Goal: Task Accomplishment & Management: Complete application form

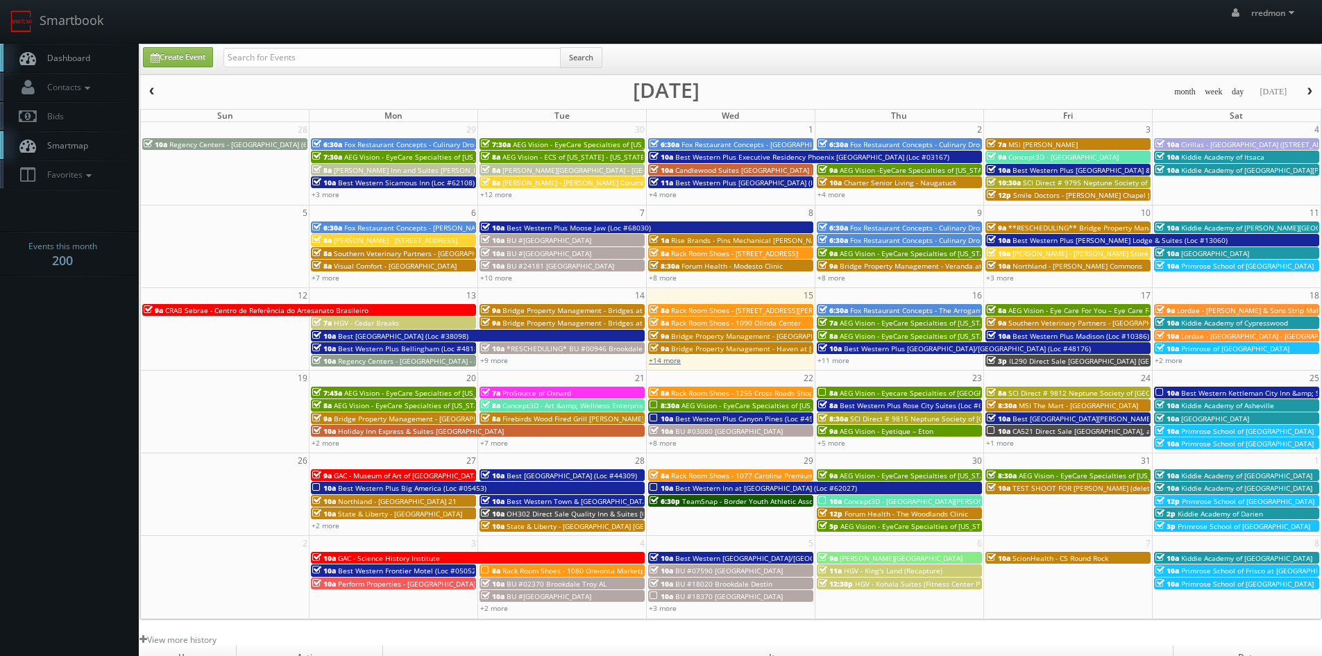
click at [677, 362] on link "+14 more" at bounding box center [665, 360] width 32 height 10
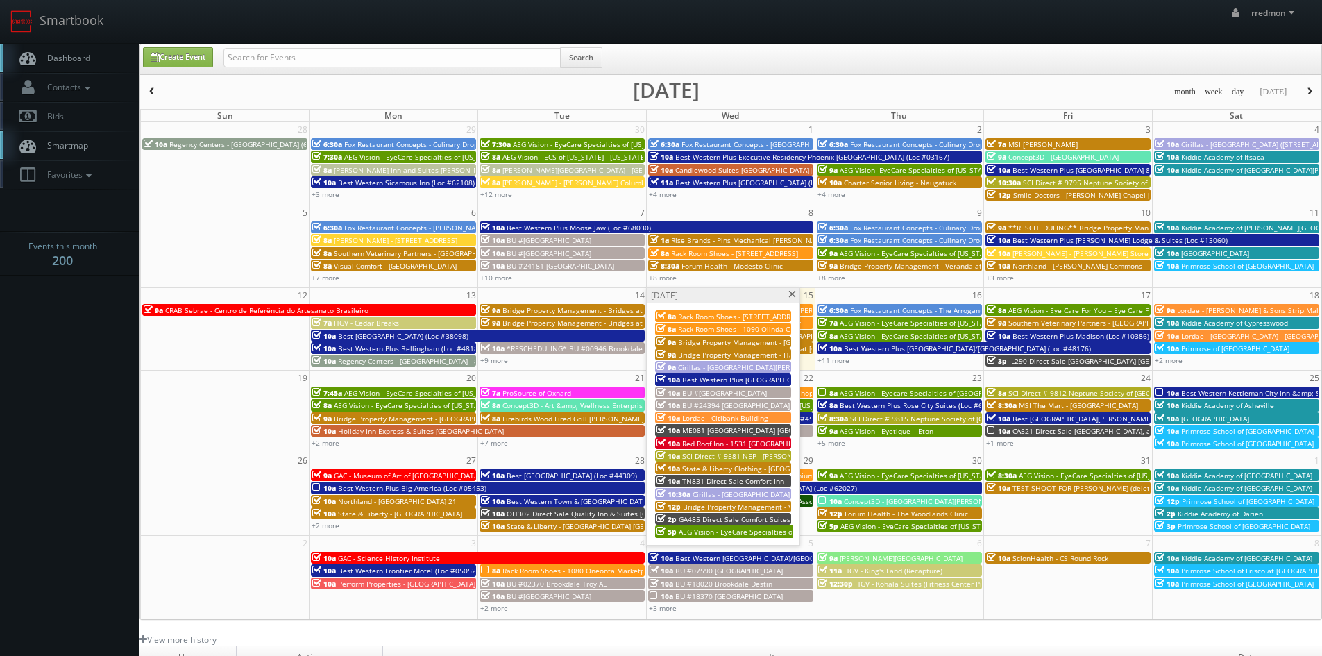
click at [720, 414] on span "Lordae - Citibank Building" at bounding box center [725, 418] width 86 height 10
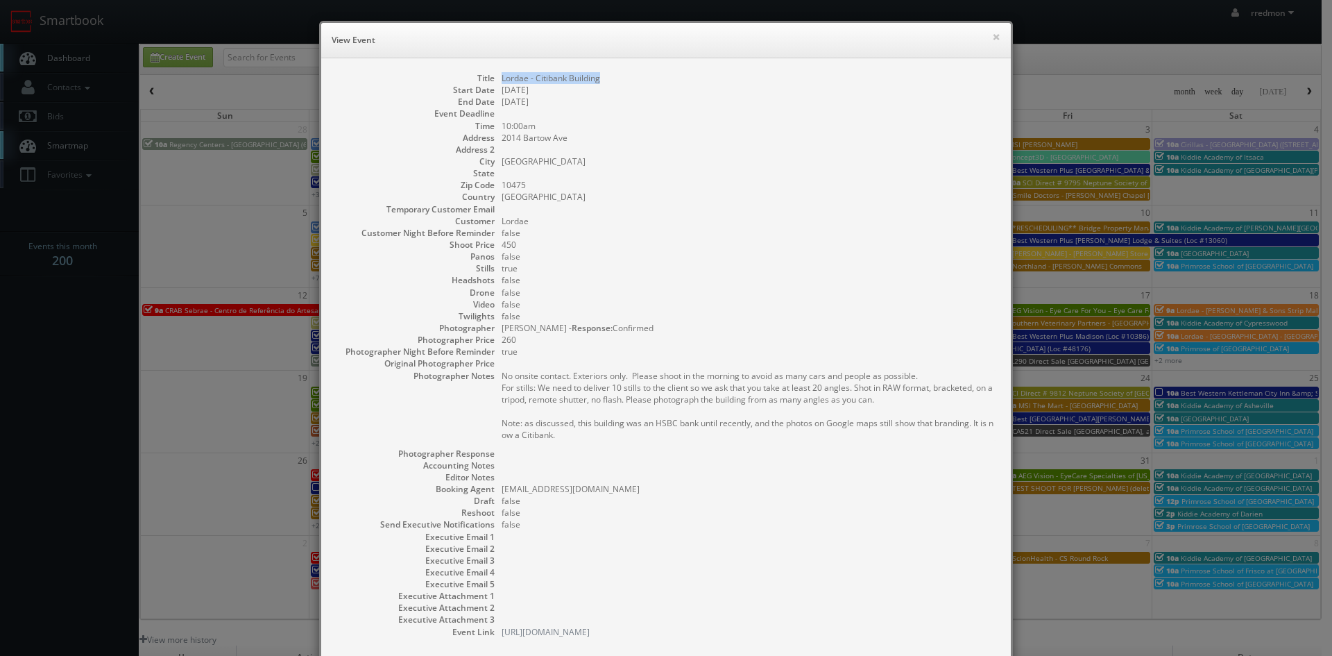
drag, startPoint x: 600, startPoint y: 80, endPoint x: 493, endPoint y: 76, distance: 106.2
click at [493, 76] on dl "Title Lordae - Citibank Building Start Date 10/15/2025 End Date 10/15/2025 Even…" at bounding box center [666, 355] width 662 height 566
copy dd "Lordae - Citibank Building"
click at [992, 37] on button "×" at bounding box center [996, 37] width 8 height 10
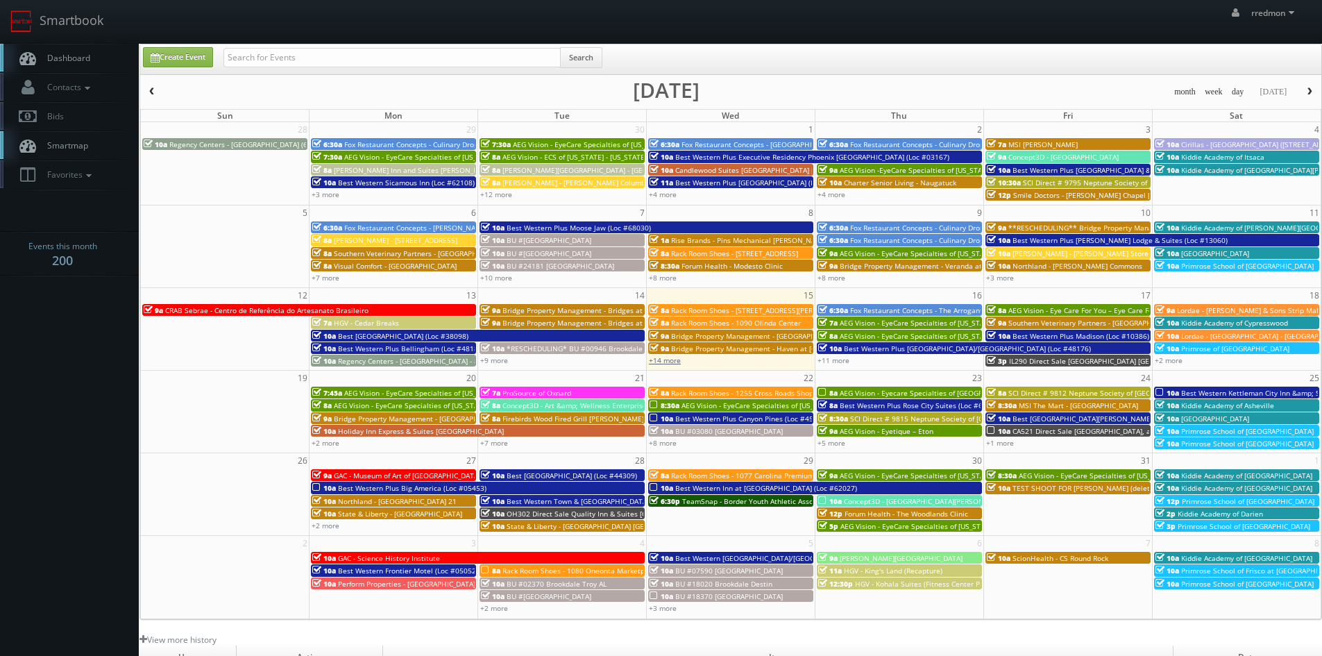
click at [671, 362] on link "+14 more" at bounding box center [665, 360] width 32 height 10
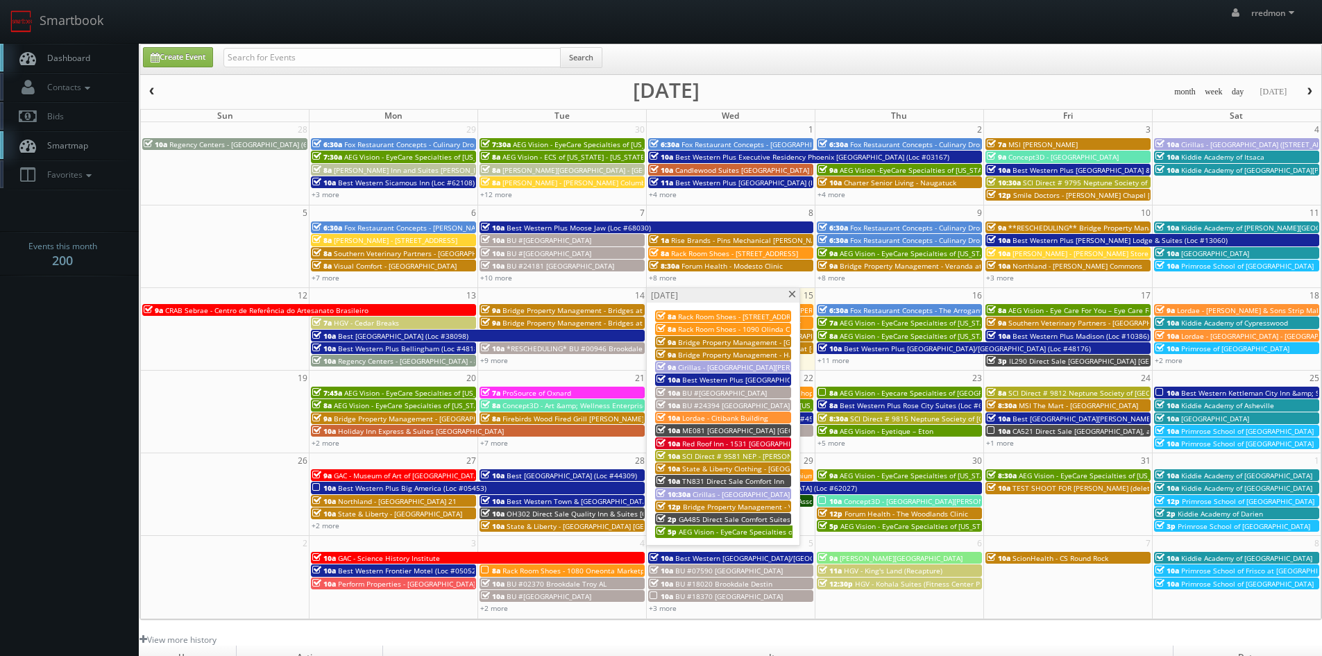
click at [724, 532] on span "AEG Vision - EyeCare Specialties of Louisiana – Bond-Wroten Eye Clinic (Hammond)" at bounding box center [835, 532] width 312 height 10
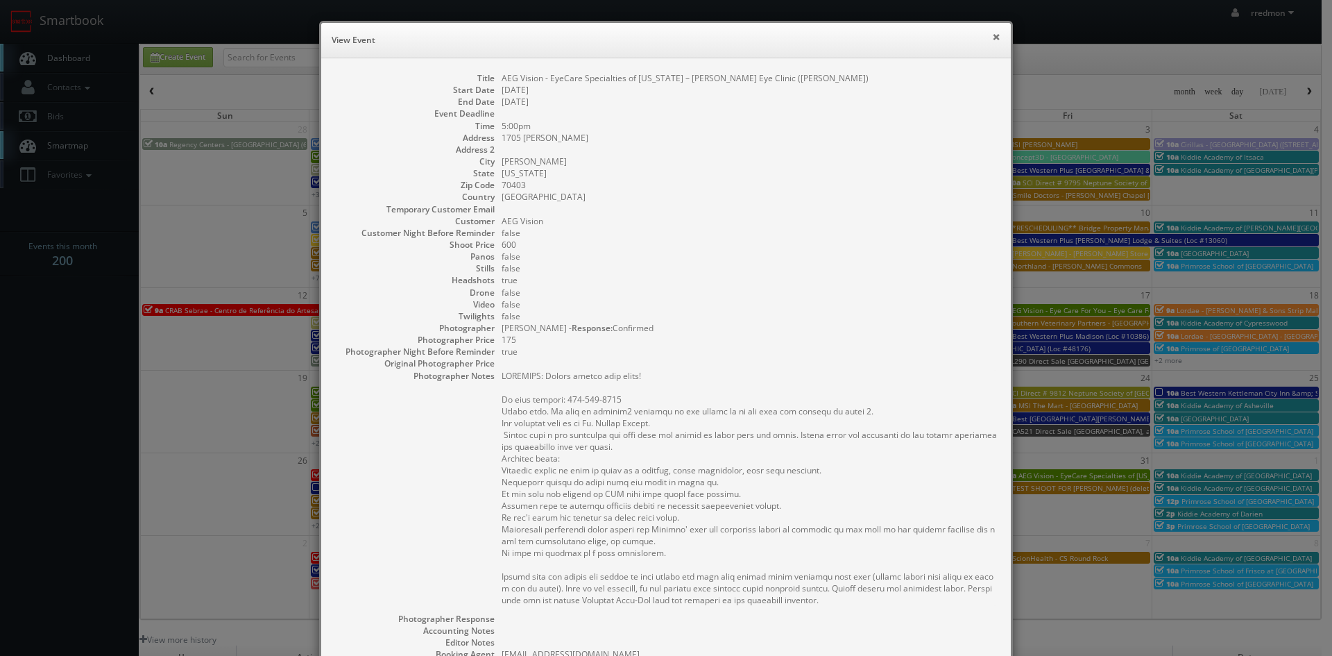
click at [992, 39] on button "×" at bounding box center [996, 37] width 8 height 10
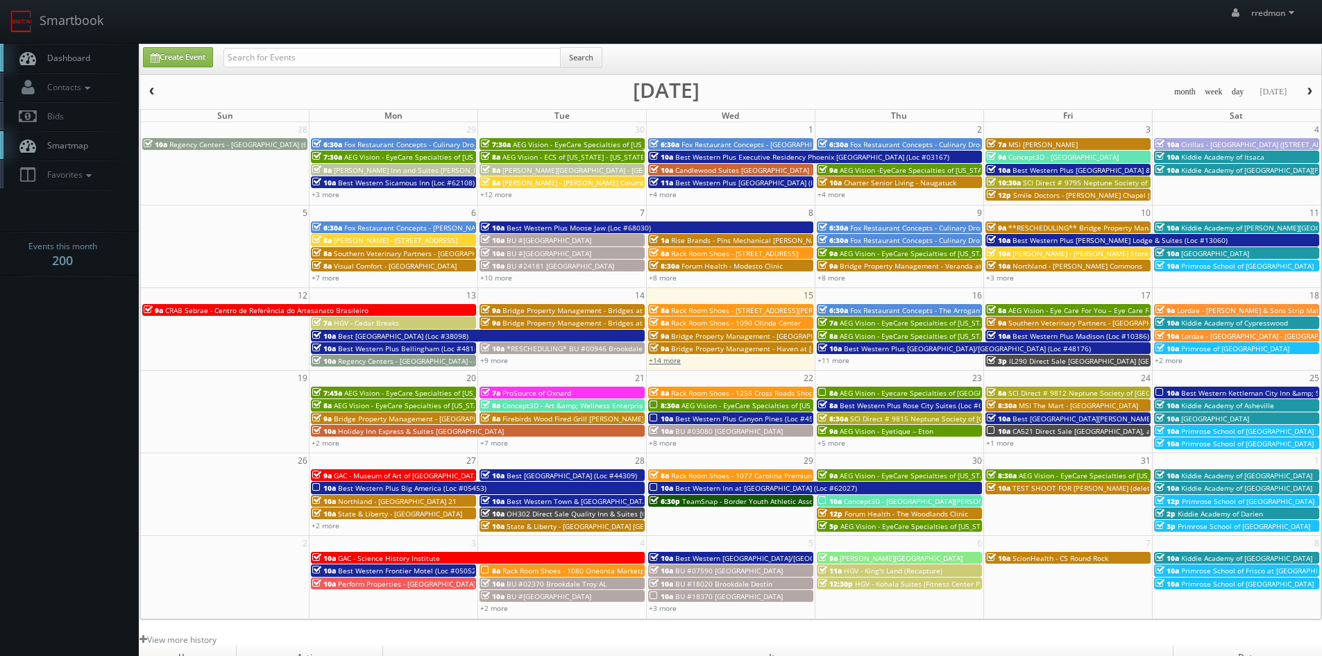
click at [670, 364] on link "+14 more" at bounding box center [665, 360] width 32 height 10
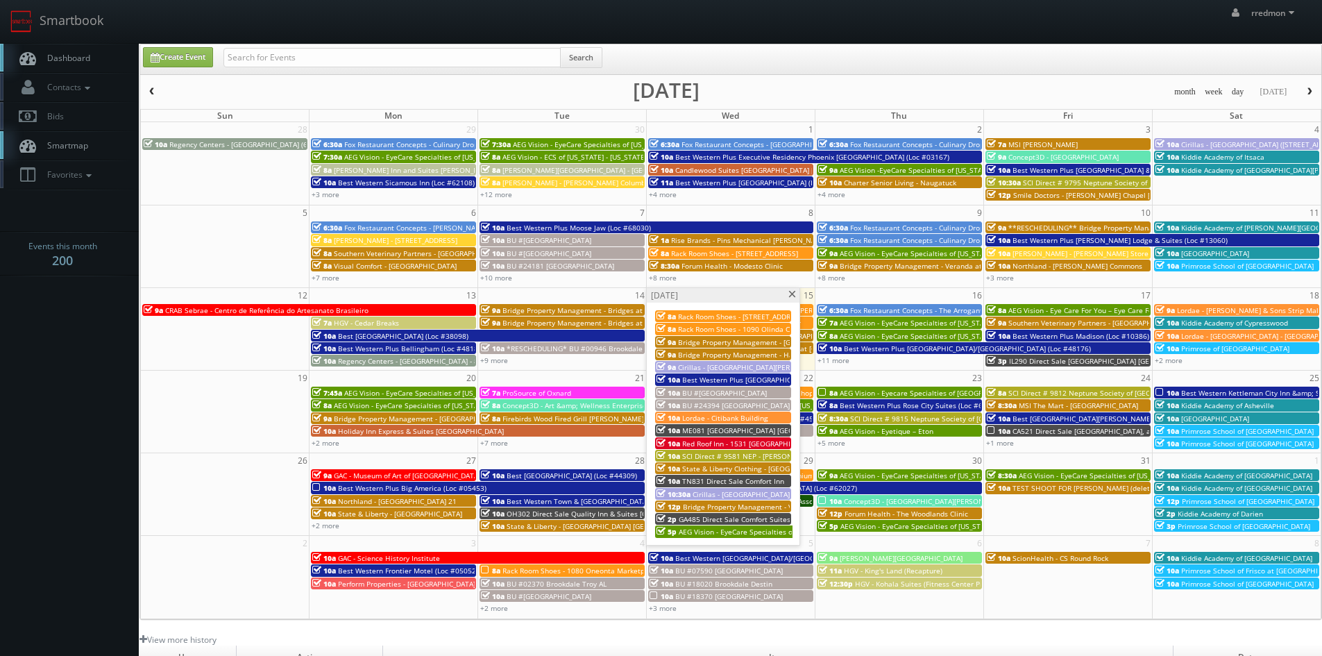
click at [795, 294] on span at bounding box center [792, 295] width 9 height 8
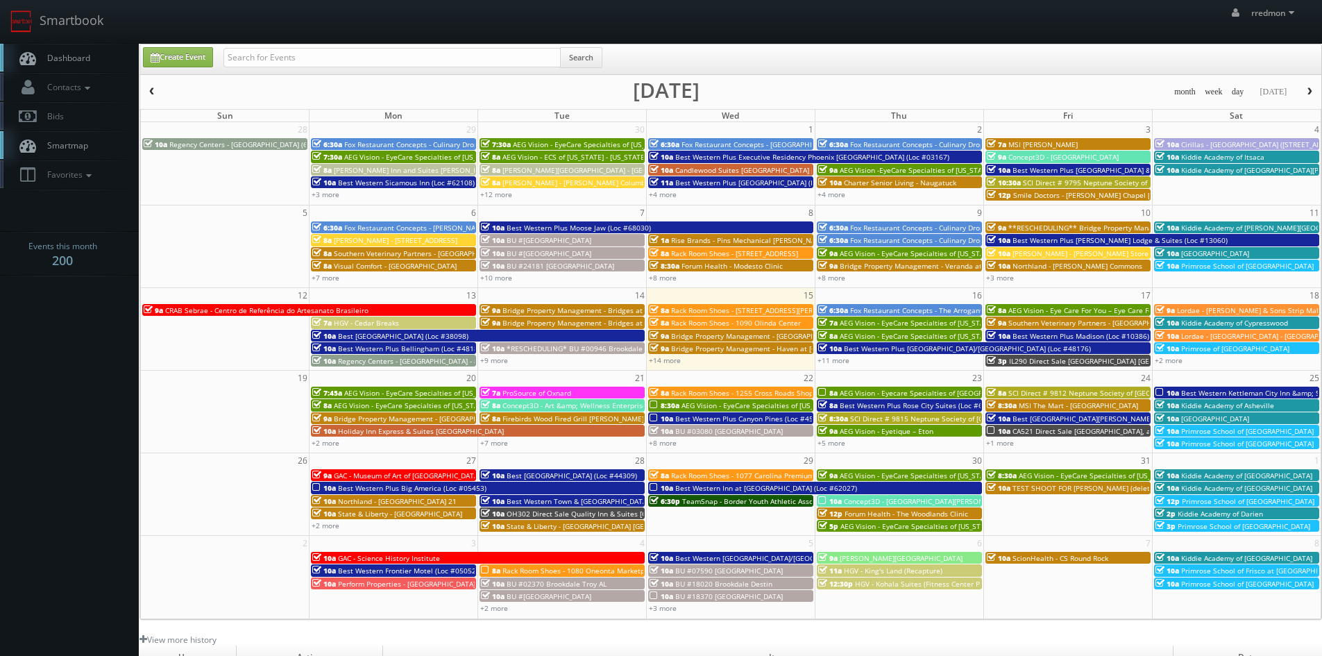
click at [358, 323] on span "HGV - Cedar Breaks" at bounding box center [366, 323] width 65 height 10
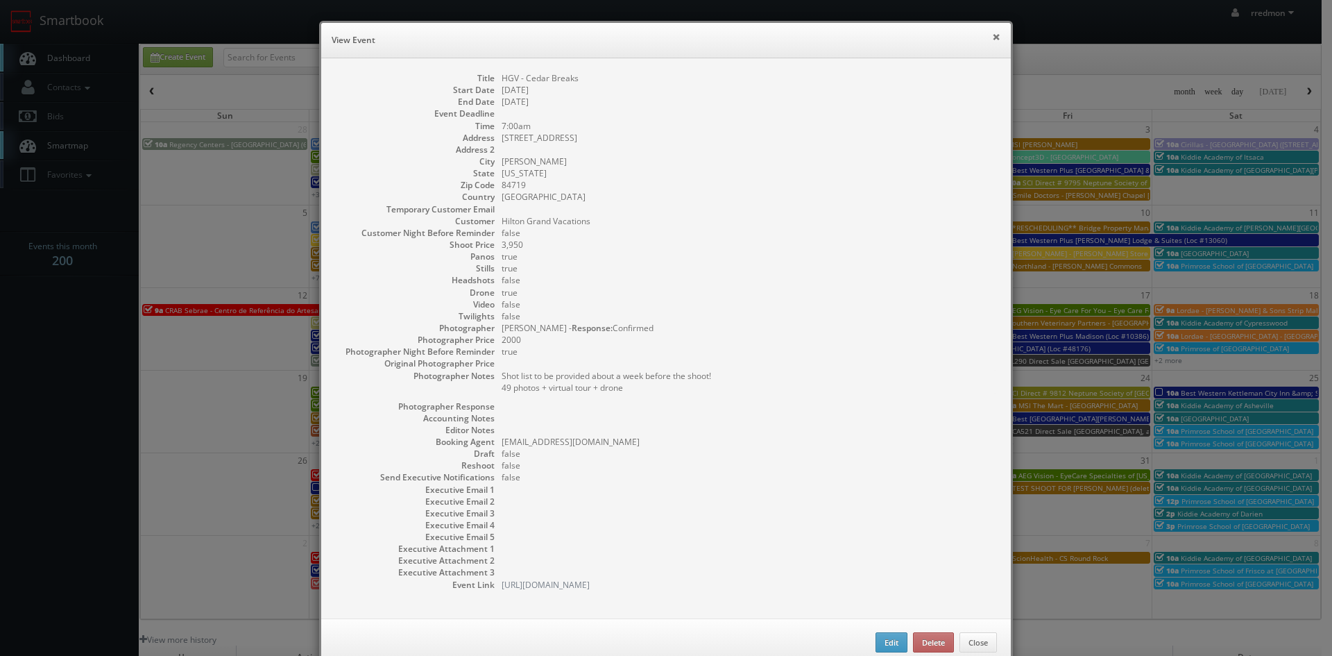
click at [992, 42] on button "×" at bounding box center [996, 37] width 8 height 10
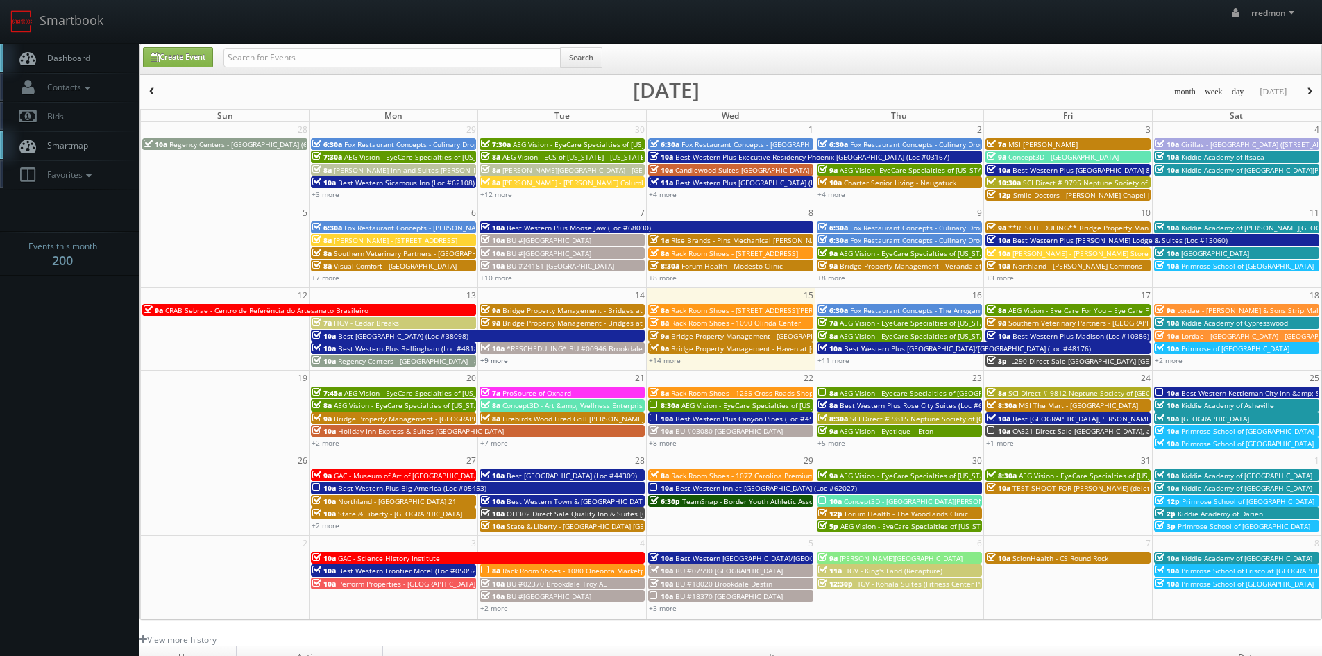
click at [497, 359] on link "+9 more" at bounding box center [494, 360] width 28 height 10
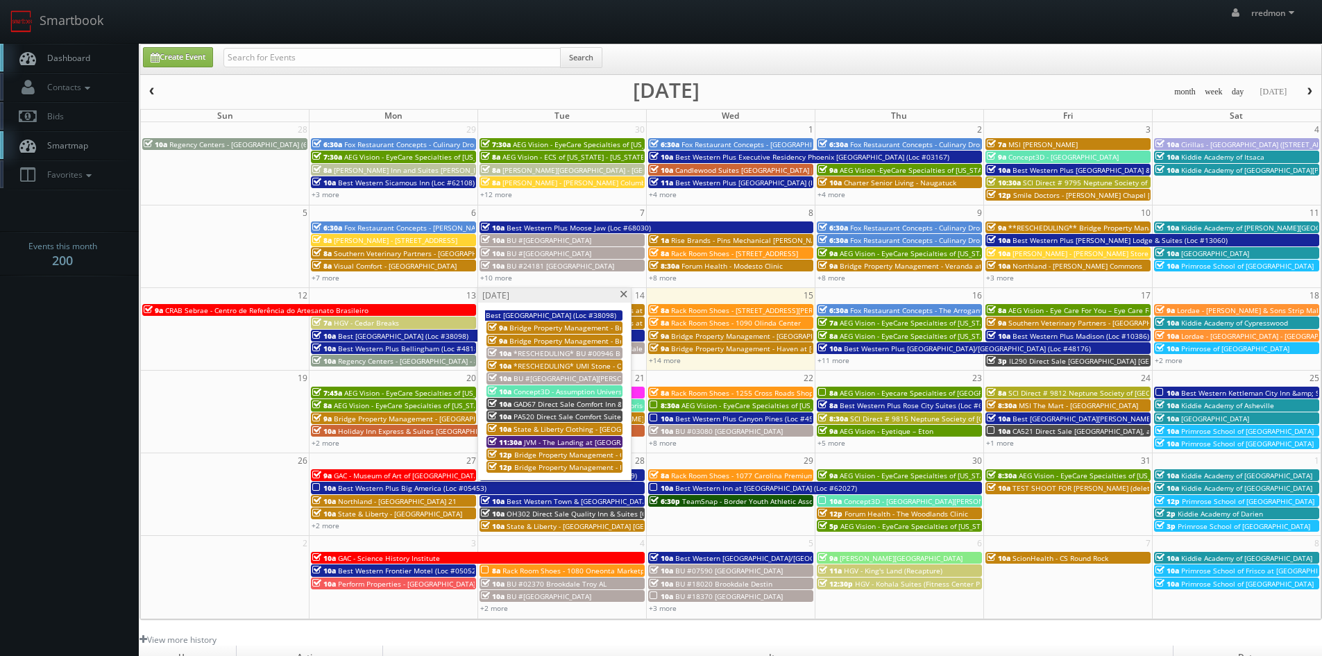
click at [563, 328] on span "Bridge Property Management - Bridges at [GEOGRAPHIC_DATA]" at bounding box center [614, 328] width 210 height 10
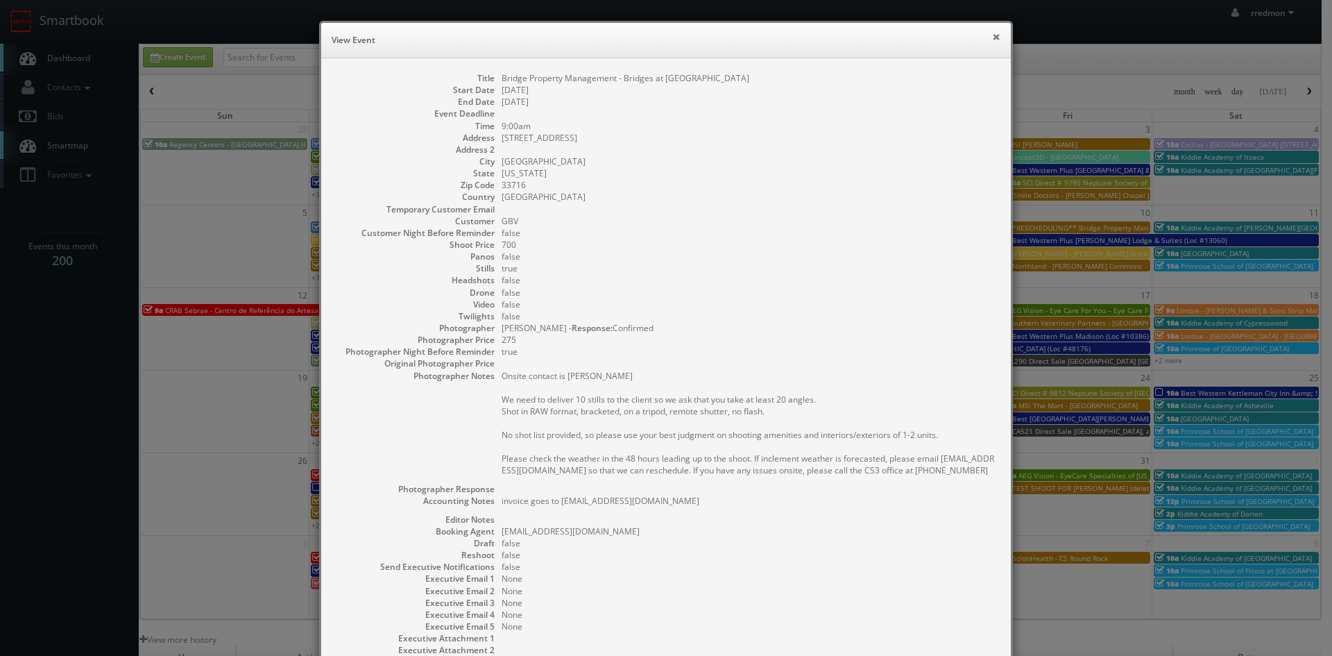
click at [992, 39] on button "×" at bounding box center [996, 37] width 8 height 10
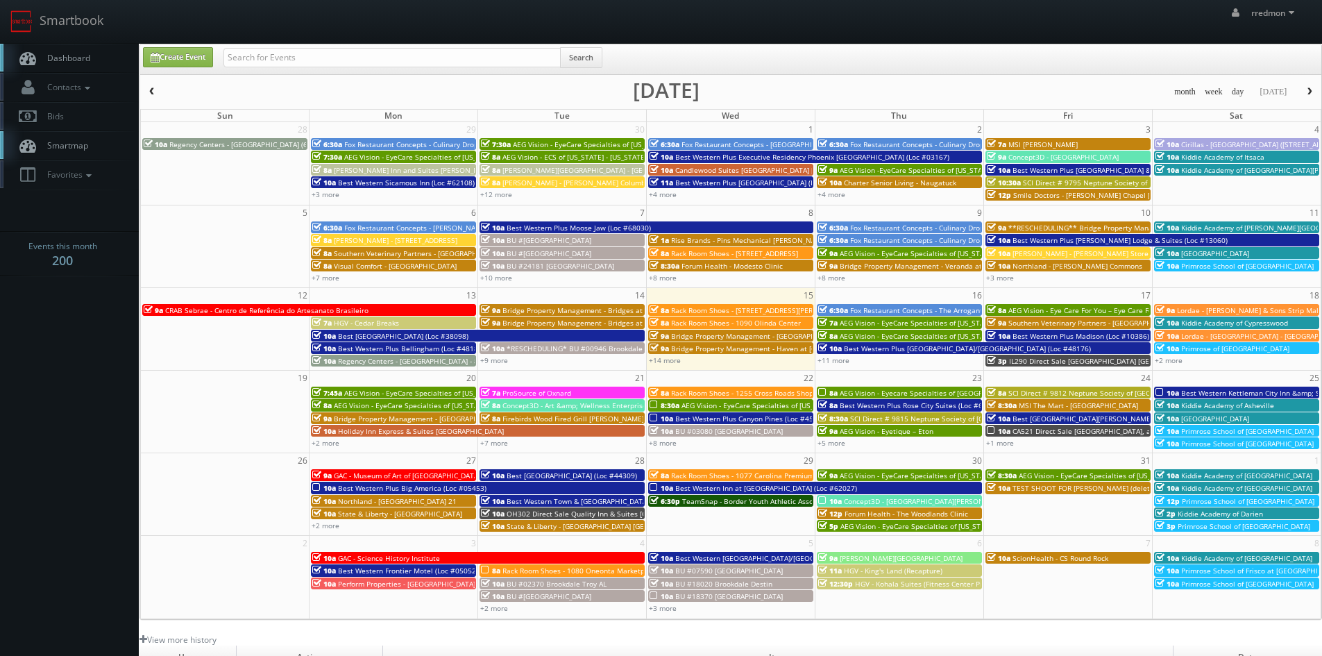
click at [543, 323] on span "Bridge Property Management - Bridges at [GEOGRAPHIC_DATA]" at bounding box center [607, 323] width 210 height 10
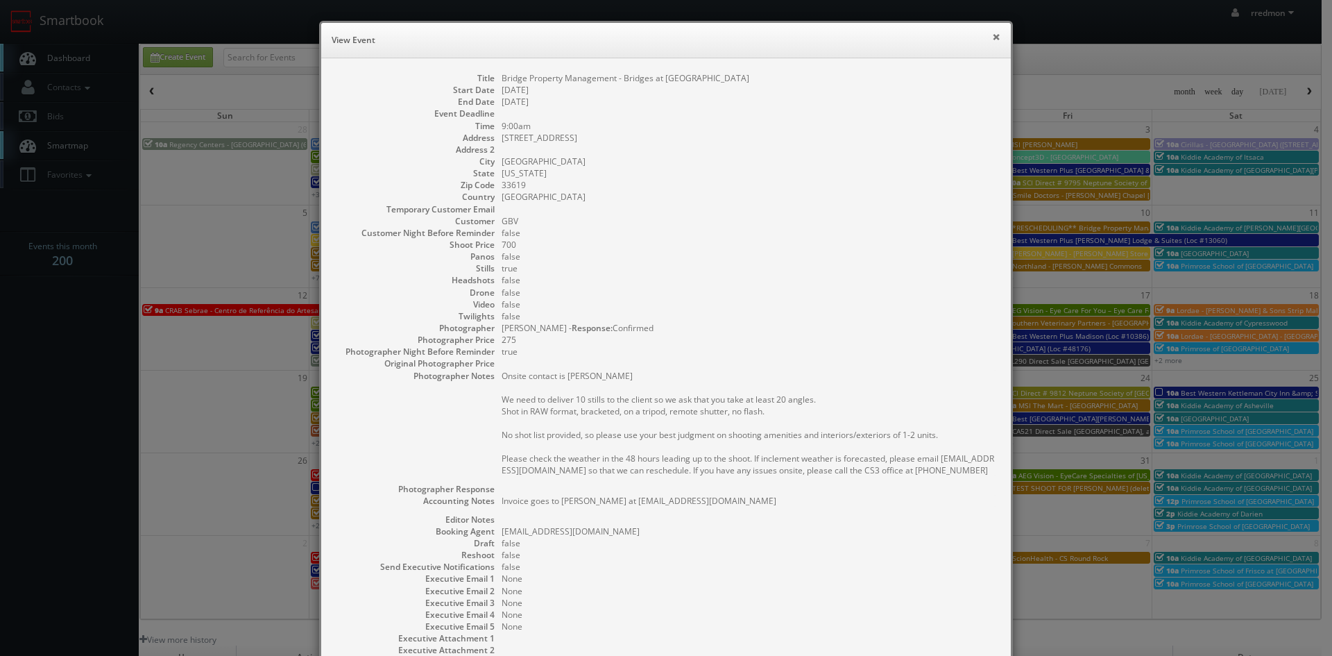
click at [992, 37] on button "×" at bounding box center [996, 37] width 8 height 10
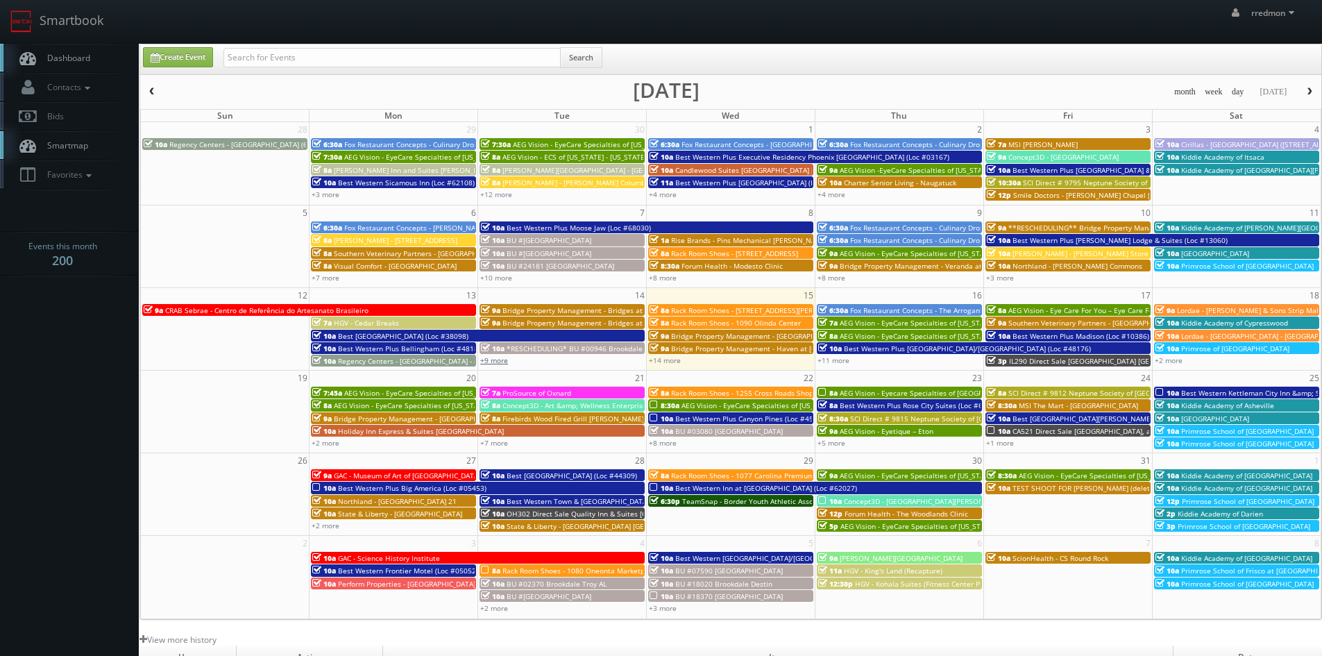
click at [502, 361] on link "+9 more" at bounding box center [494, 360] width 28 height 10
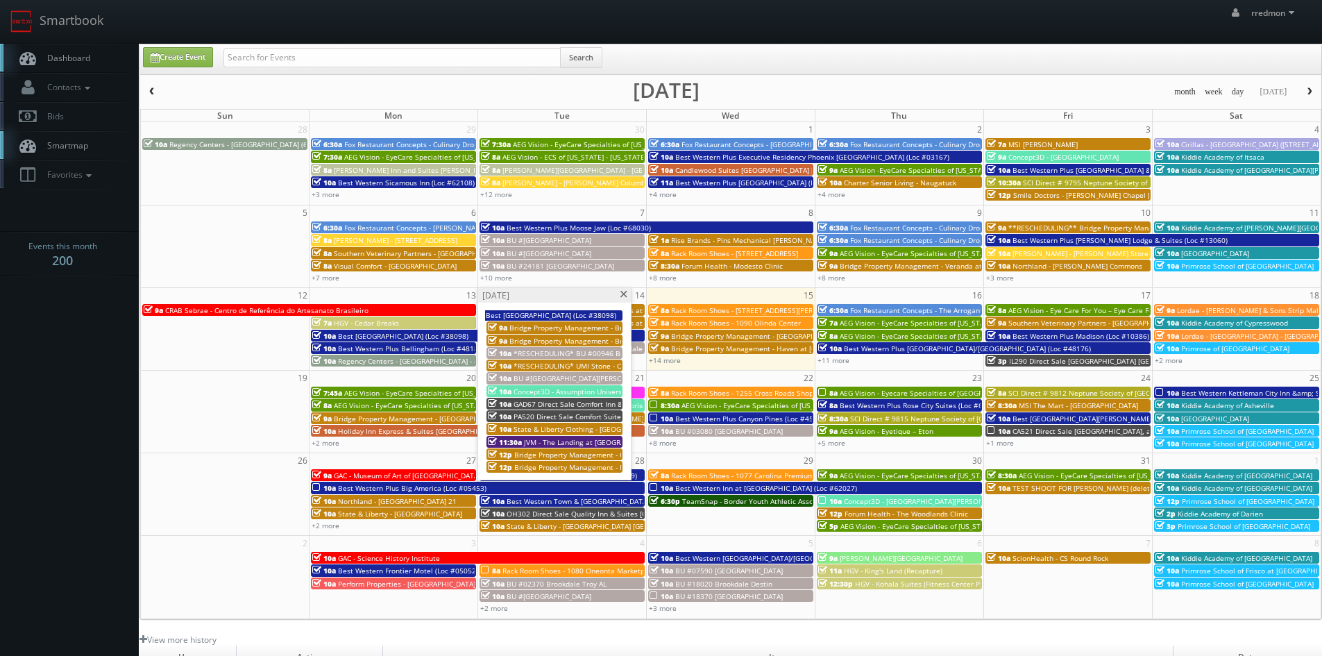
click at [597, 467] on span "Bridge Property Management - Retreat at Crosstown" at bounding box center [619, 467] width 210 height 10
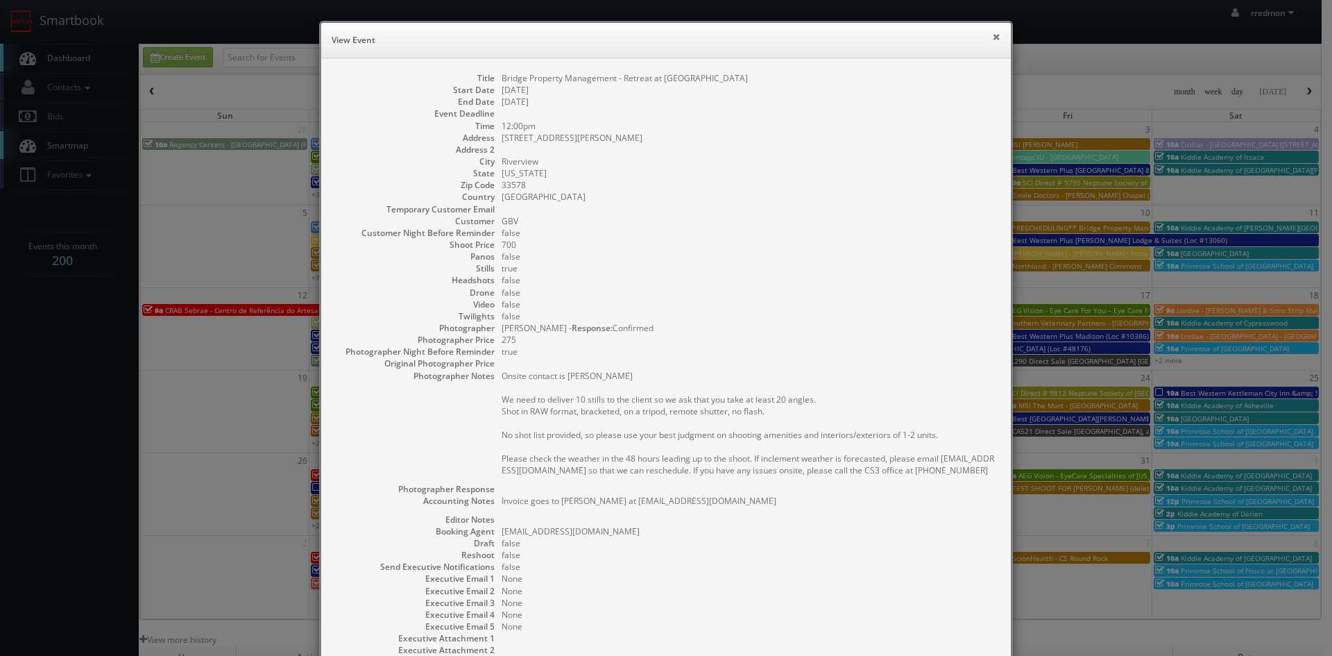
click at [993, 34] on button "×" at bounding box center [996, 37] width 8 height 10
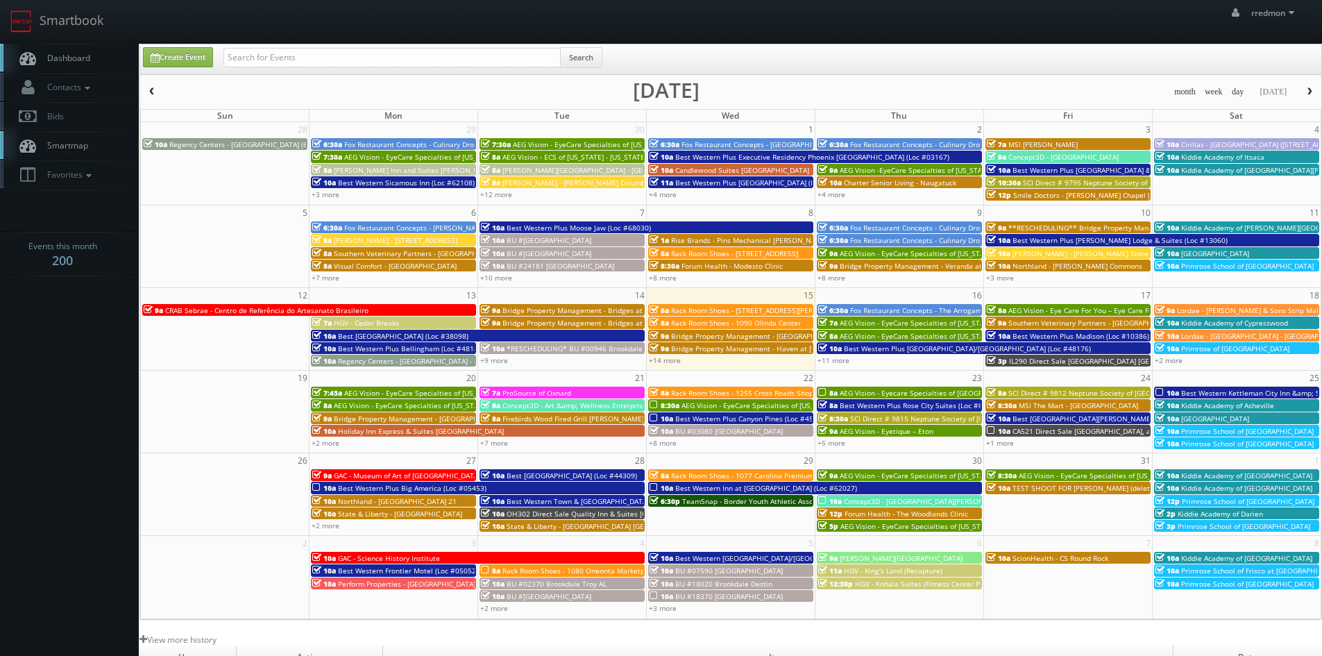
click at [1083, 488] on span "TEST SHOOT FOR JENNIFER CZARAPATA (delete after confirming Smartbook is working…" at bounding box center [1161, 488] width 298 height 10
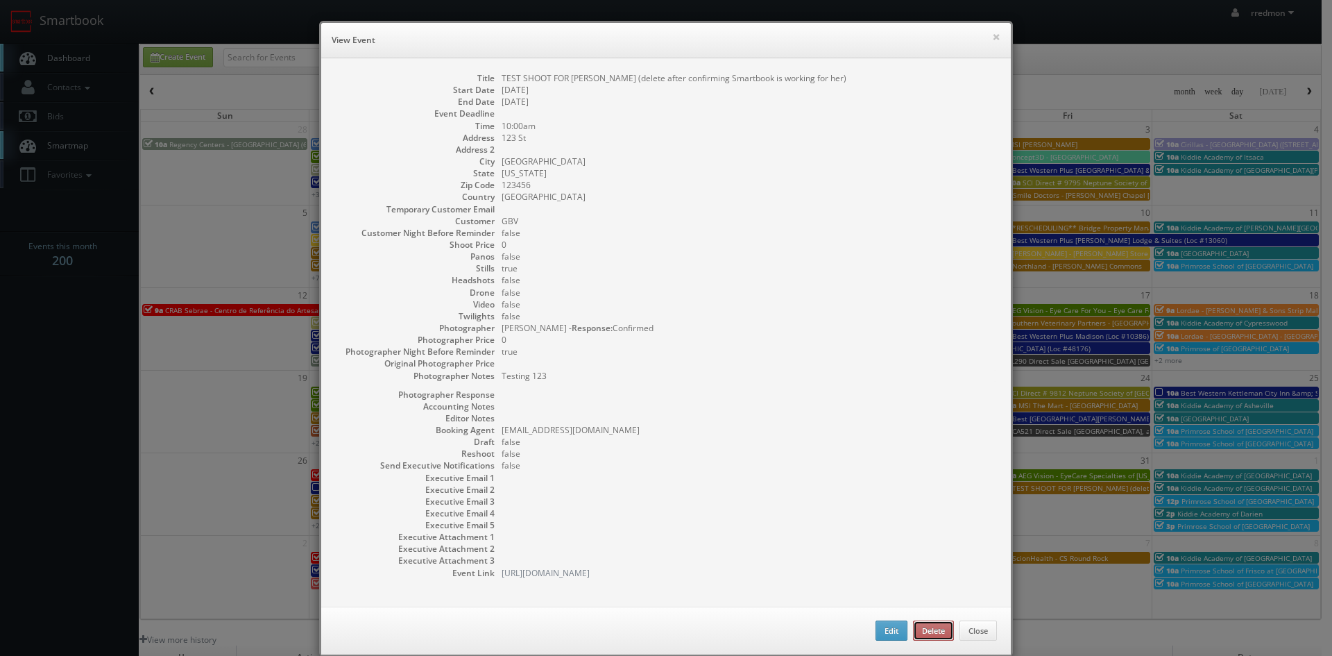
click at [921, 622] on button "Delete" at bounding box center [933, 630] width 41 height 21
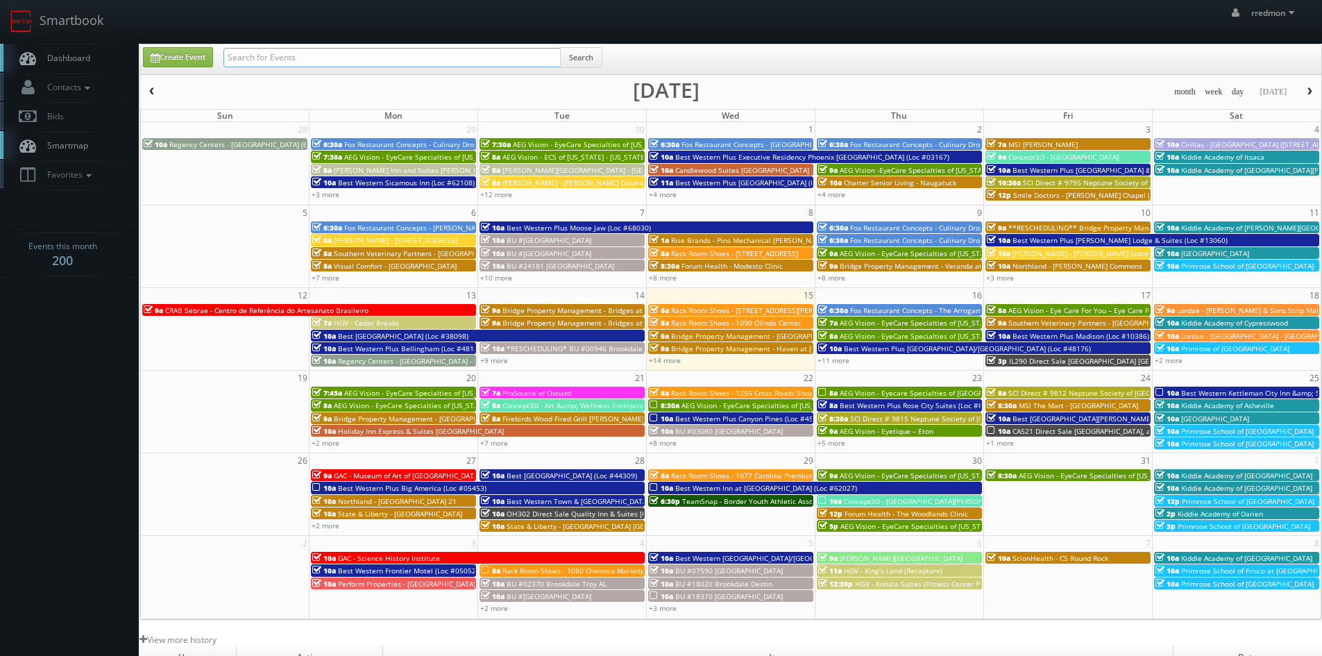
click at [341, 60] on input "text" at bounding box center [391, 57] width 337 height 19
type input "ricardo tejeda"
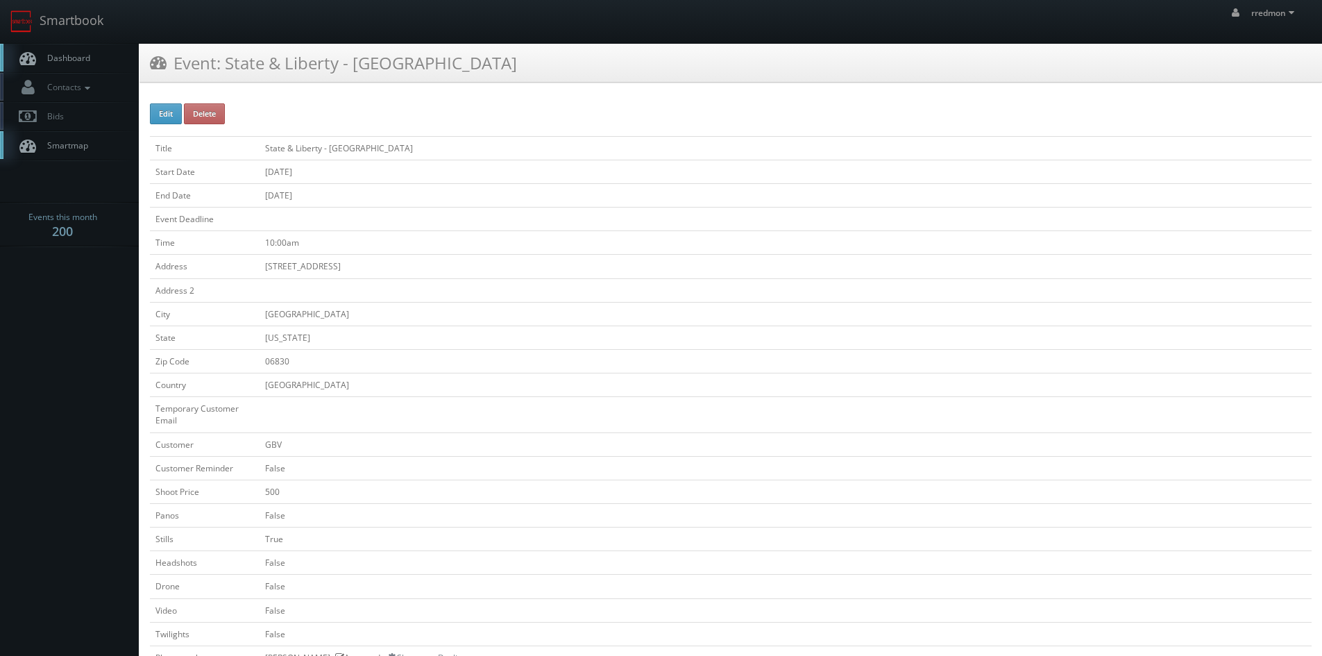
scroll to position [347, 0]
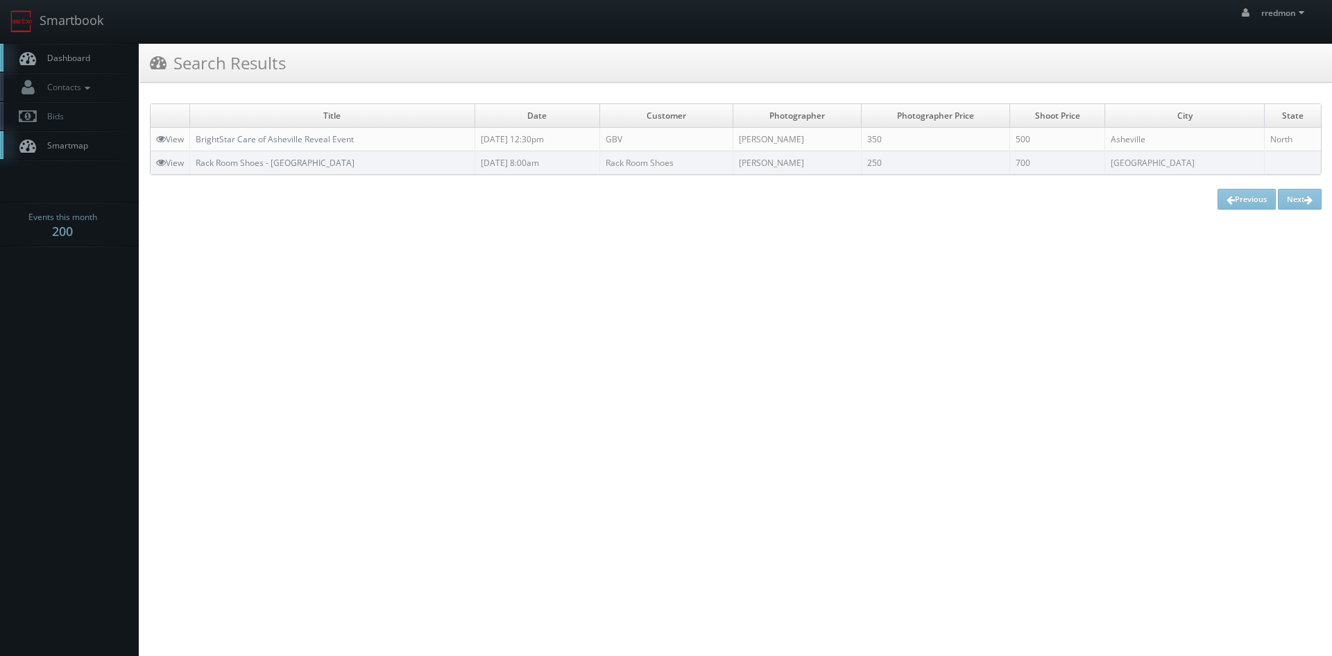
click at [86, 60] on span "Dashboard" at bounding box center [65, 58] width 50 height 12
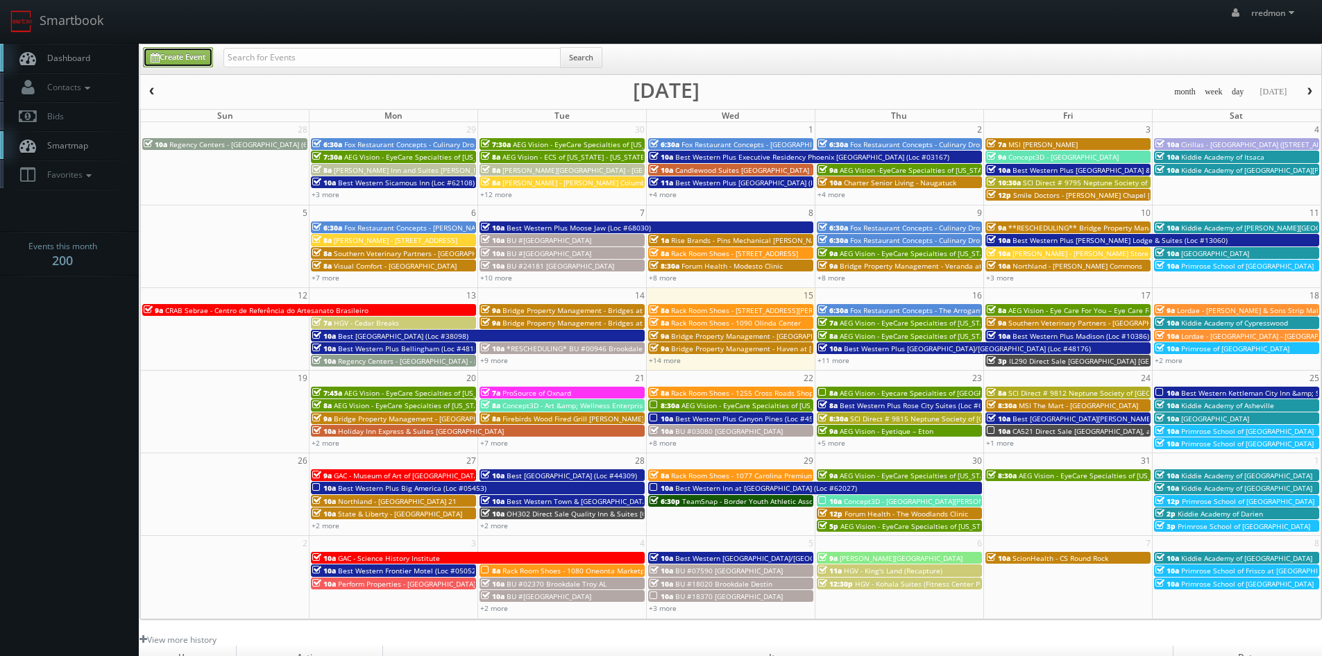
click at [187, 62] on link "Create Event" at bounding box center [178, 57] width 70 height 20
type input "10/15/2025"
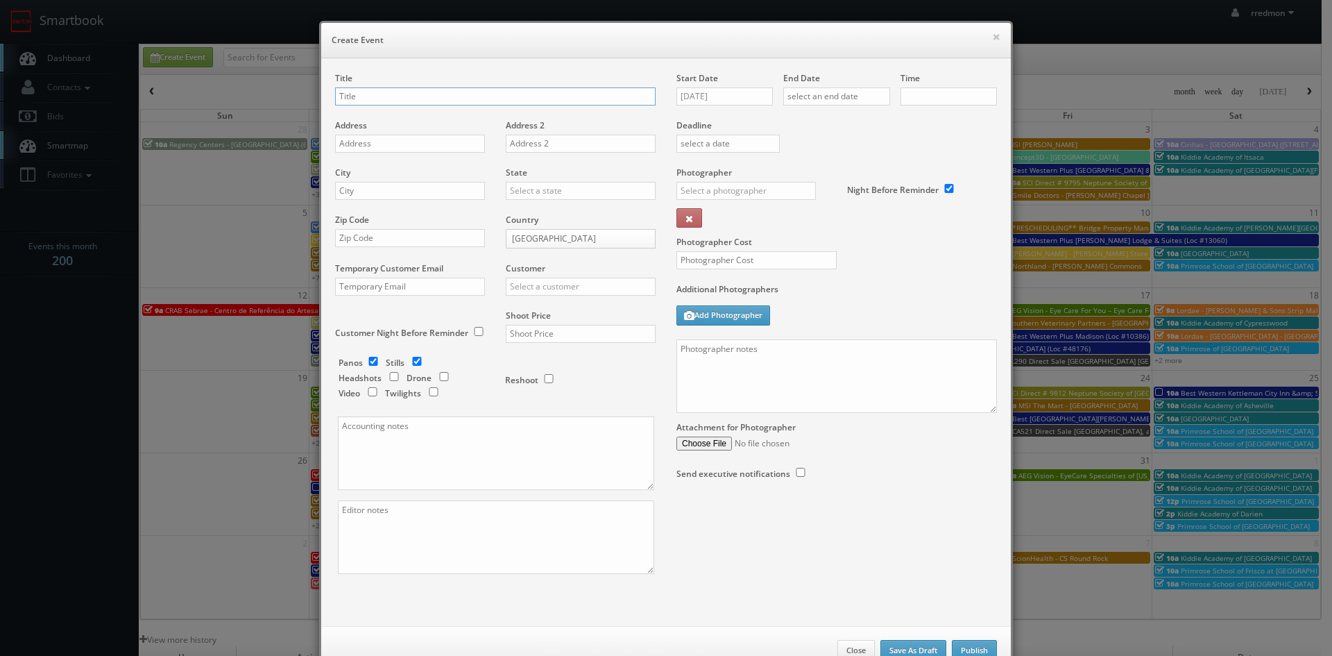
checkbox input "true"
type input "10:00am"
checkbox input "true"
paste input "Cherry Creek - Denver, CO"
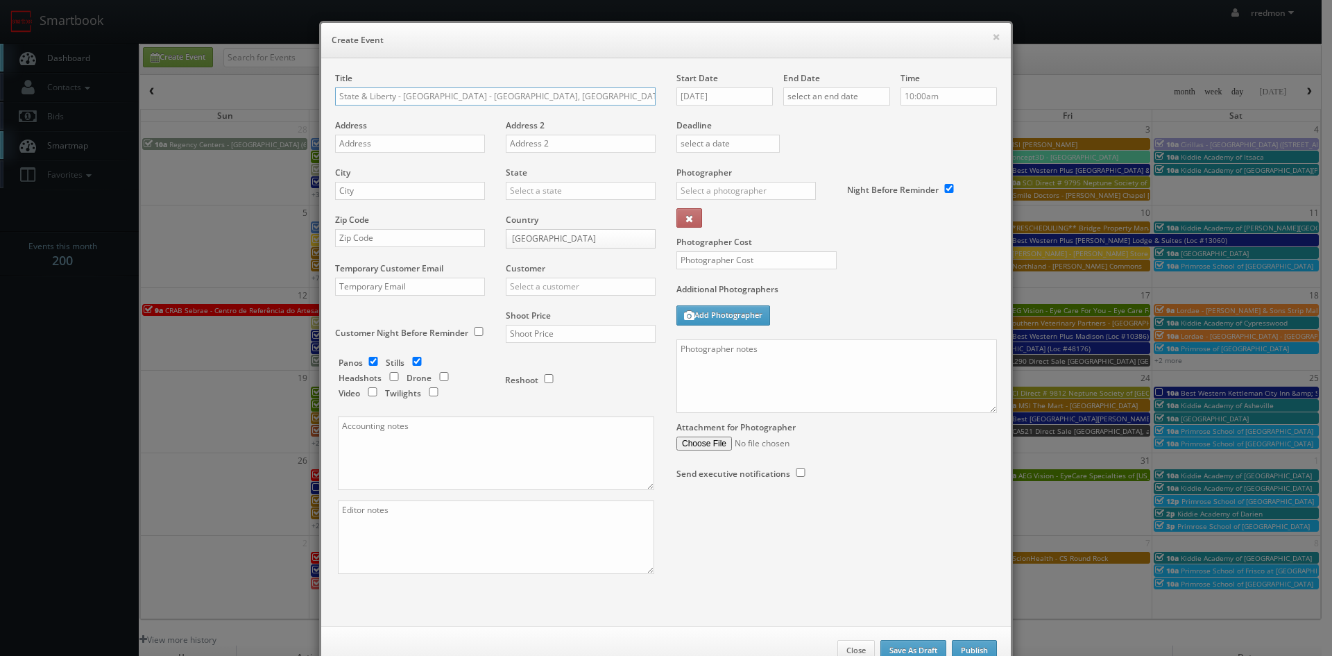
click at [487, 99] on input "State & Liberty - Cherry Creek - Denver, CO" at bounding box center [495, 96] width 321 height 18
type input "State & Liberty - [GEOGRAPHIC_DATA] - [GEOGRAPHIC_DATA] [GEOGRAPHIC_DATA]"
click at [437, 146] on input "text" at bounding box center [410, 144] width 150 height 18
paste input "2800 E 2nd Ave #106"
type input "2800 E 2nd Ave #106"
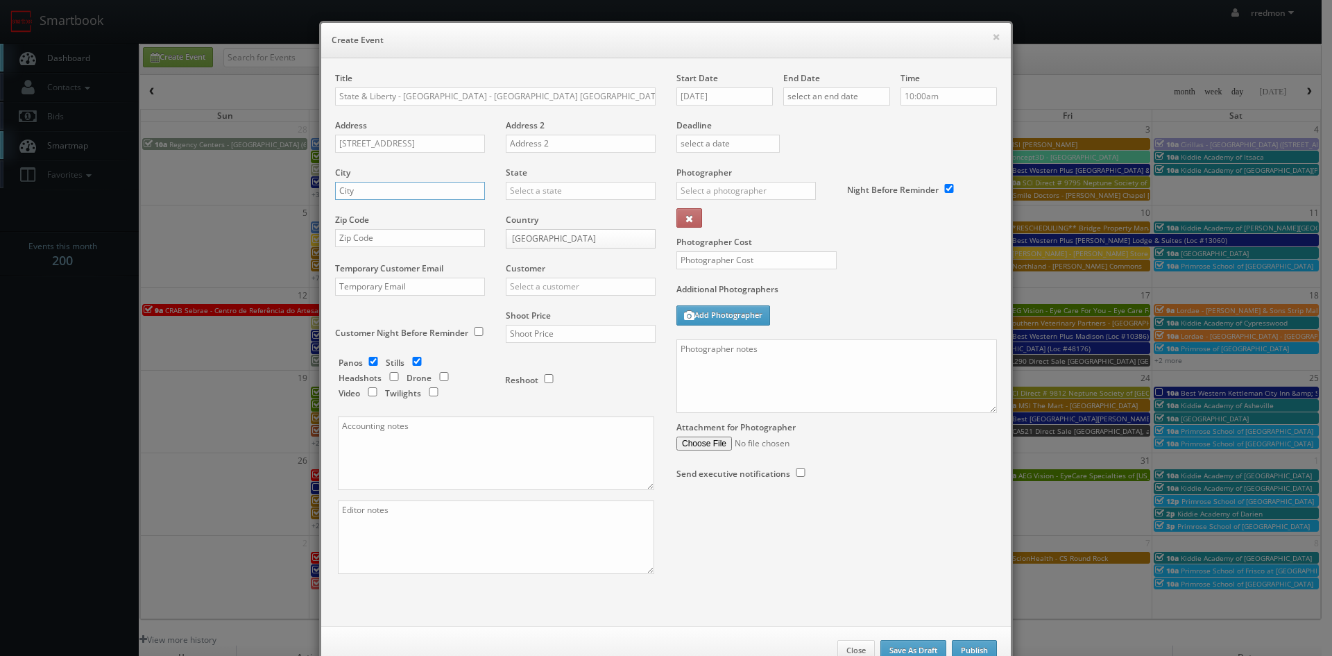
click at [387, 193] on input "text" at bounding box center [410, 191] width 150 height 18
type input "Denver"
click at [512, 187] on input "text" at bounding box center [581, 191] width 150 height 18
click at [570, 341] on div "[US_STATE]" at bounding box center [581, 339] width 149 height 23
type input "[US_STATE]"
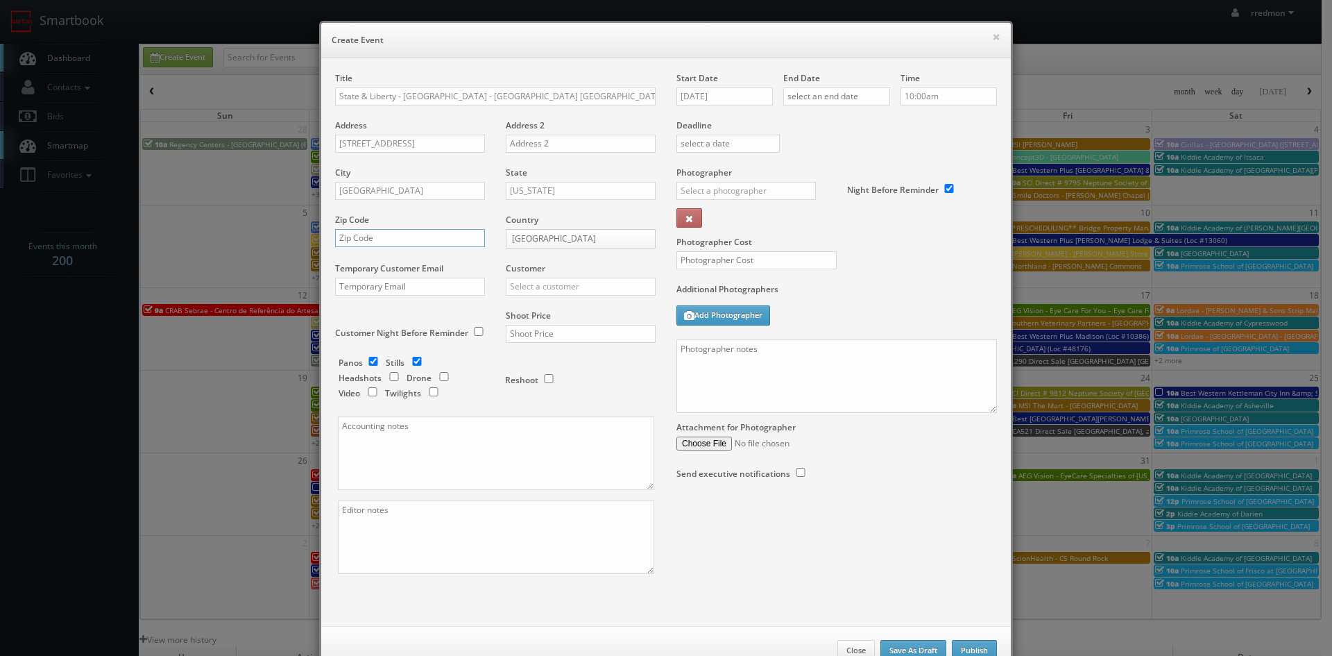
click at [391, 238] on input "text" at bounding box center [410, 238] width 150 height 18
paste input "80206"
type input "80206"
click at [527, 293] on input "text" at bounding box center [581, 287] width 150 height 18
click at [550, 405] on div "GBV" at bounding box center [581, 411] width 149 height 23
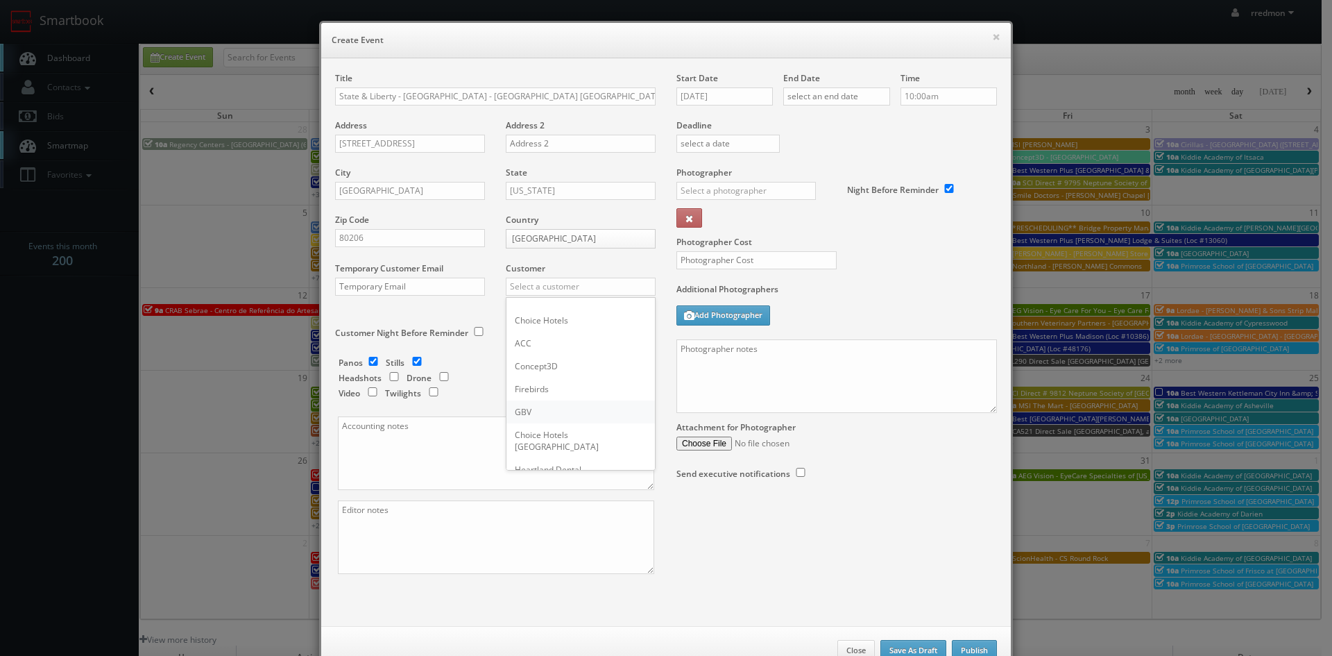
type input "GBV"
click at [554, 333] on input "text" at bounding box center [581, 334] width 150 height 18
type input "500"
click at [368, 360] on input "checkbox" at bounding box center [373, 361] width 21 height 9
checkbox input "false"
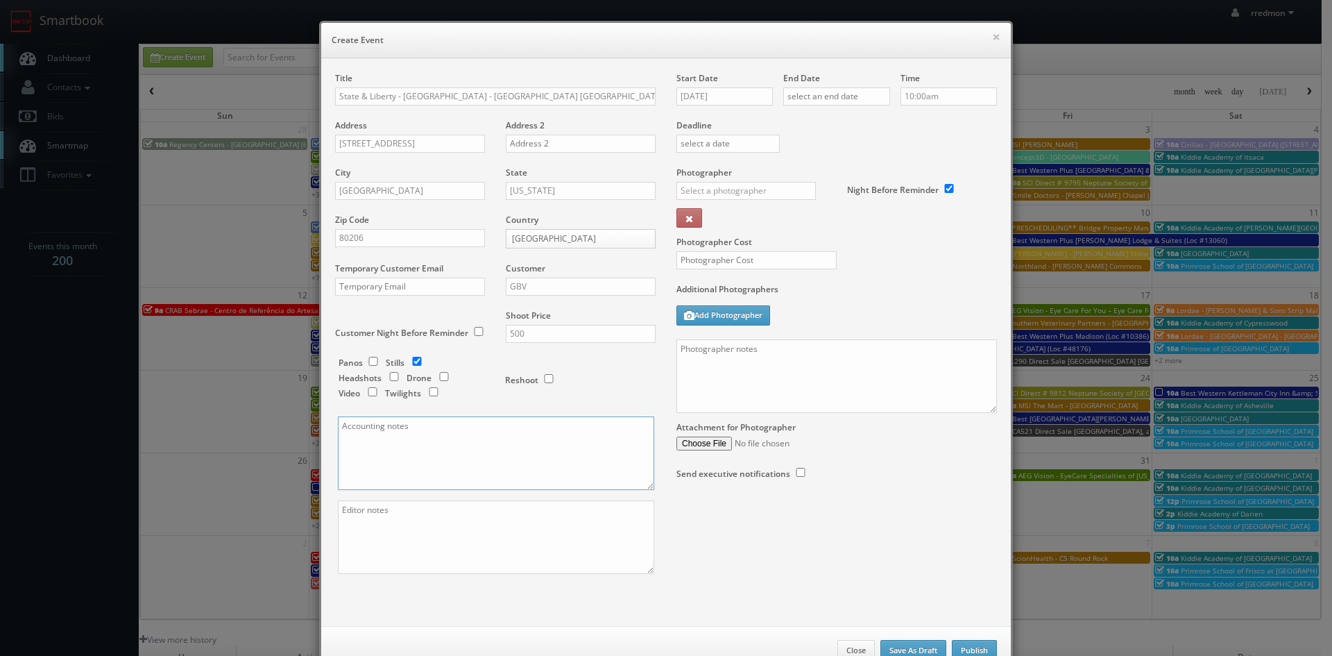
click at [411, 449] on textarea at bounding box center [496, 453] width 316 height 74
paste textarea "Invoice goes to finance@stateandliberty.com and stateandliberty@bill.com"
type textarea "Invoice goes to finance@stateandliberty.com and stateandliberty@bill.com"
click at [420, 510] on textarea at bounding box center [496, 537] width 316 height 74
paste textarea "They would like 2 exterior photos (1 face on and 1 angled) and 3 interior photo…"
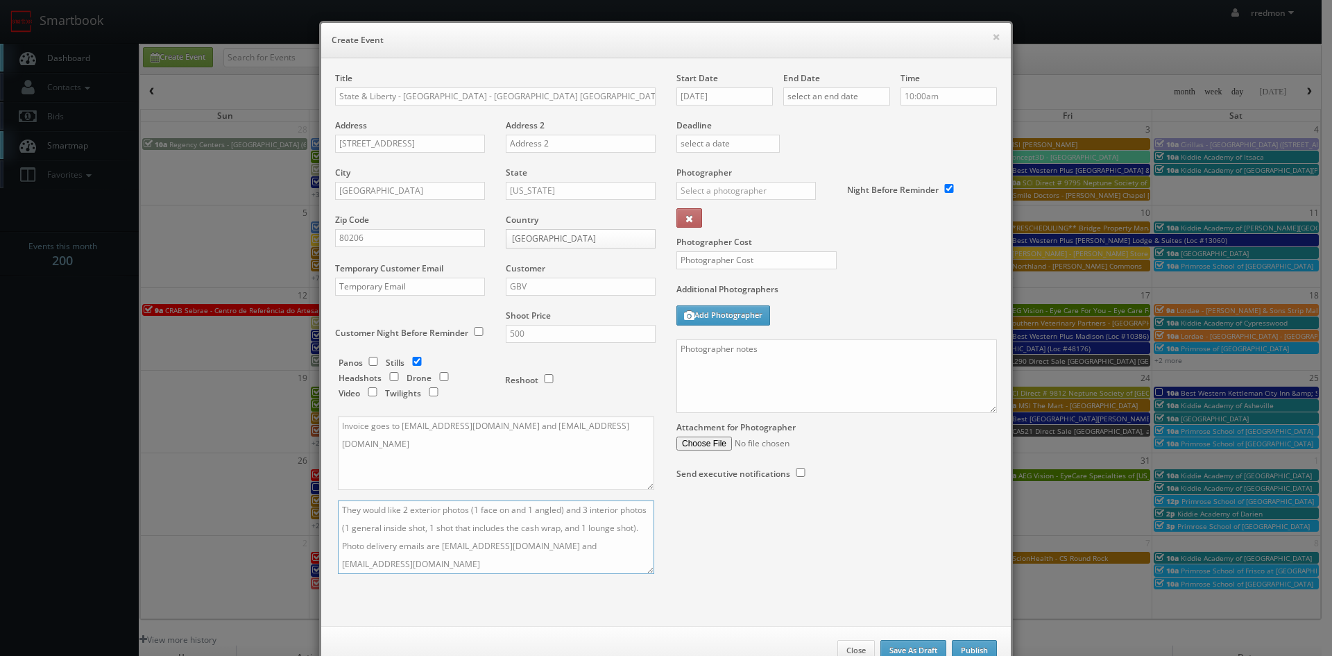
type textarea "They would like 2 exterior photos (1 face on and 1 angled) and 3 interior photo…"
click at [711, 103] on input "10/15/2025" at bounding box center [725, 96] width 96 height 18
click at [732, 243] on td "28" at bounding box center [726, 242] width 19 height 20
type input "10/28/2025"
click at [815, 90] on input "text" at bounding box center [836, 96] width 107 height 18
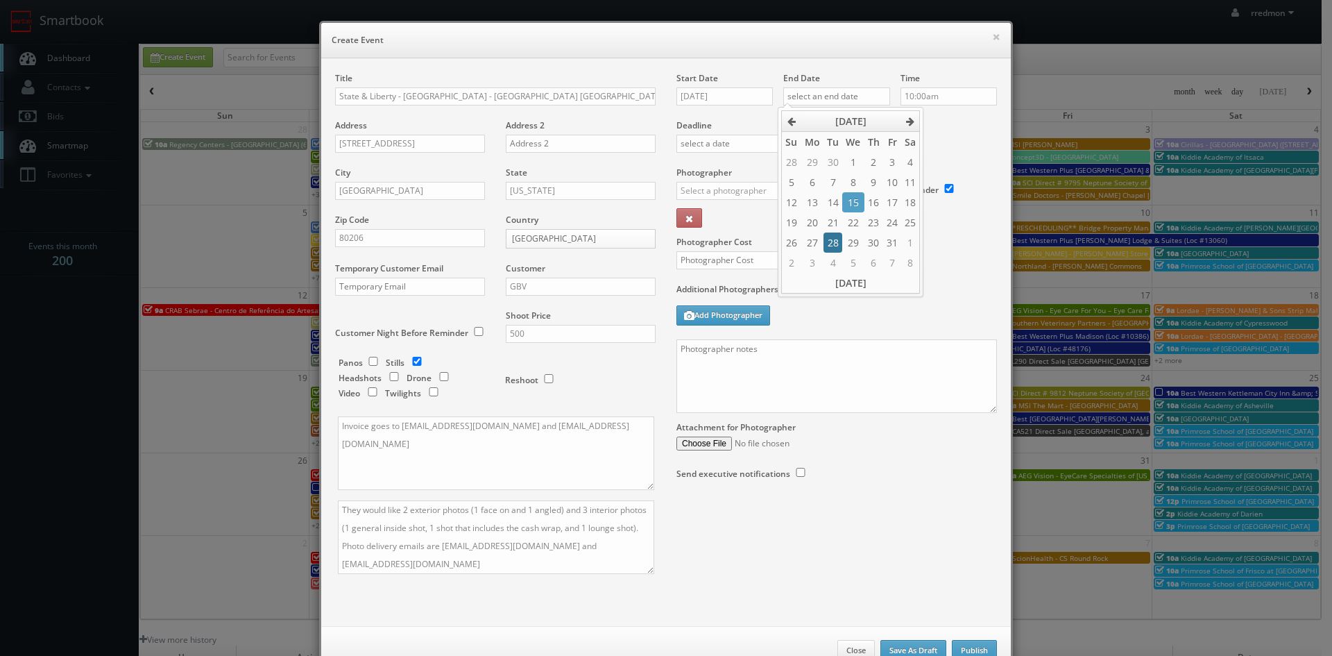
click at [832, 242] on td "28" at bounding box center [833, 242] width 19 height 20
type input "10/28/2025"
click at [968, 130] on label "Deadline" at bounding box center [836, 125] width 341 height 12
click at [724, 191] on input "text" at bounding box center [746, 191] width 139 height 18
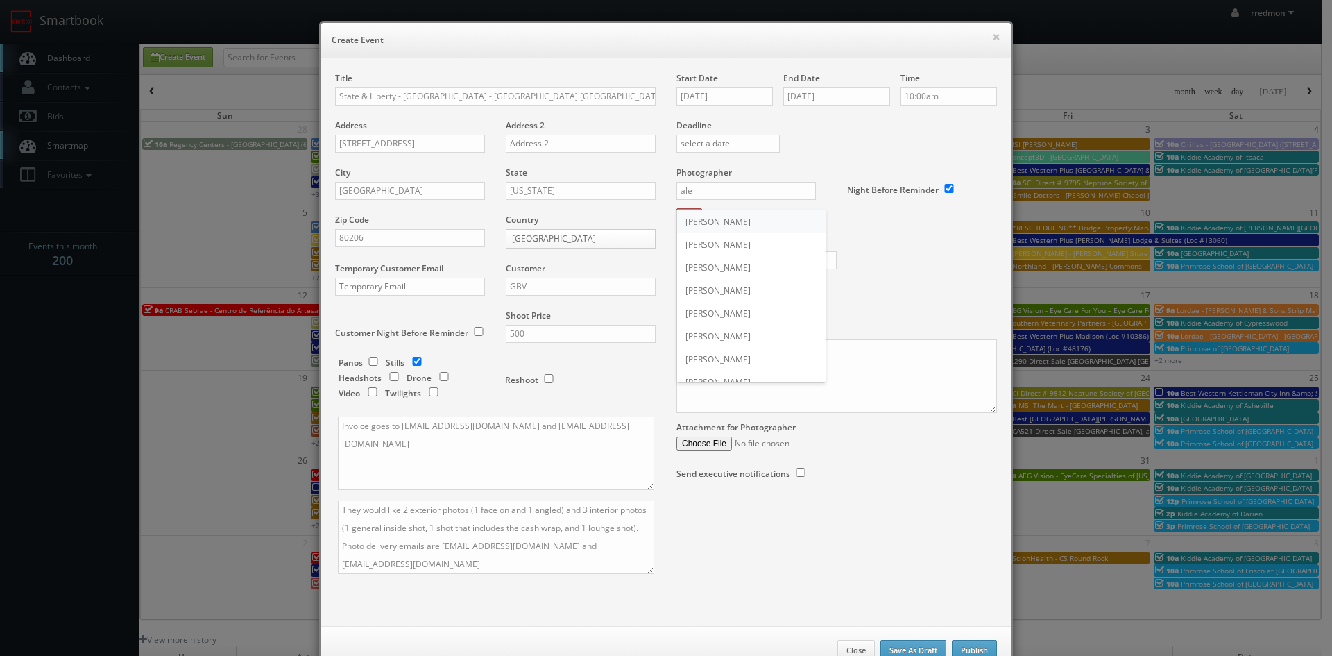
click at [762, 216] on div "[PERSON_NAME]" at bounding box center [751, 221] width 149 height 23
type input "[PERSON_NAME]"
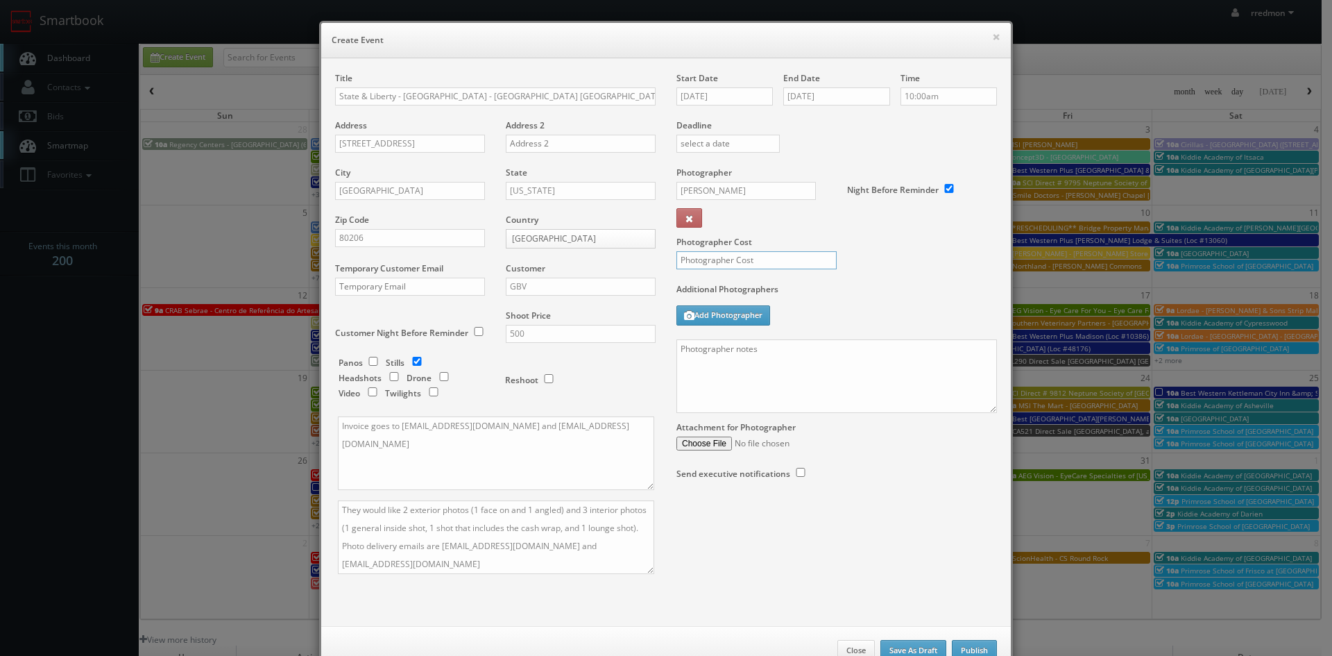
click at [774, 262] on input "text" at bounding box center [757, 260] width 160 height 18
type input "200"
click at [824, 374] on textarea at bounding box center [837, 376] width 321 height 74
paste textarea "Onsite contact is Elie Tebcherani, 513-260-6767 We need to deliver 5 photos of …"
drag, startPoint x: 874, startPoint y: 348, endPoint x: 743, endPoint y: 350, distance: 130.5
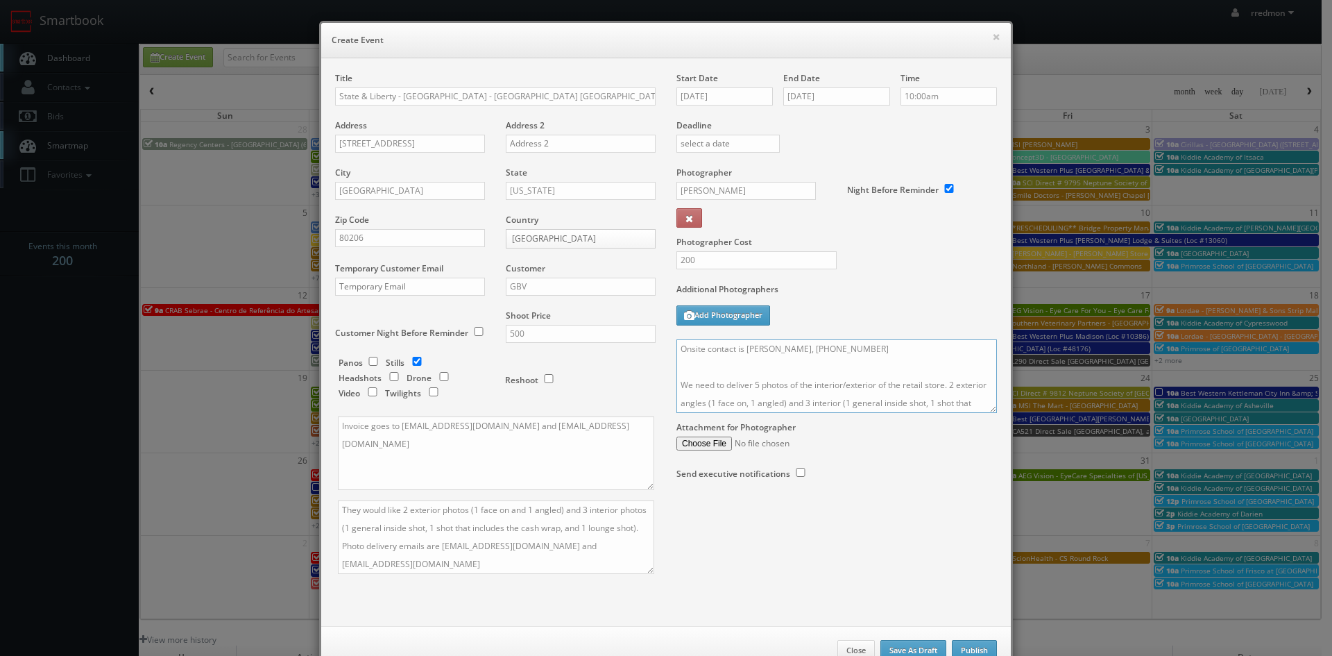
click at [743, 350] on textarea "Onsite contact is Elie Tebcherani, 513-260-6767 We need to deliver 5 photos of …" at bounding box center [837, 376] width 321 height 74
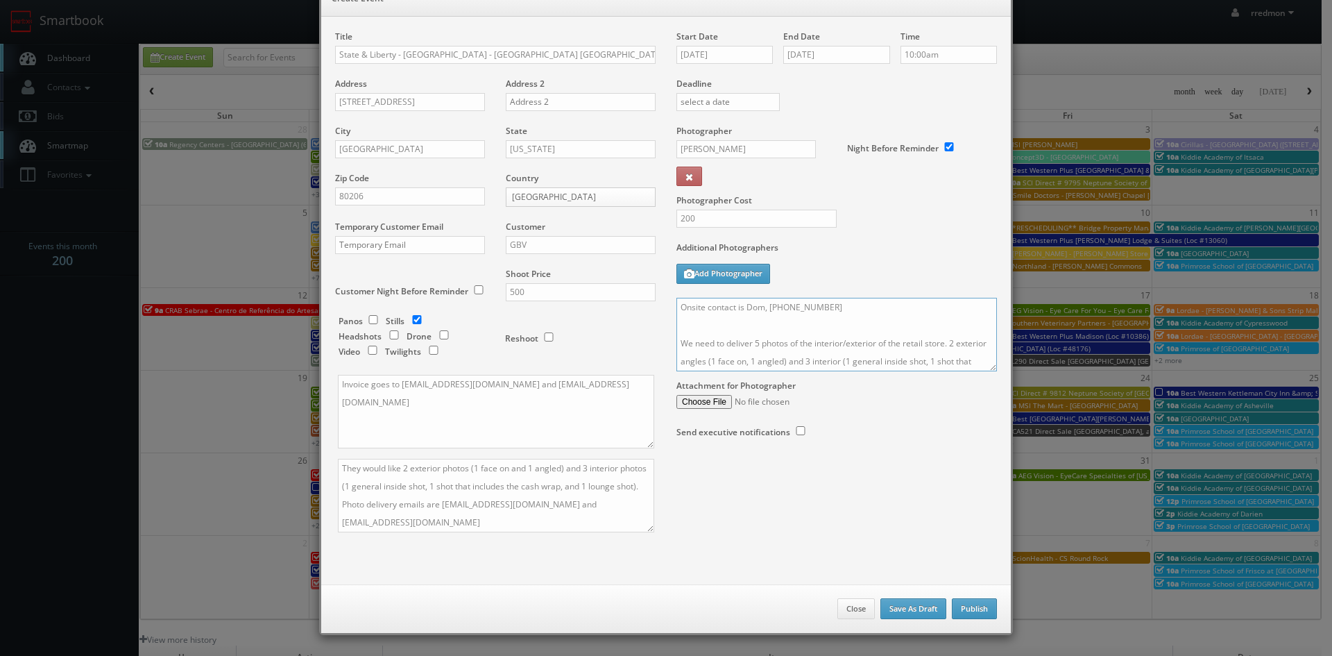
type textarea "Onsite contact is Dom, 720-495-2913 We need to deliver 5 photos of the interior…"
click at [967, 602] on button "Publish" at bounding box center [974, 608] width 45 height 21
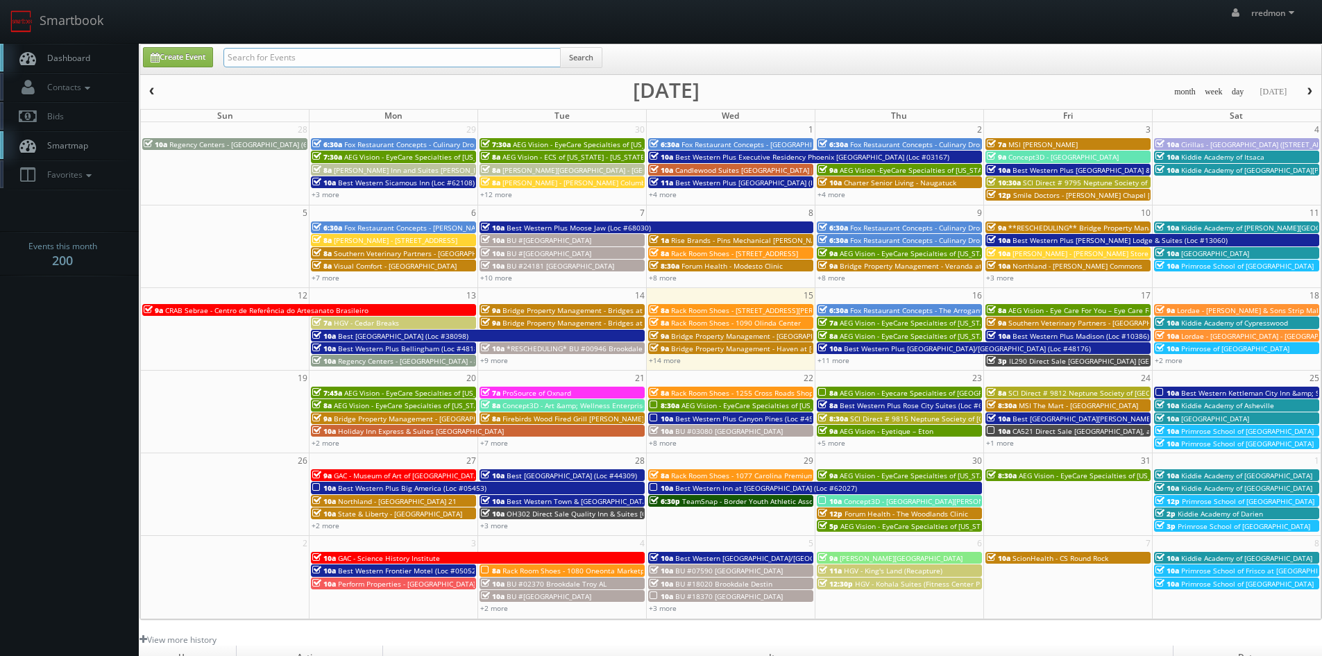
click at [268, 60] on input "text" at bounding box center [391, 57] width 337 height 19
click at [203, 57] on link "Create Event" at bounding box center [178, 57] width 70 height 20
type input "[DATE]"
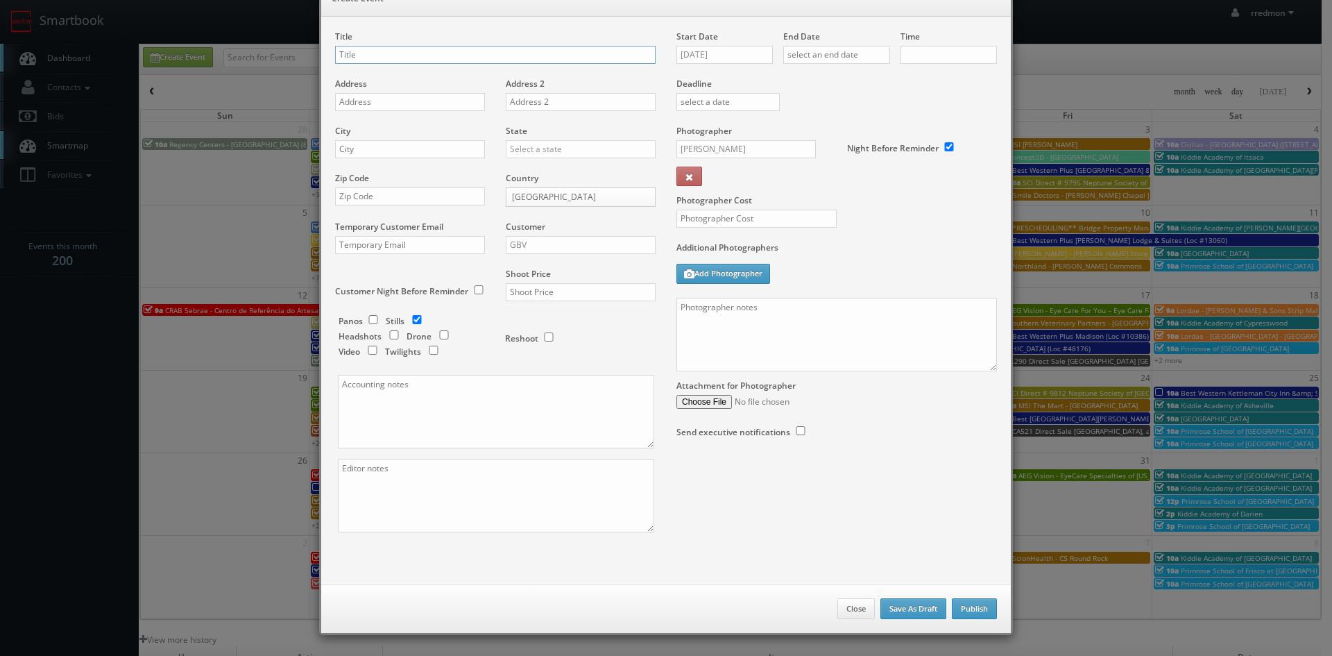
checkbox input "true"
type input "10:00am"
checkbox input "true"
click at [398, 54] on input "State & Liberty - Indianapolis IN" at bounding box center [495, 55] width 321 height 18
type input "State & Liberty - Indy - [GEOGRAPHIC_DATA] IN"
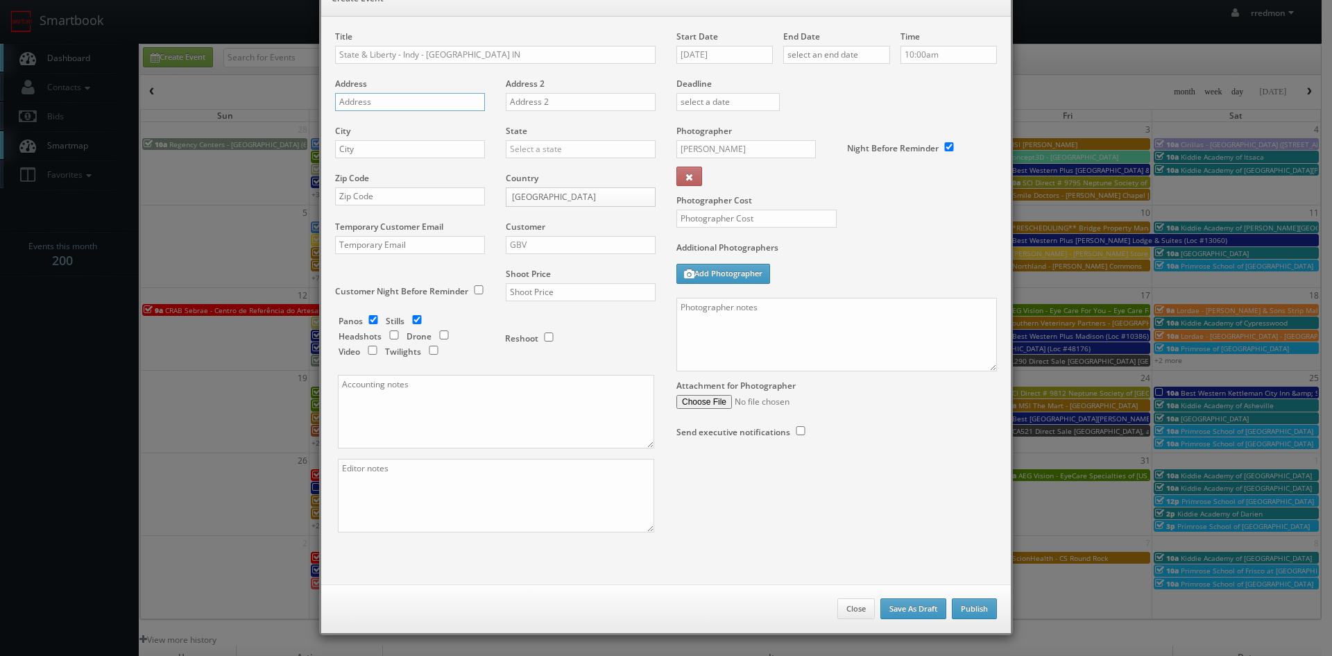
click at [437, 102] on input "text" at bounding box center [410, 102] width 150 height 18
paste input "8702 Keystone Crossing #164"
type input "8702 Keystone Crossing #164"
click at [374, 146] on input "text" at bounding box center [410, 149] width 150 height 18
type input "Indianapolis"
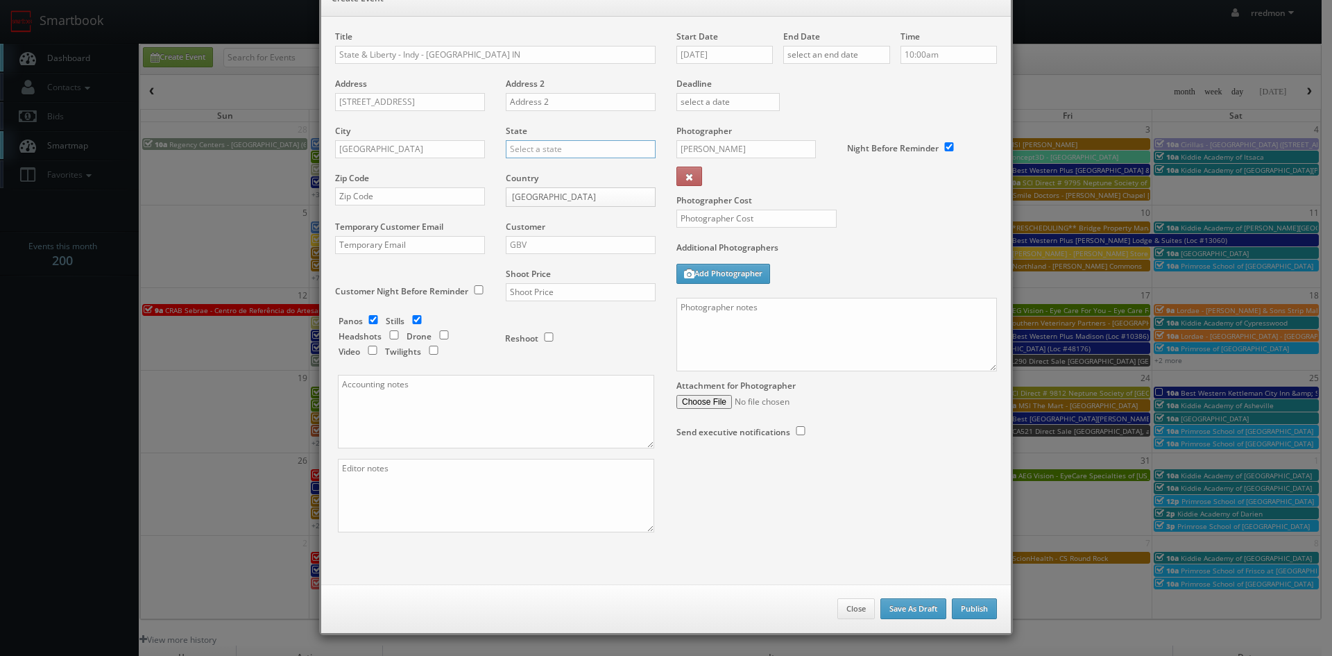
click at [518, 148] on input "text" at bounding box center [581, 149] width 150 height 18
click at [577, 298] on div "[US_STATE]" at bounding box center [581, 295] width 149 height 23
type input "[US_STATE]"
click at [406, 198] on input "text" at bounding box center [410, 196] width 150 height 18
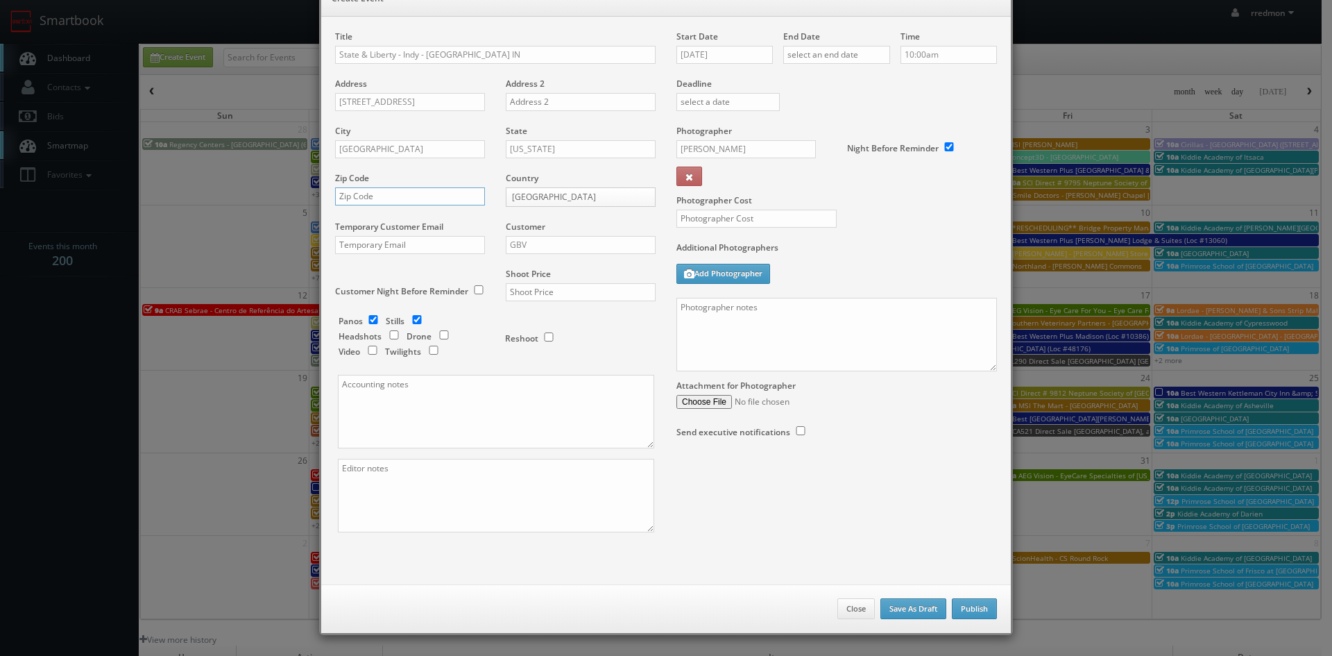
paste input "46240"
type input "46240"
click at [553, 250] on input "GBV" at bounding box center [581, 245] width 150 height 18
click at [550, 370] on div "GBV" at bounding box center [581, 370] width 149 height 23
click at [557, 290] on input "text" at bounding box center [581, 292] width 150 height 18
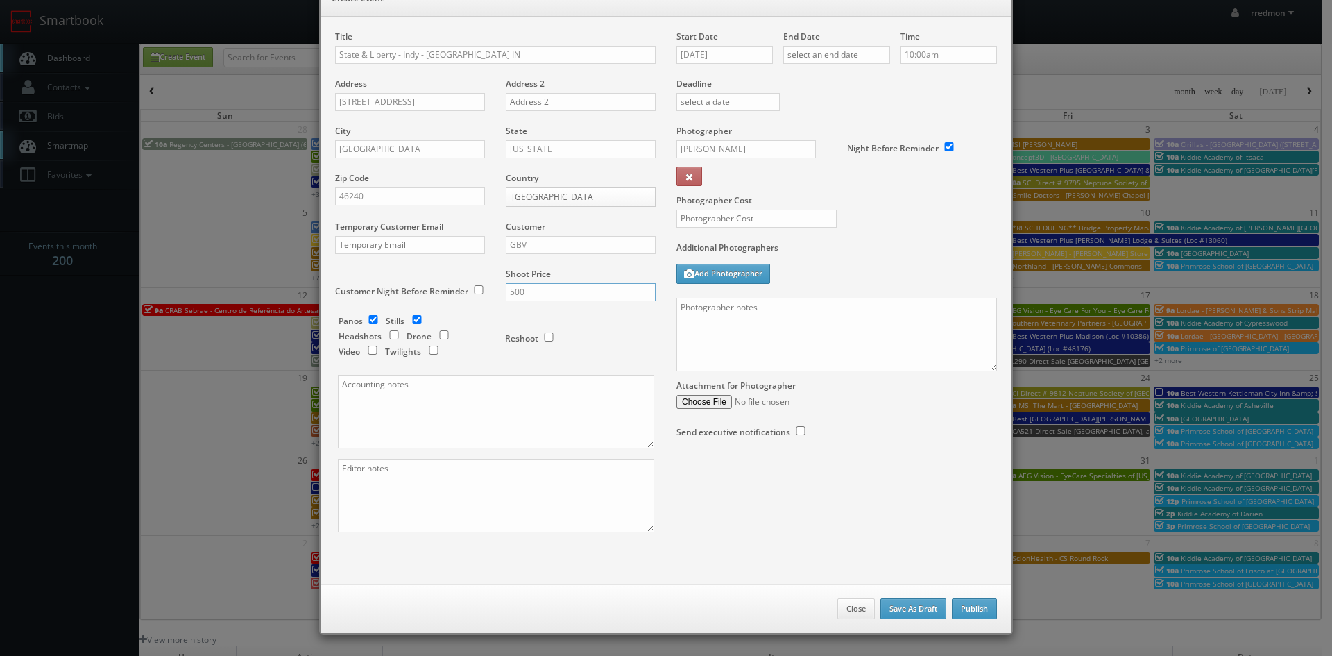
type input "500"
click at [364, 322] on input "checkbox" at bounding box center [373, 319] width 21 height 9
checkbox input "false"
click at [722, 59] on input "[DATE]" at bounding box center [725, 55] width 96 height 18
click at [742, 204] on td "29" at bounding box center [747, 201] width 22 height 20
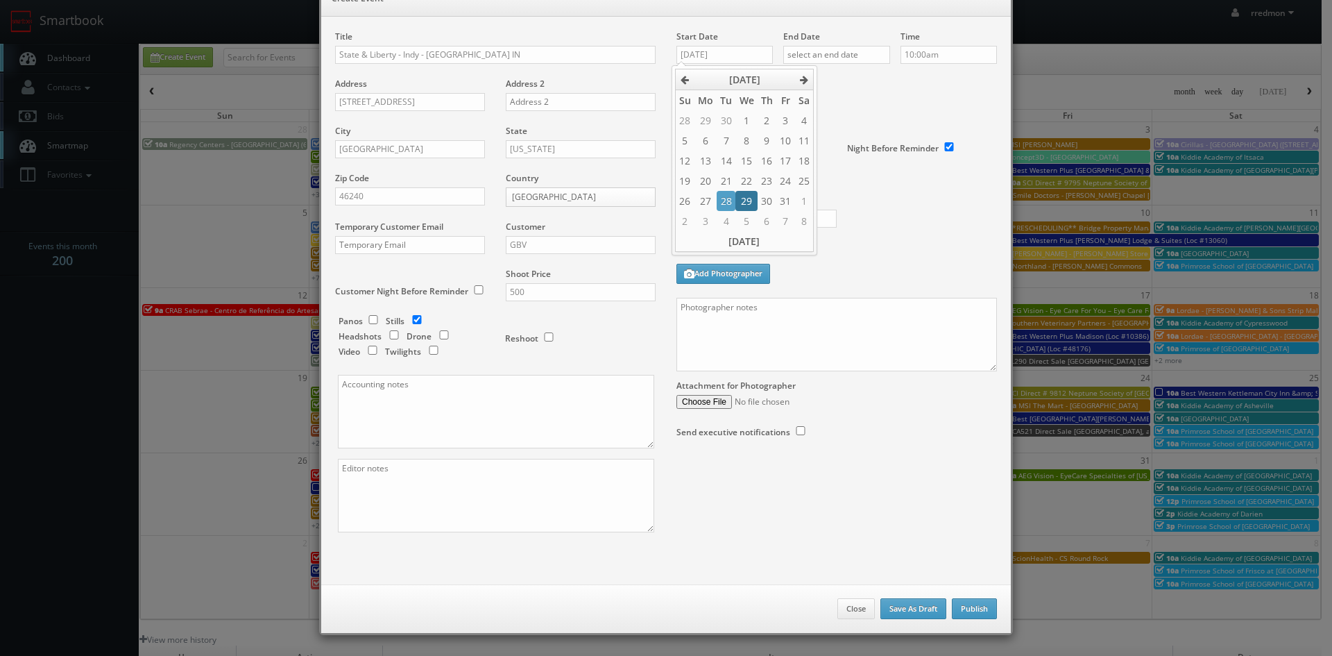
type input "10/29/2025"
click at [820, 56] on input "text" at bounding box center [836, 55] width 107 height 18
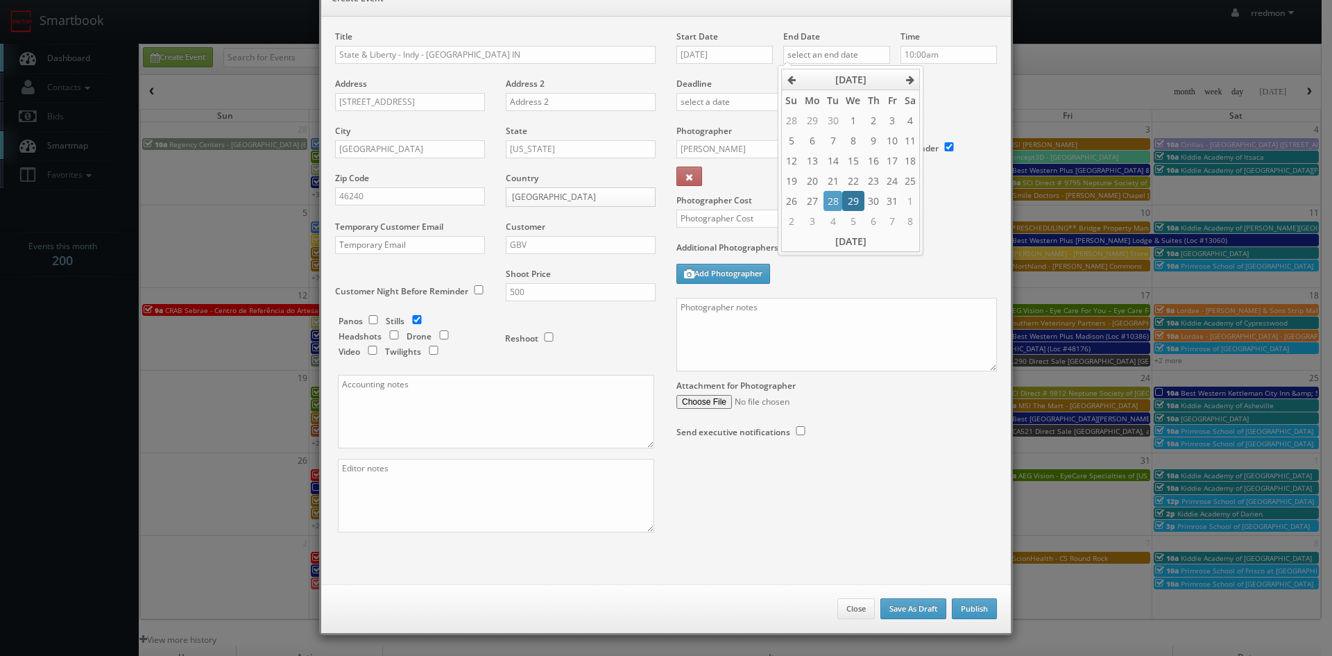
click at [858, 197] on td "29" at bounding box center [853, 201] width 22 height 20
type input "10/29/2025"
click at [953, 69] on div "Time 10:00am" at bounding box center [943, 54] width 107 height 47
click at [763, 148] on input "Alexandra Quinn" at bounding box center [746, 149] width 139 height 18
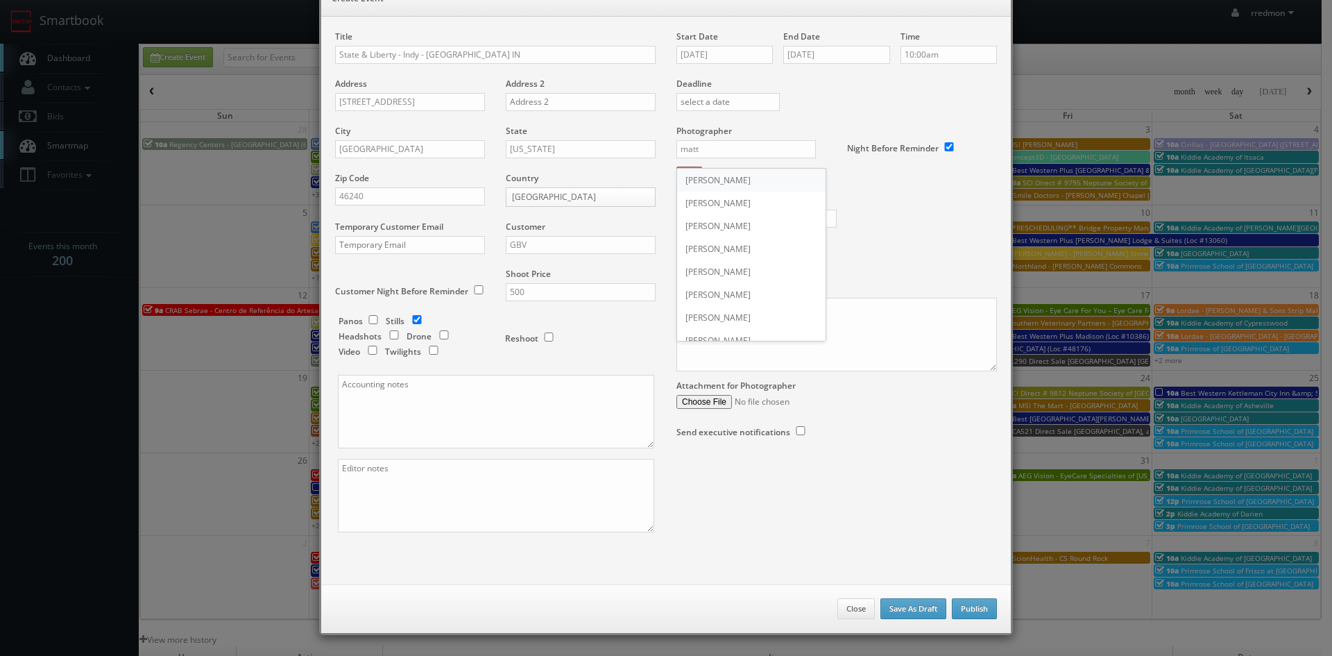
click at [754, 184] on div "Matthew Corsaro" at bounding box center [751, 180] width 149 height 23
type input "Matthew Corsaro"
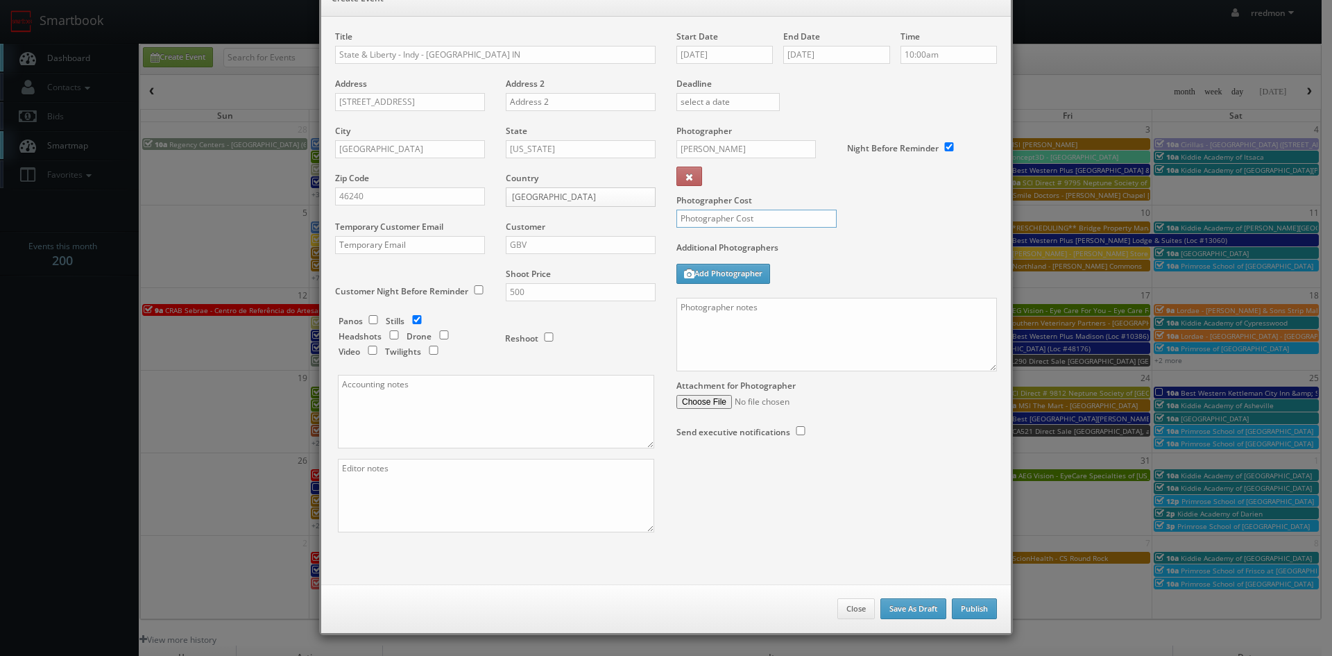
click at [771, 220] on input "text" at bounding box center [757, 219] width 160 height 18
type input "200"
click at [784, 307] on textarea at bounding box center [837, 335] width 321 height 74
paste textarea "Onsite contact is Elie Tebcherani, 513-260-6767 We need to deliver 5 photos of …"
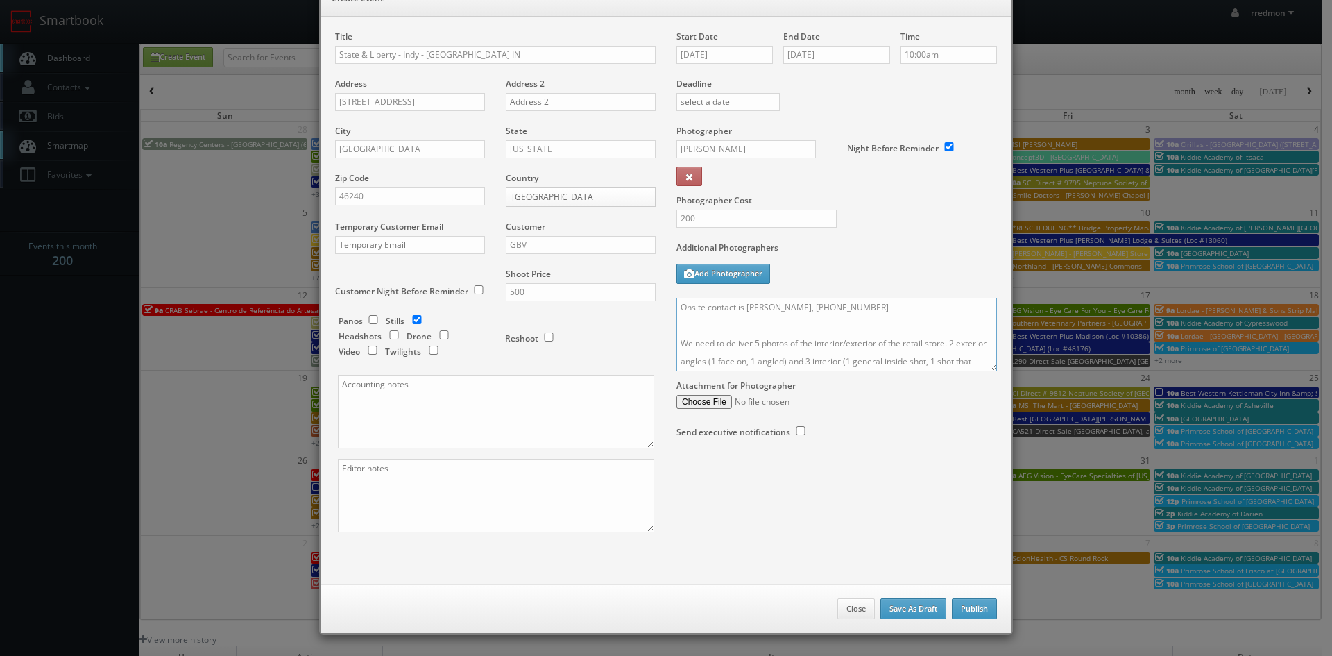
drag, startPoint x: 860, startPoint y: 308, endPoint x: 743, endPoint y: 313, distance: 117.4
click at [743, 313] on textarea "Onsite contact is Elie Tebcherani, 513-260-6767 We need to deliver 5 photos of …" at bounding box center [837, 335] width 321 height 74
type textarea "Onsite contact is Alisha, 765-437-1334 We need to deliver 5 photos of the inter…"
click at [541, 402] on textarea at bounding box center [496, 412] width 316 height 74
paste textarea "Invoice goes to finance@stateandliberty.com and stateandliberty@bill.com"
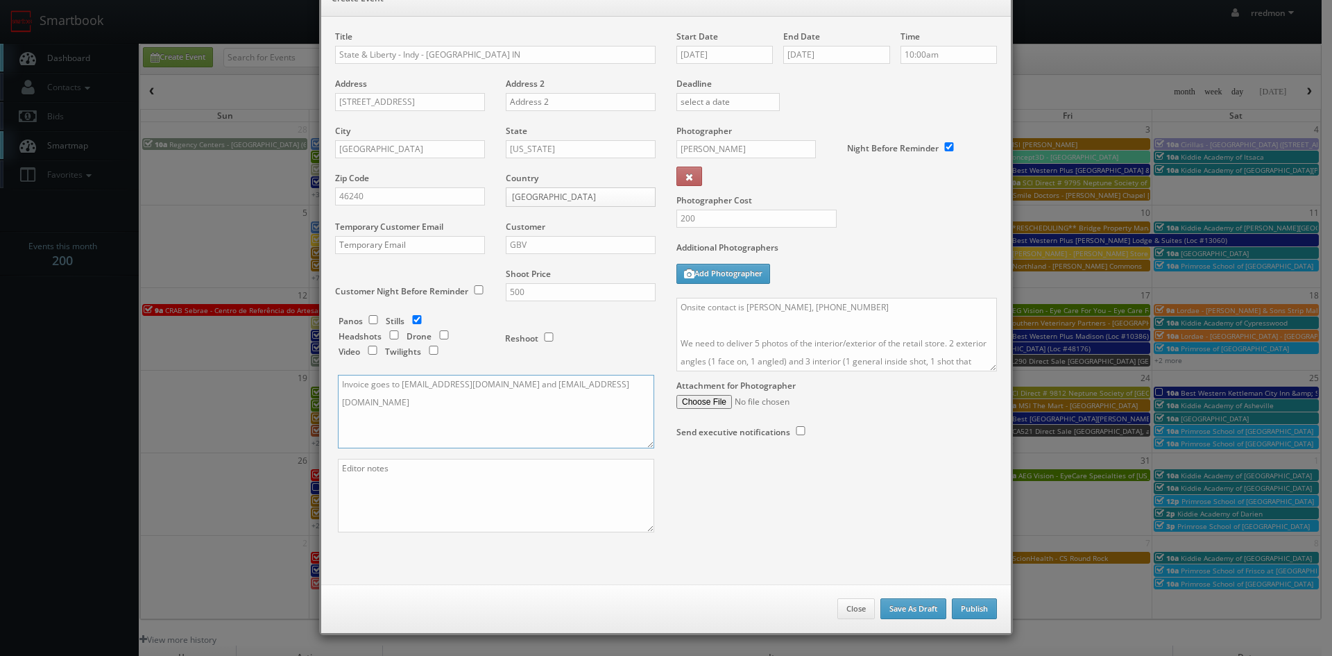
type textarea "Invoice goes to finance@stateandliberty.com and stateandliberty@bill.com"
click at [458, 484] on textarea at bounding box center [496, 496] width 316 height 74
paste textarea "They would like 2 exterior photos (1 face on and 1 angled) and 3 interior photo…"
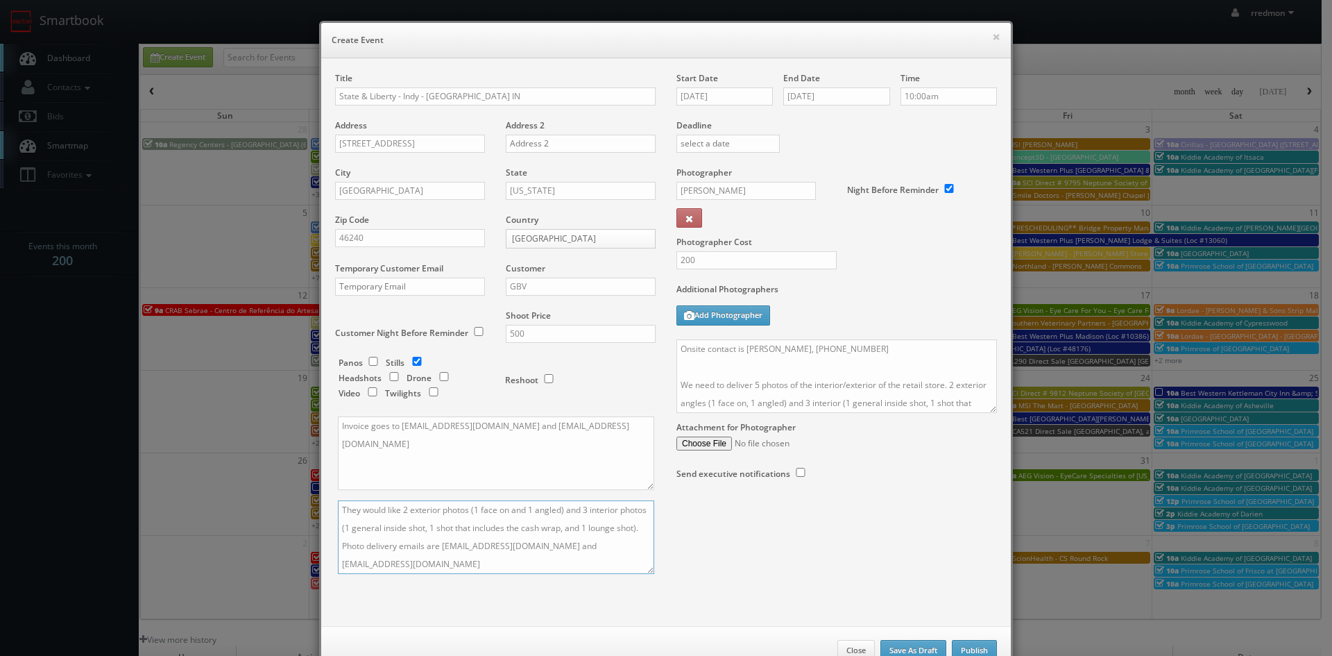
scroll to position [42, 0]
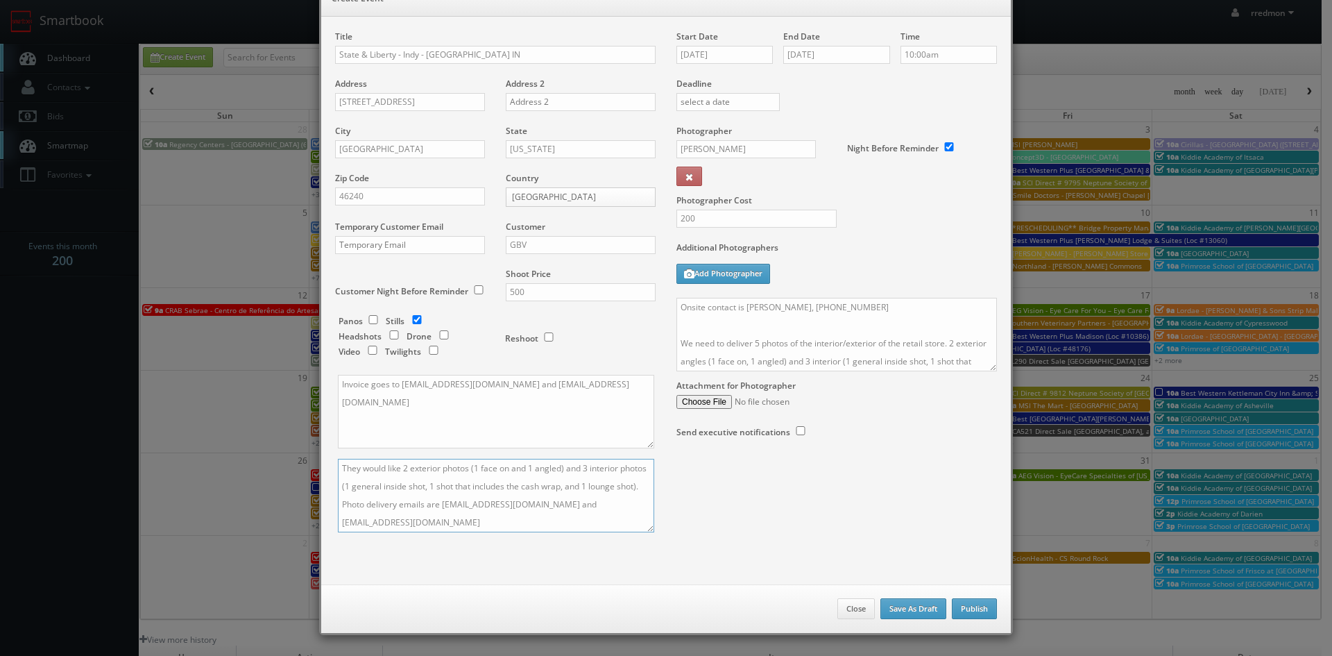
type textarea "They would like 2 exterior photos (1 face on and 1 angled) and 3 interior photo…"
click at [989, 611] on button "Publish" at bounding box center [974, 608] width 45 height 21
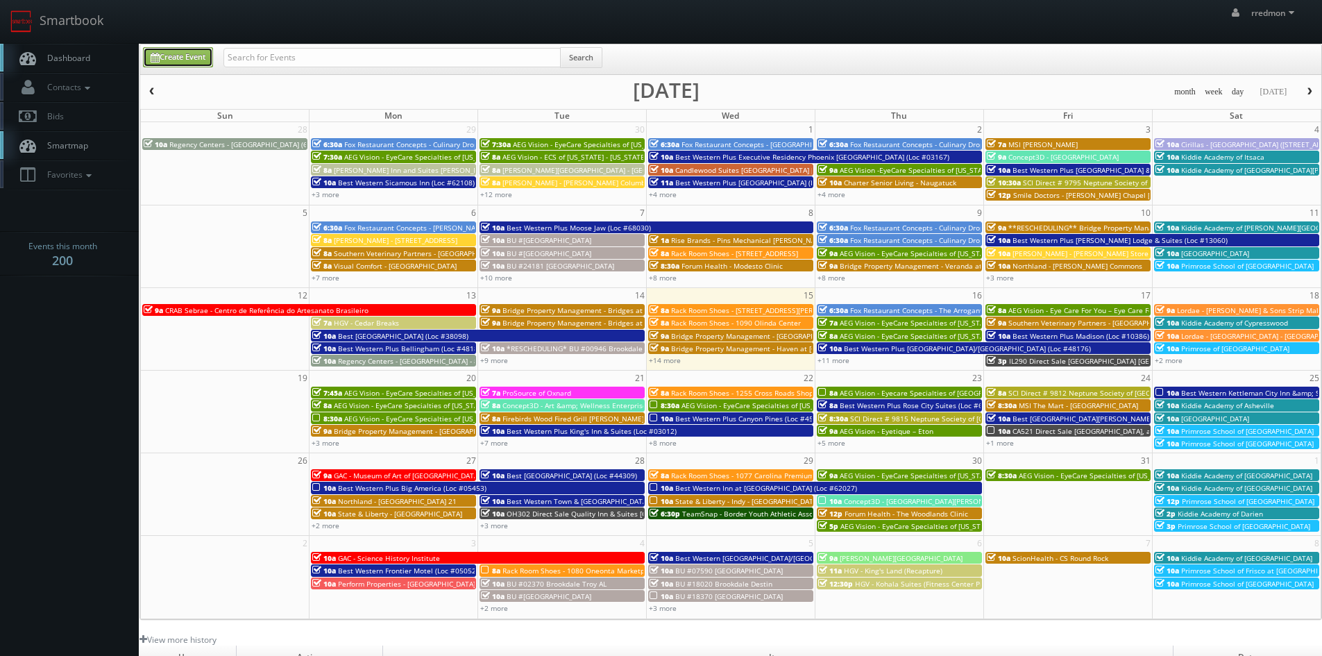
click at [176, 58] on link "Create Event" at bounding box center [178, 57] width 70 height 20
type input "10/15/2025"
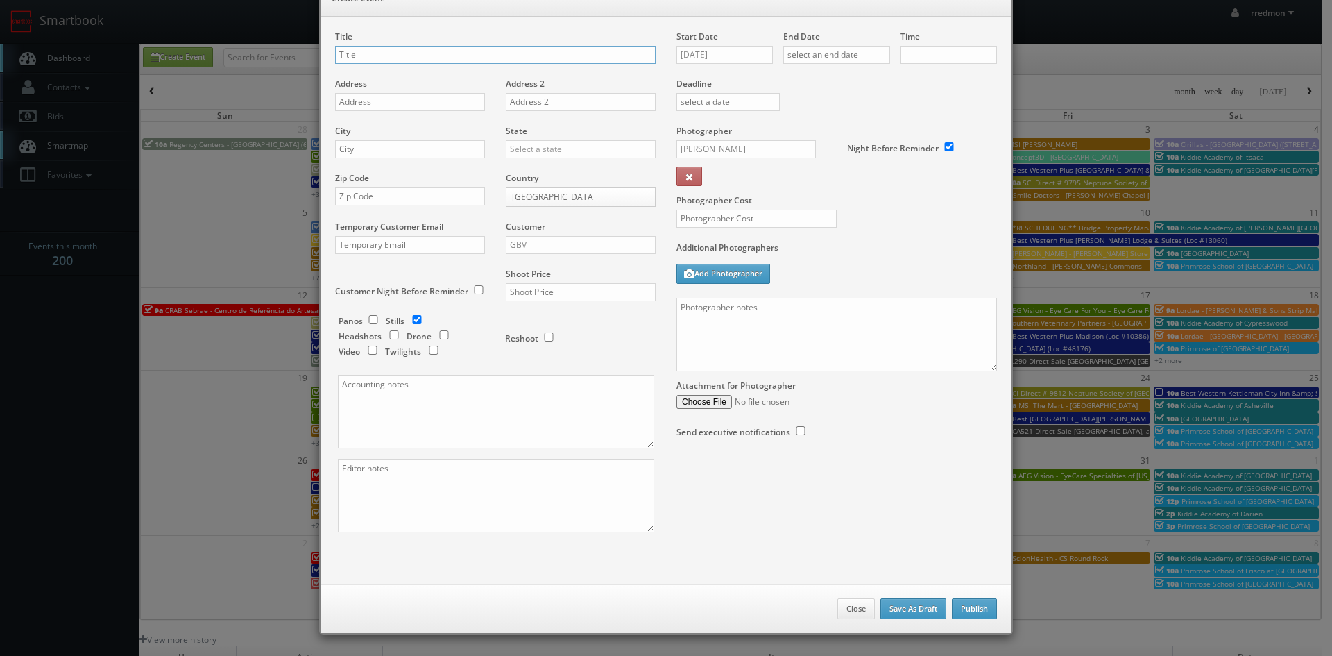
checkbox input "true"
type input "10:00am"
checkbox input "true"
type input "State & Liberty - [GEOGRAPHIC_DATA] [GEOGRAPHIC_DATA]"
click at [405, 106] on input "text" at bounding box center [410, 102] width 150 height 18
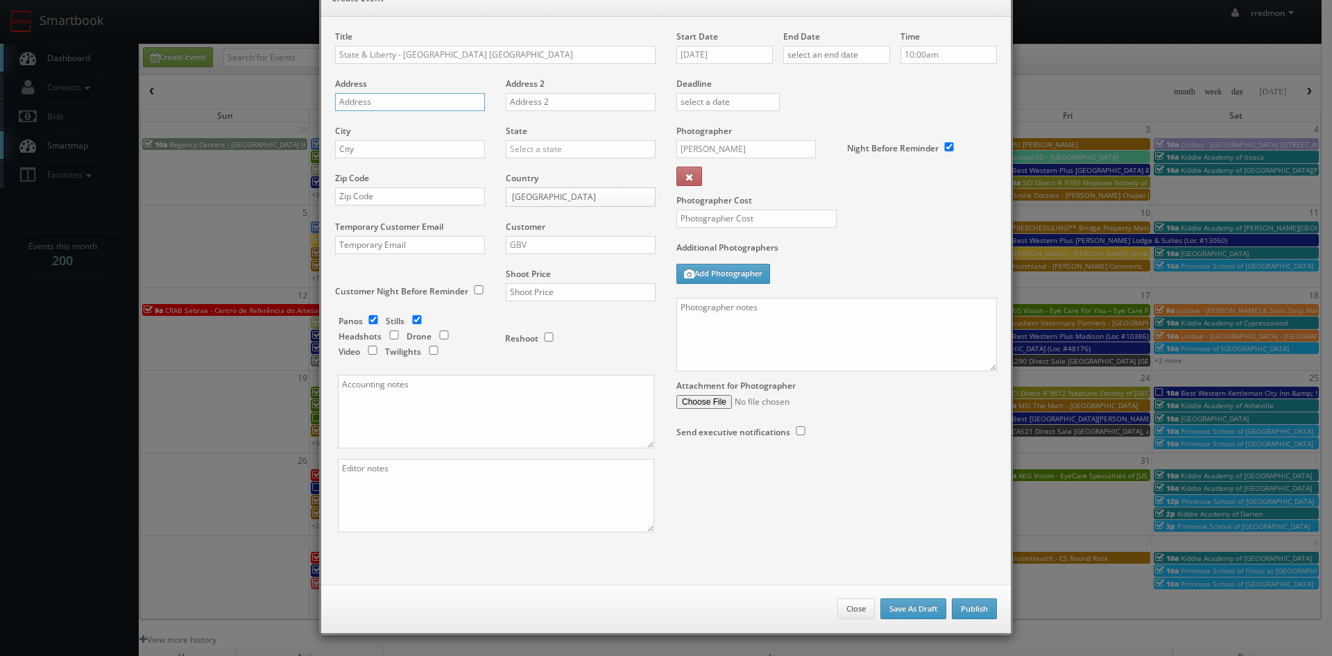
paste input "2223 N Westshore Blvd #105"
type input "2223 N Westshore Blvd #105"
click at [396, 152] on input "text" at bounding box center [410, 149] width 150 height 18
type input "Tampa"
click at [511, 152] on input "text" at bounding box center [581, 149] width 150 height 18
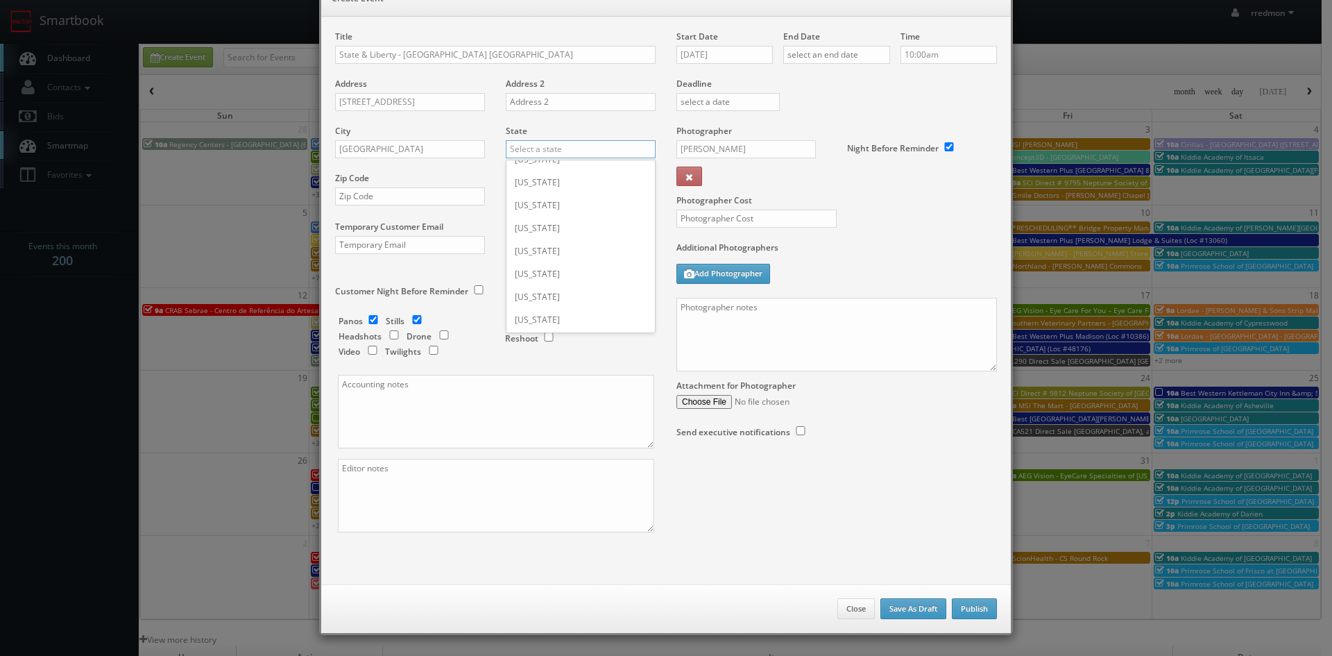
scroll to position [139, 0]
click at [569, 250] on div "[US_STATE]" at bounding box center [581, 250] width 149 height 23
type input "[US_STATE]"
click at [401, 198] on input "text" at bounding box center [410, 196] width 150 height 18
paste input "33607"
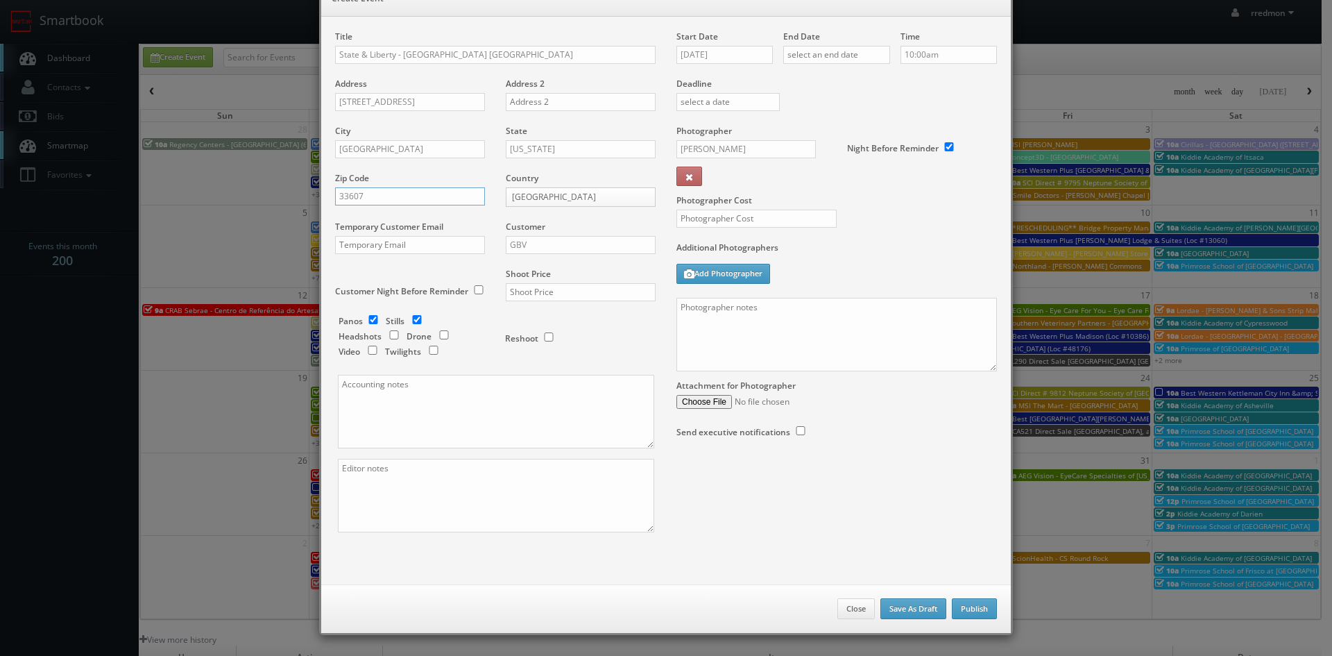
type input "33607"
click at [554, 243] on input "GBV" at bounding box center [581, 245] width 150 height 18
click at [552, 366] on div "GBV" at bounding box center [581, 370] width 149 height 23
click at [557, 289] on input "text" at bounding box center [581, 292] width 150 height 18
type input "500"
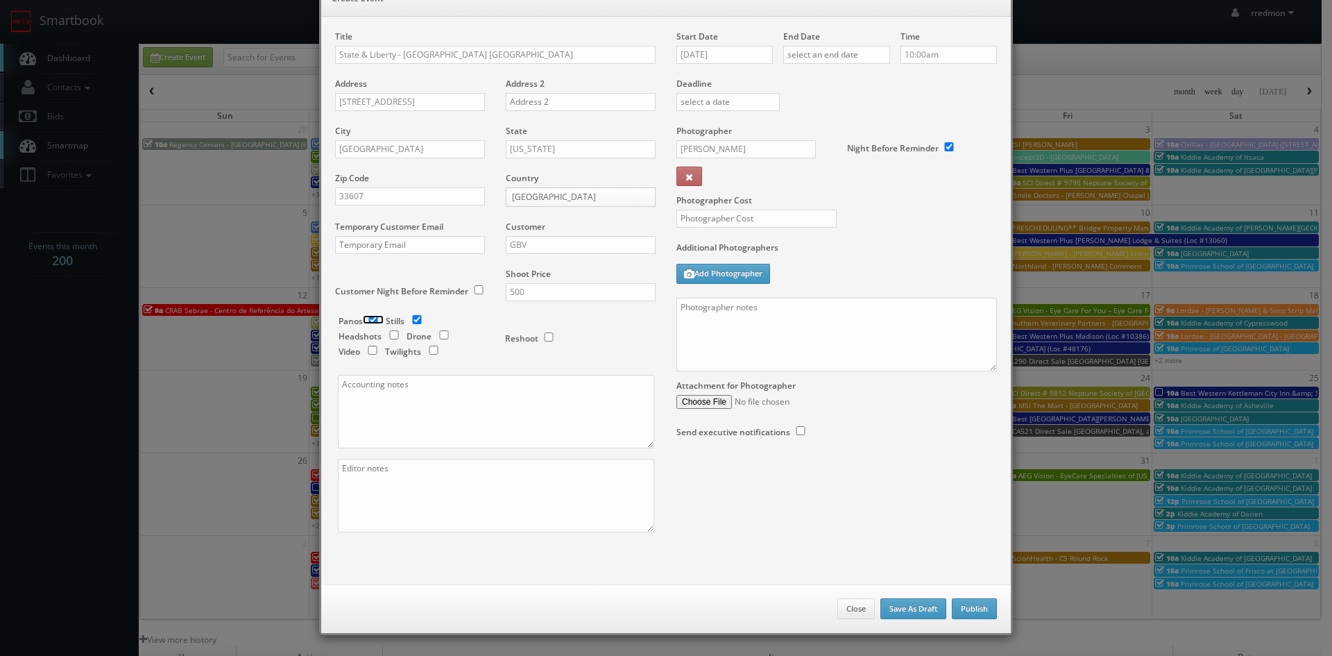
click at [368, 323] on input "checkbox" at bounding box center [373, 319] width 21 height 9
checkbox input "false"
click at [453, 475] on textarea at bounding box center [496, 496] width 316 height 74
paste textarea "They would like 2 exterior photos (1 face on and 1 angled) and 3 interior photo…"
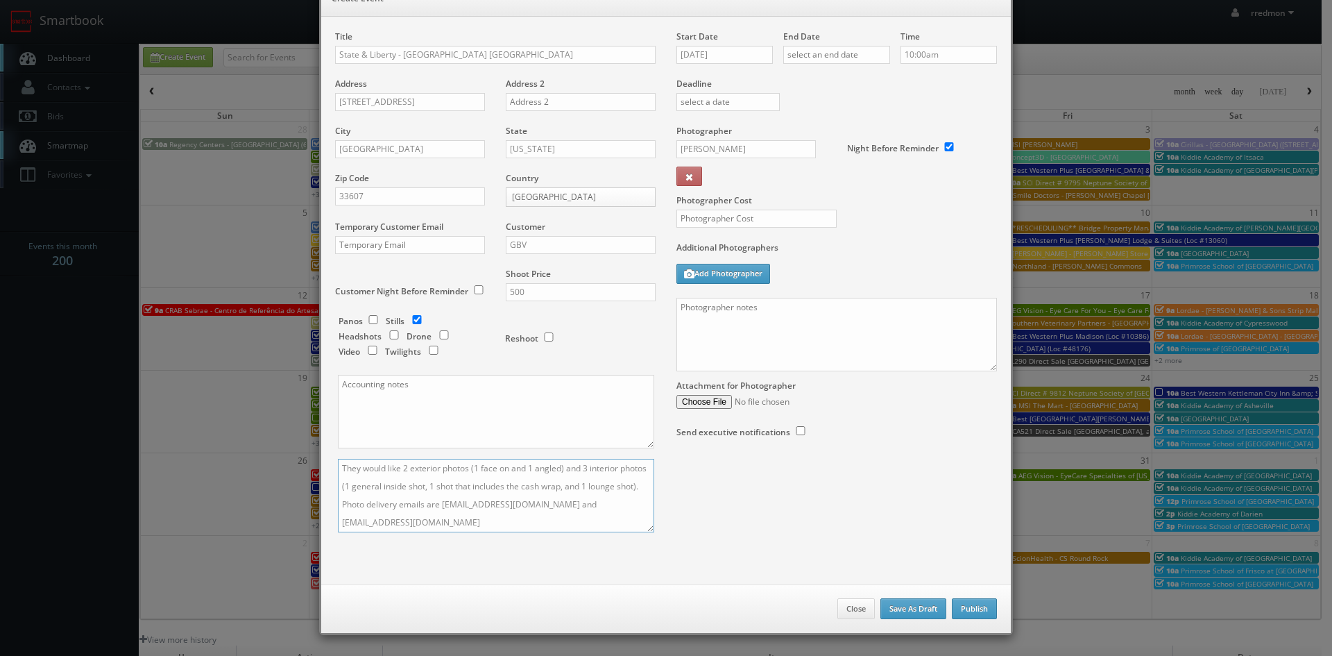
type textarea "They would like 2 exterior photos (1 face on and 1 angled) and 3 interior photo…"
click at [426, 404] on textarea at bounding box center [496, 412] width 316 height 74
paste textarea "Invoice goes to finance@stateandliberty.com and stateandliberty@bill.com"
type textarea "Invoice goes to finance@stateandliberty.com and stateandliberty@bill.com"
click at [709, 53] on input "10/15/2025" at bounding box center [725, 55] width 96 height 18
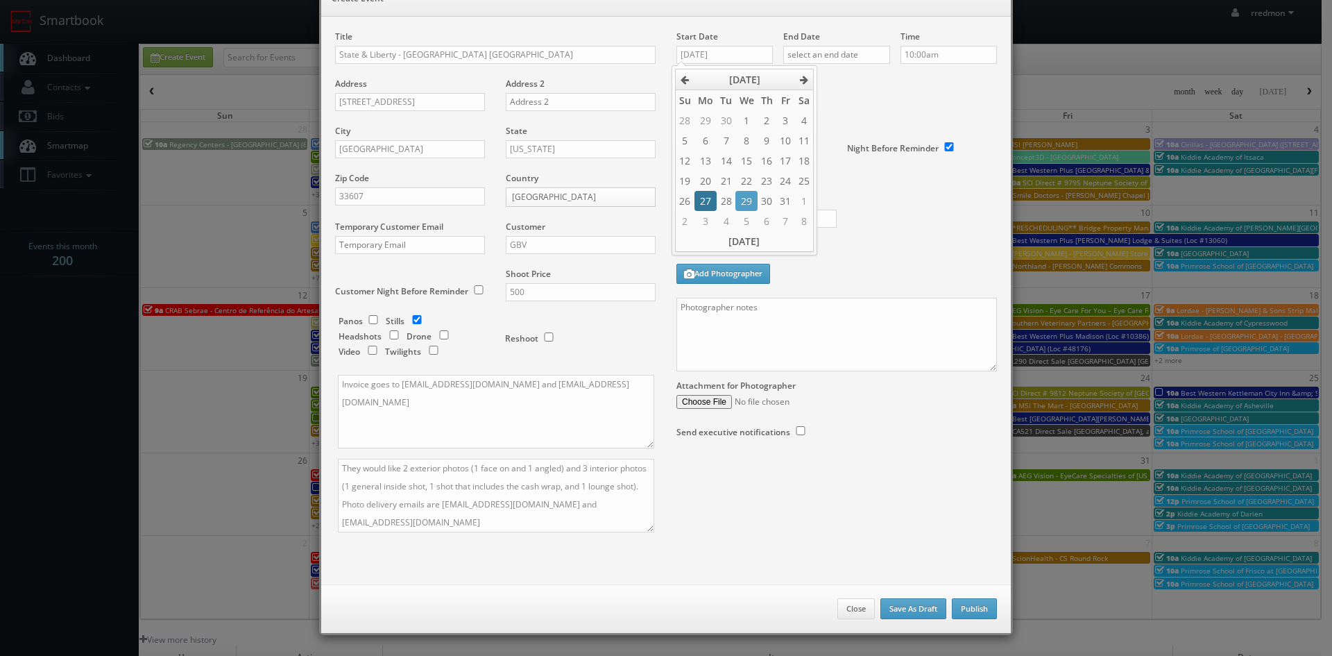
click at [706, 201] on td "27" at bounding box center [706, 201] width 22 height 20
type input "10/27/2025"
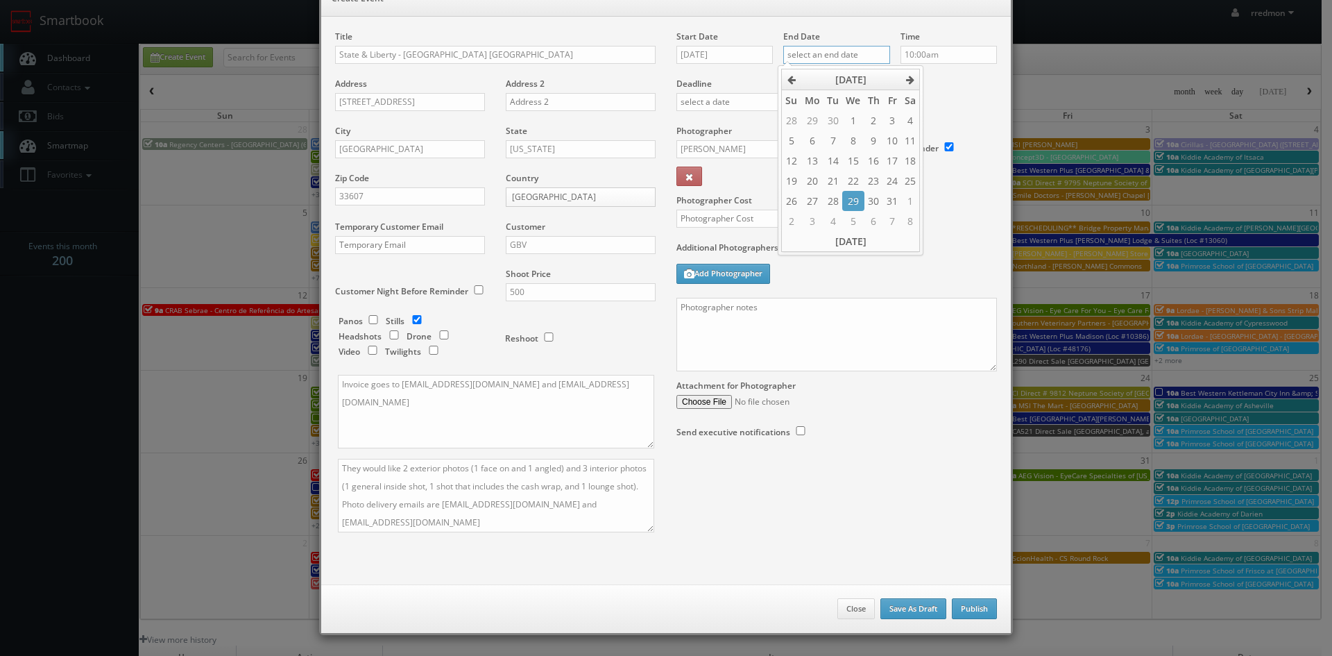
click at [803, 55] on input "text" at bounding box center [836, 55] width 107 height 18
click at [819, 205] on td "27" at bounding box center [812, 201] width 22 height 20
type input "10/27/2025"
click at [926, 53] on input "10:00am" at bounding box center [949, 55] width 96 height 18
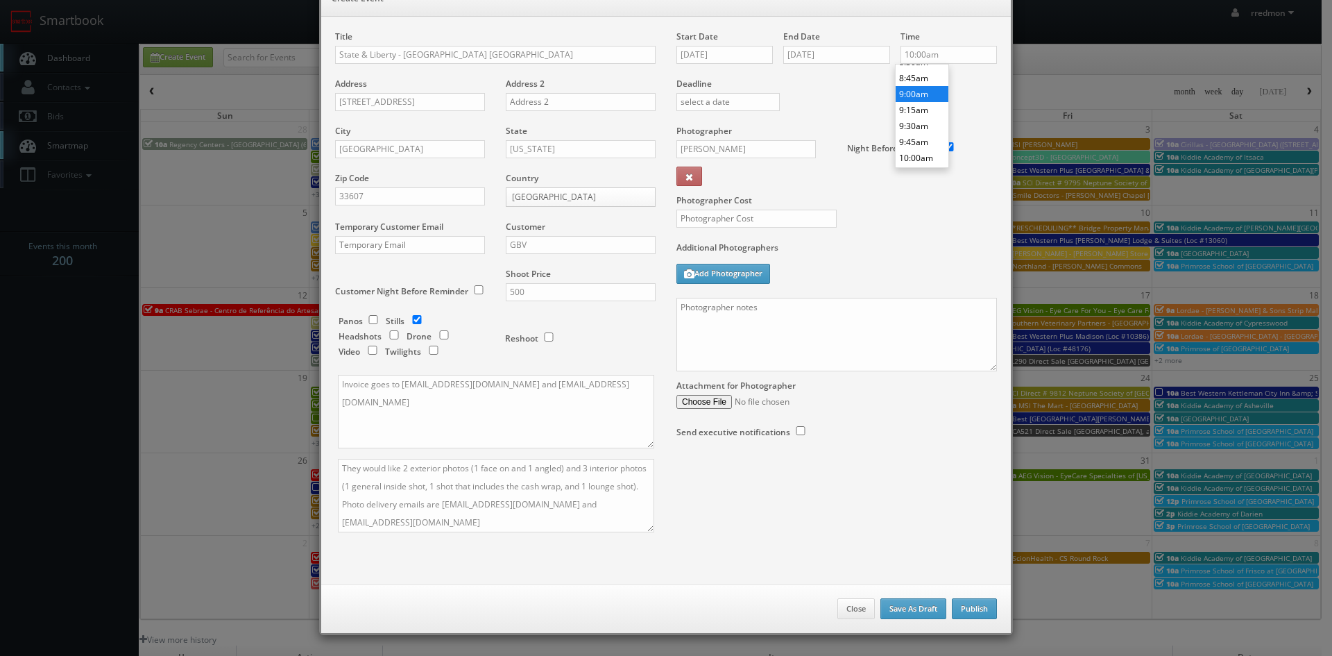
type input "9:00am"
click at [924, 92] on li "9:00am" at bounding box center [922, 94] width 53 height 16
click at [737, 149] on input "Matthew Corsaro" at bounding box center [746, 149] width 139 height 18
click at [737, 173] on div "Karina Kleeberg" at bounding box center [751, 180] width 149 height 23
type input "Karina Kleeberg"
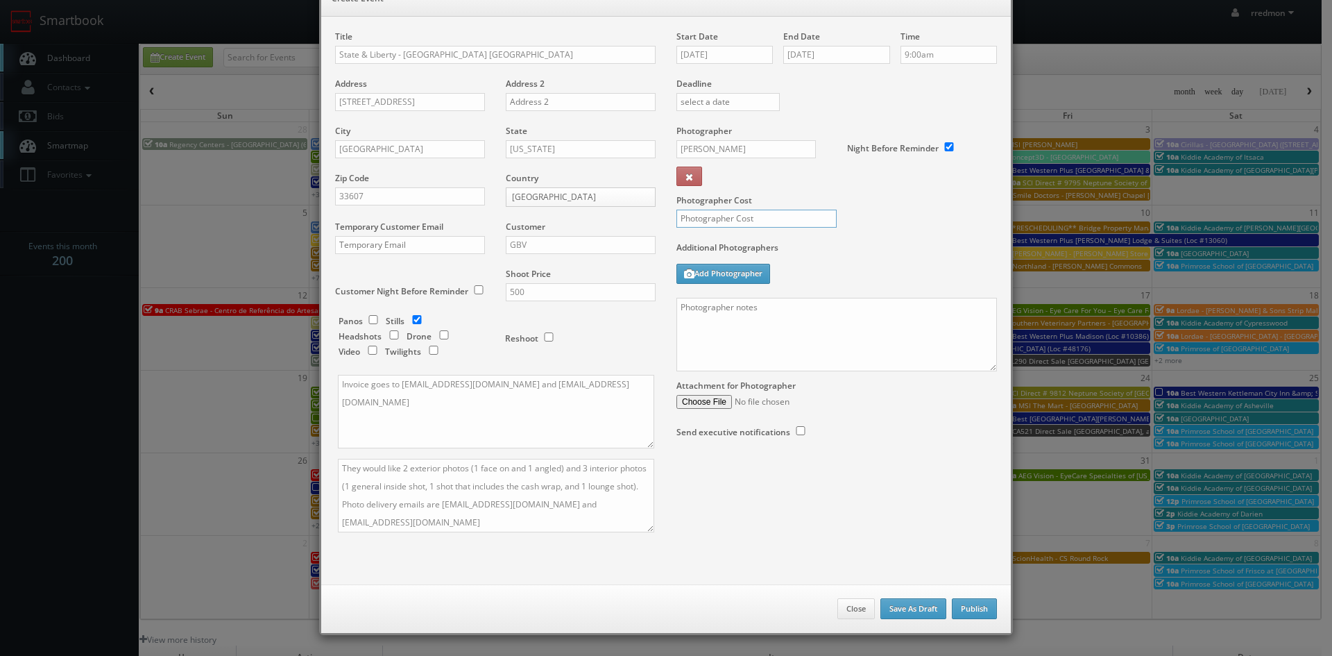
click at [747, 210] on input "text" at bounding box center [757, 219] width 160 height 18
type input "200"
click at [787, 319] on textarea at bounding box center [837, 335] width 321 height 74
paste textarea "Onsite contact is Elie Tebcherani, 513-260-6767 We need to deliver 5 photos of …"
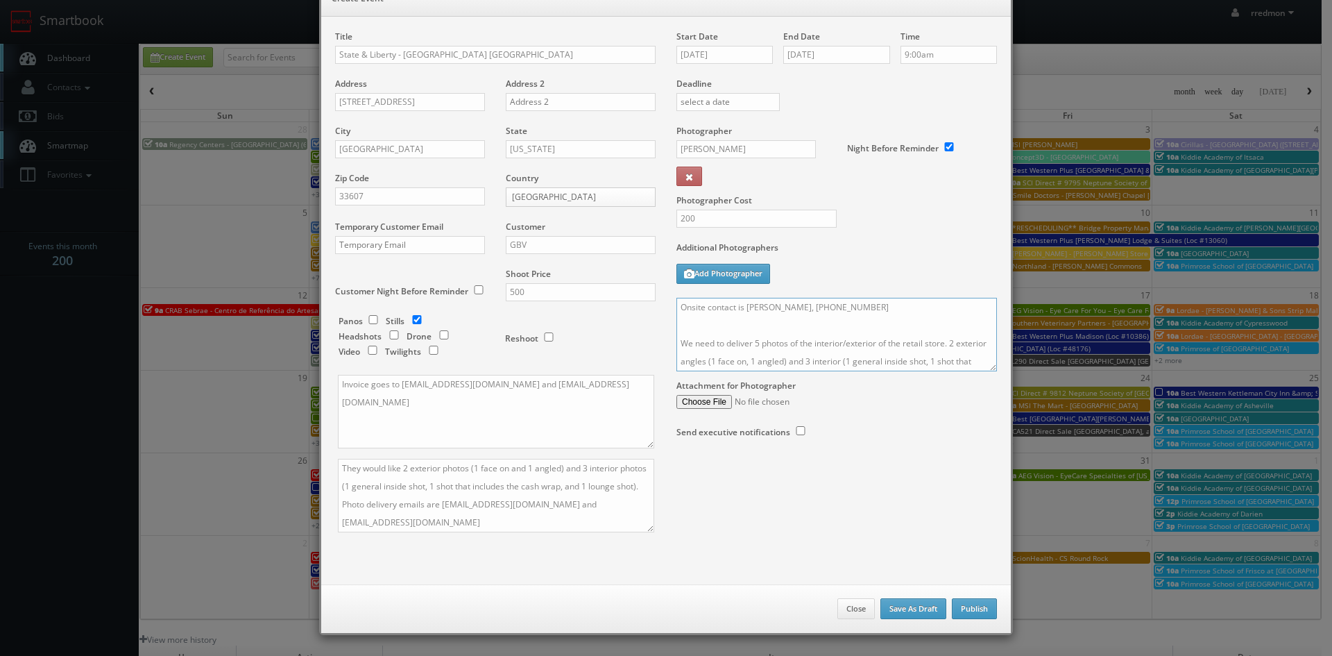
drag, startPoint x: 867, startPoint y: 312, endPoint x: 744, endPoint y: 314, distance: 122.9
click at [744, 314] on textarea "Onsite contact is Elie Tebcherani, 513-260-6767 We need to deliver 5 photos of …" at bounding box center [837, 335] width 321 height 74
type textarea "Onsite contact is Jhaidyn, 813-338-8611 We need to deliver 5 photos of the inte…"
click at [972, 611] on button "Publish" at bounding box center [974, 608] width 45 height 21
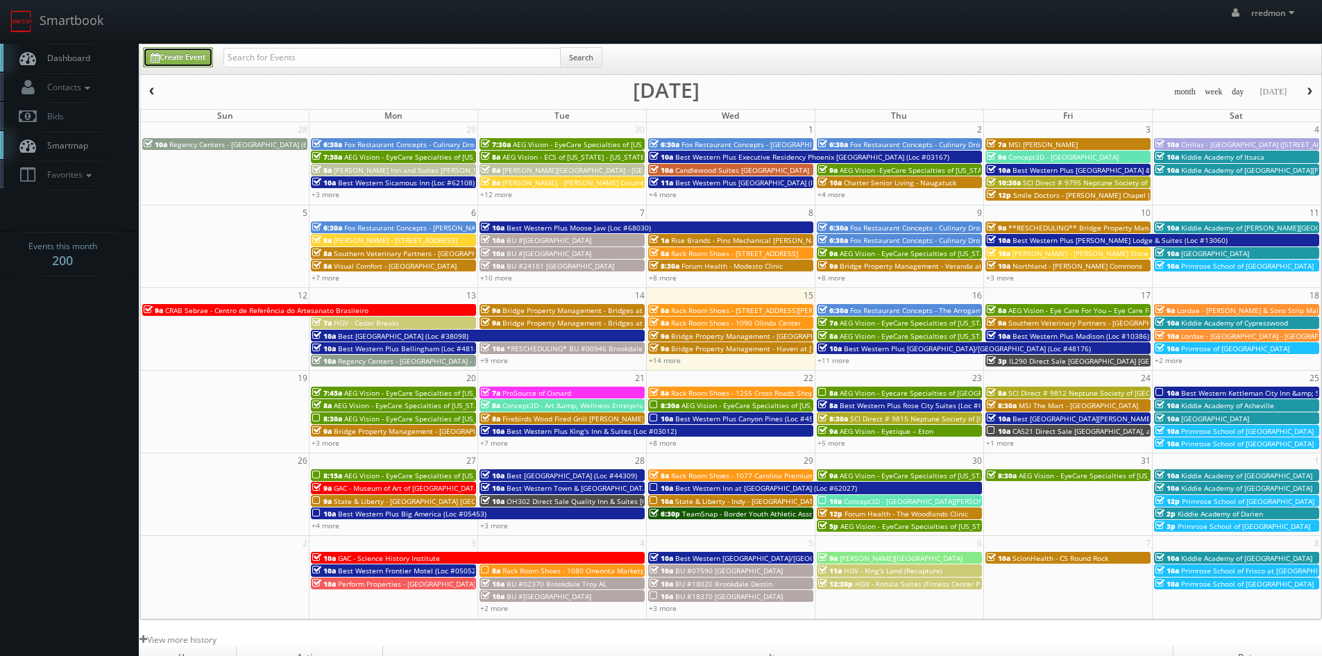
click at [182, 62] on link "Create Event" at bounding box center [178, 57] width 70 height 20
type input "10/15/2025"
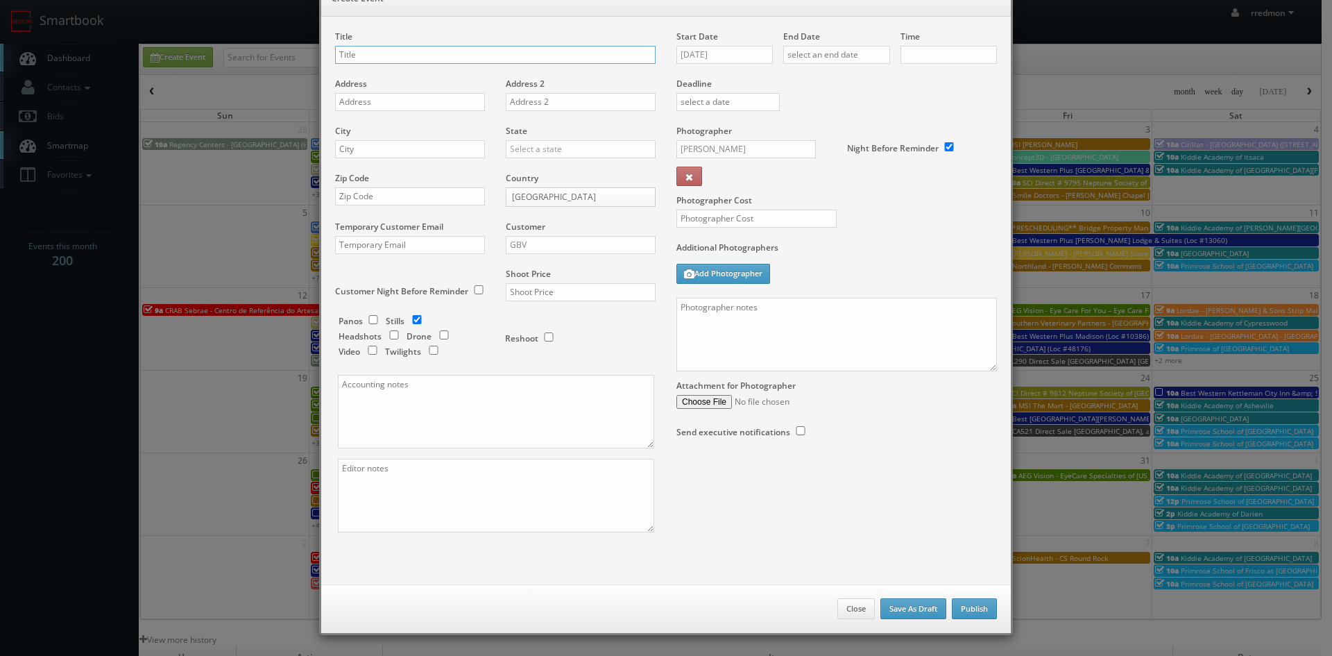
checkbox input "true"
type input "10:00am"
checkbox input "true"
type input "State & Liberty - Edina [GEOGRAPHIC_DATA]"
click at [457, 94] on input "text" at bounding box center [410, 102] width 150 height 18
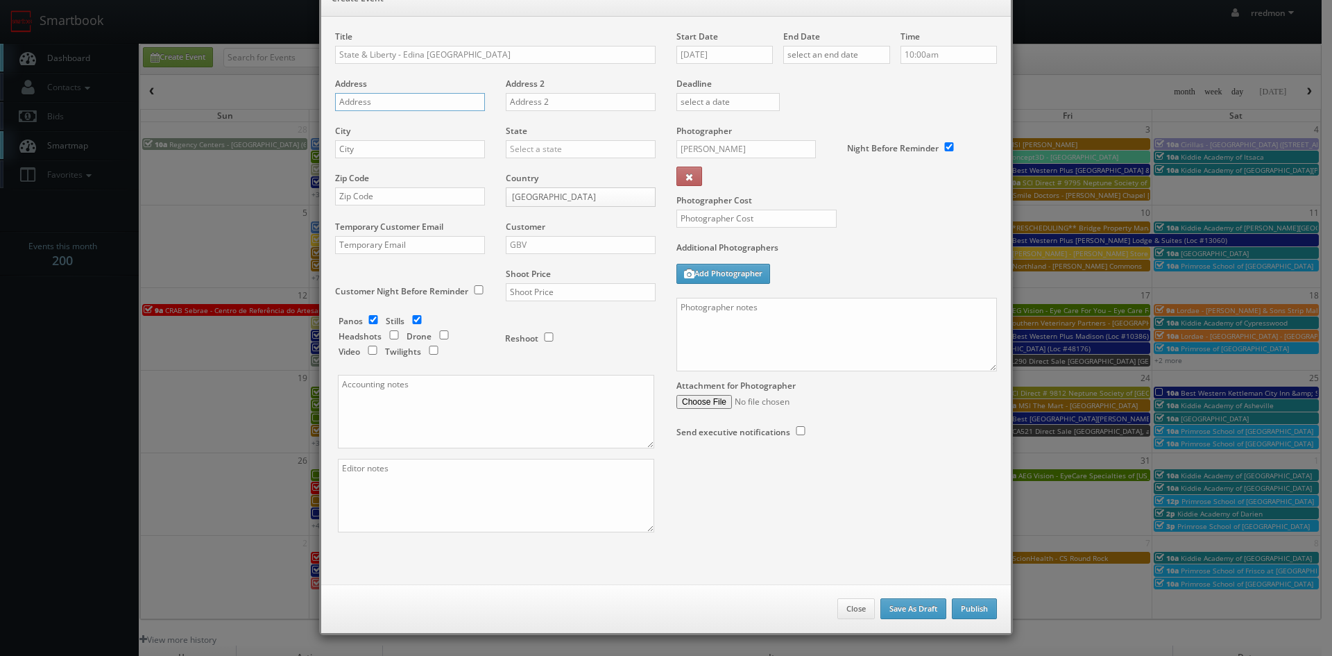
paste input "2900 Southdale Center"
type input "2900 Southdale Center"
click at [409, 151] on input "text" at bounding box center [410, 149] width 150 height 18
type input "Edina"
click at [570, 146] on input "text" at bounding box center [581, 149] width 150 height 18
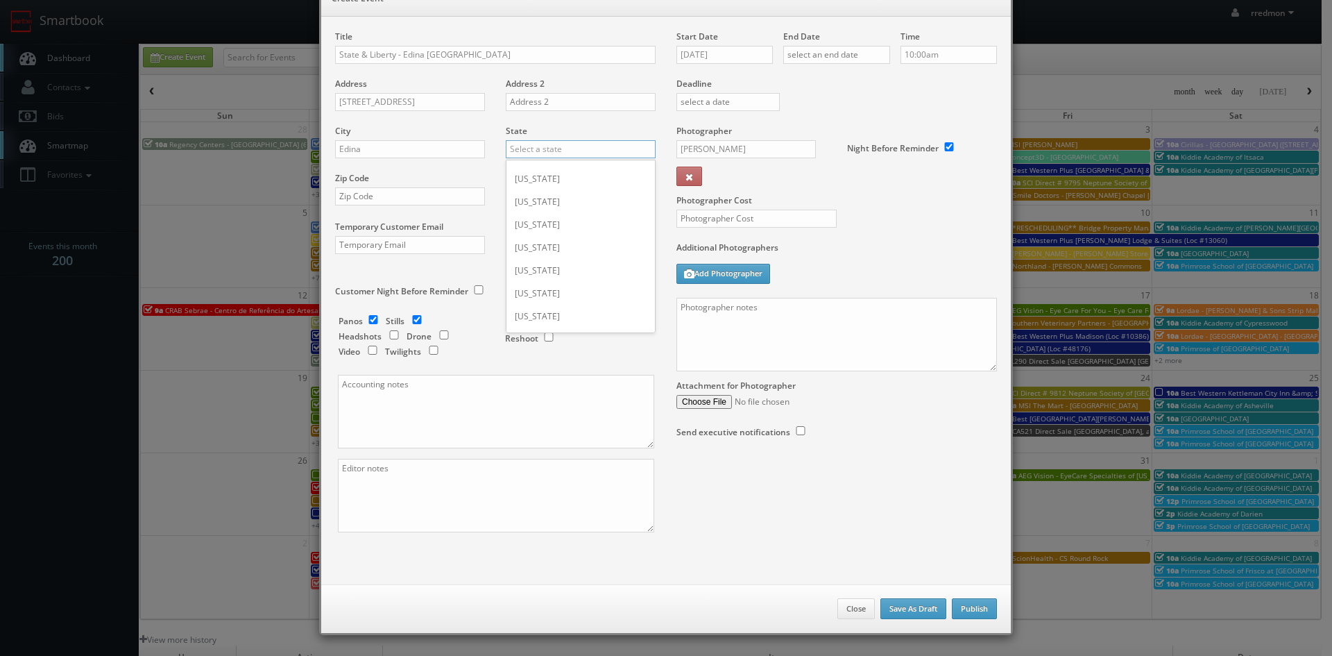
scroll to position [486, 0]
click at [566, 228] on div "[US_STATE]" at bounding box center [581, 223] width 149 height 23
type input "[US_STATE]"
click at [402, 197] on input "text" at bounding box center [410, 196] width 150 height 18
paste input "55435"
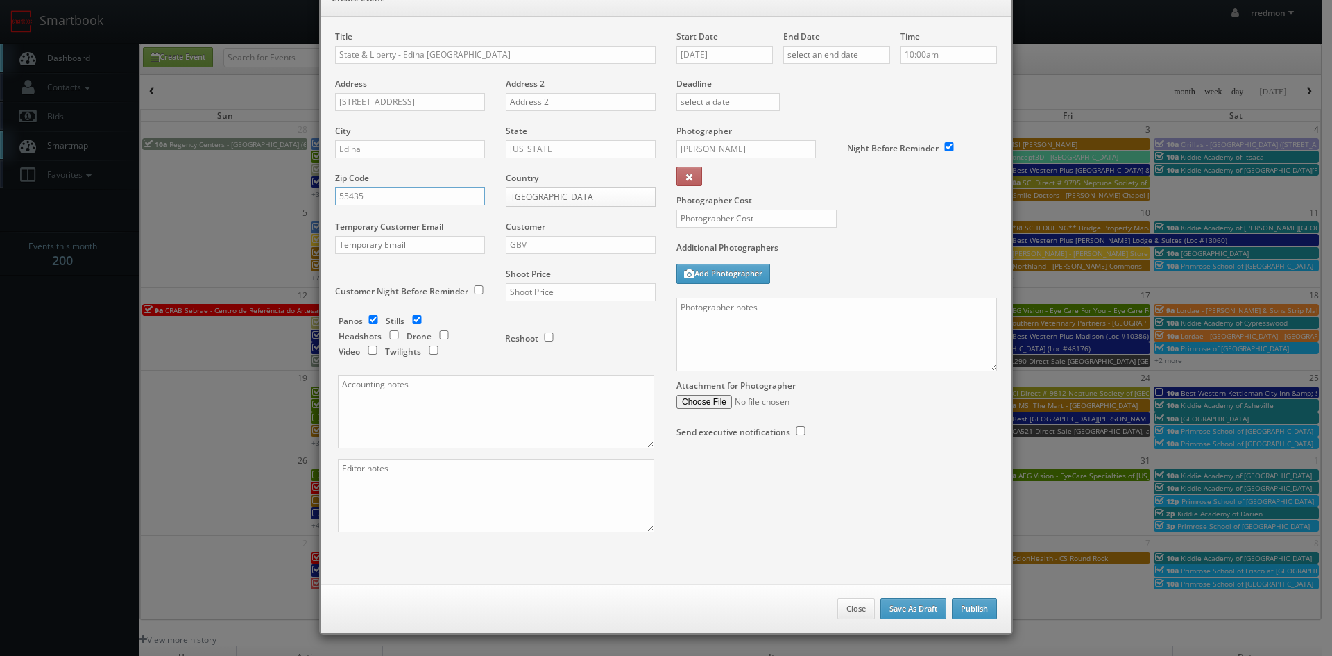
type input "55435"
click at [526, 251] on input "GBV" at bounding box center [581, 245] width 150 height 18
click at [563, 364] on div "GBV" at bounding box center [581, 370] width 149 height 23
click at [562, 294] on input "text" at bounding box center [581, 292] width 150 height 18
type input "500"
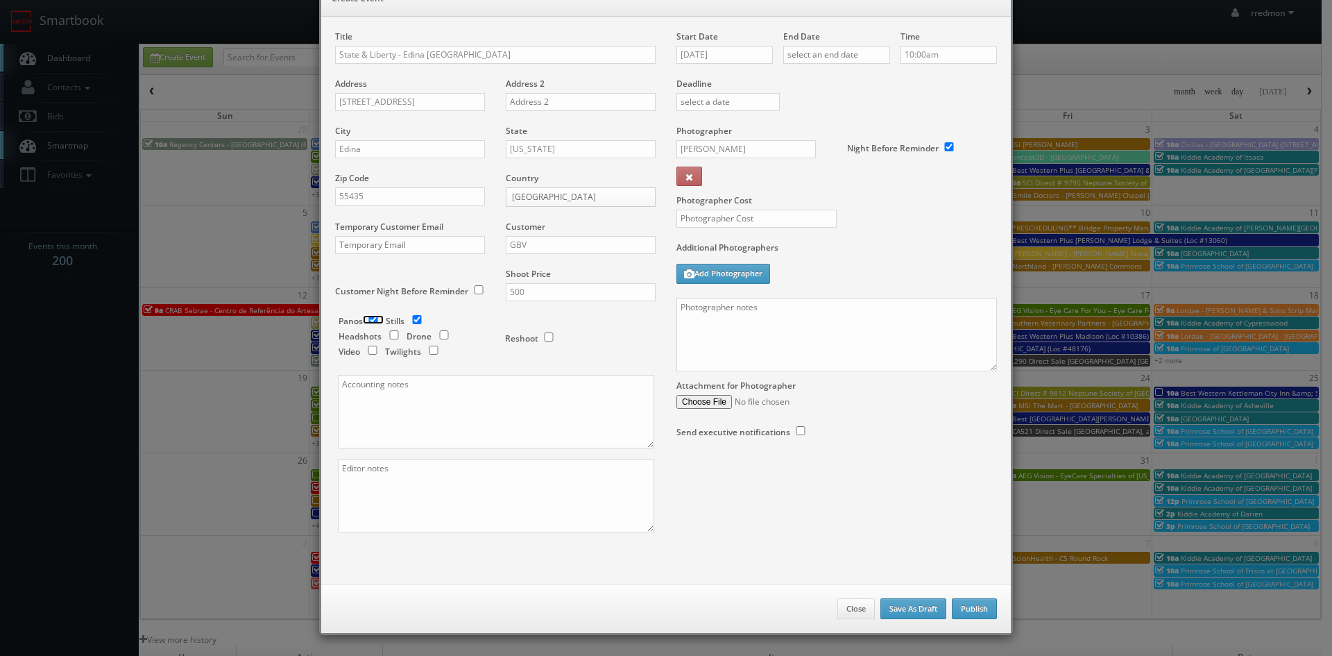
click at [367, 317] on input "checkbox" at bounding box center [373, 319] width 21 height 9
checkbox input "false"
paste textarea "Invoice goes to finance@stateandliberty.com and stateandliberty@bill.com"
type textarea "Invoice goes to finance@stateandliberty.com and stateandliberty@bill.com"
click at [457, 492] on textarea at bounding box center [496, 496] width 316 height 74
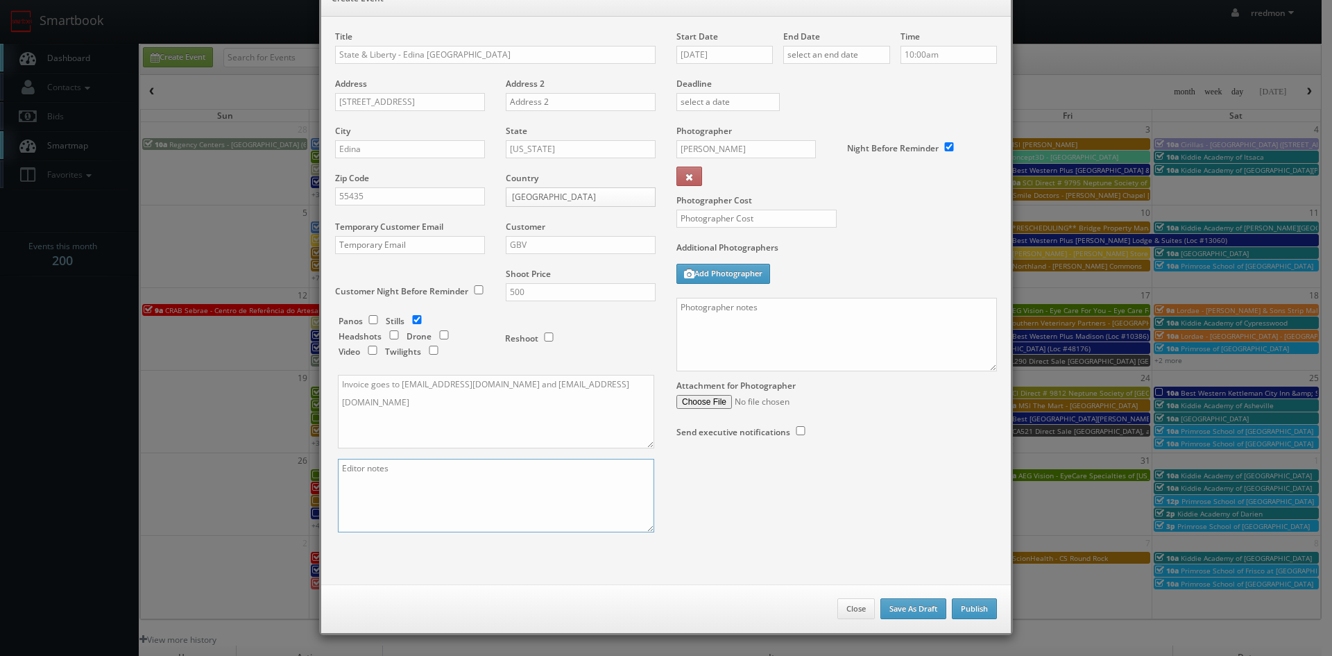
paste textarea "They would like 2 exterior photos (1 face on and 1 angled) and 3 interior photo…"
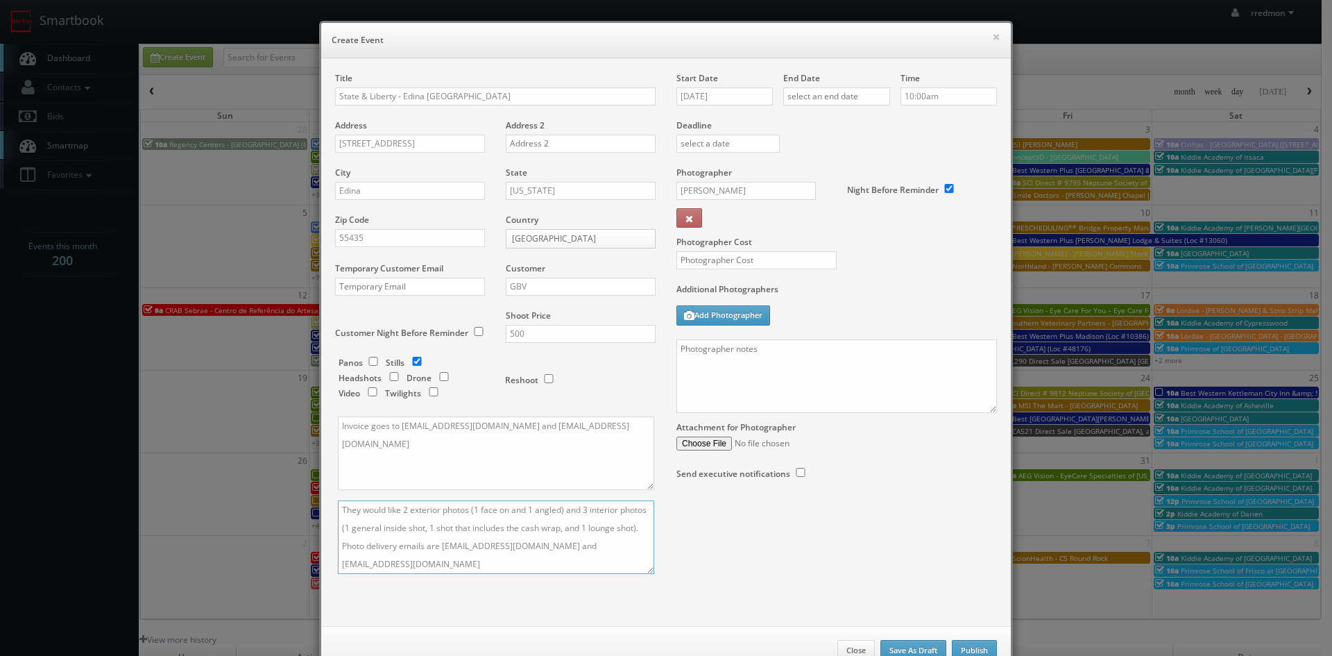
type textarea "They would like 2 exterior photos (1 face on and 1 angled) and 3 interior photo…"
click at [727, 89] on input "10/15/2025" at bounding box center [725, 96] width 96 height 18
click at [744, 261] on td "5" at bounding box center [747, 263] width 22 height 20
type input "11/05/2025"
click at [840, 99] on input "text" at bounding box center [836, 96] width 107 height 18
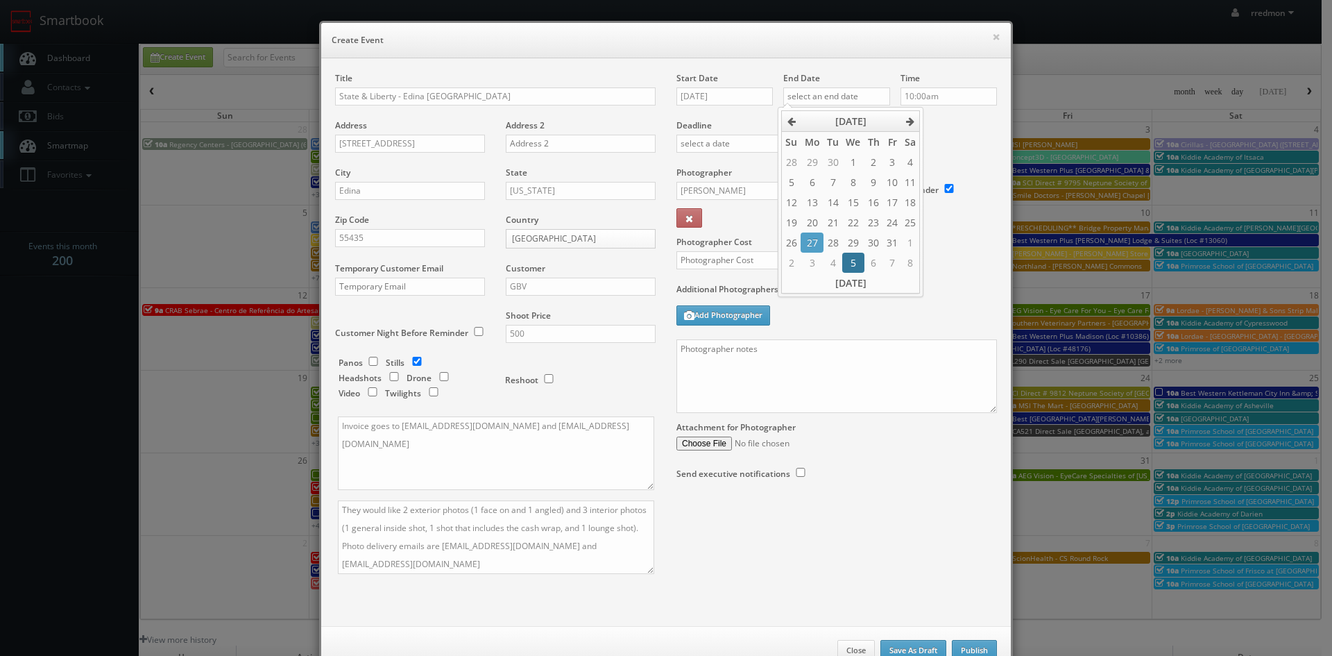
click at [848, 259] on td "5" at bounding box center [853, 263] width 22 height 20
type input "11/05/2025"
click at [938, 120] on label "Deadline" at bounding box center [836, 125] width 341 height 12
click at [754, 189] on input "Karina Kleeberg" at bounding box center [746, 191] width 139 height 18
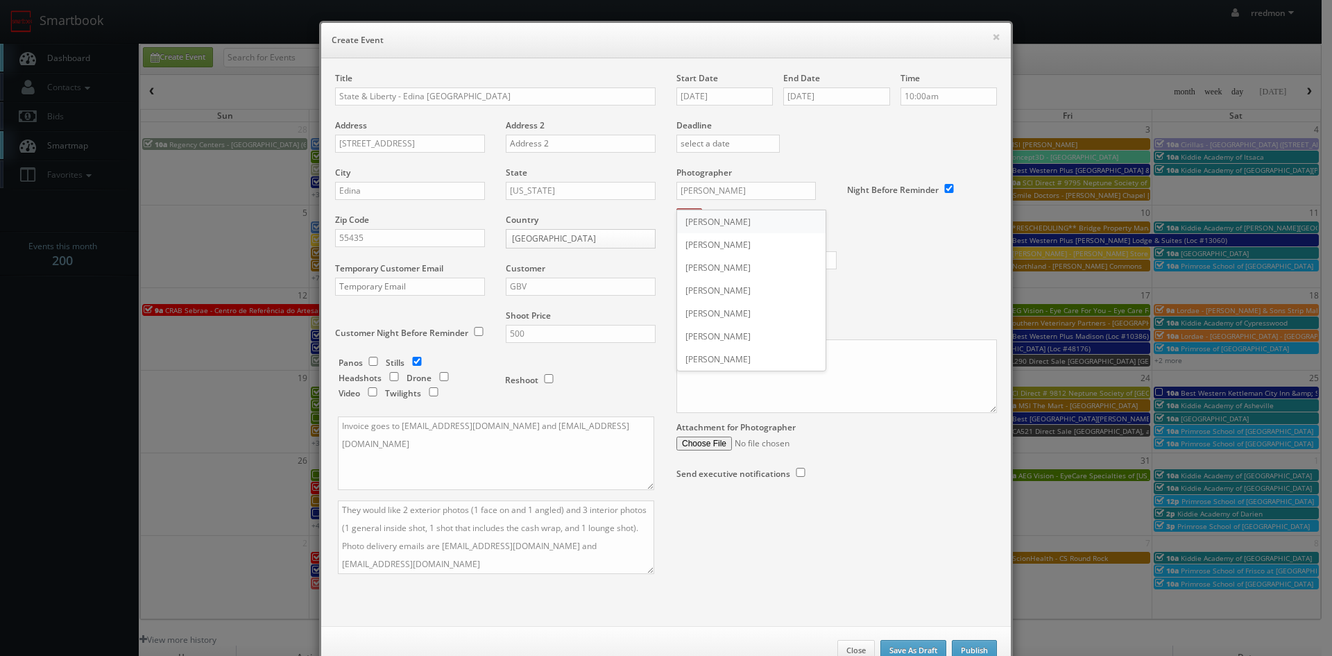
click at [760, 213] on div "Scottie Tuska" at bounding box center [751, 221] width 149 height 23
type input "Scottie Tuska"
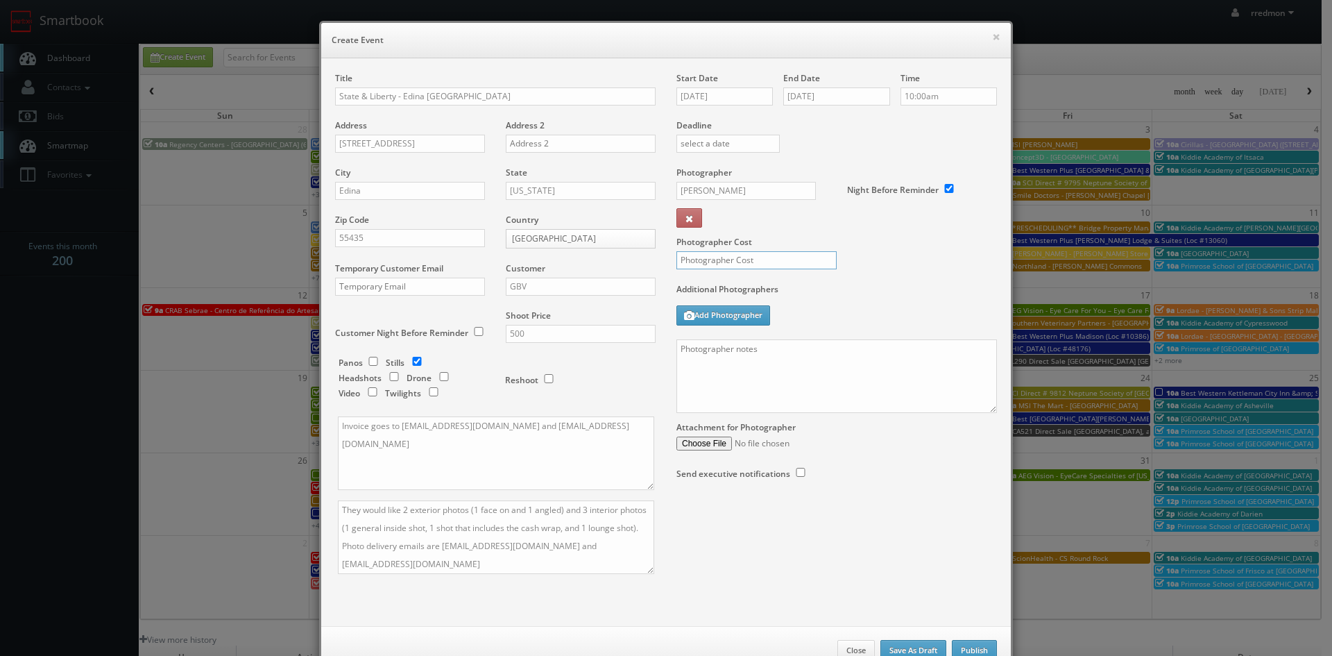
click at [765, 254] on input "text" at bounding box center [757, 260] width 160 height 18
click at [745, 264] on input "text" at bounding box center [757, 260] width 160 height 18
type input "200"
click at [745, 378] on textarea at bounding box center [837, 376] width 321 height 74
paste textarea "Onsite contact is Elie Tebcherani, 513-260-6767 We need to deliver 5 photos of …"
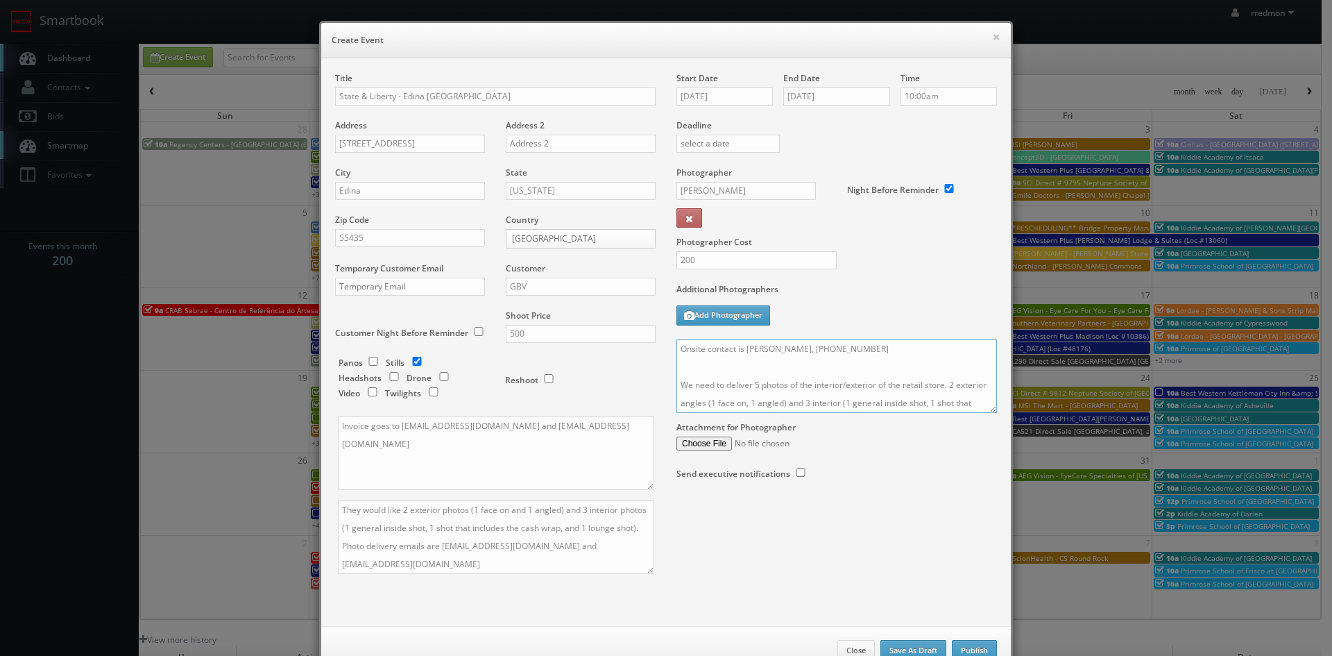
drag, startPoint x: 867, startPoint y: 354, endPoint x: 743, endPoint y: 356, distance: 124.9
click at [743, 356] on textarea "Onsite contact is Elie Tebcherani, 513-260-6767 We need to deliver 5 photos of …" at bounding box center [837, 376] width 321 height 74
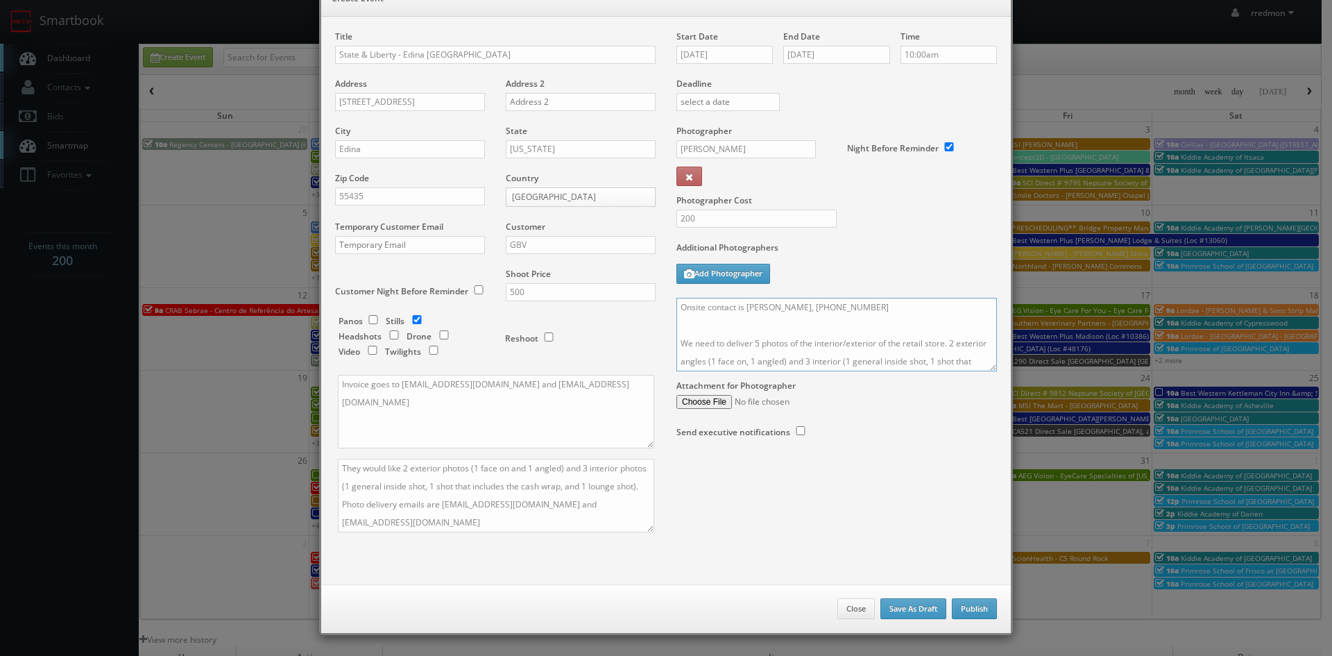
type textarea "Onsite contact is Craig, 475-238-9031 We need to deliver 5 photos of the interi…"
click at [981, 616] on button "Publish" at bounding box center [974, 608] width 45 height 21
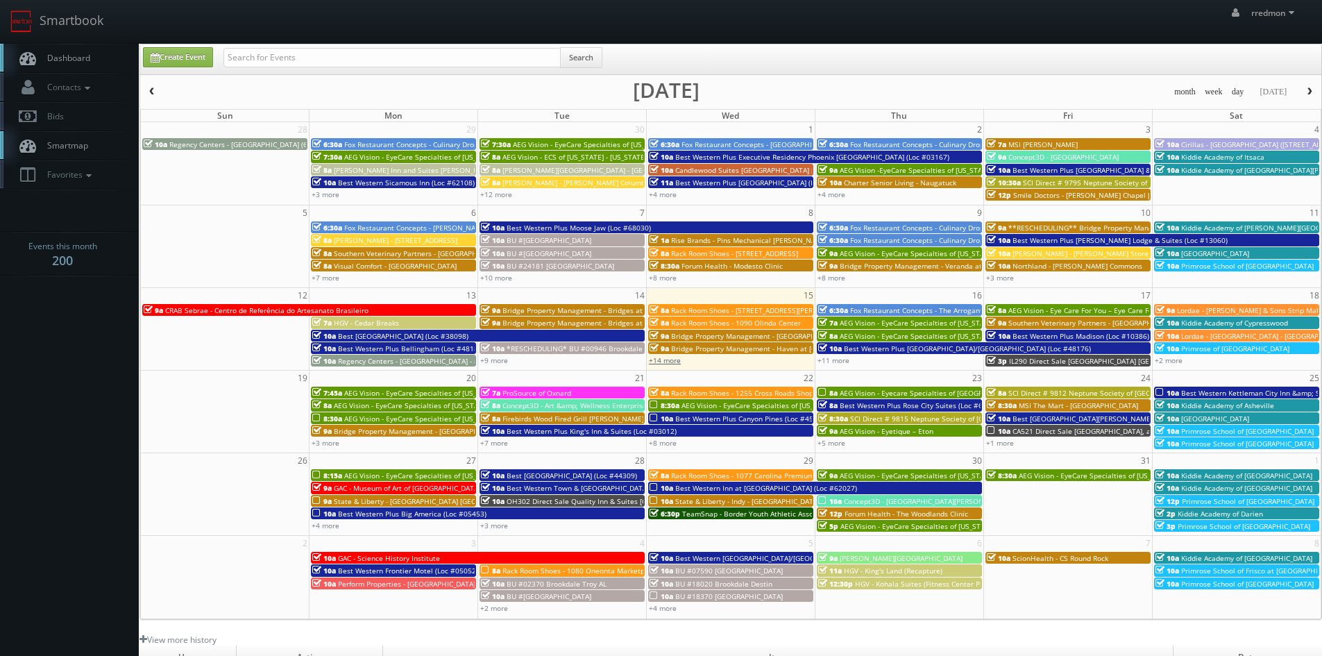
click at [677, 362] on link "+14 more" at bounding box center [665, 360] width 32 height 10
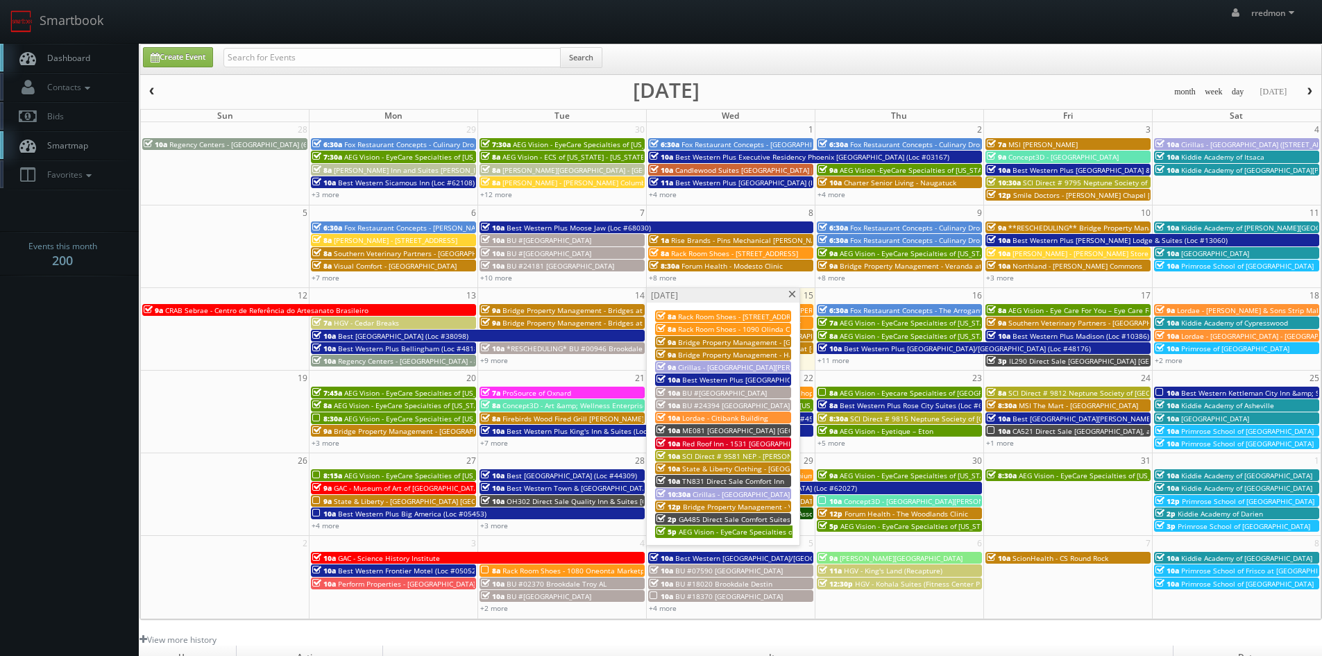
click at [793, 296] on span at bounding box center [792, 295] width 9 height 8
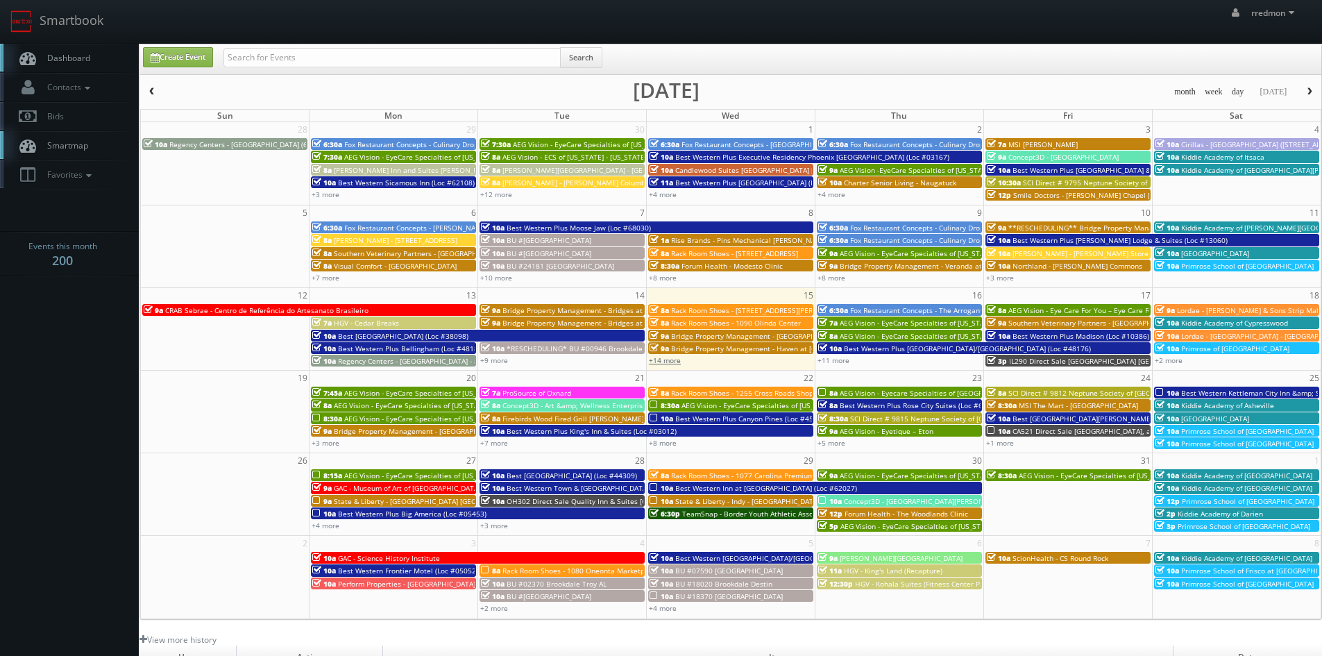
click at [671, 362] on link "+14 more" at bounding box center [665, 360] width 32 height 10
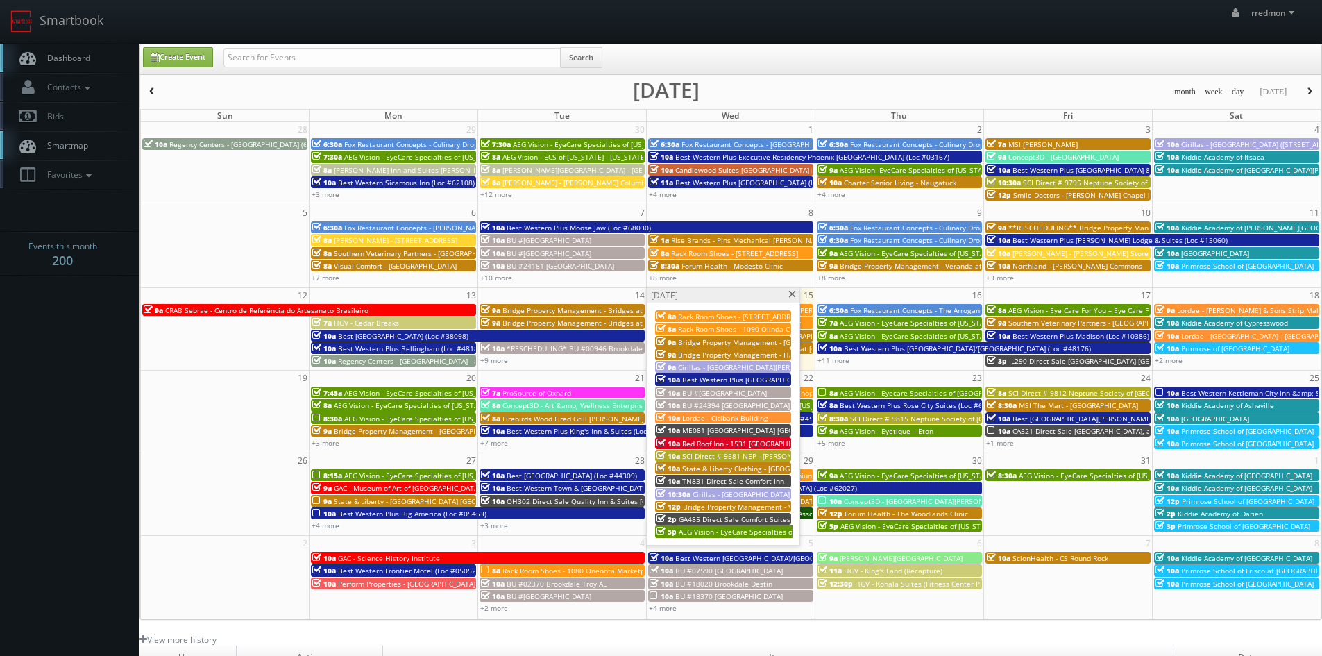
click at [795, 296] on span at bounding box center [792, 295] width 9 height 8
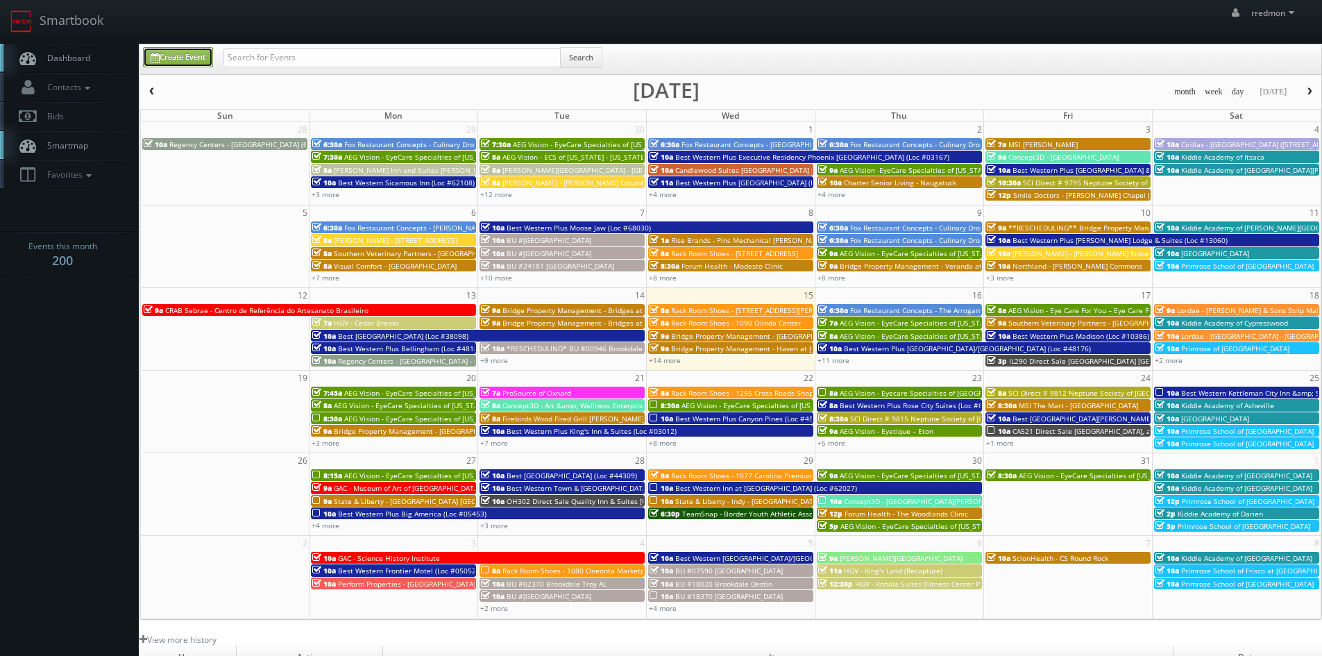
click at [208, 63] on link "Create Event" at bounding box center [178, 57] width 70 height 20
type input "10/15/2025"
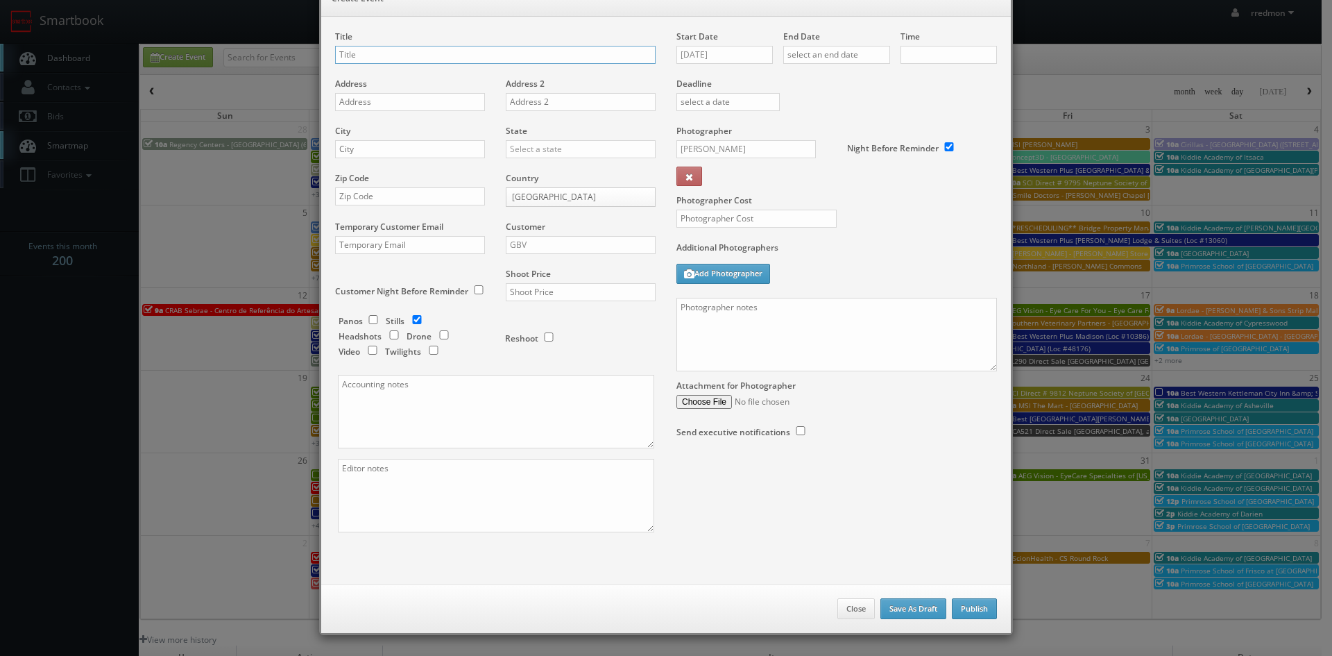
checkbox input "true"
type input "10:00am"
checkbox input "true"
type input "State & Liberty - [GEOGRAPHIC_DATA] [GEOGRAPHIC_DATA]"
click at [422, 99] on input "text" at bounding box center [410, 102] width 150 height 18
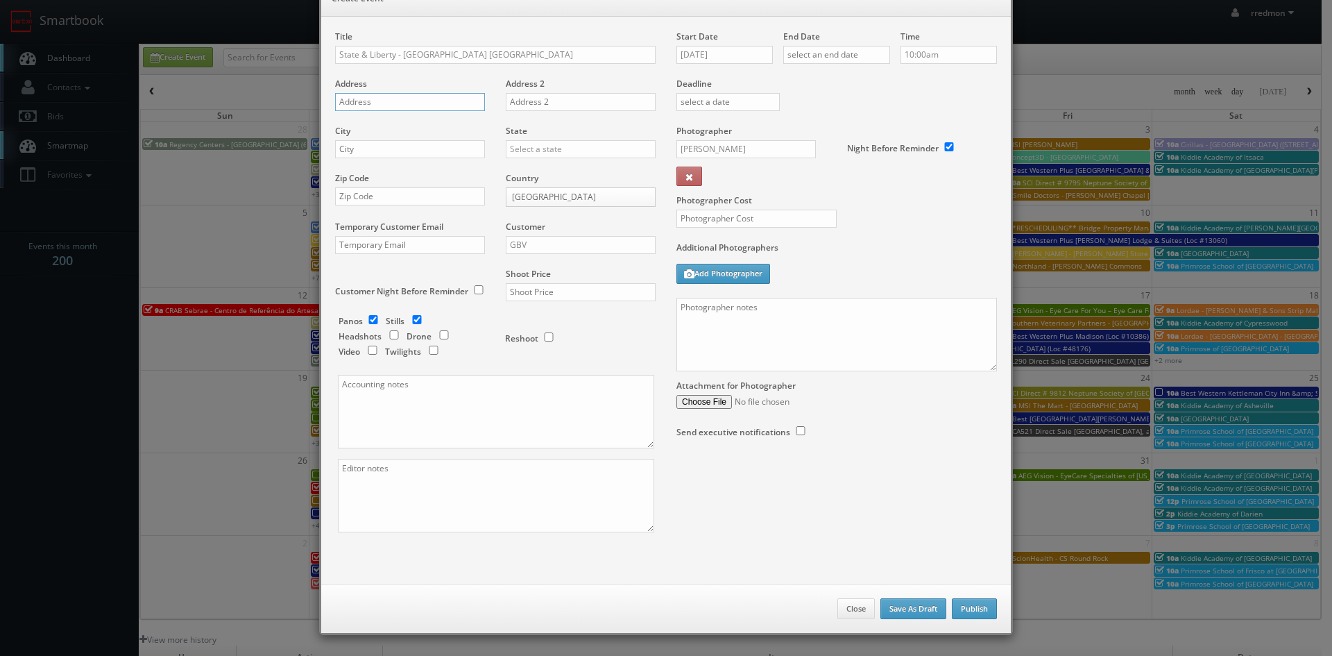
paste input "1010 E Las Olas Blvs"
type input "1010 E Las Olas Blvs"
click at [421, 144] on input "text" at bounding box center [410, 149] width 150 height 18
type input "Fort Lauderdale"
click at [532, 160] on div "State Alabama Alaska Arizona Arkansas California Colorado Connecticut Delaware …" at bounding box center [575, 148] width 160 height 47
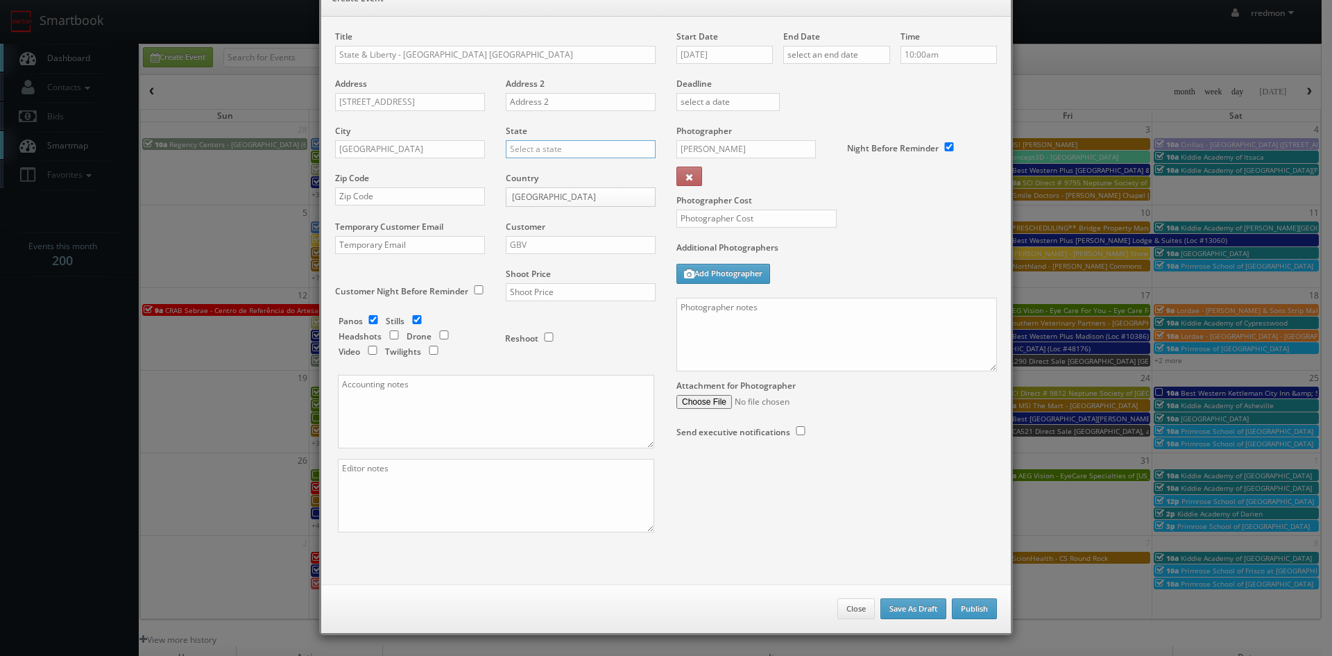
click at [536, 154] on input "text" at bounding box center [581, 149] width 150 height 18
click at [573, 248] on div "[US_STATE]" at bounding box center [581, 250] width 149 height 23
type input "[US_STATE]"
click at [416, 192] on input "text" at bounding box center [410, 196] width 150 height 18
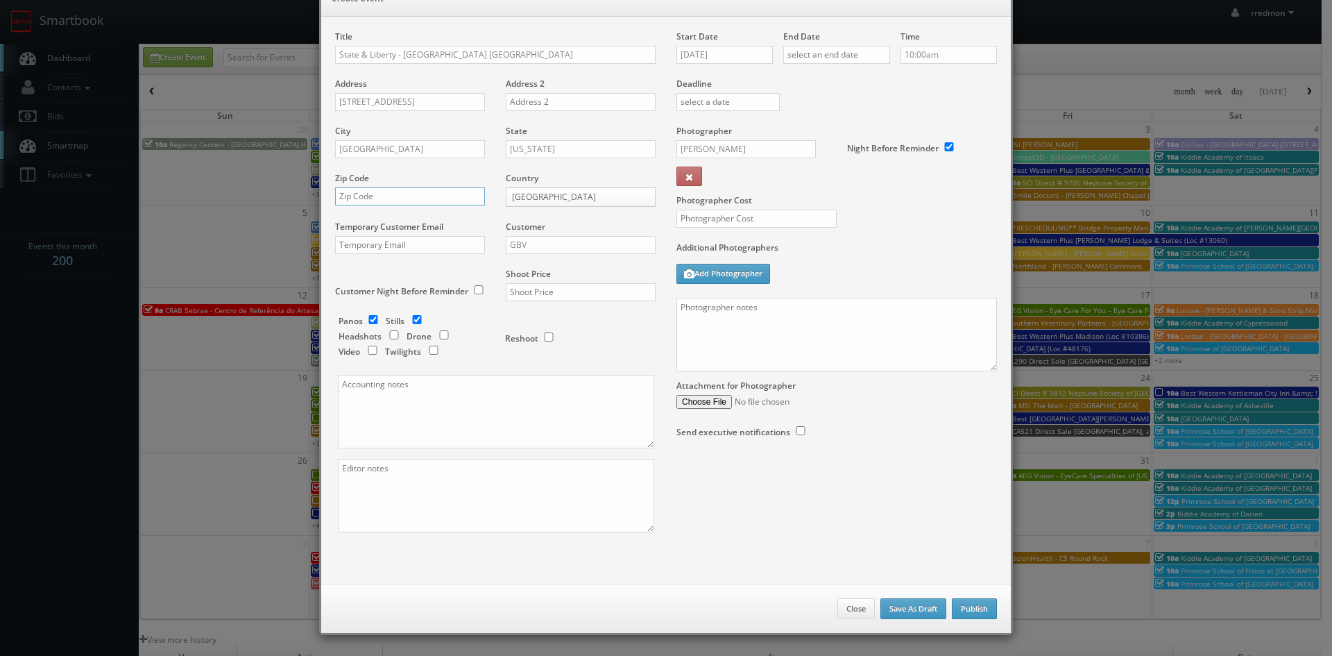
paste input "33301"
type input "33301"
click at [550, 244] on input "GBV" at bounding box center [581, 245] width 150 height 18
click at [557, 363] on div "GBV" at bounding box center [581, 370] width 149 height 23
click at [560, 287] on input "text" at bounding box center [581, 292] width 150 height 18
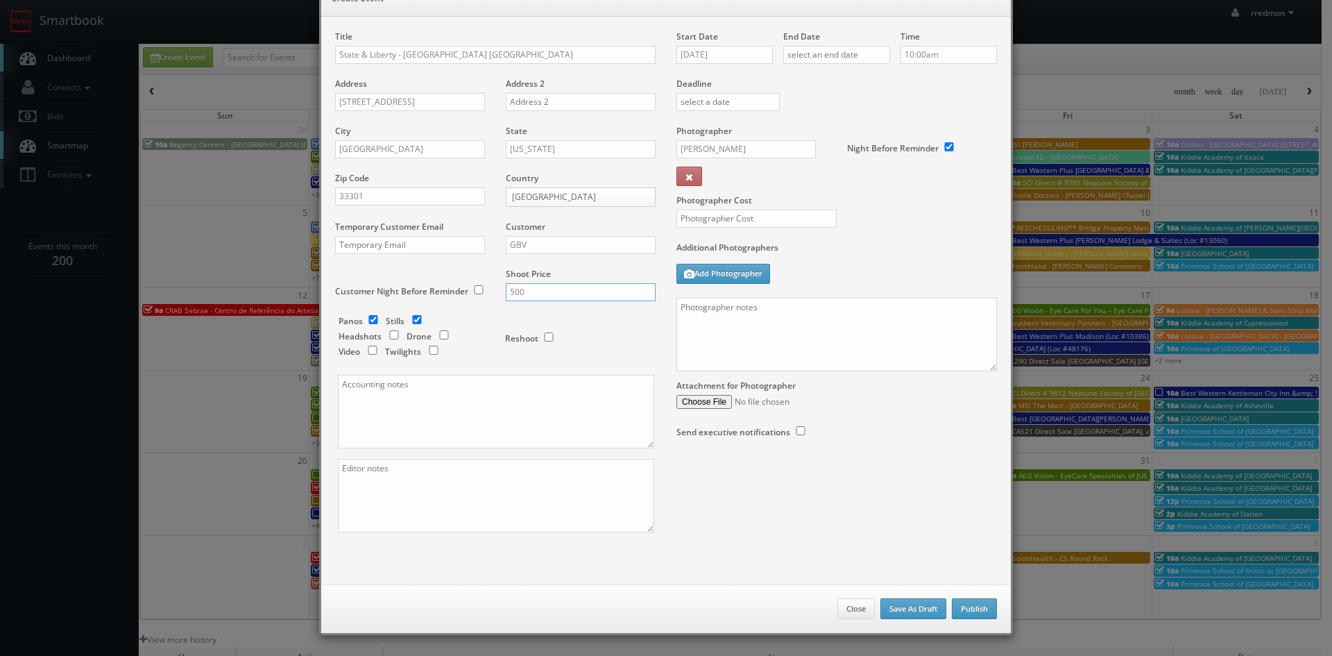
type input "500"
click at [371, 321] on input "checkbox" at bounding box center [373, 319] width 21 height 9
checkbox input "false"
paste textarea "Invoice goes to finance@stateandliberty.com and stateandliberty@bill.com"
click at [338, 405] on textarea "Invoice goes to finance@stateandliberty.com and stateandliberty@bill.com" at bounding box center [496, 412] width 316 height 74
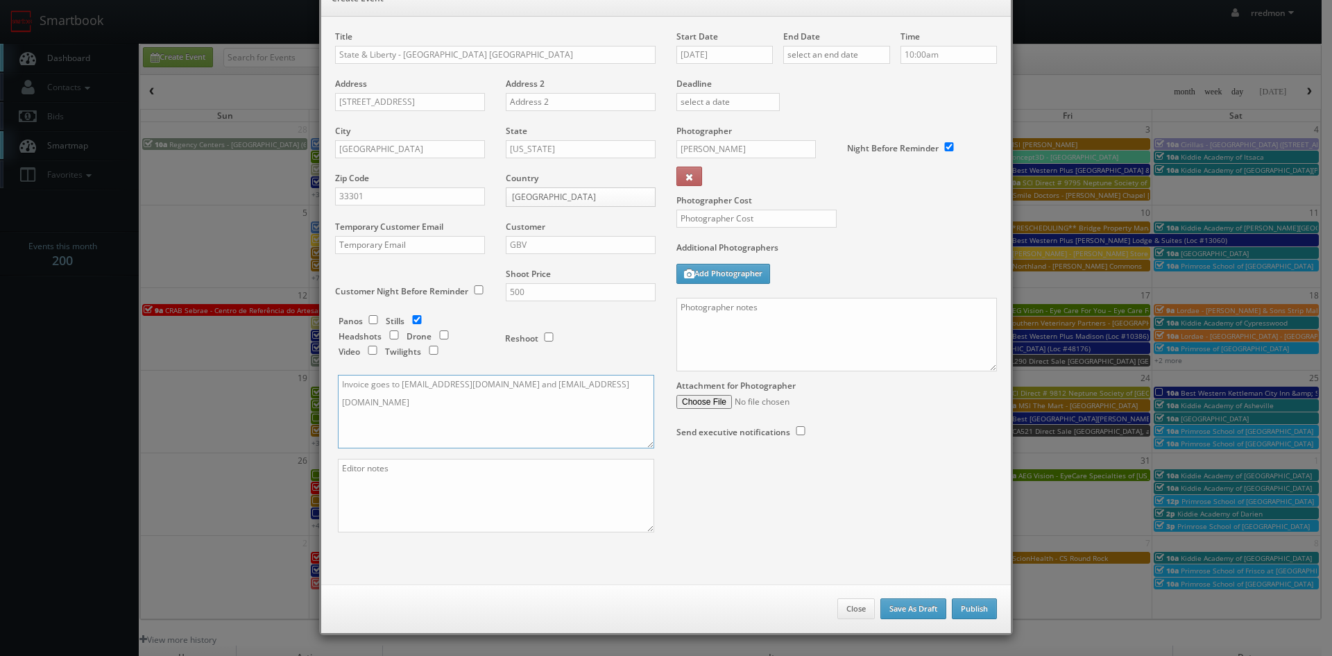
type textarea "Invoice goes to finance@stateandliberty.com and stateandliberty@bill.com"
click at [391, 487] on textarea at bounding box center [496, 496] width 316 height 74
paste textarea "They would like 2 exterior photos (1 face on and 1 angled) and 3 interior photo…"
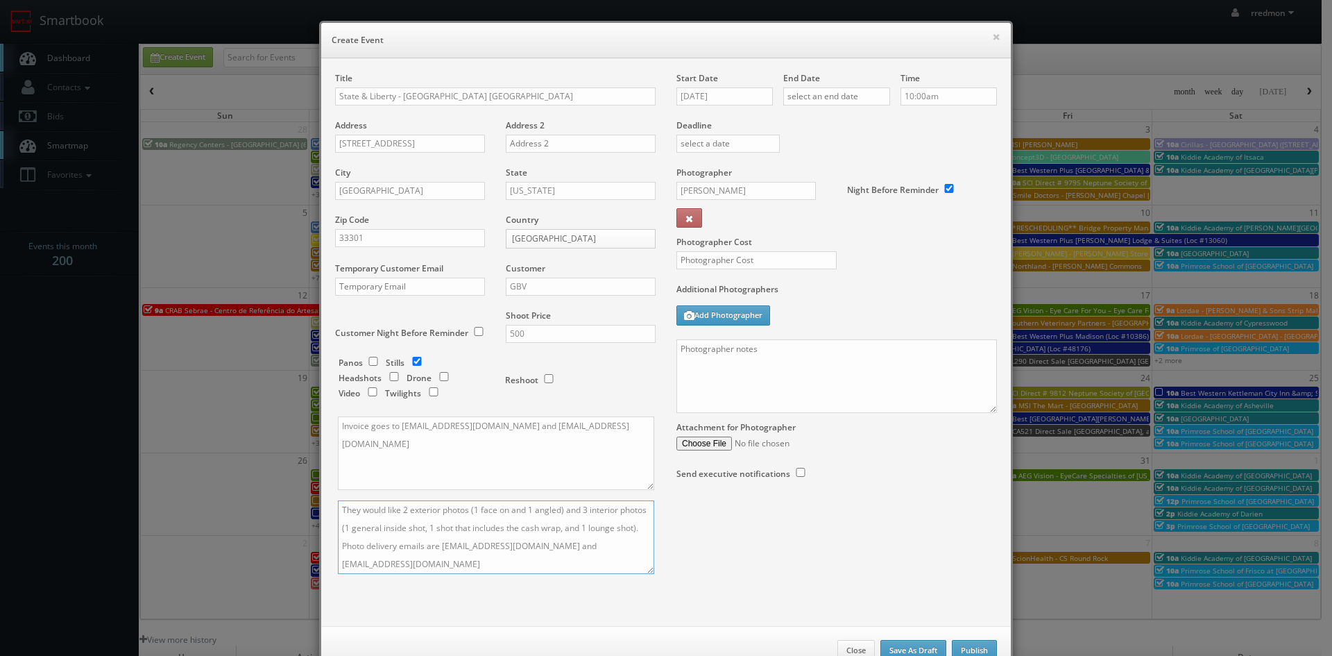
type textarea "They would like 2 exterior photos (1 face on and 1 angled) and 3 interior photo…"
click at [711, 96] on input "10/15/2025" at bounding box center [725, 96] width 96 height 18
click at [690, 119] on th at bounding box center [684, 121] width 19 height 21
click at [743, 242] on td "29" at bounding box center [747, 242] width 22 height 20
type input "10/29/2025"
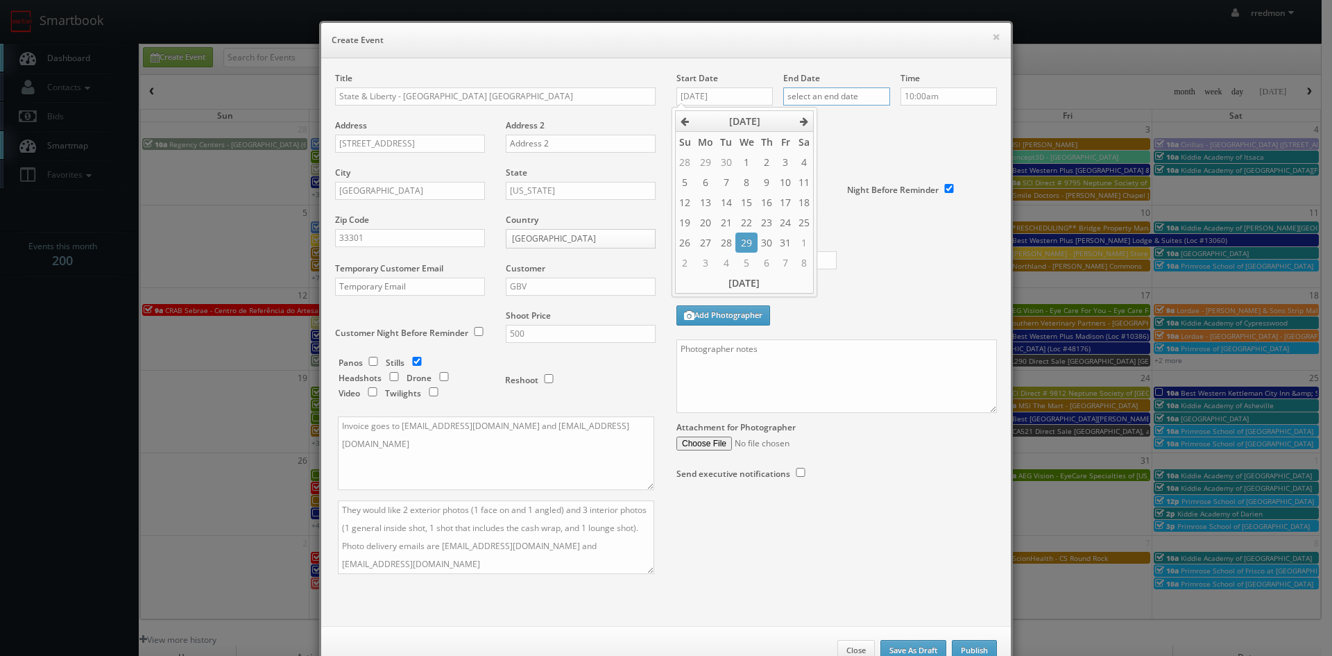
click at [820, 99] on input "text" at bounding box center [836, 96] width 107 height 18
click at [791, 119] on icon at bounding box center [792, 122] width 8 height 10
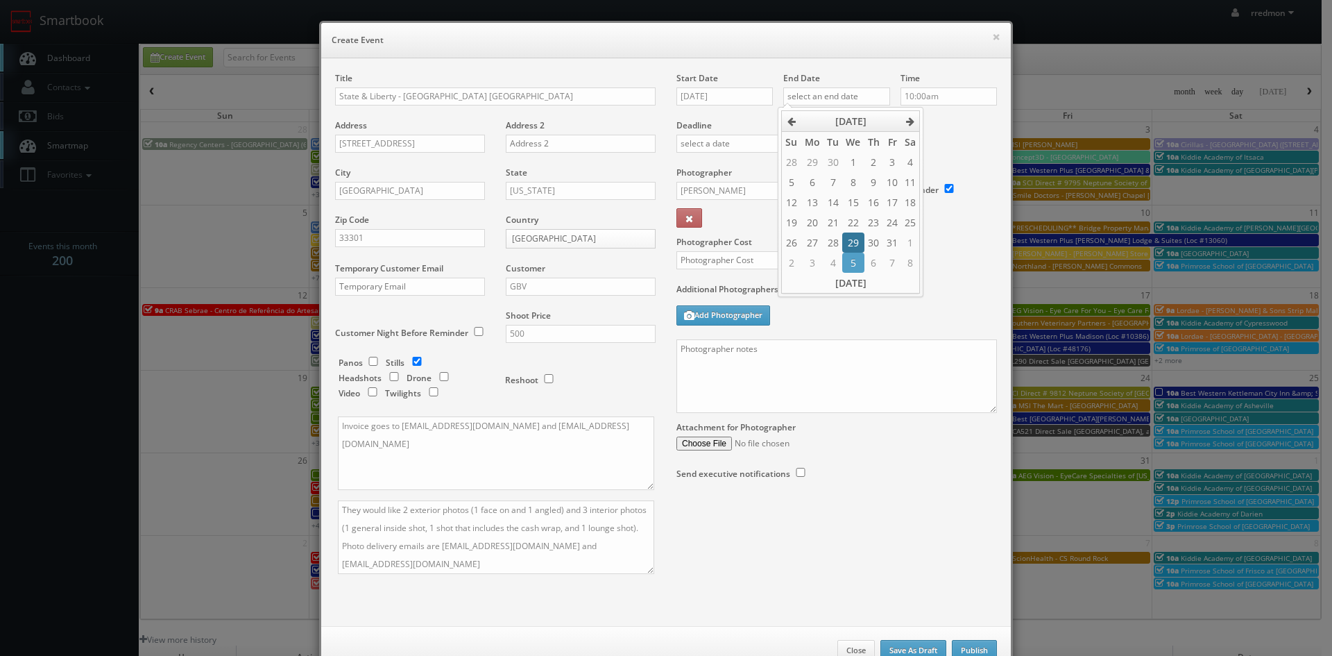
click at [858, 246] on td "29" at bounding box center [853, 242] width 22 height 20
type input "10/29/2025"
click at [935, 137] on div "Deadline" at bounding box center [836, 119] width 341 height 94
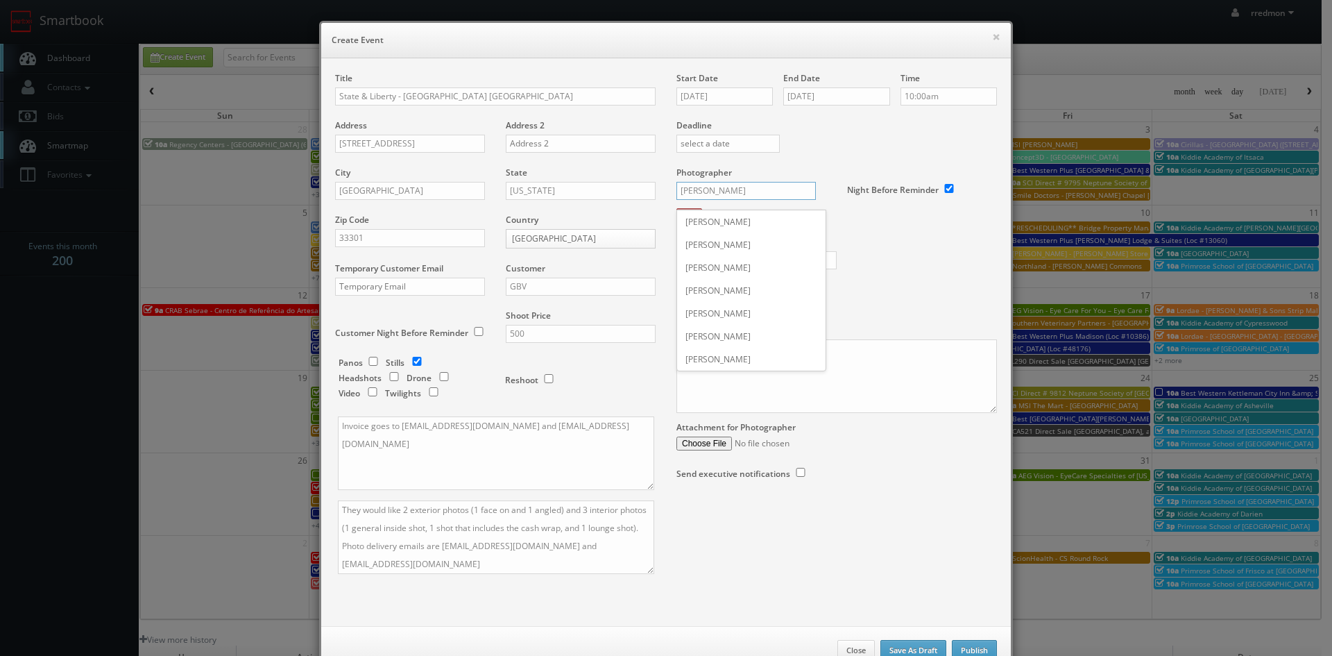
click at [740, 188] on input "Scottie Tuska" at bounding box center [746, 191] width 139 height 18
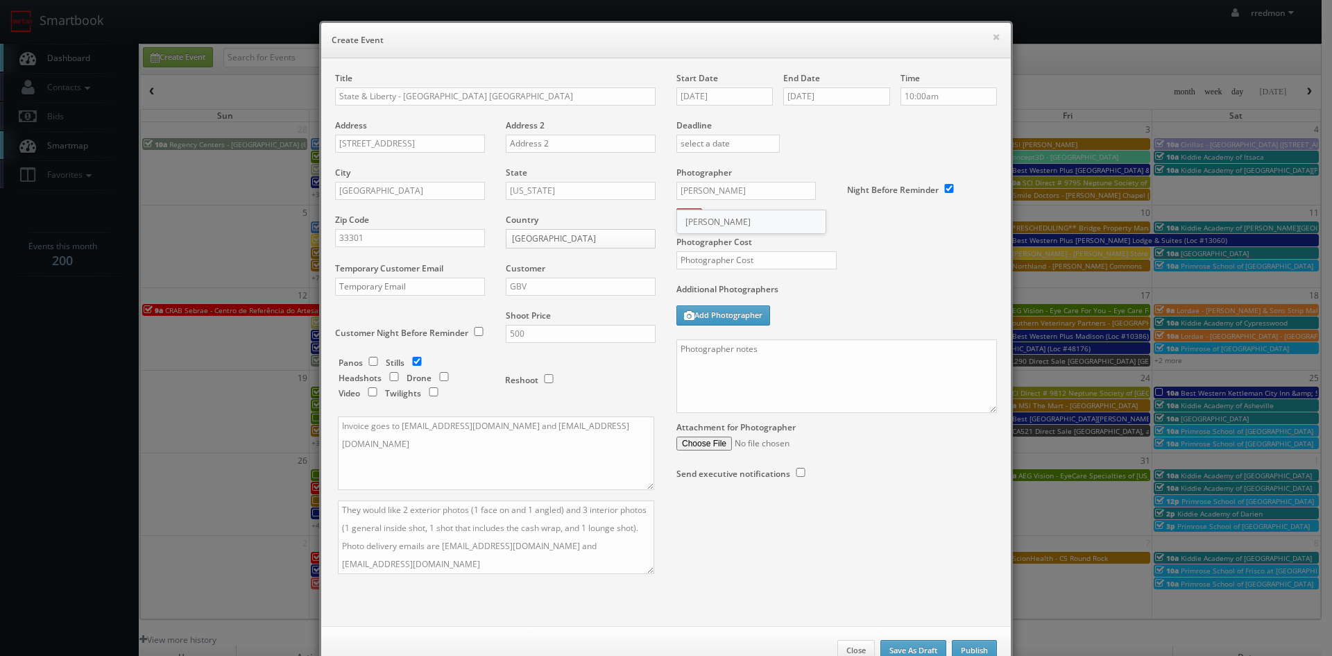
click at [742, 220] on div "Jody Mendelson" at bounding box center [751, 221] width 149 height 23
type input "Jody Mendelson"
click at [765, 255] on input "text" at bounding box center [757, 260] width 160 height 18
type input "200"
click at [772, 351] on textarea at bounding box center [837, 376] width 321 height 74
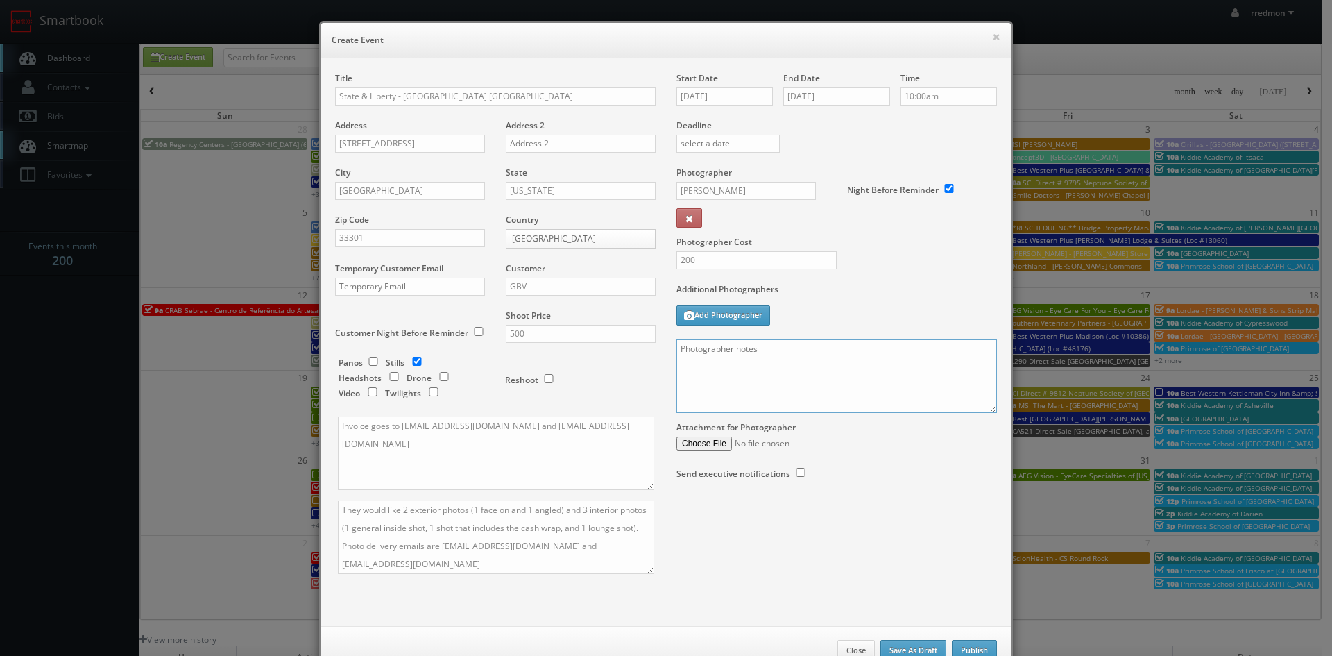
paste textarea "Onsite contact is Elie Tebcherani, 513-260-6767 We need to deliver 5 photos of …"
drag, startPoint x: 875, startPoint y: 355, endPoint x: 741, endPoint y: 357, distance: 133.9
click at [741, 357] on textarea "Onsite contact is Elie Tebcherani, 513-260-6767 We need to deliver 5 photos of …" at bounding box center [837, 376] width 321 height 74
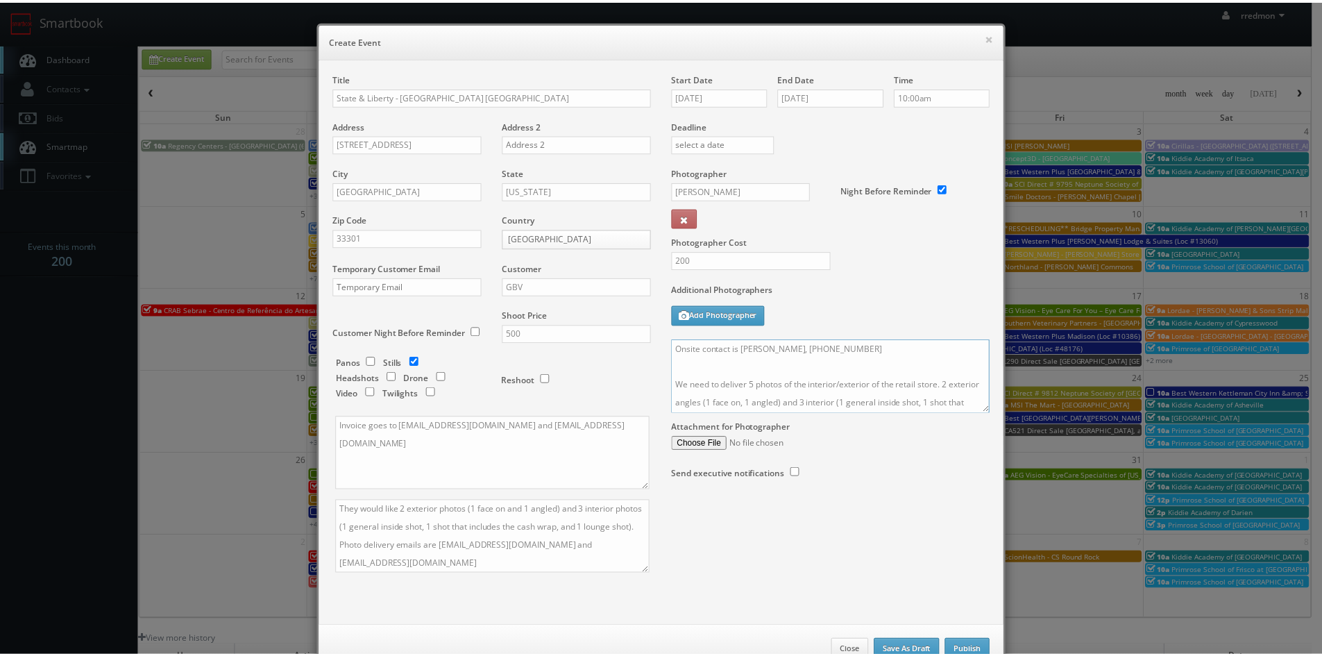
scroll to position [42, 0]
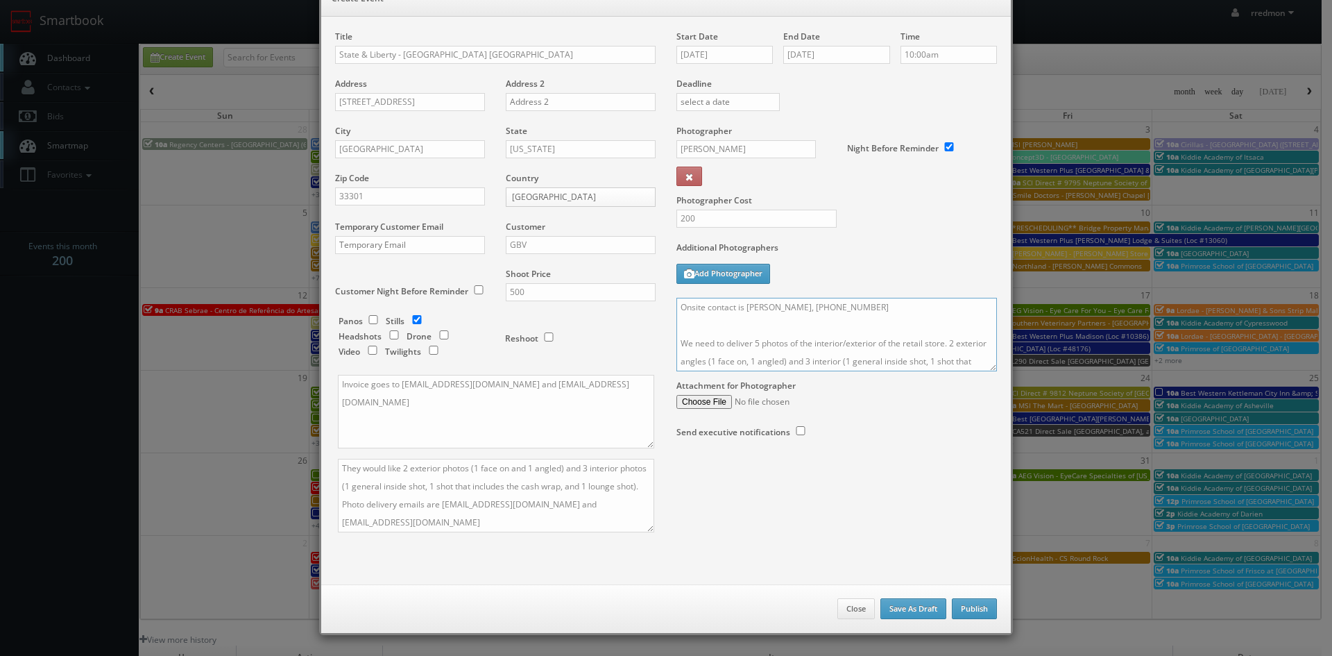
type textarea "Onsite contact is Ana, 787-557-1918 We need to deliver 5 photos of the interior…"
click at [972, 607] on button "Publish" at bounding box center [974, 608] width 45 height 21
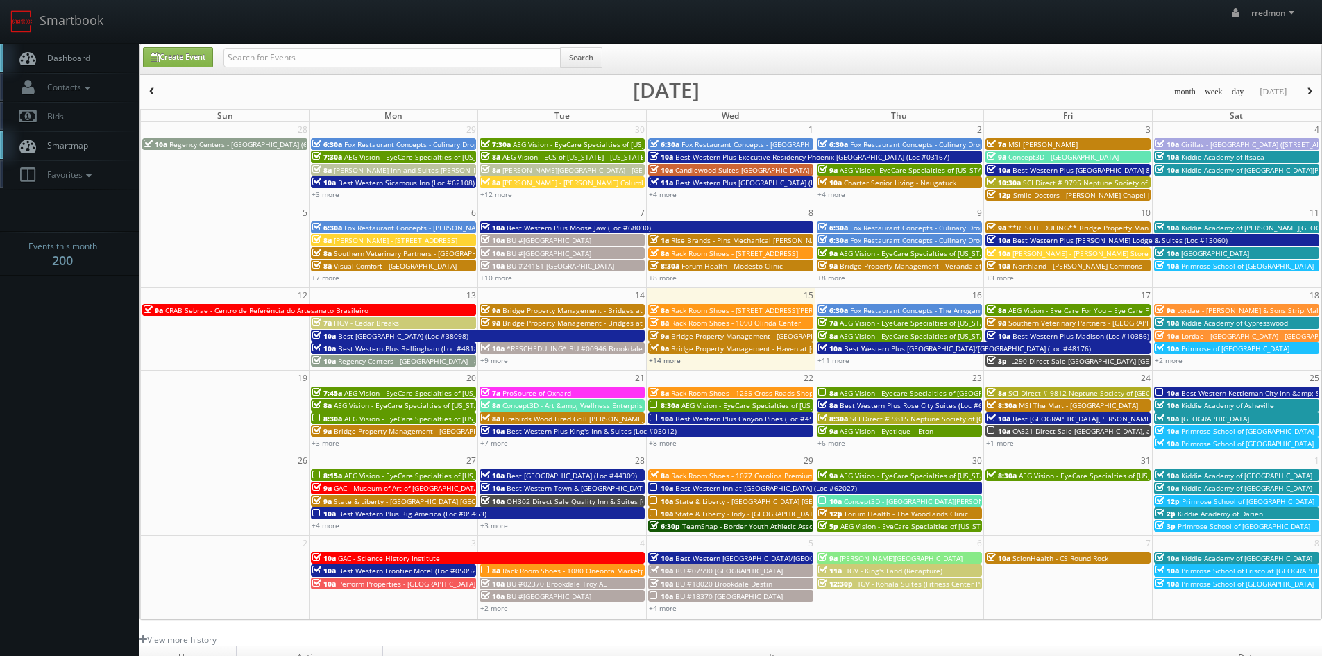
click at [656, 364] on link "+14 more" at bounding box center [665, 360] width 32 height 10
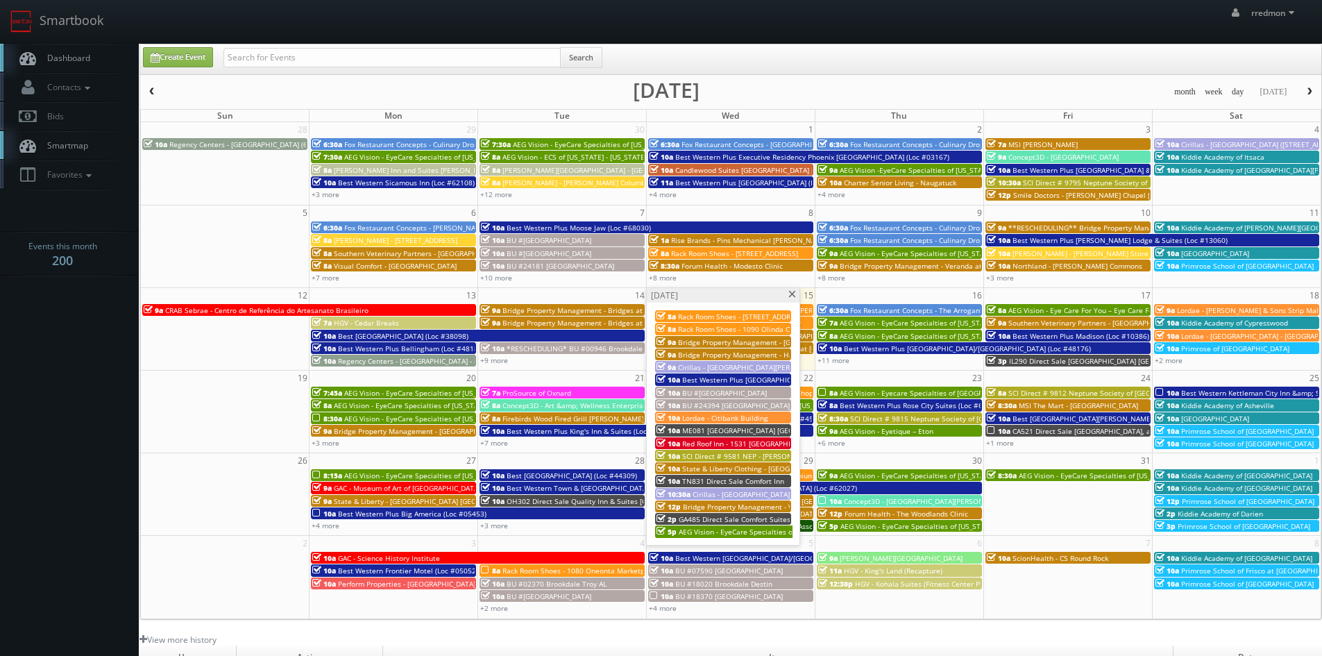
click at [720, 342] on span "Bridge Property Management - [GEOGRAPHIC_DATA]" at bounding box center [764, 342] width 173 height 10
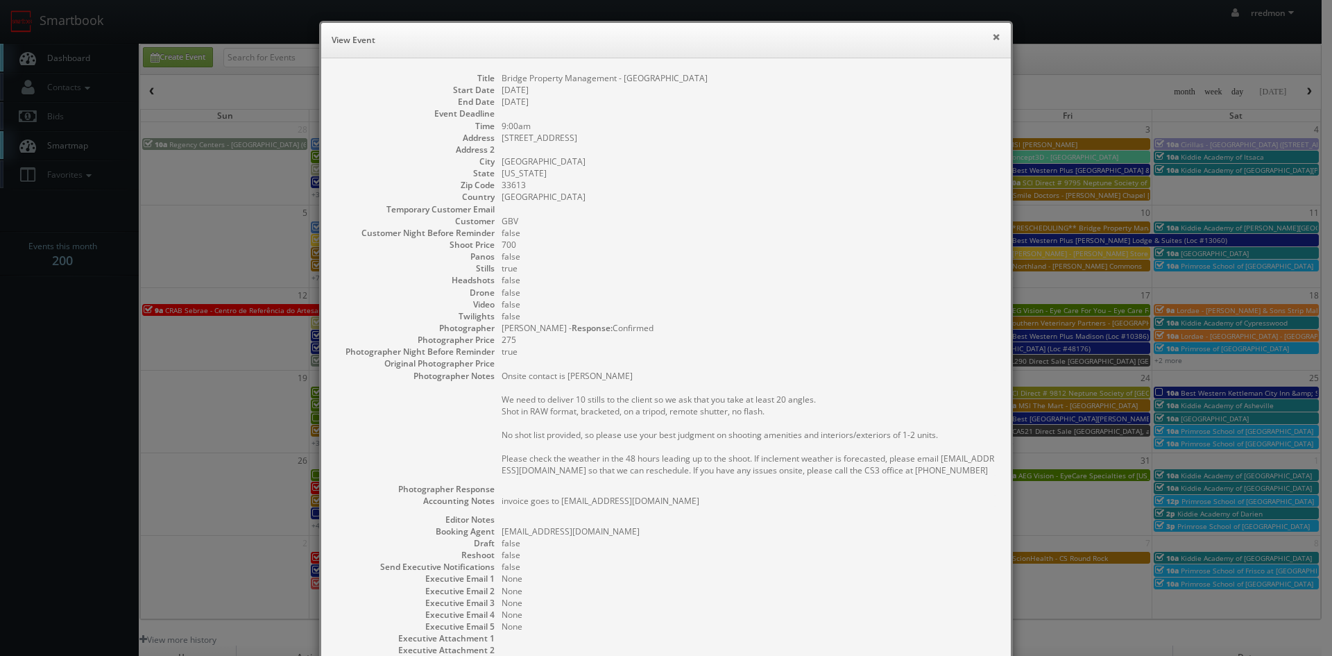
click at [992, 37] on button "×" at bounding box center [996, 37] width 8 height 10
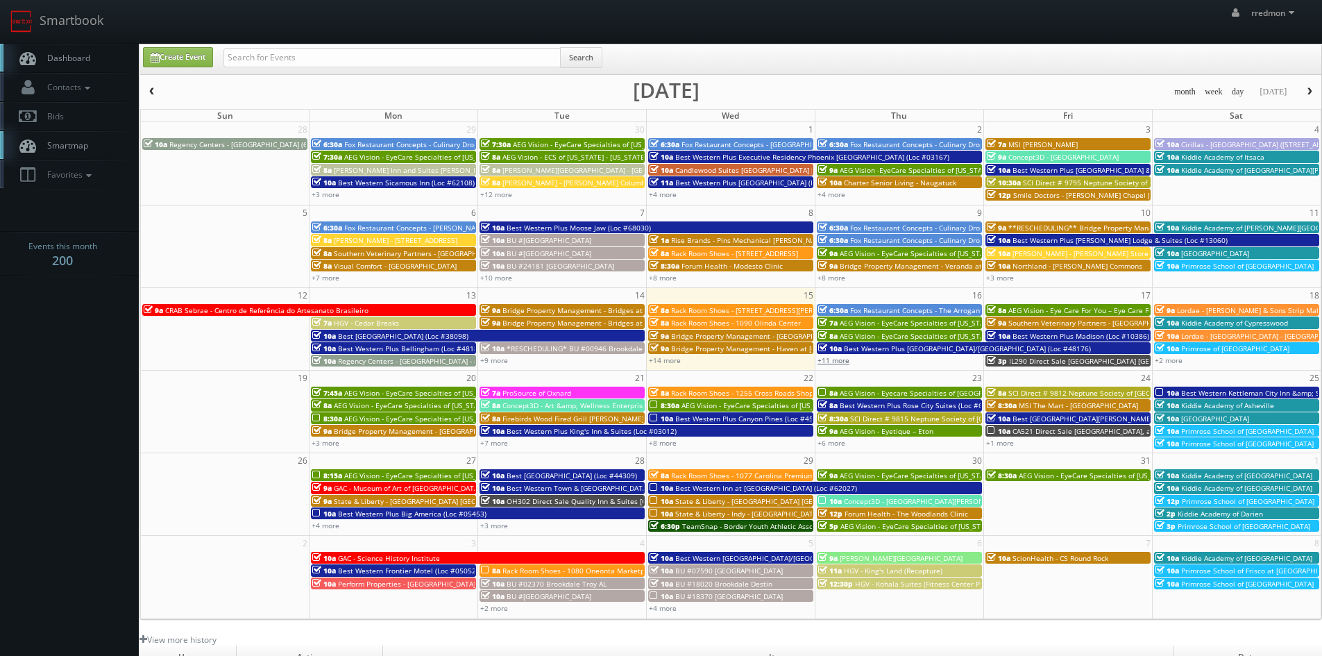
click at [844, 363] on link "+11 more" at bounding box center [833, 360] width 32 height 10
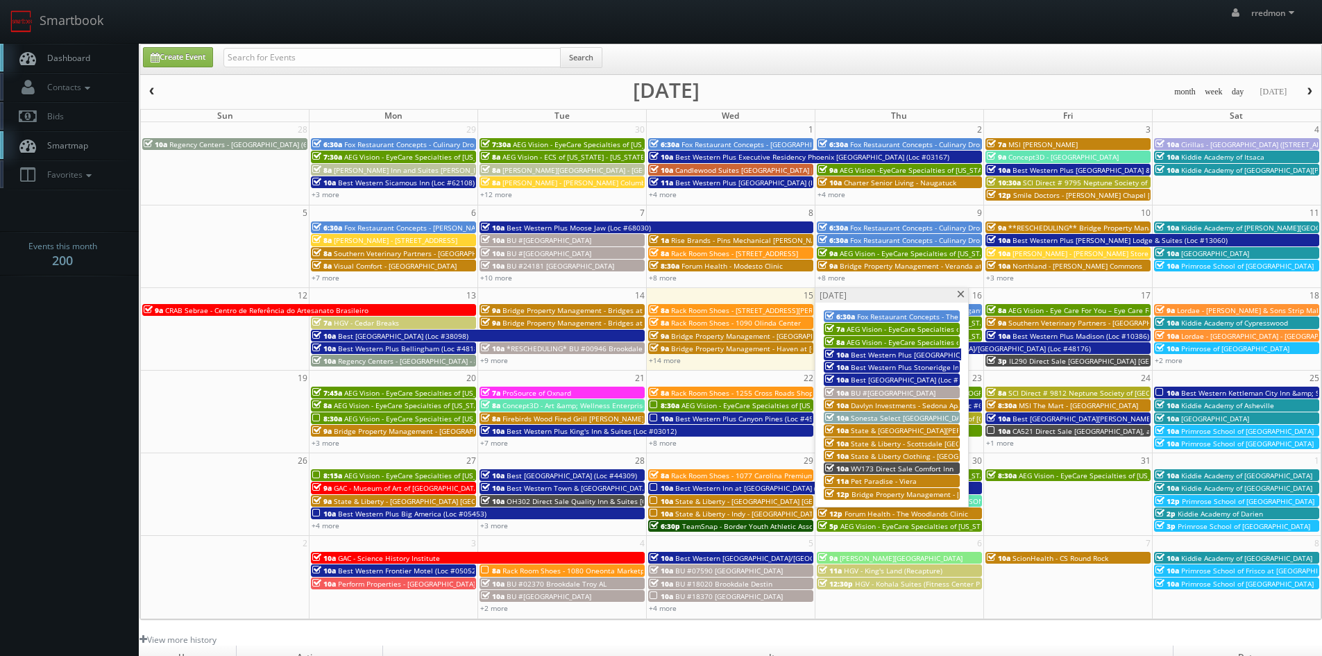
click at [881, 312] on span "Fox Restaurant Concepts - The Arrogant Butcher - [GEOGRAPHIC_DATA]" at bounding box center [974, 317] width 235 height 10
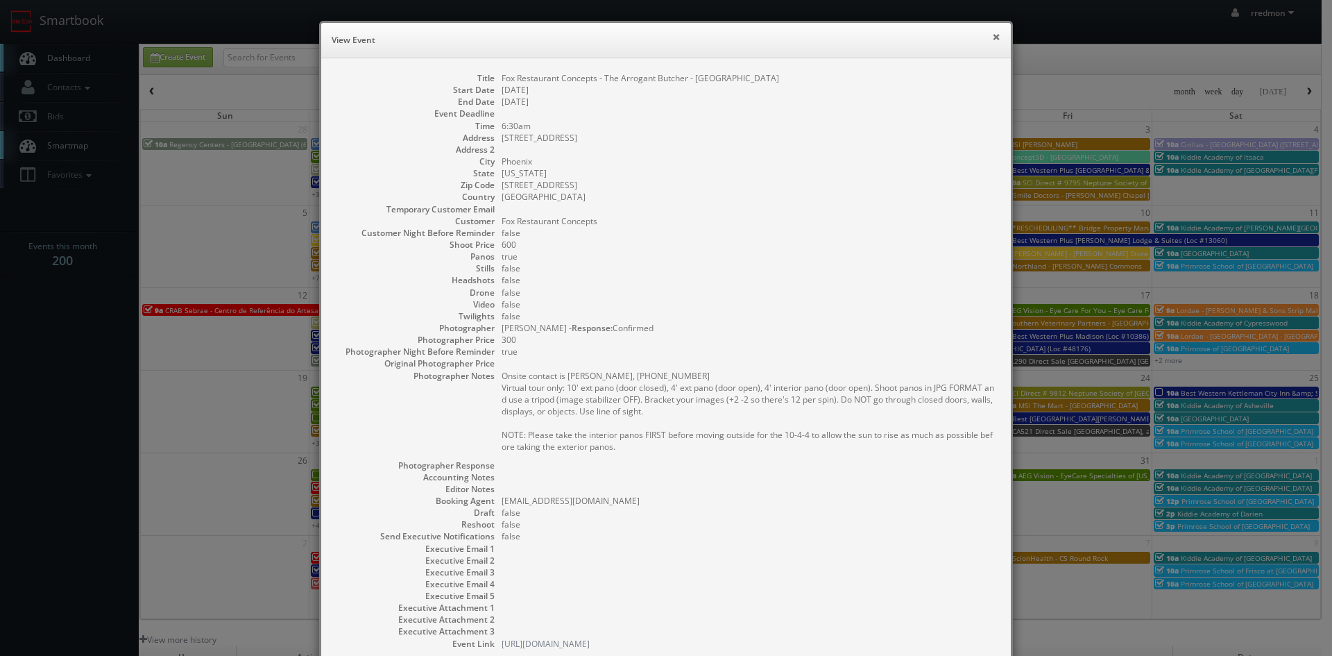
click at [992, 34] on button "×" at bounding box center [996, 37] width 8 height 10
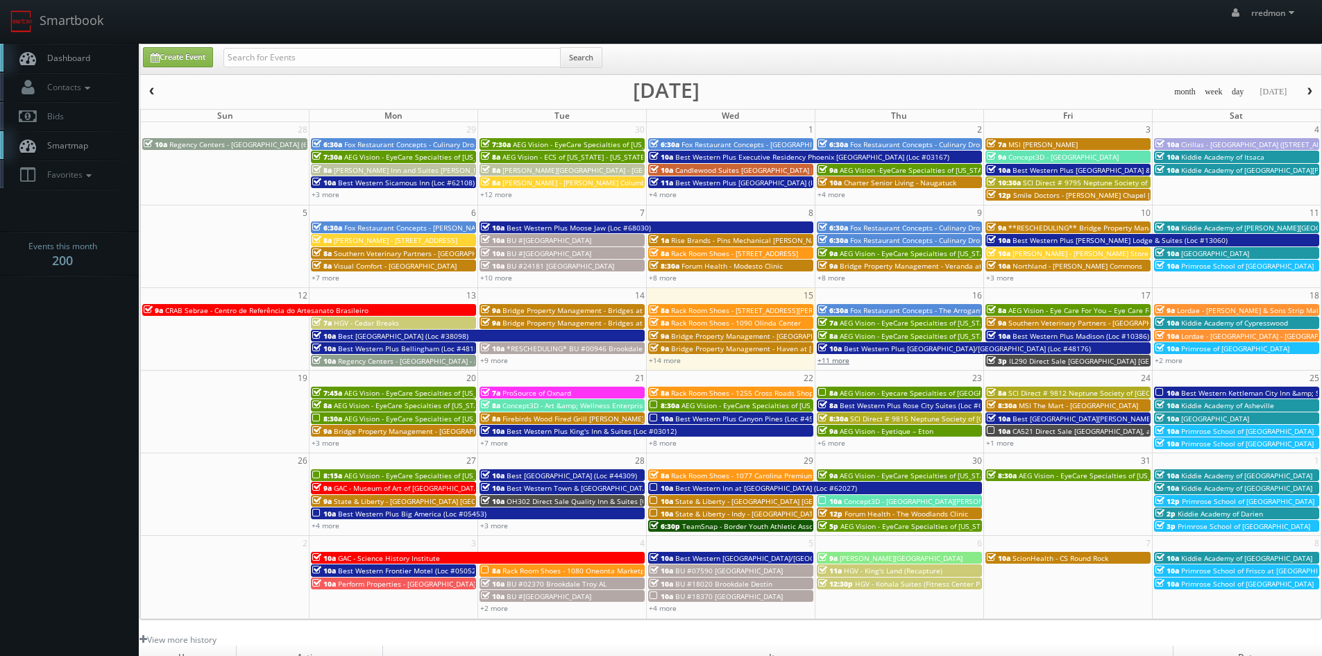
click at [840, 364] on link "+11 more" at bounding box center [833, 360] width 32 height 10
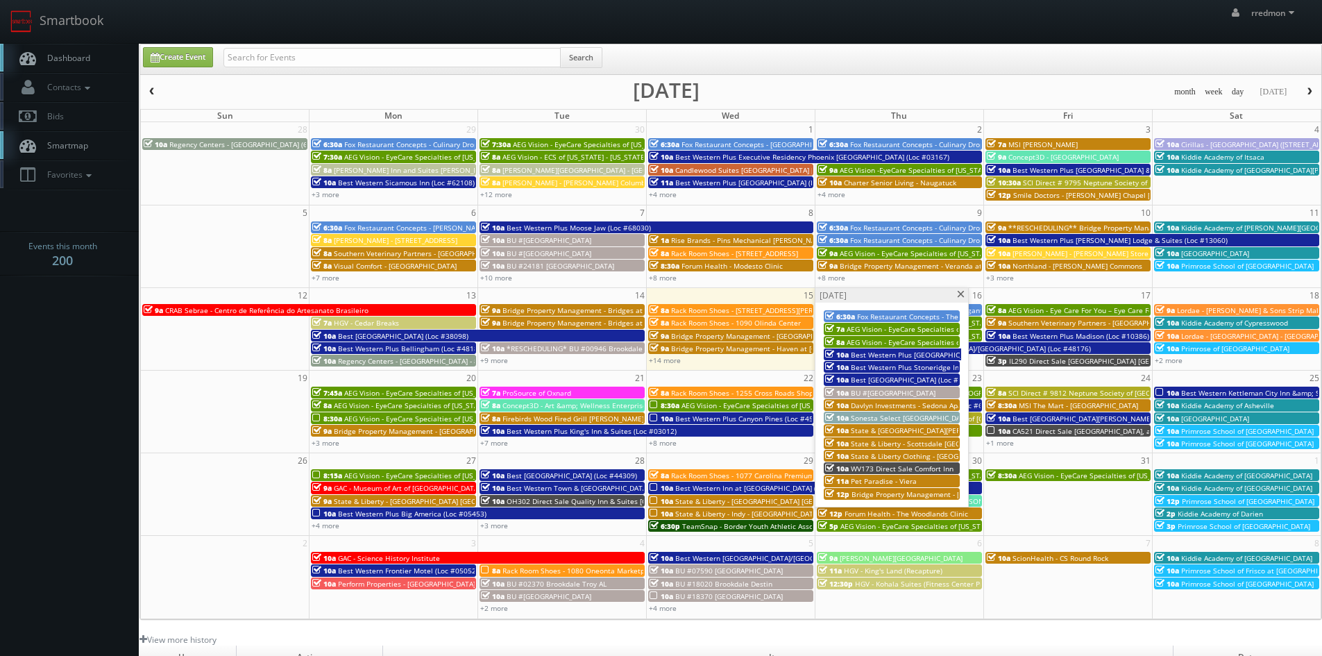
click at [900, 427] on span "State & [GEOGRAPHIC_DATA][PERSON_NAME] - [GEOGRAPHIC_DATA] [GEOGRAPHIC_DATA]" at bounding box center [998, 430] width 294 height 10
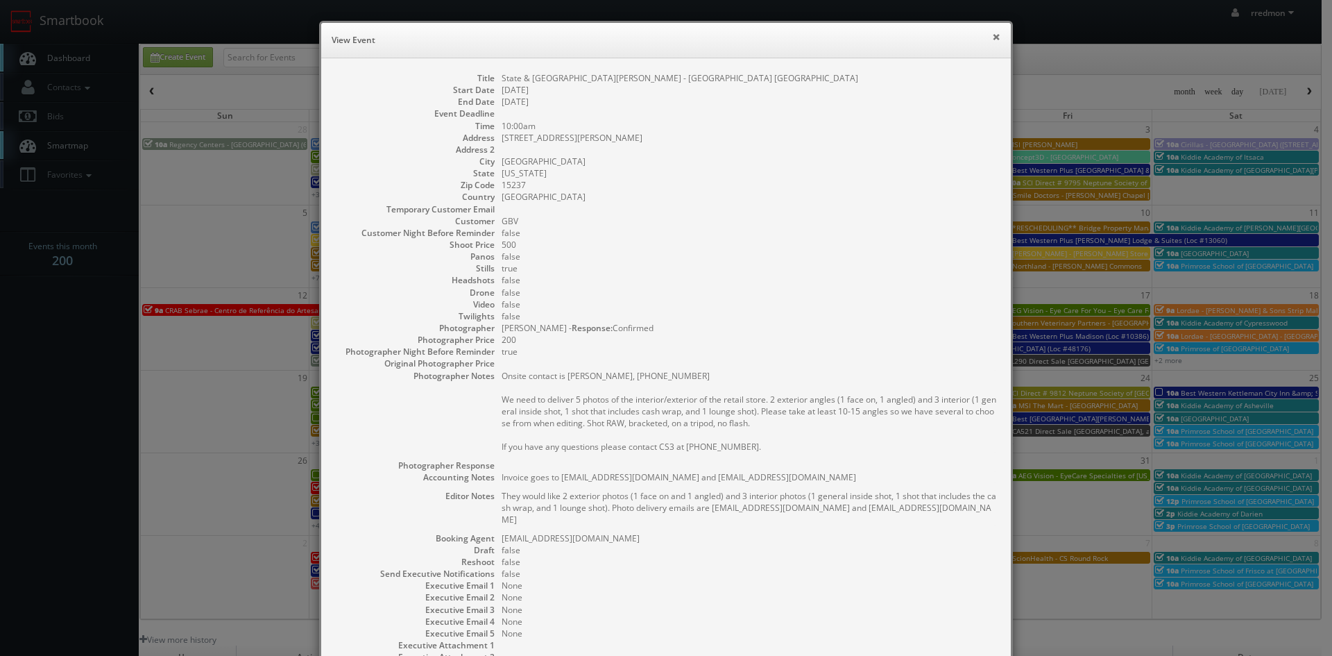
click at [992, 35] on button "×" at bounding box center [996, 37] width 8 height 10
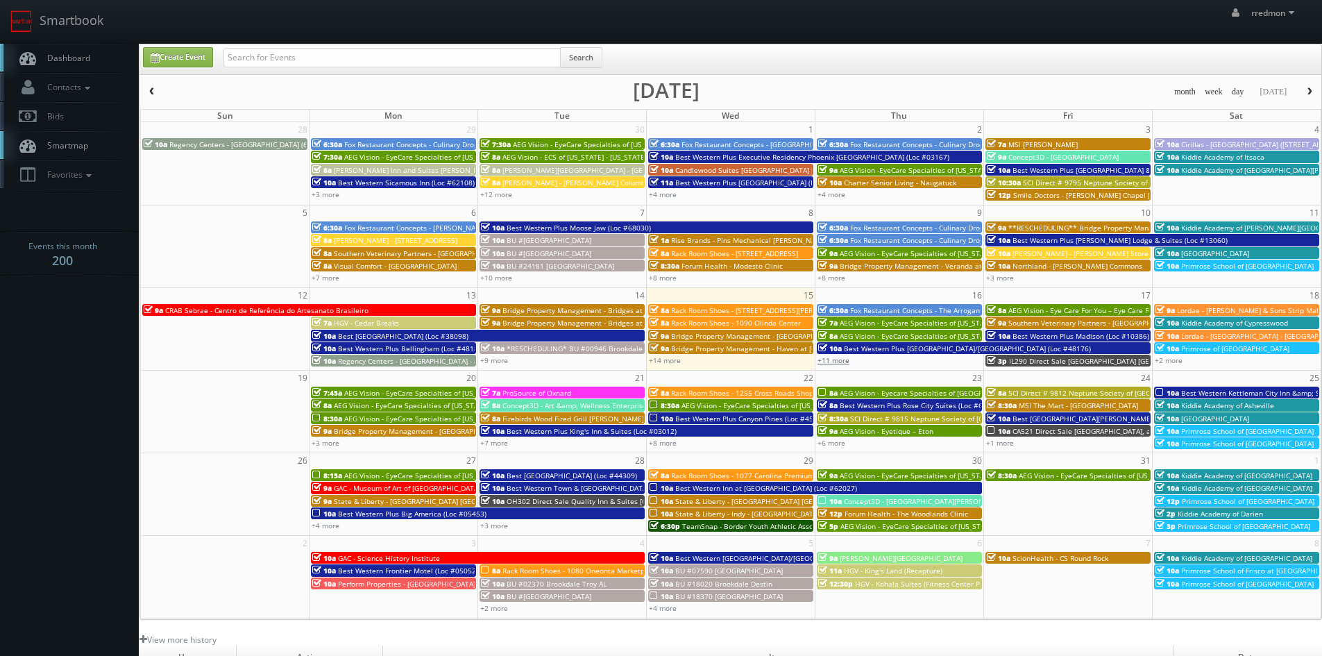
click at [836, 359] on link "+11 more" at bounding box center [833, 360] width 32 height 10
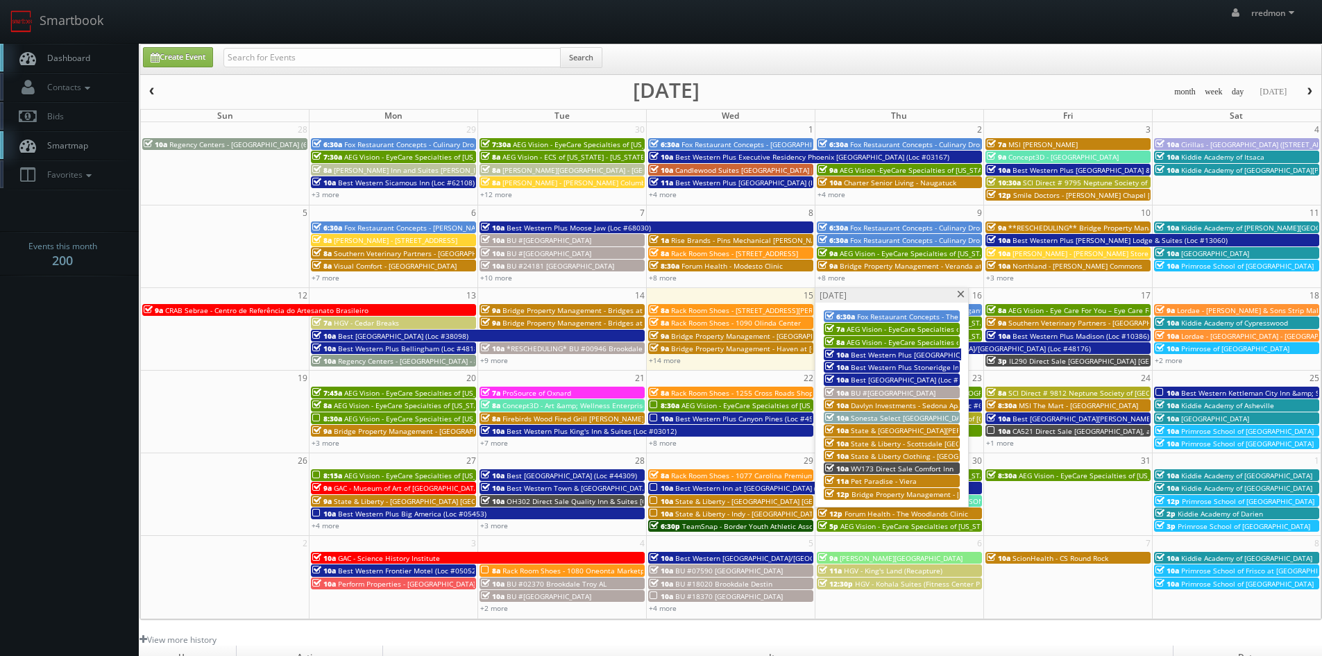
click at [921, 441] on span "State & Liberty - Scottsdale [GEOGRAPHIC_DATA]" at bounding box center [932, 444] width 162 height 10
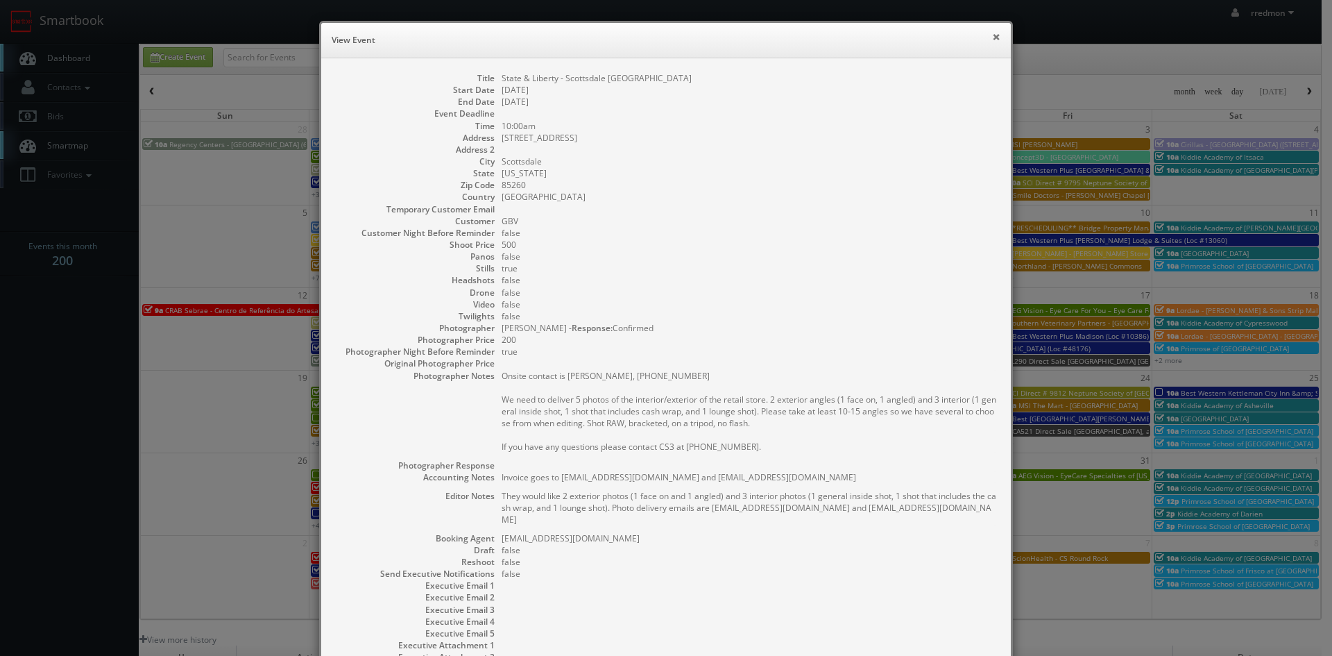
click at [992, 39] on button "×" at bounding box center [996, 37] width 8 height 10
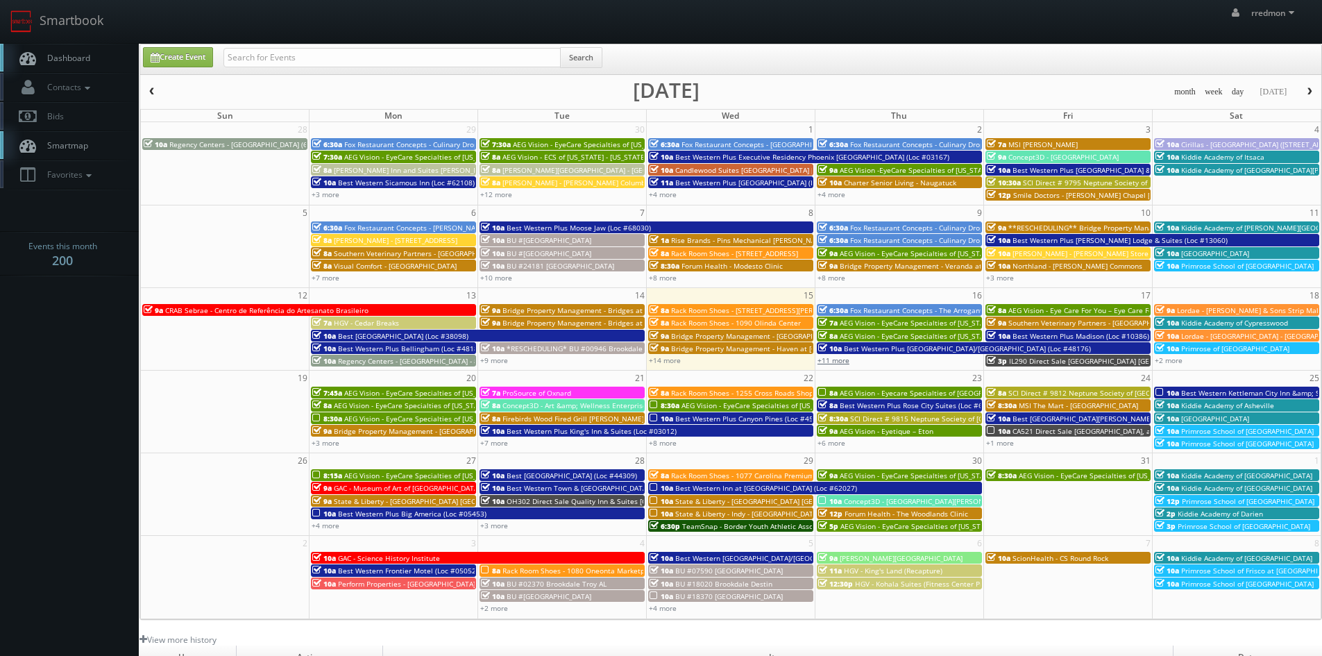
click at [844, 360] on link "+11 more" at bounding box center [833, 360] width 32 height 10
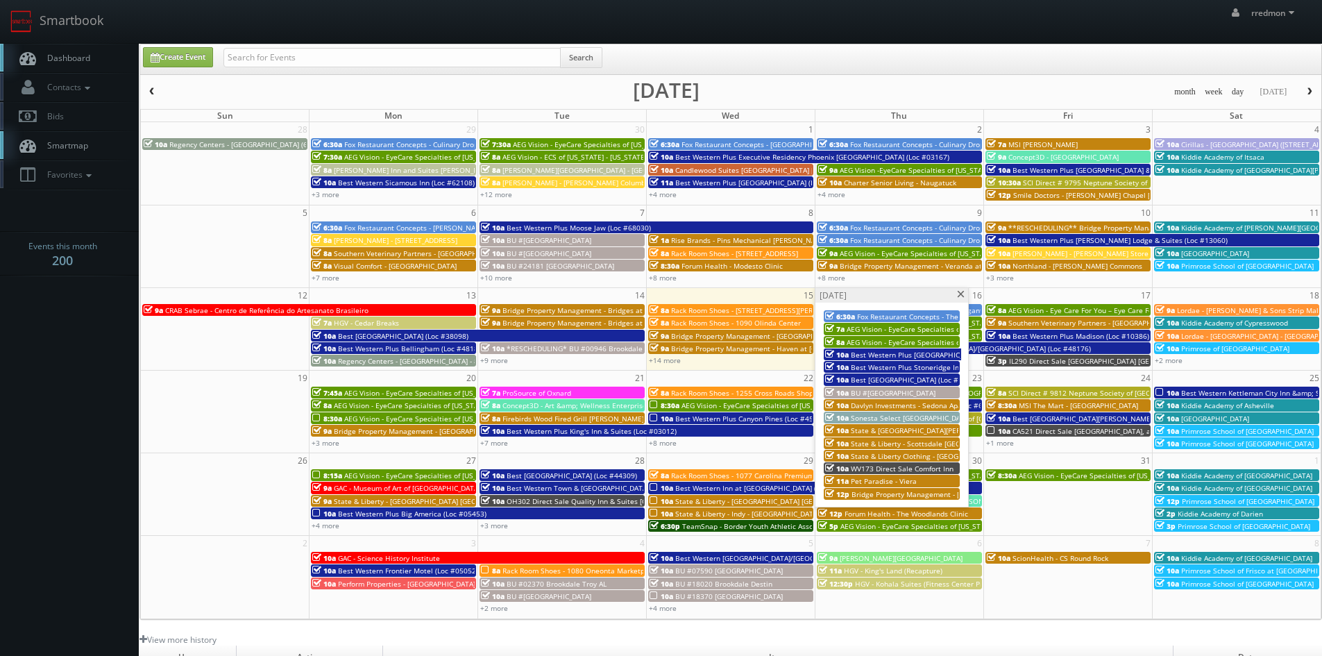
click at [915, 453] on span "State & Liberty Clothing - [GEOGRAPHIC_DATA] - [GEOGRAPHIC_DATA] [GEOGRAPHIC_DA…" at bounding box center [1000, 456] width 298 height 10
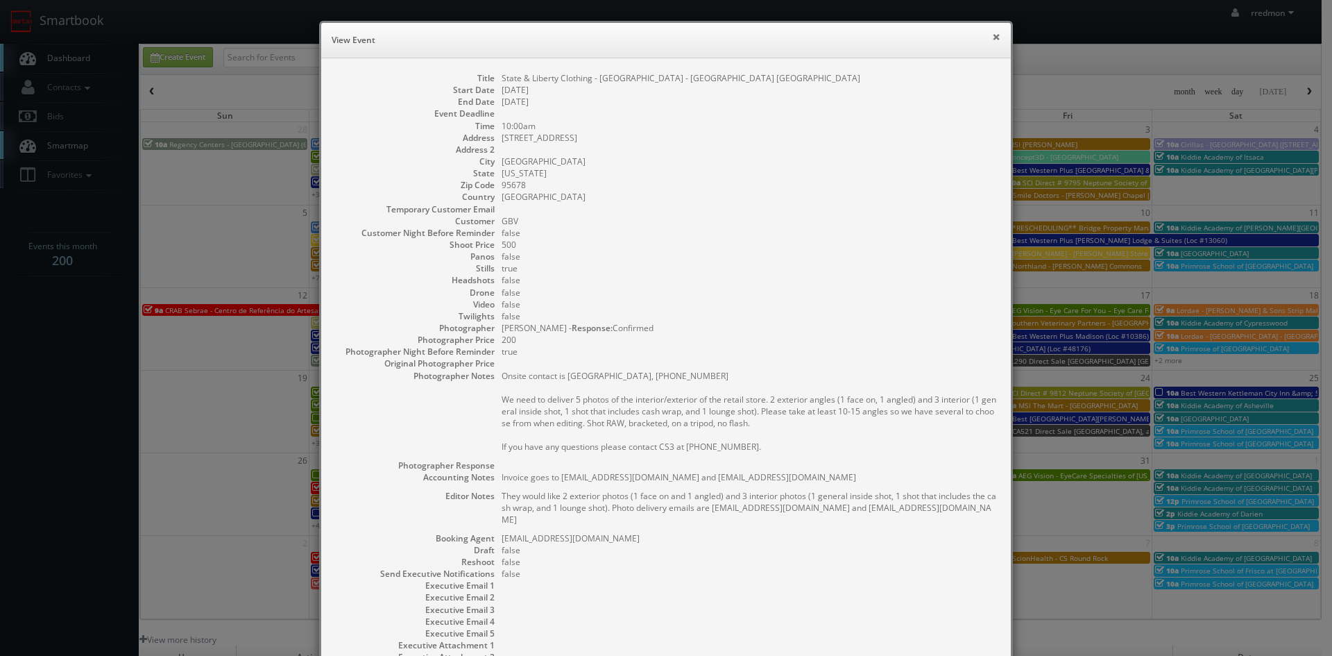
click at [992, 42] on button "×" at bounding box center [996, 37] width 8 height 10
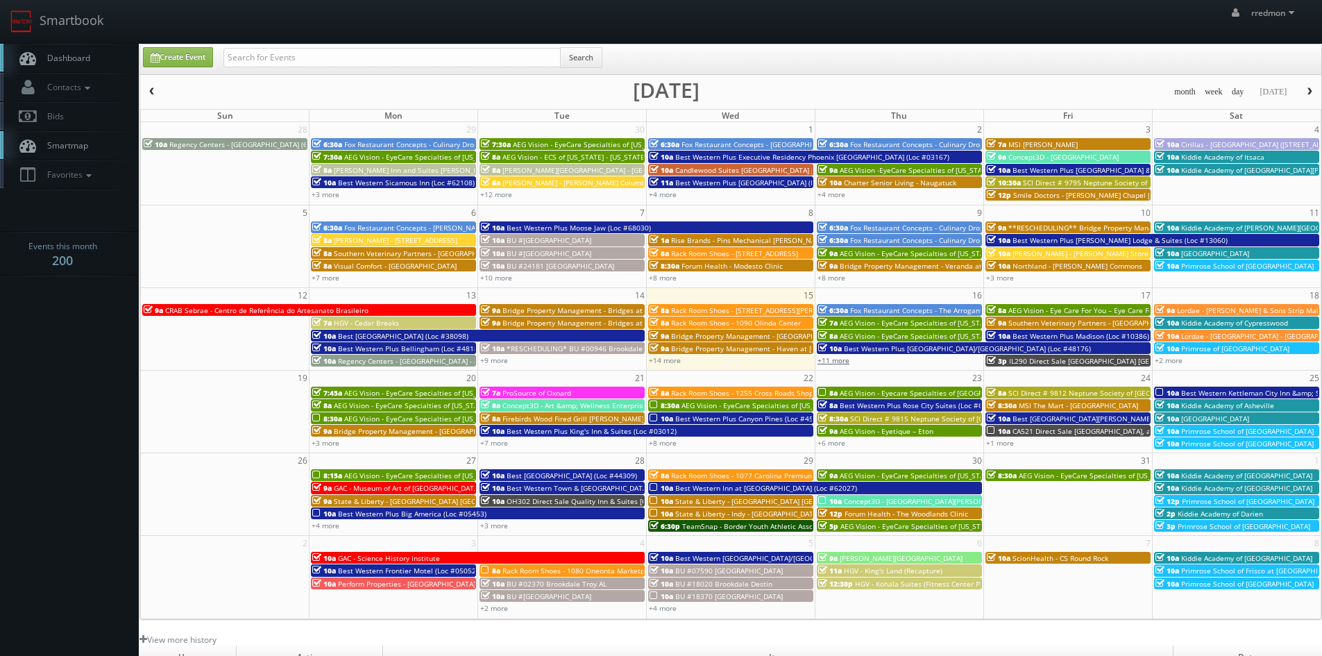
click at [842, 364] on link "+11 more" at bounding box center [833, 360] width 32 height 10
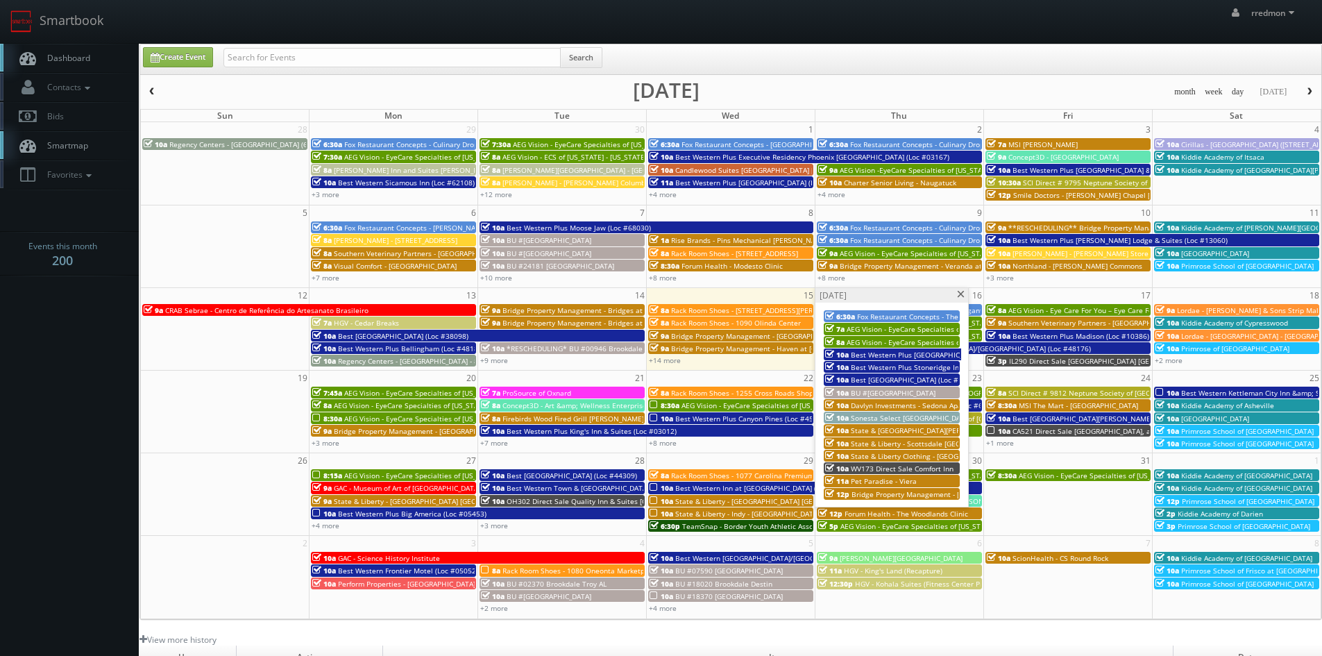
click at [915, 495] on span "Bridge Property Management - [GEOGRAPHIC_DATA]" at bounding box center [937, 494] width 173 height 10
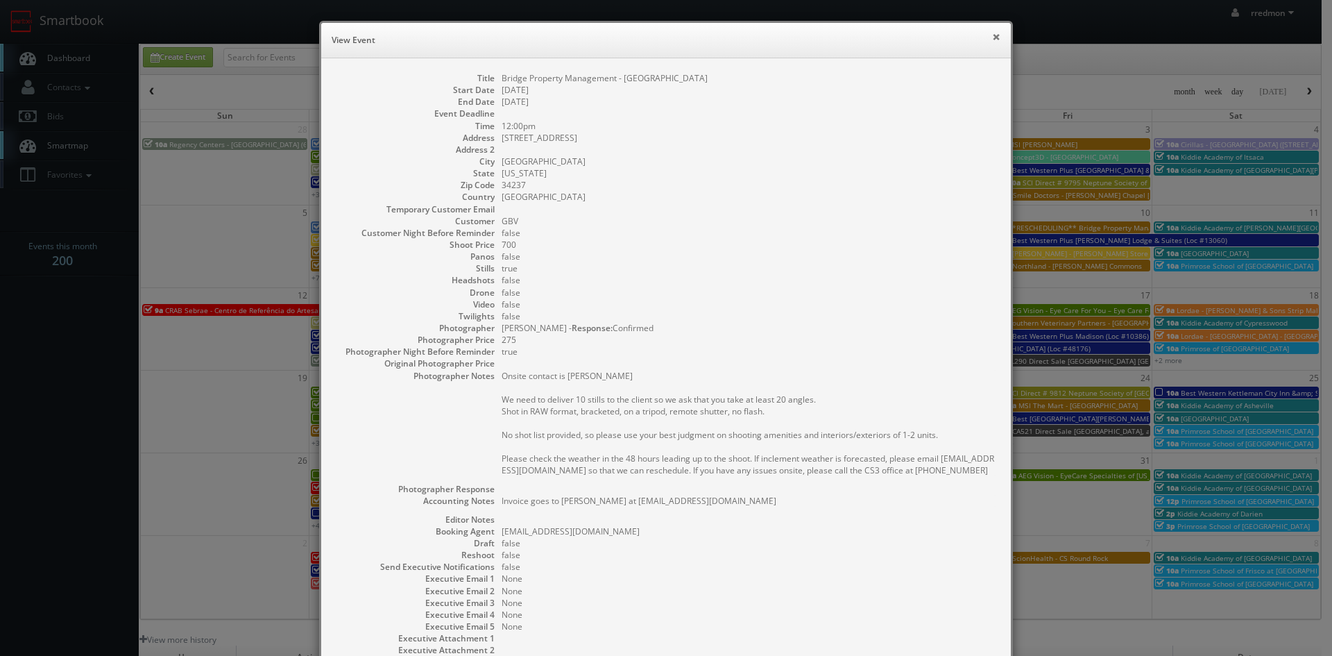
click at [992, 41] on button "×" at bounding box center [996, 37] width 8 height 10
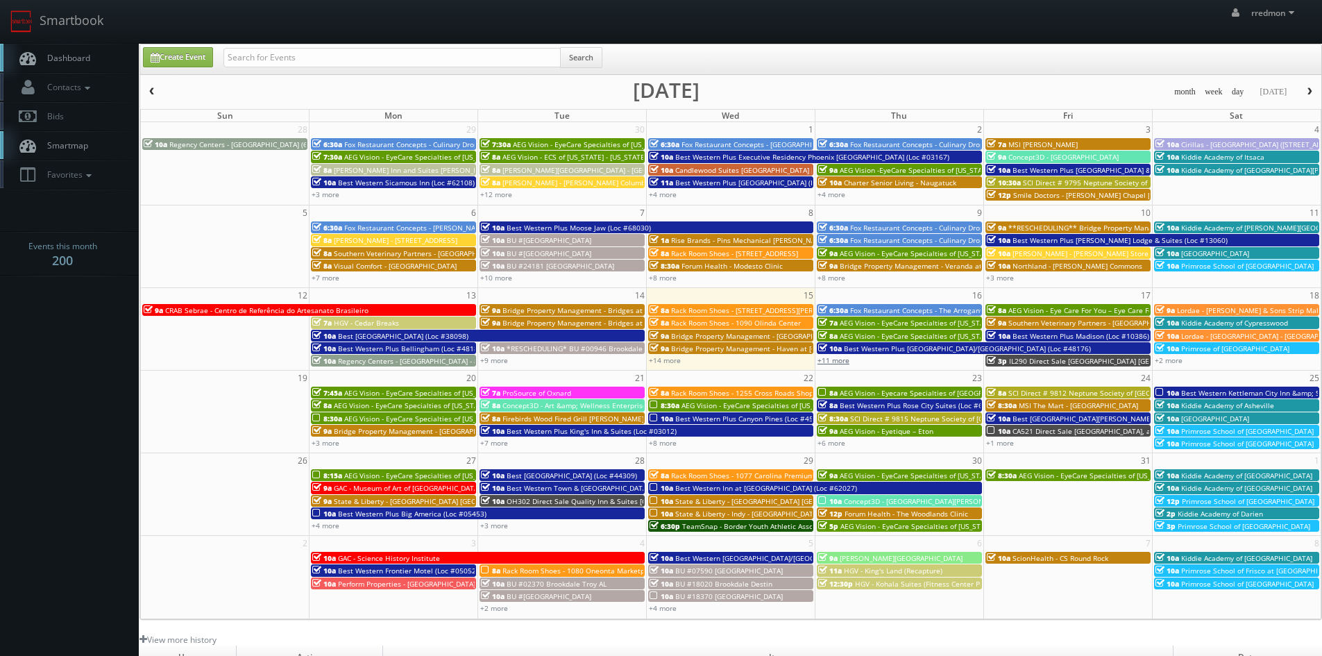
click at [845, 360] on link "+11 more" at bounding box center [833, 360] width 32 height 10
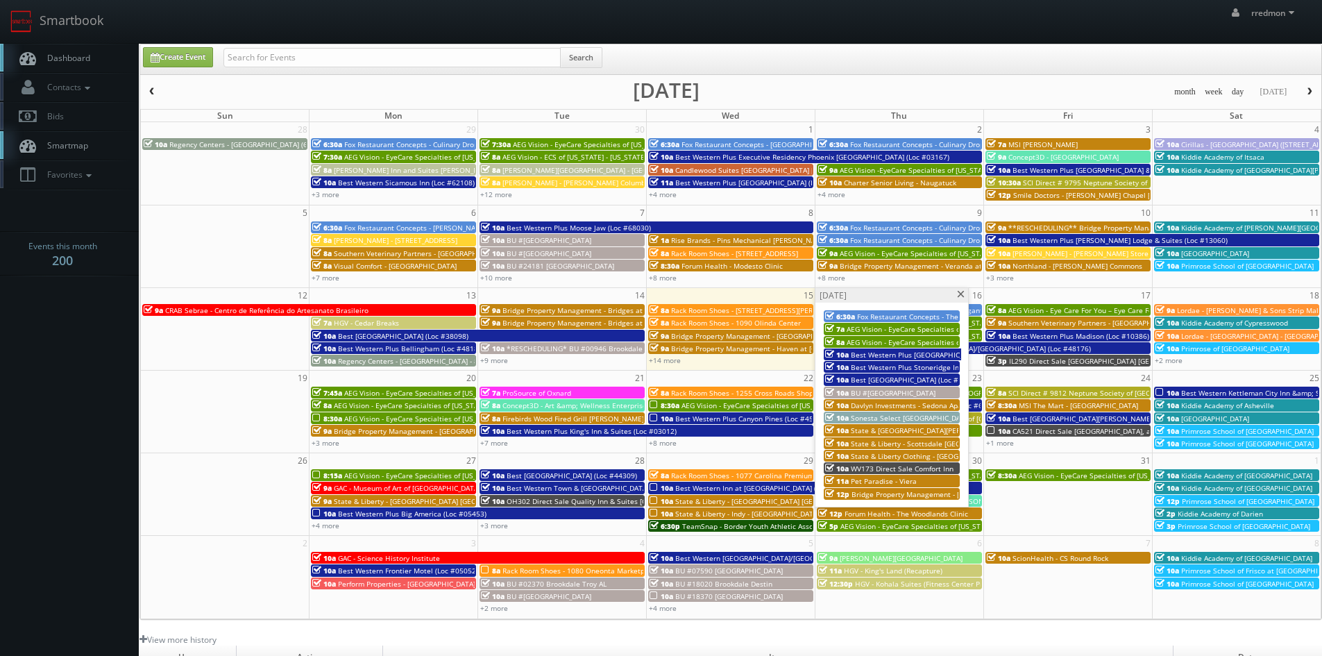
click at [962, 294] on span at bounding box center [960, 295] width 9 height 8
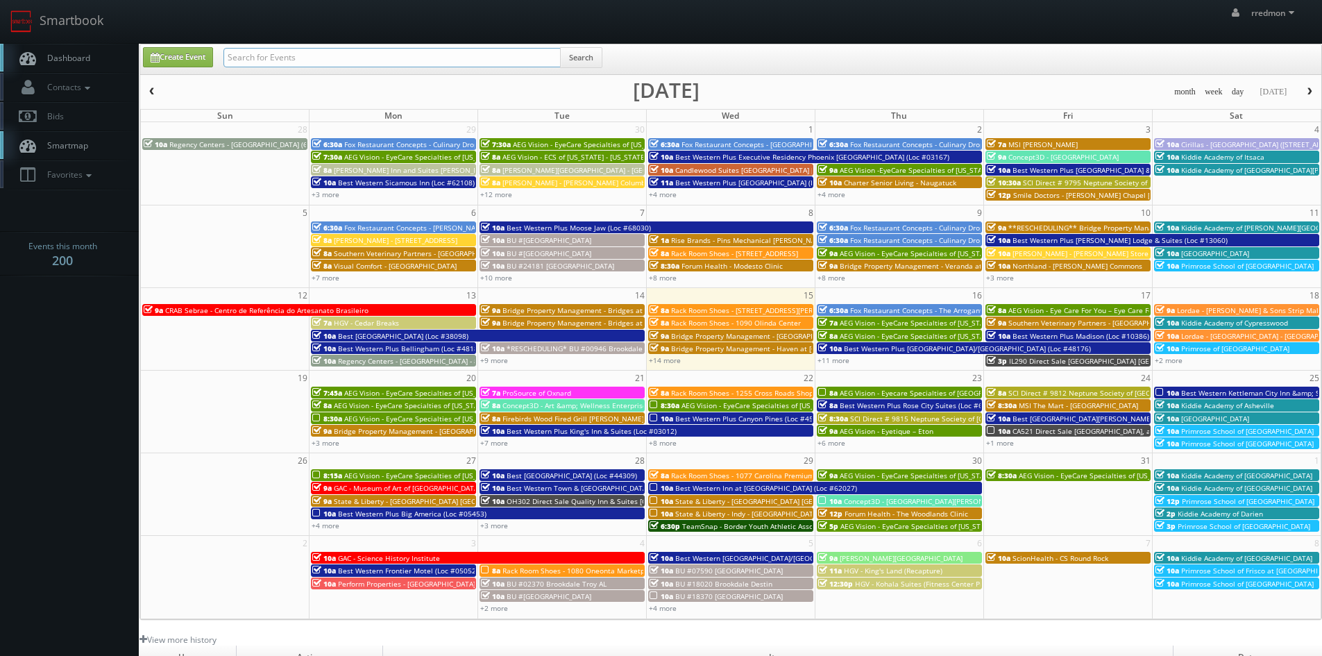
click at [341, 60] on input "text" at bounding box center [391, 57] width 337 height 19
type input "state"
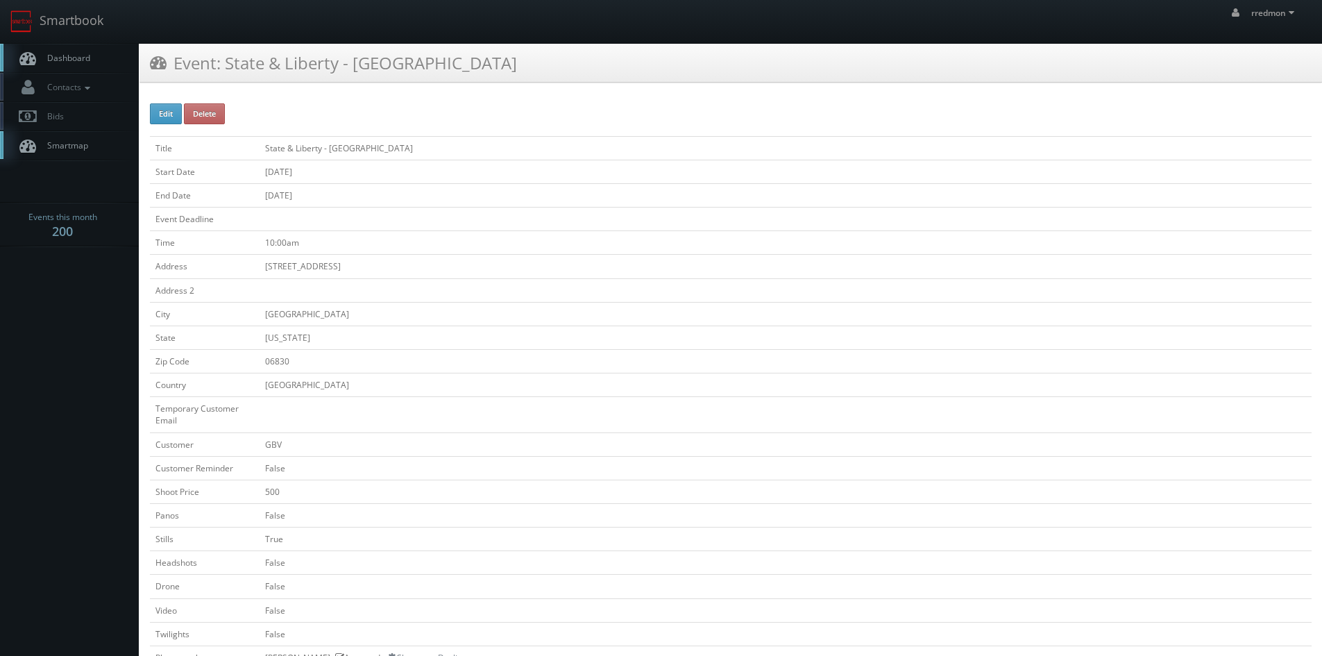
click at [94, 61] on link "Dashboard" at bounding box center [69, 58] width 139 height 28
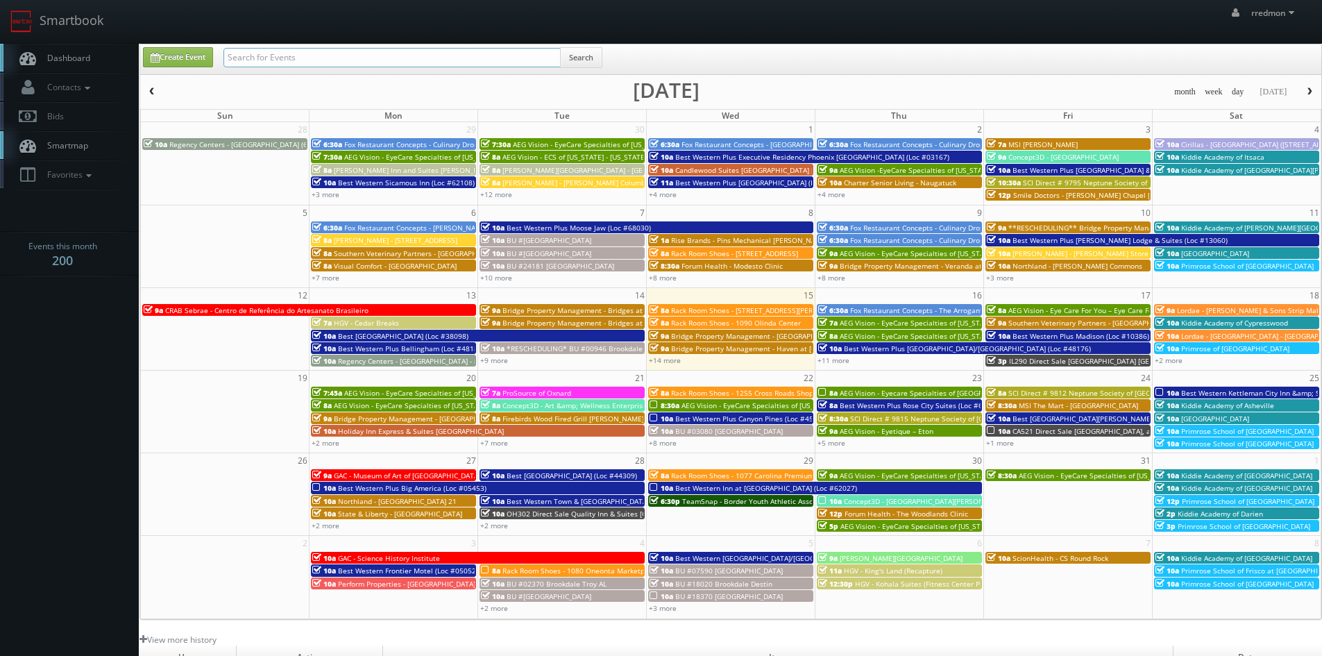
click at [295, 58] on input "text" at bounding box center [391, 57] width 337 height 19
type input "state"
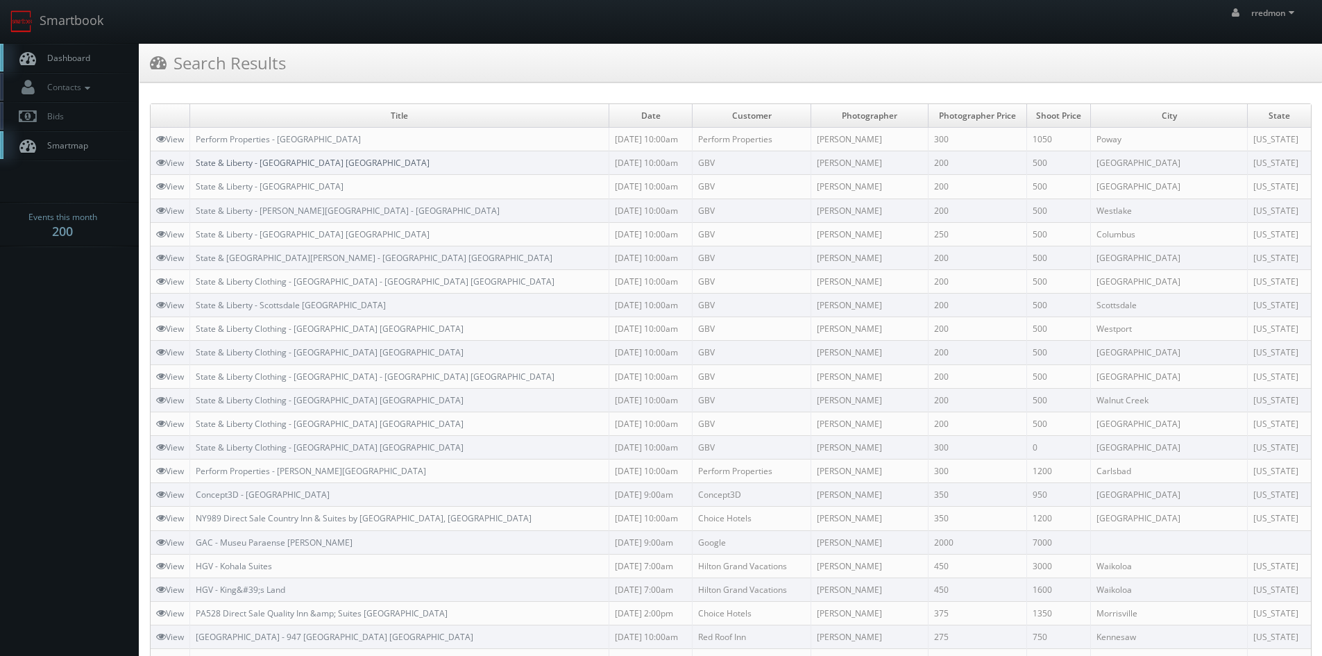
click at [266, 162] on link "State & Liberty - [GEOGRAPHIC_DATA] [GEOGRAPHIC_DATA]" at bounding box center [313, 163] width 234 height 12
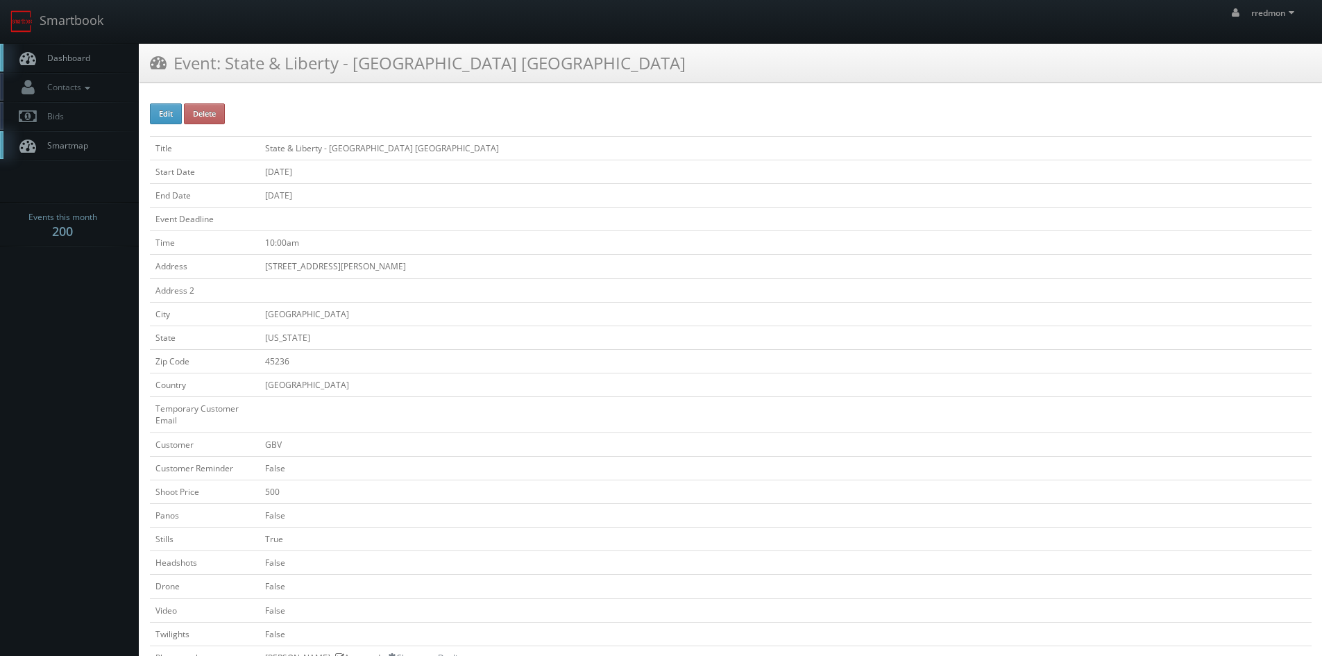
scroll to position [347, 0]
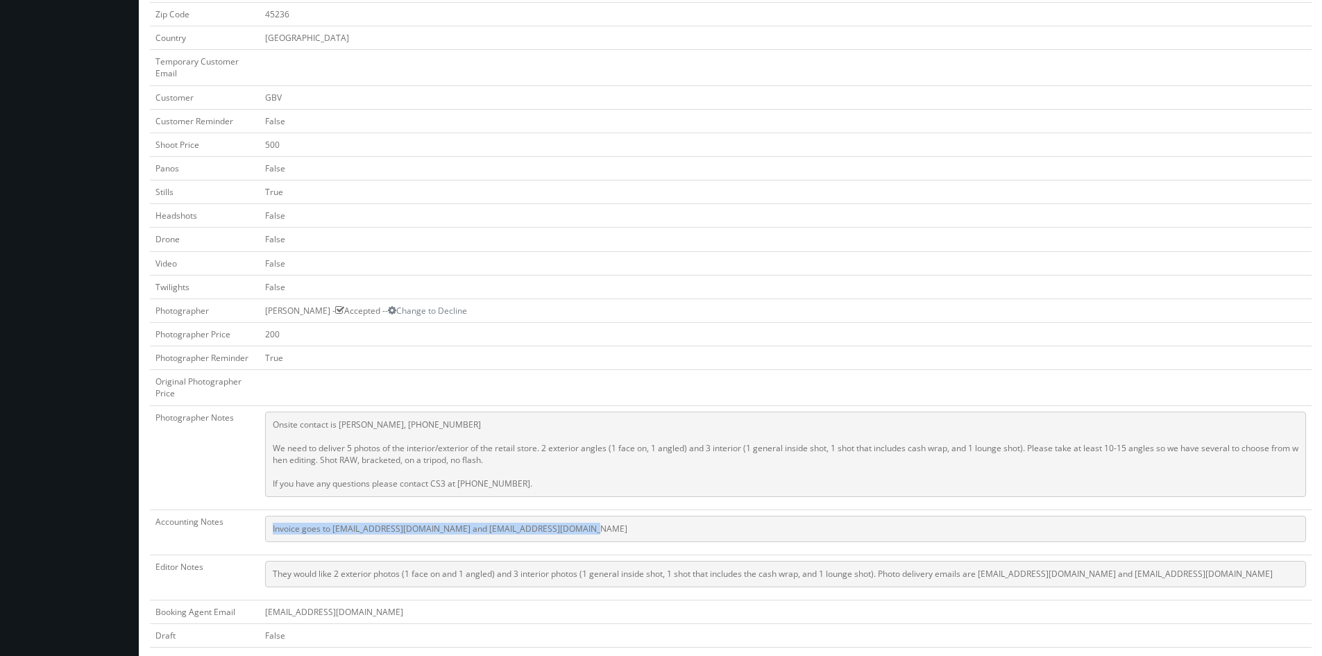
drag, startPoint x: 573, startPoint y: 529, endPoint x: 271, endPoint y: 528, distance: 301.9
click at [271, 528] on pre "Invoice goes to [EMAIL_ADDRESS][DOMAIN_NAME] and [EMAIL_ADDRESS][DOMAIN_NAME]" at bounding box center [785, 529] width 1041 height 26
copy pre "Invoice goes to [EMAIL_ADDRESS][DOMAIN_NAME] and [EMAIL_ADDRESS][DOMAIN_NAME]"
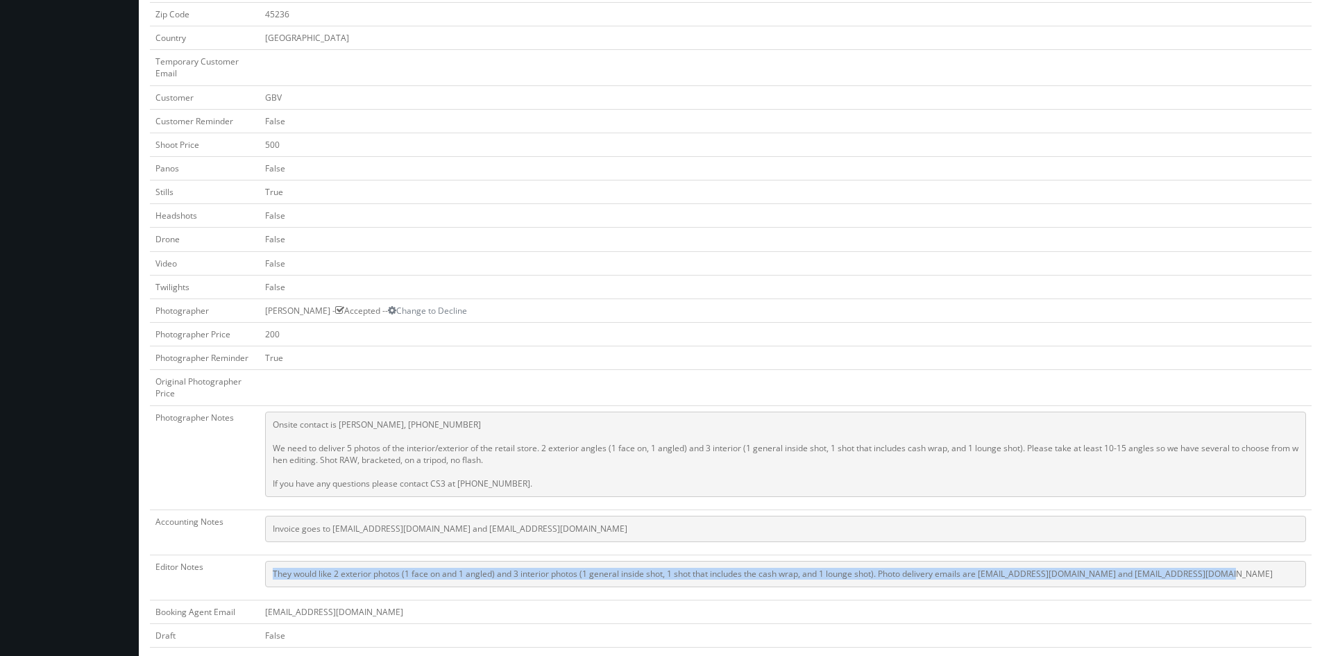
drag, startPoint x: 1230, startPoint y: 571, endPoint x: 273, endPoint y: 575, distance: 957.0
click at [273, 575] on pre "They would like 2 exterior photos (1 face on and 1 angled) and 3 interior photo…" at bounding box center [785, 574] width 1041 height 26
copy pre "They would like 2 exterior photos (1 face on and 1 angled) and 3 interior photo…"
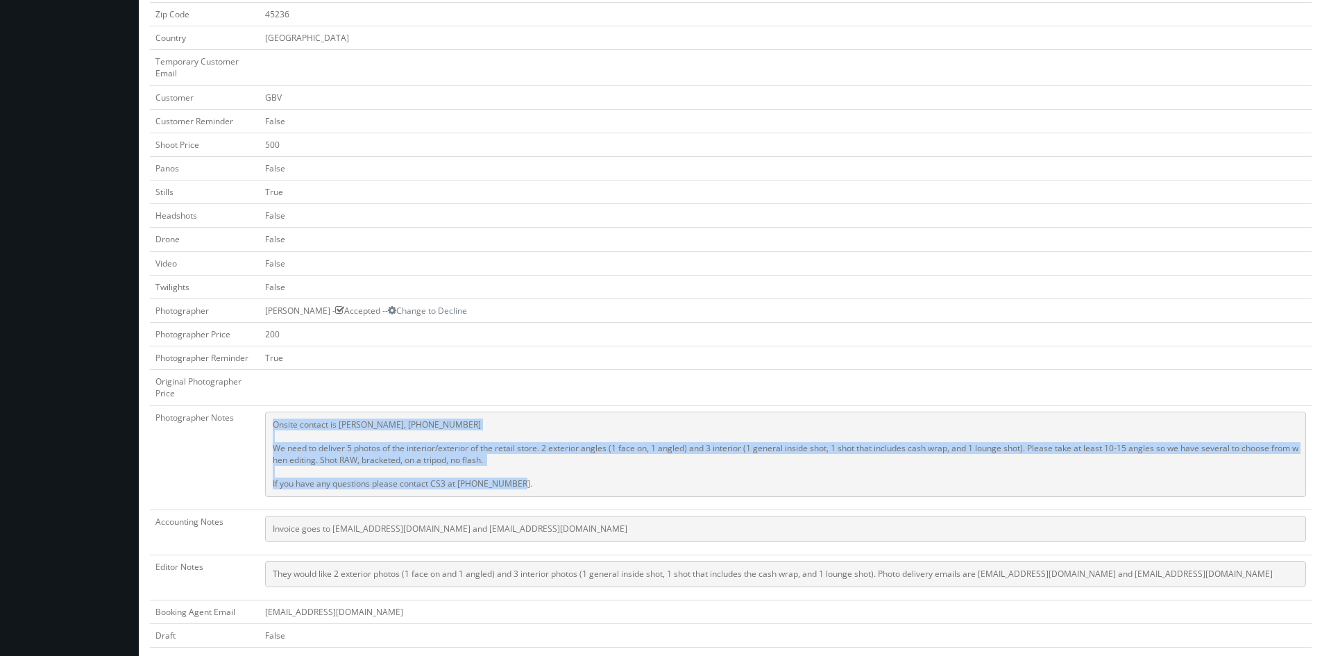
drag, startPoint x: 557, startPoint y: 485, endPoint x: 274, endPoint y: 422, distance: 289.4
click at [274, 422] on pre "Onsite contact is Elie Tebcherani, 513-260-6767 We need to deliver 5 photos of …" at bounding box center [785, 454] width 1041 height 85
copy pre "Onsite contact is Elie Tebcherani, 513-260-6767 We need to deliver 5 photos of …"
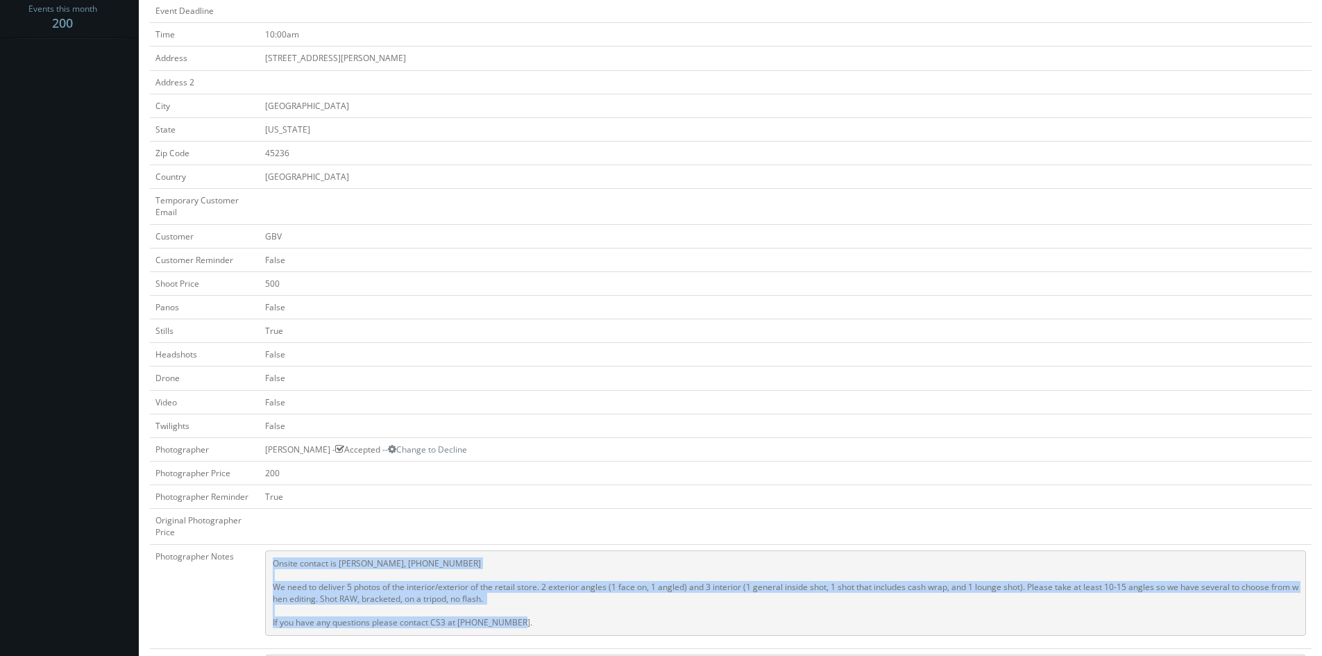
scroll to position [278, 0]
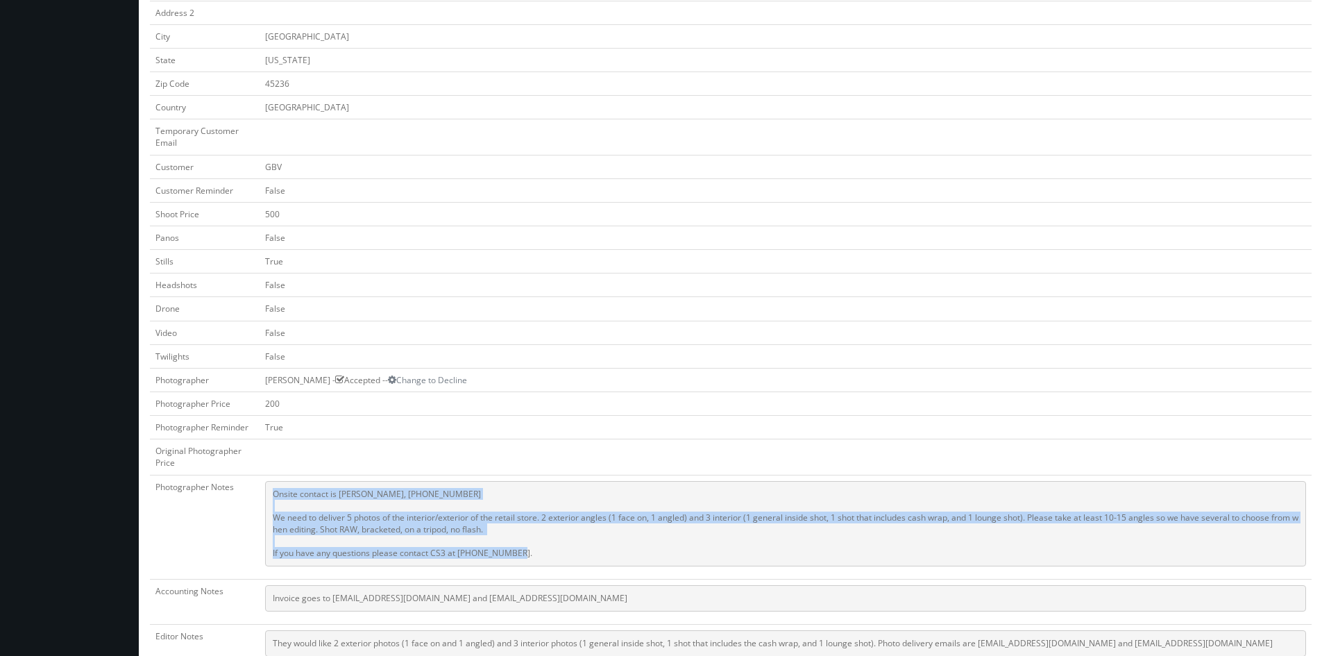
copy pre "Onsite contact is Elie Tebcherani, 513-260-6767 We need to deliver 5 photos of …"
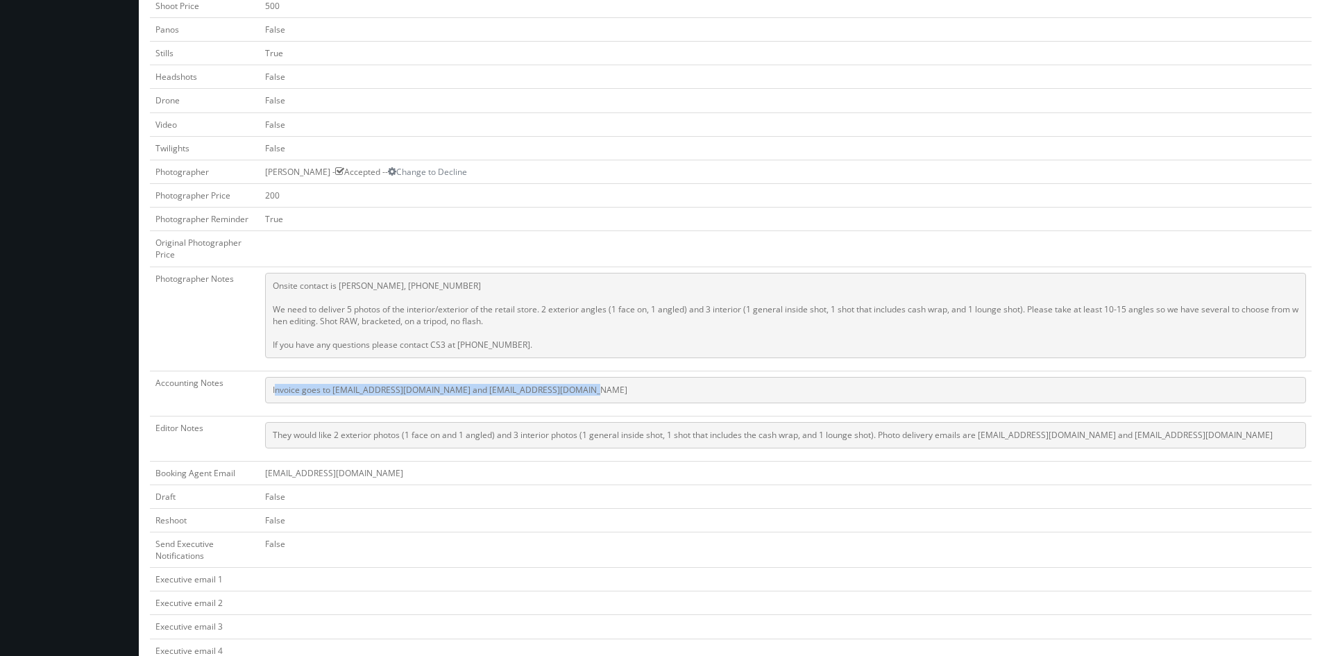
drag, startPoint x: 584, startPoint y: 391, endPoint x: 275, endPoint y: 398, distance: 308.9
click at [275, 398] on pre "Invoice goes to [EMAIL_ADDRESS][DOMAIN_NAME] and [EMAIL_ADDRESS][DOMAIN_NAME]" at bounding box center [785, 390] width 1041 height 26
drag, startPoint x: 563, startPoint y: 391, endPoint x: 272, endPoint y: 400, distance: 290.9
click at [272, 400] on pre "Invoice goes to [EMAIL_ADDRESS][DOMAIN_NAME] and [EMAIL_ADDRESS][DOMAIN_NAME]" at bounding box center [785, 390] width 1041 height 26
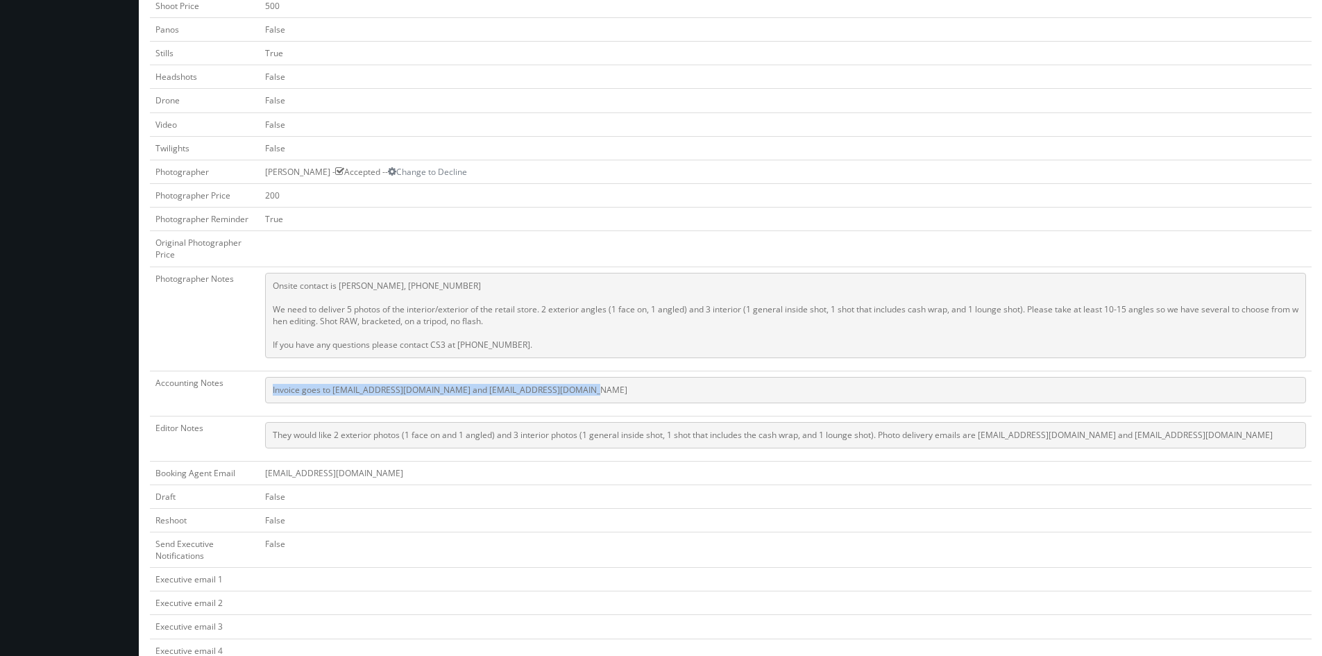
copy pre "Invoice goes to [EMAIL_ADDRESS][DOMAIN_NAME] and [EMAIL_ADDRESS][DOMAIN_NAME]"
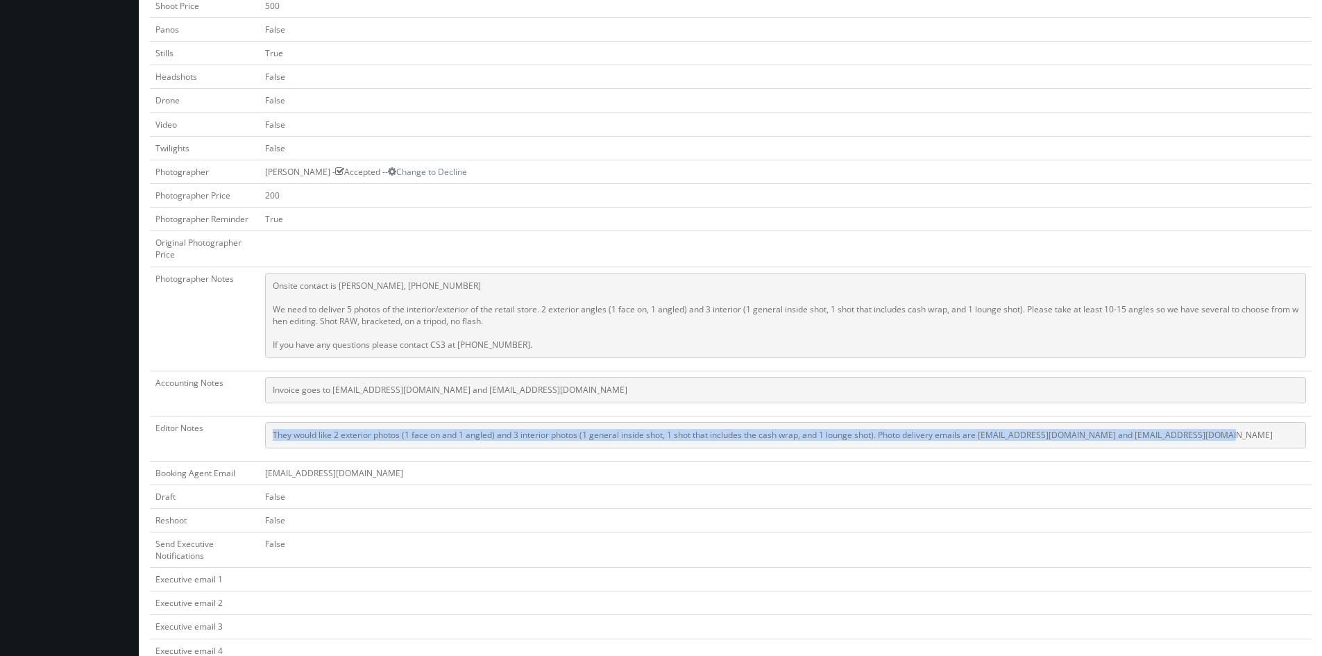
drag, startPoint x: 1211, startPoint y: 434, endPoint x: 270, endPoint y: 434, distance: 941.0
click at [269, 434] on pre "They would like 2 exterior photos (1 face on and 1 angled) and 3 interior photo…" at bounding box center [785, 435] width 1041 height 26
copy pre "They would like 2 exterior photos (1 face on and 1 angled) and 3 interior photo…"
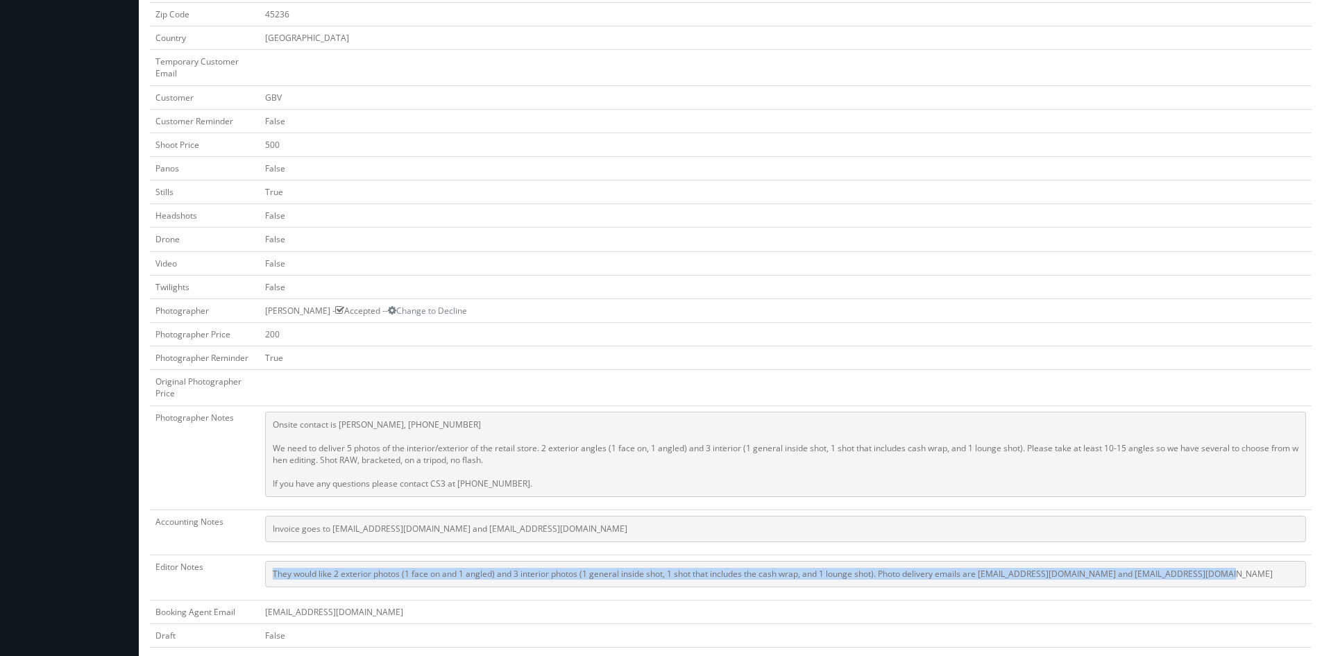
scroll to position [416, 0]
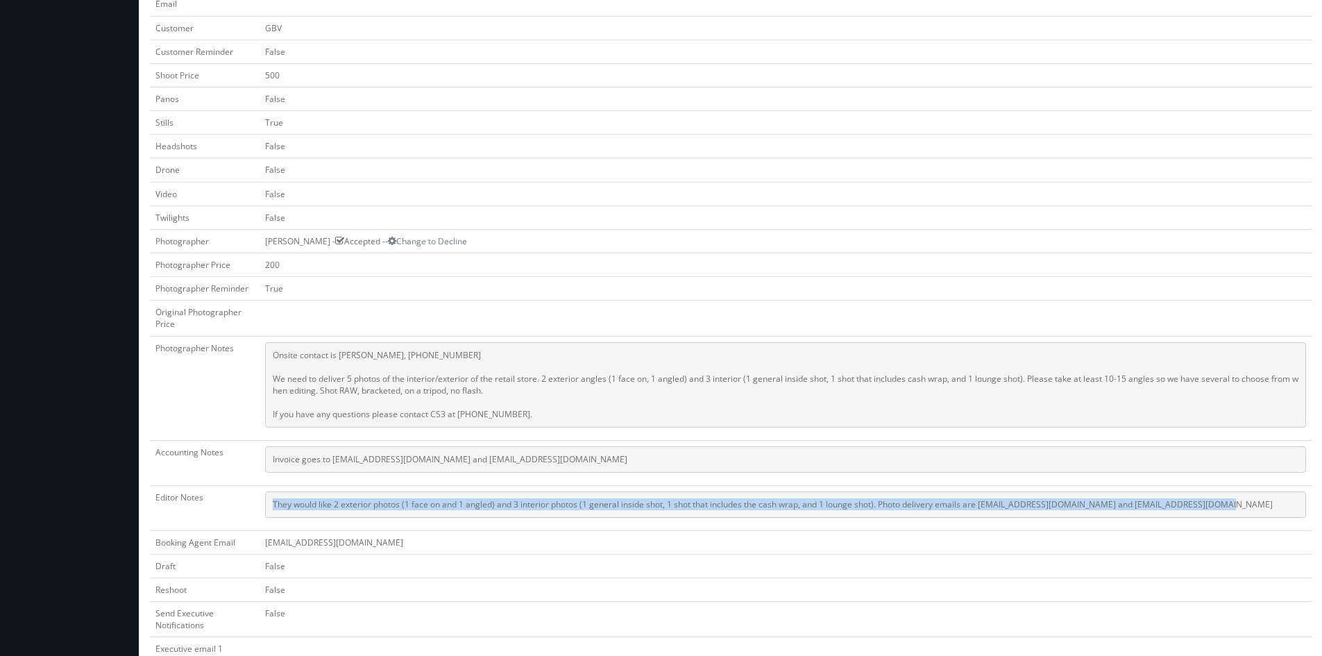
copy pre "They would like 2 exterior photos (1 face on and 1 angled) and 3 interior photo…"
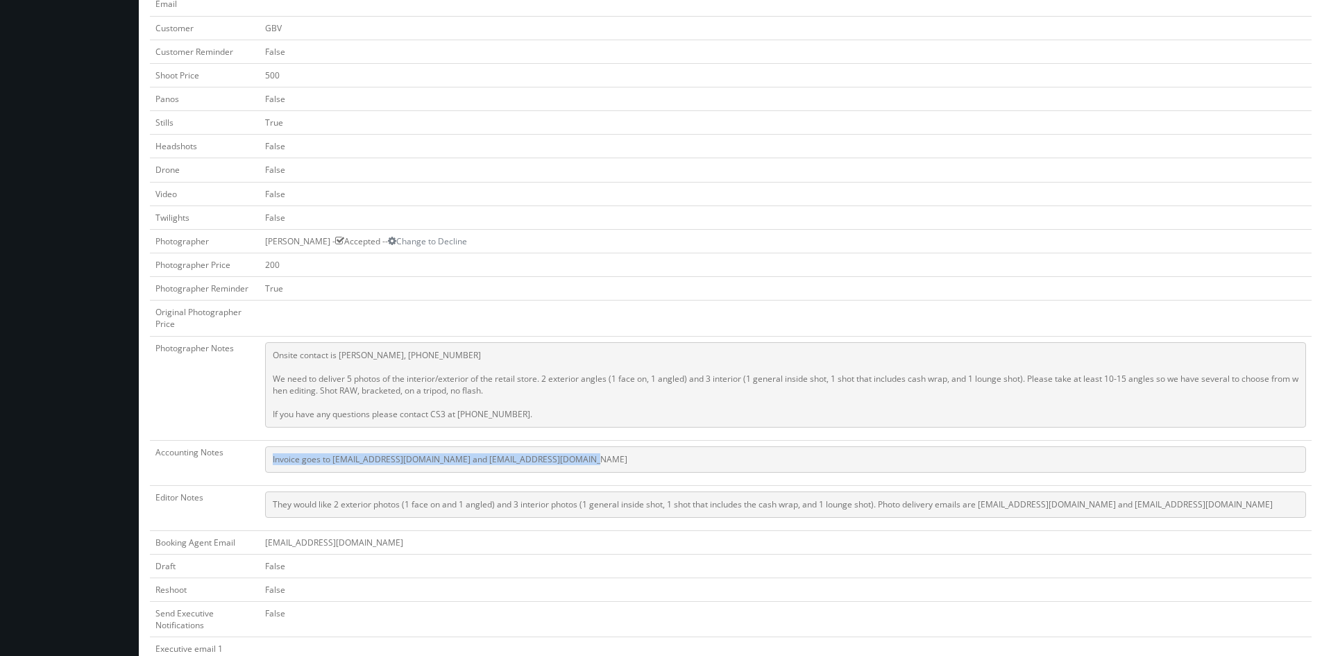
drag, startPoint x: 563, startPoint y: 455, endPoint x: 271, endPoint y: 457, distance: 292.2
click at [271, 457] on pre "Invoice goes to [EMAIL_ADDRESS][DOMAIN_NAME] and [EMAIL_ADDRESS][DOMAIN_NAME]" at bounding box center [785, 459] width 1041 height 26
copy pre "Invoice goes to [EMAIL_ADDRESS][DOMAIN_NAME] and [EMAIL_ADDRESS][DOMAIN_NAME]"
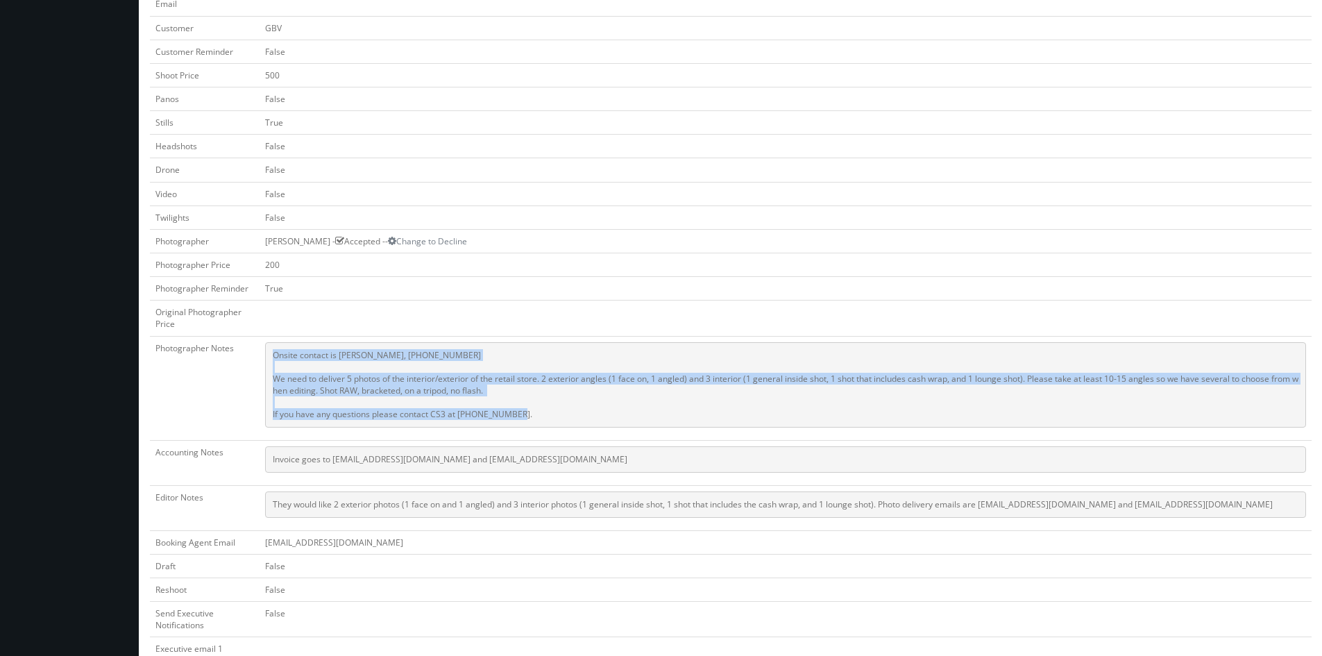
drag, startPoint x: 536, startPoint y: 413, endPoint x: 269, endPoint y: 353, distance: 273.1
click at [269, 353] on pre "Onsite contact is Elie Tebcherani, 513-260-6767 We need to deliver 5 photos of …" at bounding box center [785, 384] width 1041 height 85
copy pre "Onsite contact is Elie Tebcherani, 513-260-6767 We need to deliver 5 photos of …"
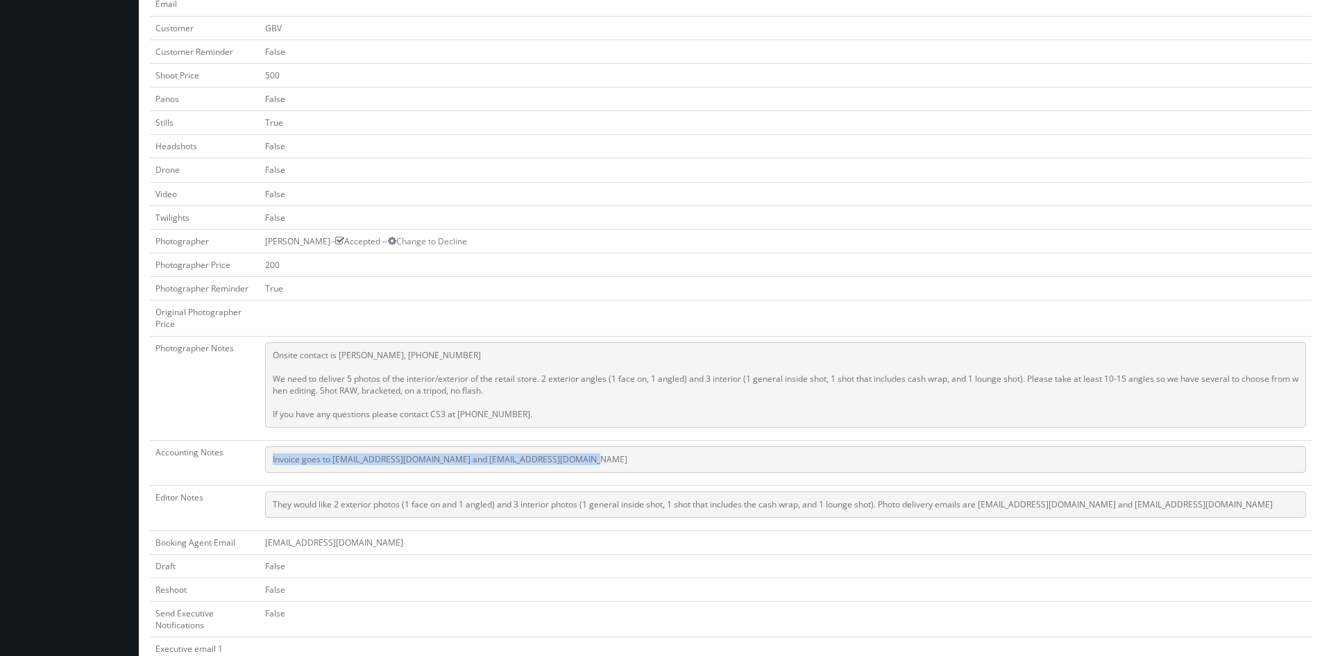
drag, startPoint x: 578, startPoint y: 457, endPoint x: 273, endPoint y: 468, distance: 304.8
click at [273, 468] on pre "Invoice goes to finance@stateandliberty.com and stateandliberty@bill.com" at bounding box center [785, 459] width 1041 height 26
copy pre "Invoice goes to [EMAIL_ADDRESS][DOMAIN_NAME] and [EMAIL_ADDRESS][DOMAIN_NAME]"
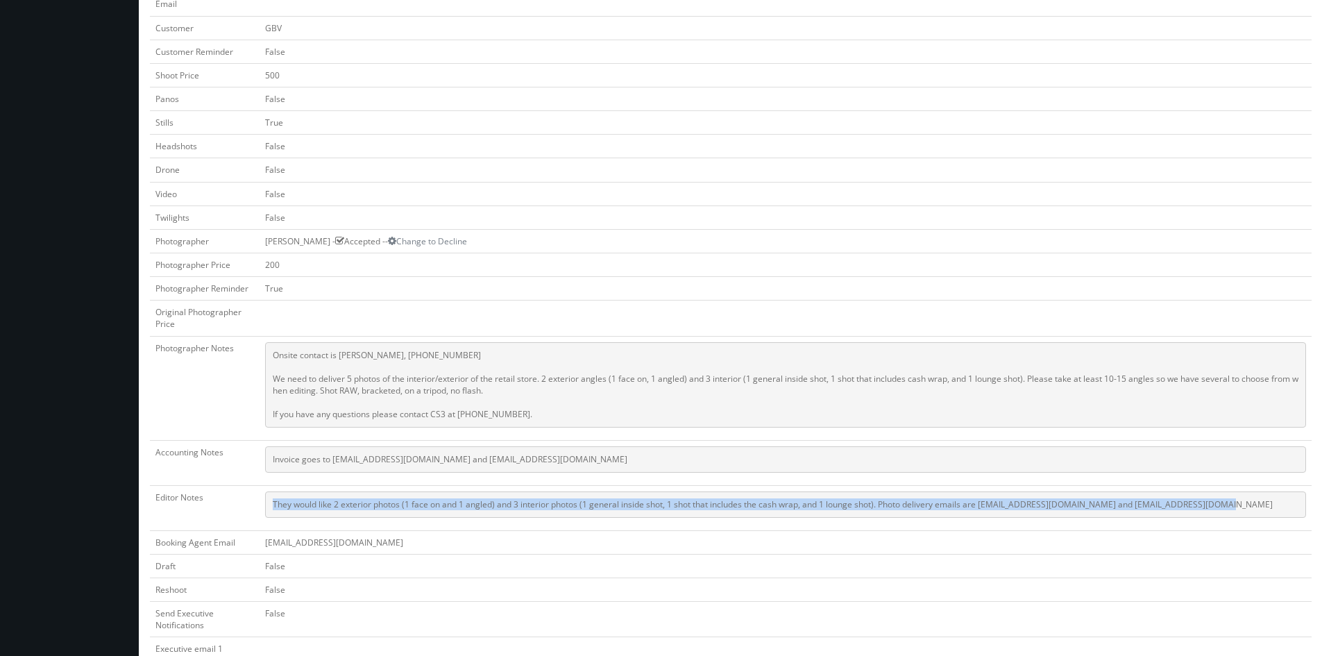
drag, startPoint x: 1216, startPoint y: 501, endPoint x: 264, endPoint y: 509, distance: 952.8
click at [264, 509] on td "They would like 2 exterior photos (1 face on and 1 angled) and 3 interior photo…" at bounding box center [786, 507] width 1052 height 45
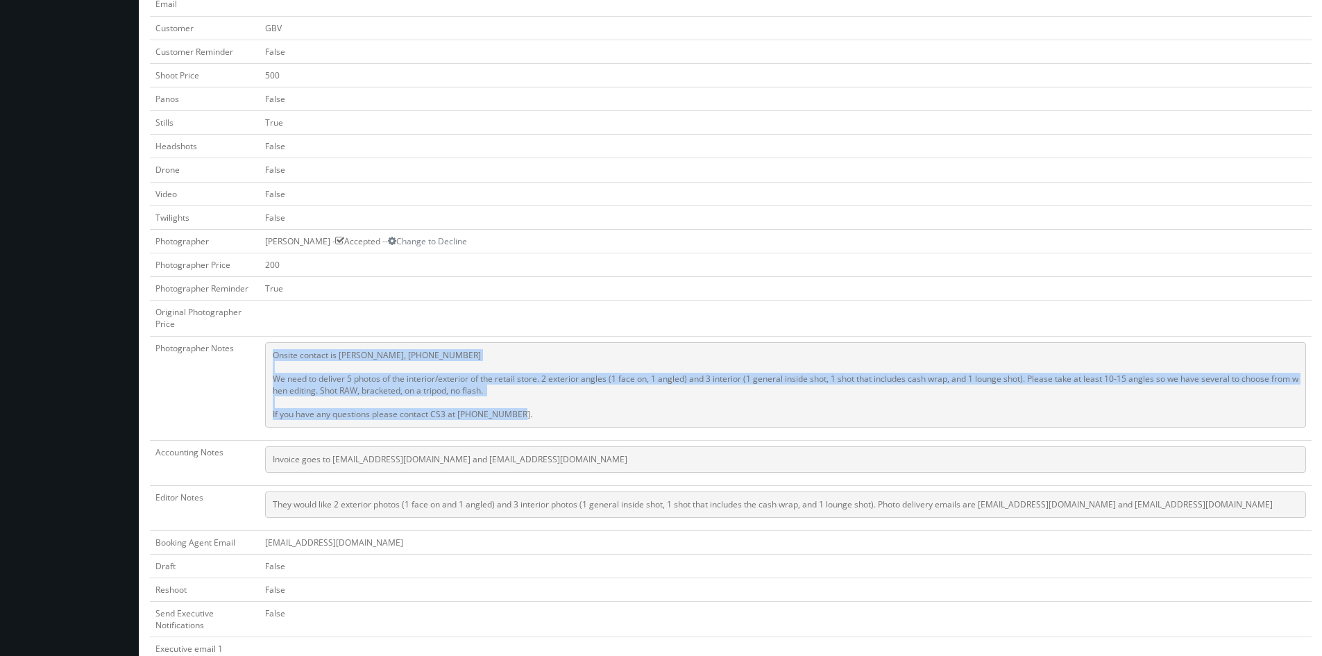
drag, startPoint x: 541, startPoint y: 414, endPoint x: 273, endPoint y: 352, distance: 274.9
click at [273, 352] on pre "Onsite contact is Elie Tebcherani, 513-260-6767 We need to deliver 5 photos of …" at bounding box center [785, 384] width 1041 height 85
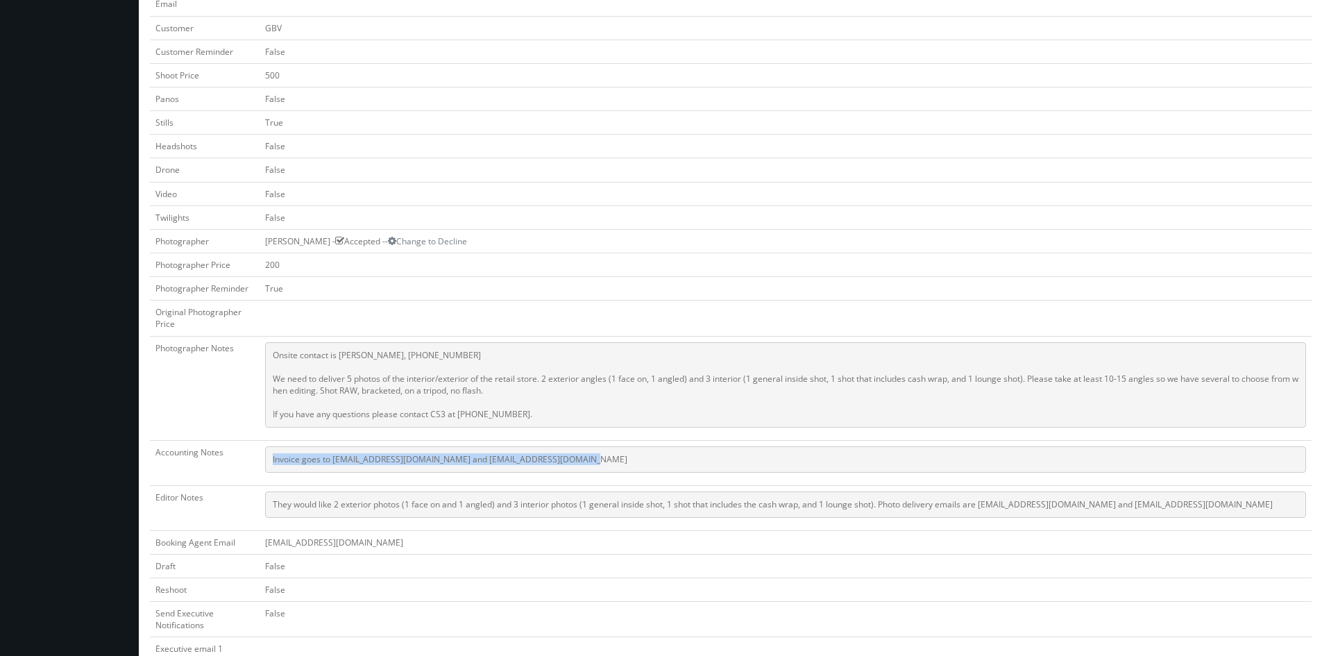
drag, startPoint x: 586, startPoint y: 461, endPoint x: 247, endPoint y: 465, distance: 339.4
click at [247, 465] on tr "Accounting Notes Invoice goes to finance@stateandliberty.com and stateandlibert…" at bounding box center [731, 462] width 1162 height 45
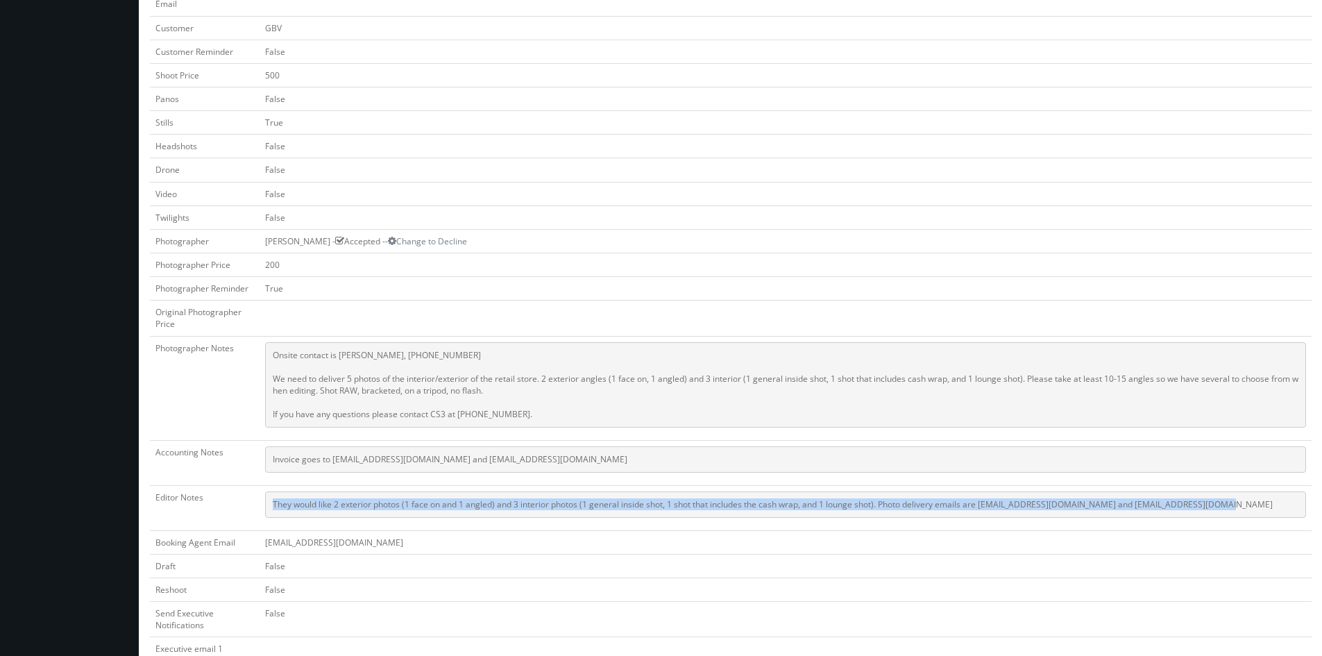
drag, startPoint x: 1213, startPoint y: 505, endPoint x: 271, endPoint y: 509, distance: 942.4
click at [271, 509] on pre "They would like 2 exterior photos (1 face on and 1 angled) and 3 interior photo…" at bounding box center [785, 504] width 1041 height 26
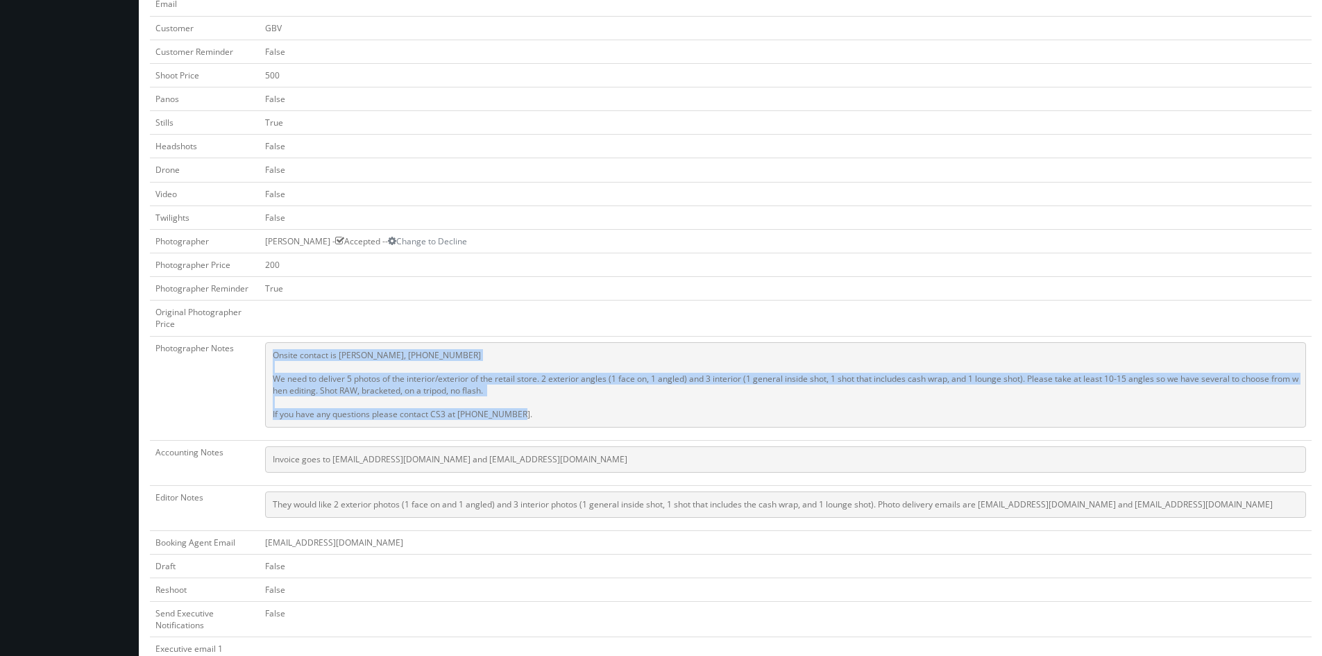
drag, startPoint x: 530, startPoint y: 411, endPoint x: 264, endPoint y: 348, distance: 273.2
click at [264, 348] on td "Onsite contact is Elie Tebcherani, 513-260-6767 We need to deliver 5 photos of …" at bounding box center [786, 388] width 1052 height 104
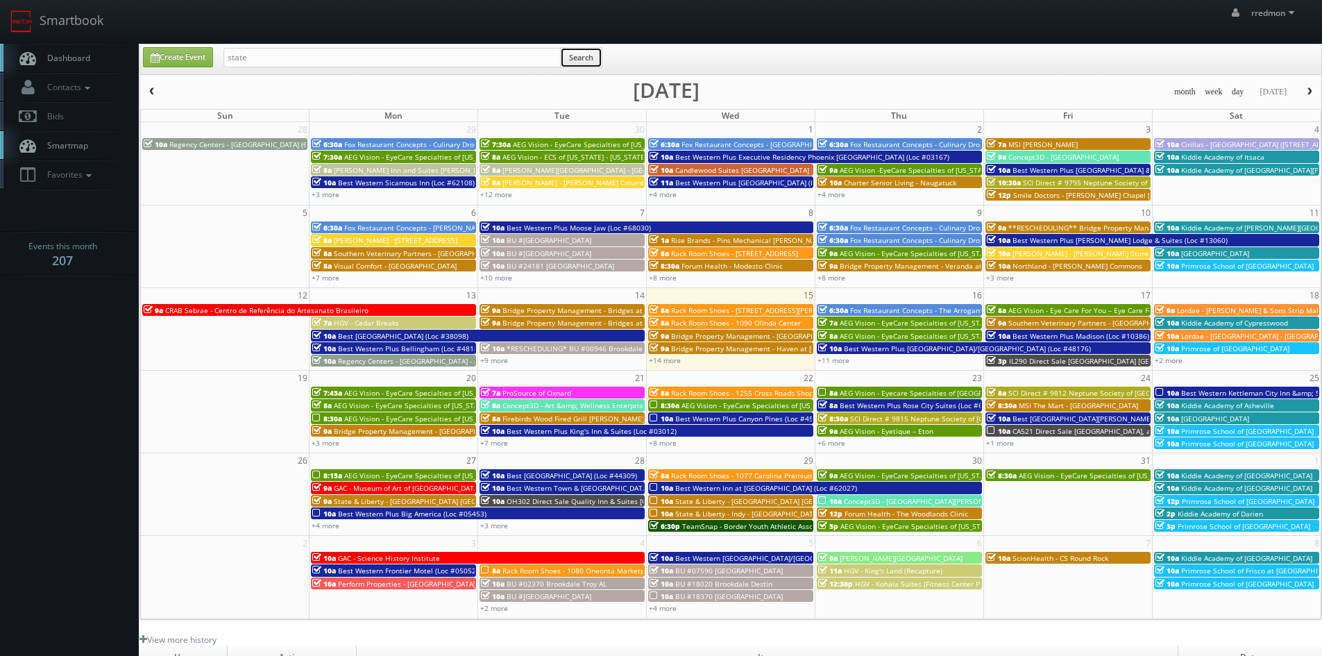
click at [594, 63] on button "Search" at bounding box center [581, 57] width 42 height 21
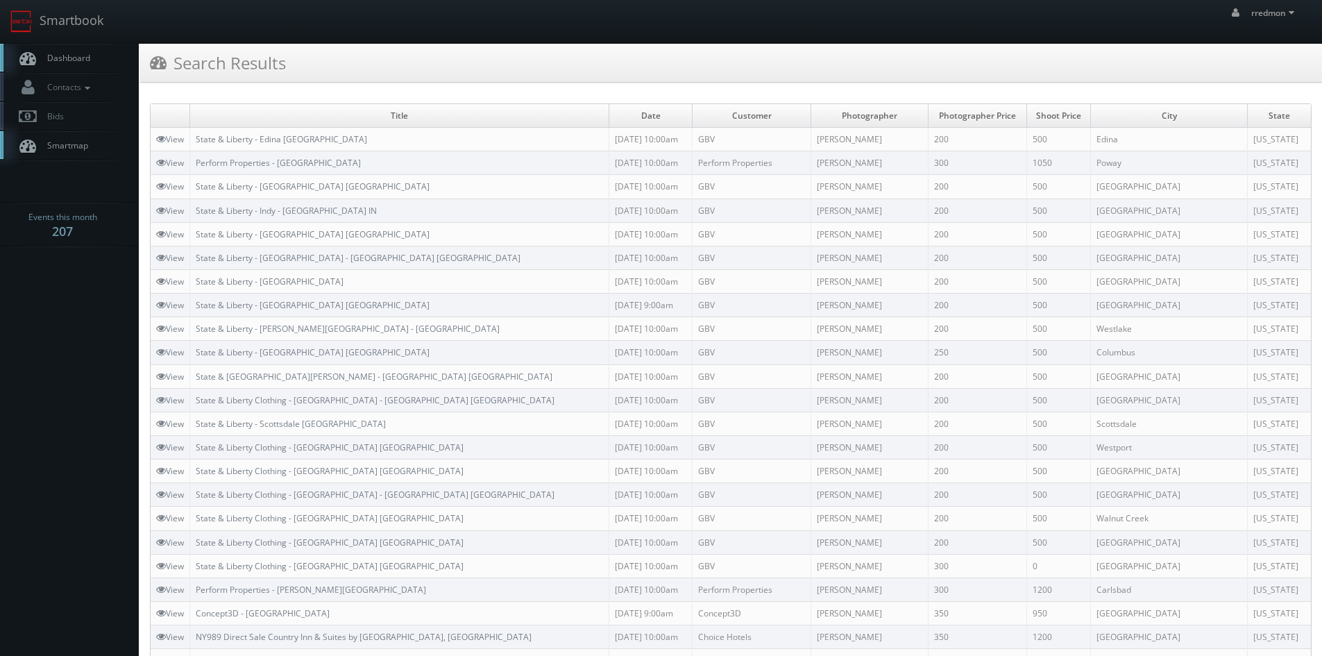
click at [65, 58] on span "Dashboard" at bounding box center [65, 58] width 50 height 12
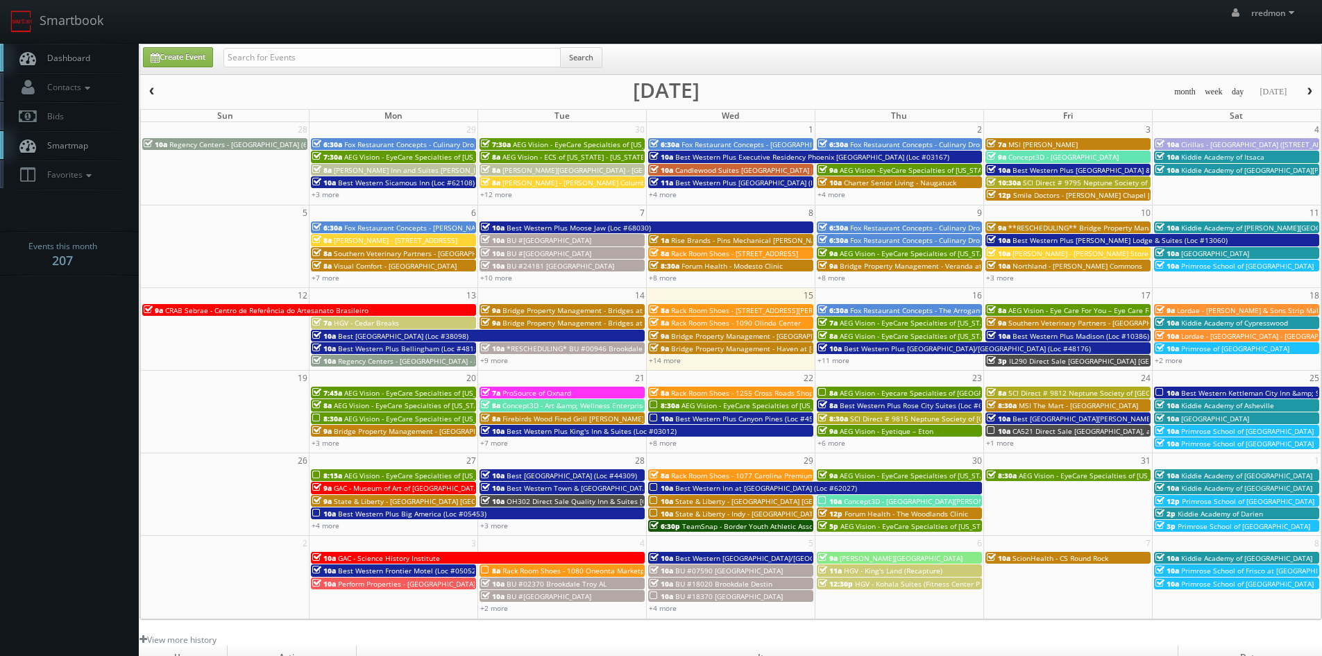
click at [873, 307] on span "Fox Restaurant Concepts - The Arrogant Butcher - [GEOGRAPHIC_DATA]" at bounding box center [967, 310] width 235 height 10
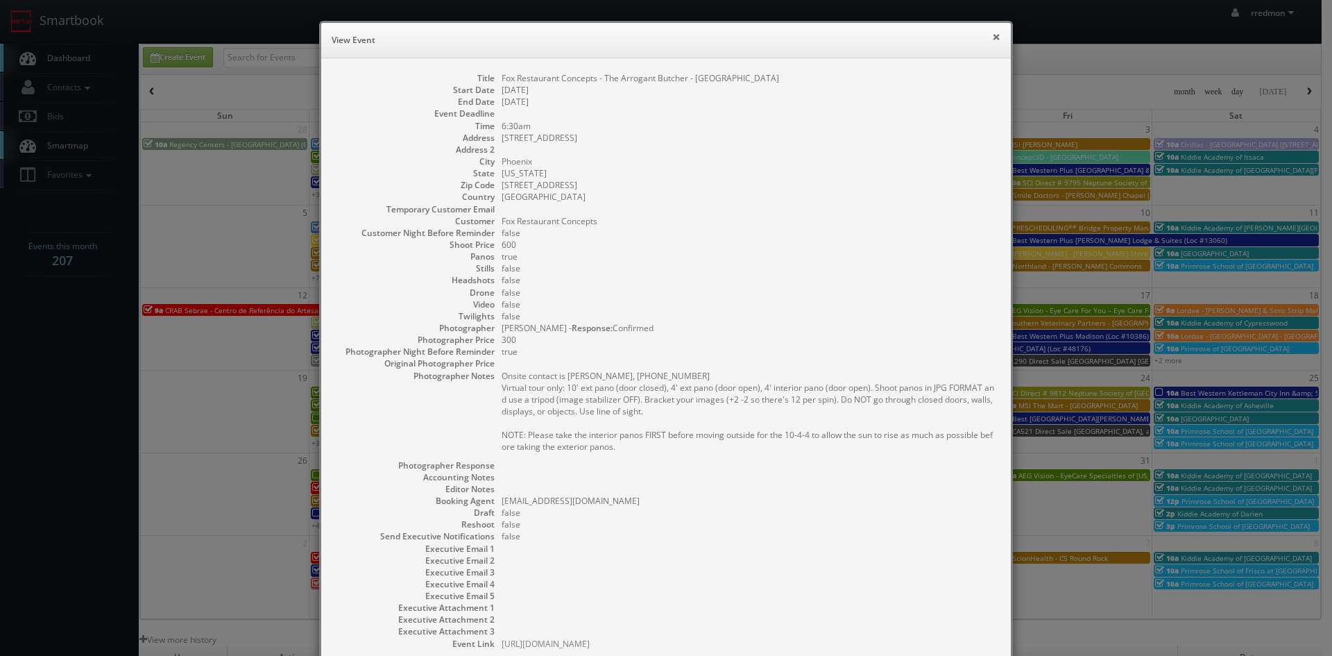
click at [994, 39] on button "×" at bounding box center [996, 37] width 8 height 10
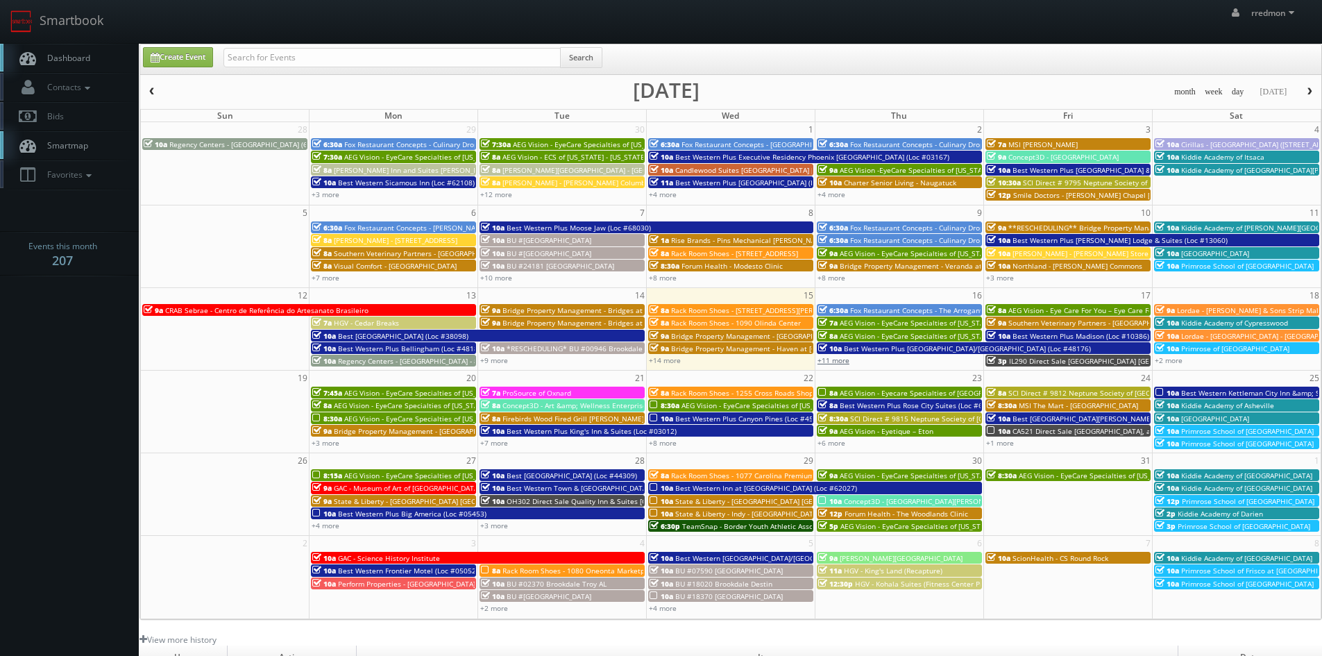
click at [828, 362] on link "+11 more" at bounding box center [833, 360] width 32 height 10
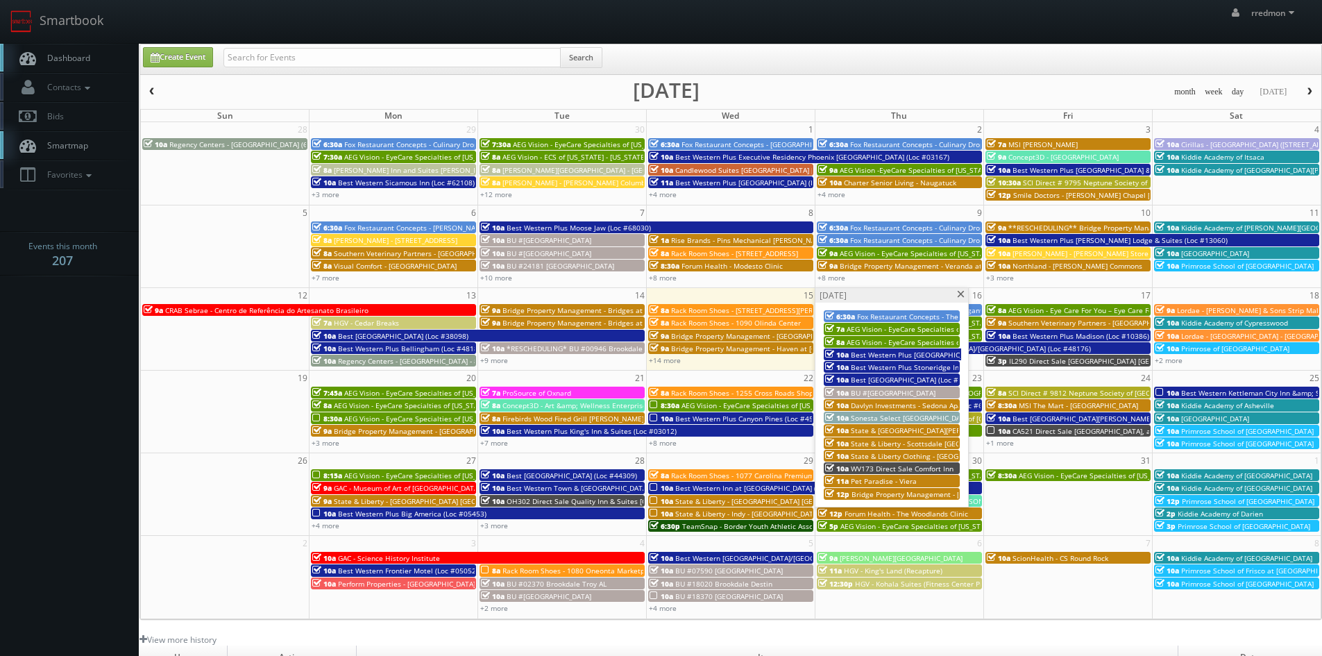
click at [889, 427] on span "State & [GEOGRAPHIC_DATA][PERSON_NAME] - [GEOGRAPHIC_DATA] [GEOGRAPHIC_DATA]" at bounding box center [998, 430] width 294 height 10
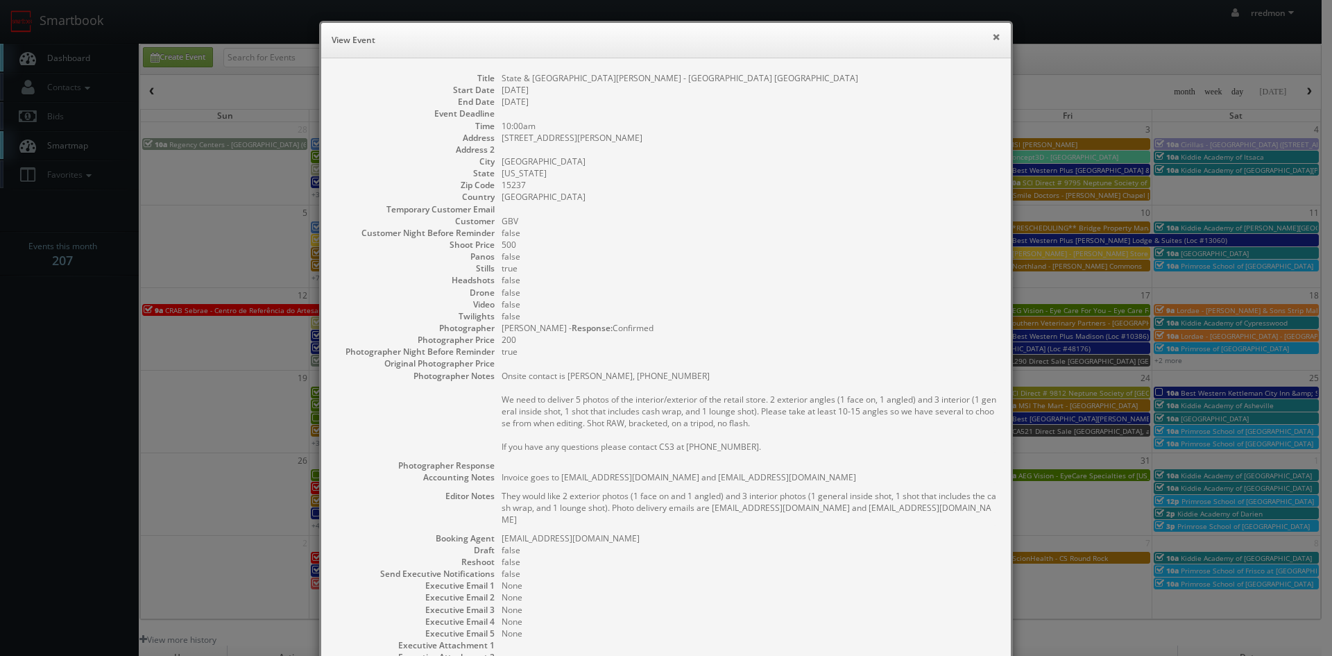
click at [992, 41] on button "×" at bounding box center [996, 37] width 8 height 10
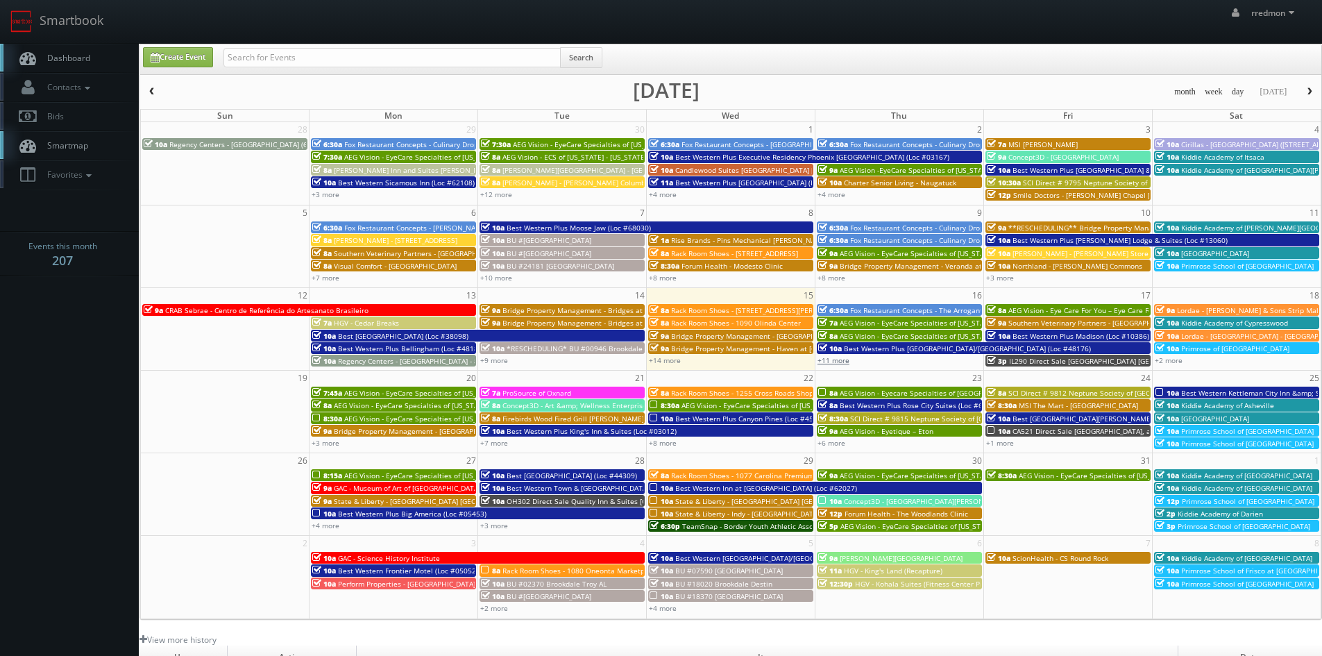
click at [836, 362] on link "+11 more" at bounding box center [833, 360] width 32 height 10
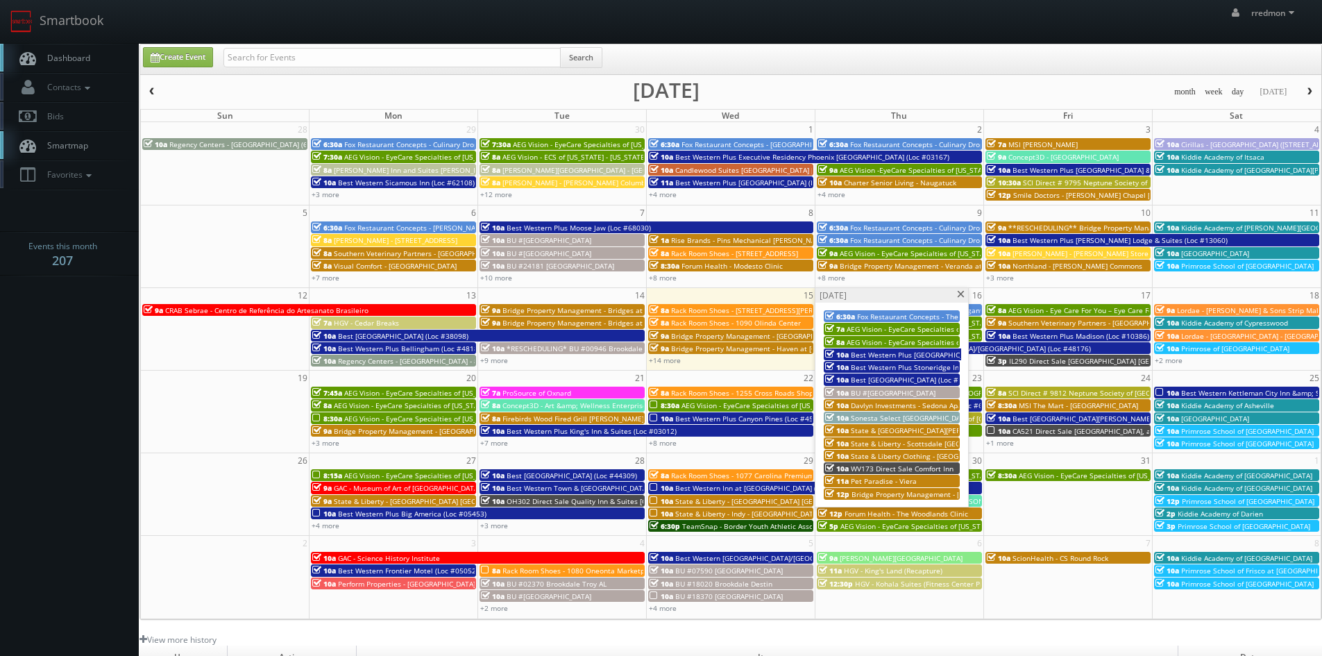
click at [880, 441] on span "State & Liberty - Scottsdale [GEOGRAPHIC_DATA]" at bounding box center [932, 444] width 162 height 10
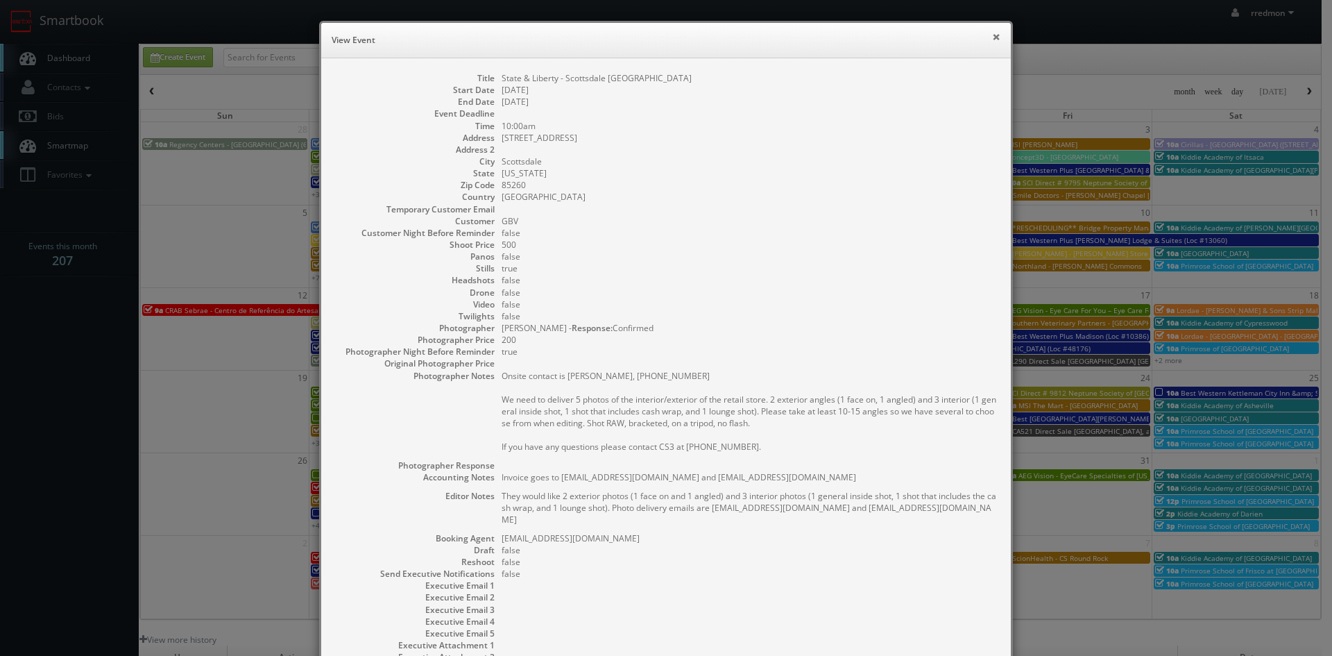
click at [992, 36] on button "×" at bounding box center [996, 37] width 8 height 10
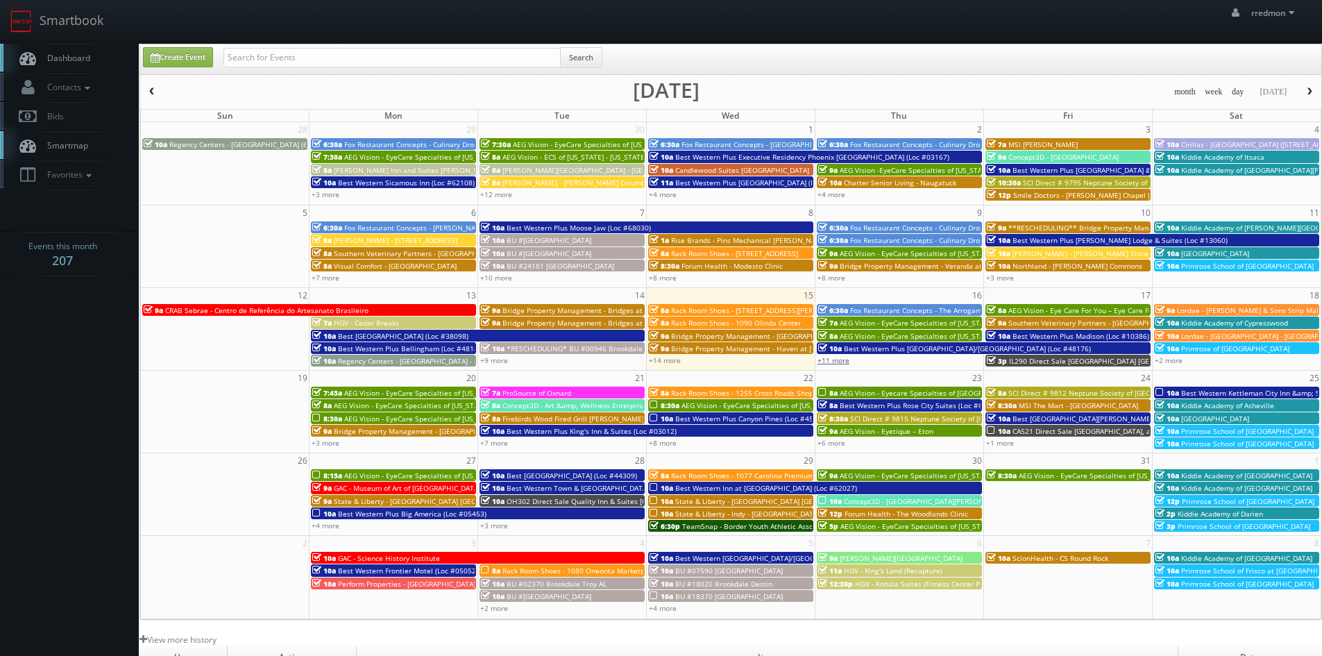
click at [842, 361] on link "+11 more" at bounding box center [833, 360] width 32 height 10
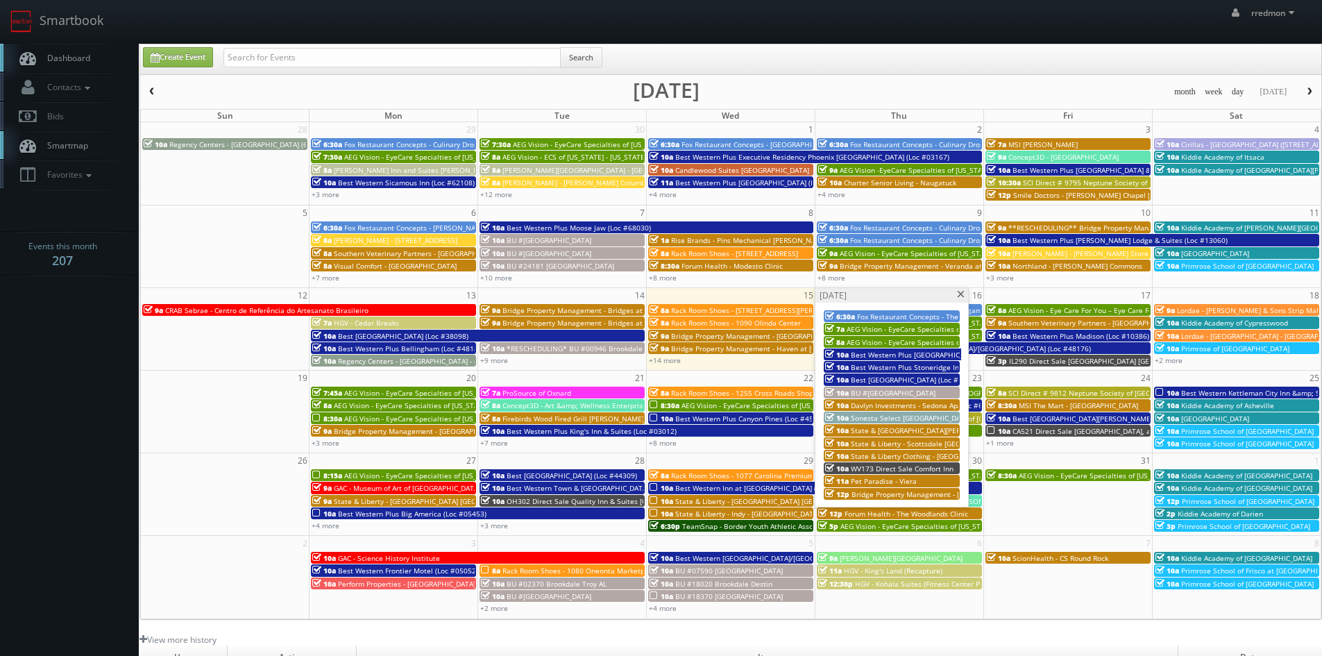
click at [913, 456] on span "State & Liberty Clothing - [GEOGRAPHIC_DATA] - [GEOGRAPHIC_DATA] [GEOGRAPHIC_DA…" at bounding box center [1000, 456] width 298 height 10
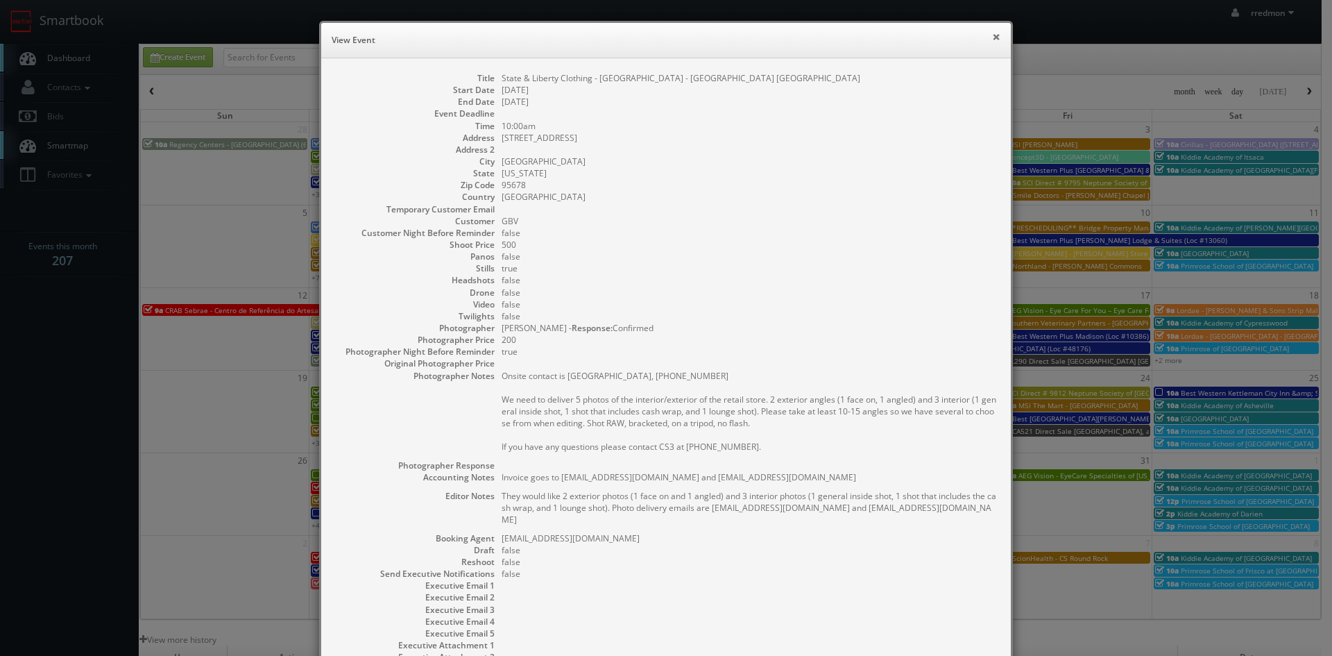
click at [992, 38] on button "×" at bounding box center [996, 37] width 8 height 10
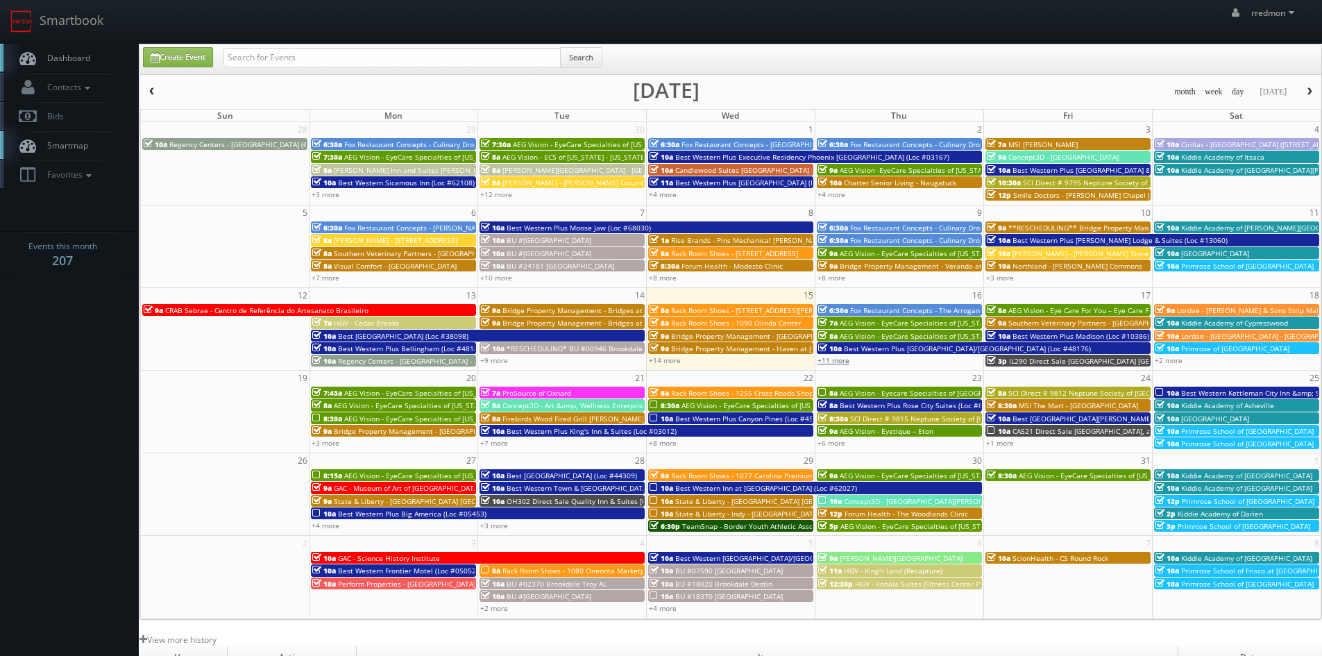
click at [838, 362] on link "+11 more" at bounding box center [833, 360] width 32 height 10
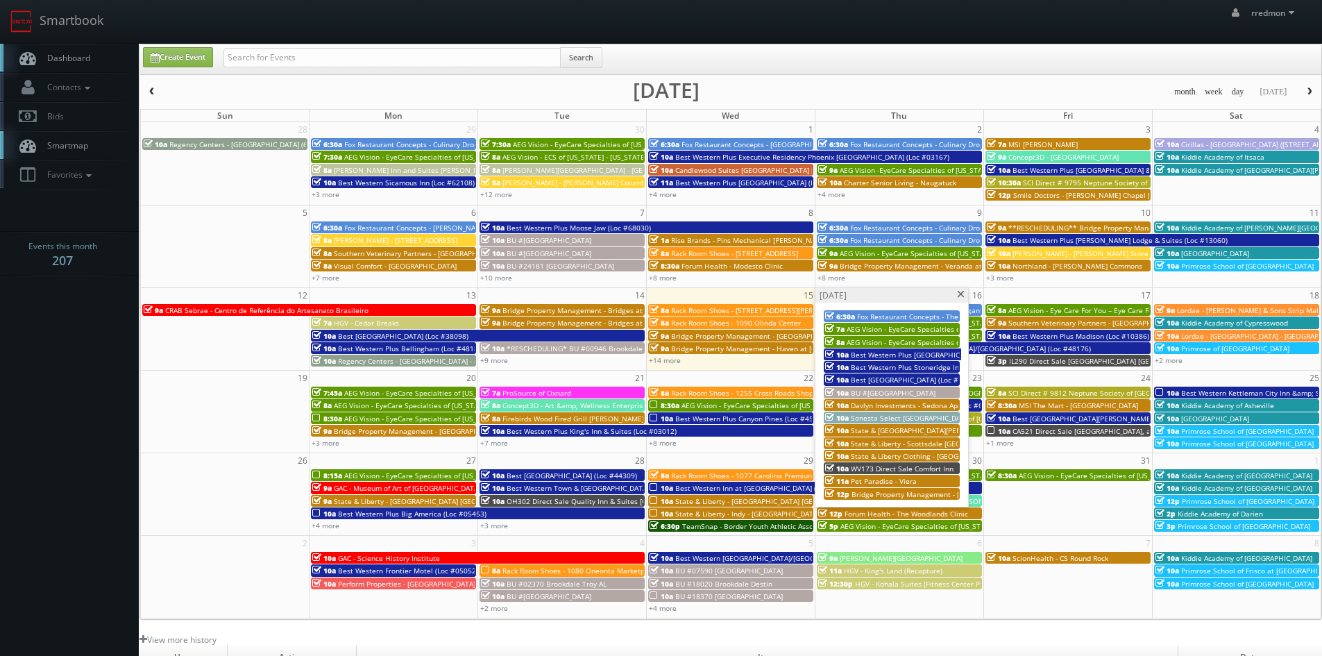
click at [923, 491] on span "Bridge Property Management - [GEOGRAPHIC_DATA]" at bounding box center [937, 494] width 173 height 10
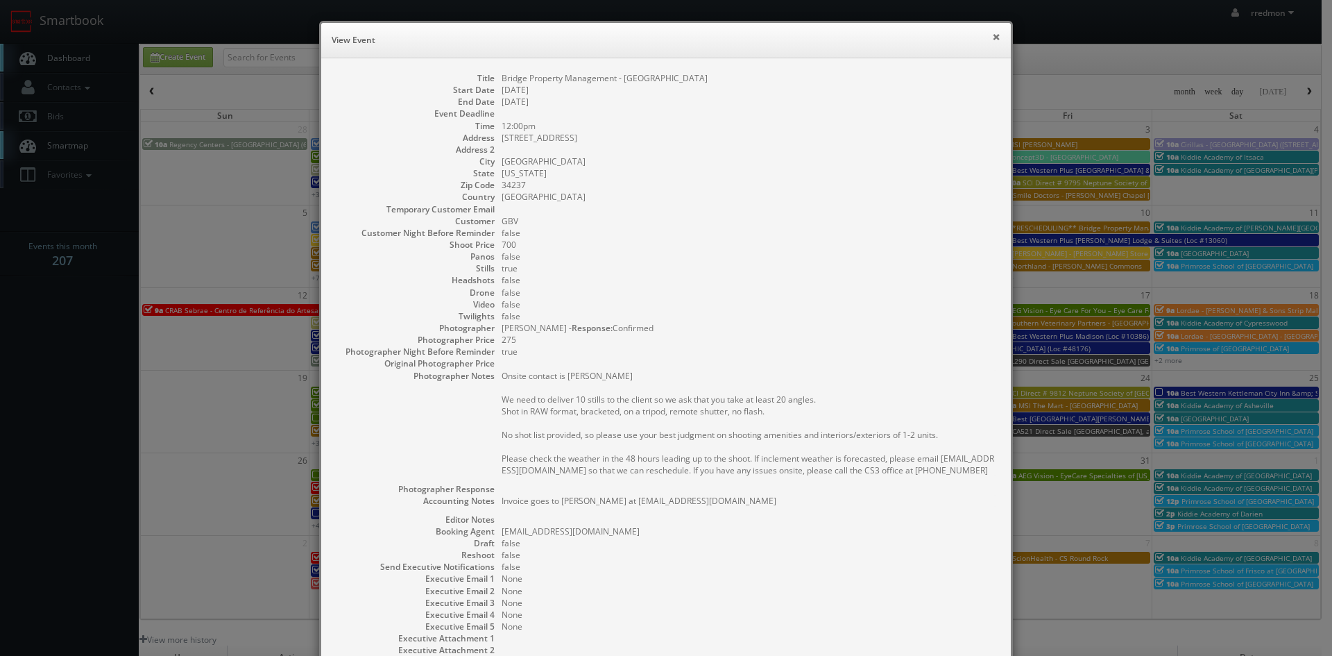
click at [992, 38] on button "×" at bounding box center [996, 37] width 8 height 10
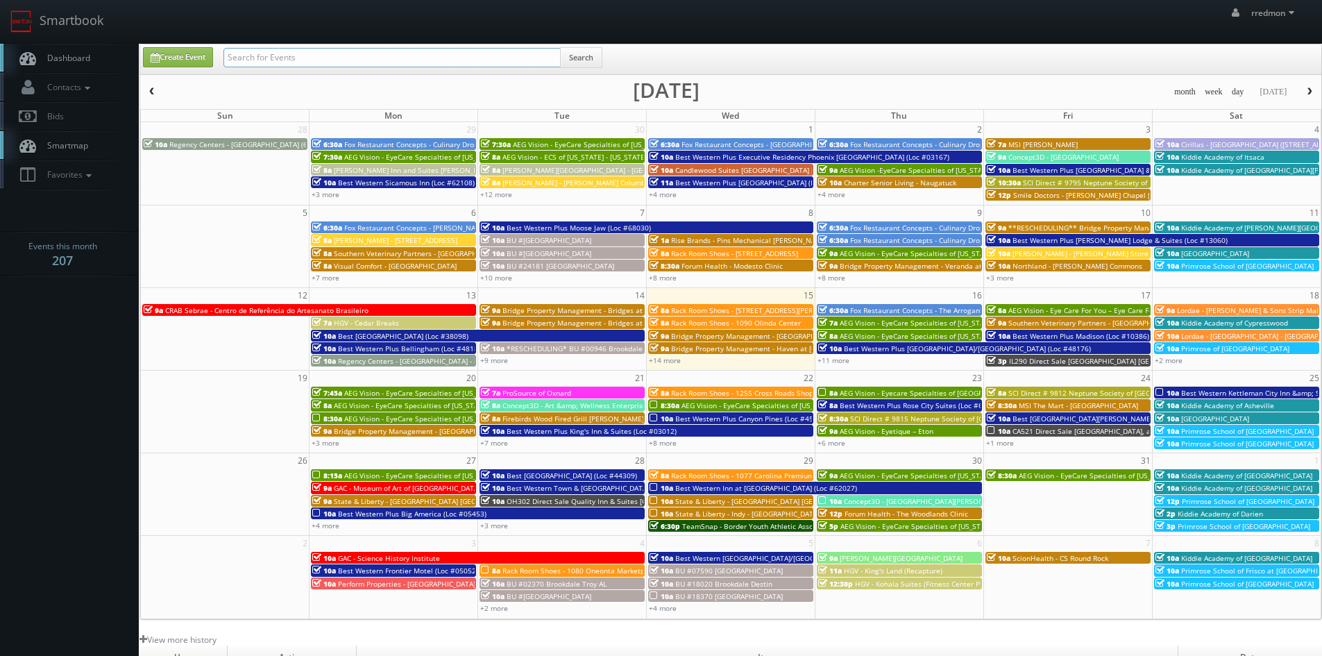
click at [405, 58] on input "text" at bounding box center [391, 57] width 337 height 19
type input "state"
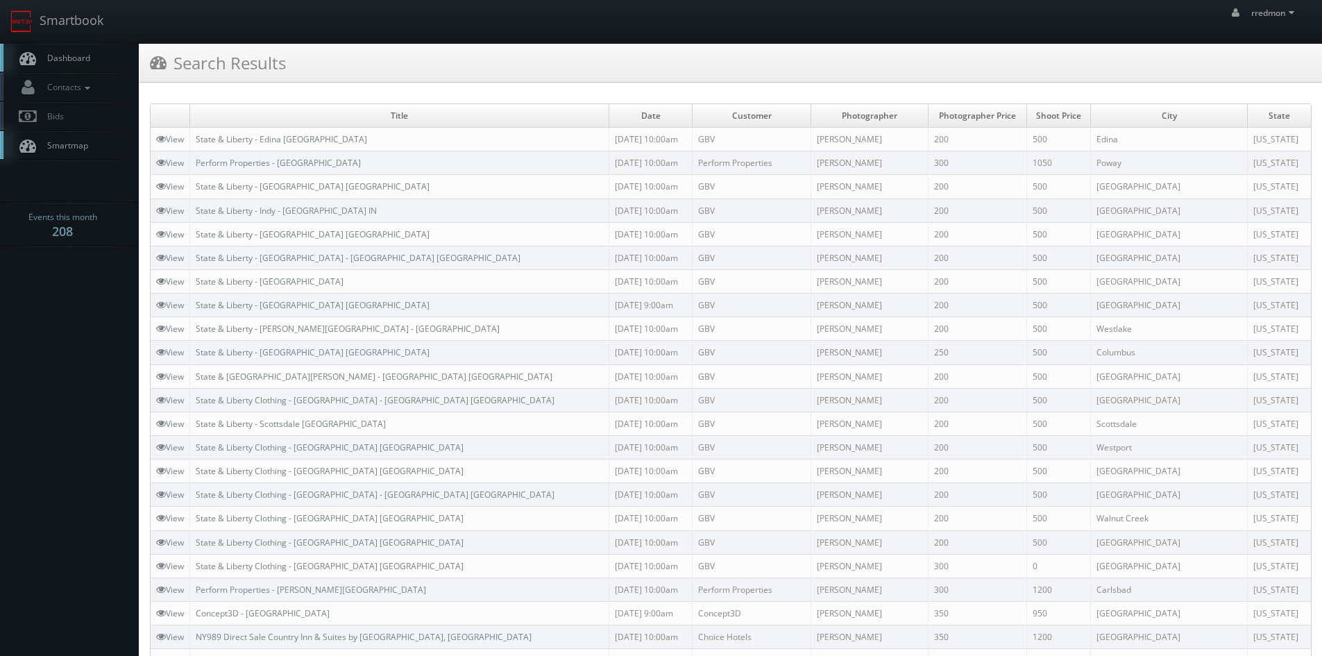
scroll to position [69, 0]
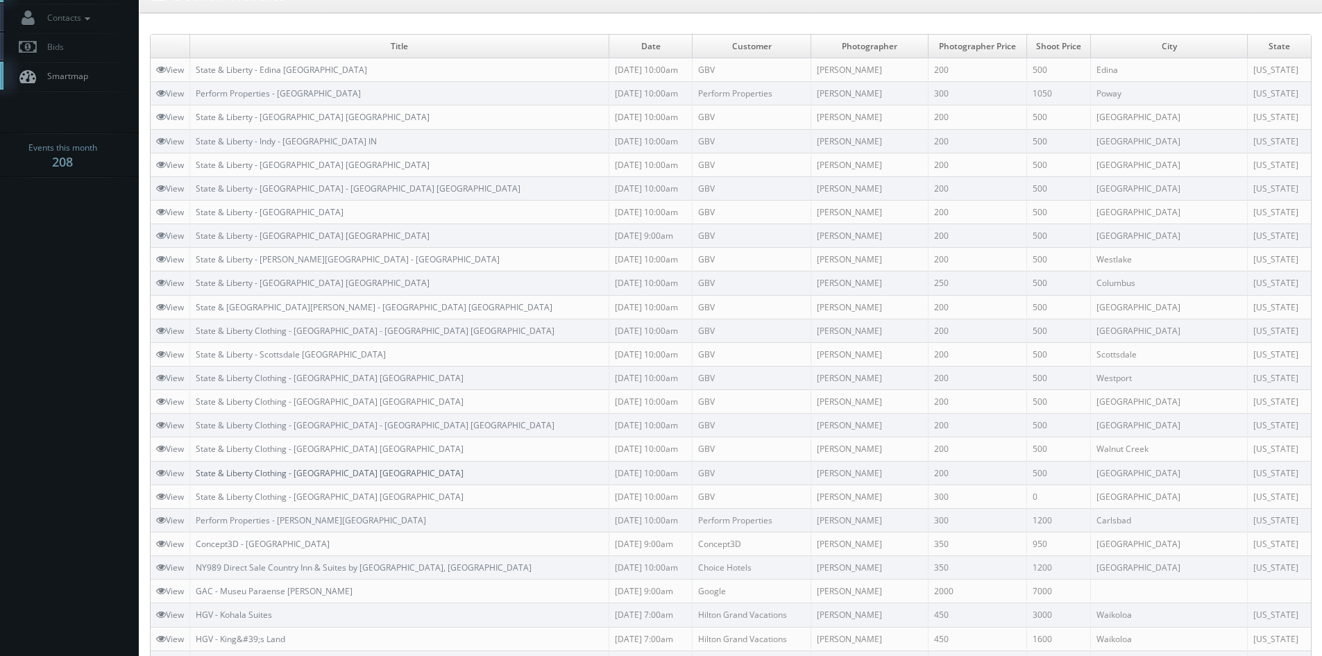
click at [350, 473] on link "State & Liberty Clothing - [GEOGRAPHIC_DATA] [GEOGRAPHIC_DATA]" at bounding box center [330, 473] width 268 height 12
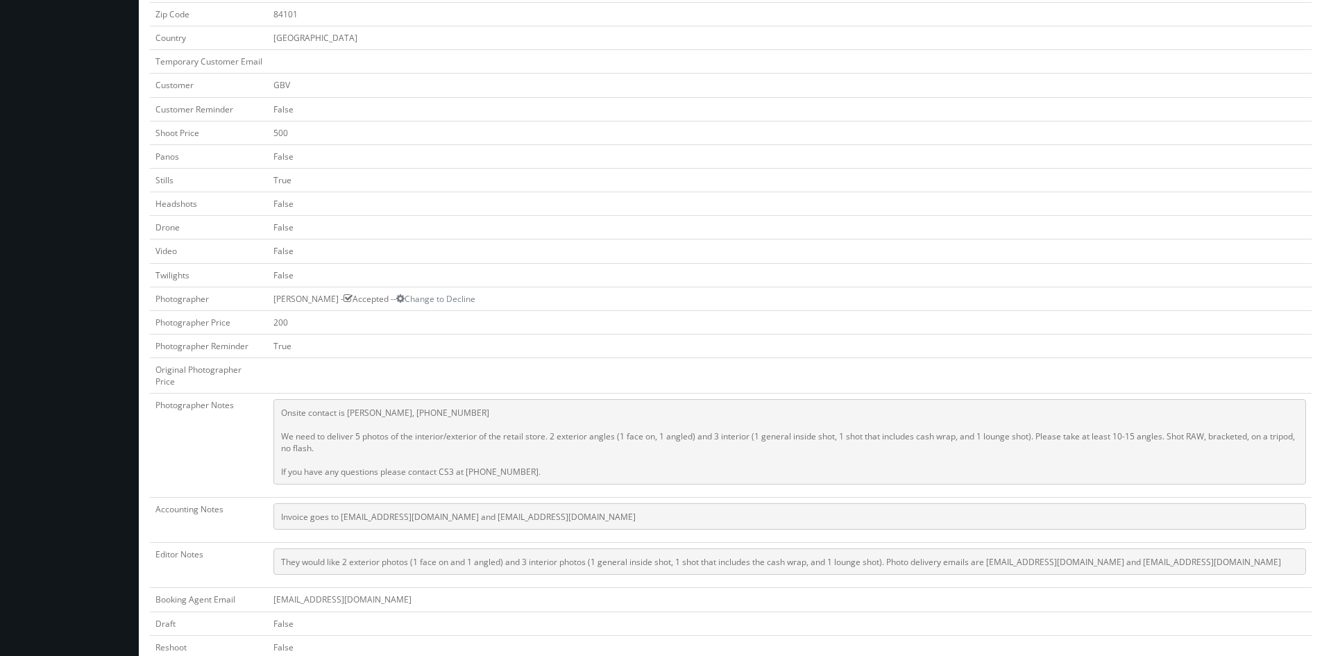
scroll to position [416, 0]
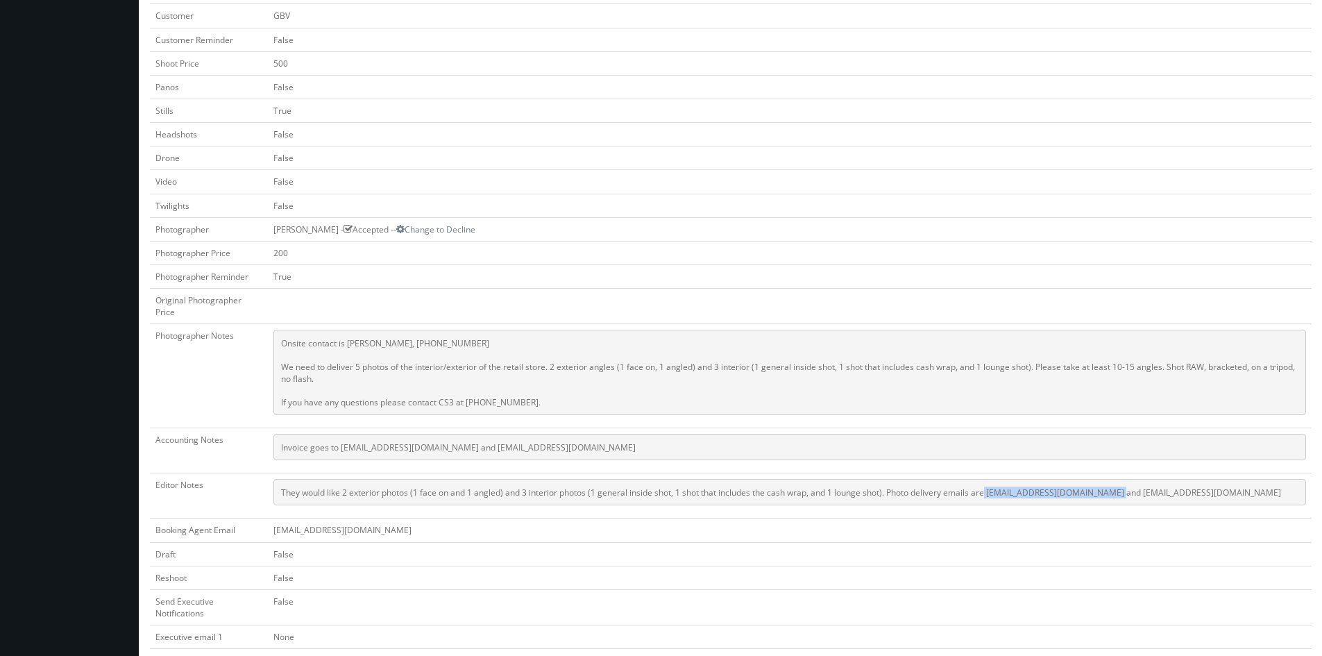
drag, startPoint x: 990, startPoint y: 494, endPoint x: 1111, endPoint y: 494, distance: 120.7
click at [1111, 494] on pre "They would like 2 exterior photos (1 face on and 1 angled) and 3 interior photo…" at bounding box center [789, 492] width 1033 height 26
drag, startPoint x: 1228, startPoint y: 495, endPoint x: 991, endPoint y: 500, distance: 237.4
click at [991, 500] on pre "They would like 2 exterior photos (1 face on and 1 angled) and 3 interior photo…" at bounding box center [789, 492] width 1033 height 26
copy pre "[EMAIL_ADDRESS][DOMAIN_NAME] and [EMAIL_ADDRESS][DOMAIN_NAME]"
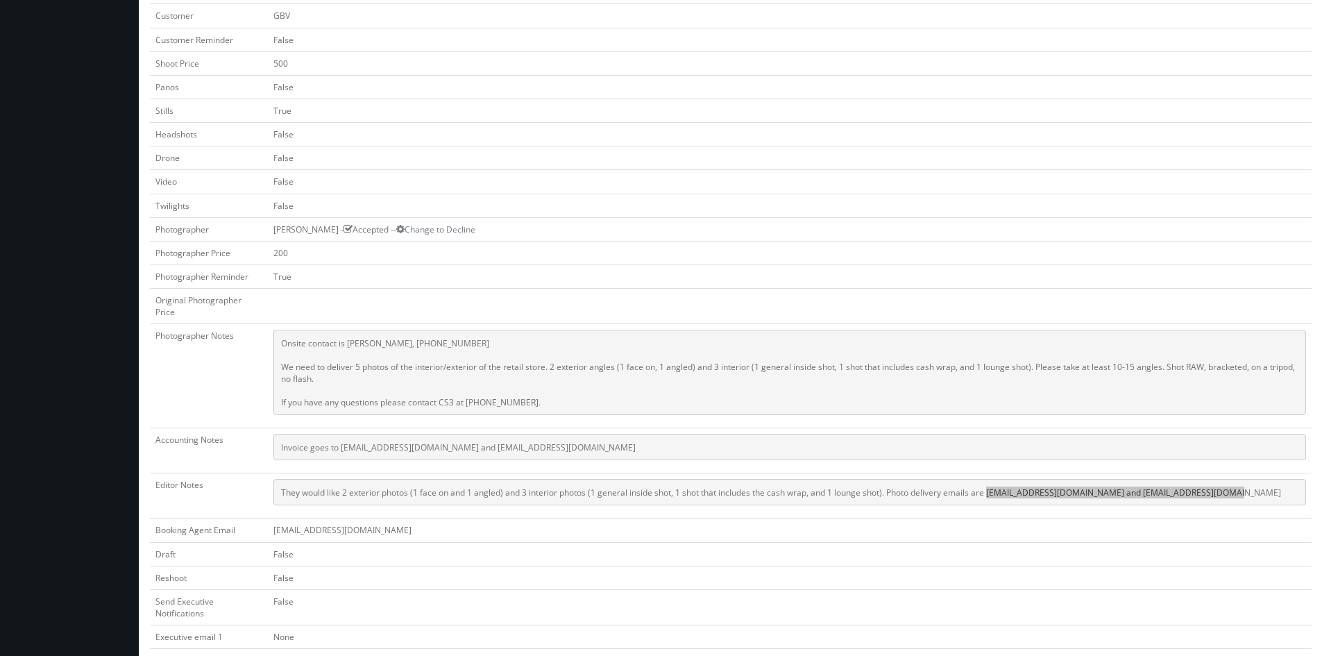
scroll to position [0, 0]
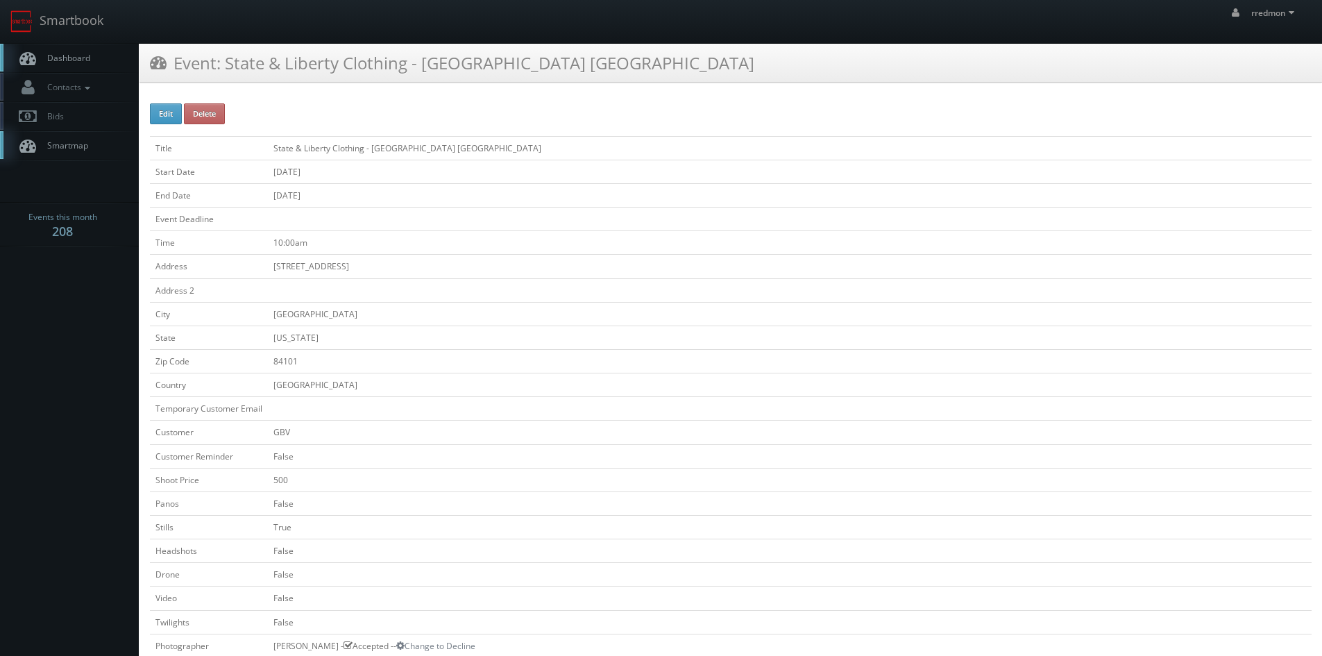
drag, startPoint x: 64, startPoint y: 52, endPoint x: 78, endPoint y: 58, distance: 14.9
click at [64, 52] on span "Dashboard" at bounding box center [65, 58] width 50 height 12
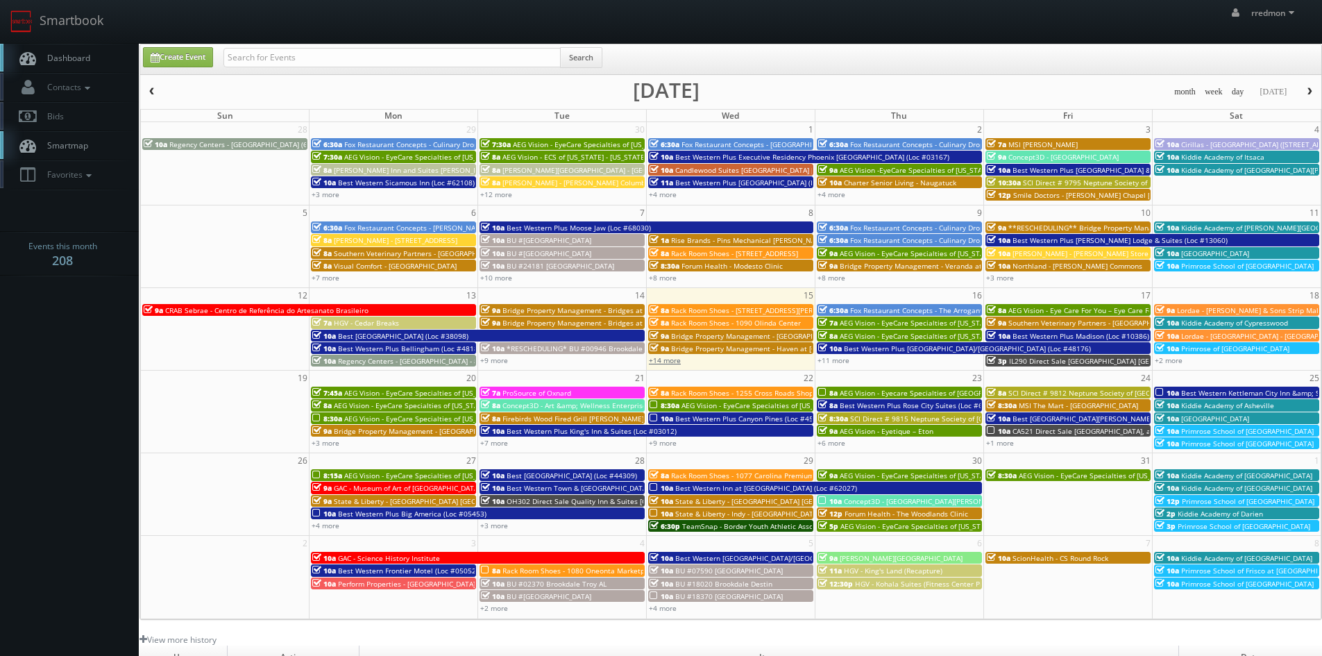
click at [666, 364] on link "+14 more" at bounding box center [665, 360] width 32 height 10
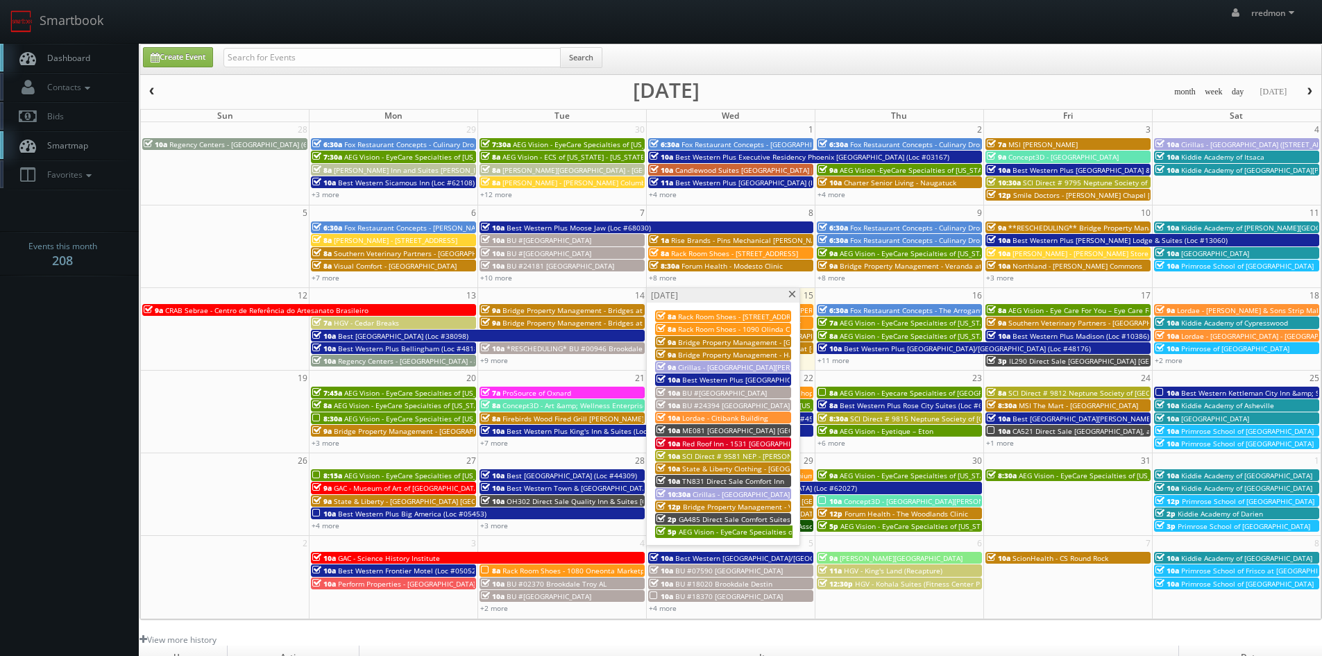
click at [792, 294] on span at bounding box center [792, 295] width 9 height 8
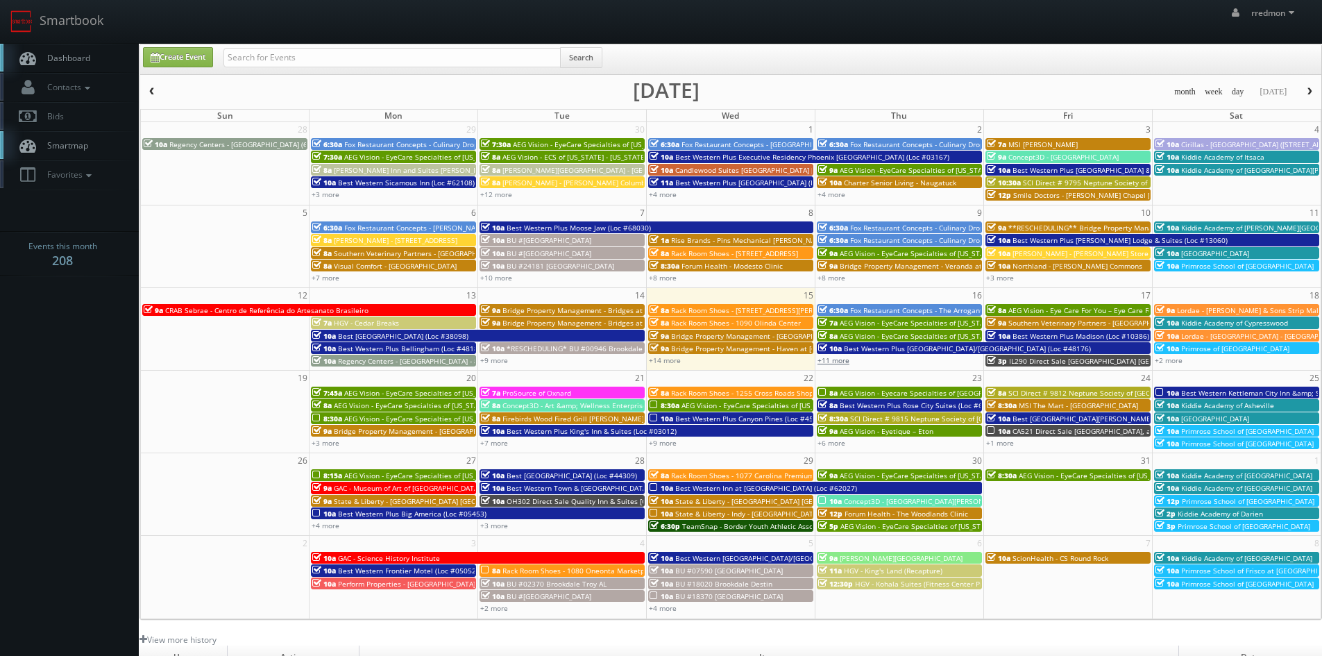
click at [846, 363] on link "+11 more" at bounding box center [833, 360] width 32 height 10
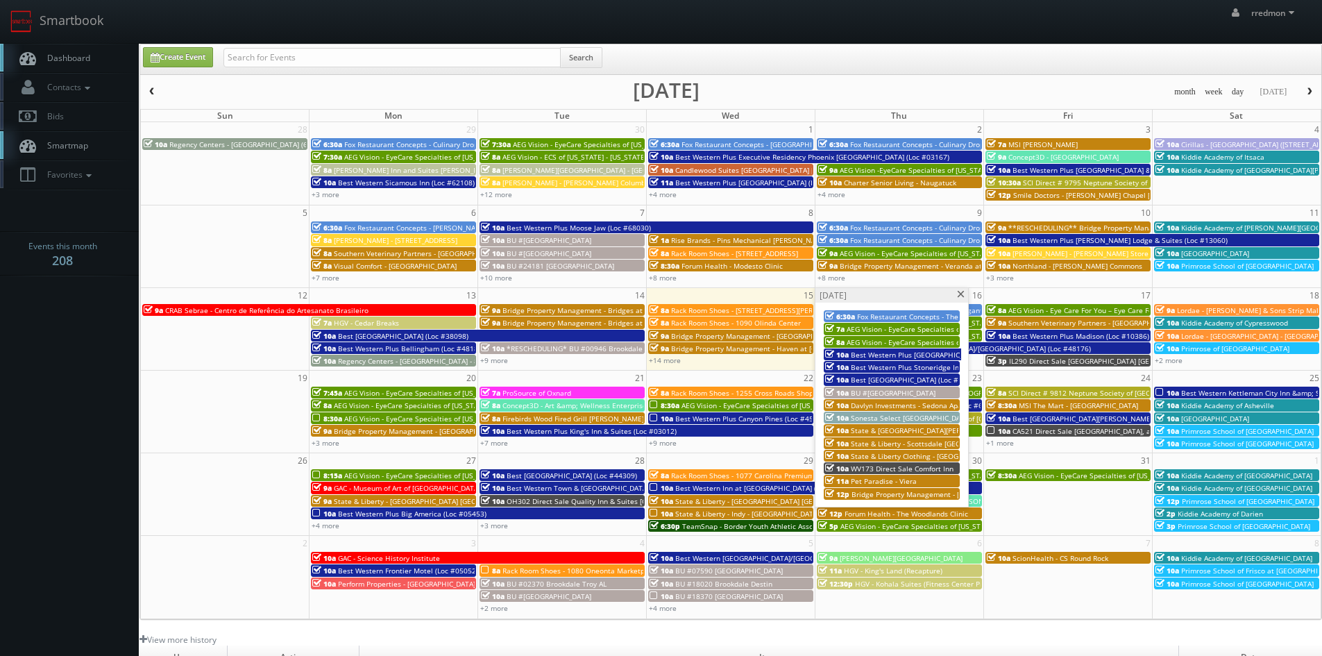
click at [962, 299] on div "Thursday, October 16" at bounding box center [891, 295] width 153 height 15
click at [962, 297] on span at bounding box center [960, 295] width 9 height 8
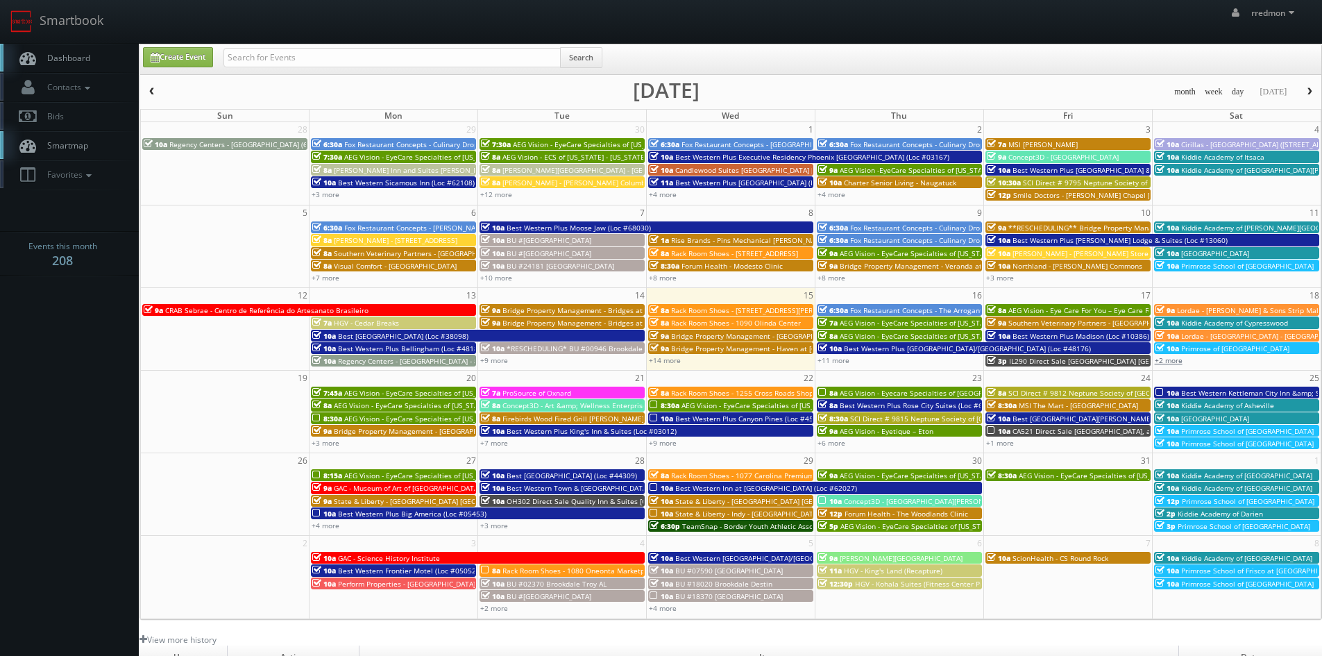
click at [1180, 361] on link "+2 more" at bounding box center [1169, 360] width 28 height 10
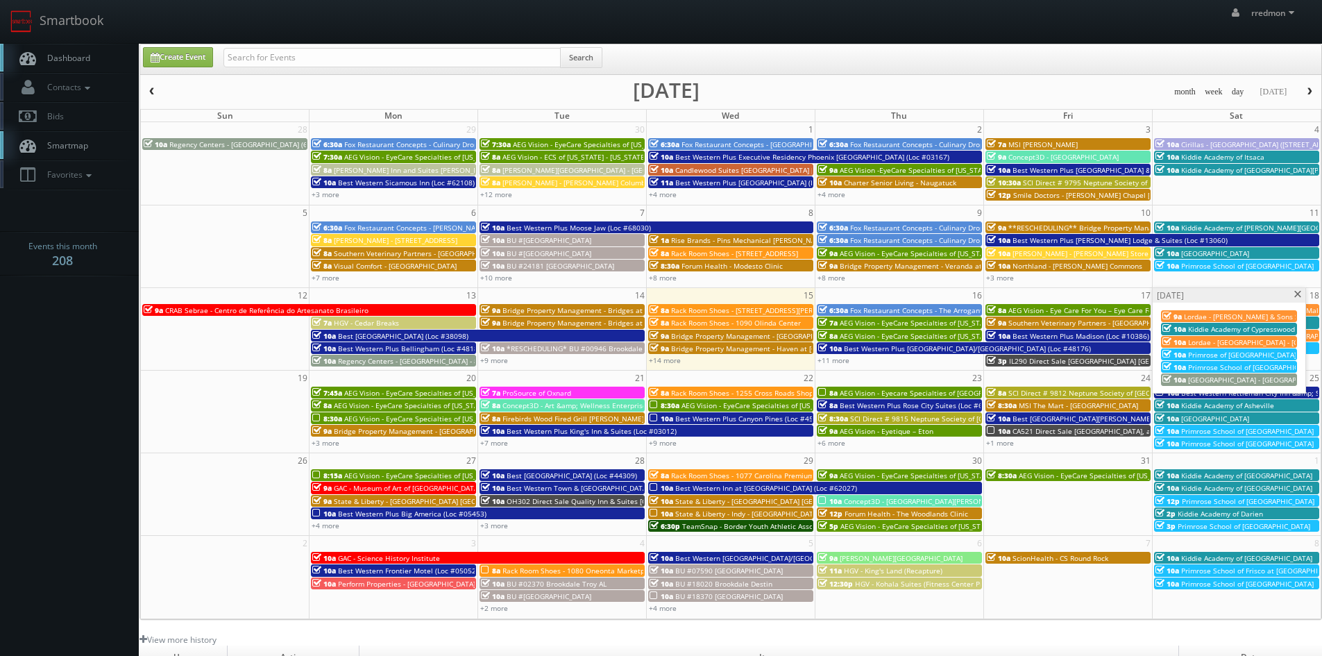
click at [1296, 296] on span at bounding box center [1298, 295] width 9 height 8
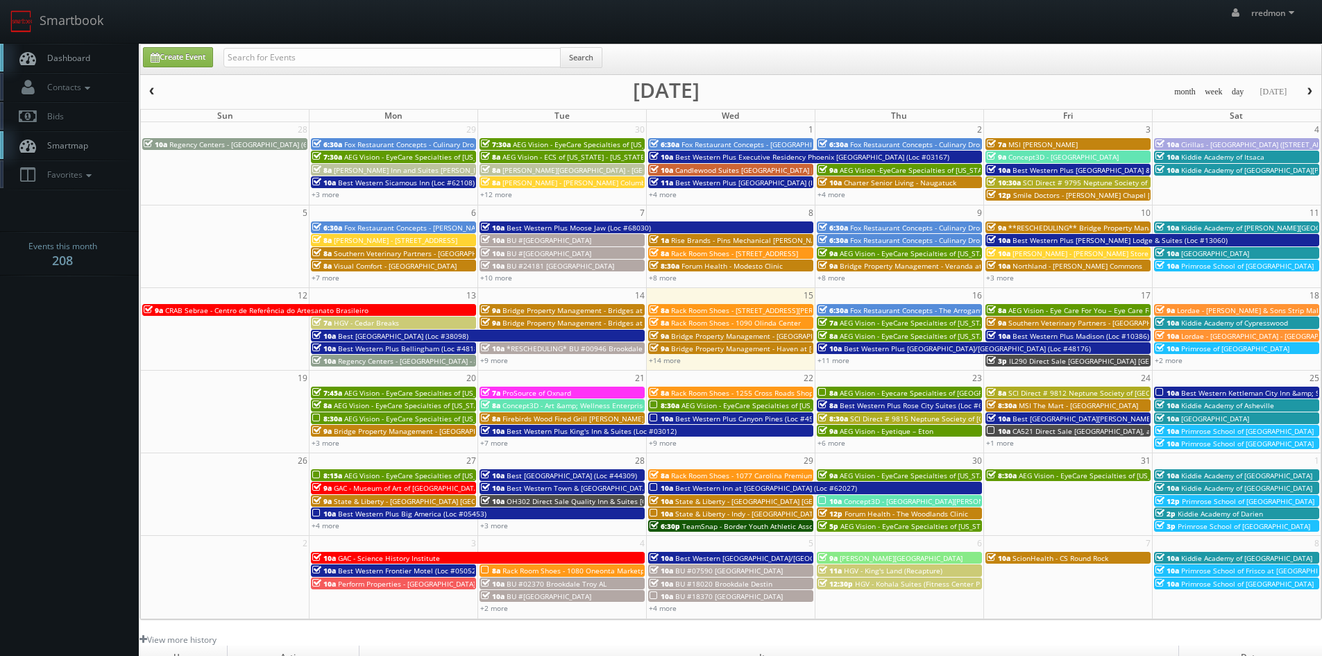
click at [364, 416] on span "AEG Vision - EyeCare Specialties of [US_STATE] - Price Family Eyecare Professio…" at bounding box center [519, 419] width 350 height 10
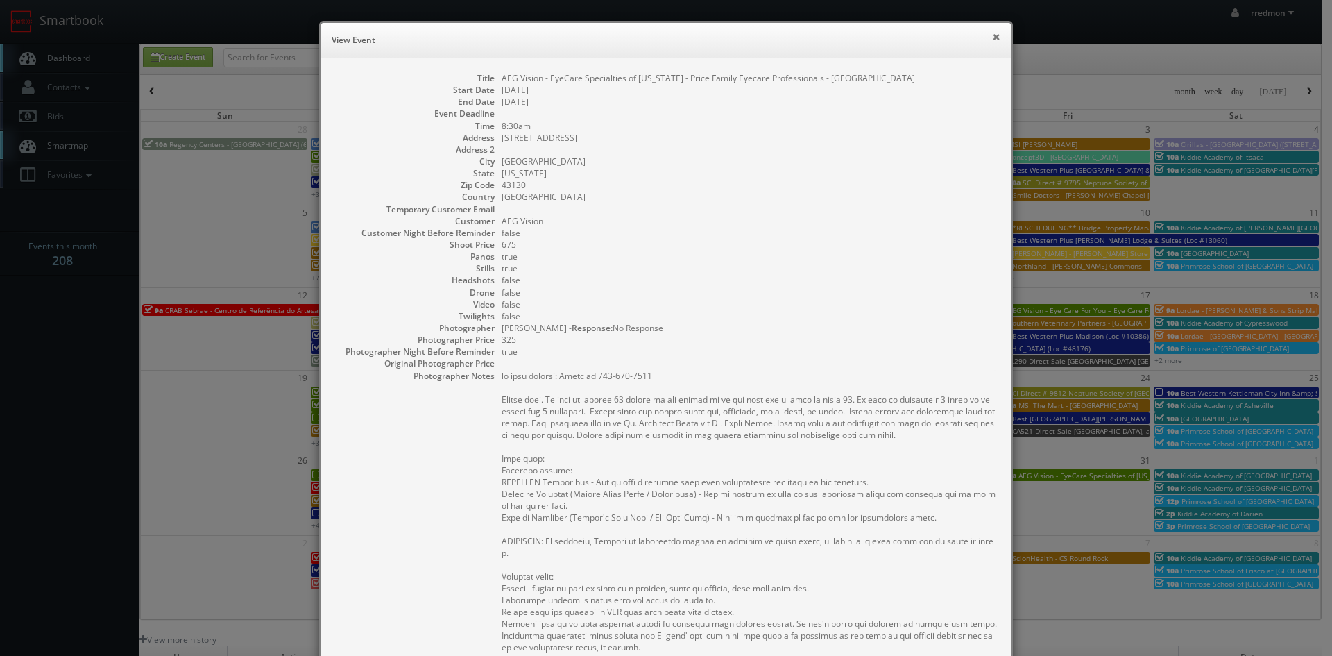
click at [992, 35] on button "×" at bounding box center [996, 37] width 8 height 10
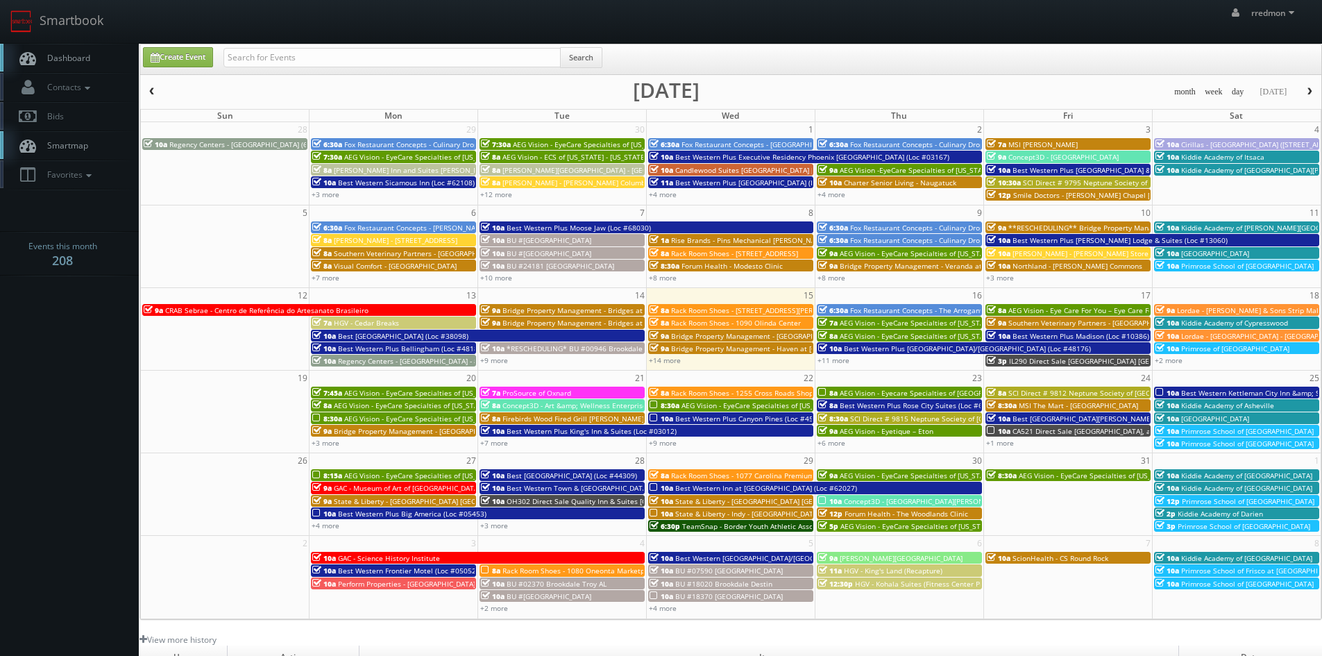
scroll to position [250, 0]
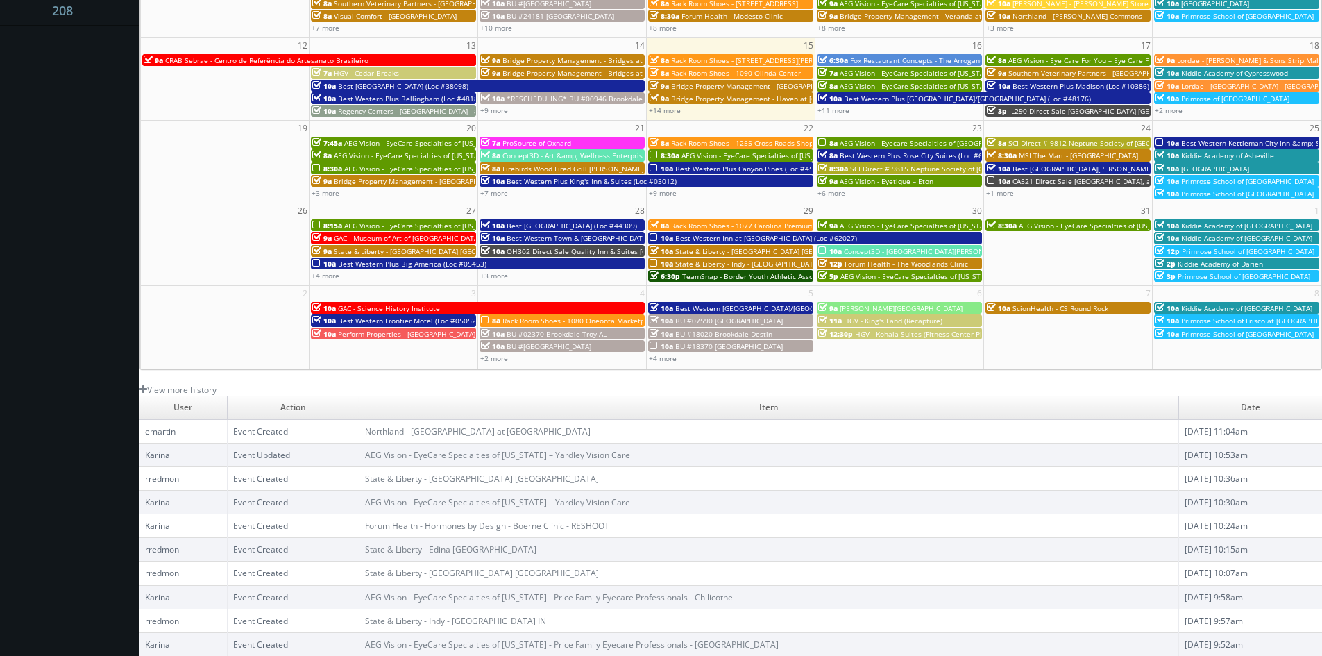
click at [368, 169] on span "AEG Vision - EyeCare Specialties of [US_STATE] - Price Family Eyecare Professio…" at bounding box center [519, 169] width 350 height 10
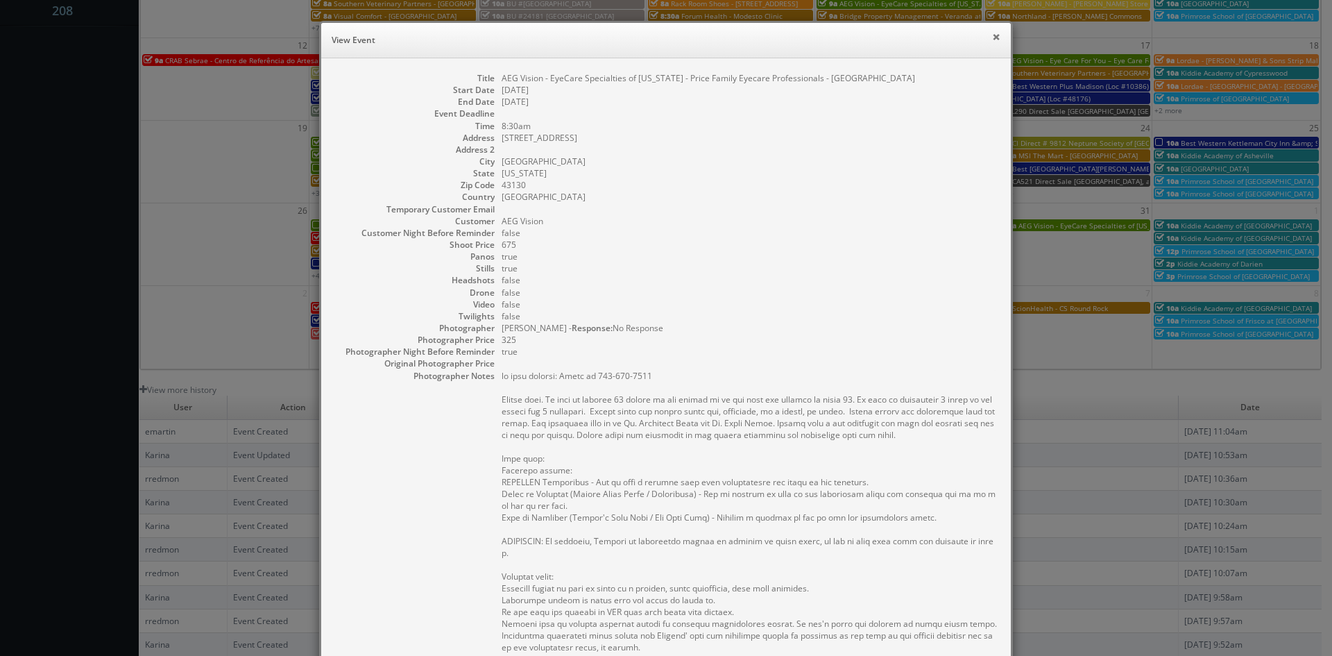
click at [992, 34] on button "×" at bounding box center [996, 37] width 8 height 10
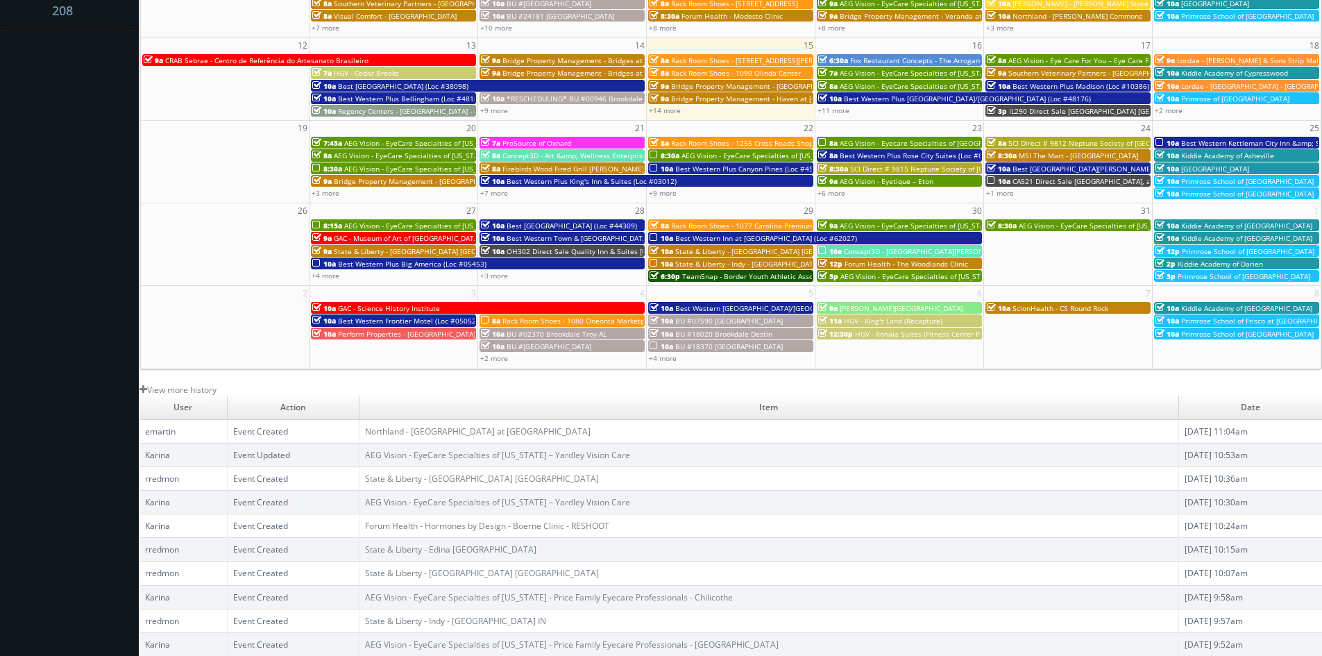
scroll to position [111, 0]
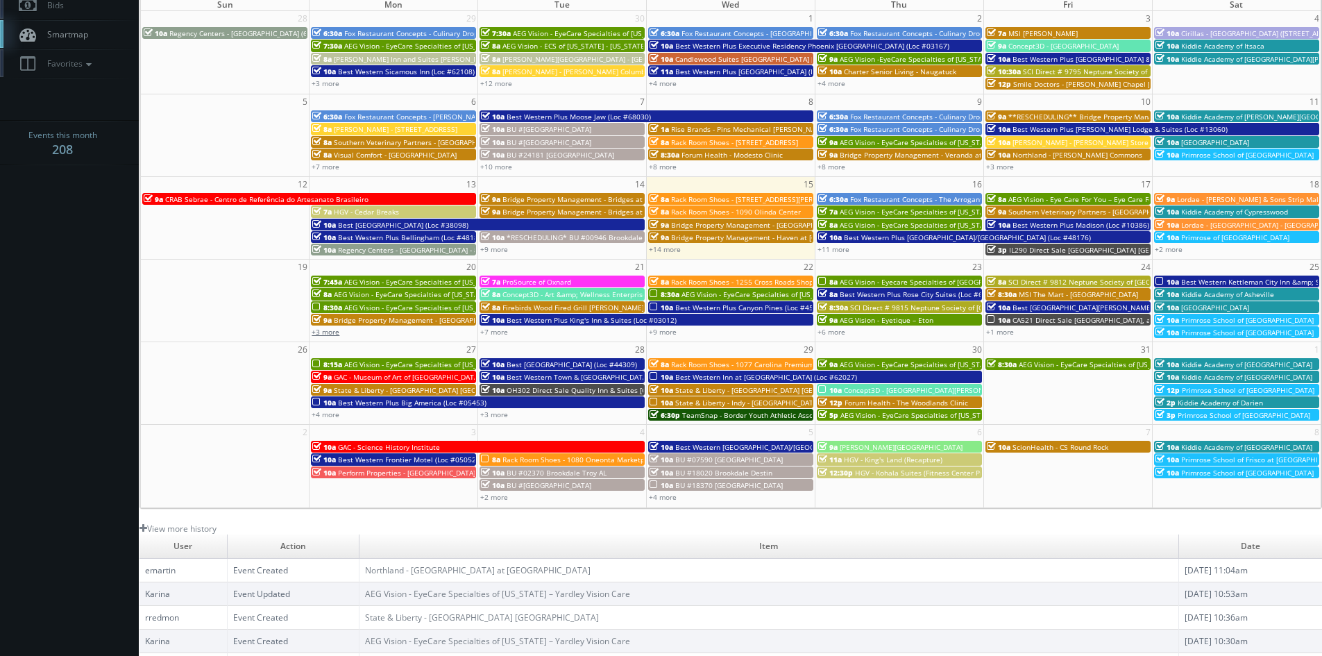
click at [321, 334] on link "+3 more" at bounding box center [326, 332] width 28 height 10
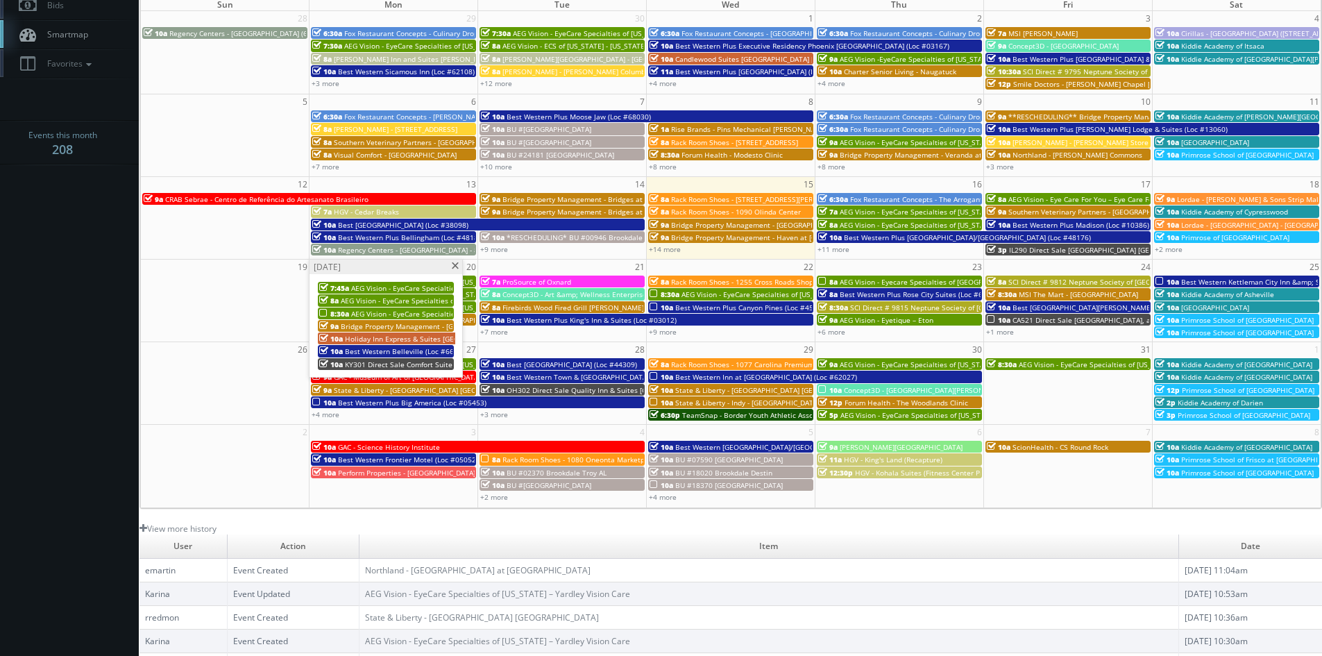
click at [458, 267] on span at bounding box center [454, 266] width 9 height 8
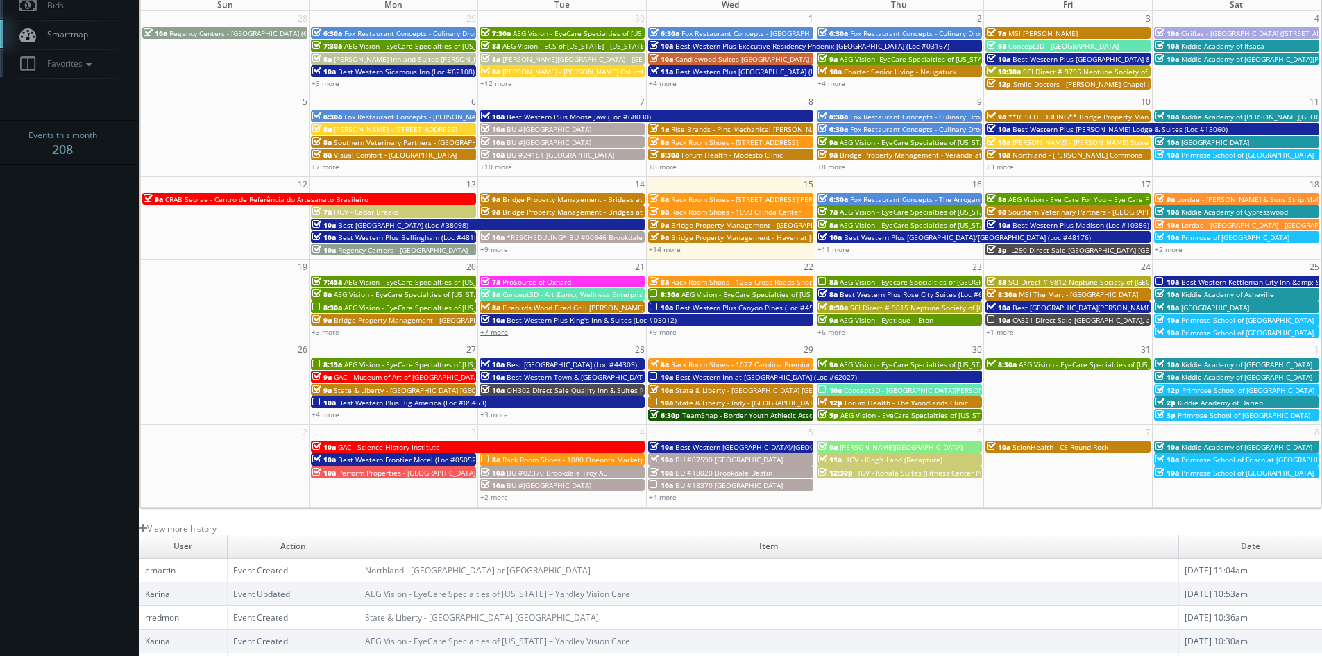
click at [500, 332] on link "+7 more" at bounding box center [494, 332] width 28 height 10
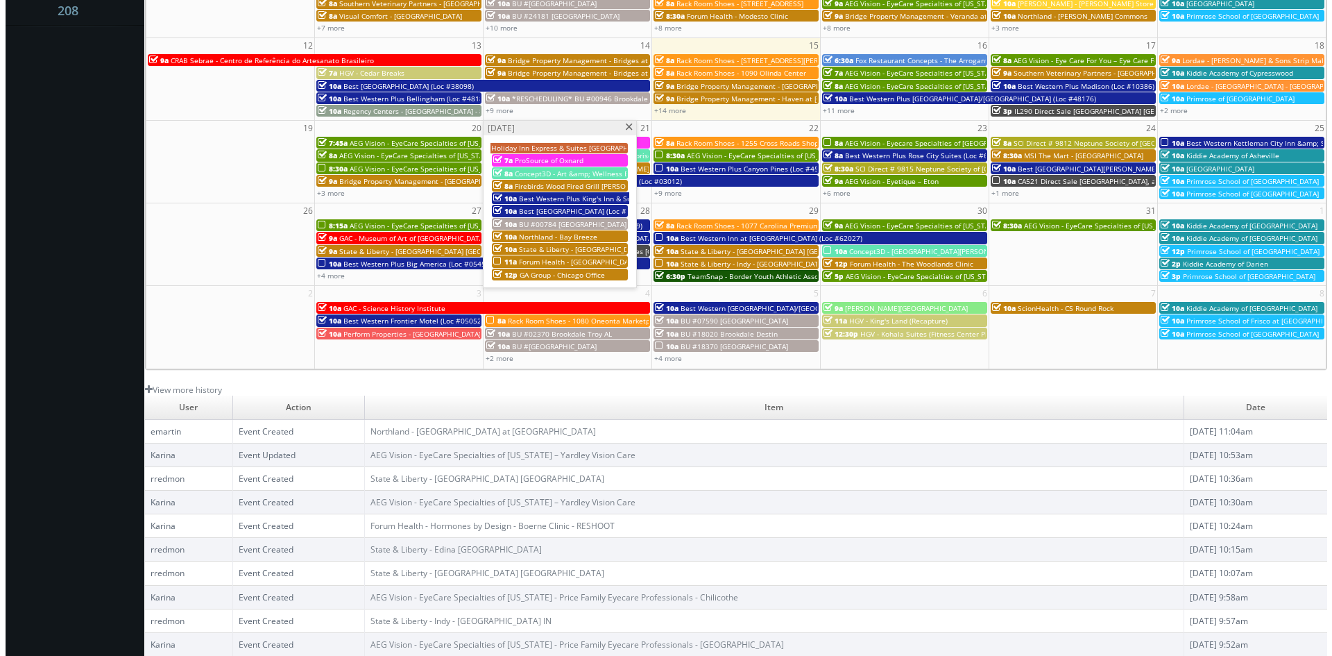
scroll to position [42, 0]
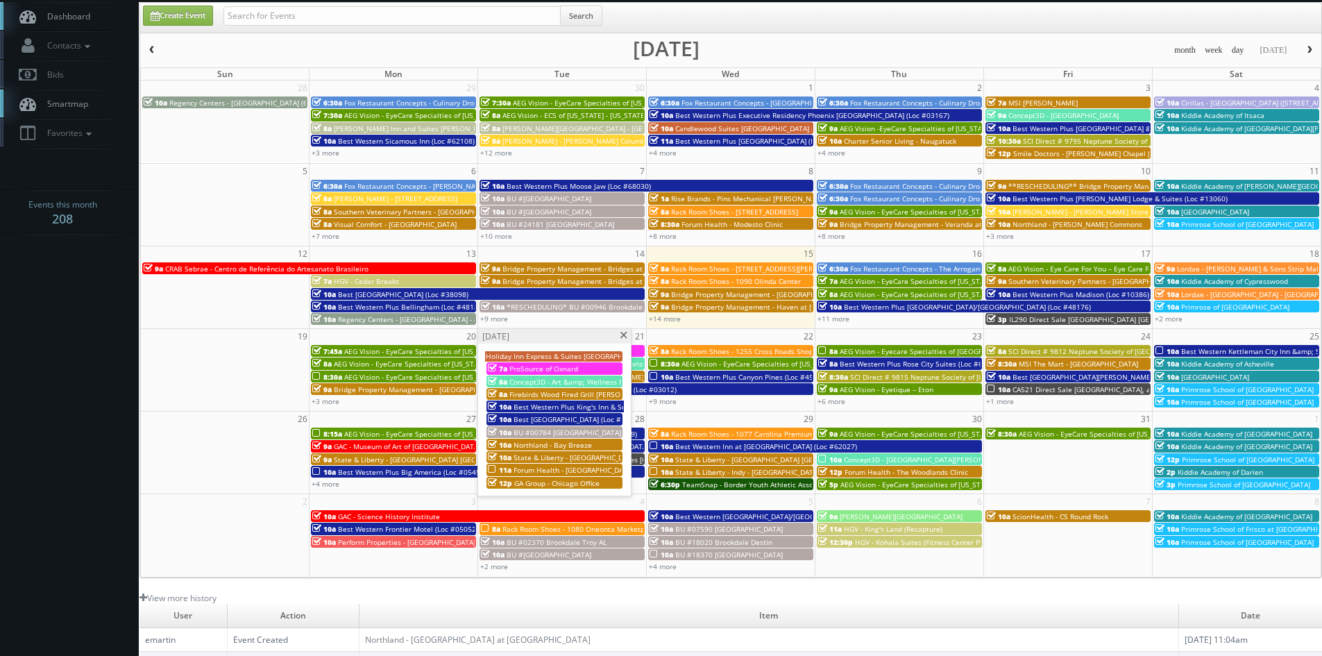
click at [559, 468] on span "Forum Health - [GEOGRAPHIC_DATA]" at bounding box center [574, 470] width 120 height 10
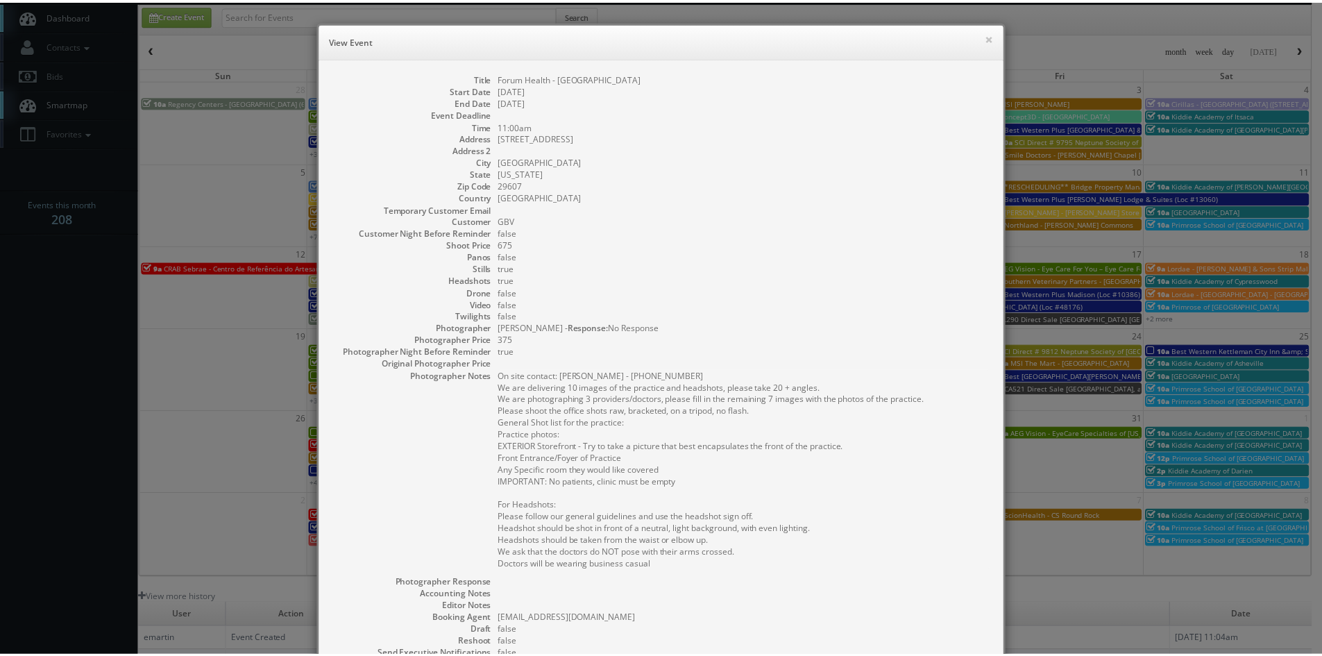
scroll to position [210, 0]
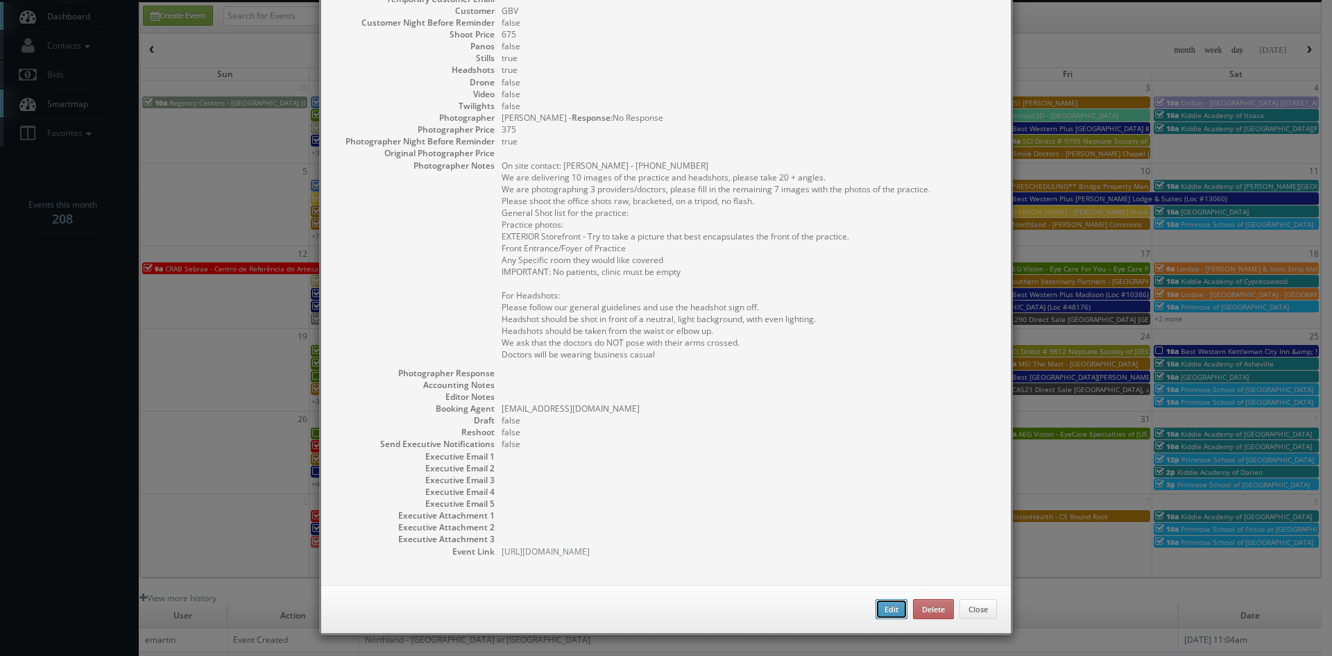
click at [876, 614] on button "Edit" at bounding box center [892, 609] width 32 height 21
type input "Forum Health - [GEOGRAPHIC_DATA]"
type input "850 S. Pleasantburg Drive Suite 103"
type input "Greenville"
type input "29607"
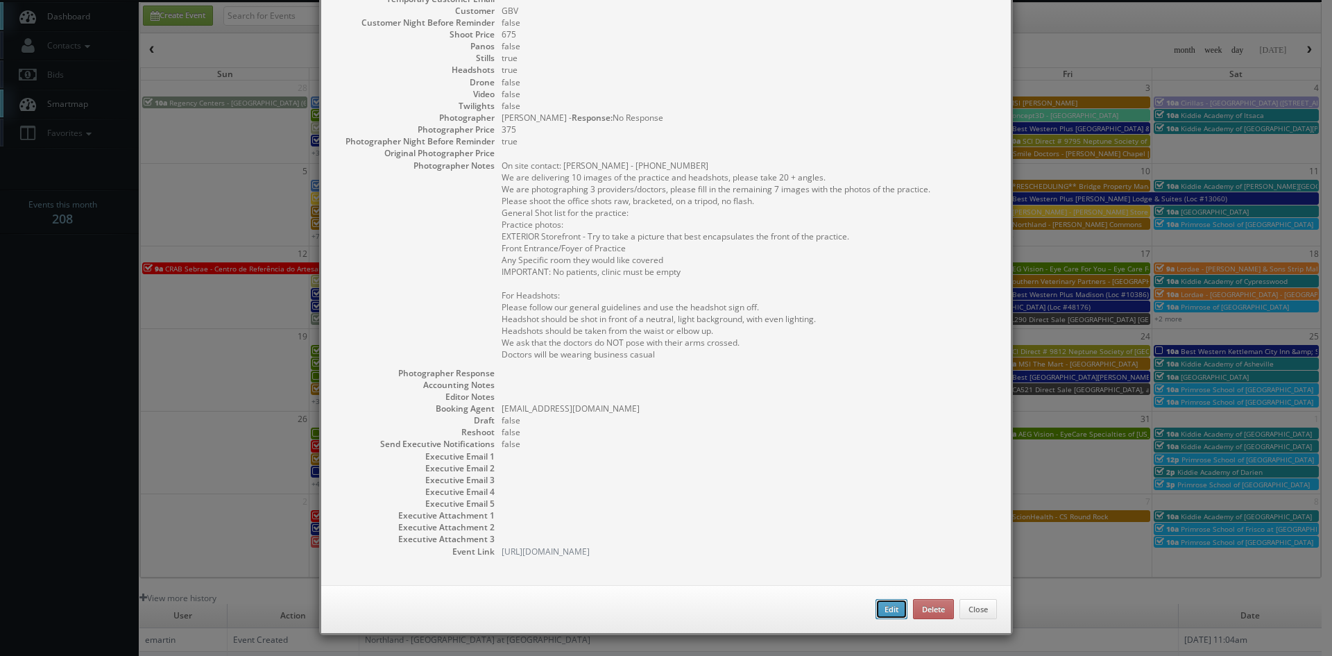
type input "675"
checkbox input "true"
type input "10/21/2025"
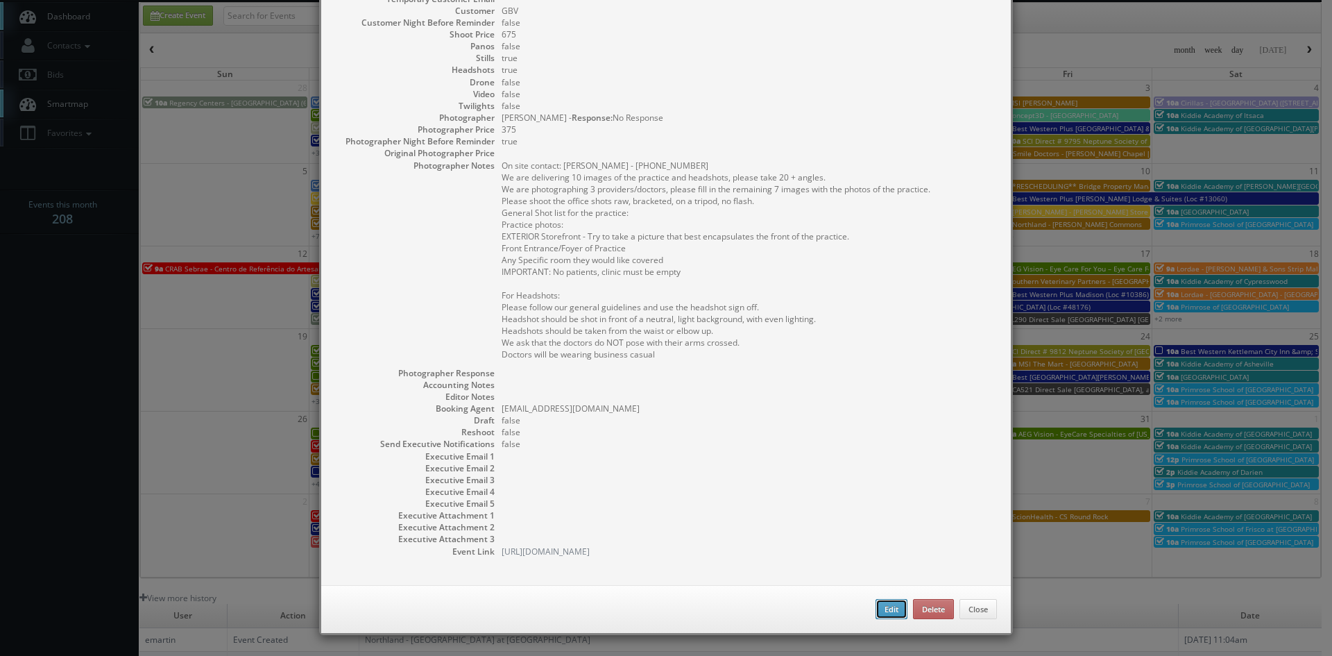
type input "11:00am"
checkbox input "true"
type textarea "On site contact: Bernadette Corcoran - 813-777-0799 We are delivering 10 images…"
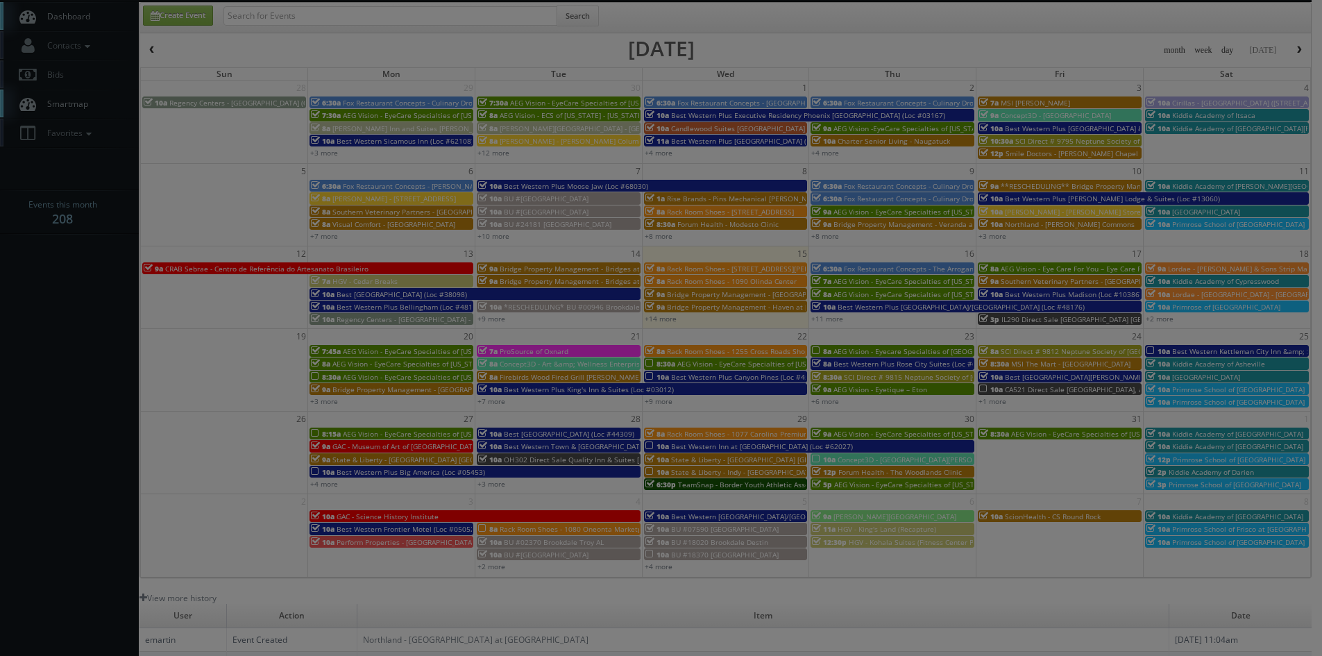
type input "675"
type input "375"
select select "fake72@mg.cs3calendar.com"
select select "orangemtnphoto@gmail.com"
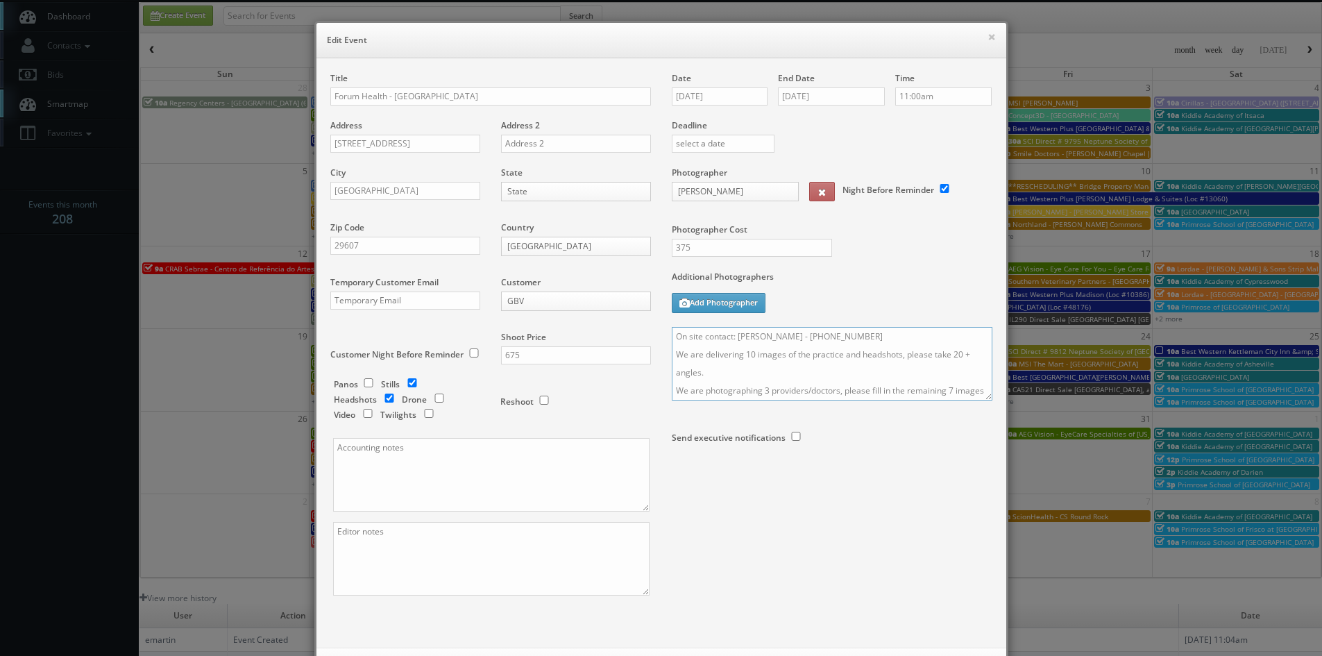
click at [672, 339] on textarea "On site contact: Bernadette Corcoran - 813-777-0799 We are delivering 10 images…" at bounding box center [832, 364] width 321 height 74
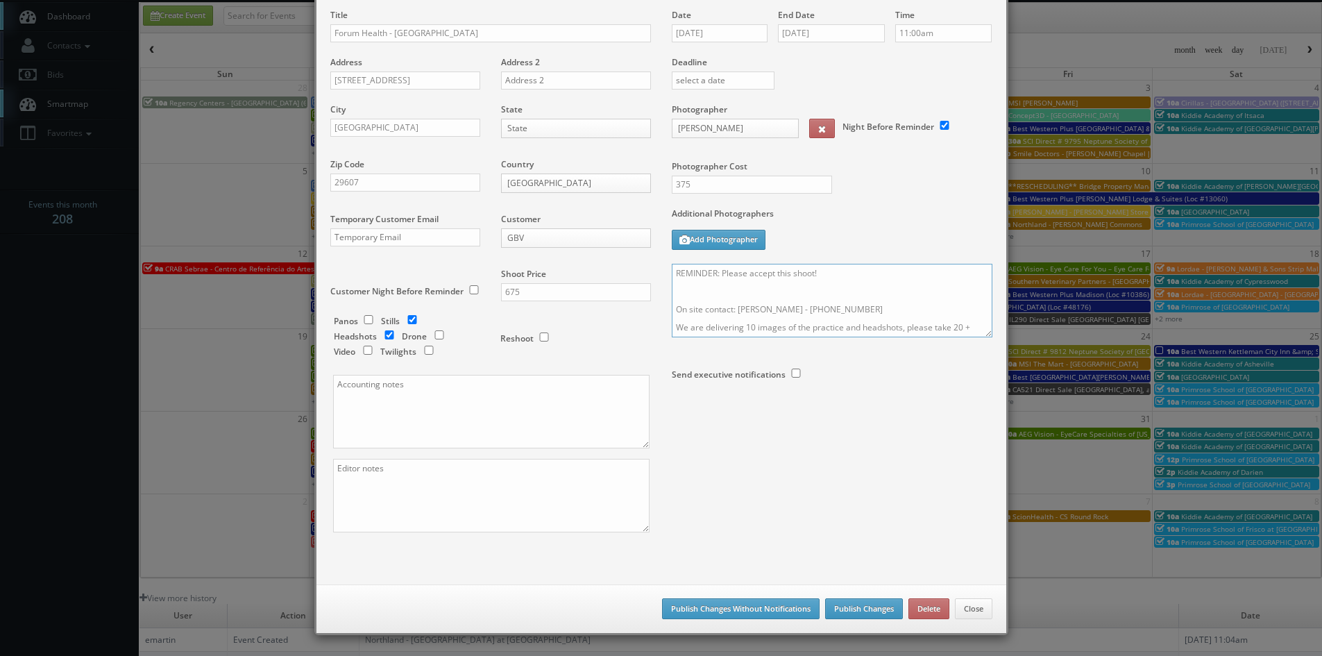
type textarea "REMINDER: Please accept this shoot! On site contact: Bernadette Corcoran - 813-…"
click at [866, 613] on button "Publish Changes" at bounding box center [864, 608] width 78 height 21
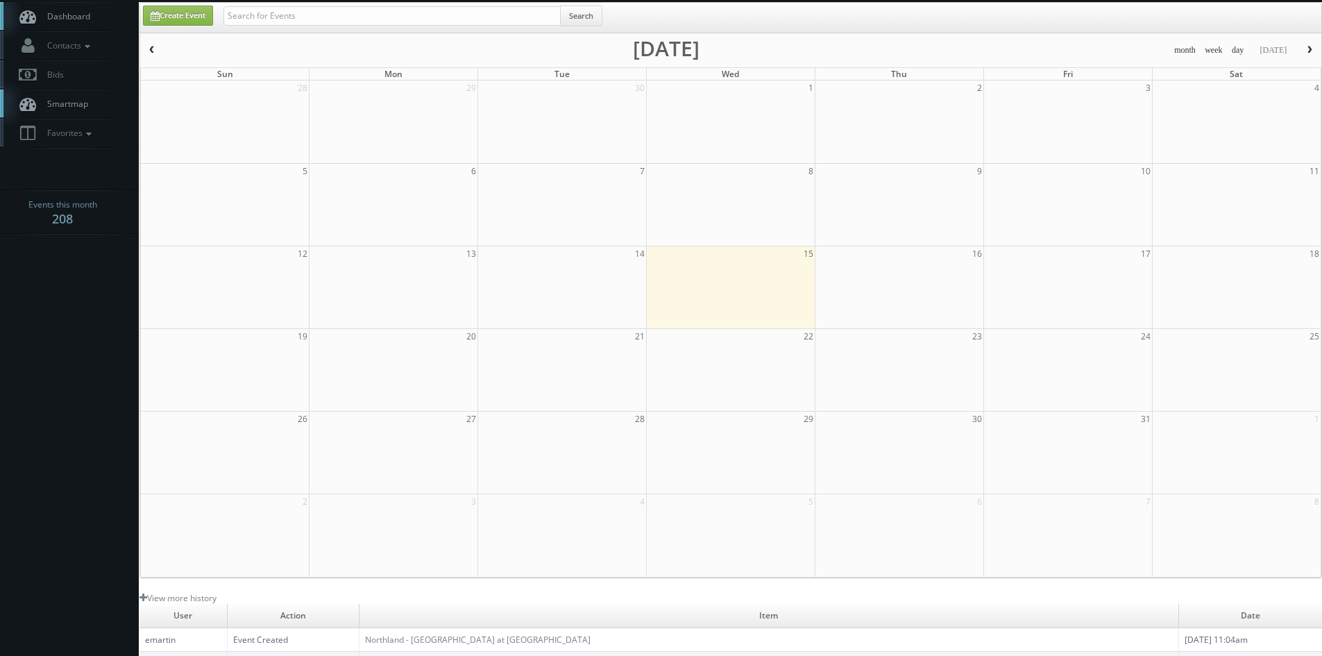
click at [58, 18] on span "Dashboard" at bounding box center [65, 16] width 50 height 12
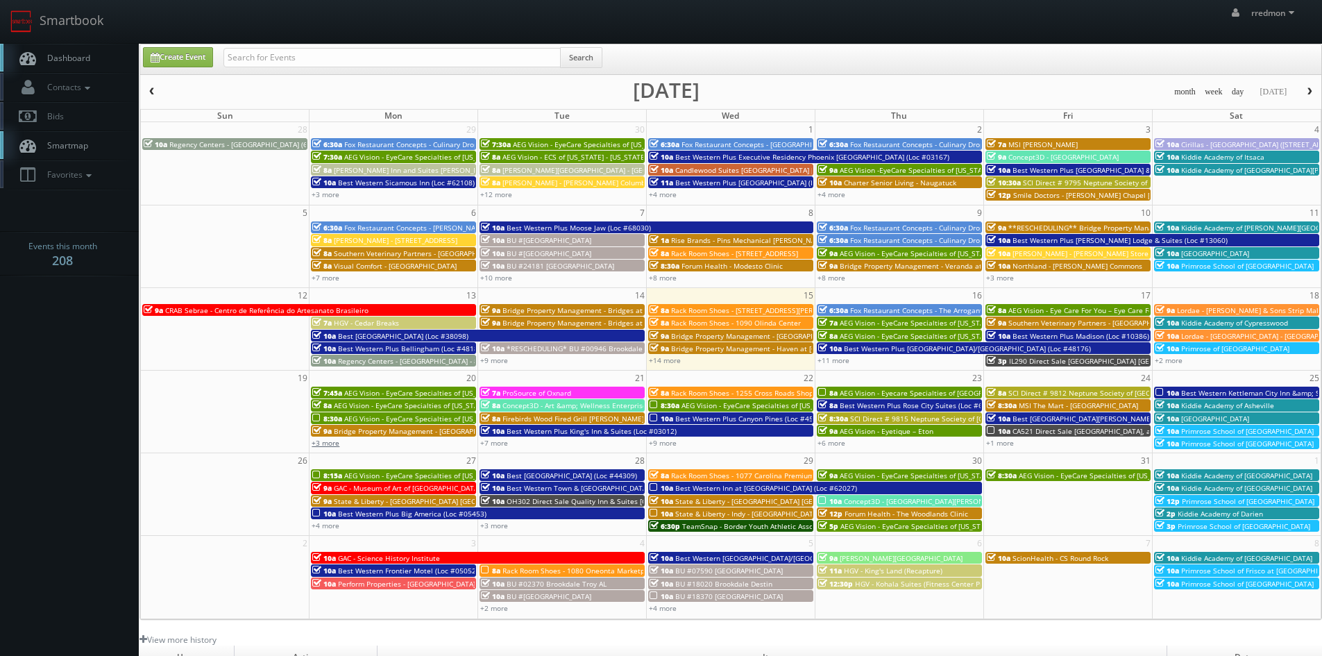
click at [330, 443] on link "+3 more" at bounding box center [326, 443] width 28 height 10
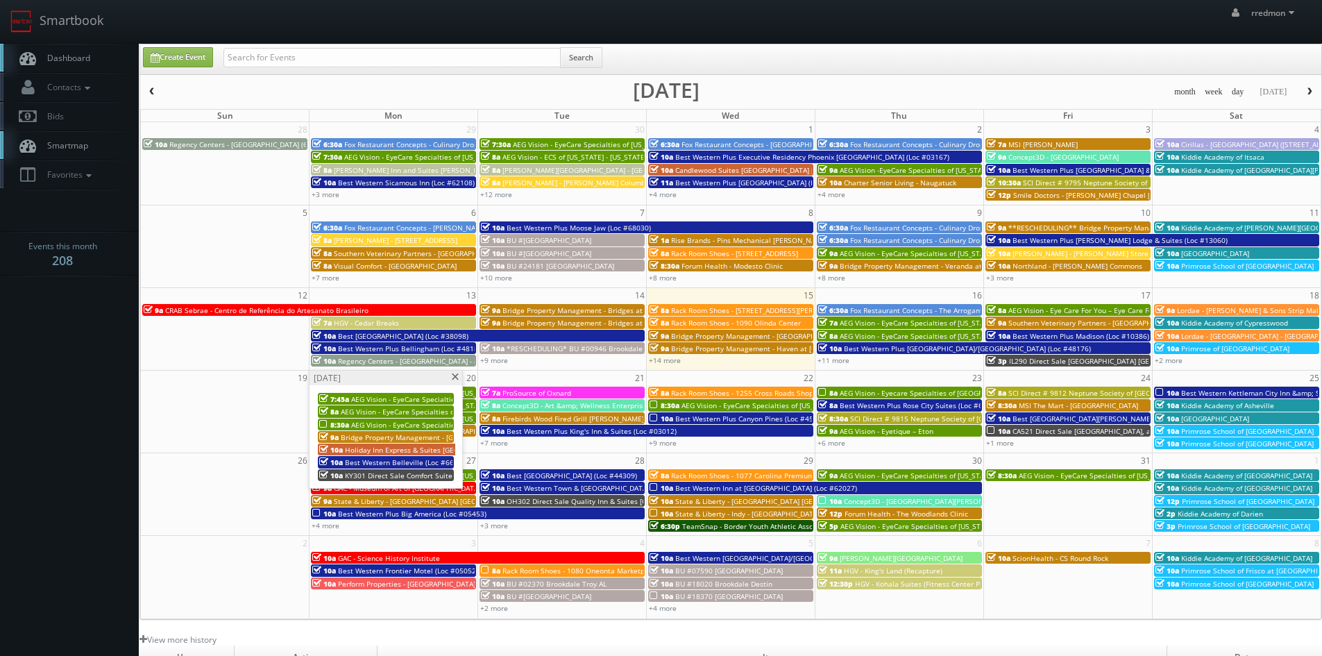
click at [457, 377] on span at bounding box center [454, 377] width 9 height 8
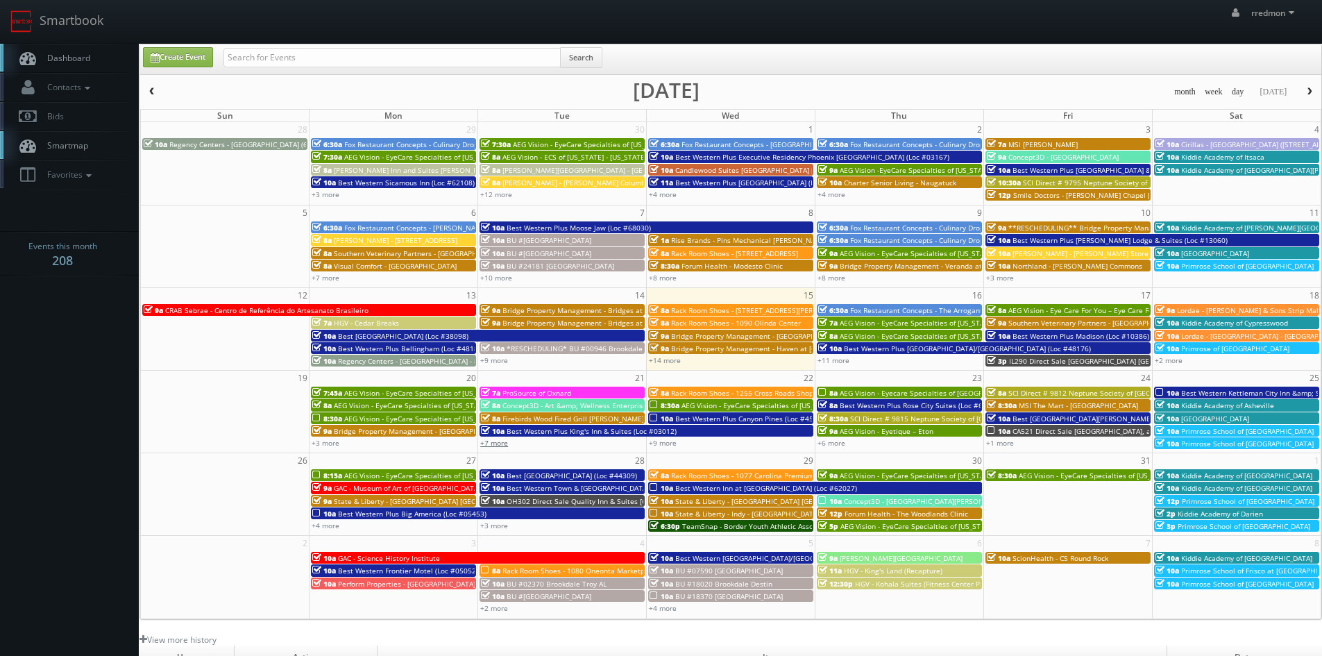
click at [500, 444] on link "+7 more" at bounding box center [494, 443] width 28 height 10
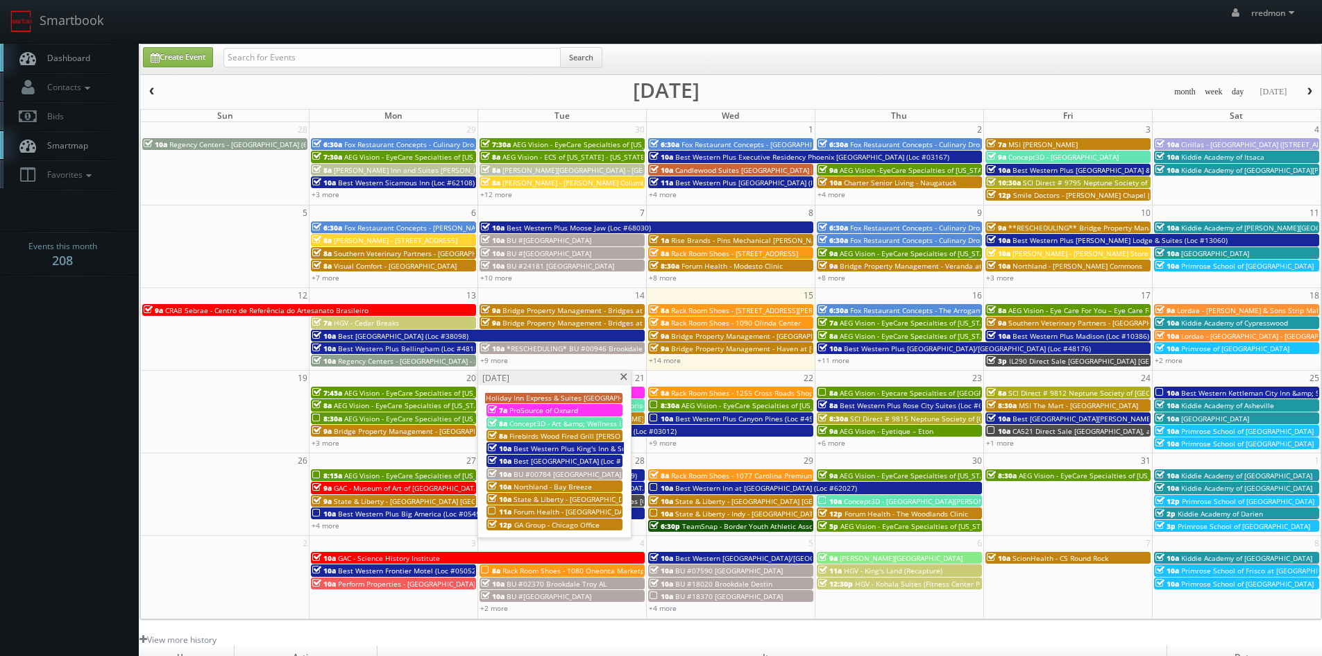
click at [546, 512] on span "Forum Health - [GEOGRAPHIC_DATA]" at bounding box center [574, 512] width 120 height 10
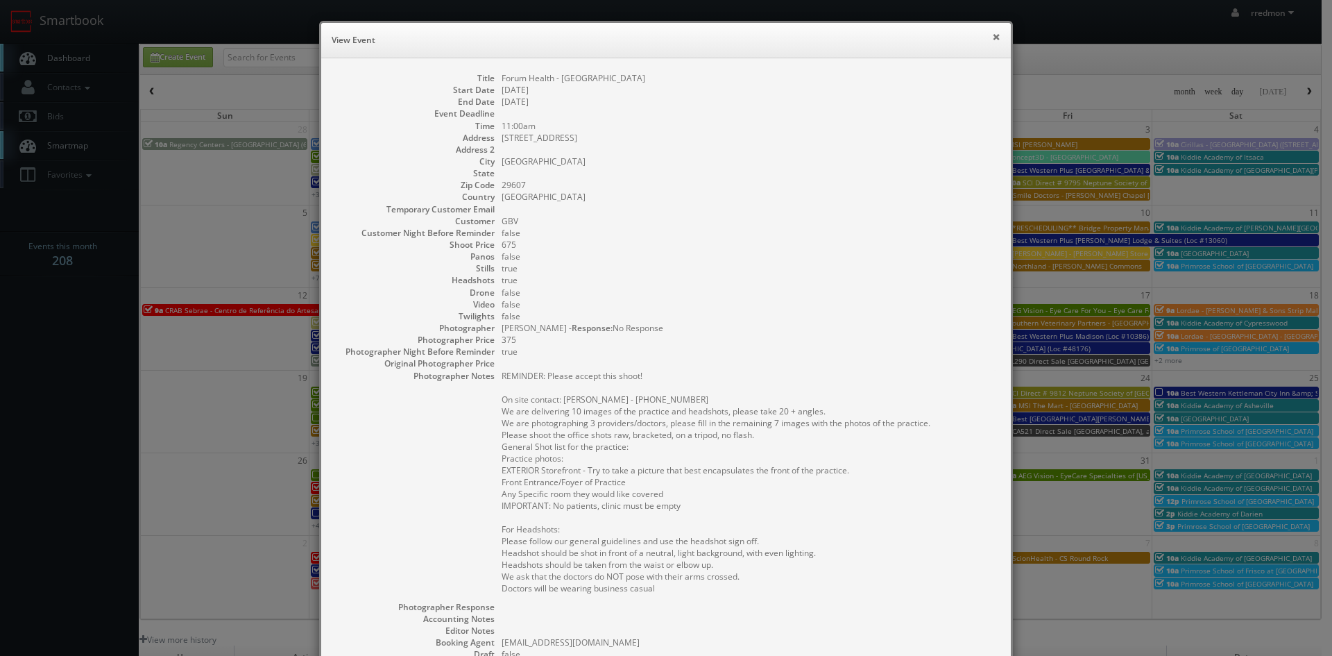
click at [992, 37] on button "×" at bounding box center [996, 37] width 8 height 10
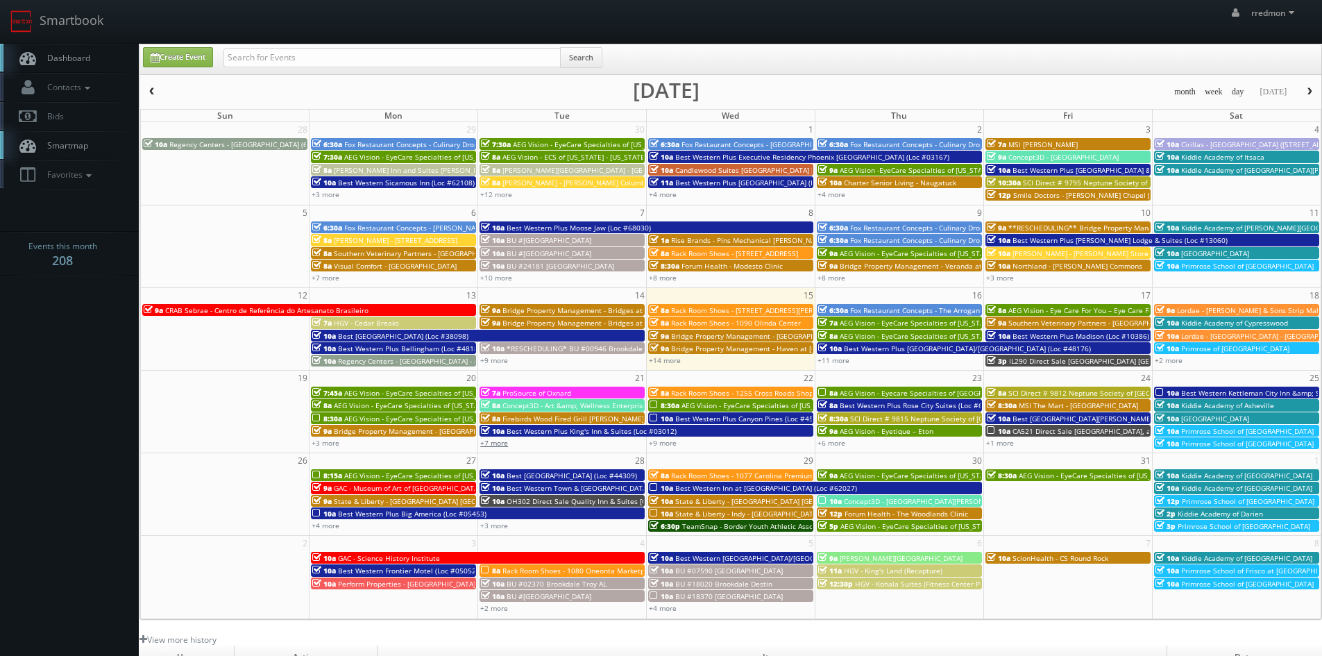
click at [497, 441] on link "+7 more" at bounding box center [494, 443] width 28 height 10
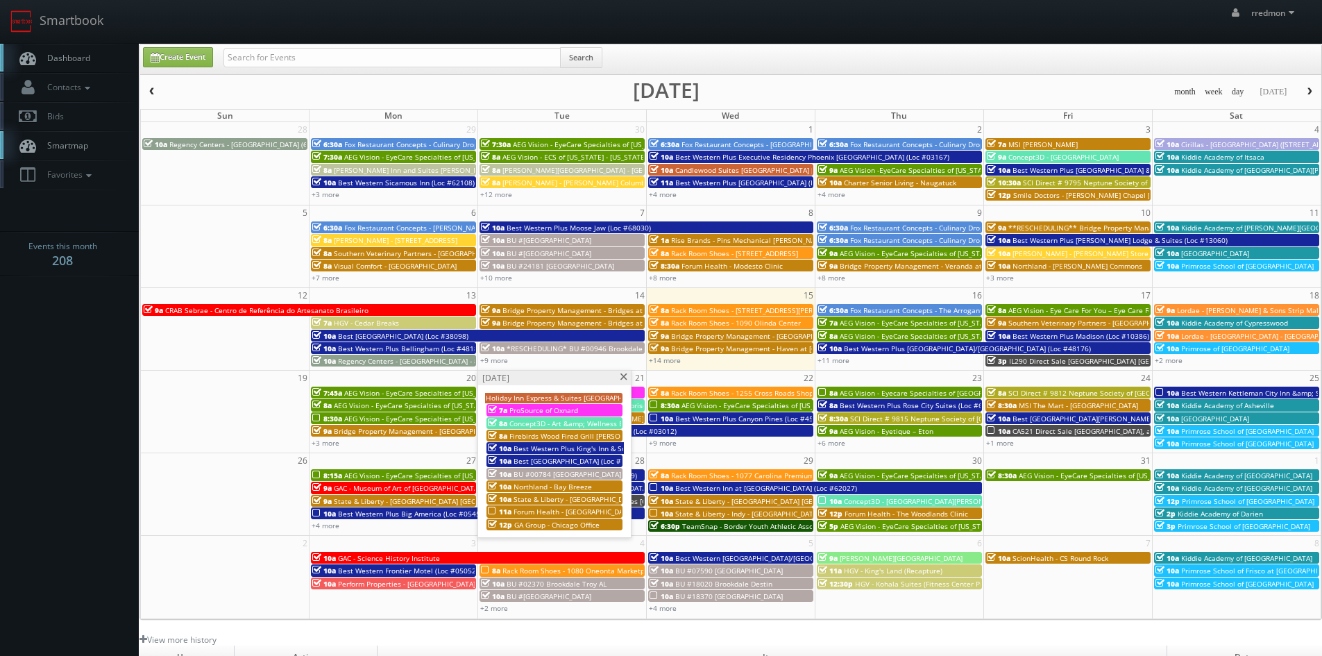
click at [624, 376] on span at bounding box center [623, 377] width 9 height 8
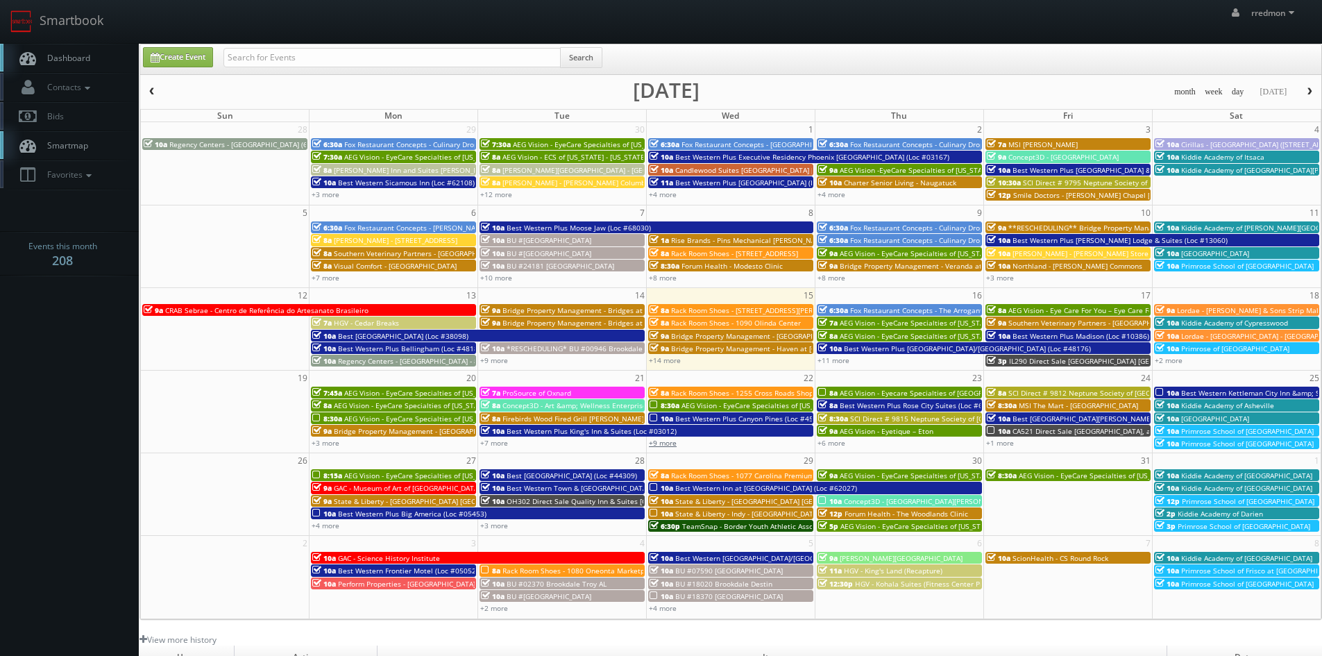
click at [657, 443] on link "+9 more" at bounding box center [663, 443] width 28 height 10
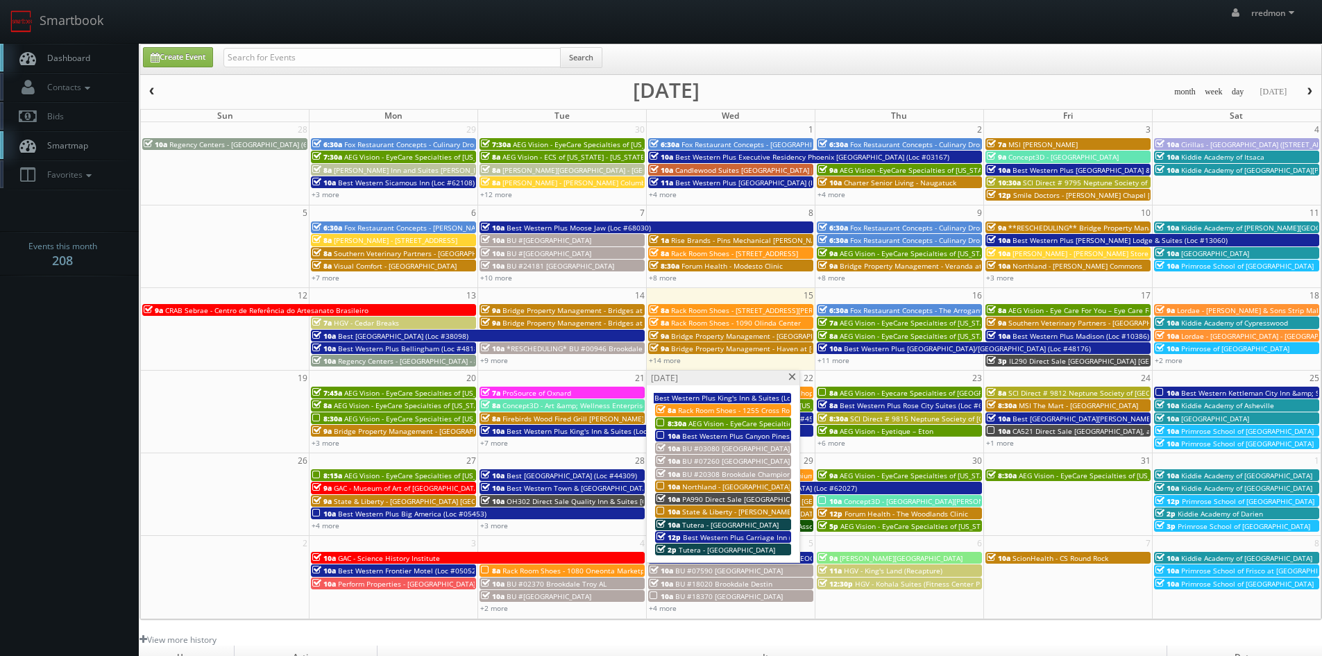
click at [714, 422] on span "AEG Vision - EyeCare Specialties of [US_STATE] – Eyeworks of San Mateo Optometry" at bounding box center [827, 423] width 278 height 10
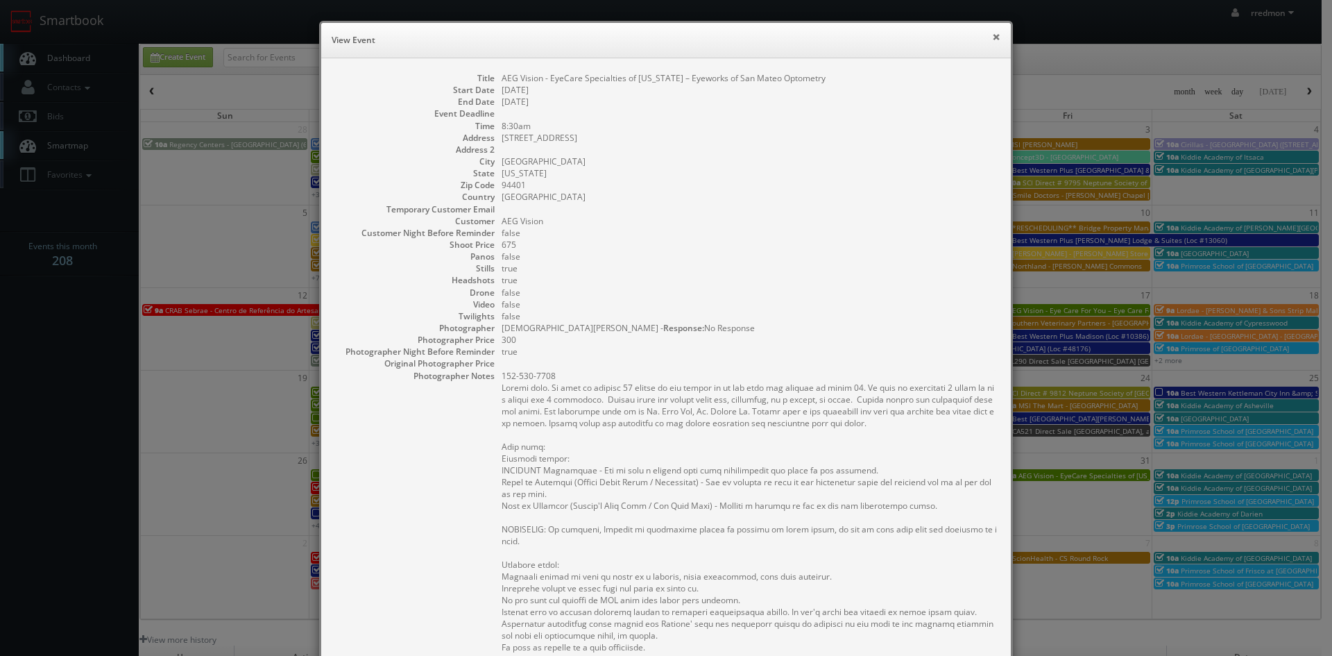
click at [992, 37] on button "×" at bounding box center [996, 37] width 8 height 10
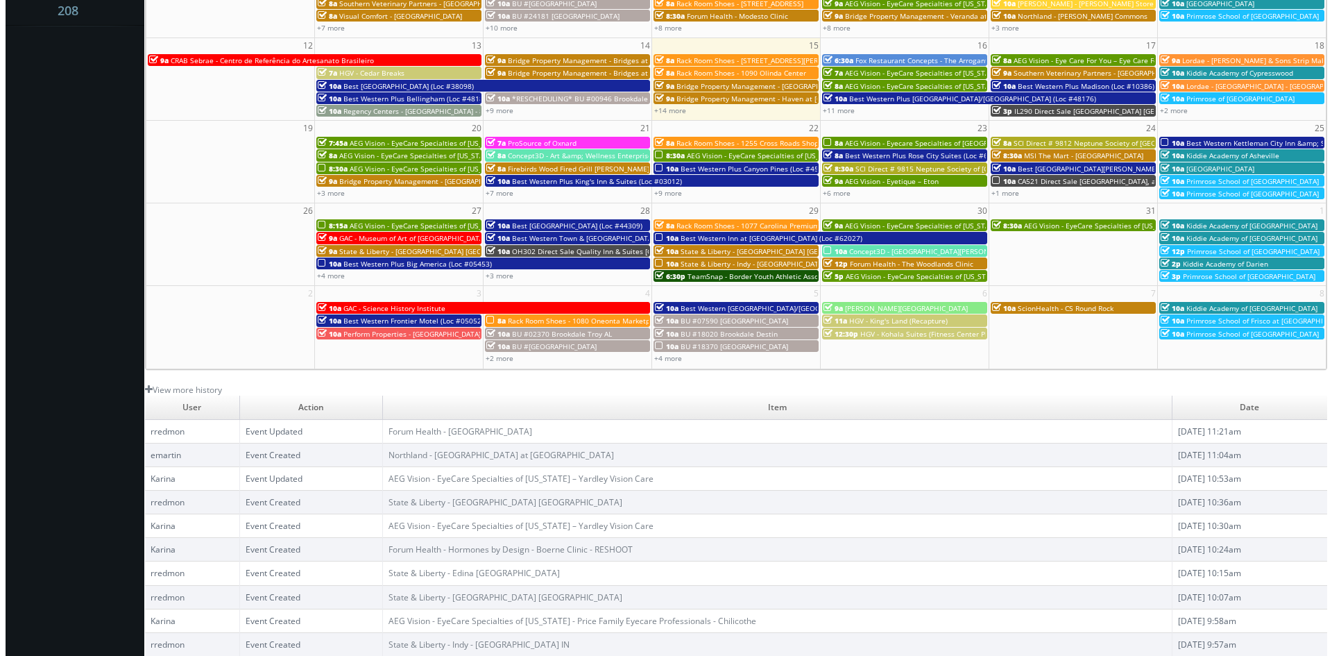
scroll to position [111, 0]
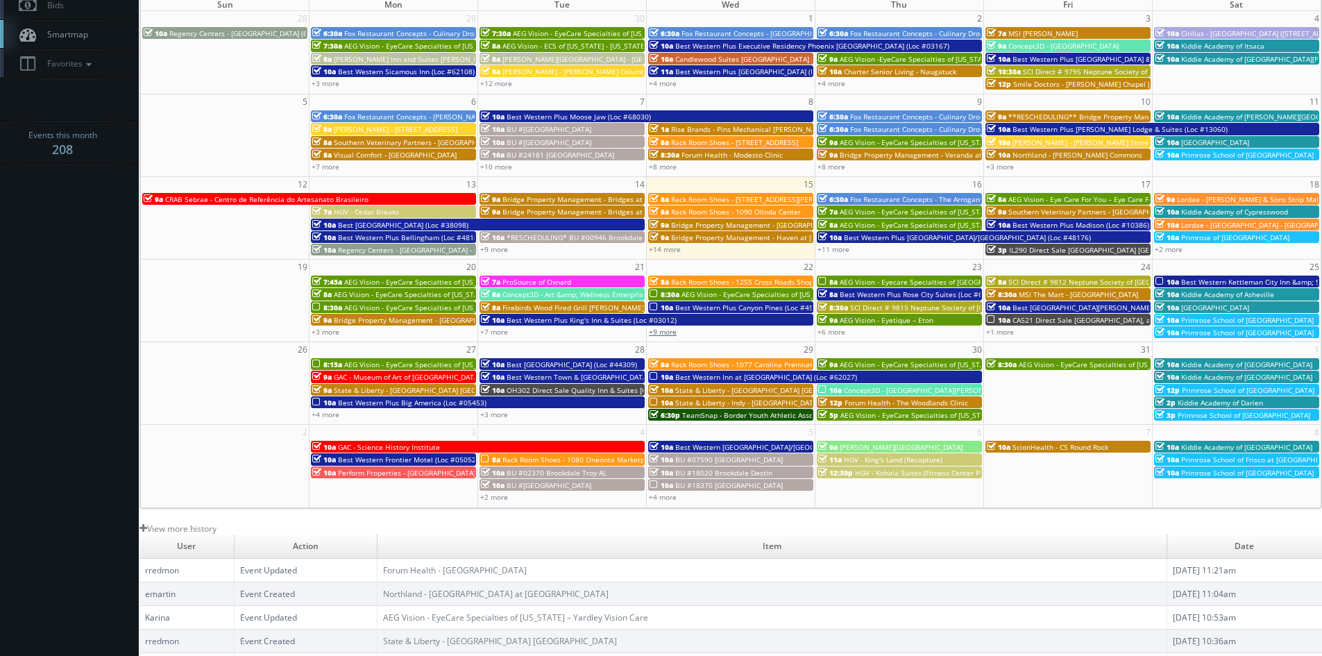
click at [661, 331] on link "+9 more" at bounding box center [663, 332] width 28 height 10
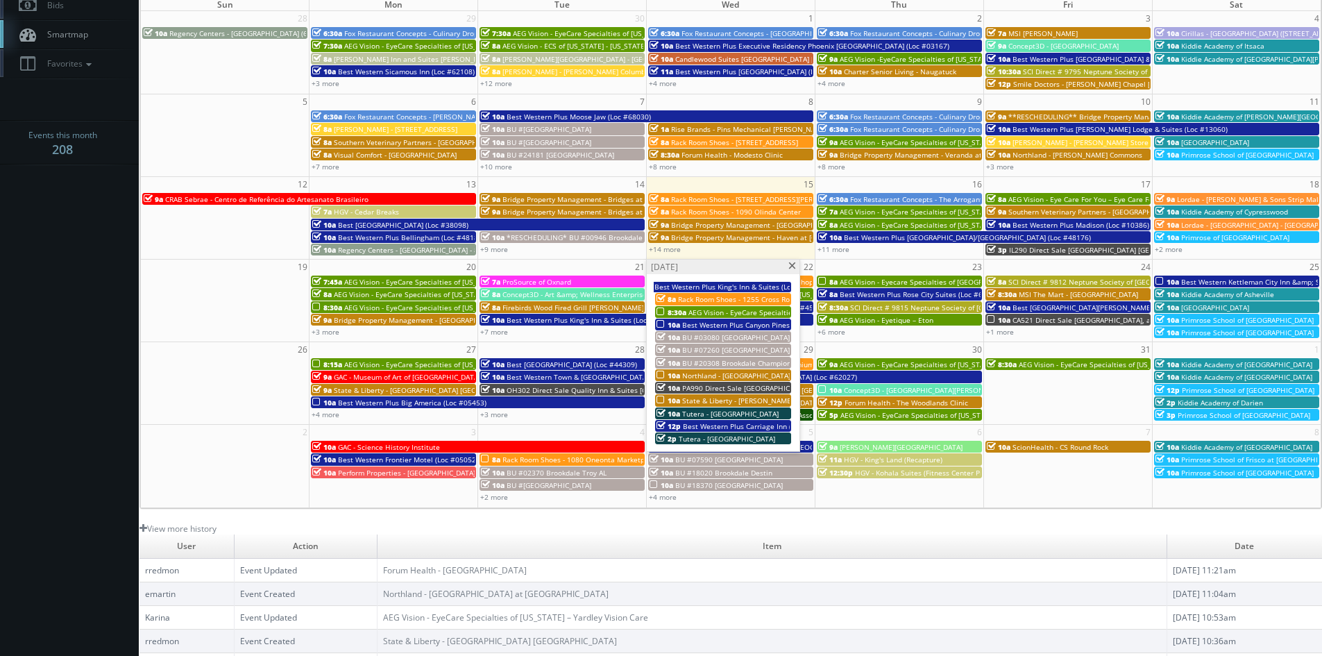
click at [694, 311] on span "AEG Vision - EyeCare Specialties of [US_STATE] – Eyeworks of San Mateo Optometry" at bounding box center [827, 312] width 278 height 10
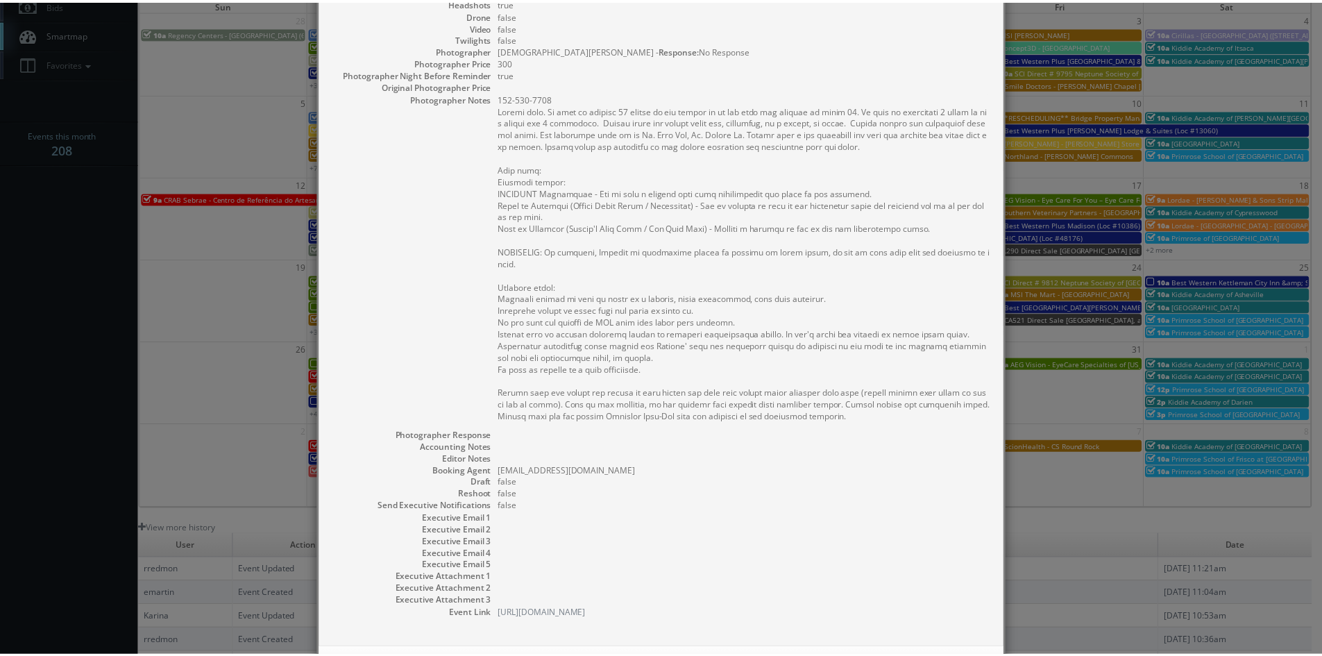
scroll to position [340, 0]
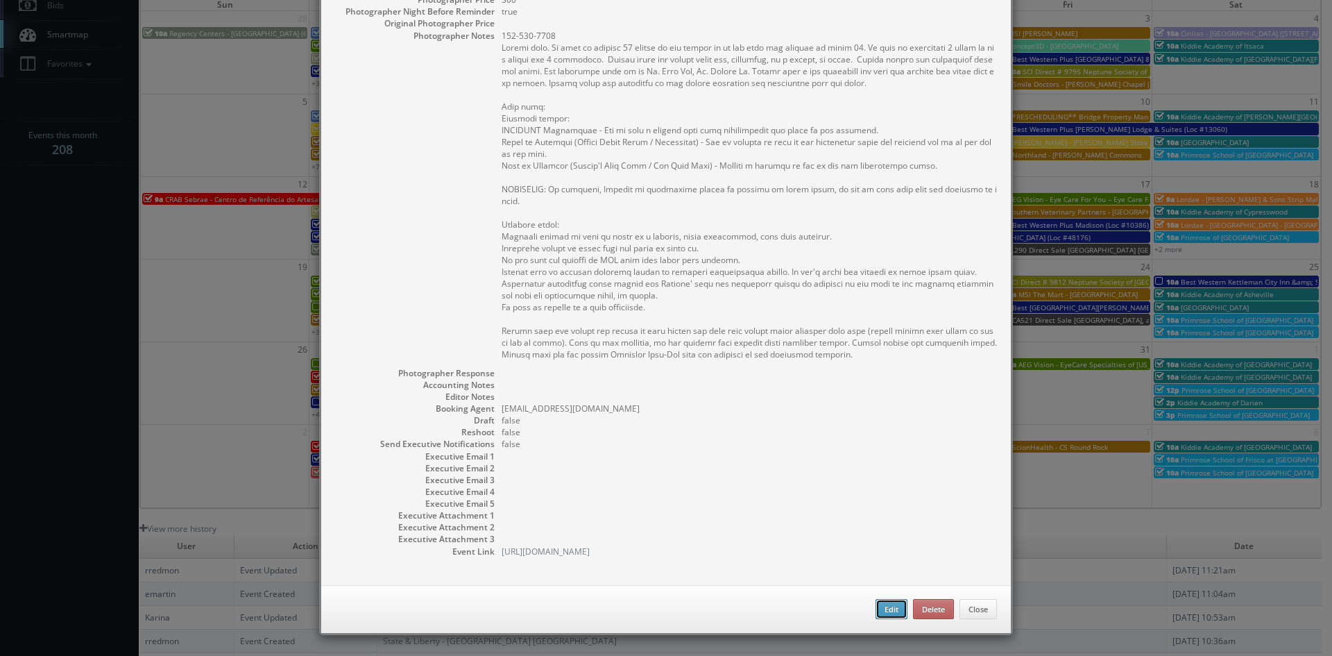
click at [888, 602] on button "Edit" at bounding box center [892, 609] width 32 height 21
type input "AEG Vision - EyeCare Specialties of [US_STATE] – Eyeworks of San Mateo Optometry"
type input "214 S. B Street"
type input "San Mateo"
type input "94401"
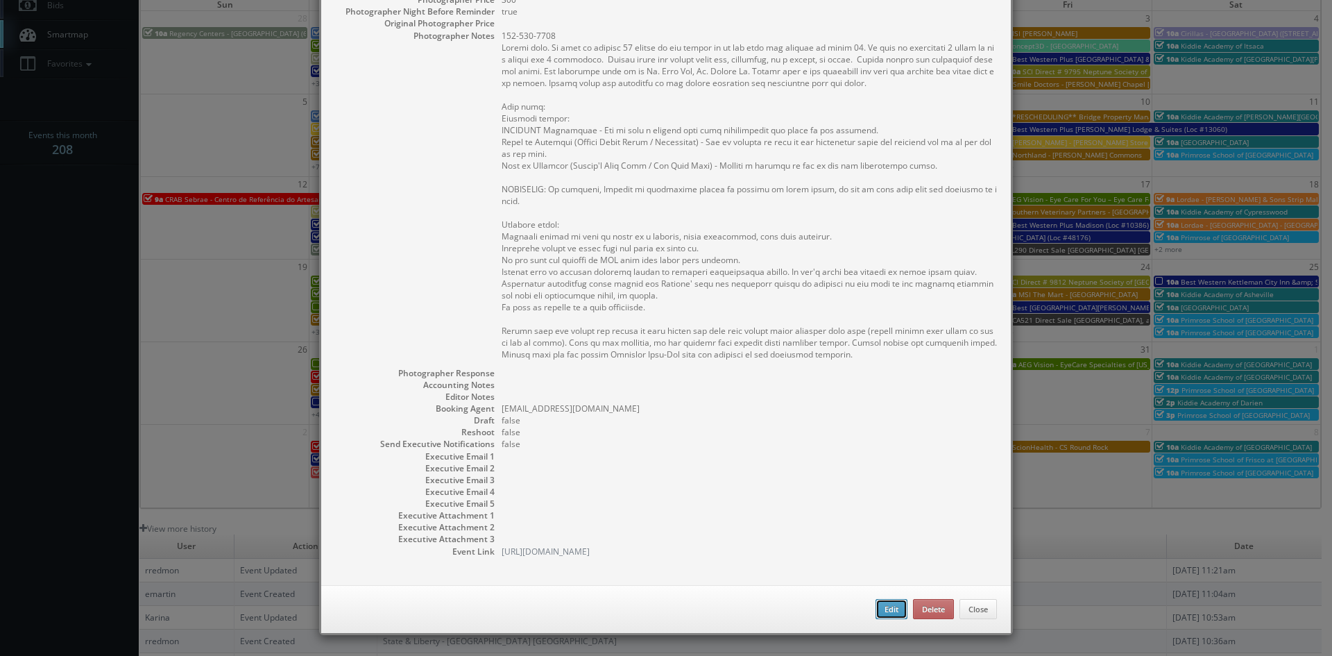
type input "675"
checkbox input "true"
type input "[DATE]"
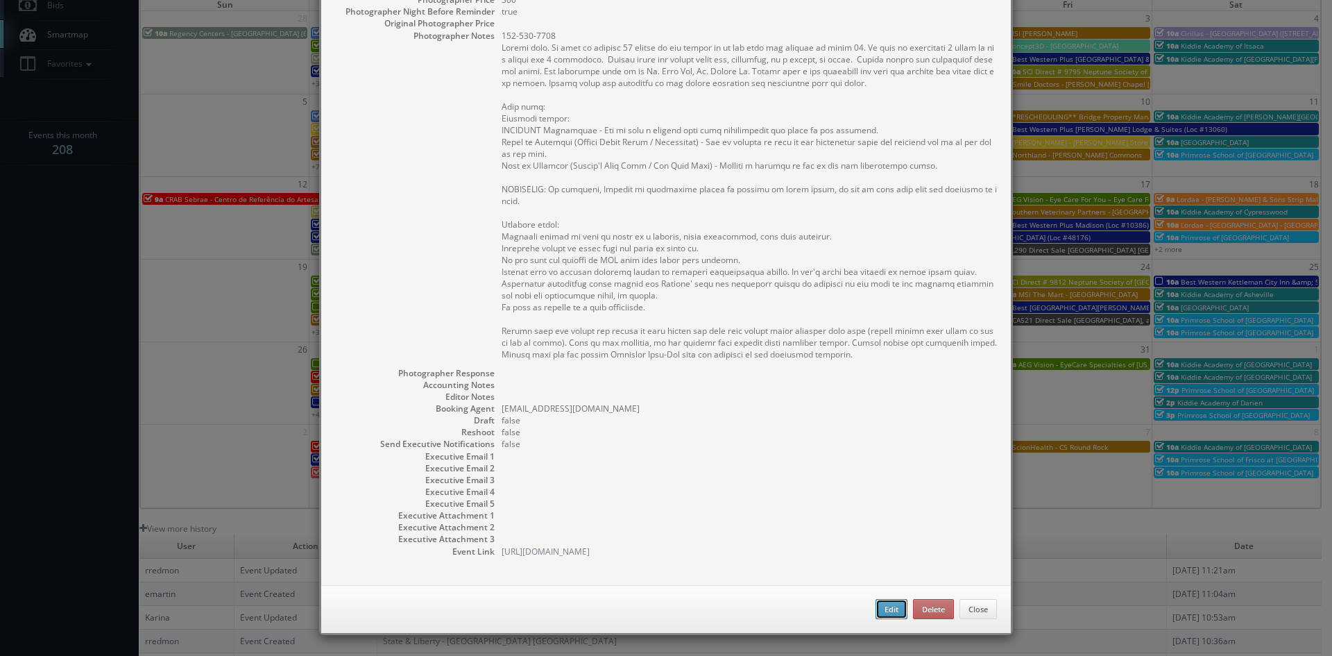
type input "8:30am"
checkbox input "true"
type textarea "650-343-2080 Stills only. We need to deliver 10 stills to the client so we ask …"
select select "[US_STATE]"
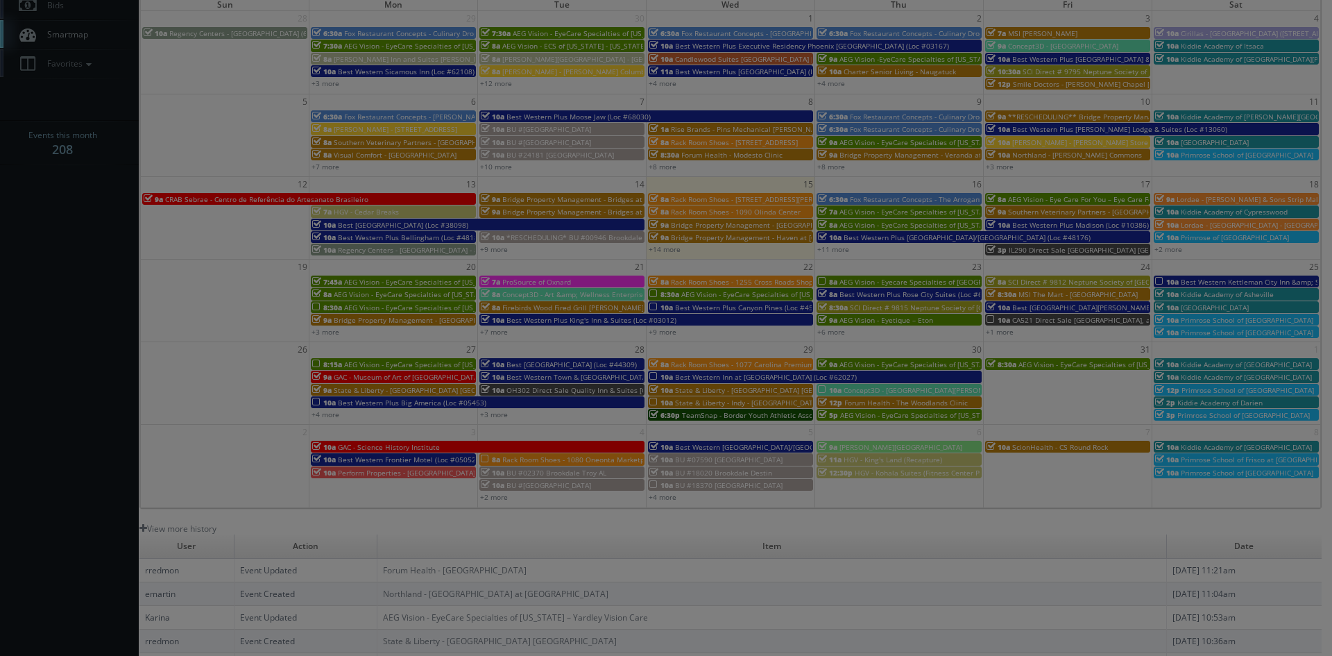
type input "675"
type input "300"
select select "fake4299@mg.cs3calendar.com"
select select "marezj@thebluechairstudio.com"
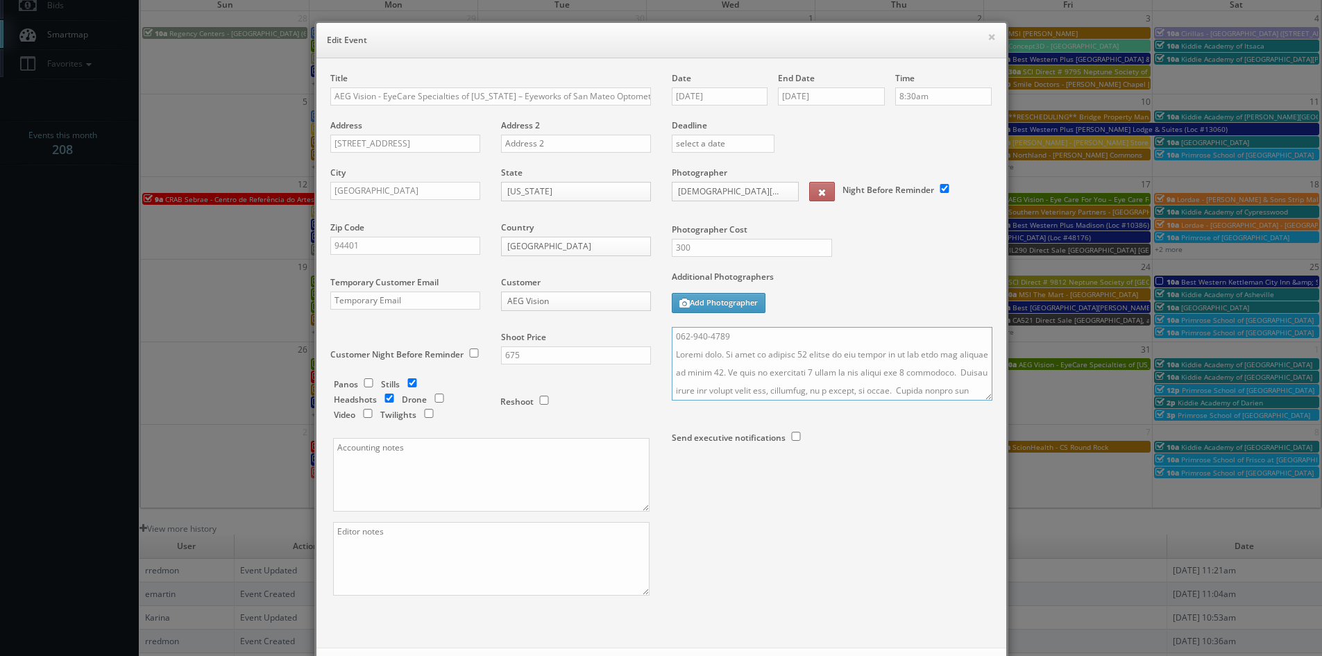
click at [672, 335] on textarea at bounding box center [832, 364] width 321 height 74
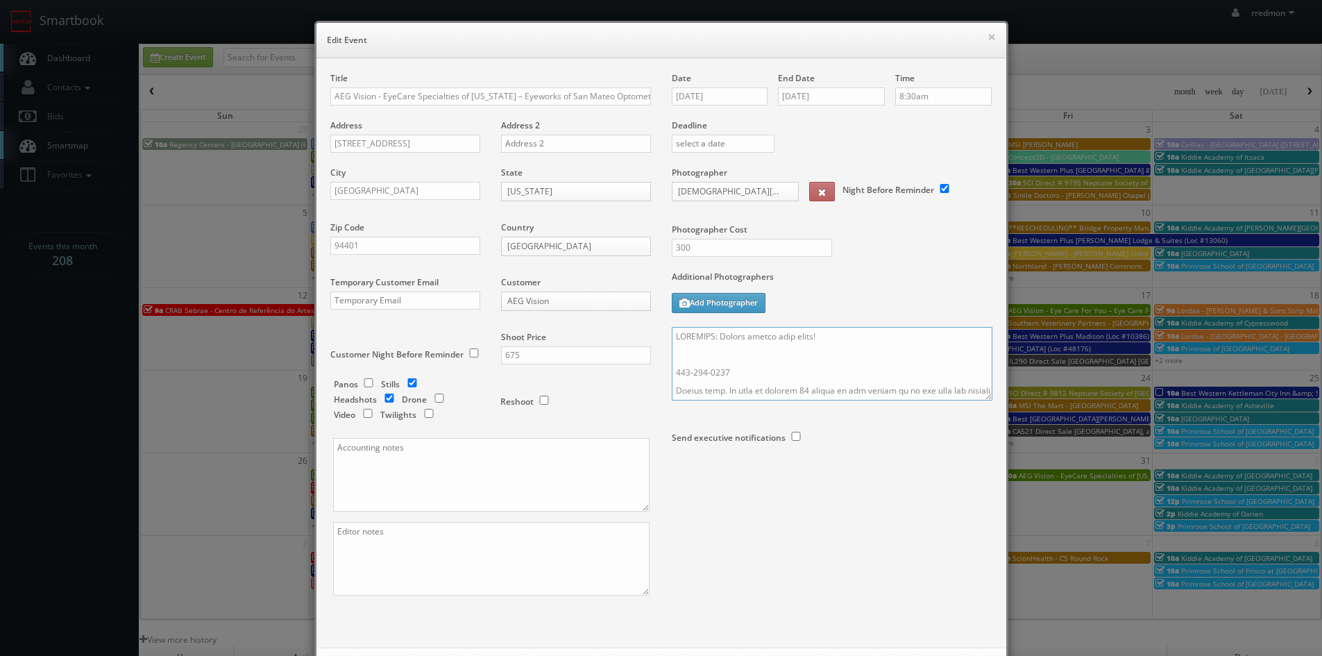
scroll to position [63, 0]
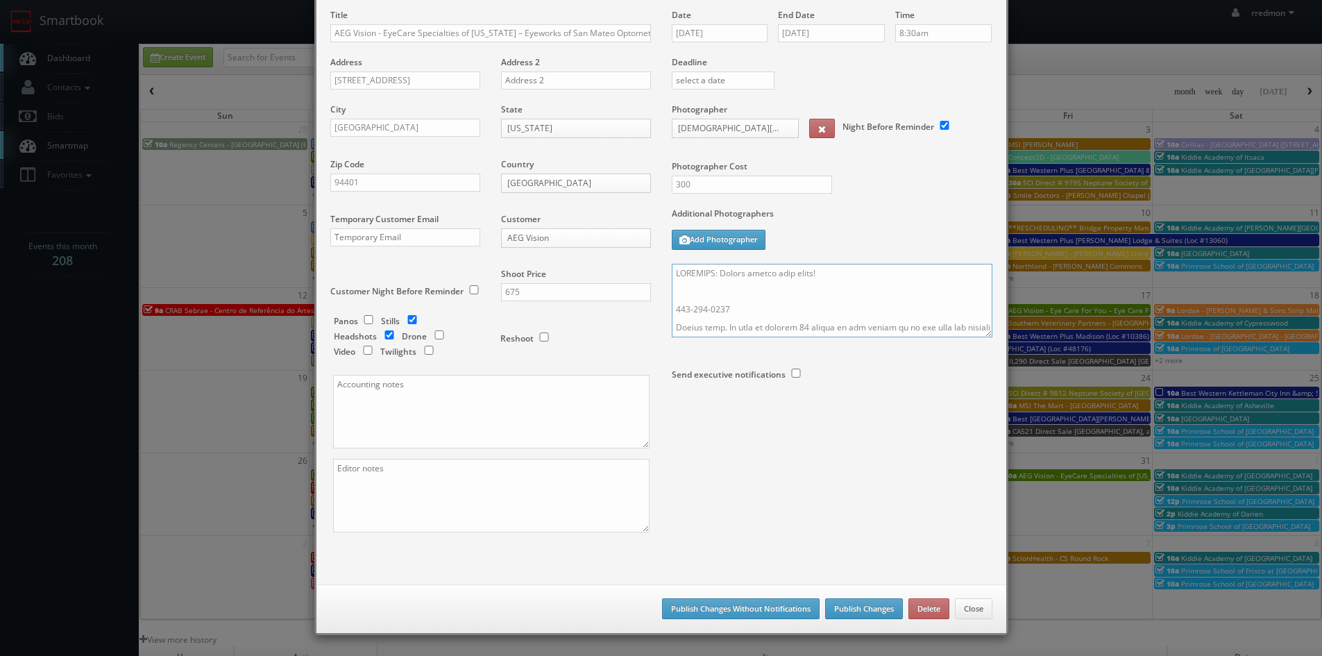
type textarea "REMINDER: Please accept this shoot! 650-343-2080 Stills only. We need to delive…"
click at [856, 607] on button "Publish Changes" at bounding box center [864, 608] width 78 height 21
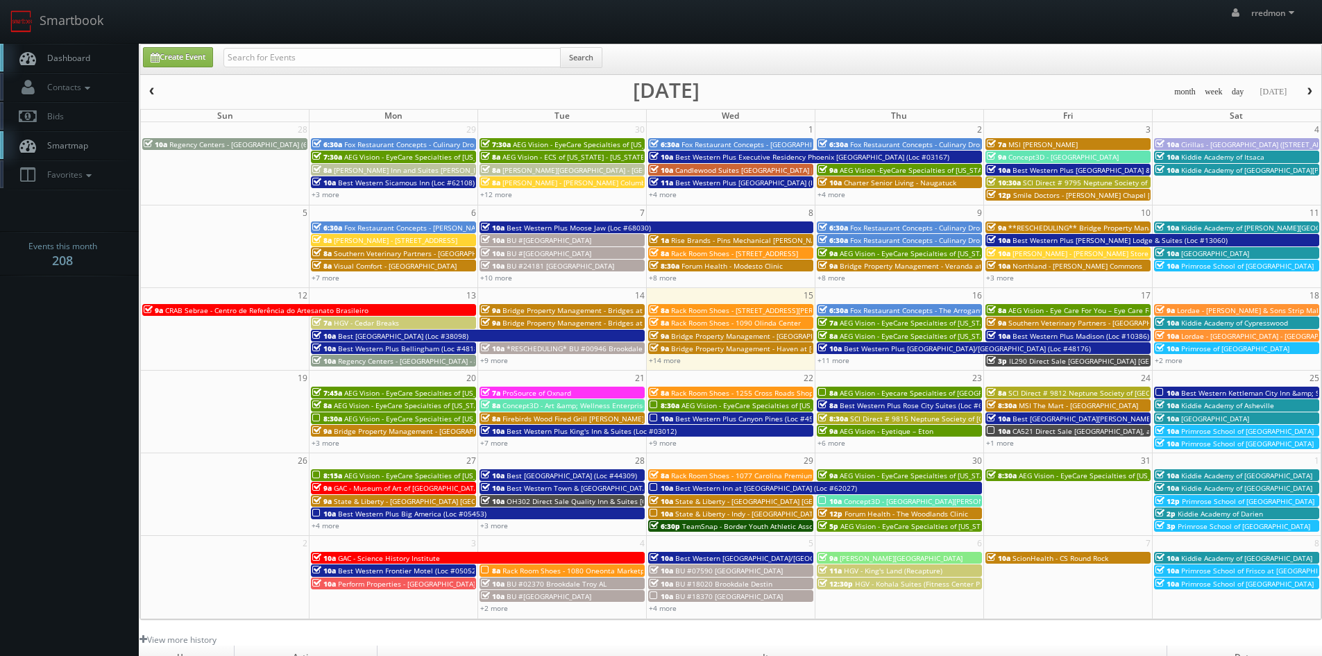
click at [711, 415] on span "Best Western Plus Canyon Pines (Loc #45083)" at bounding box center [751, 419] width 153 height 10
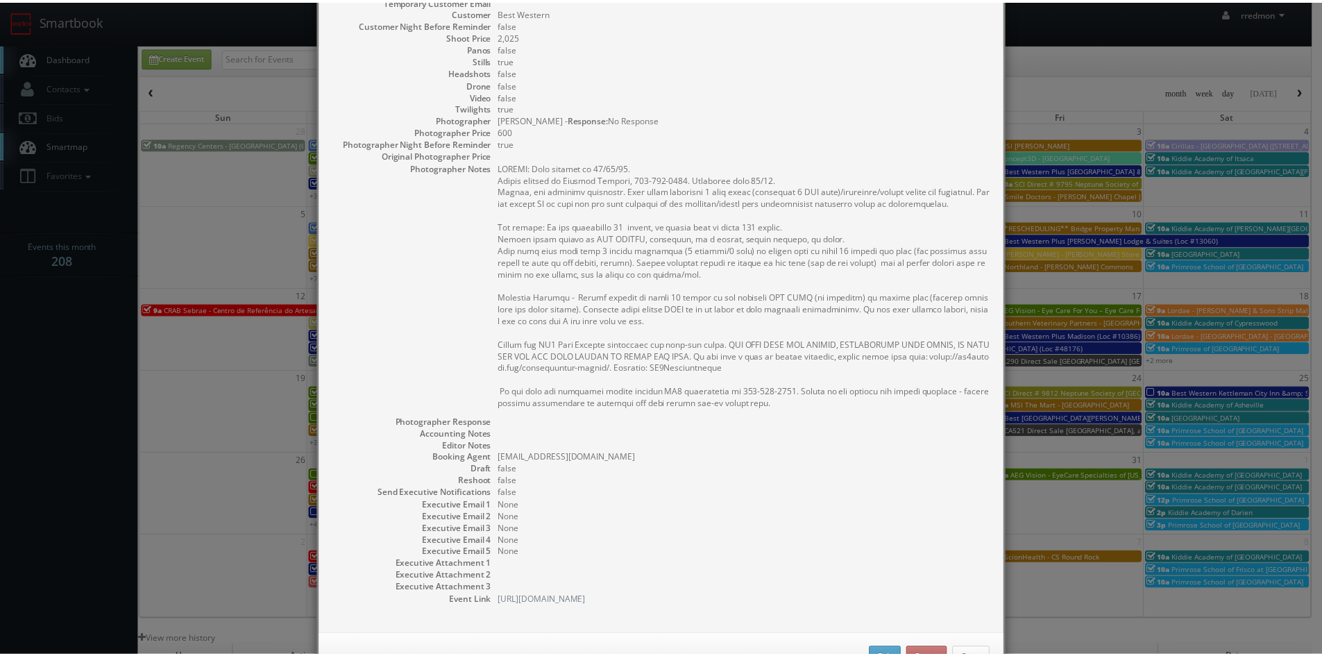
scroll to position [257, 0]
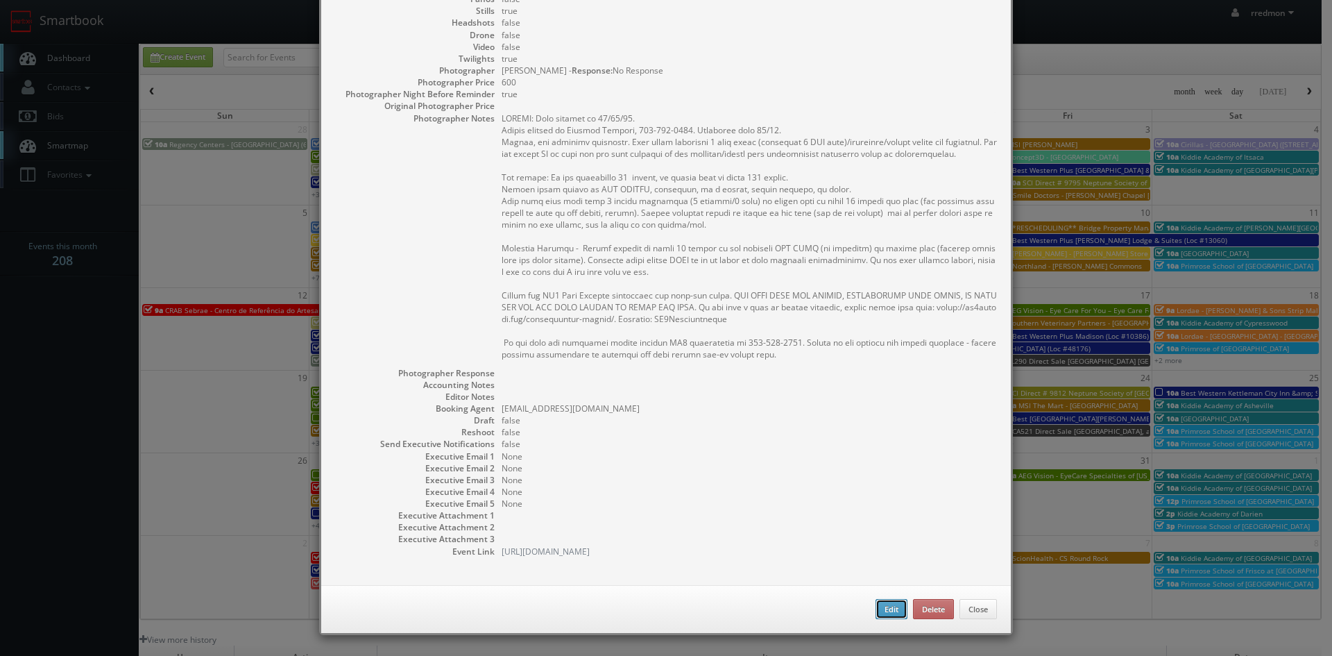
click at [879, 607] on button "Edit" at bounding box center [892, 609] width 32 height 21
type input "Best Western Plus Canyon Pines (Loc #45083)"
type input "[STREET_ADDRESS]"
type input "South [PERSON_NAME]"
type input "84405"
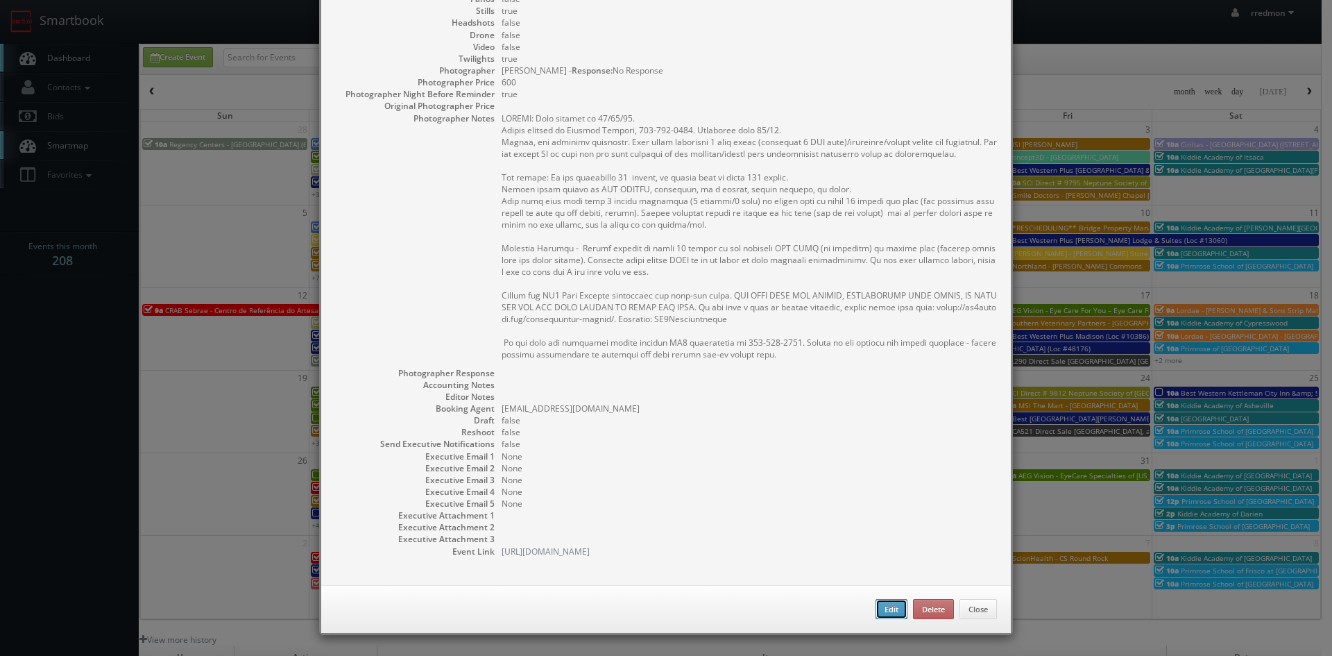
type input "2,025"
checkbox input "true"
type input "[DATE]"
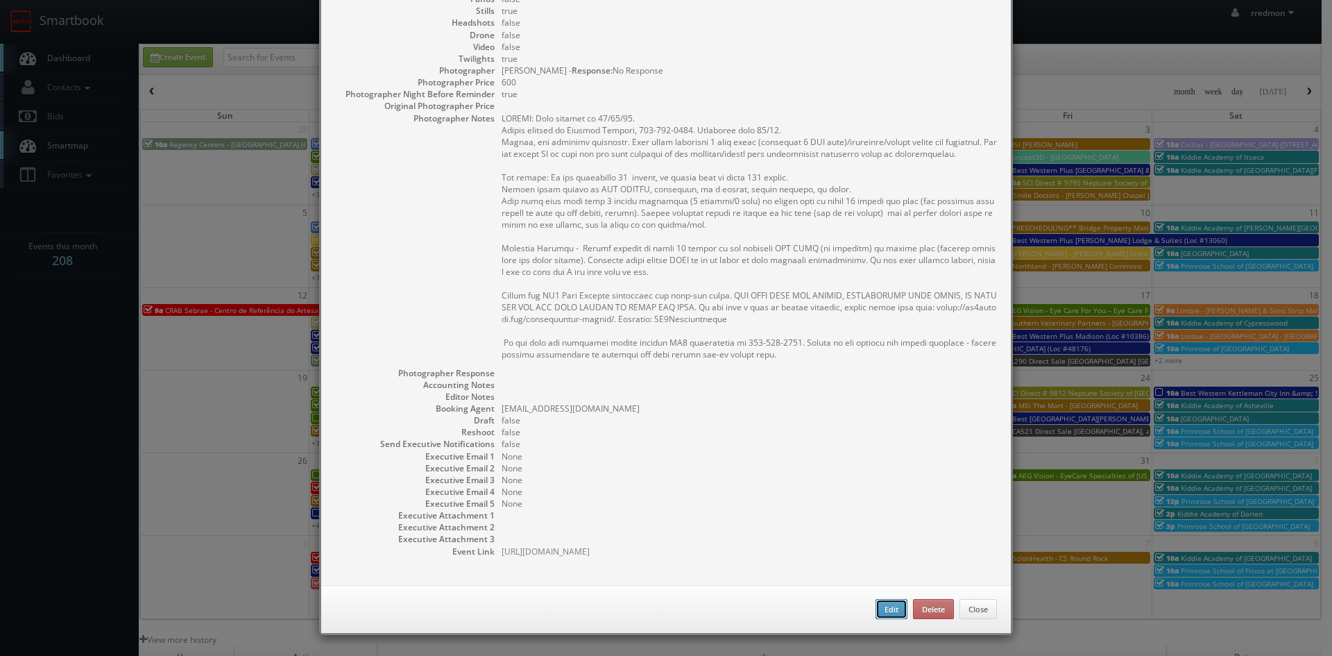
type input "10:00am"
checkbox input "true"
type textarea "UPDATE: Date changed to [DATE]. Onsite contact is [PERSON_NAME], [PHONE_NUMBER]…"
select select "[US_STATE]"
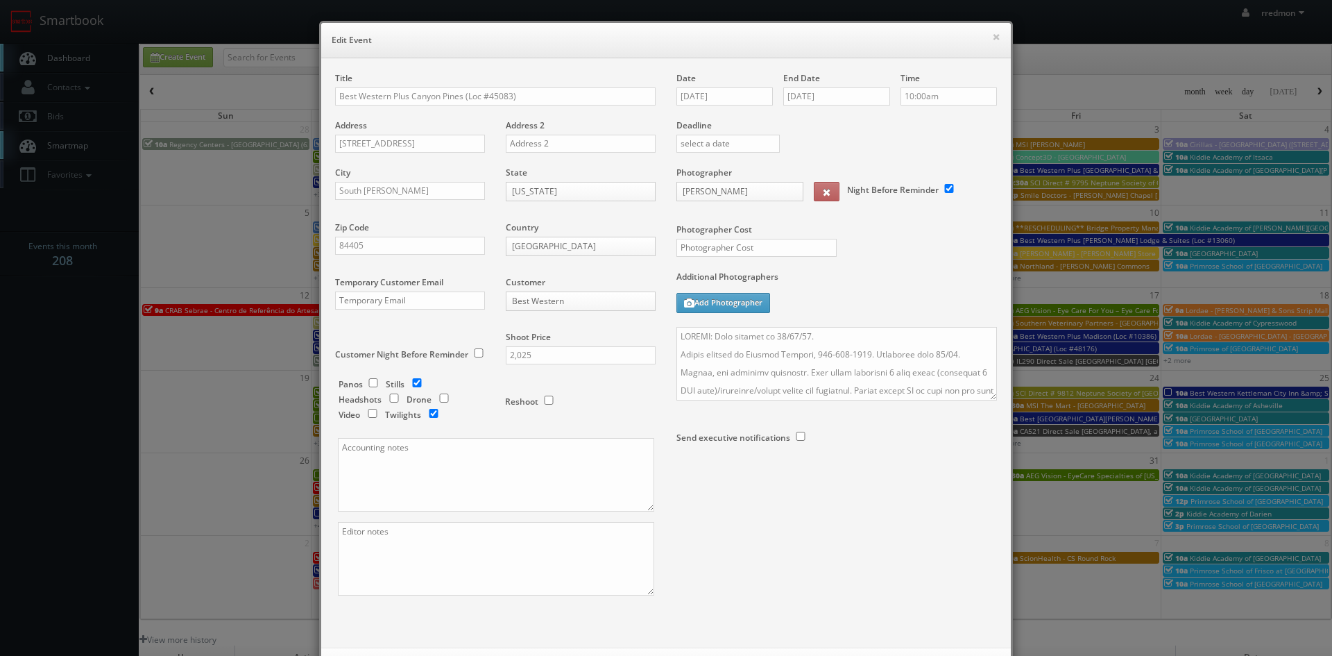
select select "[EMAIL_ADDRESS][DOMAIN_NAME]"
type input "2,025"
select select "[EMAIL_ADDRESS][DOMAIN_NAME]"
type input "600"
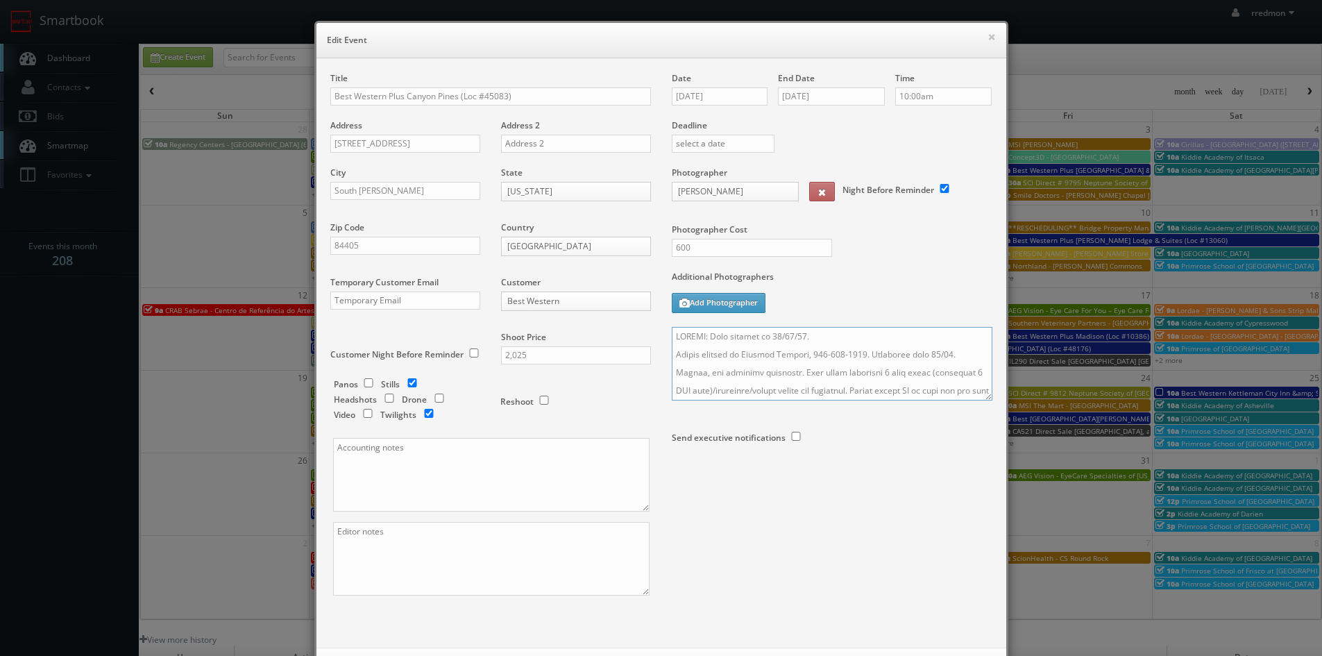
click at [672, 334] on textarea at bounding box center [832, 364] width 321 height 74
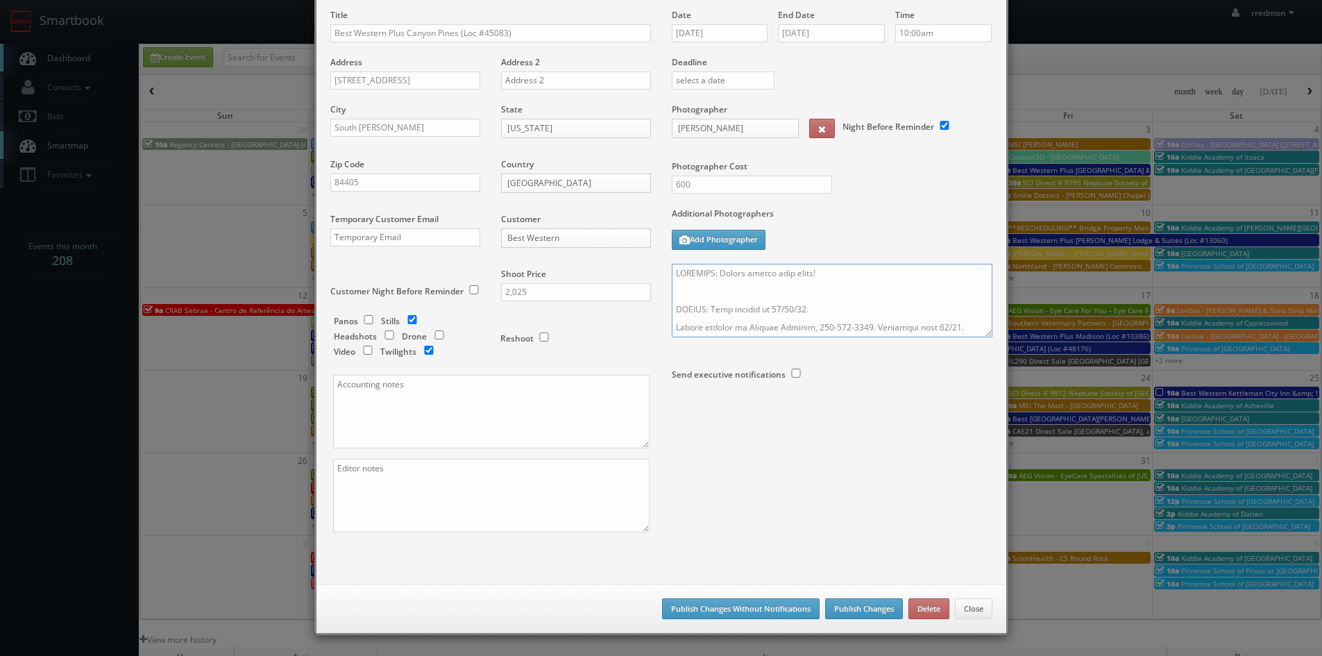
type textarea "REMINDER: Please accept this shoot! UPDATE: Date changed to 10/22/25. Onsite co…"
click at [856, 606] on button "Publish Changes" at bounding box center [864, 608] width 78 height 21
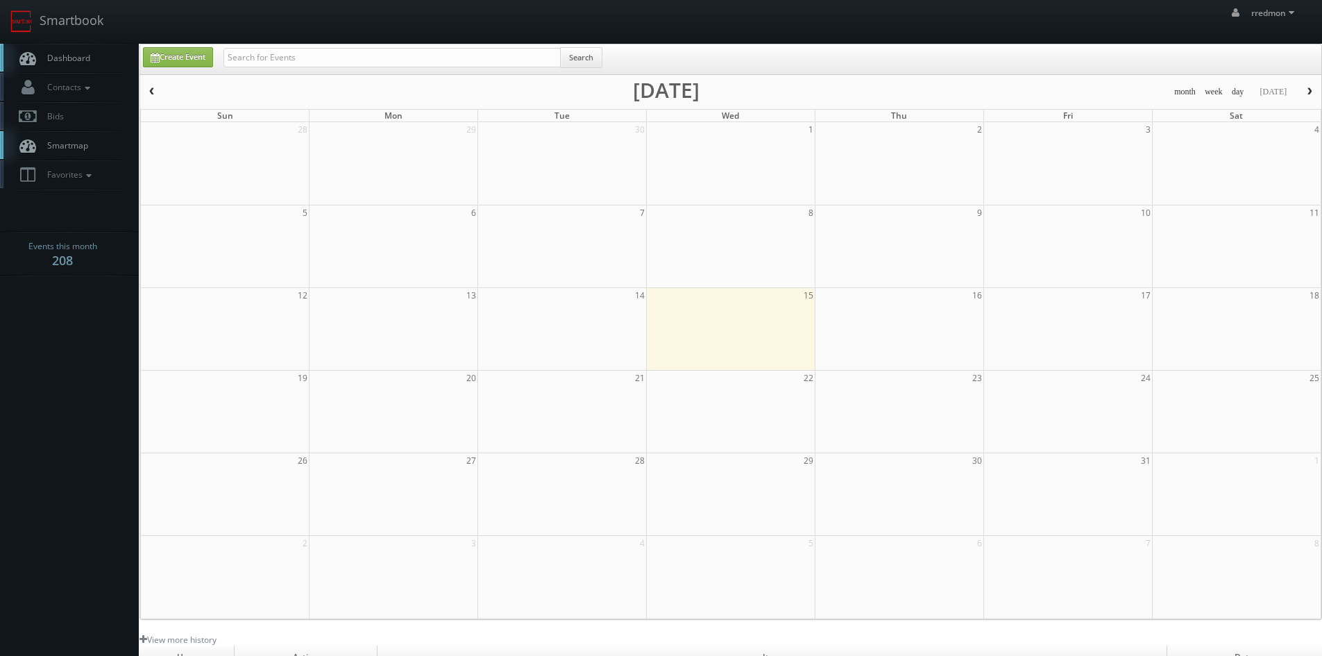
click at [65, 64] on link "Dashboard" at bounding box center [69, 58] width 139 height 28
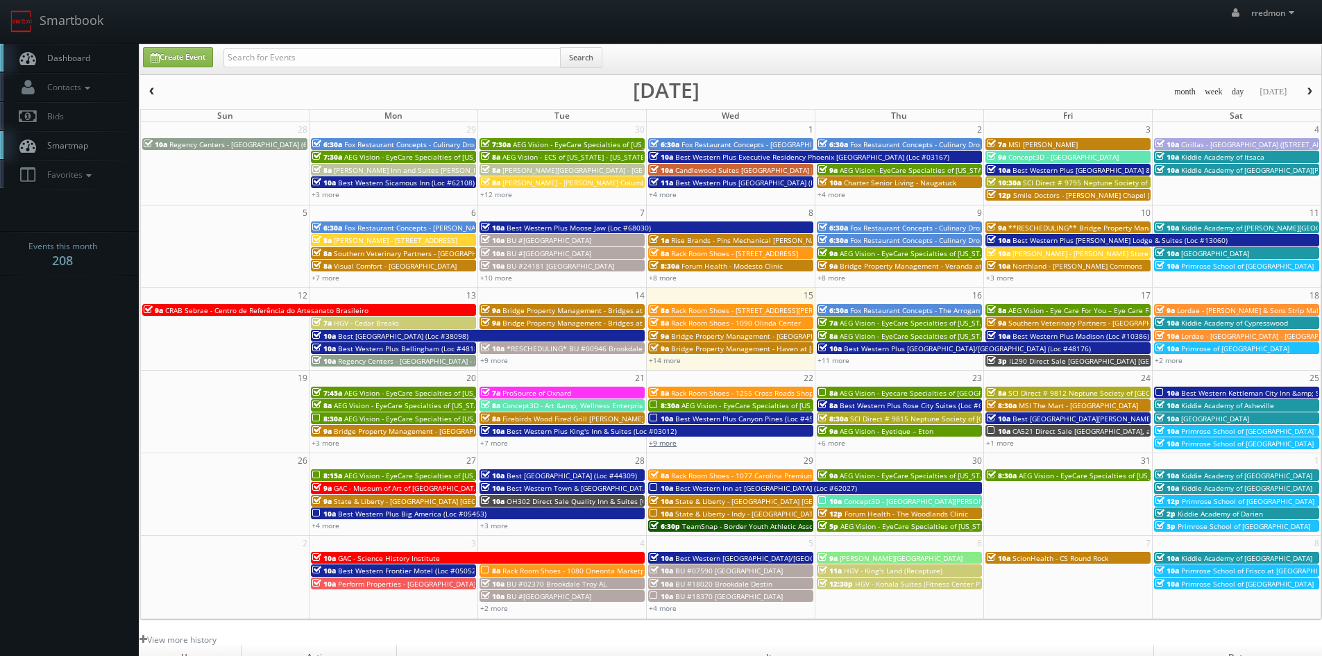
click at [670, 444] on link "+9 more" at bounding box center [663, 443] width 28 height 10
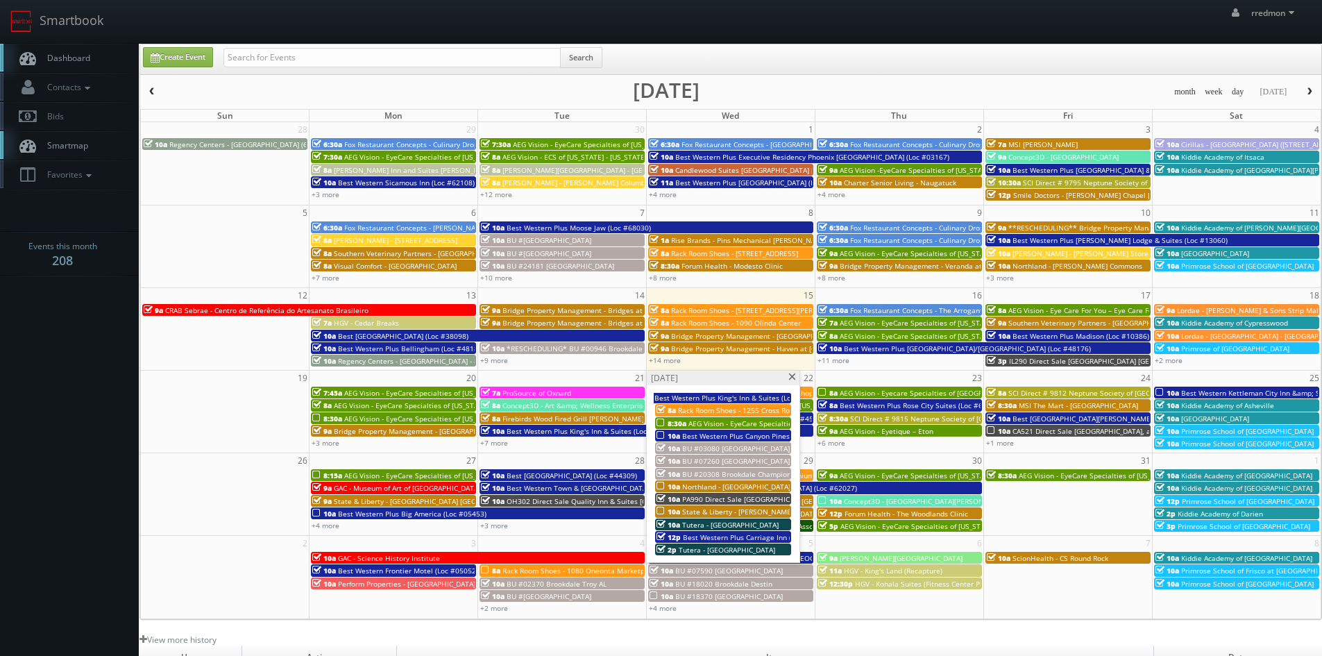
click at [724, 482] on span "Northland - [GEOGRAPHIC_DATA] at [GEOGRAPHIC_DATA]" at bounding box center [775, 487] width 187 height 10
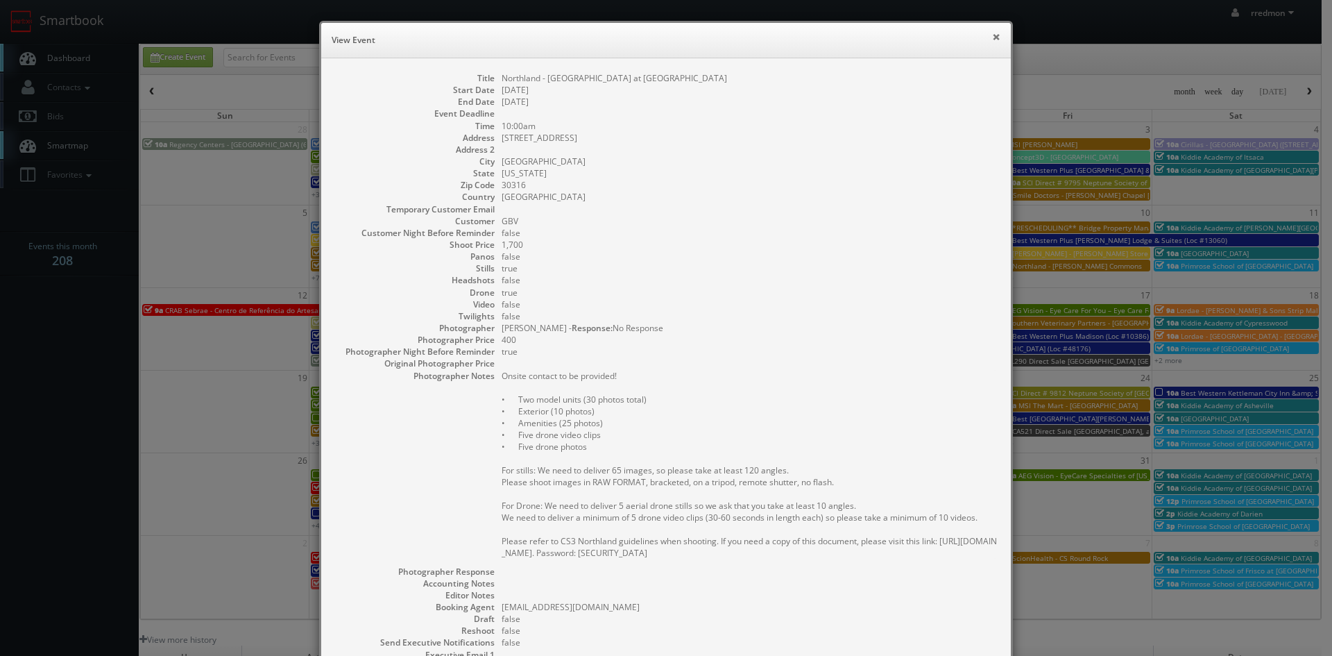
click at [992, 39] on button "×" at bounding box center [996, 37] width 8 height 10
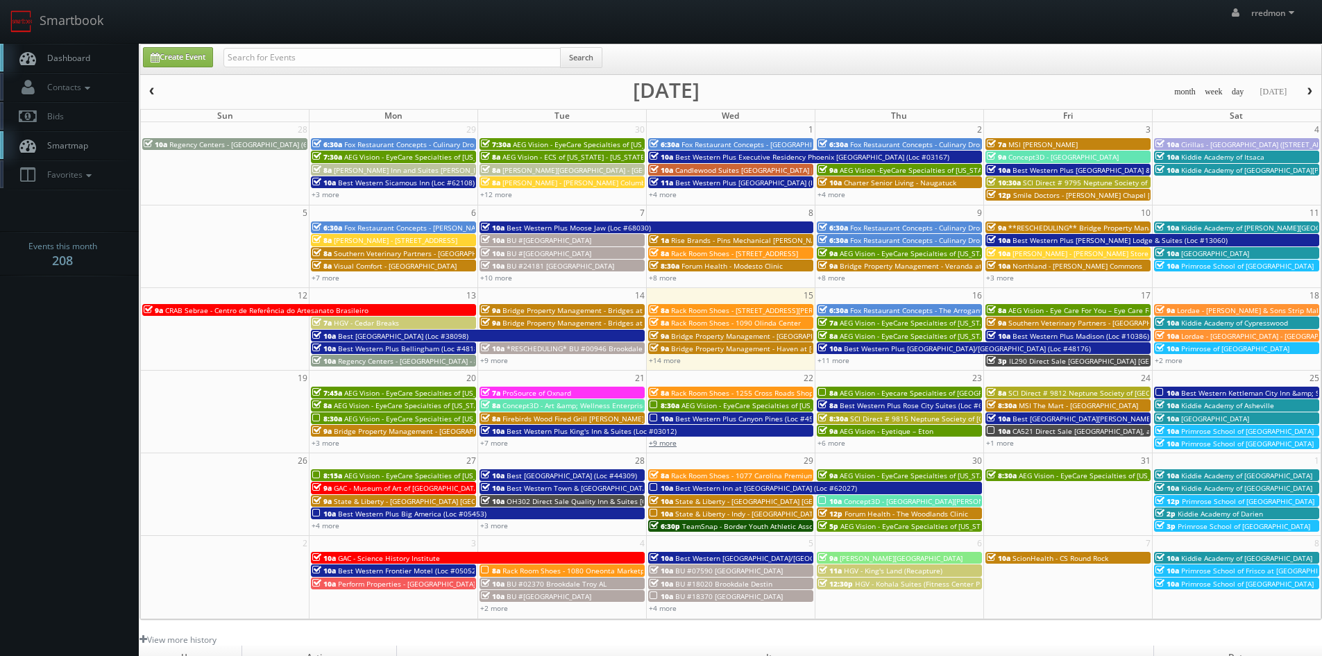
click at [662, 444] on link "+9 more" at bounding box center [663, 443] width 28 height 10
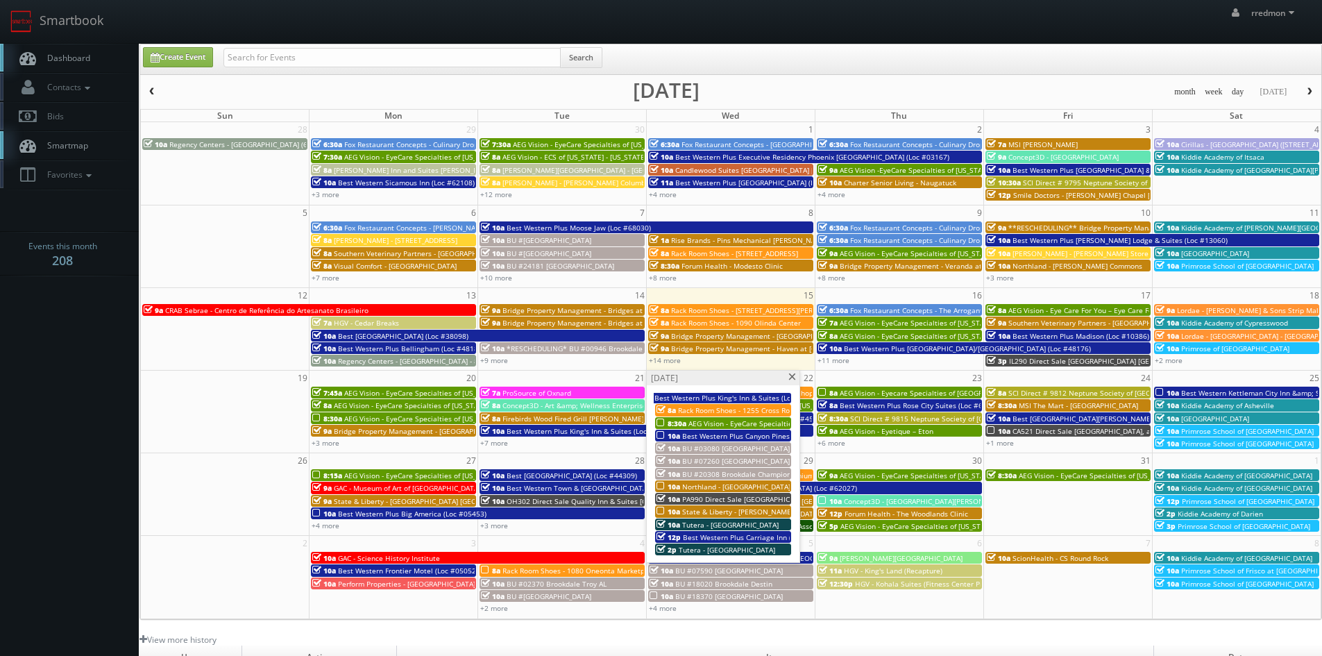
click at [757, 510] on span "State & Liberty - [PERSON_NAME][GEOGRAPHIC_DATA] - [GEOGRAPHIC_DATA]" at bounding box center [808, 512] width 253 height 10
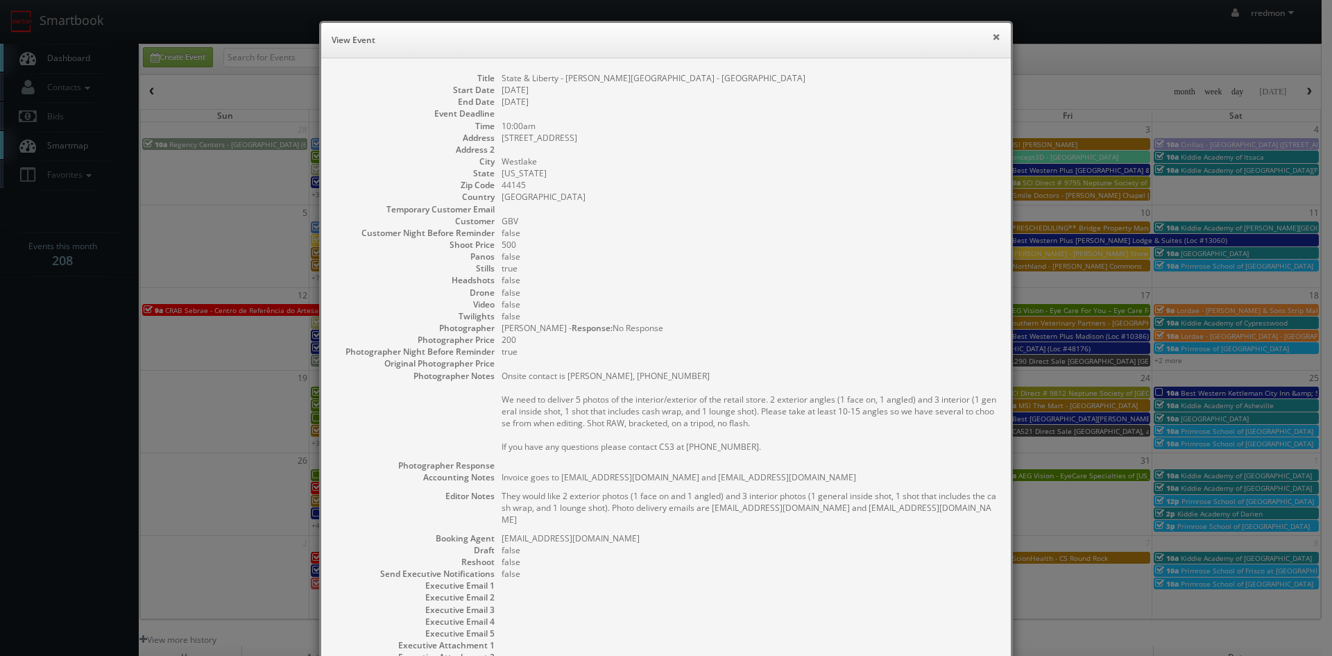
click at [992, 39] on button "×" at bounding box center [996, 37] width 8 height 10
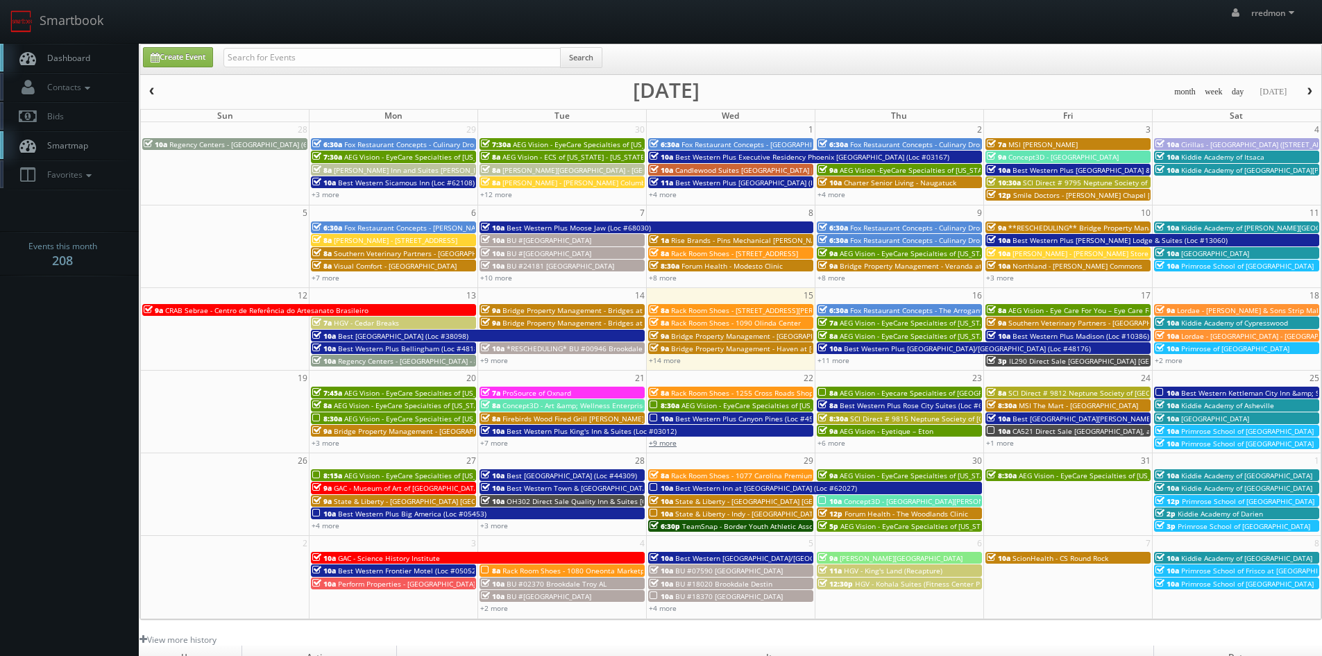
click at [664, 441] on link "+9 more" at bounding box center [663, 443] width 28 height 10
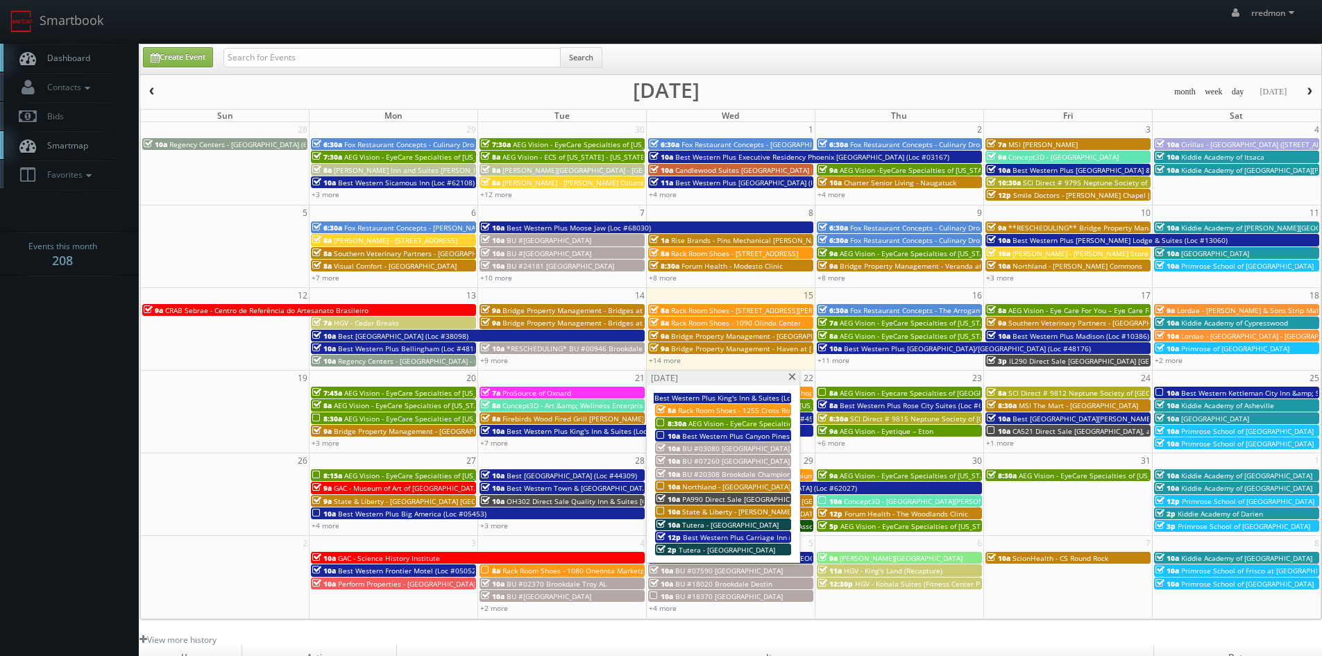
click at [790, 376] on span at bounding box center [792, 377] width 9 height 8
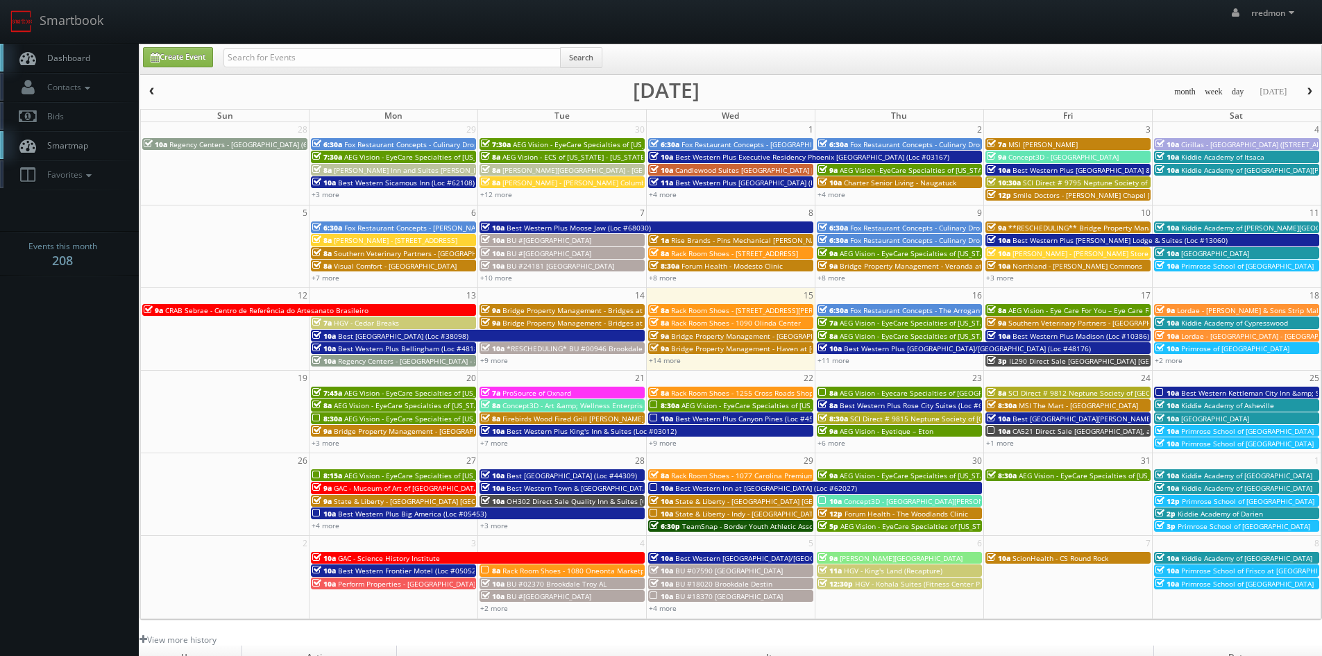
click at [885, 391] on span "AEG Vision - Eyecare Specialties of [GEOGRAPHIC_DATA] – Advanced Eye Care Assoc…" at bounding box center [987, 393] width 294 height 10
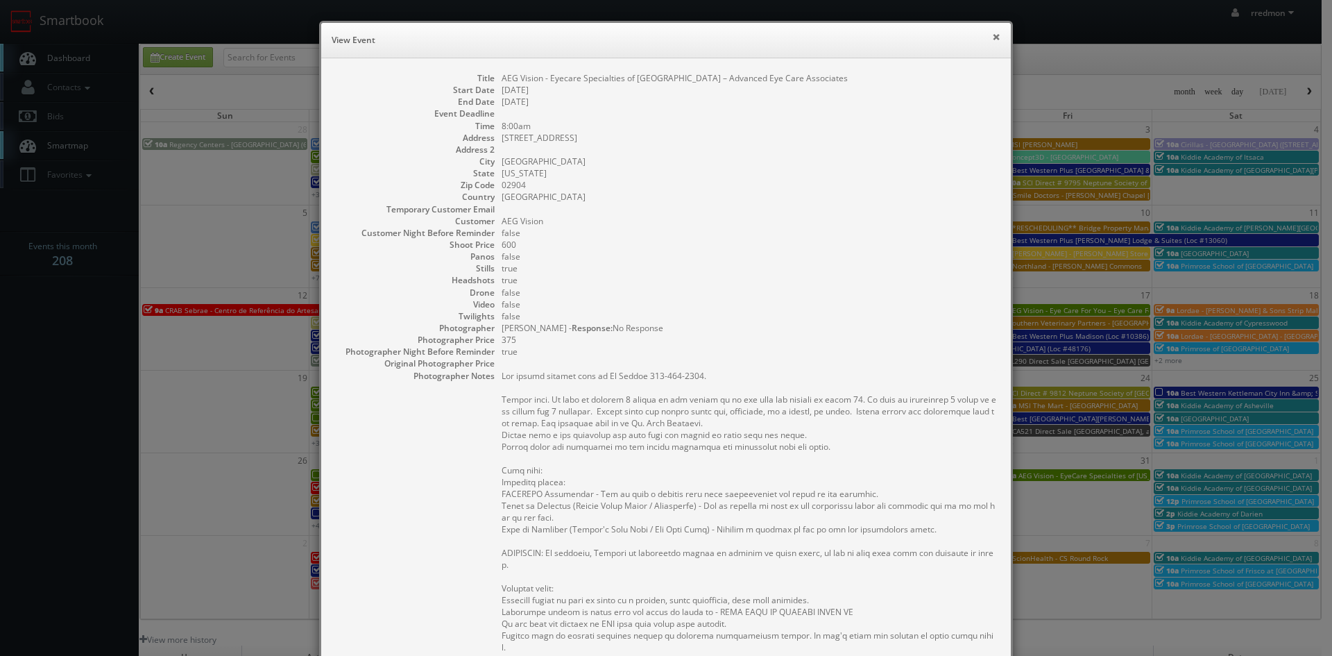
click at [993, 37] on button "×" at bounding box center [996, 37] width 8 height 10
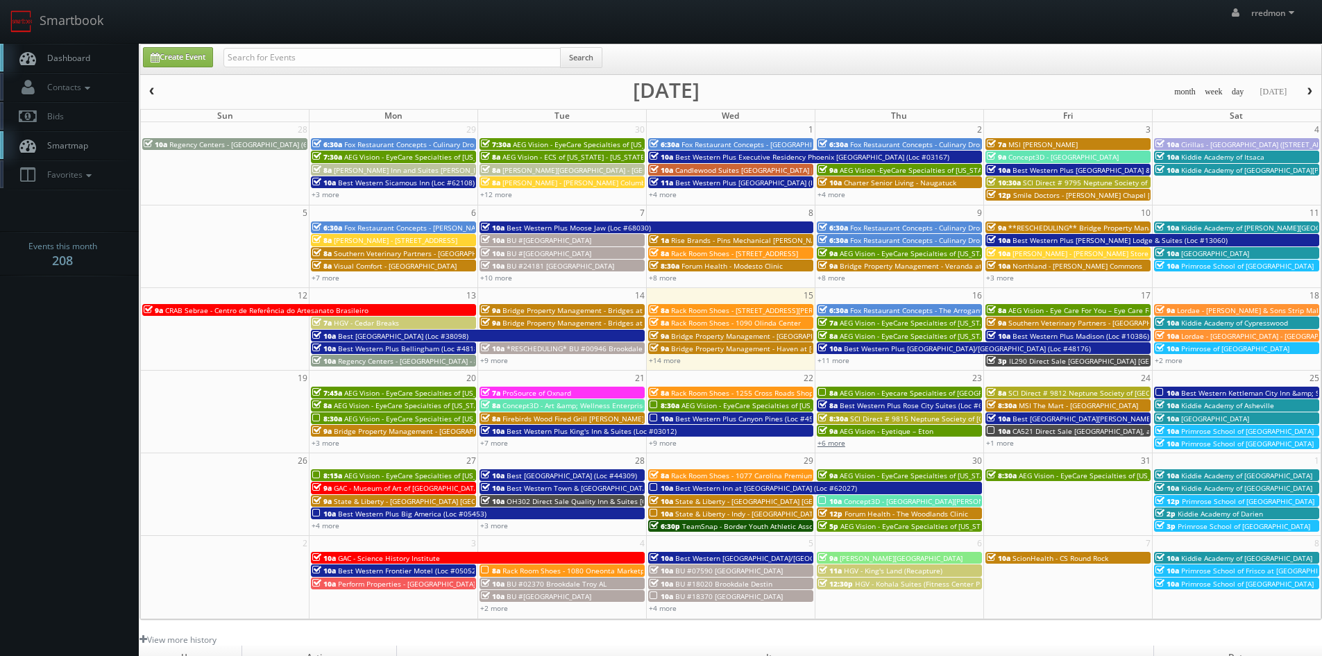
click at [836, 441] on link "+6 more" at bounding box center [831, 443] width 28 height 10
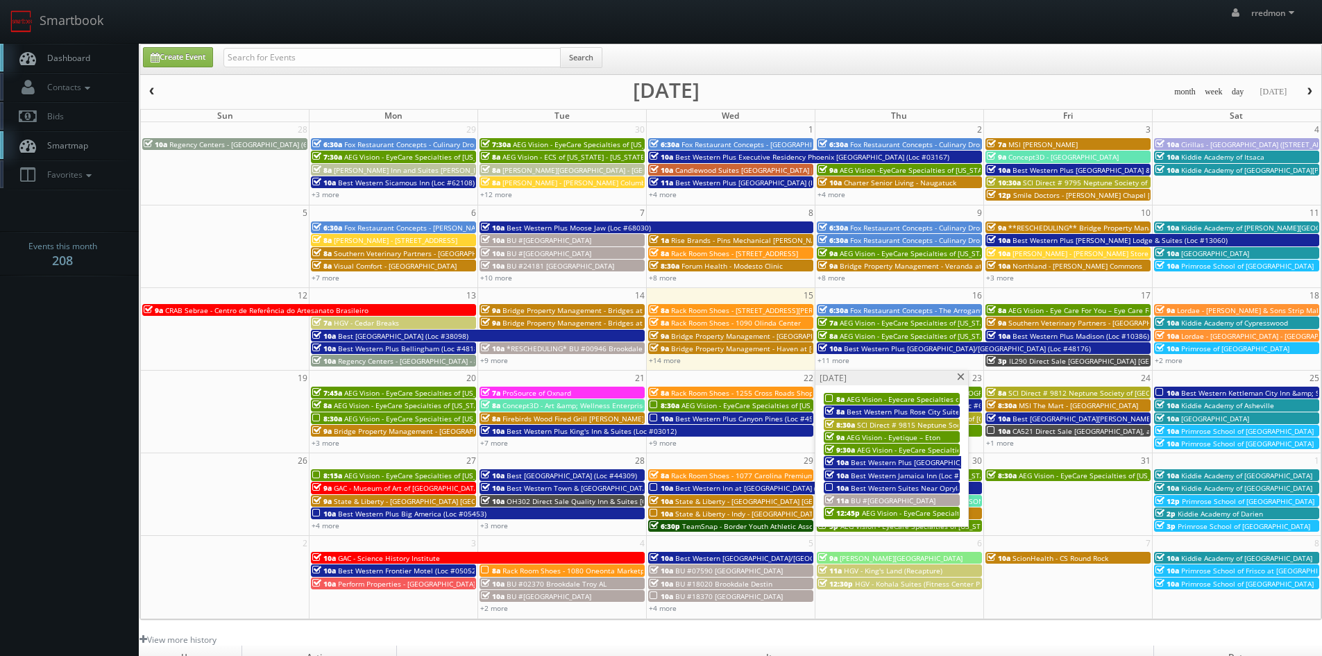
click at [860, 487] on span "Best Western Suites Near Opryland (Loc #43134)" at bounding box center [933, 488] width 164 height 10
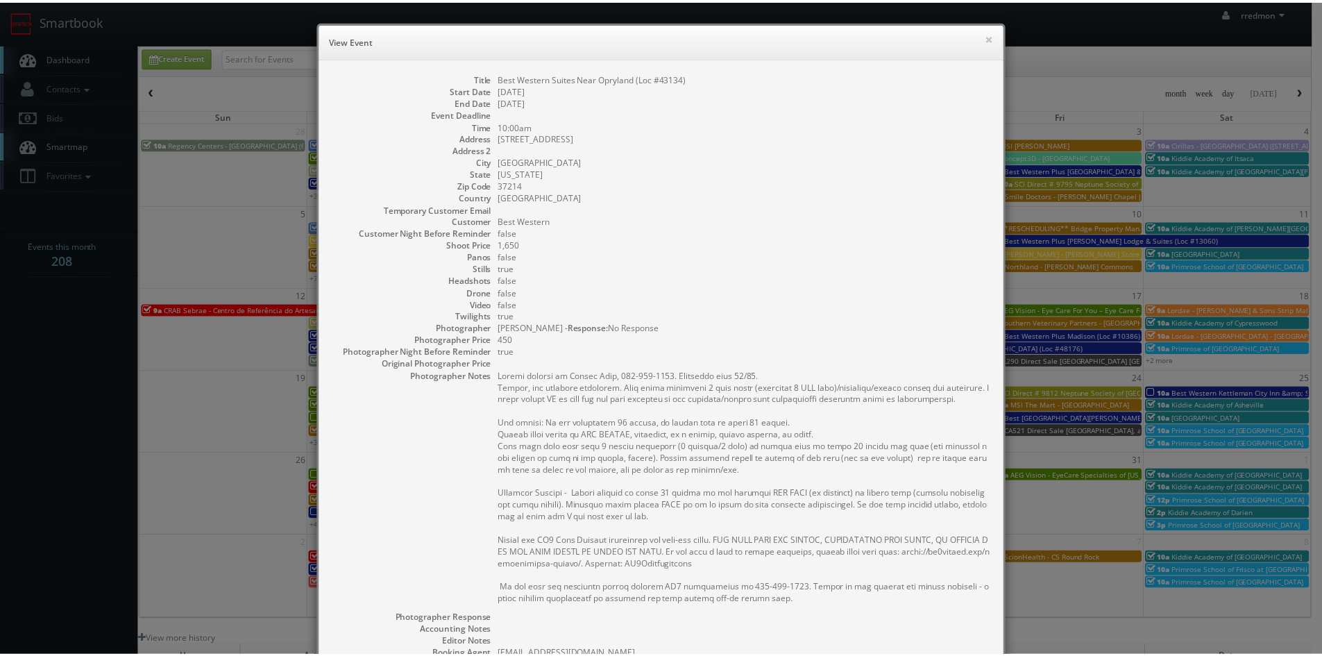
scroll to position [246, 0]
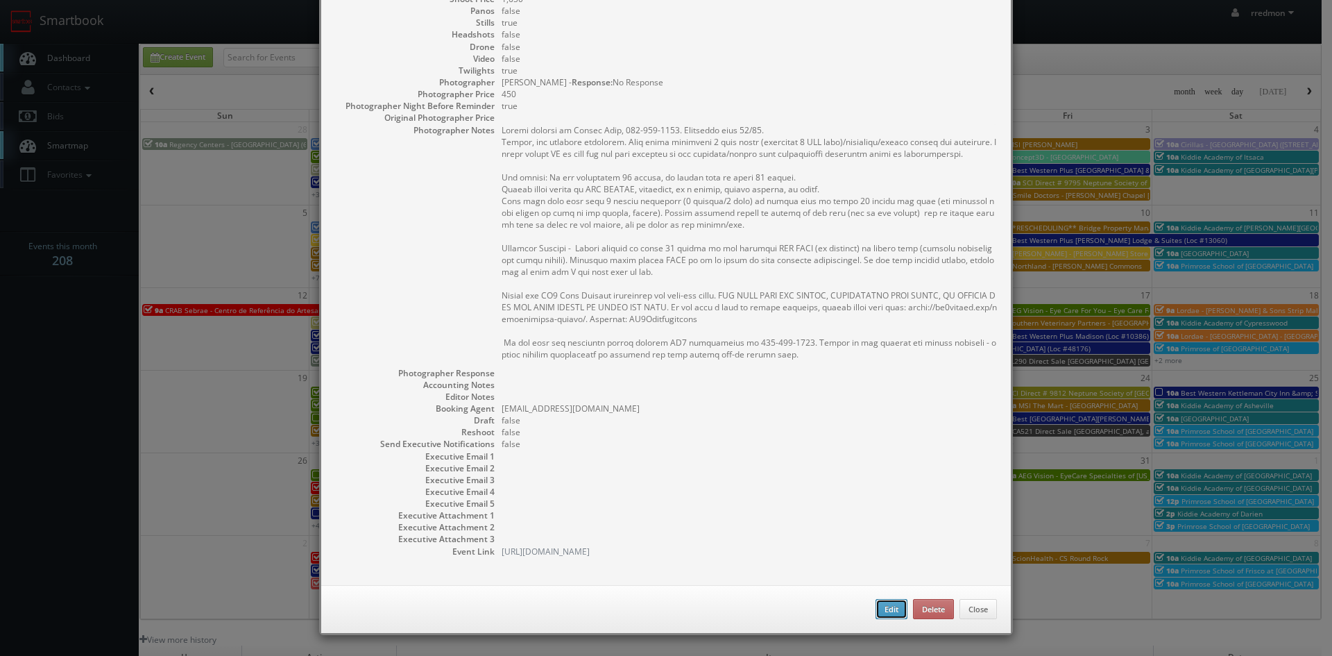
click at [881, 605] on button "Edit" at bounding box center [892, 609] width 32 height 21
type input "Best Western Suites Near Opryland (Loc #43134)"
type input "201 Music City Cir"
type input "Nashville"
type input "37214"
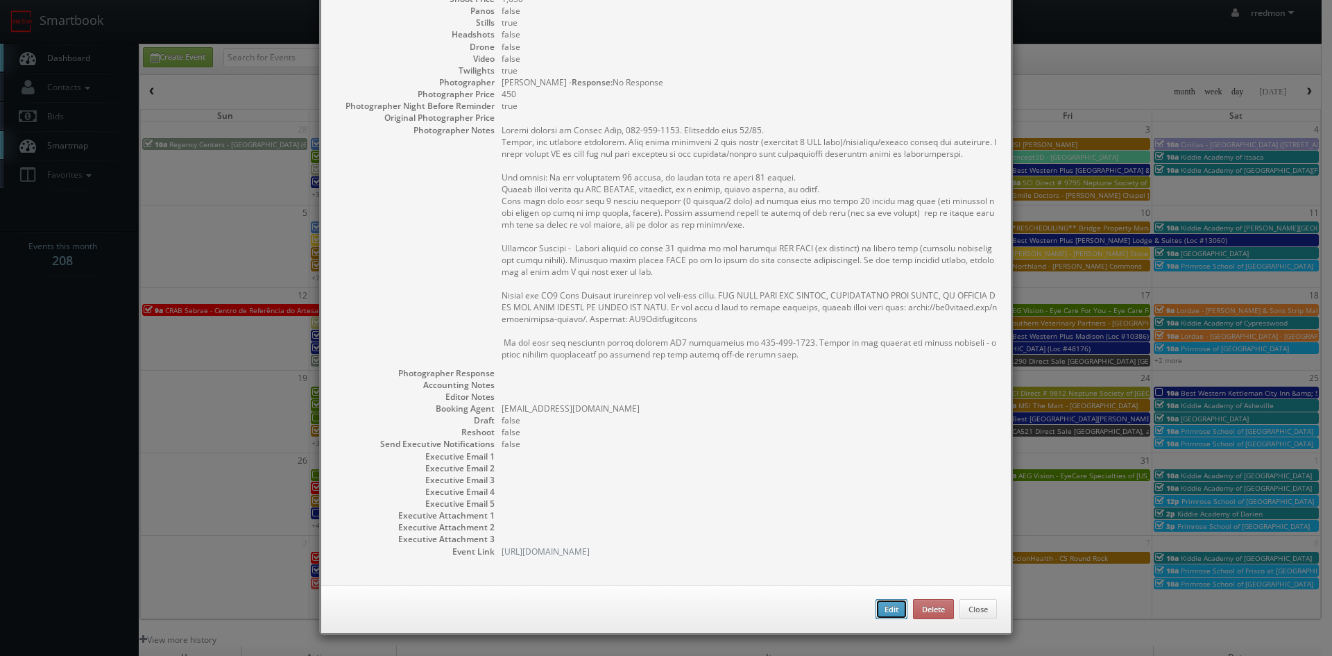
type input "1,650"
checkbox input "true"
type input "10/23/2025"
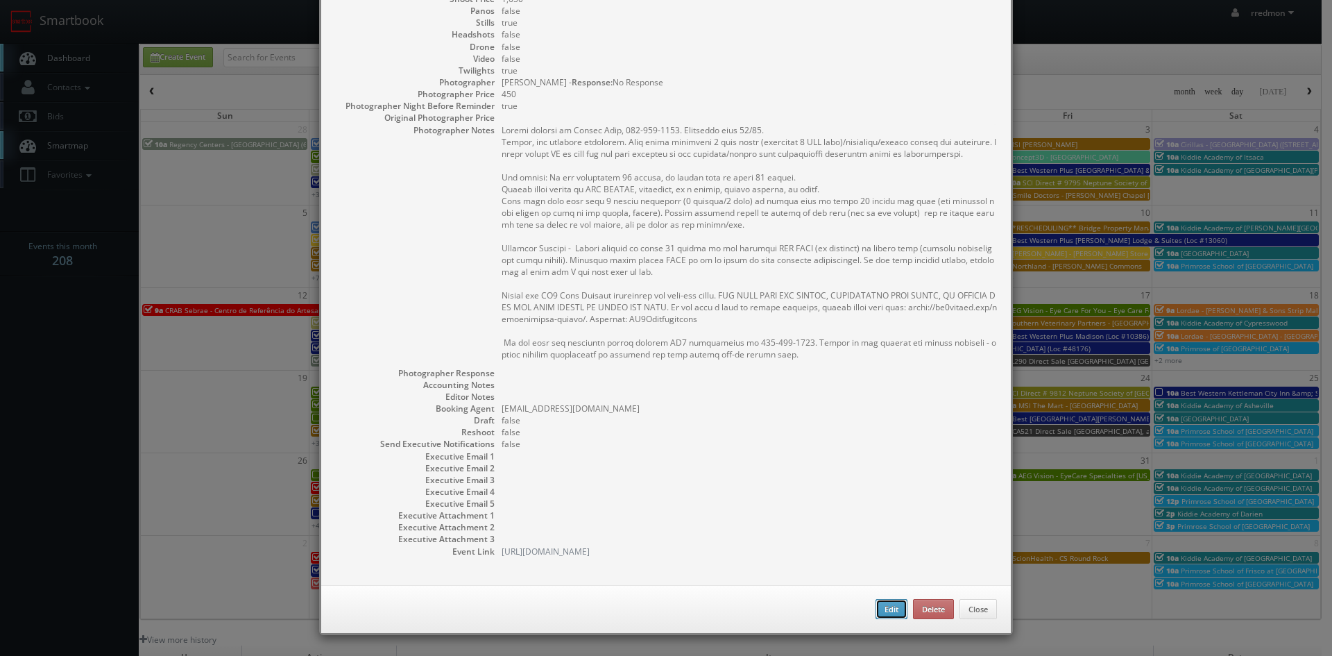
type input "10:00am"
checkbox input "true"
type textarea "Onsite contact is Khylam Hari, 615-337-2084. Overnight stay 10/22. Stills, and …"
select select "[US_STATE]"
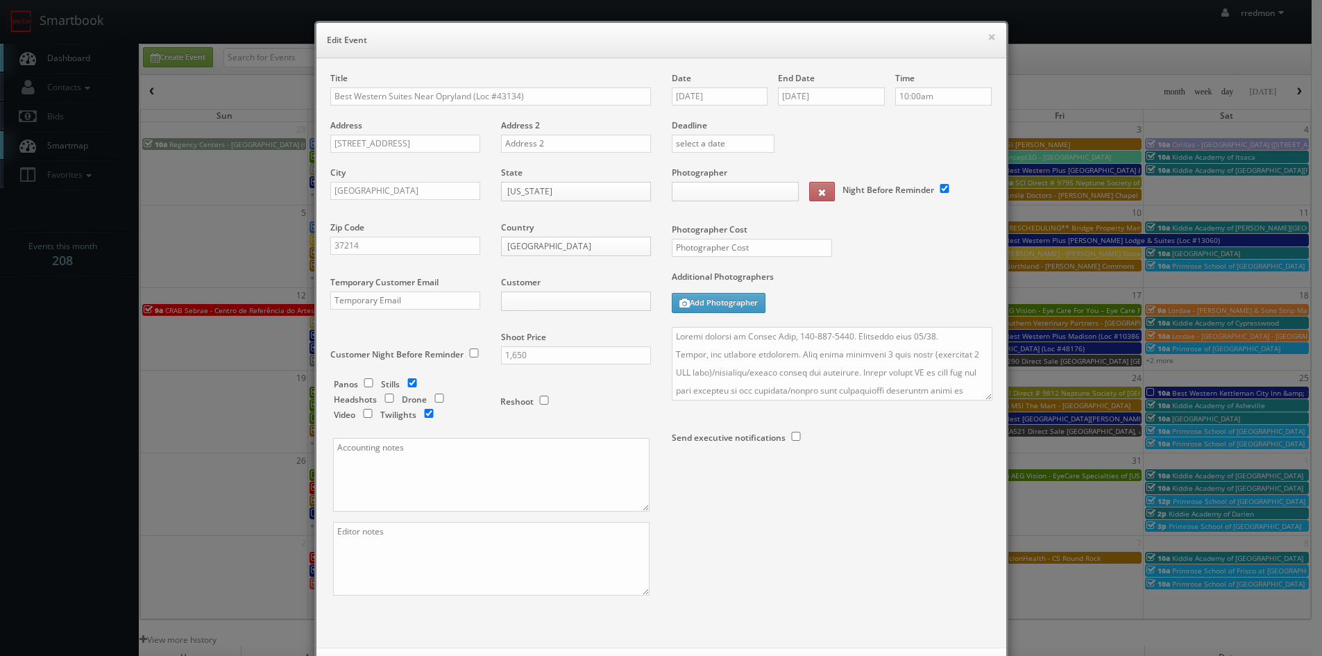
type input "1,650"
type input "450"
select select "fake55@mg.cs3calendar.com"
select select "adam@adamjhoward.com"
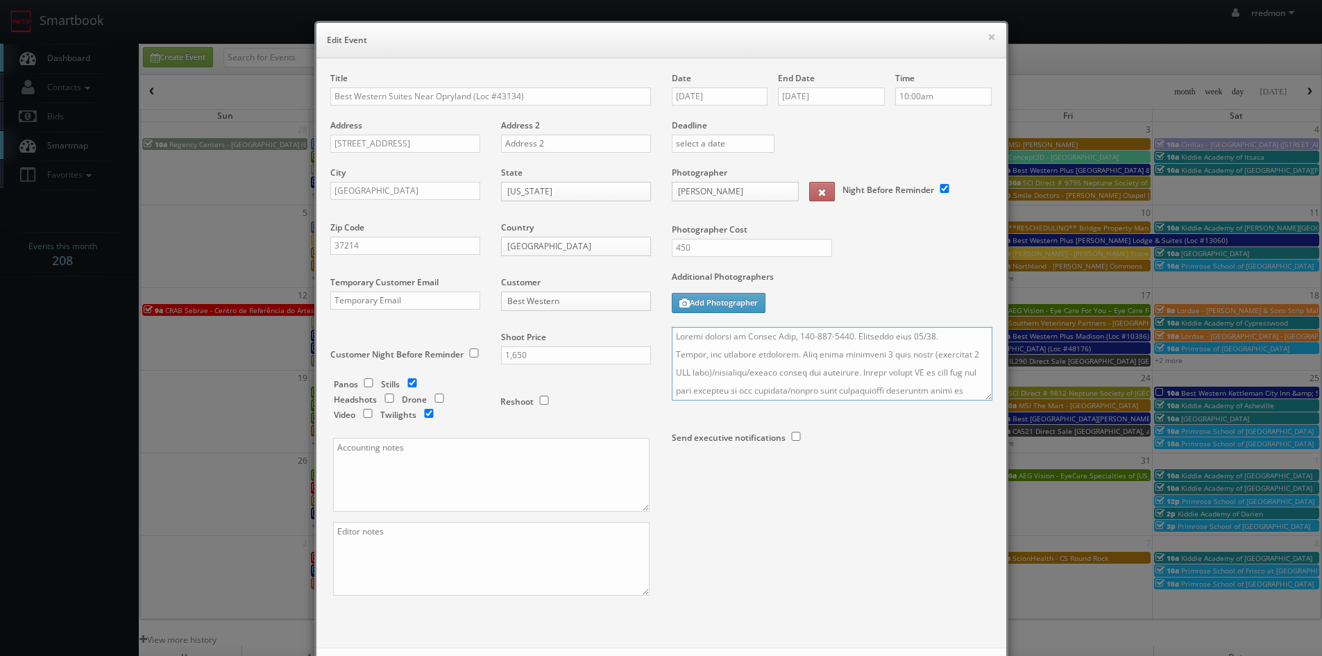
click at [672, 336] on textarea at bounding box center [832, 364] width 321 height 74
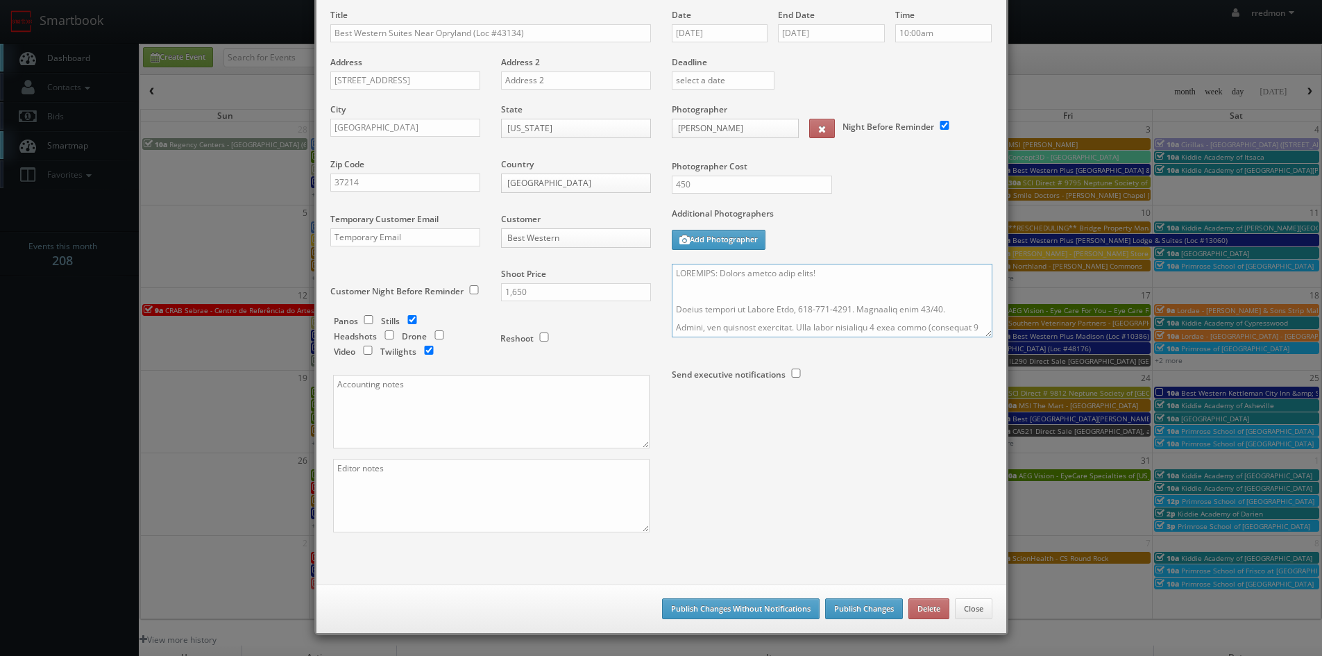
type textarea "REMINDER: Please accept this shoot! Onsite contact is Khylam Hari, 615-337-2084…"
click at [872, 602] on button "Publish Changes" at bounding box center [864, 608] width 78 height 21
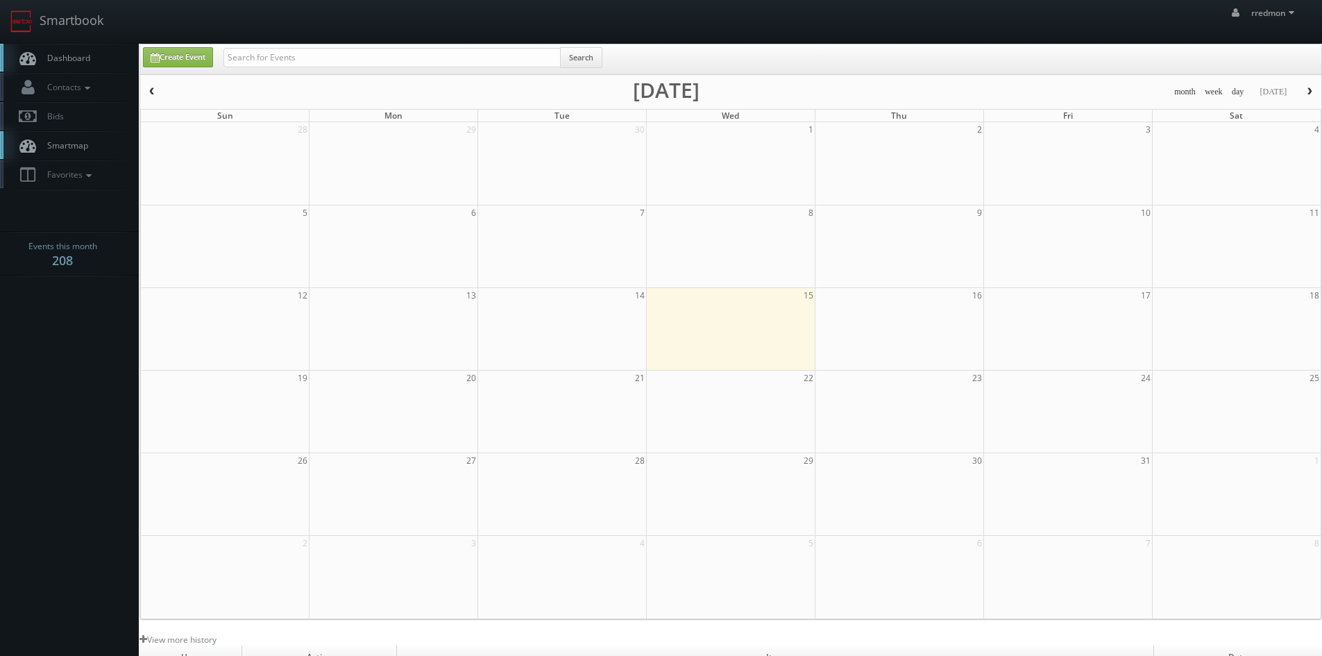
click at [80, 58] on span "Dashboard" at bounding box center [65, 58] width 50 height 12
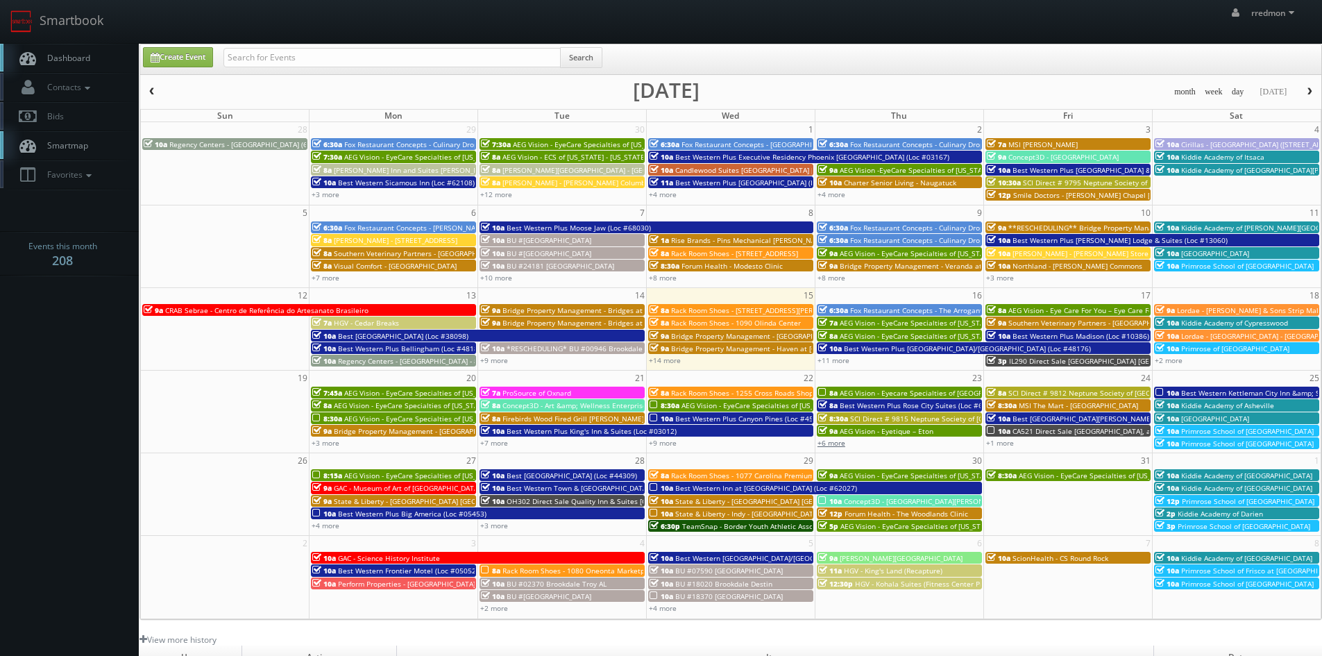
click at [833, 441] on link "+6 more" at bounding box center [831, 443] width 28 height 10
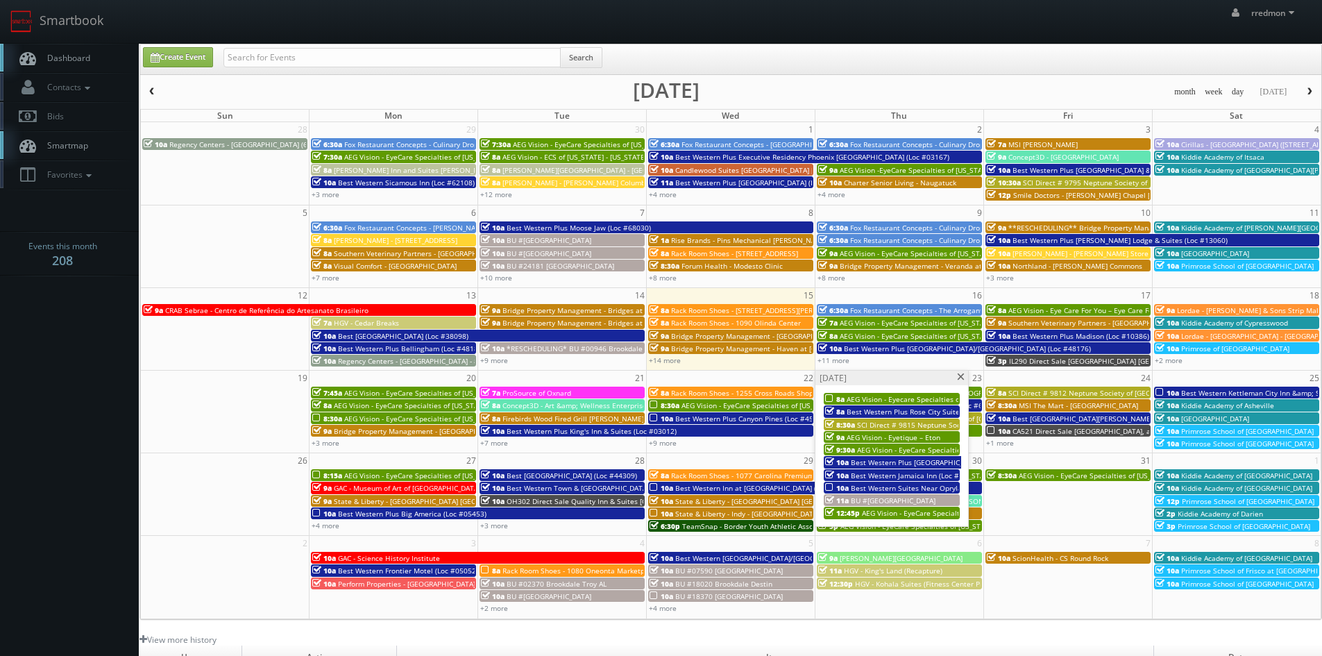
click at [889, 487] on span "Best Western Suites Near Opryland (Loc #43134)" at bounding box center [933, 488] width 164 height 10
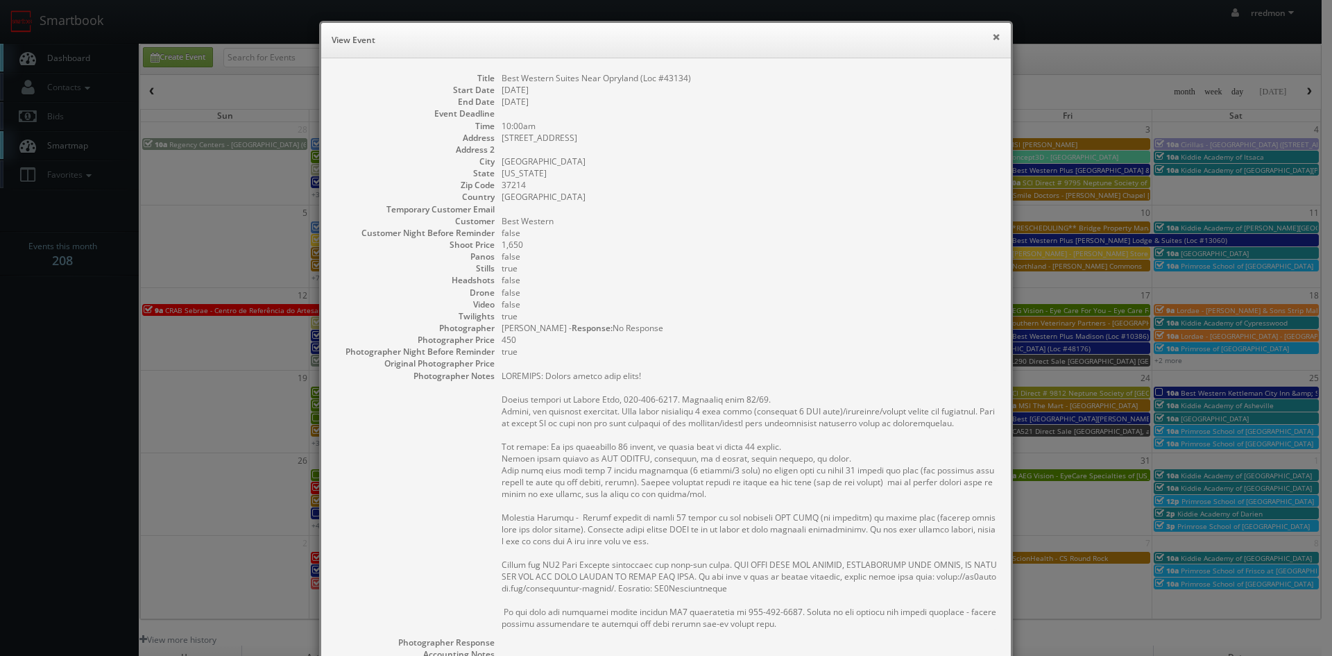
click at [992, 34] on button "×" at bounding box center [996, 37] width 8 height 10
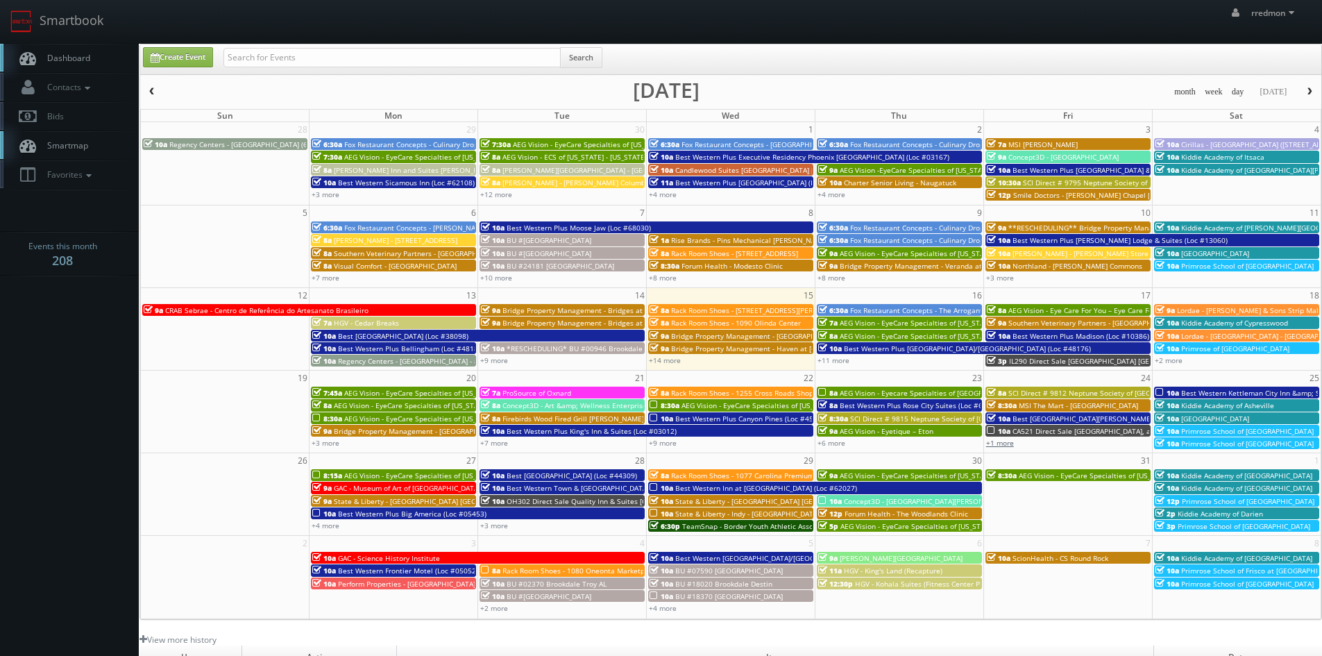
click at [1010, 445] on link "+1 more" at bounding box center [1000, 443] width 28 height 10
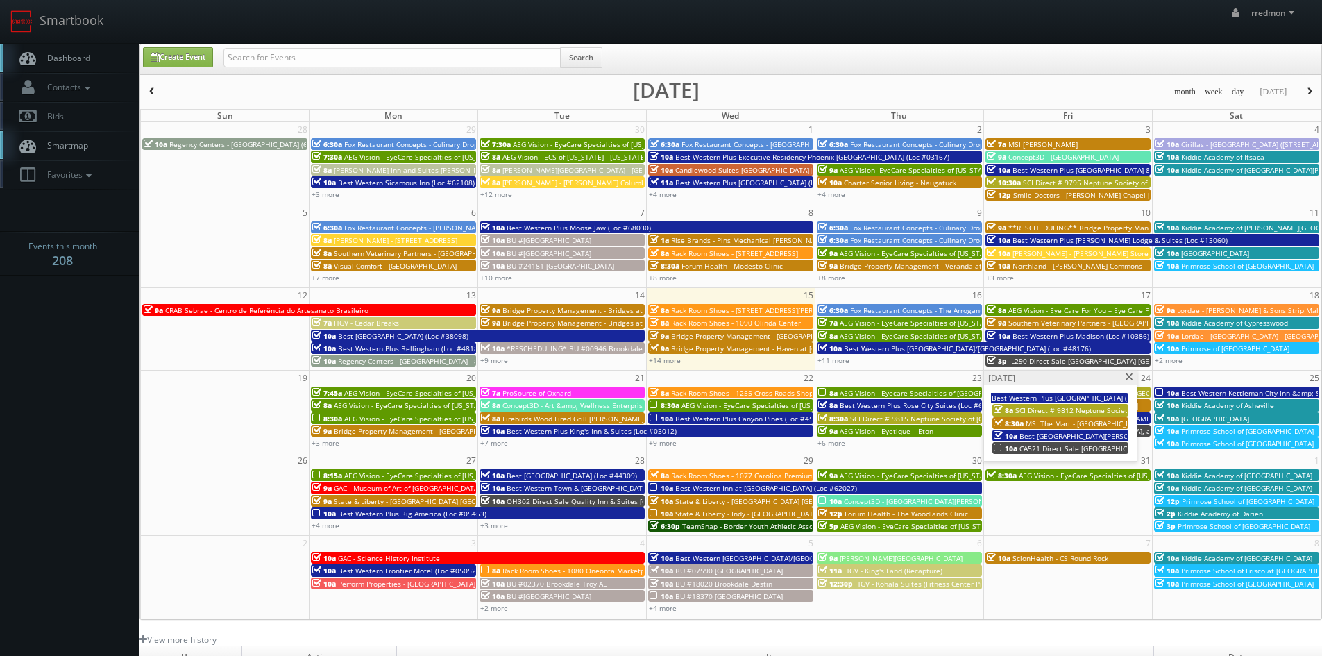
click at [1016, 447] on span "10a" at bounding box center [1006, 448] width 24 height 10
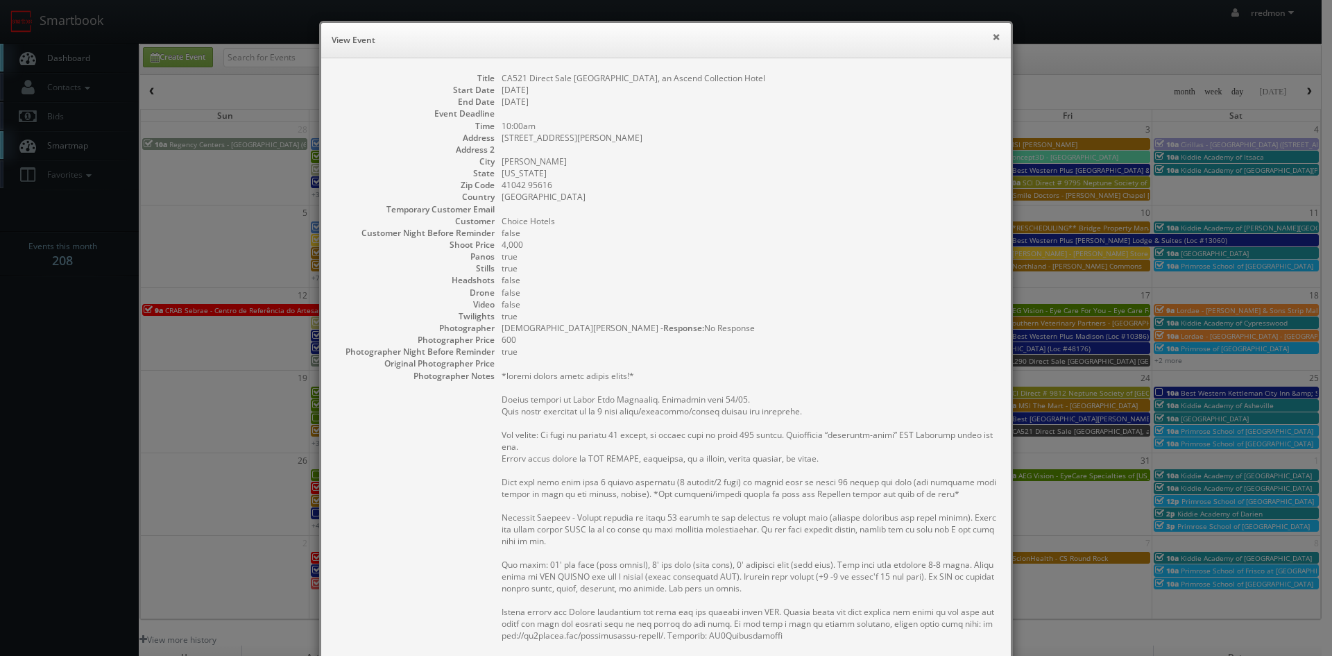
click at [992, 39] on button "×" at bounding box center [996, 37] width 8 height 10
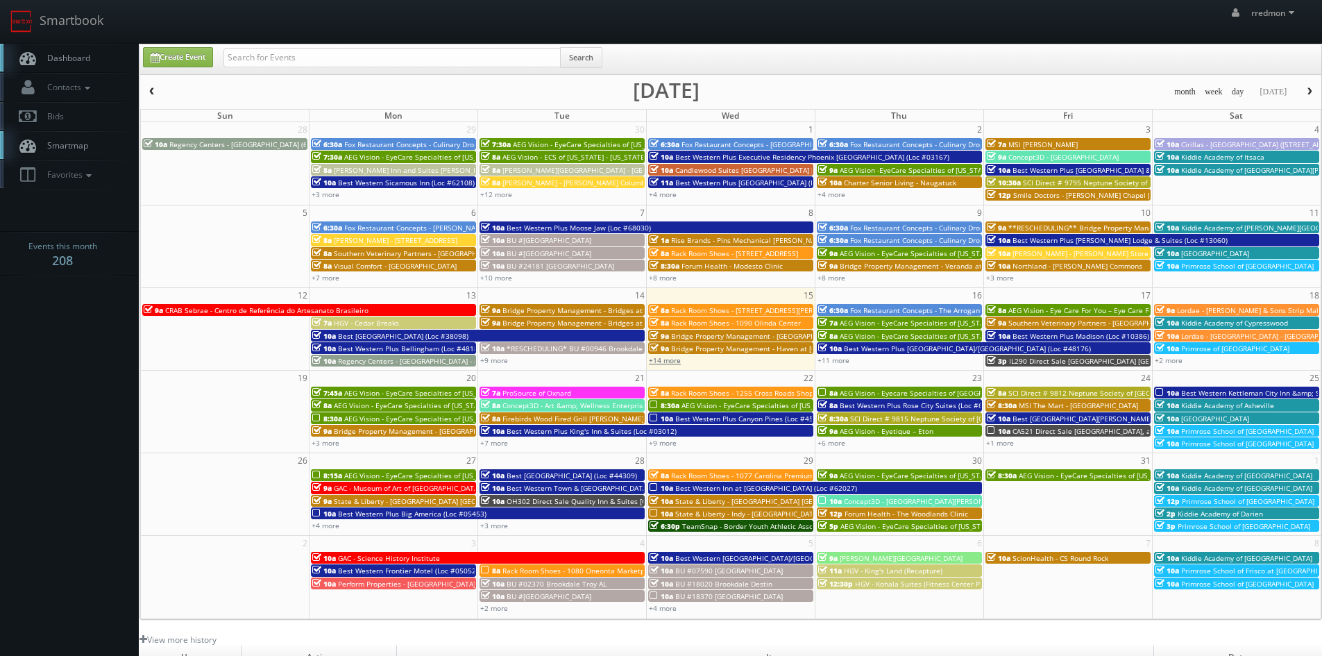
click at [660, 363] on link "+14 more" at bounding box center [665, 360] width 32 height 10
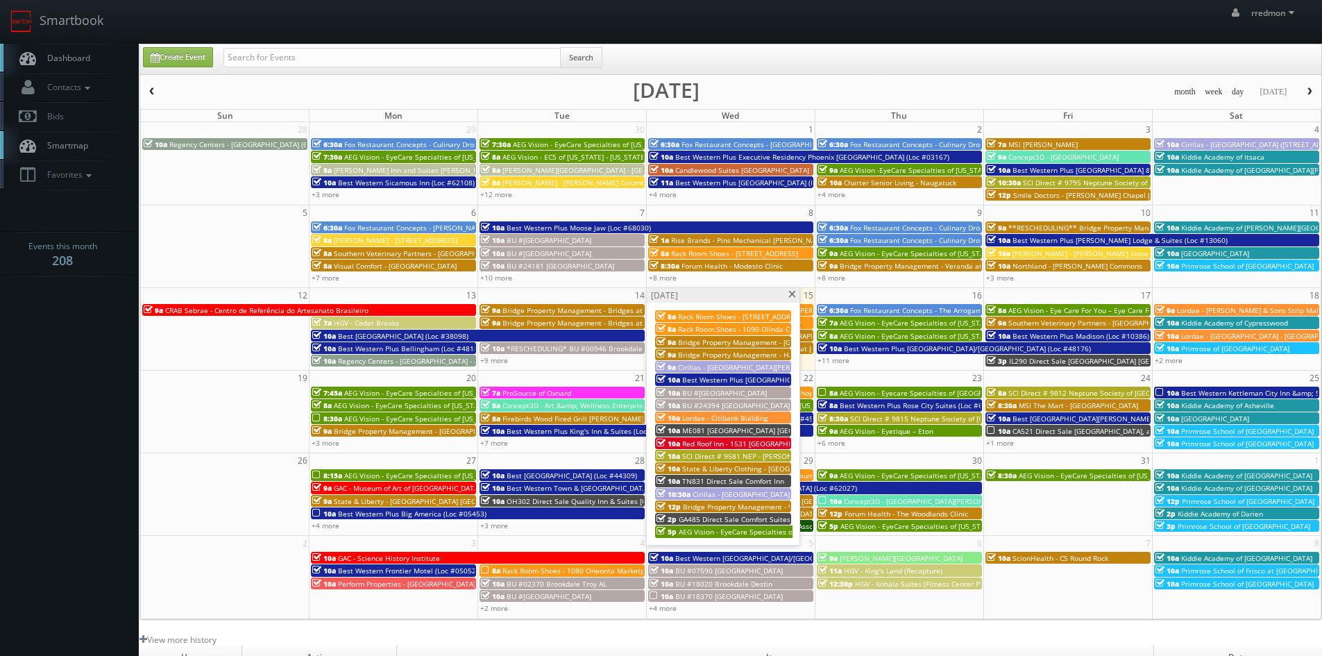
click at [683, 364] on span "Cirillas - [GEOGRAPHIC_DATA][PERSON_NAME] ([STREET_ADDRESS])" at bounding box center [788, 367] width 221 height 10
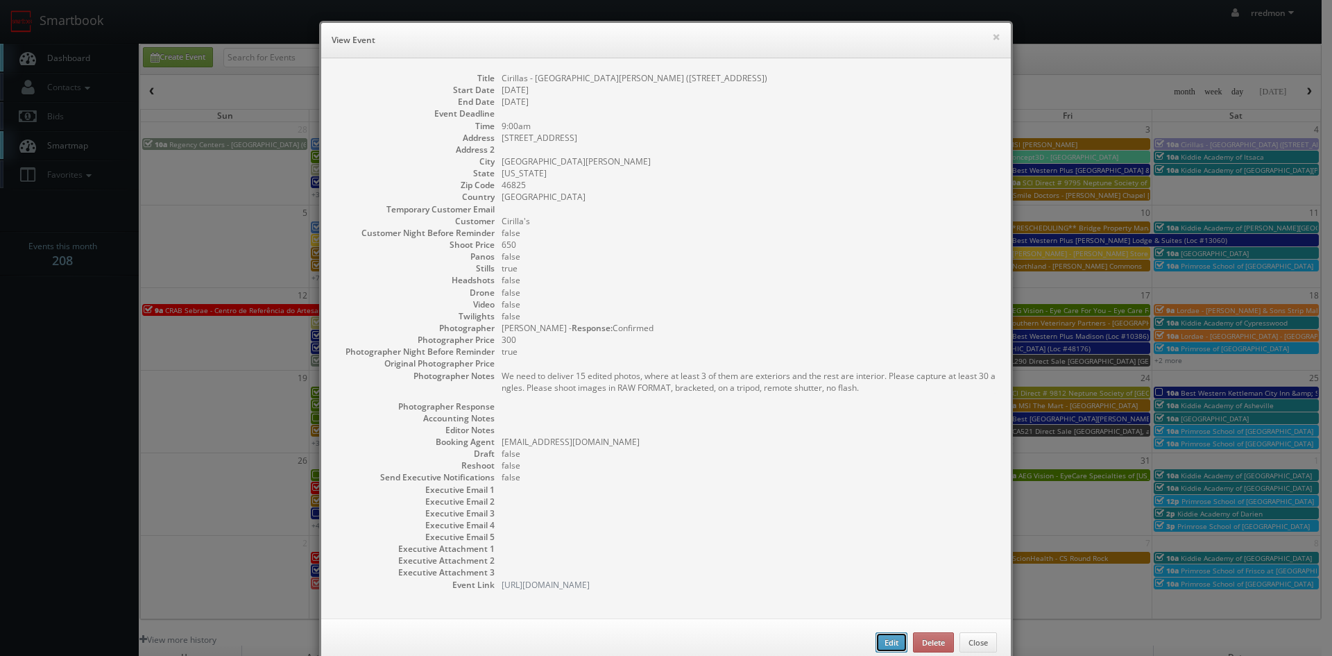
click at [882, 636] on button "Edit" at bounding box center [892, 642] width 32 height 21
type input "Cirillas - Fort Wayne (4625 Coldwater Rd)"
type input "4625 Coldwater Rd"
type input "[GEOGRAPHIC_DATA][PERSON_NAME]"
type input "46825"
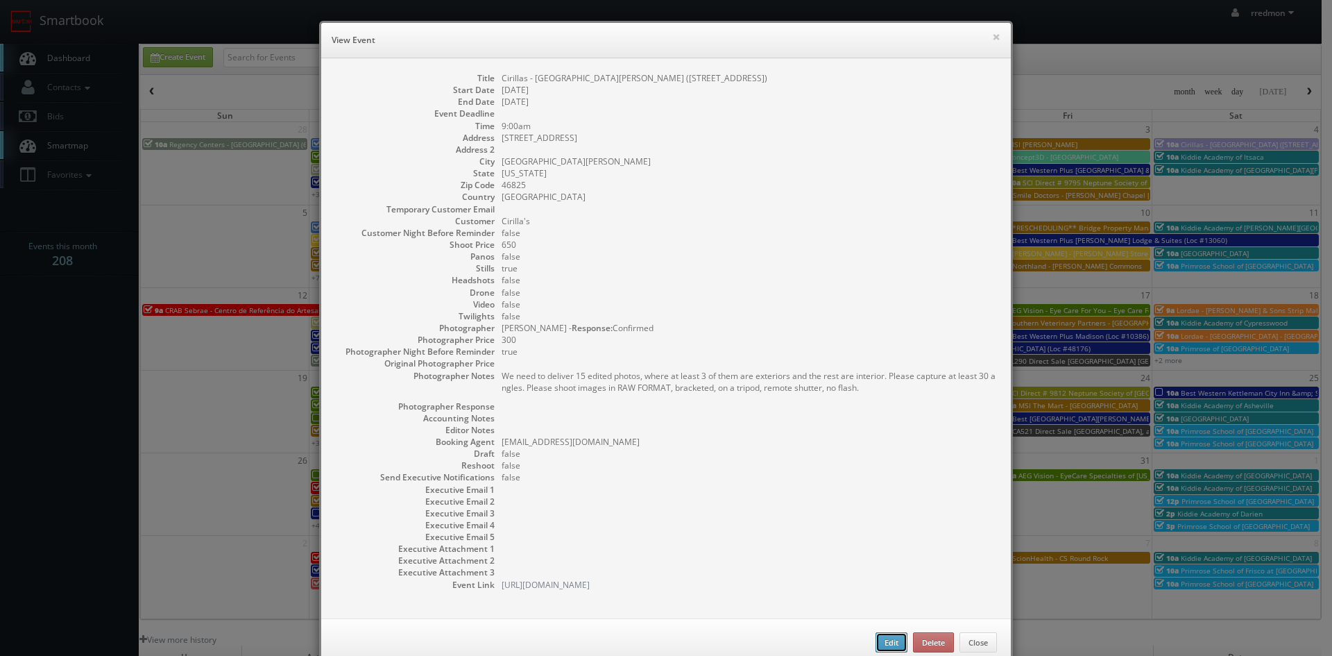
type input "650"
checkbox input "true"
type input "[DATE]"
type input "9:00am"
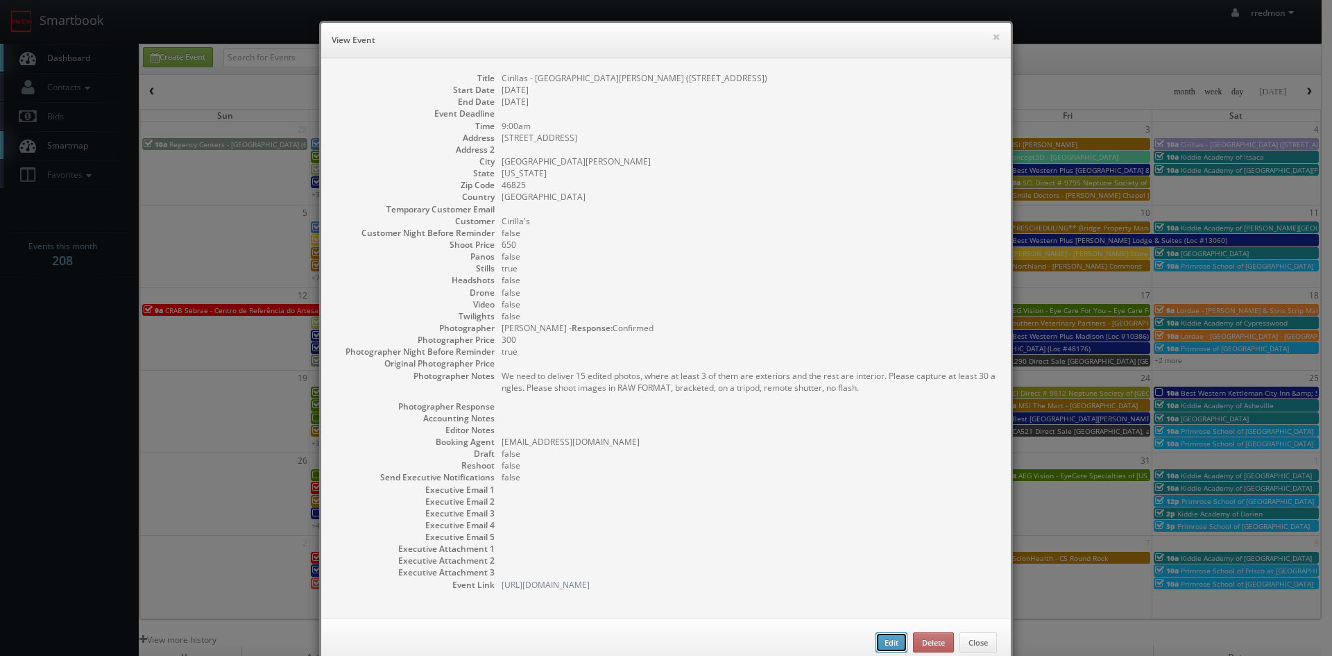
checkbox input "true"
type textarea "We need to deliver 15 edited photos, where at least 3 of them are exteriors and…"
select select "[US_STATE]"
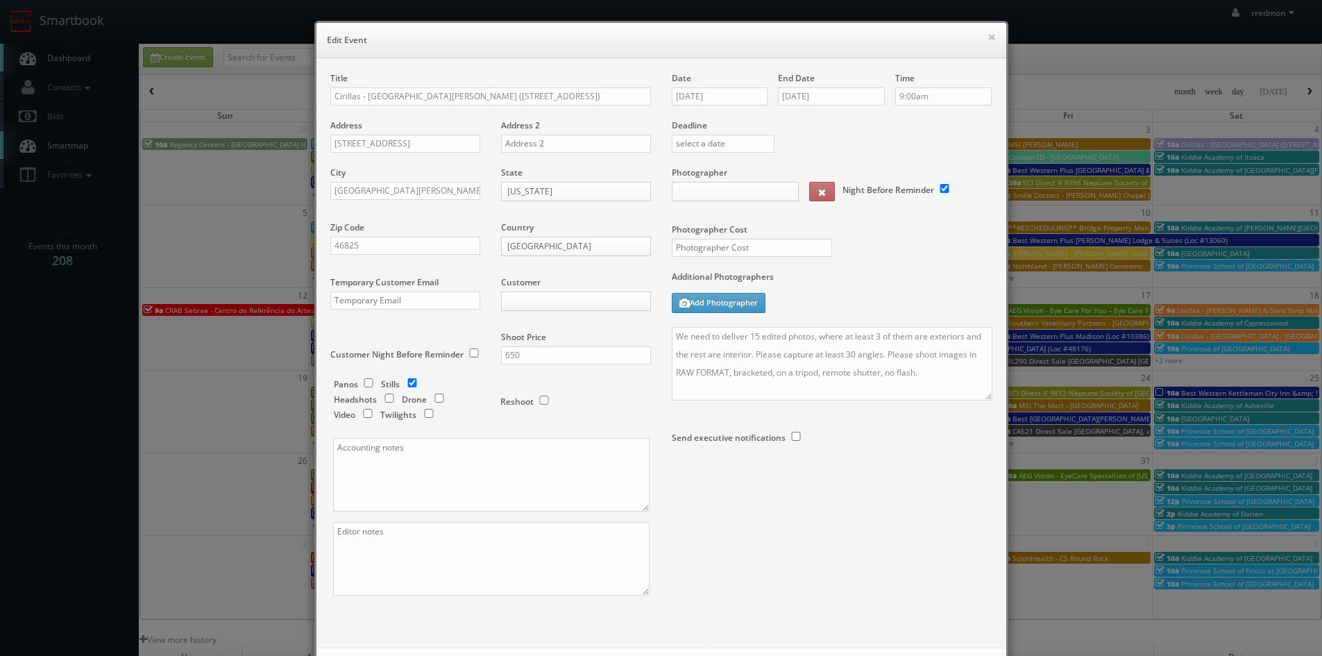
type input "300"
select select "[EMAIL_ADDRESS][DOMAIN_NAME]"
click at [330, 93] on input "Cirillas - Fort Wayne (4625 Coldwater Rd)" at bounding box center [490, 96] width 321 height 18
click at [542, 96] on input "Cirillas - Fort Wayne (4625 Coldwater Rd)" at bounding box center [490, 96] width 321 height 18
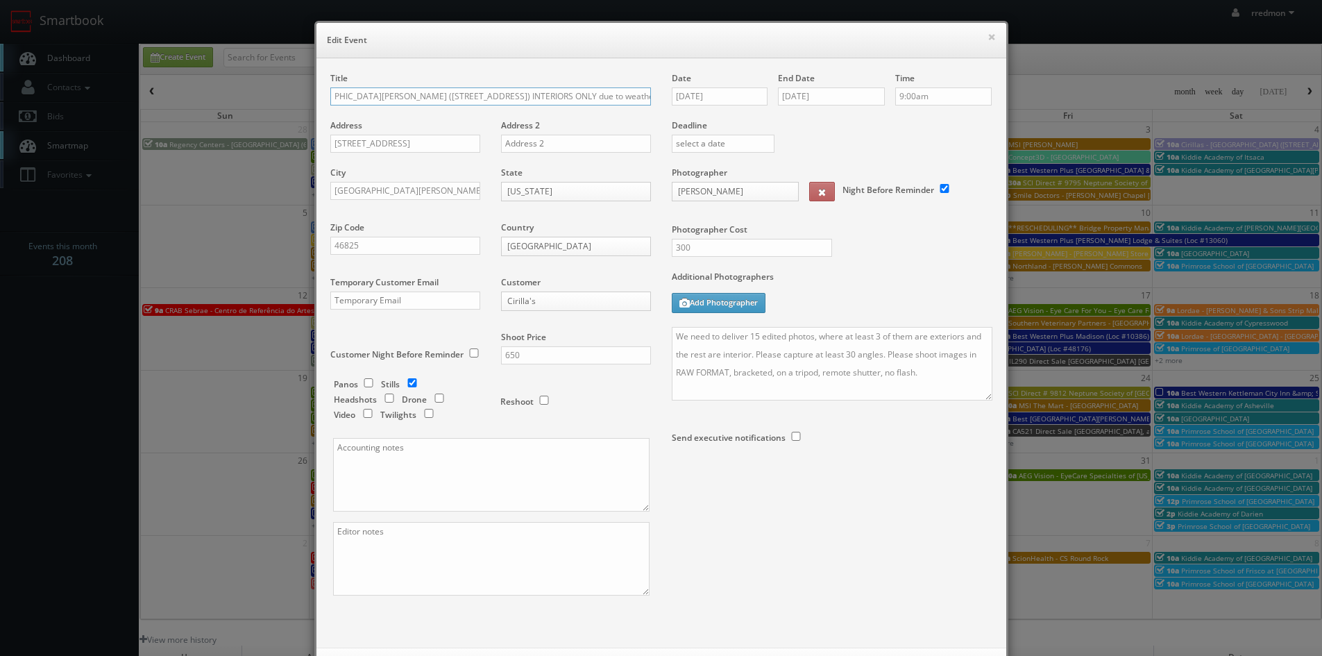
scroll to position [0, 74]
drag, startPoint x: 414, startPoint y: 94, endPoint x: 717, endPoint y: 108, distance: 303.6
click at [717, 108] on div "Title Cirillas - Fort Wayne (4625 Coldwater Rd) INTERIORS ONLY due to weather, …" at bounding box center [661, 346] width 683 height 548
type input "Cirillas - [GEOGRAPHIC_DATA][PERSON_NAME] ([STREET_ADDRESS]) INTERIORS ONLY due…"
click at [900, 555] on div "Title Cirillas - Fort Wayne (4625 Coldwater Rd) INTERIORS ONLY due to weather, …" at bounding box center [661, 346] width 683 height 548
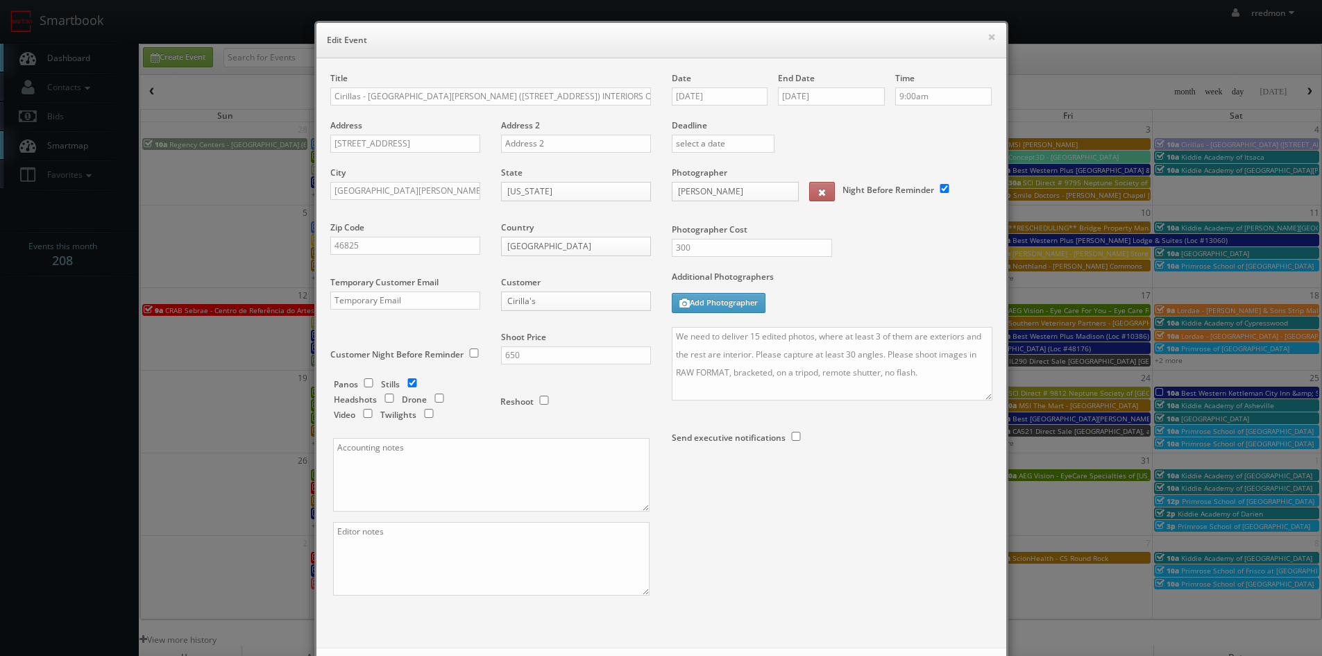
scroll to position [63, 0]
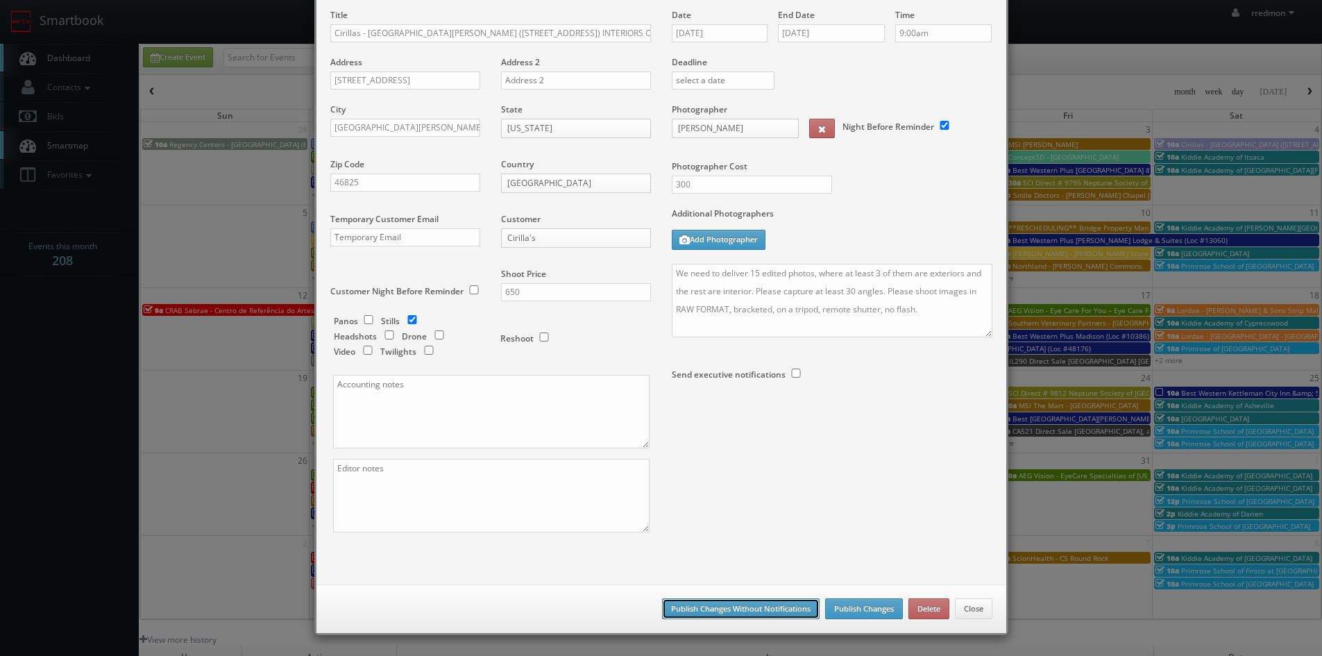
click at [777, 611] on button "Publish Changes Without Notifications" at bounding box center [741, 608] width 158 height 21
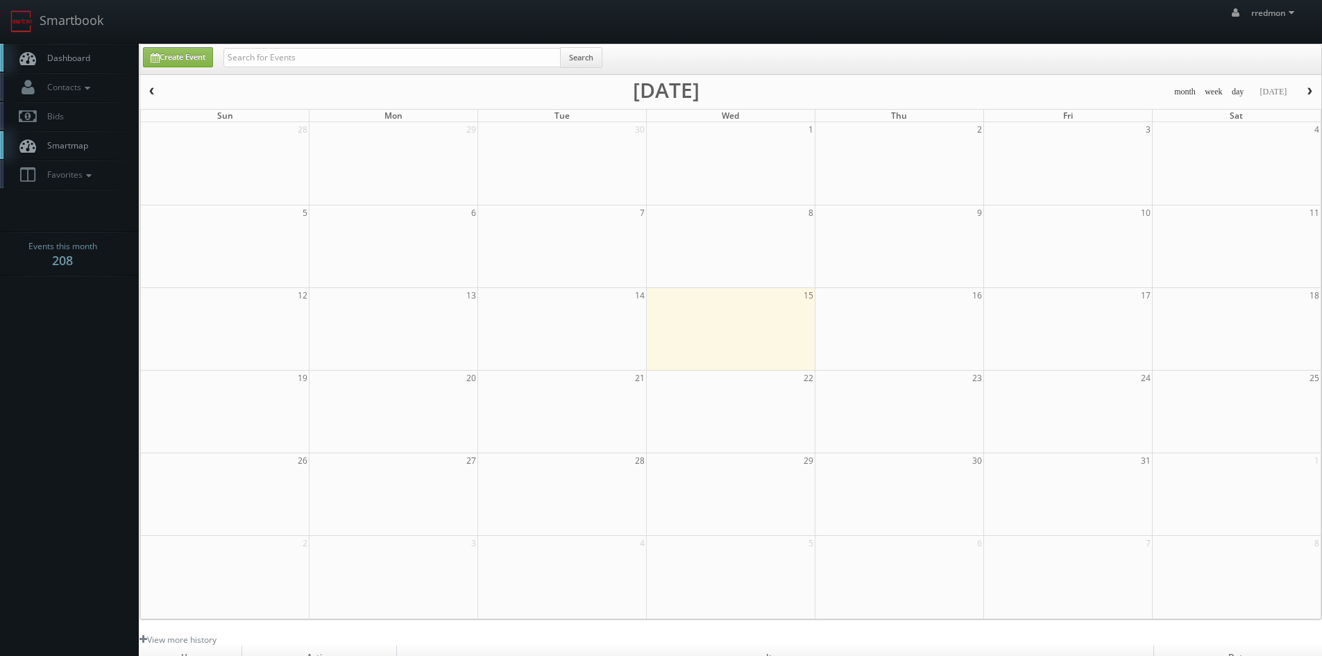
click at [79, 56] on span "Dashboard" at bounding box center [65, 58] width 50 height 12
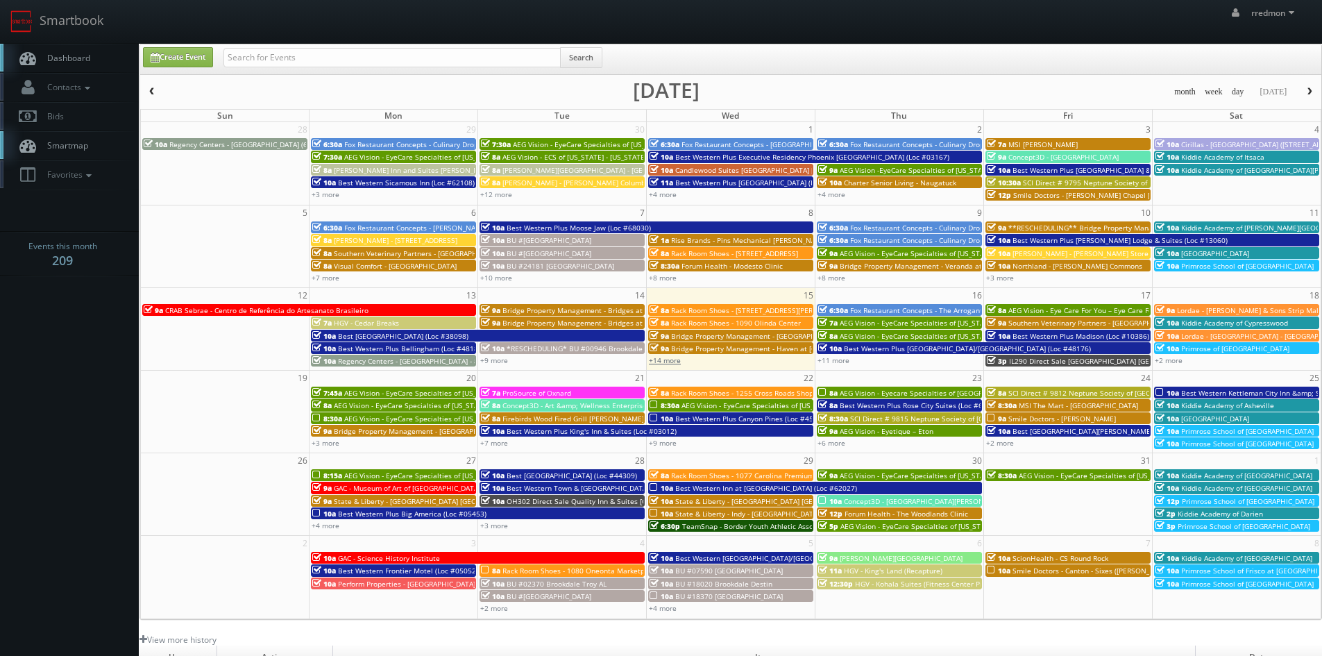
click at [668, 364] on link "+14 more" at bounding box center [665, 360] width 32 height 10
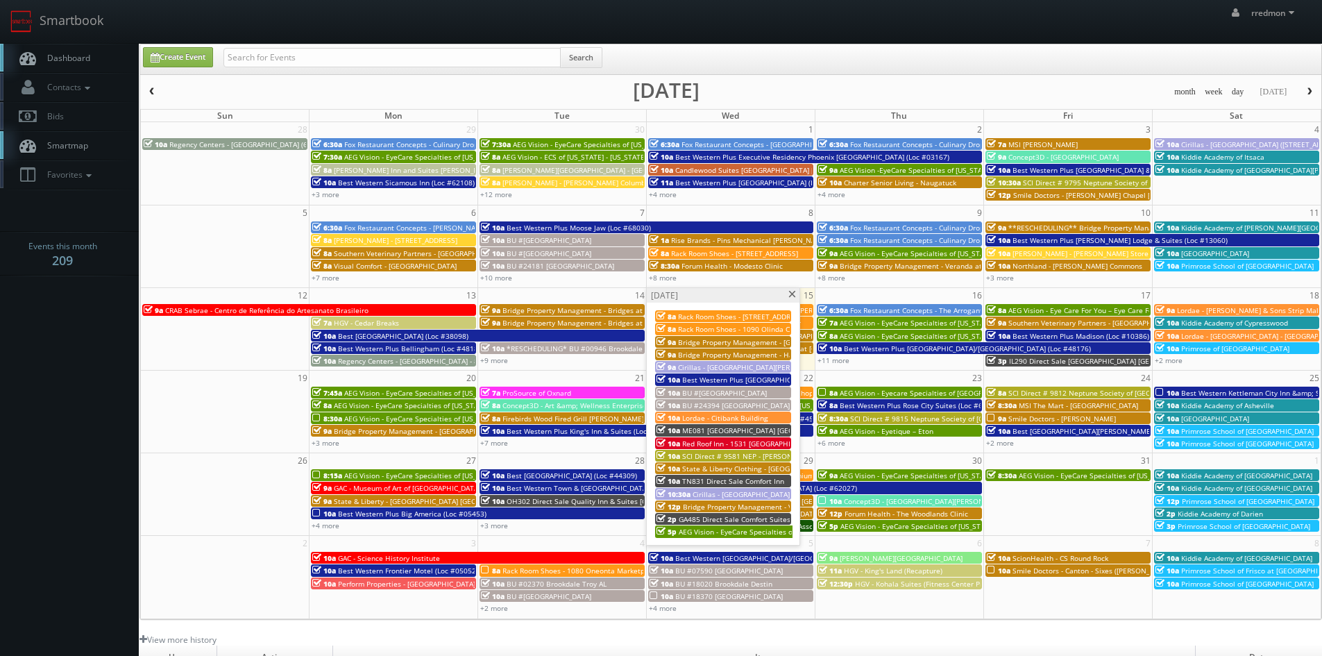
click at [756, 492] on span "Cirillas - [GEOGRAPHIC_DATA][PERSON_NAME] ([PERSON_NAME][GEOGRAPHIC_DATA])" at bounding box center [833, 494] width 281 height 10
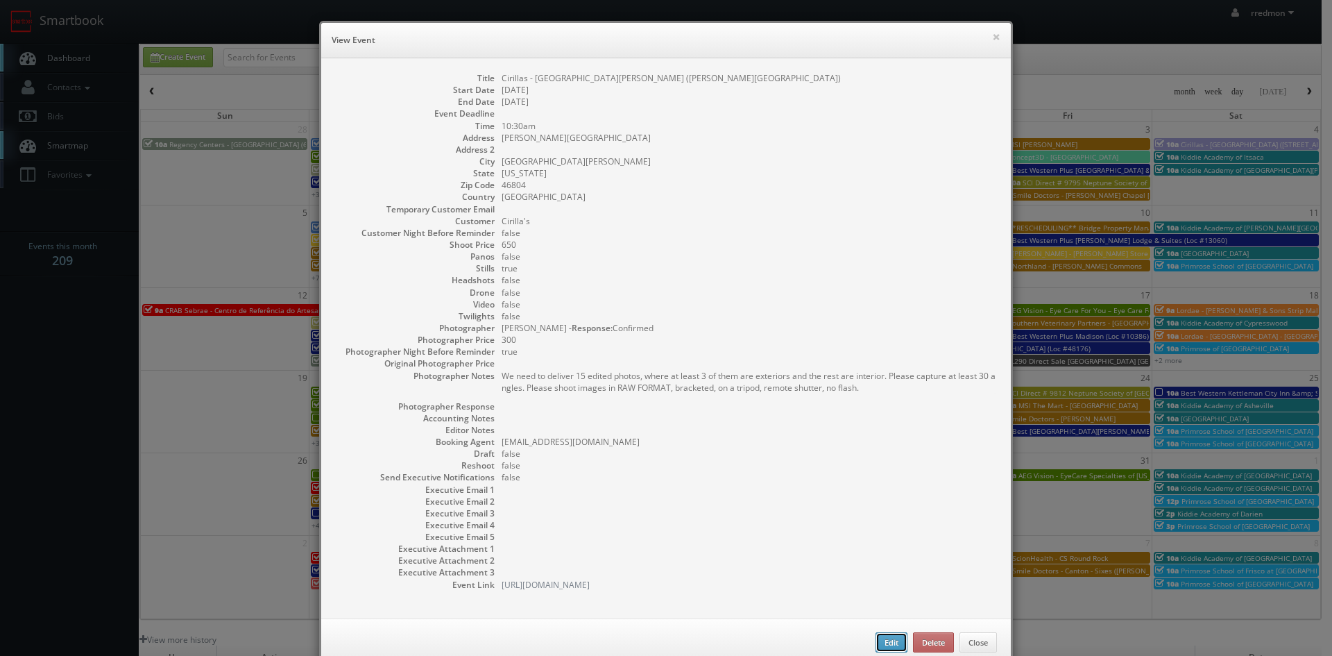
click at [880, 645] on button "Edit" at bounding box center [892, 642] width 32 height 21
type input "Cirillas - [GEOGRAPHIC_DATA][PERSON_NAME] ([PERSON_NAME][GEOGRAPHIC_DATA])"
type input "[PERSON_NAME][GEOGRAPHIC_DATA]"
type input "[GEOGRAPHIC_DATA][PERSON_NAME]"
type input "46804"
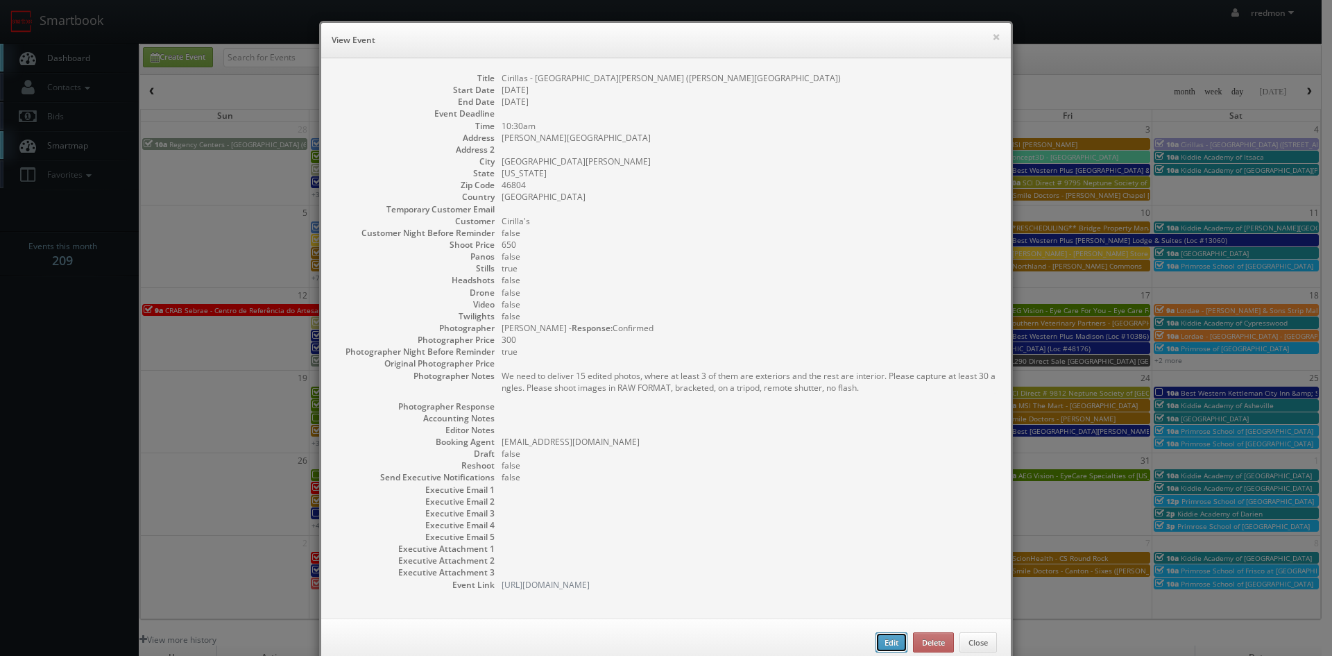
type input "650"
checkbox input "true"
type input "[DATE]"
type input "10:30am"
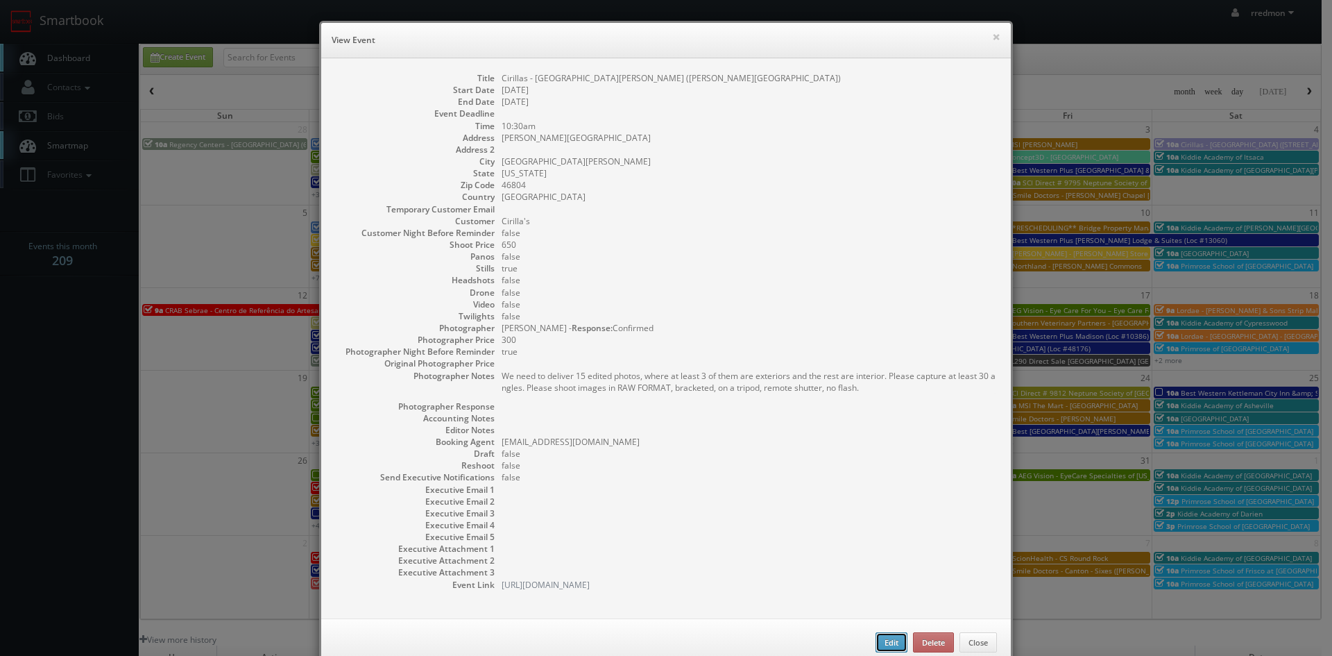
checkbox input "true"
type textarea "We need to deliver 15 edited photos, where at least 3 of them are exteriors and…"
select select "[US_STATE]"
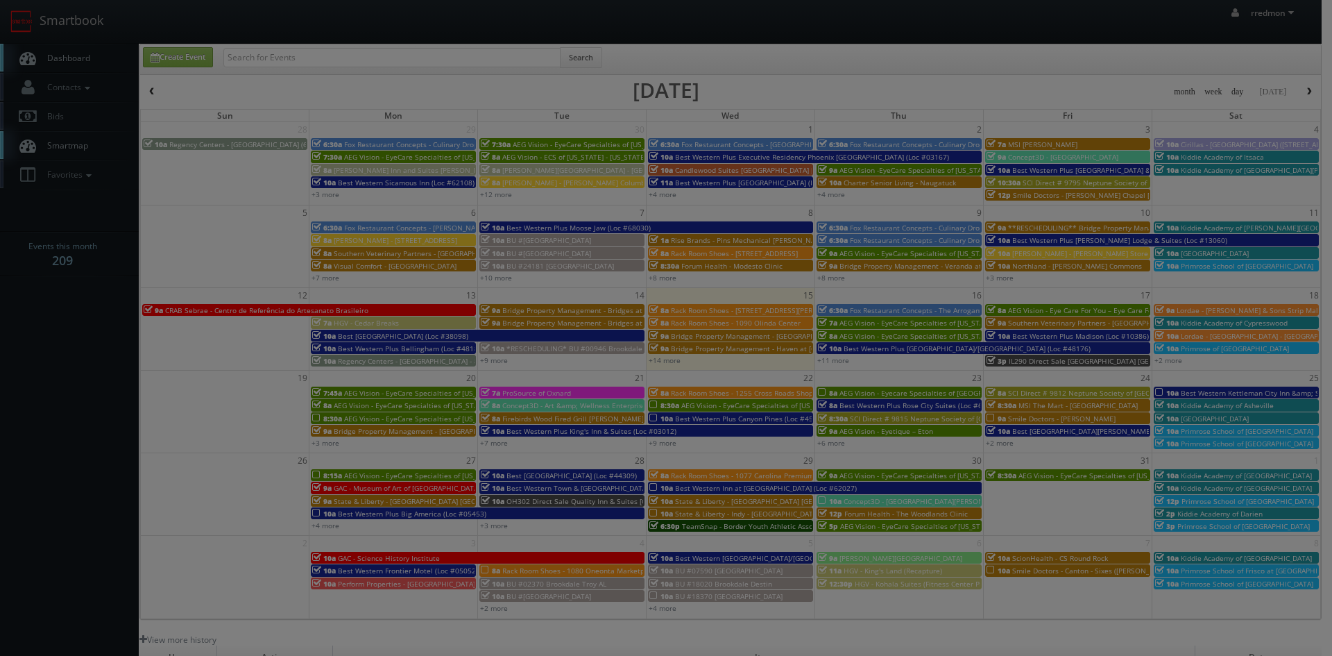
type input "300"
select select "cirillas@mg.cs3calendar.com"
select select "contact@focusonstudio.com"
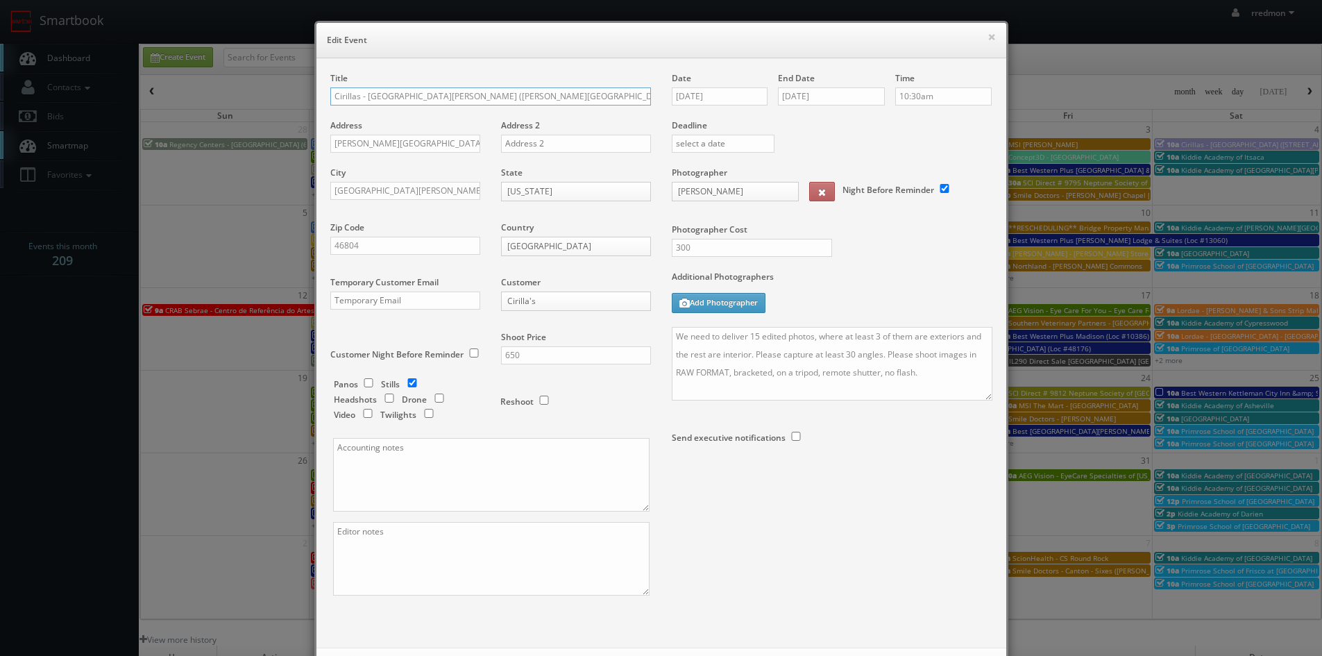
paste input "INTERIORS ONLY due to weather, rescheduling for exteriors"
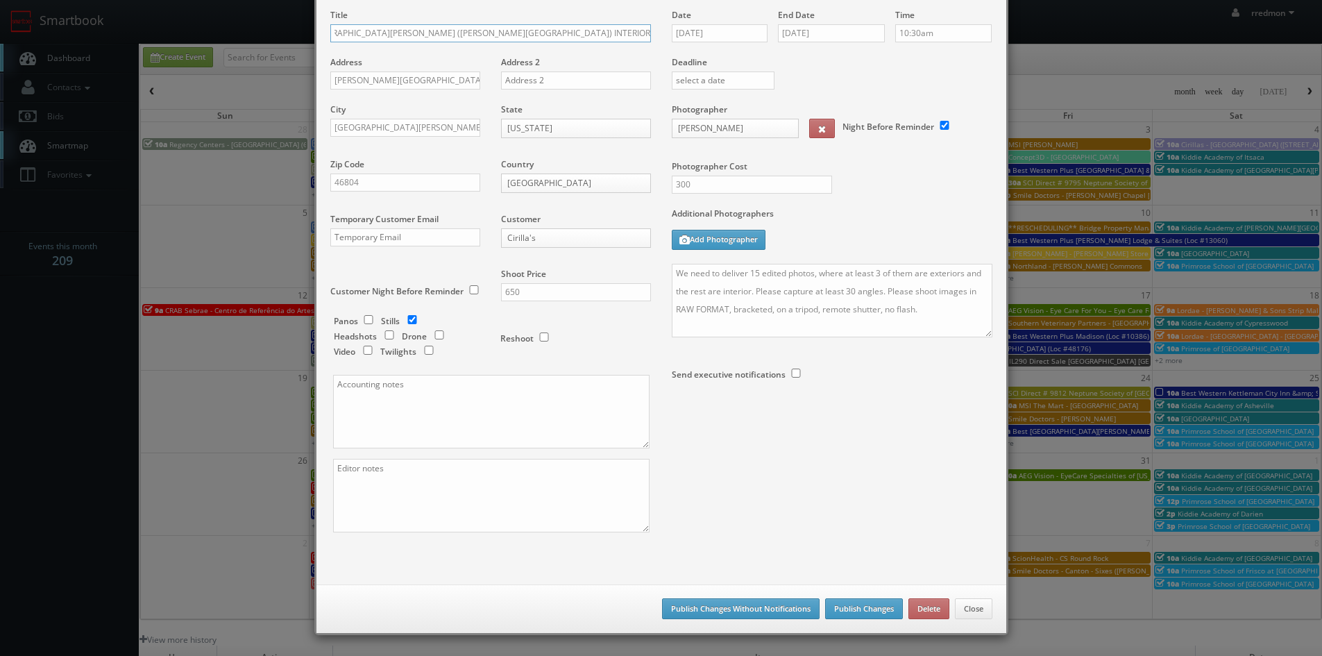
type input "Cirillas - [GEOGRAPHIC_DATA][PERSON_NAME] ([PERSON_NAME][GEOGRAPHIC_DATA]) INTE…"
click at [765, 611] on button "Publish Changes Without Notifications" at bounding box center [741, 608] width 158 height 21
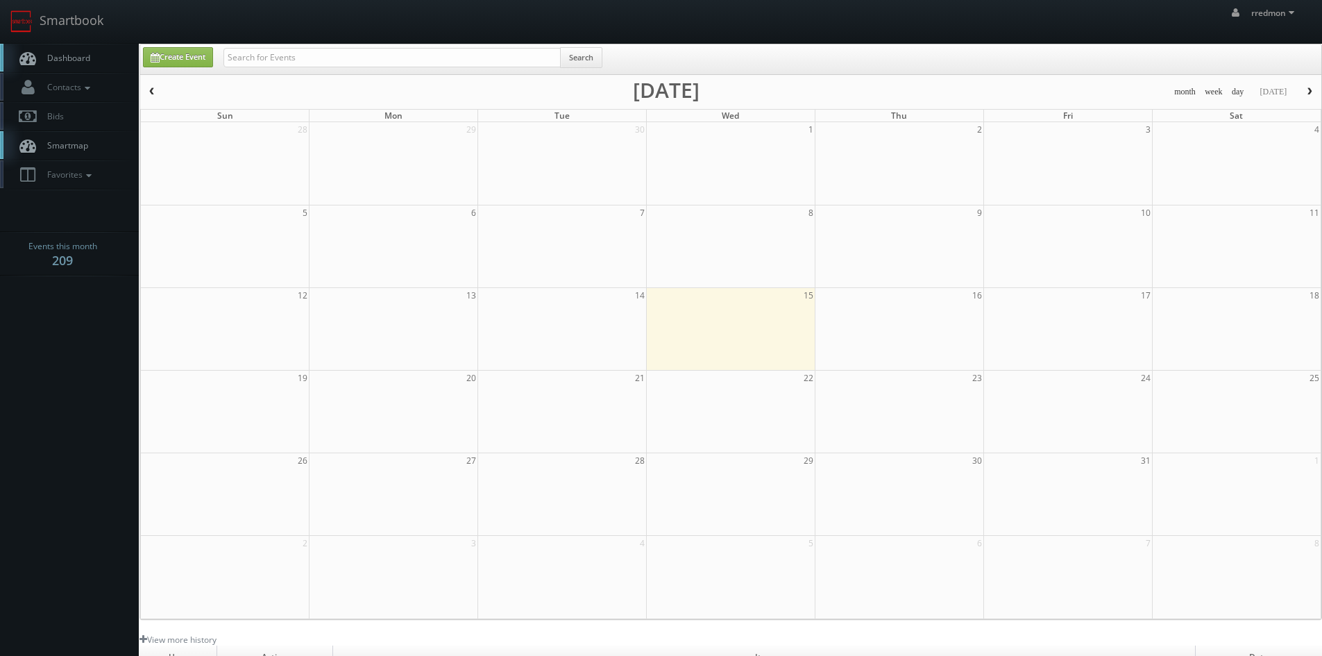
click at [79, 60] on span "Dashboard" at bounding box center [65, 58] width 50 height 12
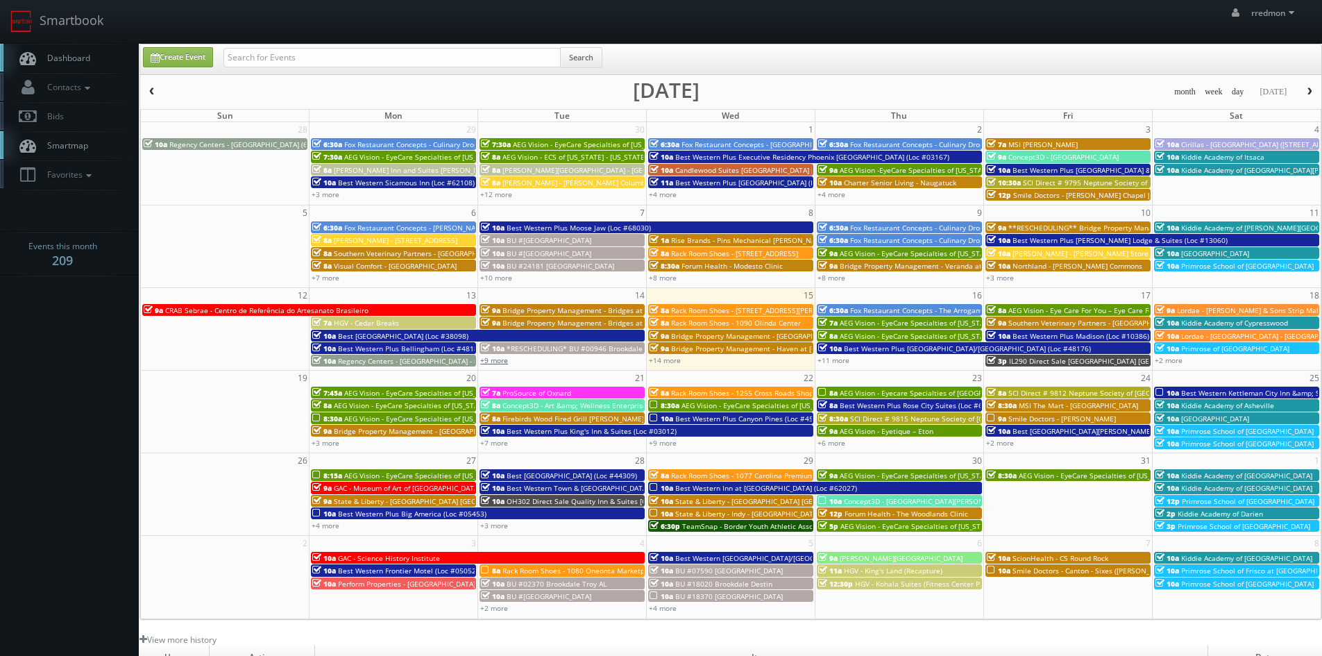
click at [487, 360] on link "+9 more" at bounding box center [494, 360] width 28 height 10
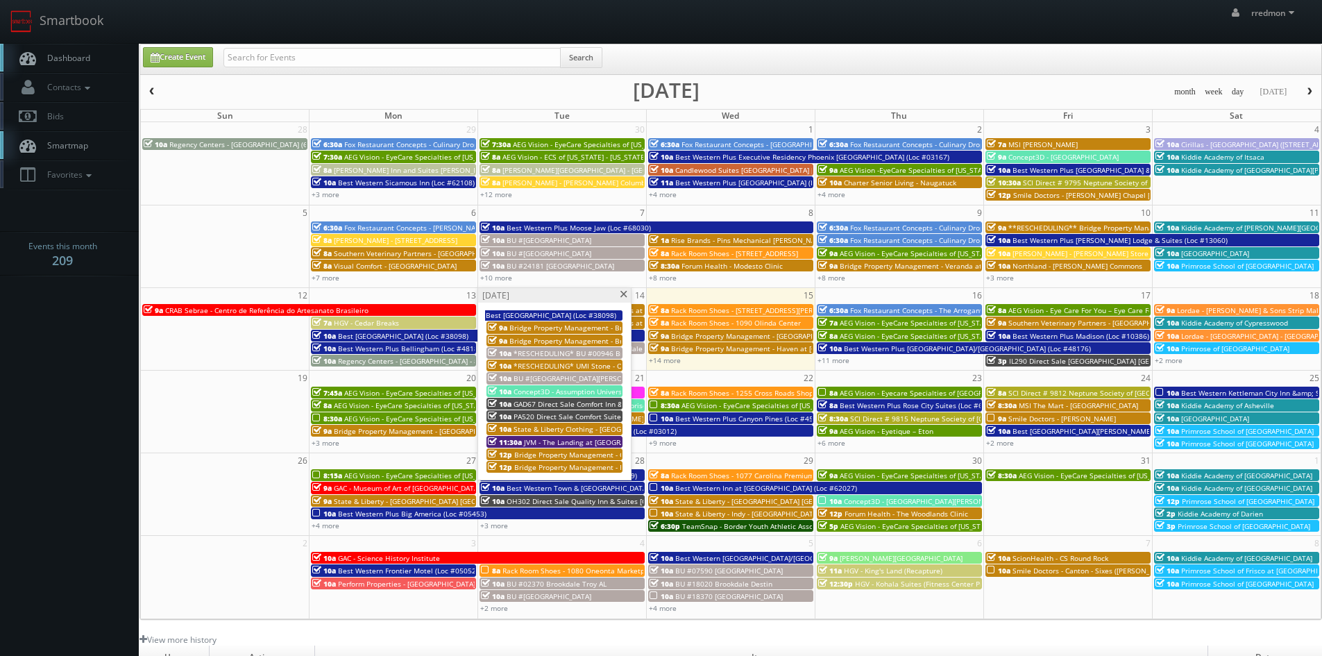
click at [622, 294] on span at bounding box center [623, 295] width 9 height 8
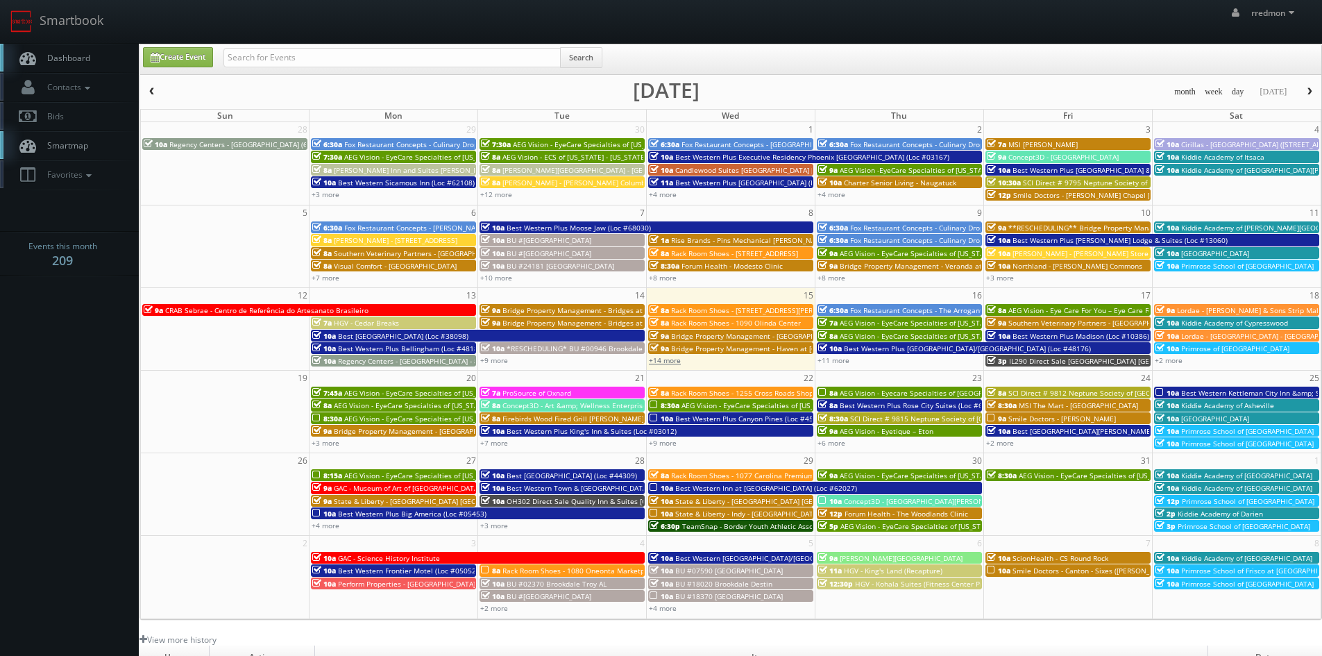
click at [666, 362] on link "+14 more" at bounding box center [665, 360] width 32 height 10
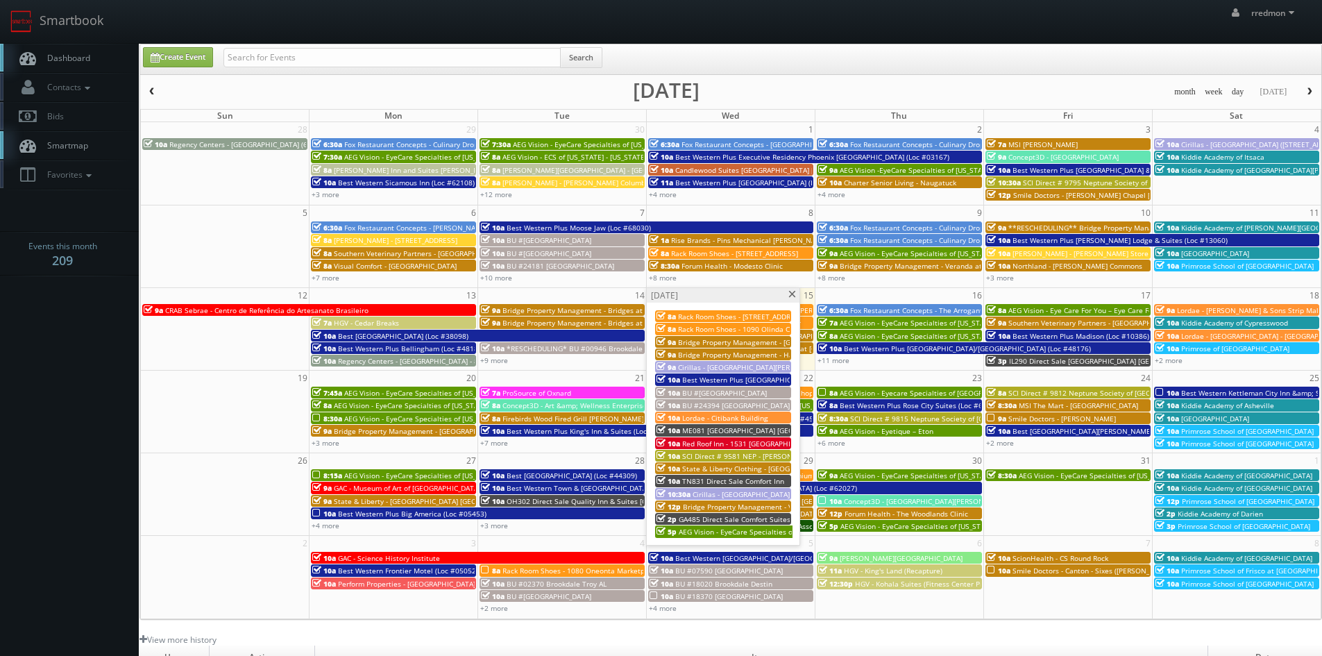
click at [723, 368] on span "Cirillas - [GEOGRAPHIC_DATA][PERSON_NAME] ([STREET_ADDRESS]) INTERIORS ONLY due…" at bounding box center [889, 367] width 423 height 10
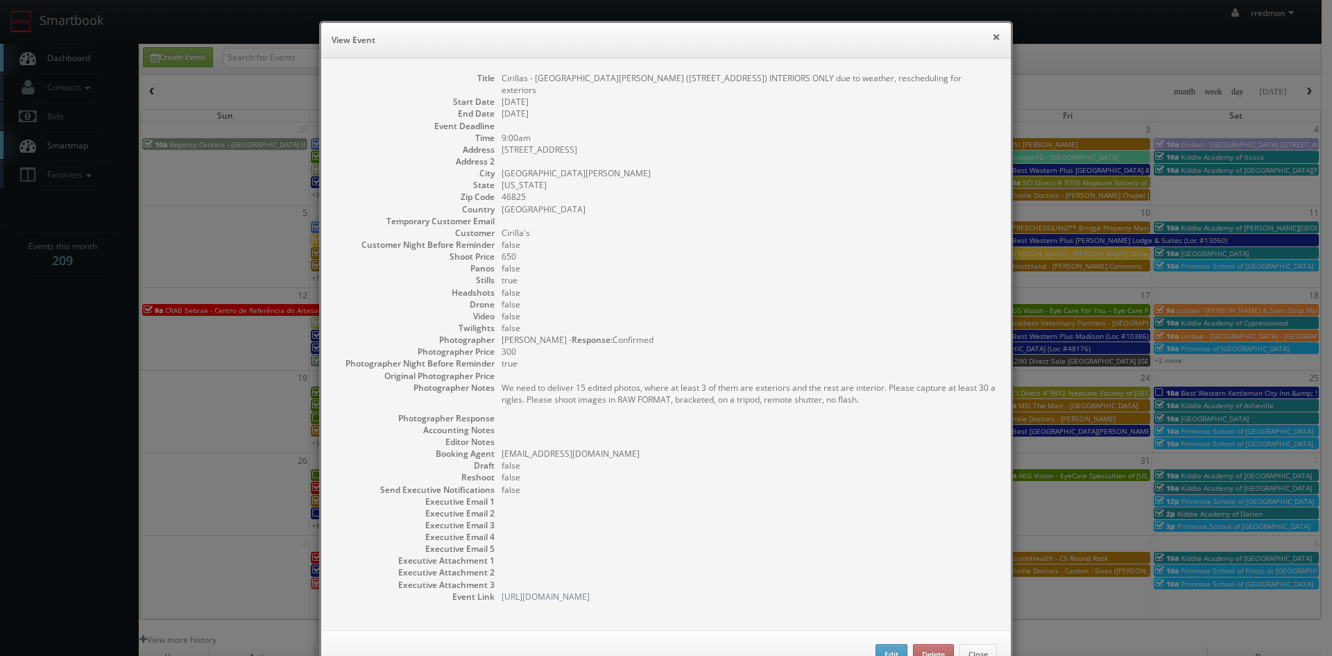
click at [992, 37] on button "×" at bounding box center [996, 37] width 8 height 10
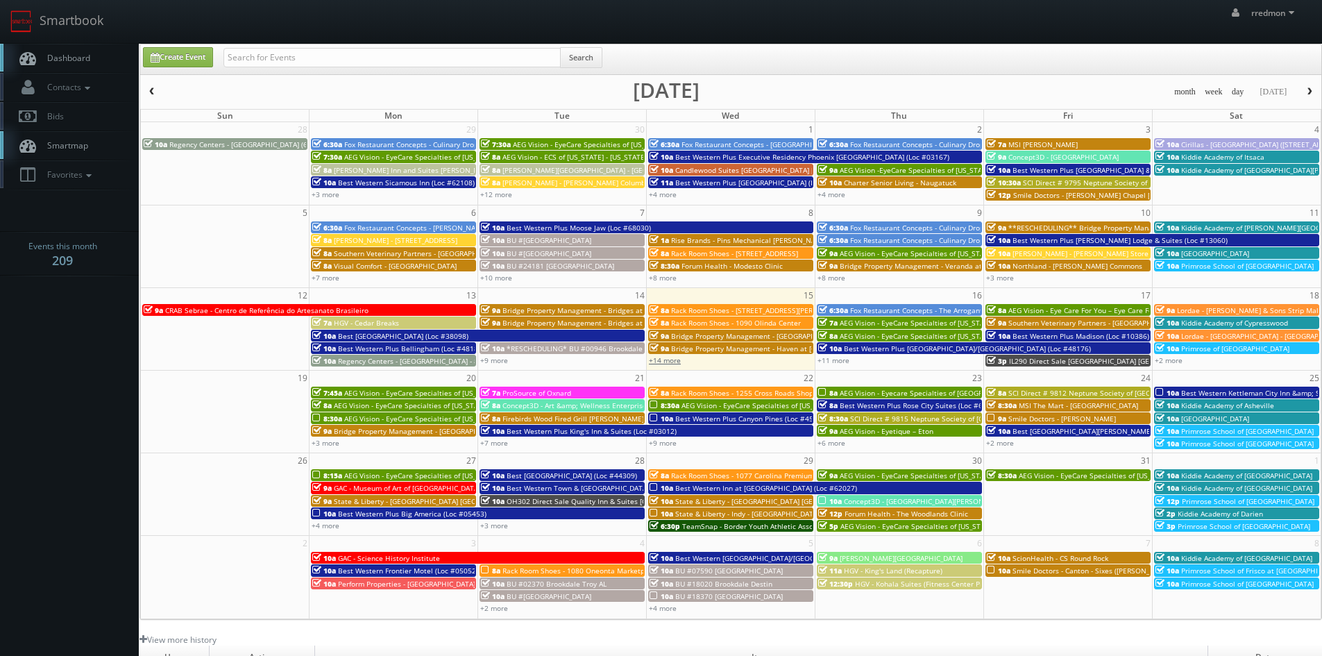
click at [674, 362] on link "+14 more" at bounding box center [665, 360] width 32 height 10
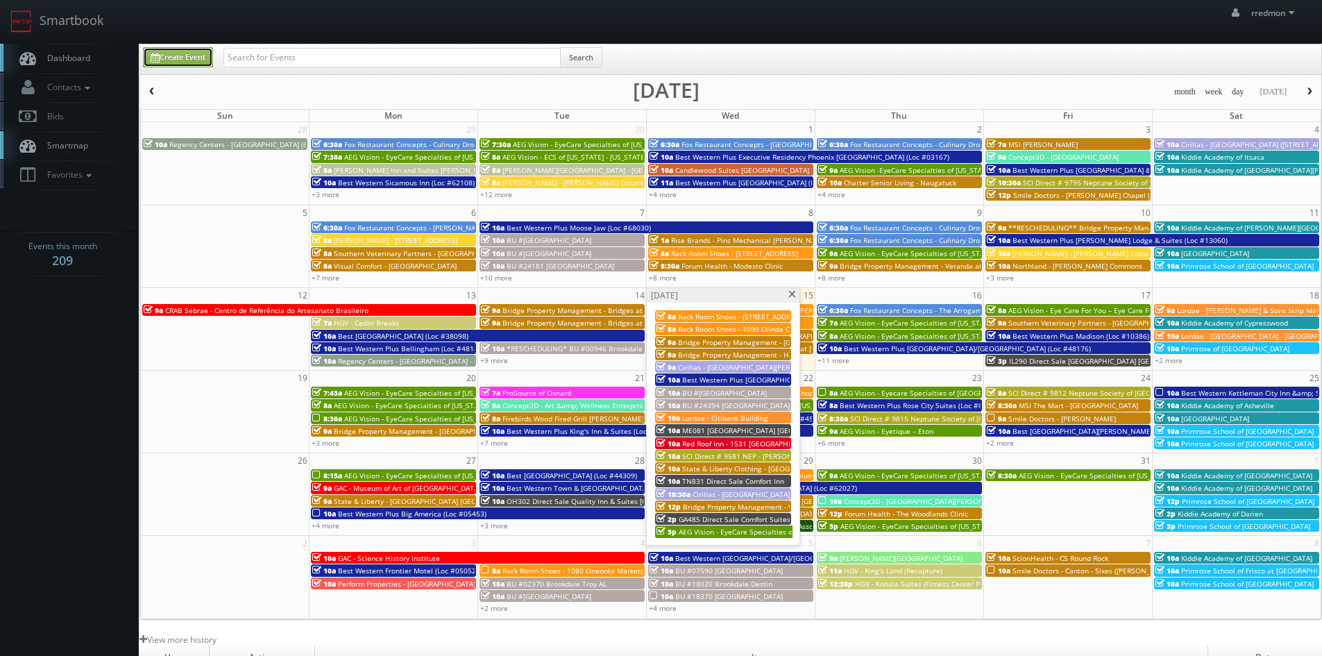
click at [169, 50] on link "Create Event" at bounding box center [178, 57] width 70 height 20
type input "[DATE]"
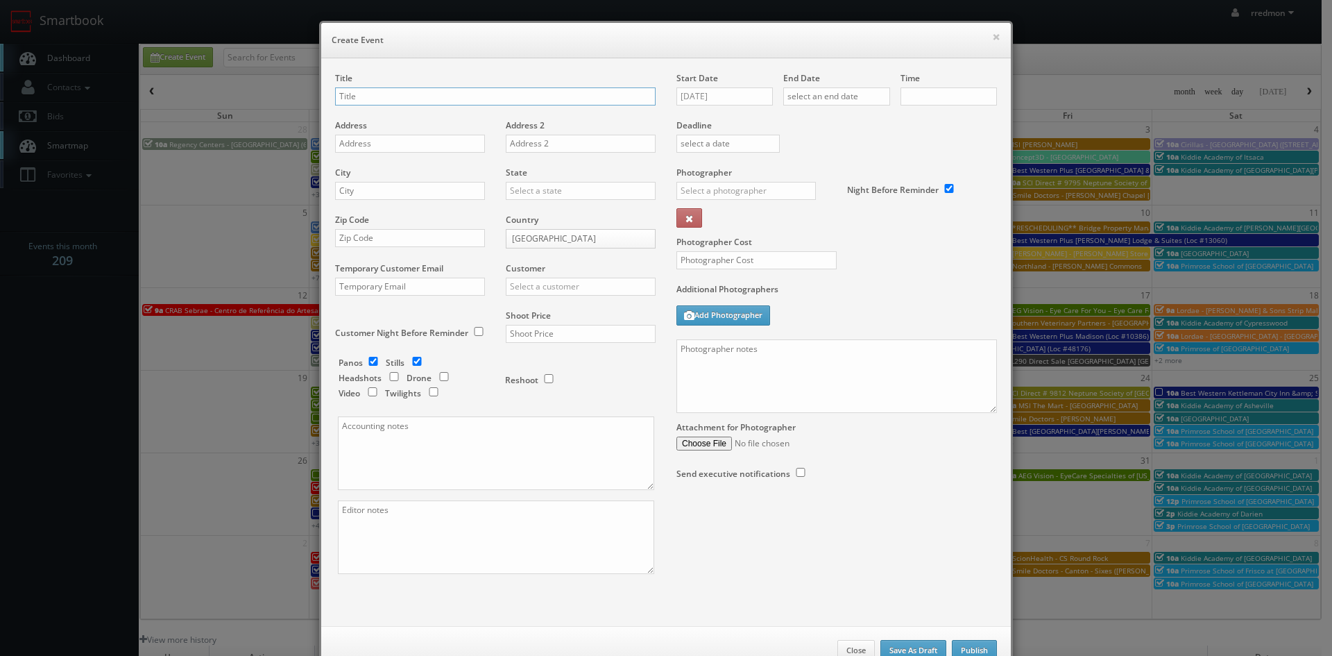
checkbox input "true"
type input "10:00am"
checkbox input "true"
paste input "Cirillas - Fort Wayne (4625 Coldwater Rd) INTERIORS ONLY due to weather, resche…"
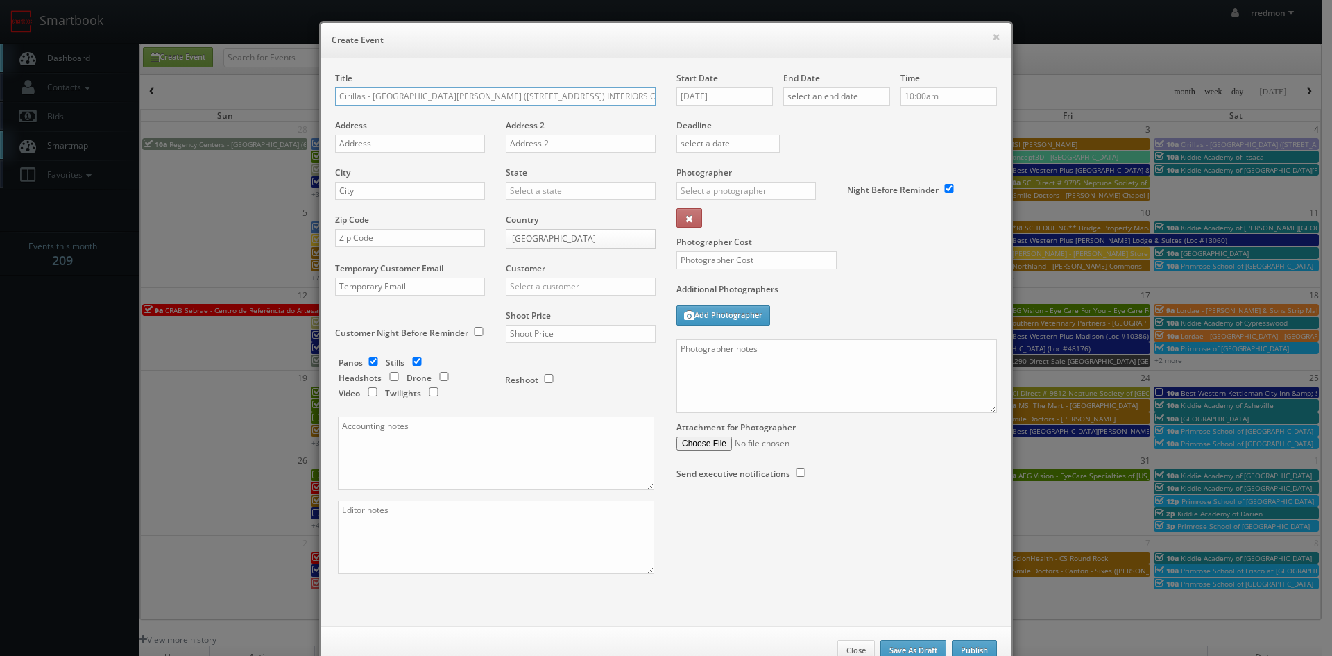
scroll to position [0, 74]
drag, startPoint x: 419, startPoint y: 96, endPoint x: 690, endPoint y: 104, distance: 271.4
click at [690, 104] on div "Title Cirillas - Fort Wayne (4625 Coldwater Rd) INTERIORS ONLY due to weather, …" at bounding box center [666, 335] width 683 height 526
type input "Cirillas - Fort Wayne (4625 Coldwater Rd) EXTERIORS ONLY"
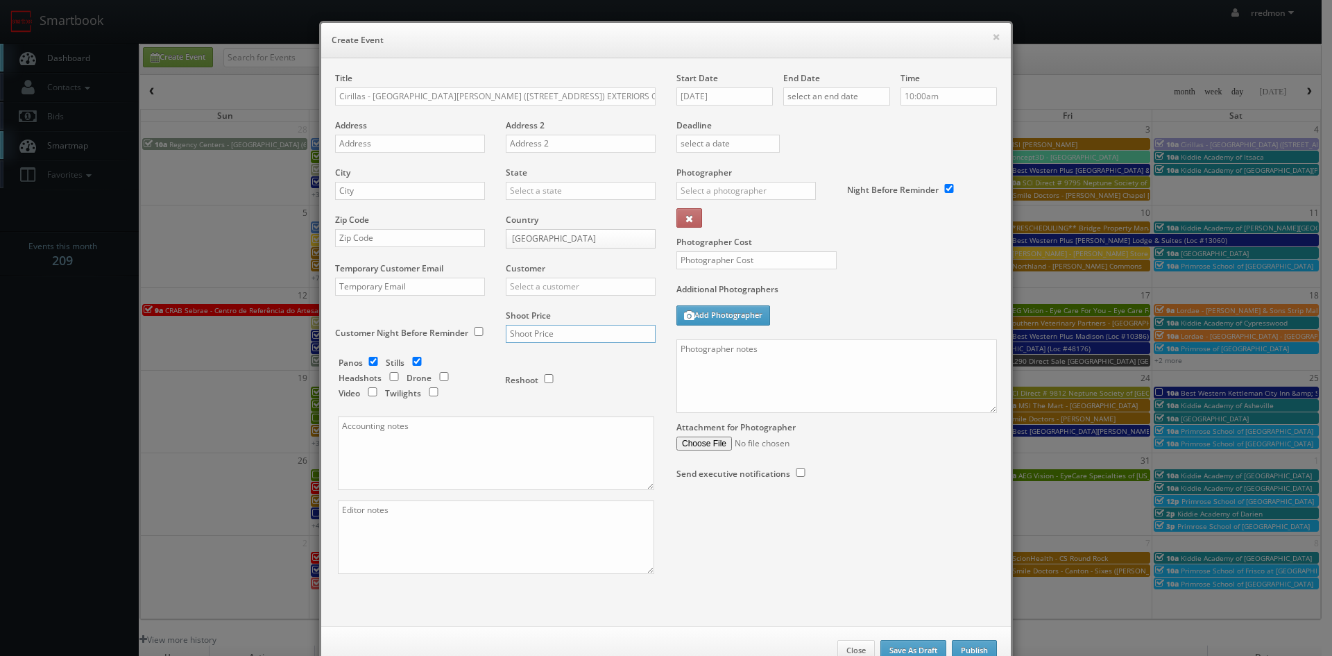
click at [523, 334] on input "text" at bounding box center [581, 334] width 150 height 18
type input "0"
click at [369, 363] on input "checkbox" at bounding box center [373, 361] width 21 height 9
checkbox input "false"
paste input "4625 Coldwater Rd"
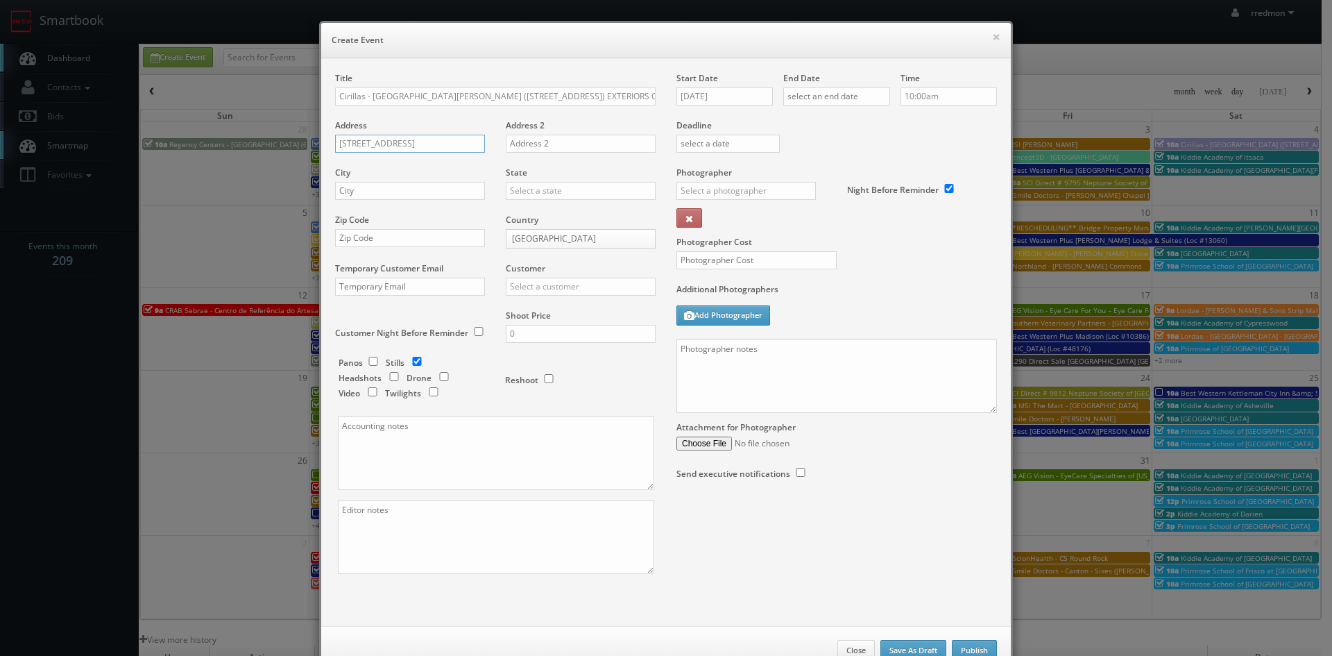
type input "4625 Coldwater Rd"
click at [385, 244] on input "text" at bounding box center [410, 238] width 150 height 18
paste input "46825"
click at [351, 237] on input "46825" at bounding box center [410, 238] width 150 height 18
type input "46825"
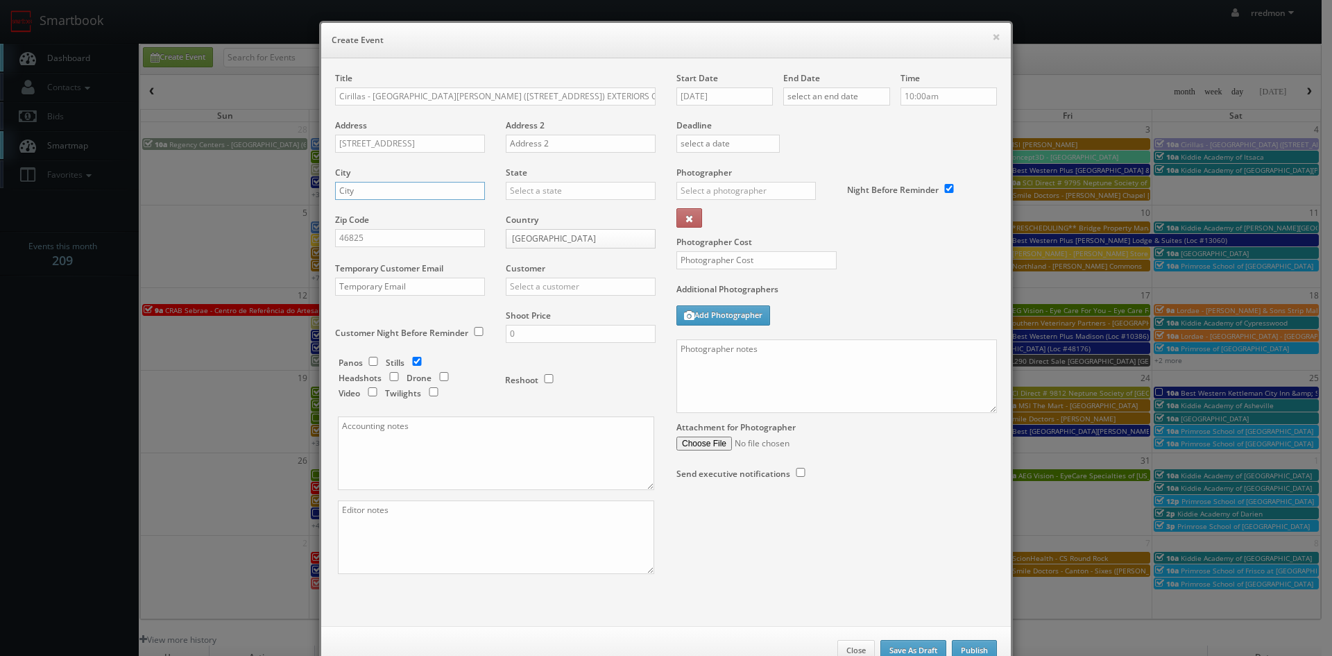
click at [402, 190] on input "text" at bounding box center [410, 191] width 150 height 18
type input "Fort Wayne"
click at [528, 195] on input "text" at bounding box center [581, 191] width 150 height 18
click at [574, 341] on div "[US_STATE]" at bounding box center [581, 336] width 149 height 23
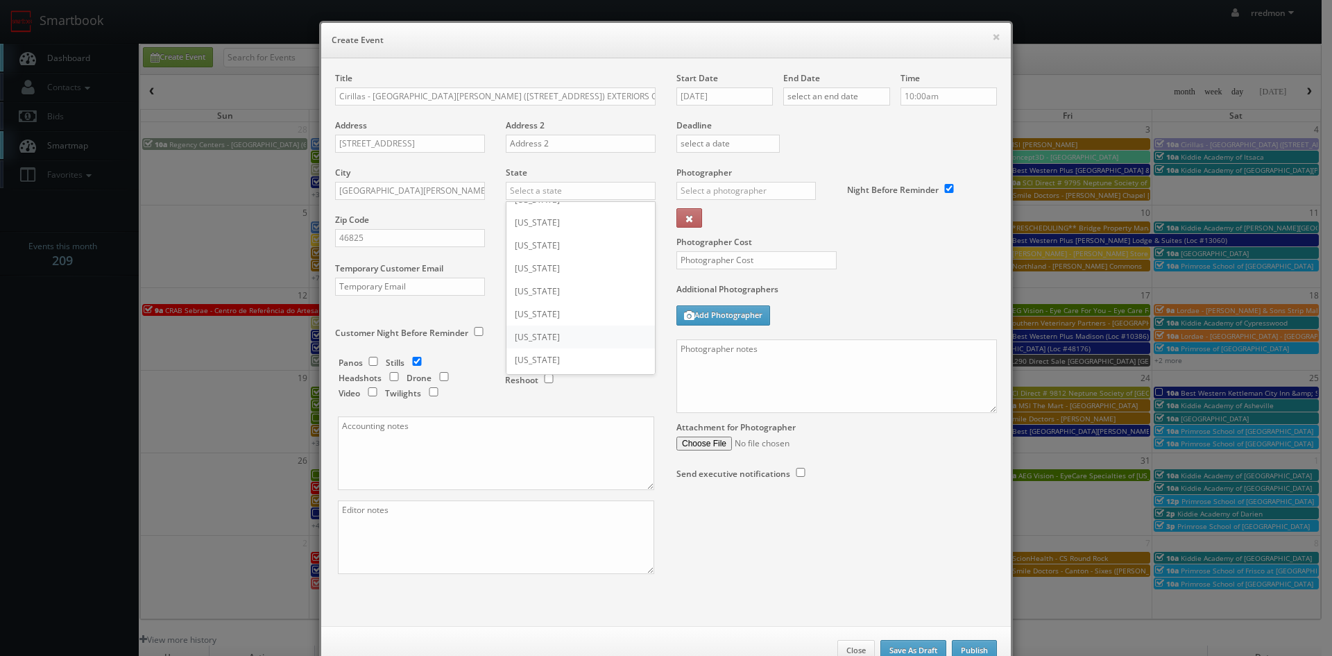
type input "[US_STATE]"
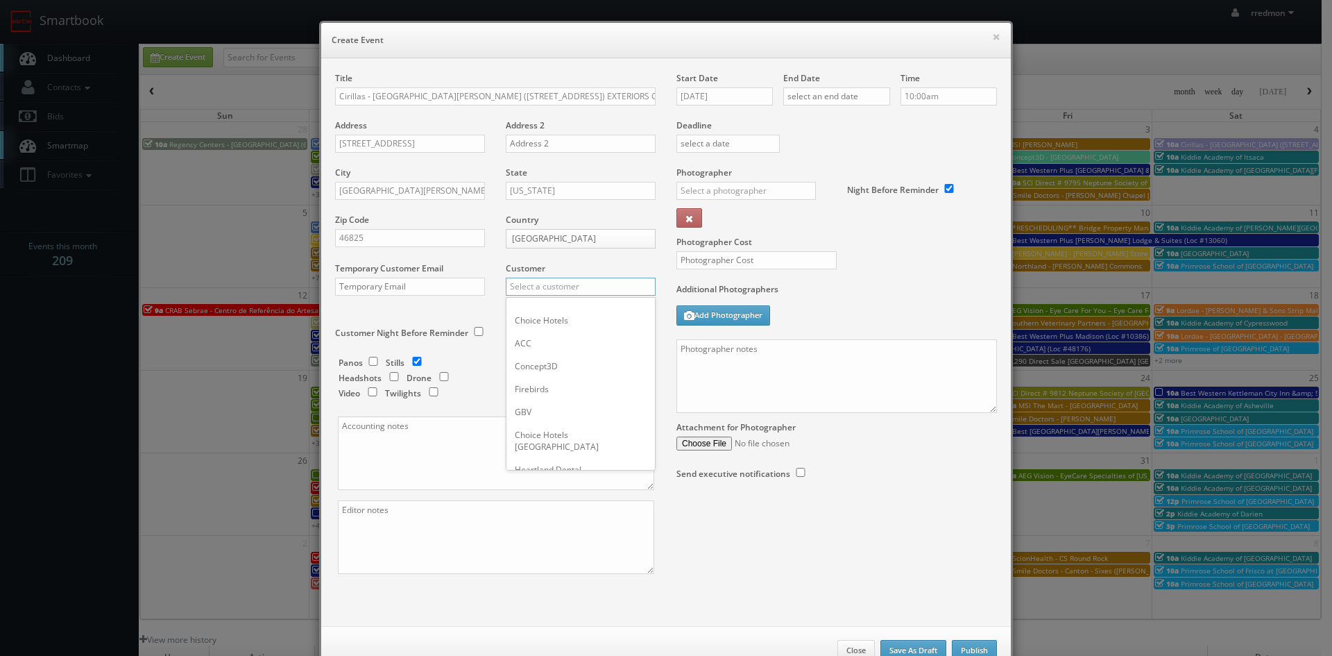
click at [573, 291] on input "text" at bounding box center [581, 287] width 150 height 18
click at [570, 313] on div "Cirilla's" at bounding box center [581, 309] width 149 height 23
type input "Cirilla's"
click at [810, 366] on textarea at bounding box center [837, 376] width 321 height 74
type textarea "J"
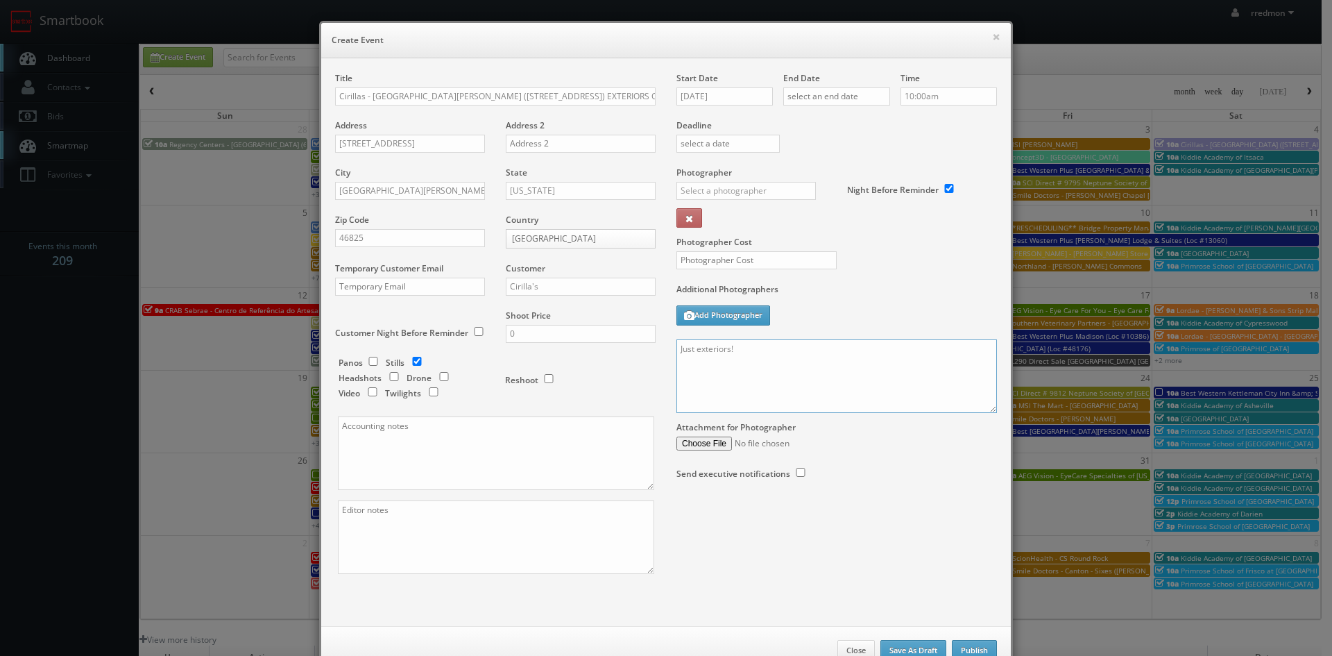
type textarea "Just exteriors!"
click at [779, 264] on input "text" at bounding box center [757, 260] width 160 height 18
type input "0"
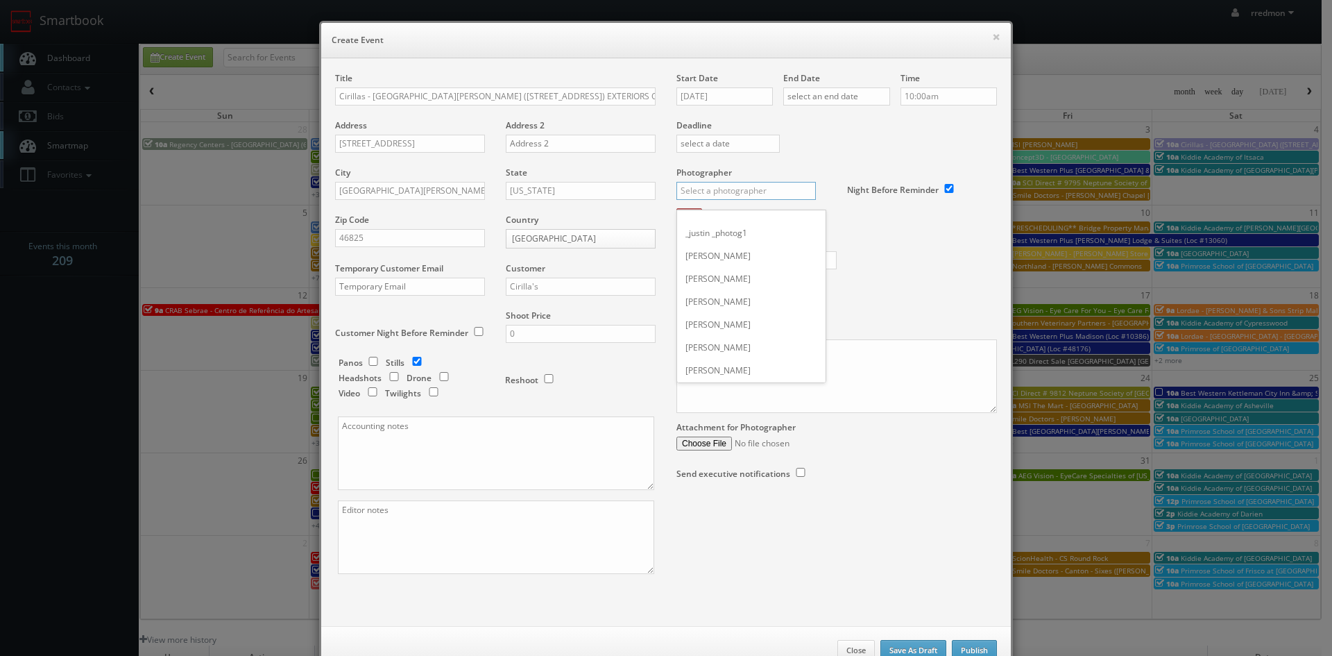
click at [752, 196] on input "text" at bounding box center [746, 191] width 139 height 18
click at [749, 214] on div "Matthew Corsaro" at bounding box center [751, 221] width 149 height 23
type input "Matthew Corsaro"
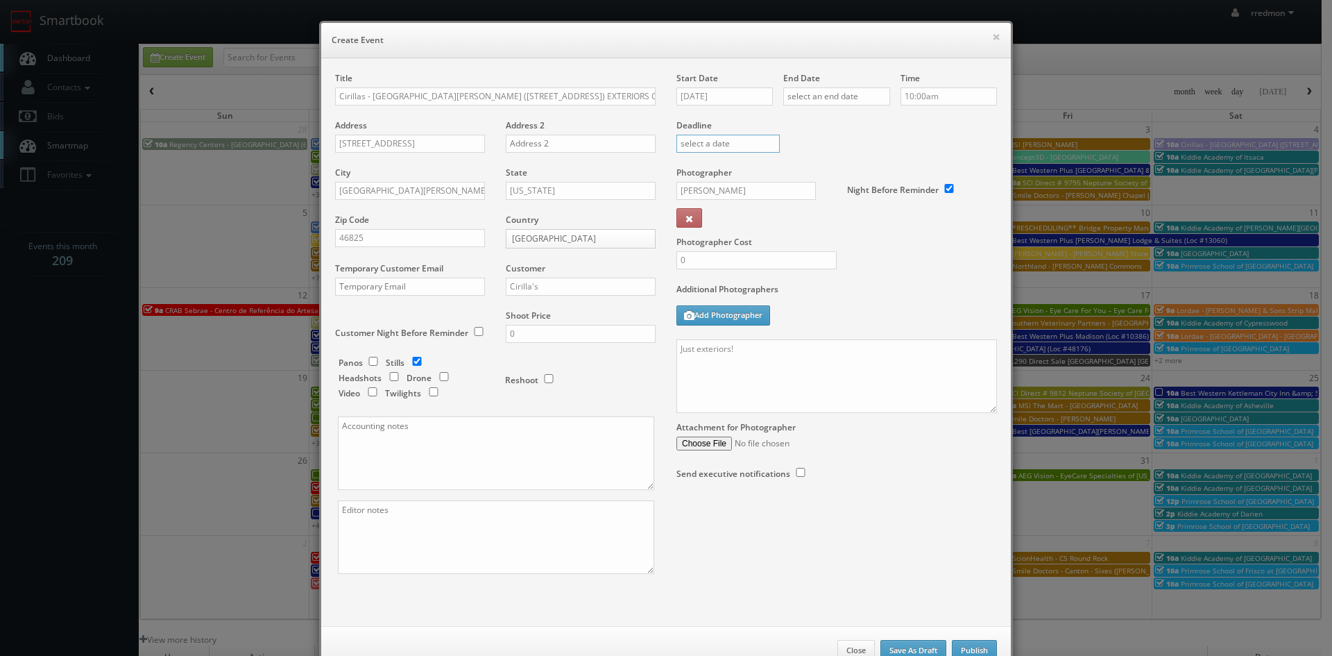
click at [720, 137] on input "text" at bounding box center [728, 144] width 103 height 18
click at [736, 97] on input "10/15/2025" at bounding box center [725, 96] width 96 height 18
click at [709, 223] on td "20" at bounding box center [706, 222] width 22 height 20
type input "10/20/2025"
click at [807, 87] on input "text" at bounding box center [836, 96] width 107 height 18
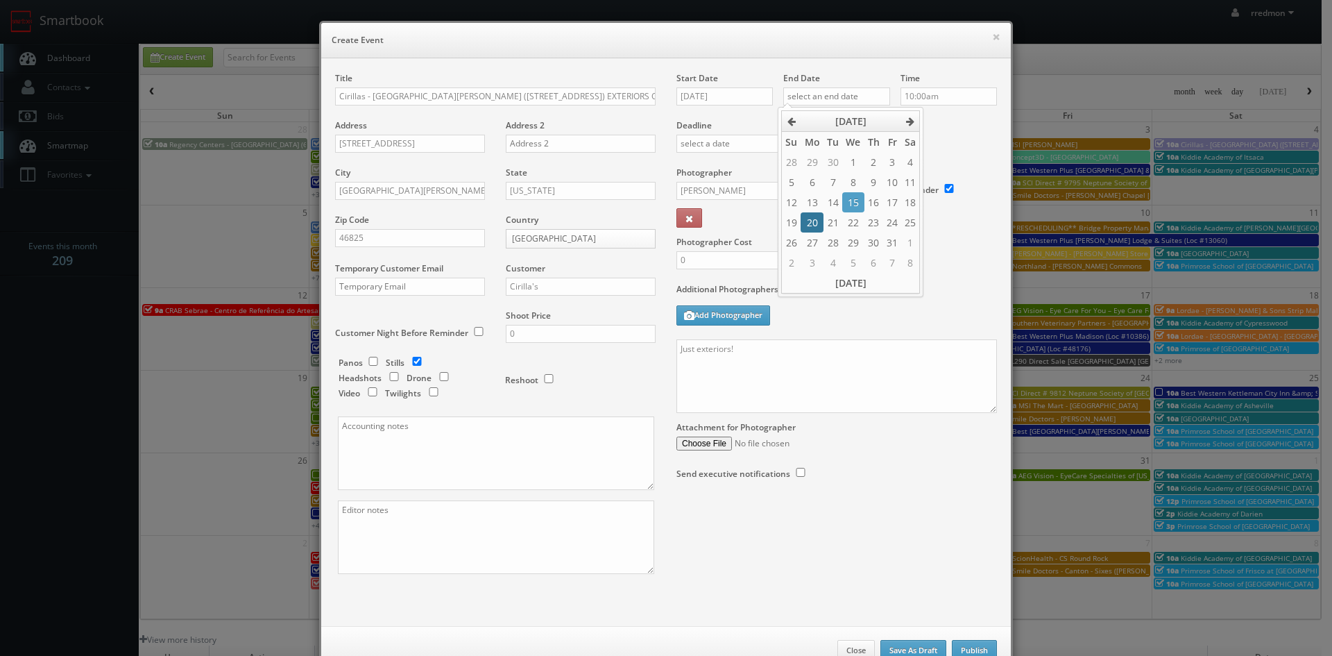
click at [815, 219] on td "20" at bounding box center [812, 222] width 22 height 20
type input "10/20/2025"
click at [955, 135] on div "Deadline" at bounding box center [836, 119] width 341 height 94
click at [355, 528] on textarea at bounding box center [496, 537] width 316 height 74
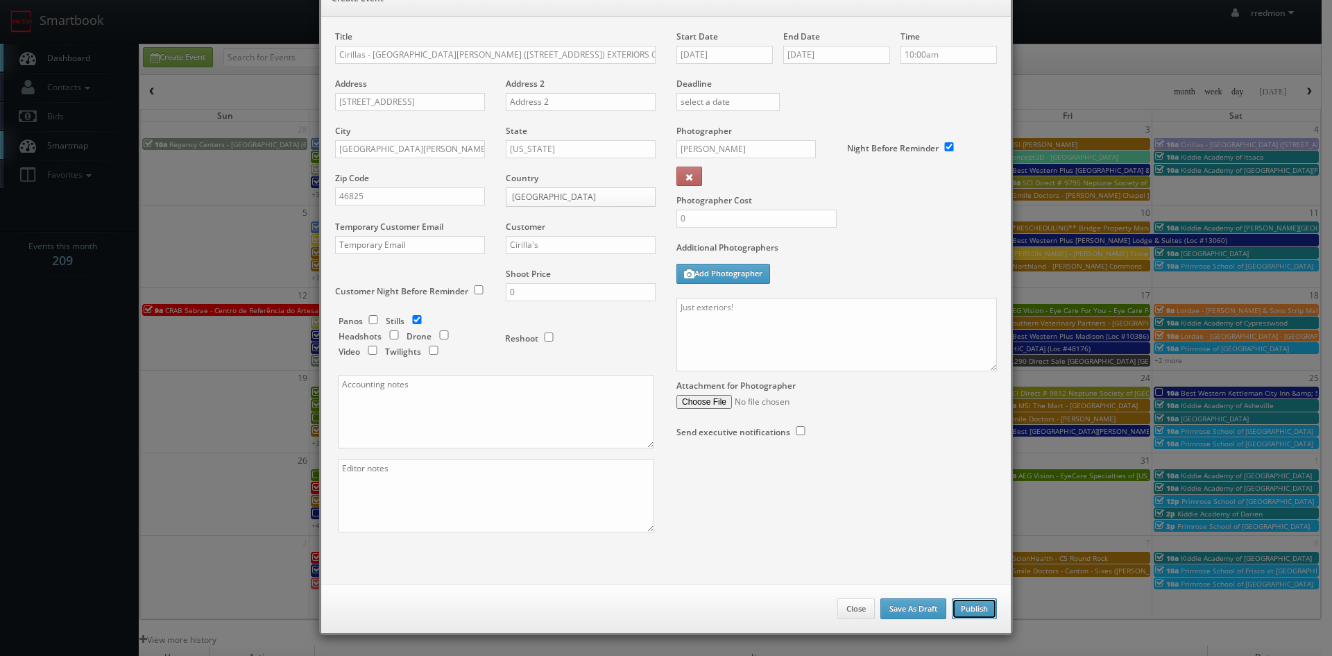
click at [972, 611] on button "Publish" at bounding box center [974, 608] width 45 height 21
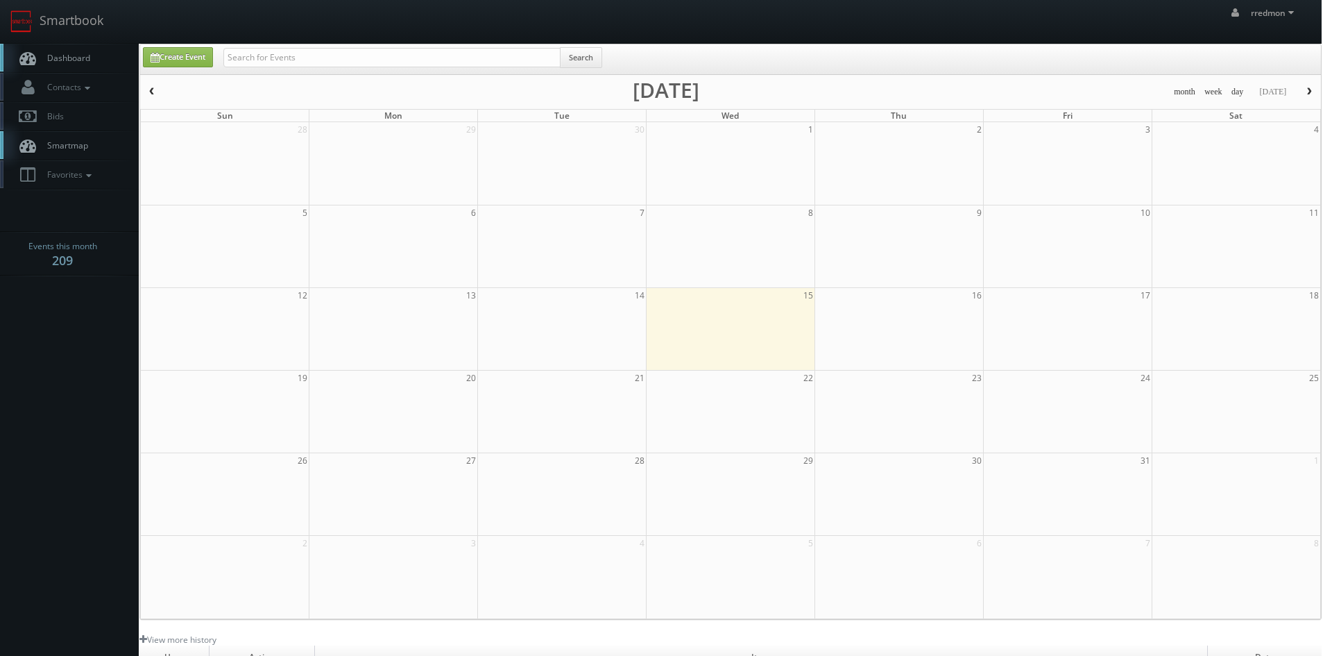
checkbox input "false"
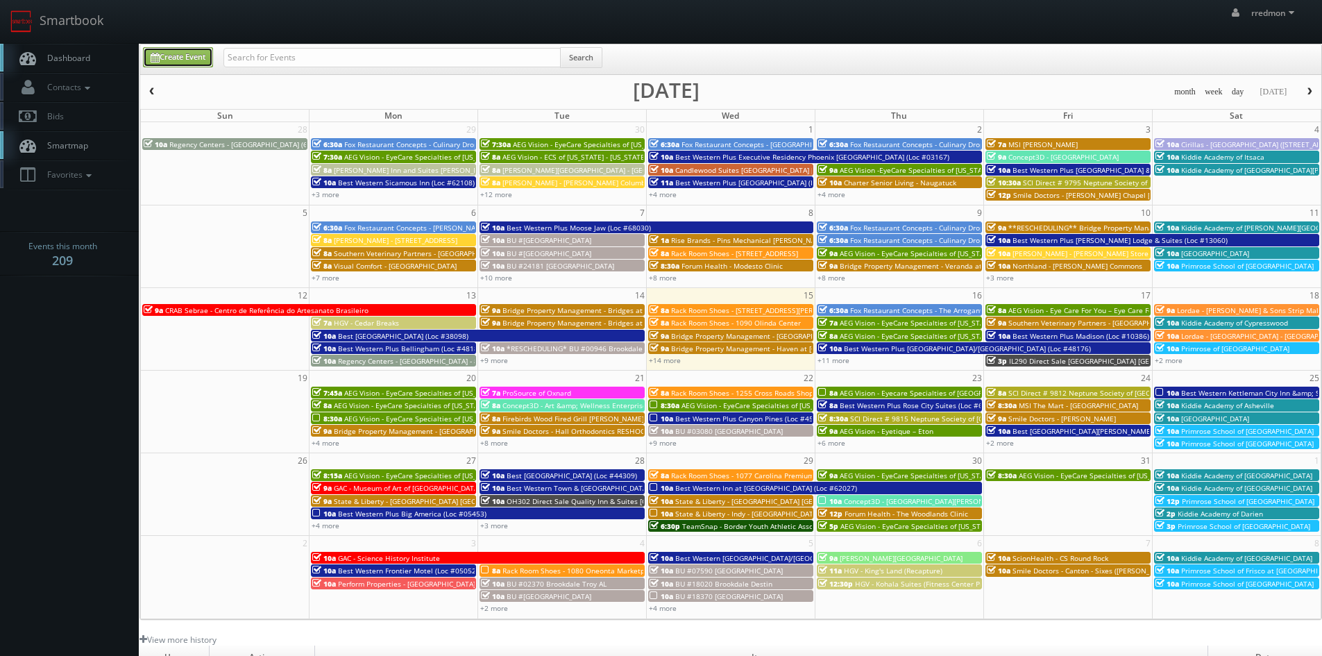
click at [179, 53] on link "Create Event" at bounding box center [178, 57] width 70 height 20
type input "10/15/2025"
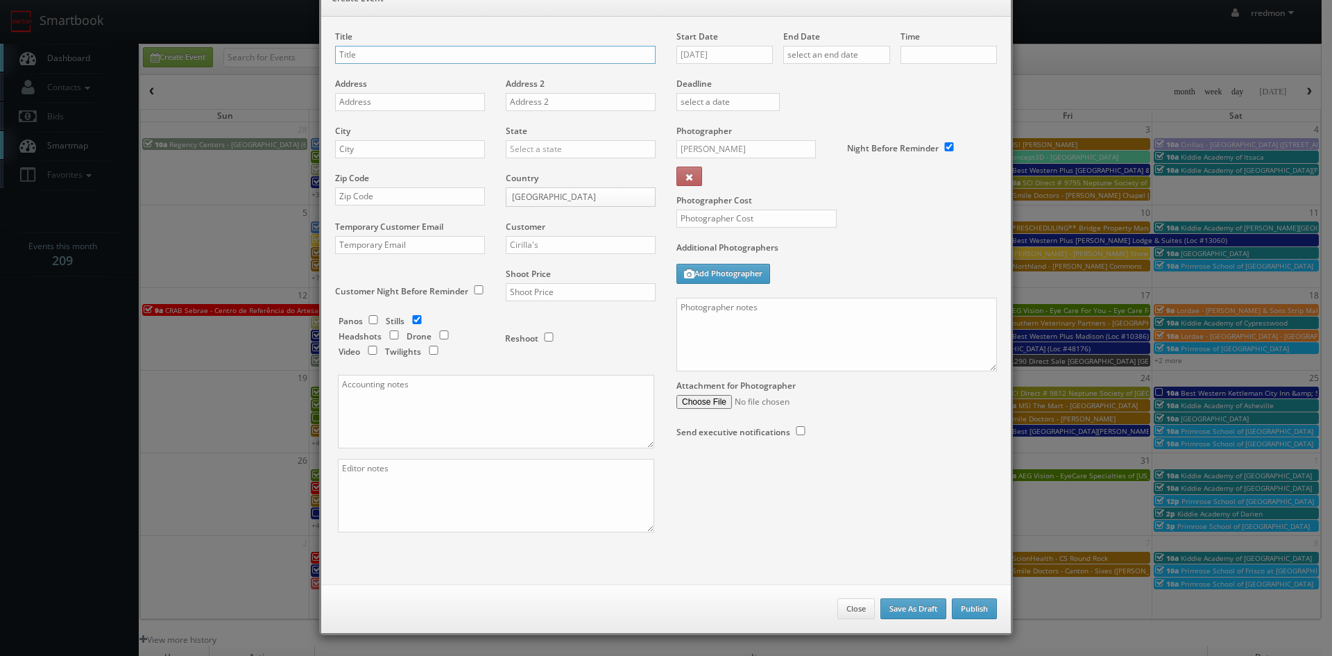
checkbox input "true"
type input "10:00am"
checkbox input "true"
paste input "Cirillas - [GEOGRAPHIC_DATA][PERSON_NAME] ([PERSON_NAME][GEOGRAPHIC_DATA]) INTE…"
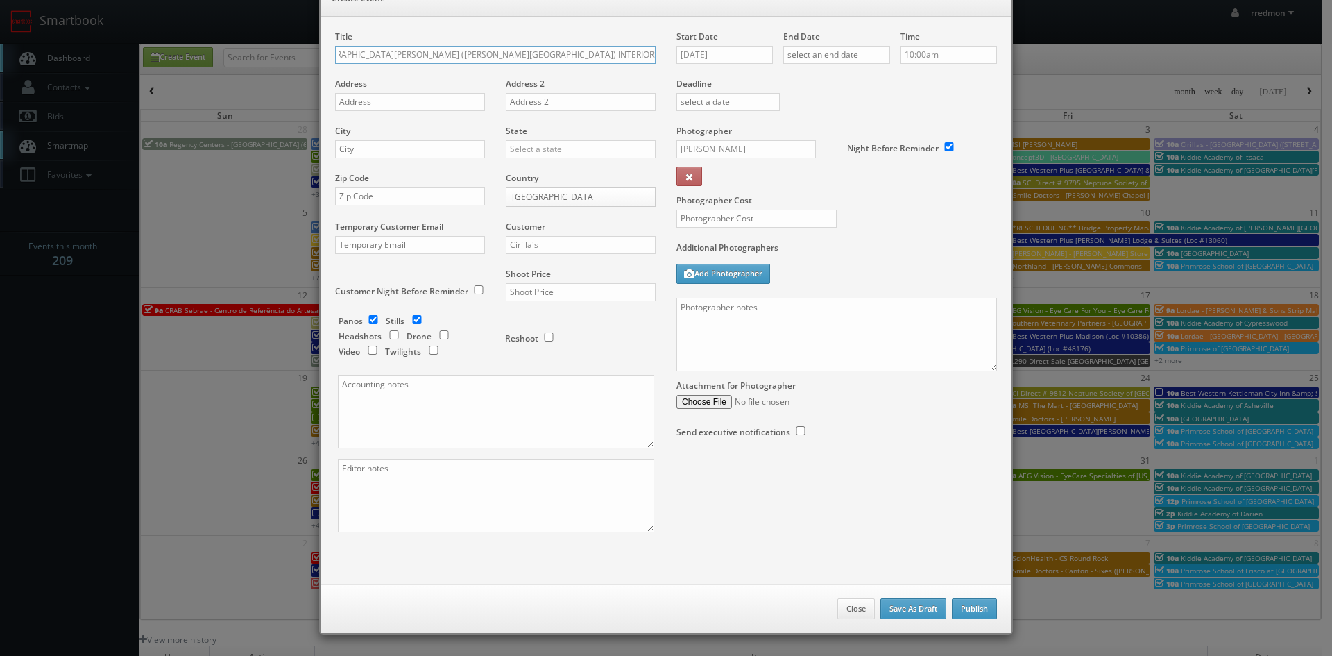
drag, startPoint x: 418, startPoint y: 53, endPoint x: 704, endPoint y: 58, distance: 285.3
click at [704, 58] on div "Title Cirillas - Fort Wayne (Covington Road) INTERIORS ONLY due to weather, res…" at bounding box center [666, 294] width 683 height 526
type input "Cirillas - [GEOGRAPHIC_DATA][PERSON_NAME] ([PERSON_NAME][GEOGRAPHIC_DATA]) EXTE…"
click at [458, 108] on input "text" at bounding box center [410, 102] width 150 height 18
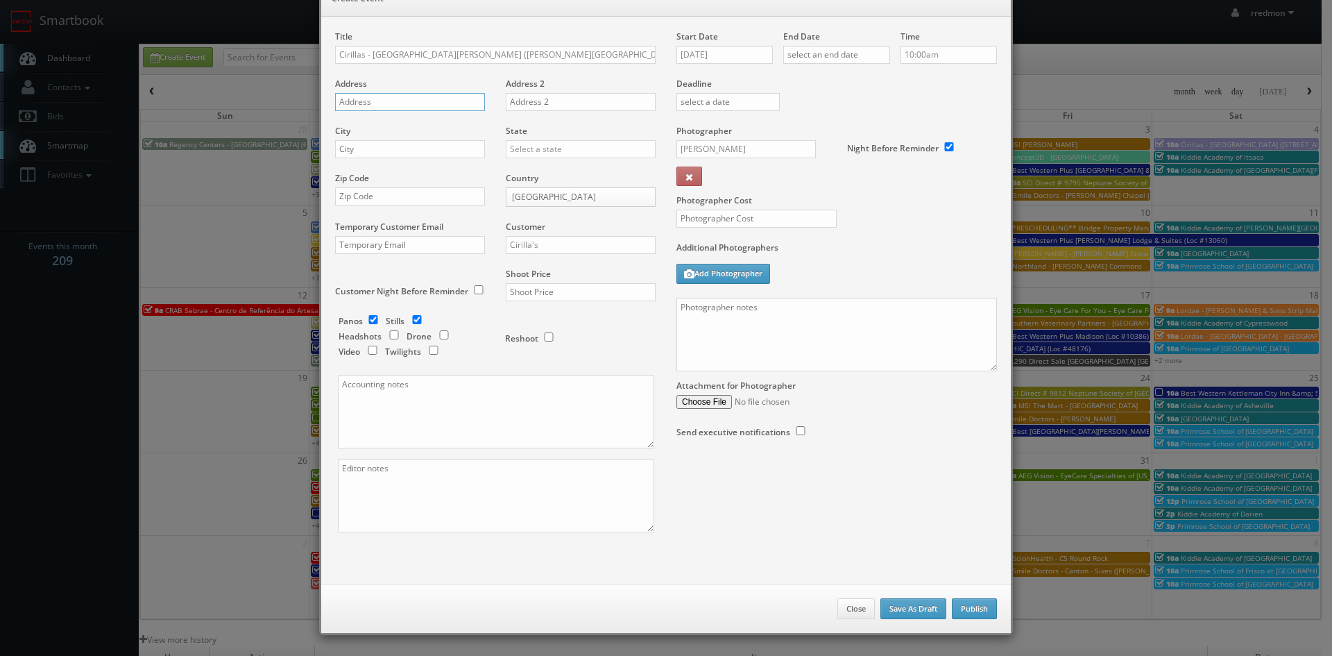
paste input "Covington Road"
click at [348, 101] on input "Covington Road" at bounding box center [410, 102] width 150 height 18
type input "Covington Road"
click at [388, 156] on input "text" at bounding box center [410, 149] width 150 height 18
type input "Fort Wayne"
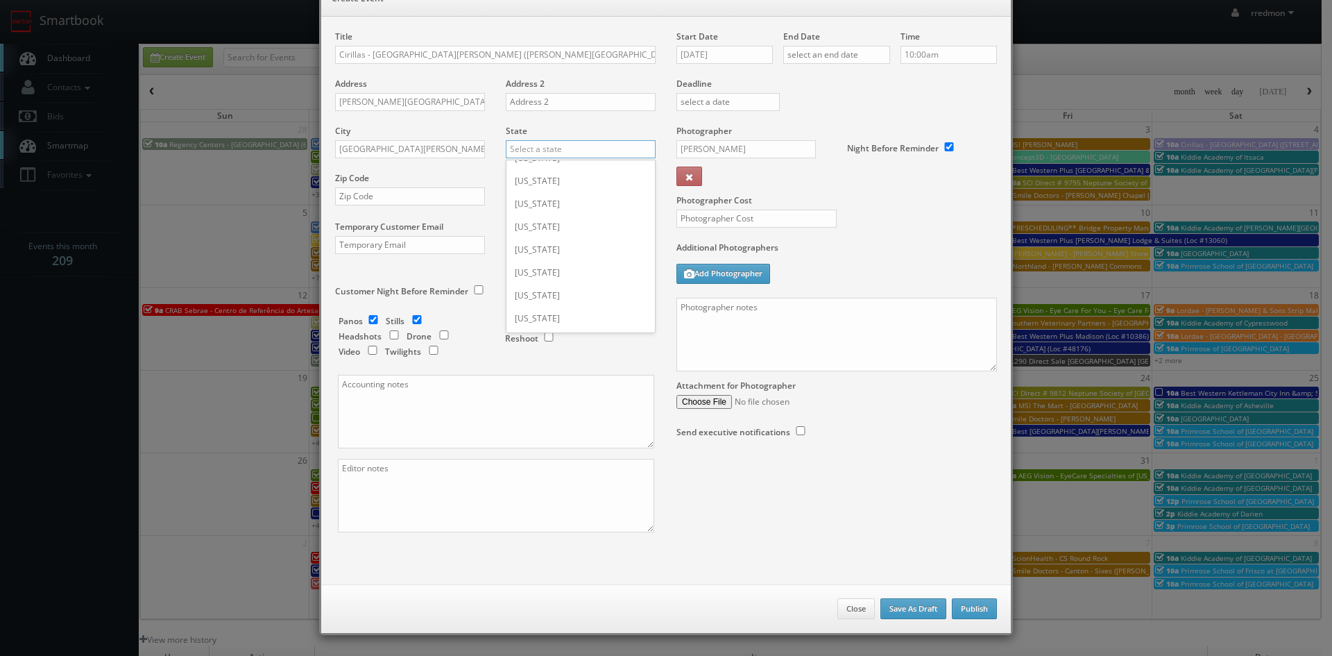
click at [538, 146] on input "text" at bounding box center [581, 149] width 150 height 18
click at [574, 291] on div "[US_STATE]" at bounding box center [581, 295] width 149 height 23
type input "[US_STATE]"
click at [396, 194] on input "text" at bounding box center [410, 196] width 150 height 18
paste input "46804"
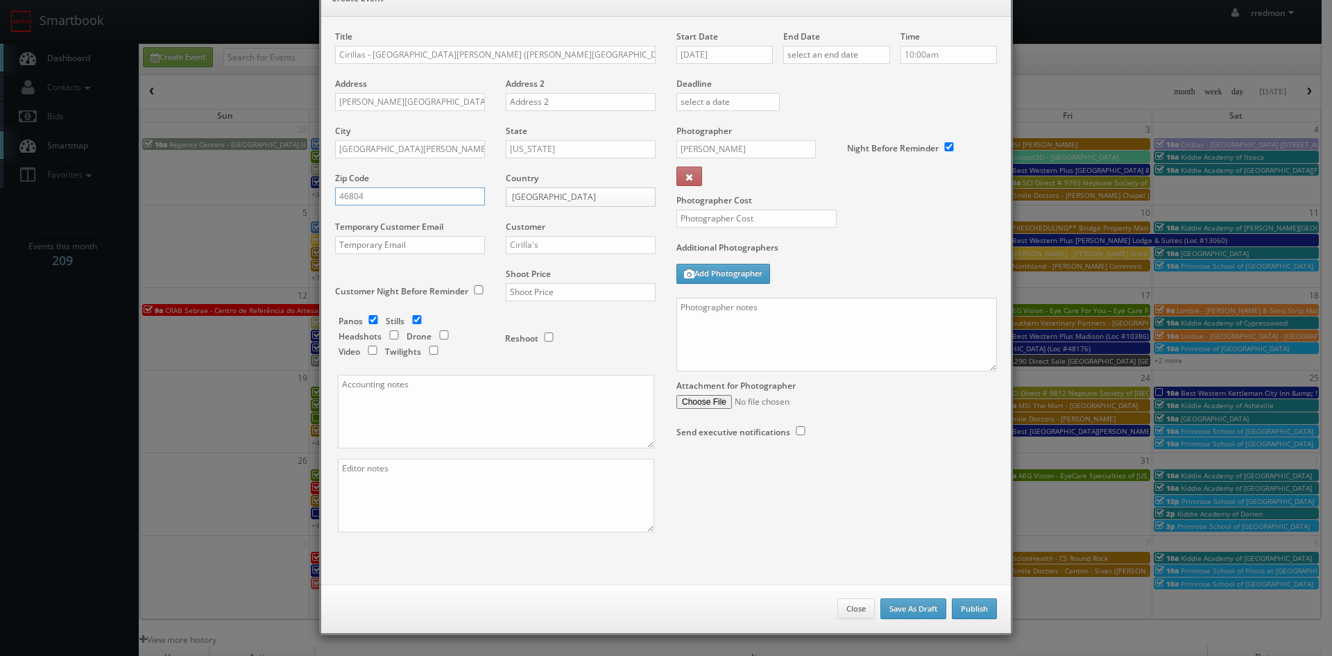
type input "46804"
click at [553, 246] on input "Cirilla's" at bounding box center [581, 245] width 150 height 18
click at [553, 265] on div "Cirilla's" at bounding box center [581, 267] width 149 height 23
click at [555, 288] on input "text" at bounding box center [581, 292] width 150 height 18
type input "0"
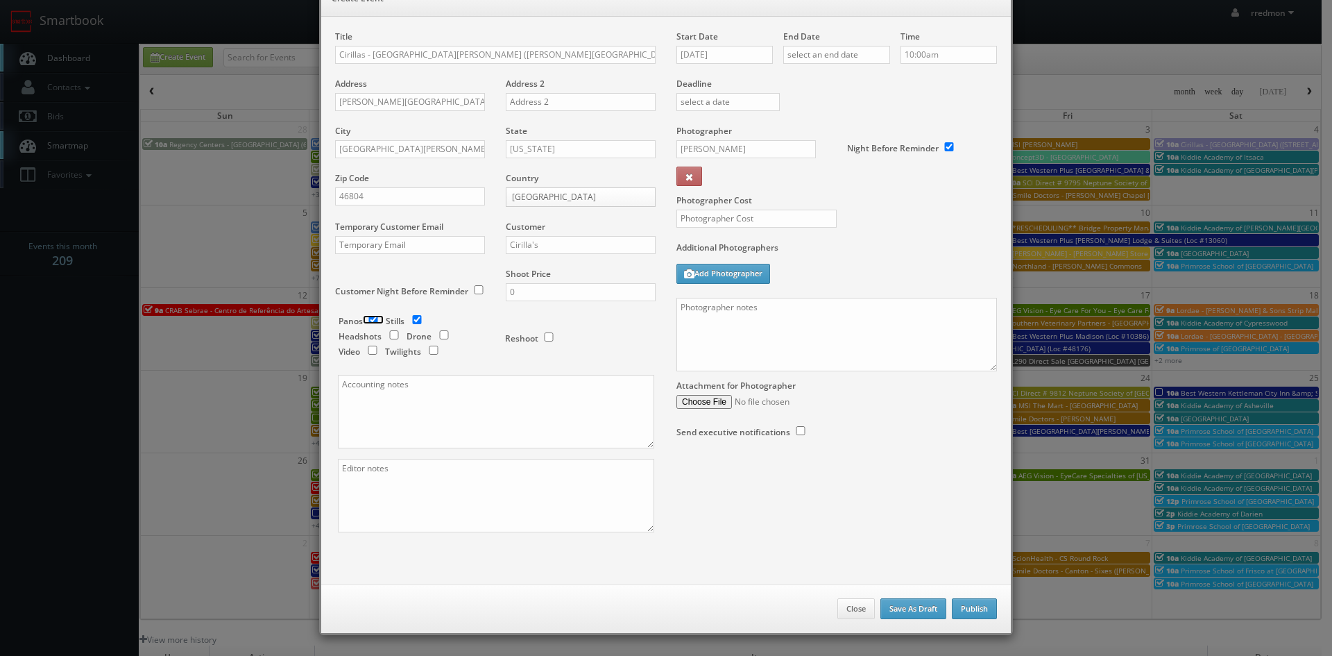
click at [371, 319] on input "checkbox" at bounding box center [373, 319] width 21 height 9
checkbox input "false"
click at [735, 53] on input "10/15/2025" at bounding box center [725, 55] width 96 height 18
drag, startPoint x: 703, startPoint y: 180, endPoint x: 803, endPoint y: 105, distance: 124.9
click at [704, 180] on td "20" at bounding box center [706, 181] width 22 height 20
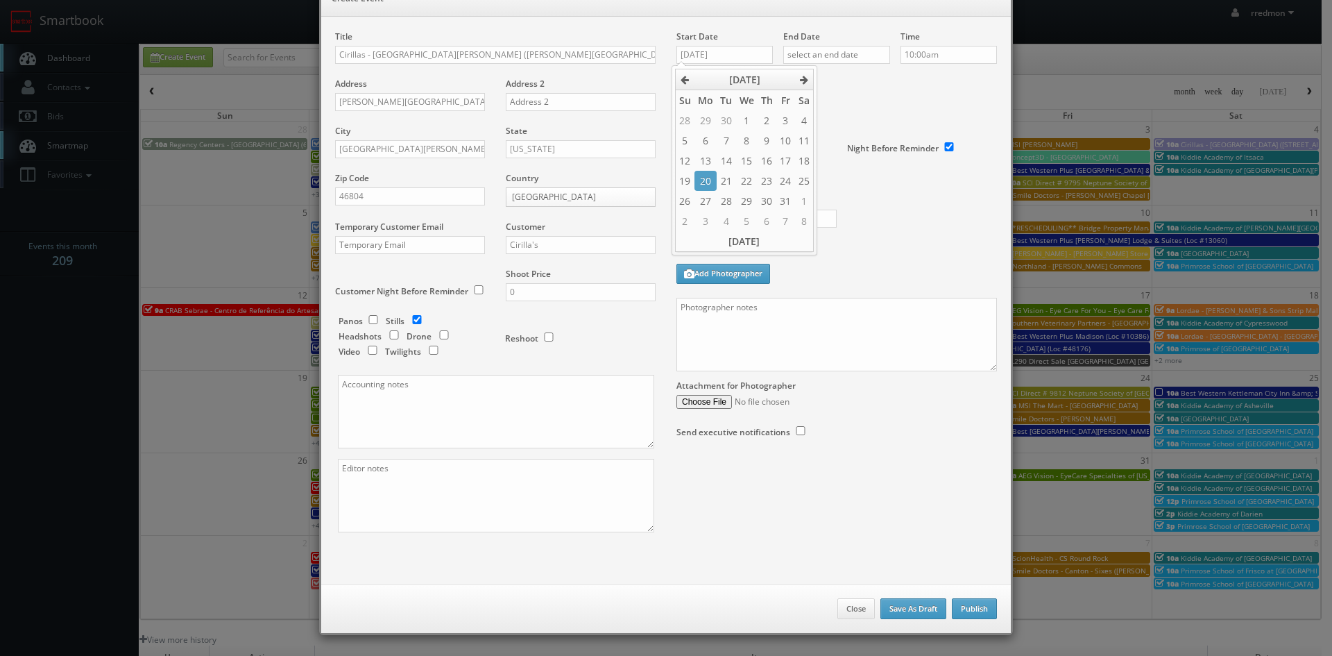
type input "10/20/2025"
click at [832, 58] on input "text" at bounding box center [836, 55] width 107 height 18
click at [815, 176] on td "20" at bounding box center [812, 181] width 22 height 20
type input "10/20/2025"
click at [920, 50] on input "10:00am" at bounding box center [949, 55] width 96 height 18
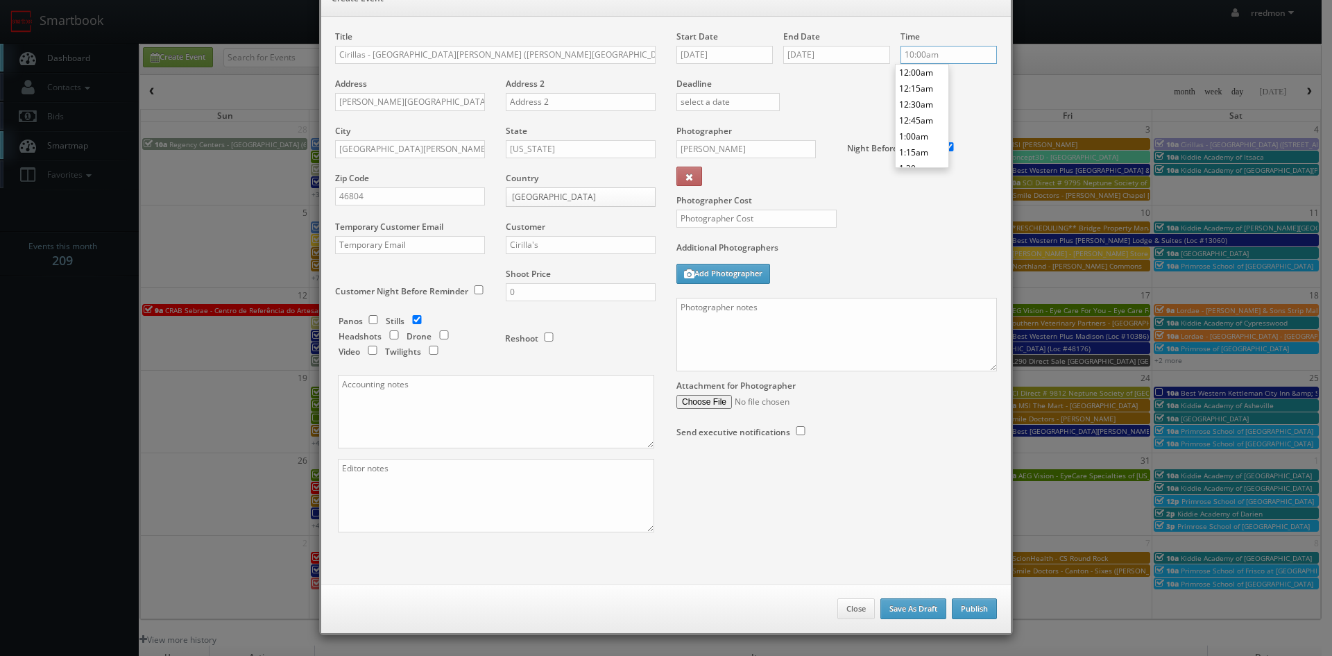
scroll to position [622, 0]
type input "10:30am"
click at [927, 119] on li "10:30am" at bounding box center [922, 120] width 53 height 16
click at [774, 149] on input "Matthew Corsaro" at bounding box center [746, 149] width 139 height 18
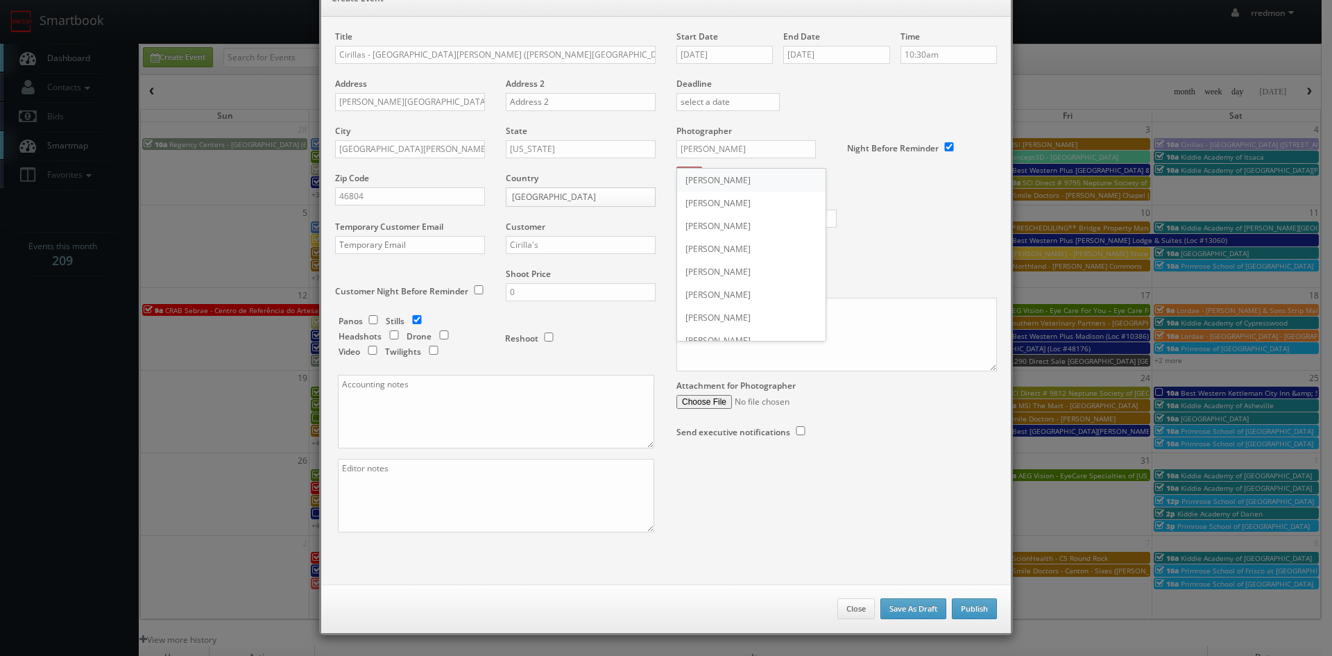
click at [756, 187] on div "Matthew Corsaro" at bounding box center [751, 180] width 149 height 23
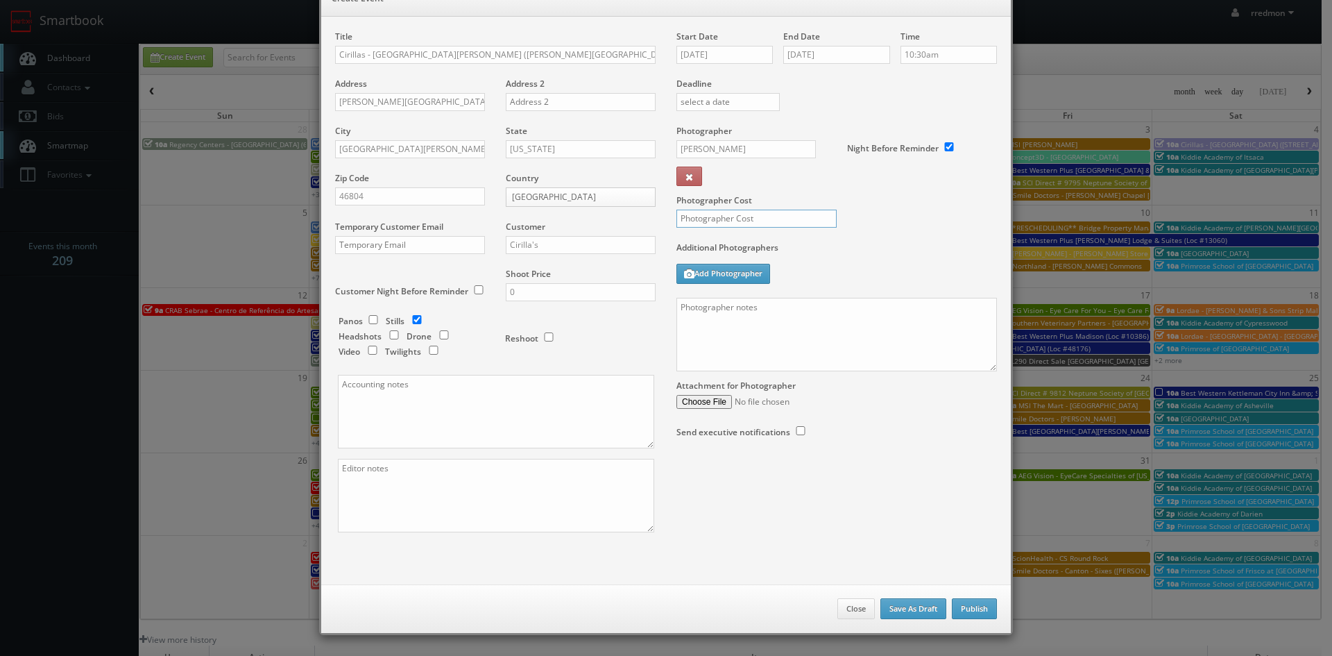
click at [769, 220] on input "text" at bounding box center [757, 219] width 160 height 18
type input "0"
click at [797, 315] on textarea at bounding box center [837, 335] width 321 height 74
type textarea "Just exteriors!"
click at [974, 607] on button "Publish" at bounding box center [974, 608] width 45 height 21
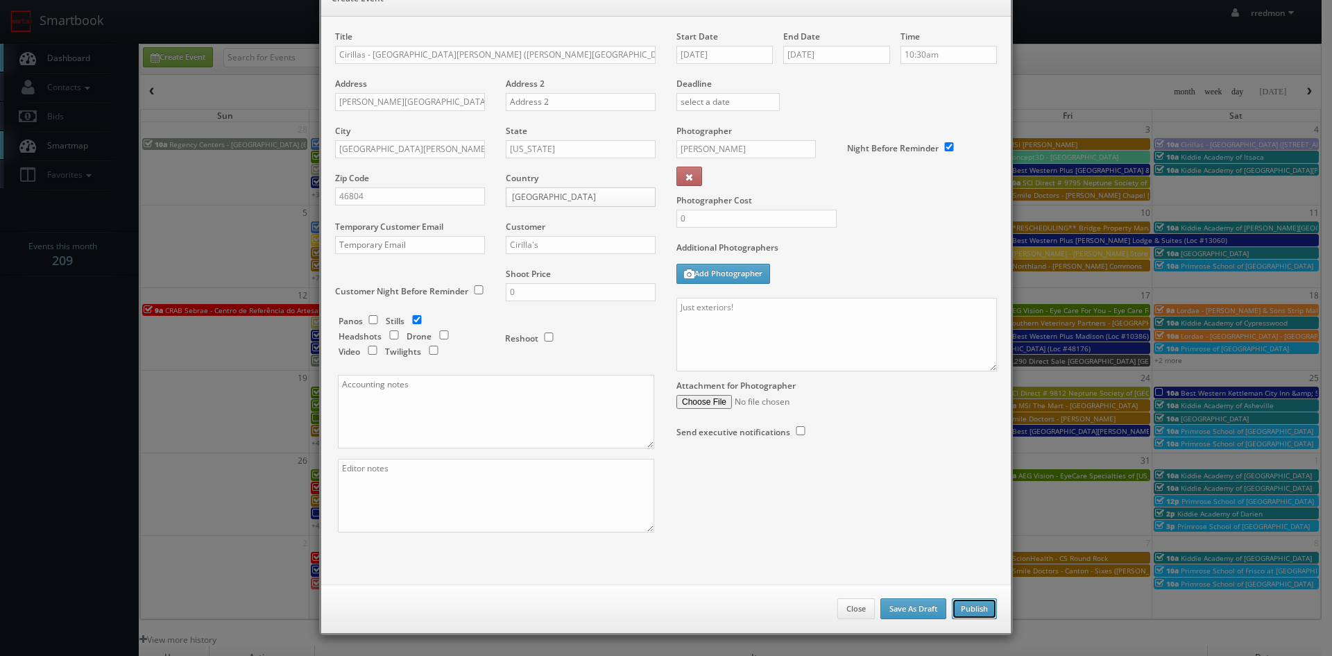
click at [960, 602] on button "Publish" at bounding box center [974, 608] width 45 height 21
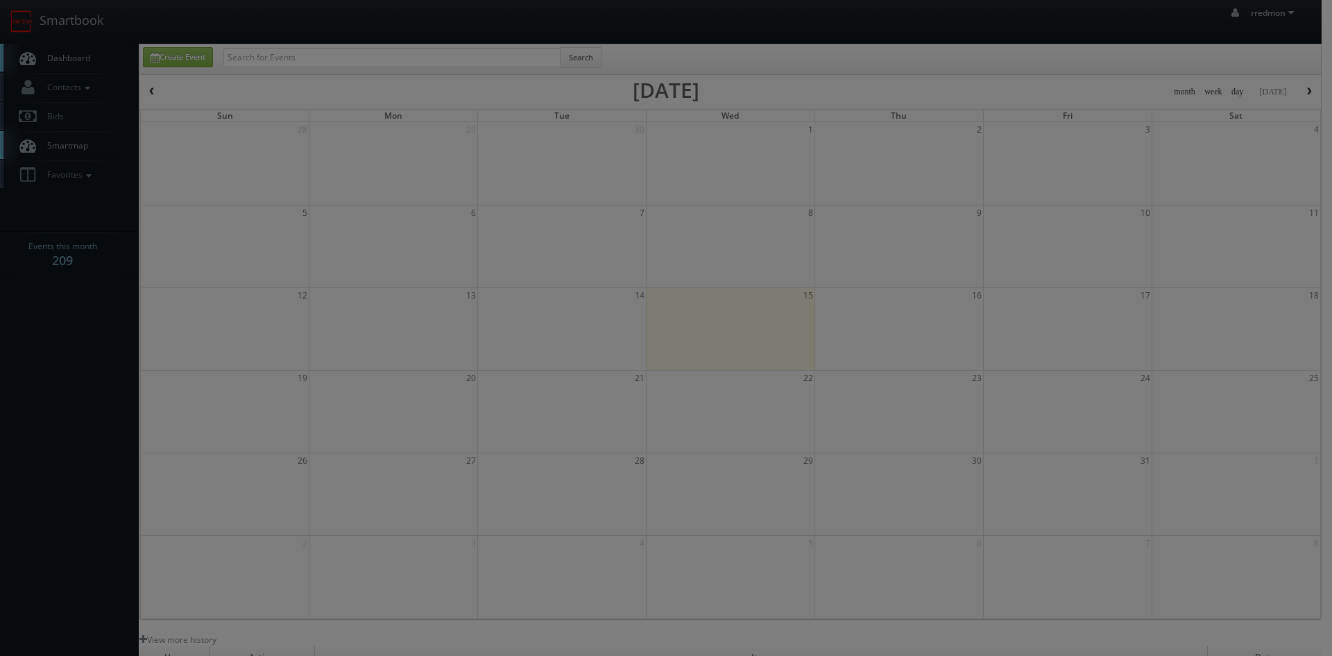
checkbox input "false"
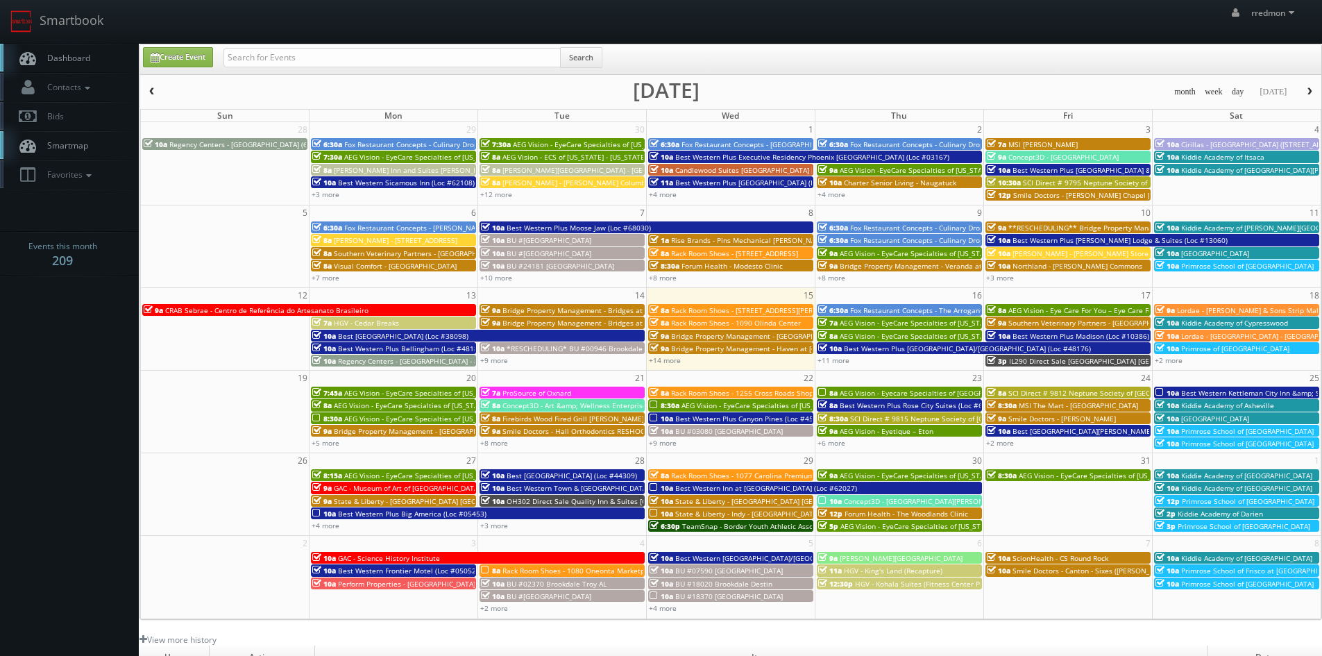
click at [309, 447] on div "+5 more" at bounding box center [393, 442] width 168 height 12
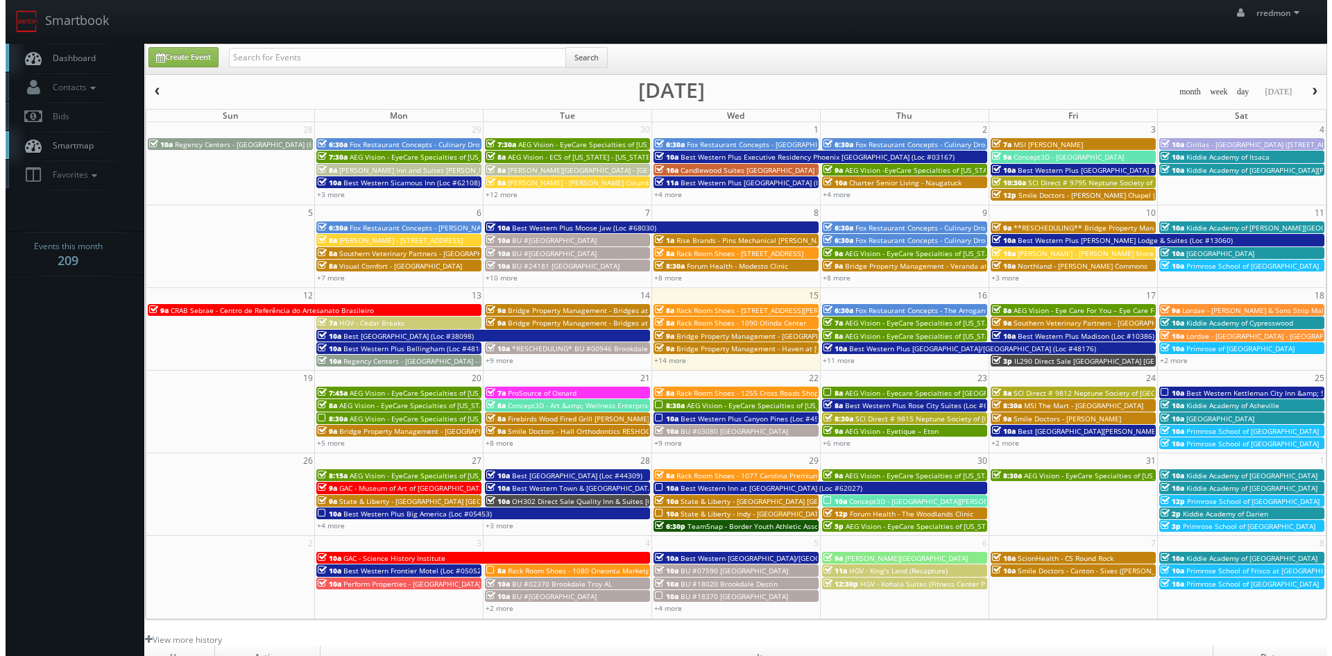
type input "10/20/2025"
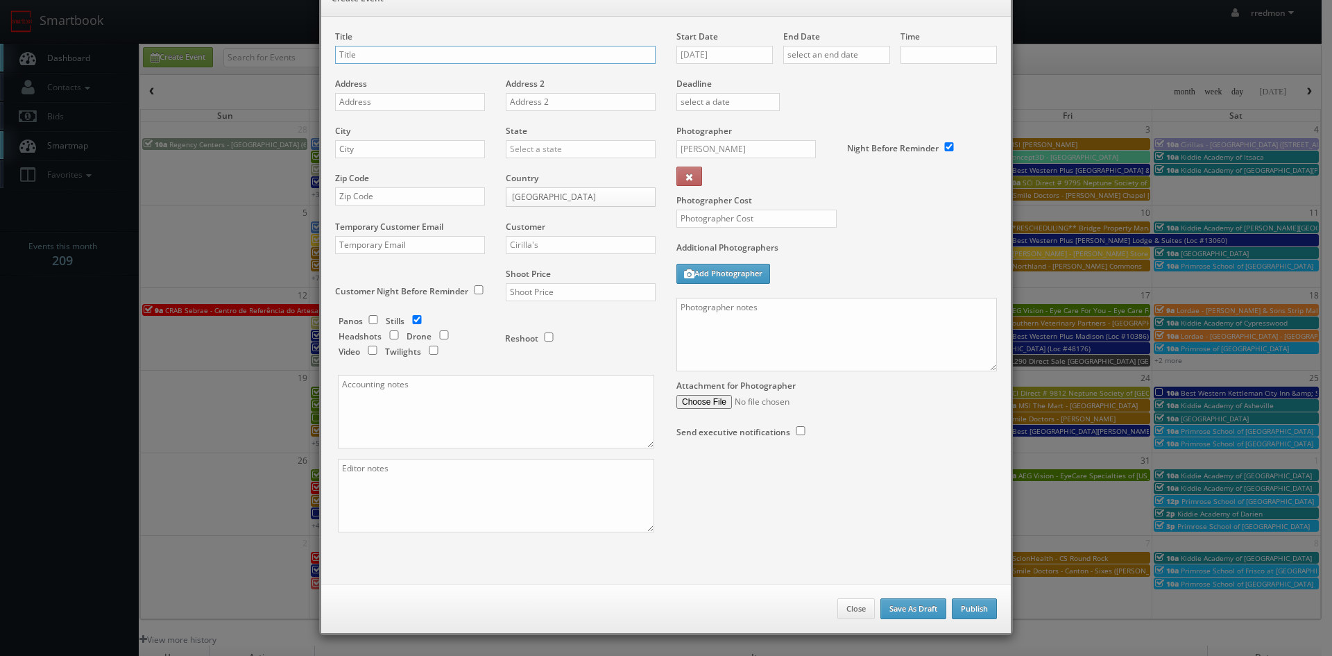
checkbox input "true"
type input "10:00am"
checkbox input "true"
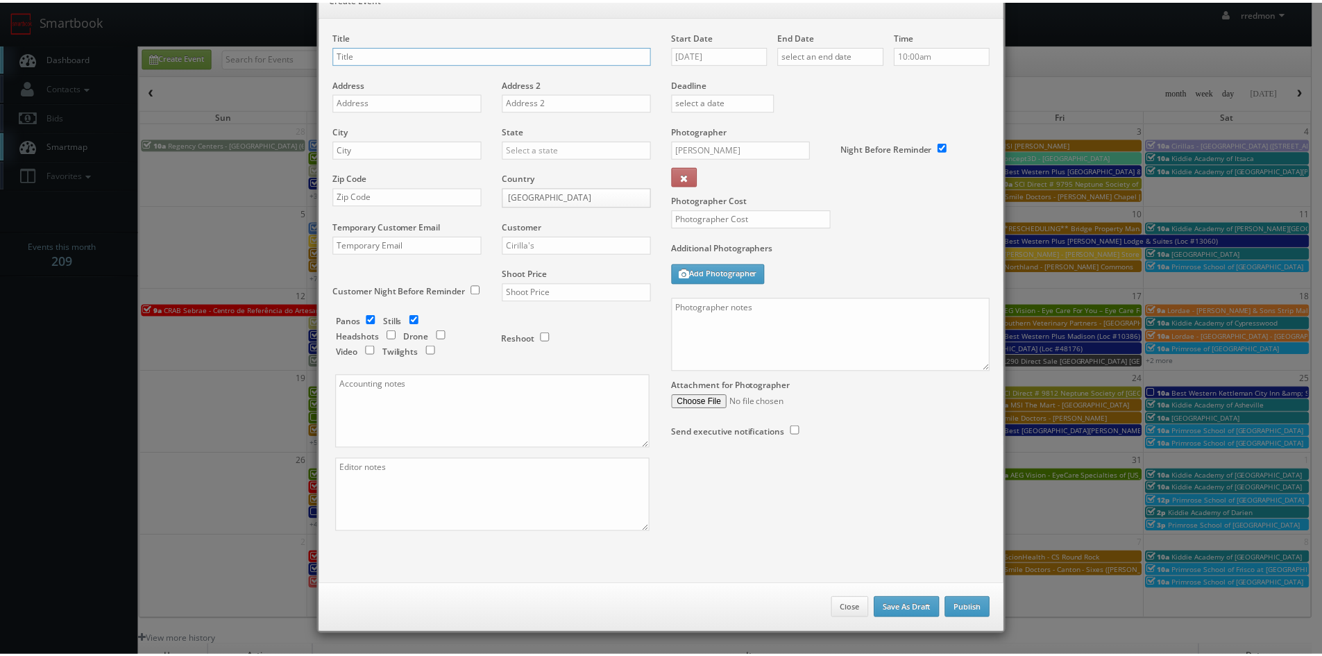
scroll to position [0, 0]
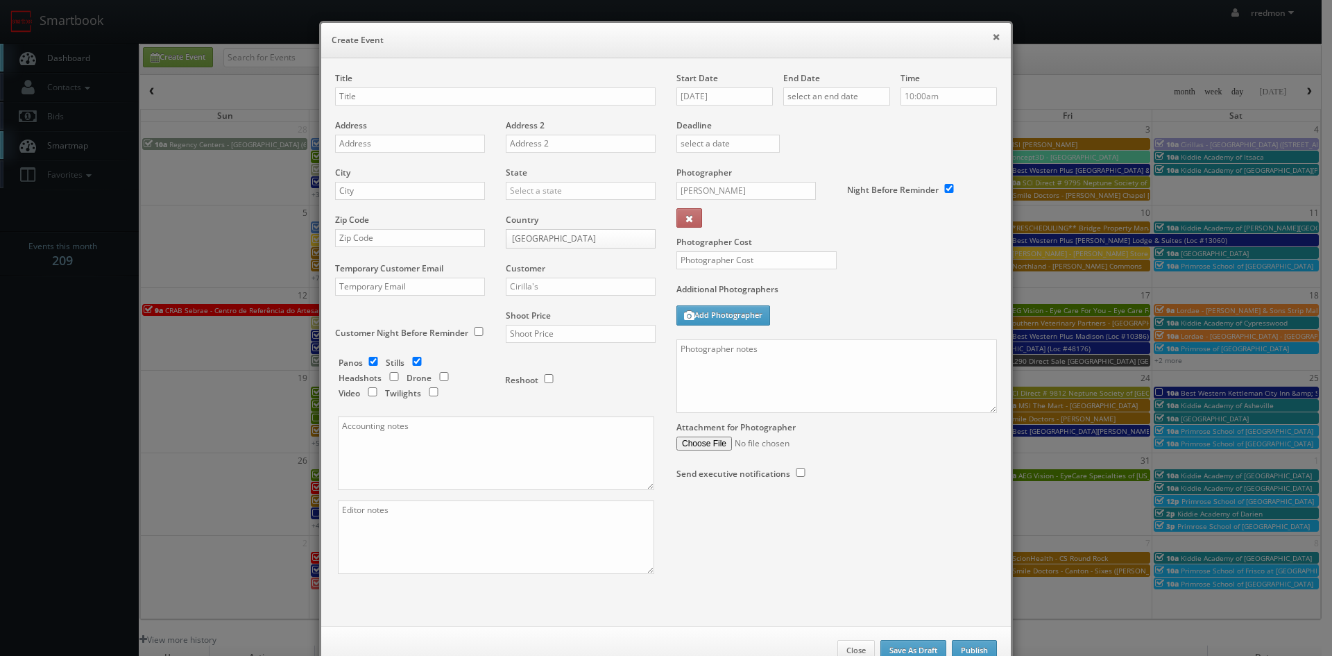
click at [994, 38] on button "×" at bounding box center [996, 37] width 8 height 10
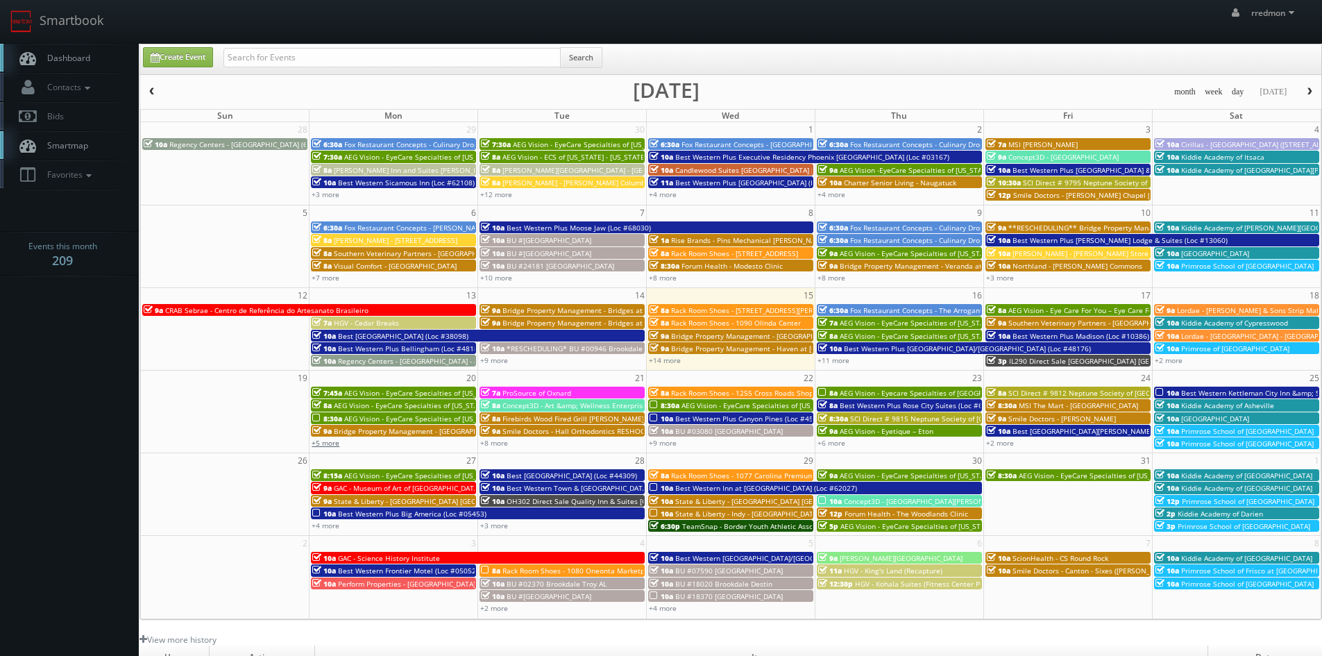
click at [335, 444] on link "+5 more" at bounding box center [326, 443] width 28 height 10
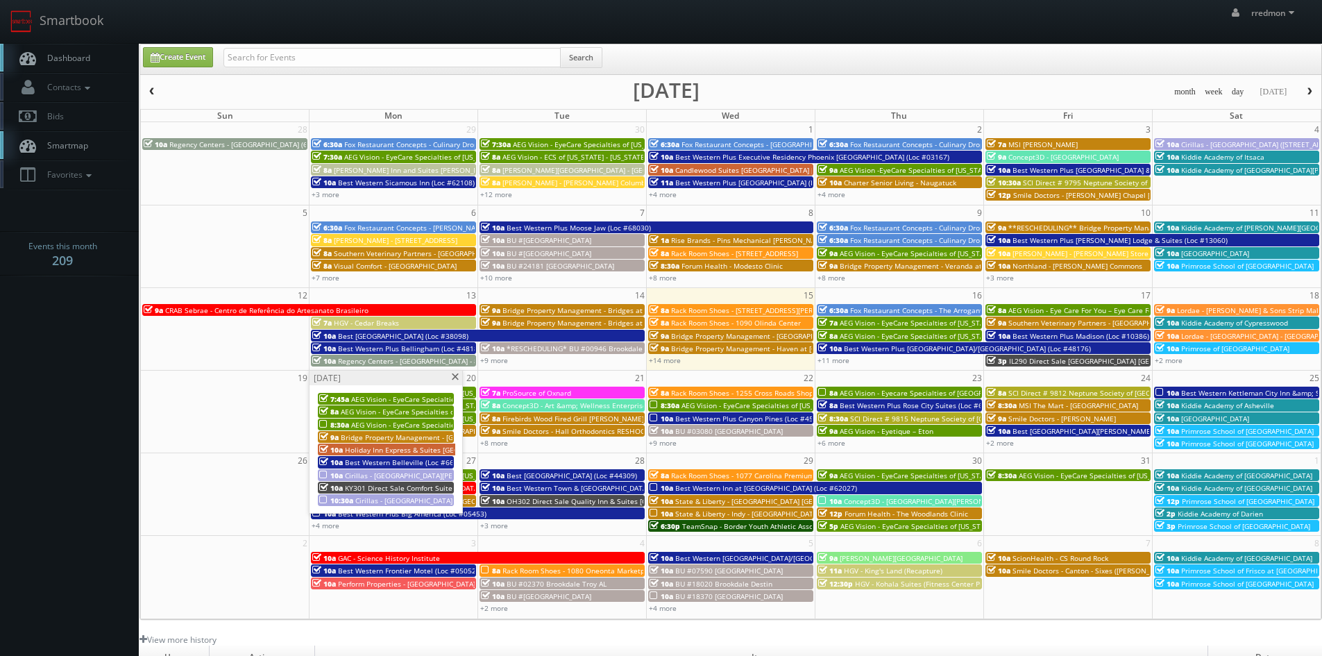
click at [375, 470] on span "Cirillas - [GEOGRAPHIC_DATA][PERSON_NAME] ([STREET_ADDRESS]) EXTERIORS ONLY" at bounding box center [485, 475] width 280 height 10
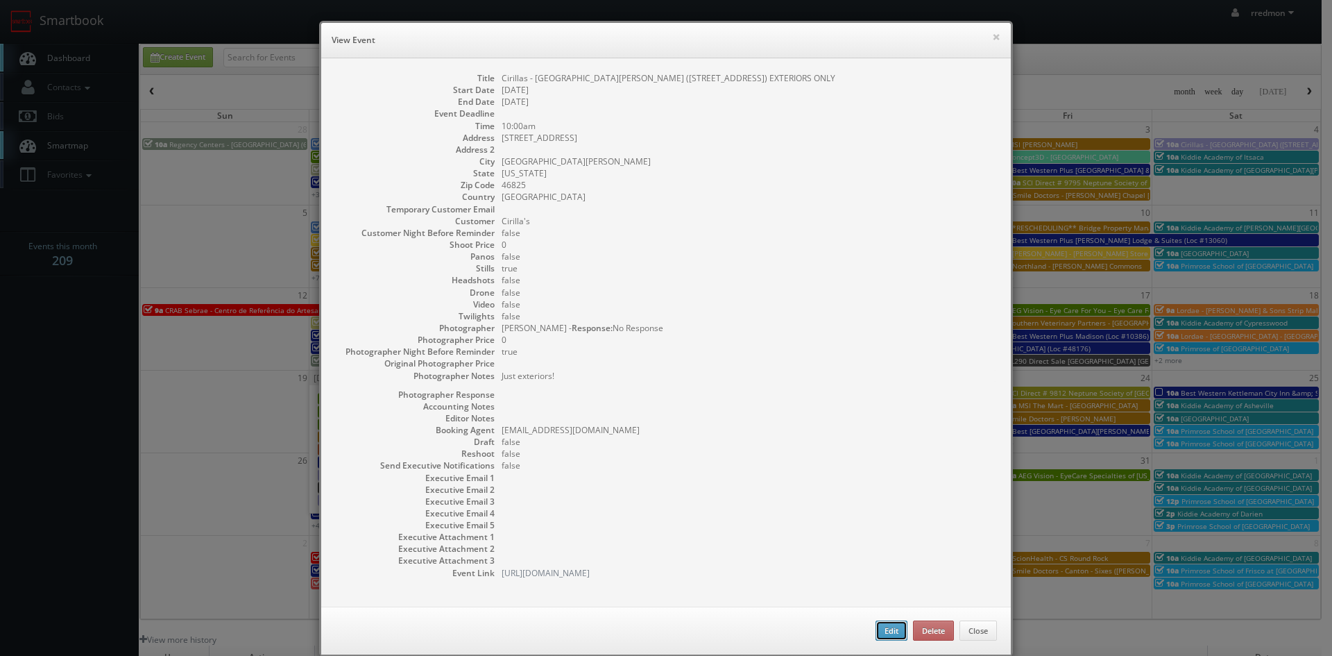
click at [883, 628] on button "Edit" at bounding box center [892, 630] width 32 height 21
type input "Cirillas - [GEOGRAPHIC_DATA][PERSON_NAME] ([STREET_ADDRESS]) EXTERIORS ONLY"
type input "4625 Coldwater Rd"
type input "Fort Wayne"
type input "46825"
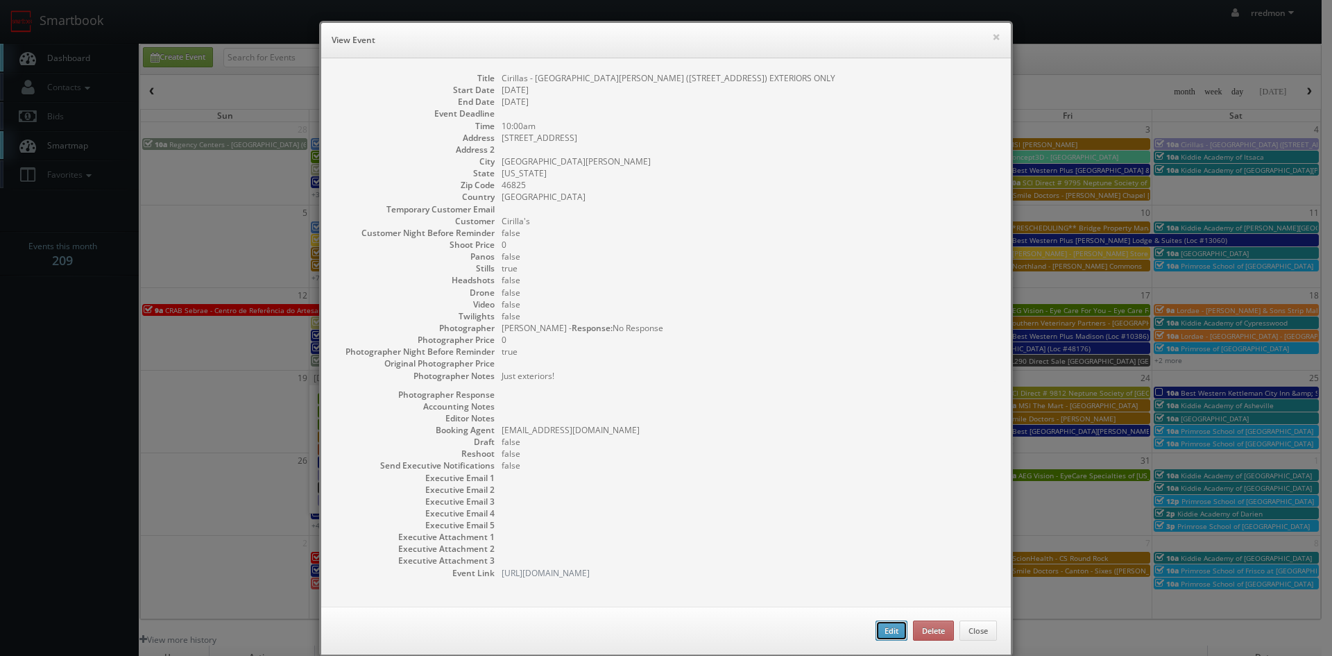
type input "0"
checkbox input "true"
type input "10/20/2025"
type input "10:00am"
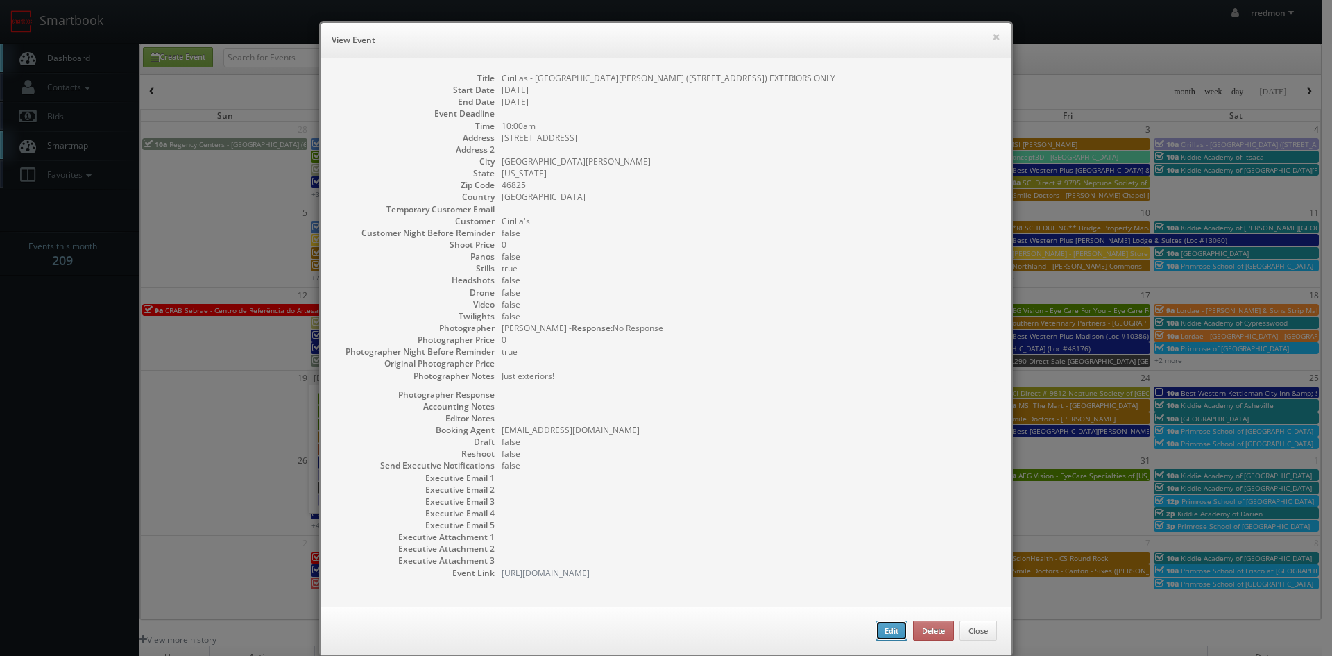
checkbox input "true"
type textarea "Just exteriors!"
select select "[US_STATE]"
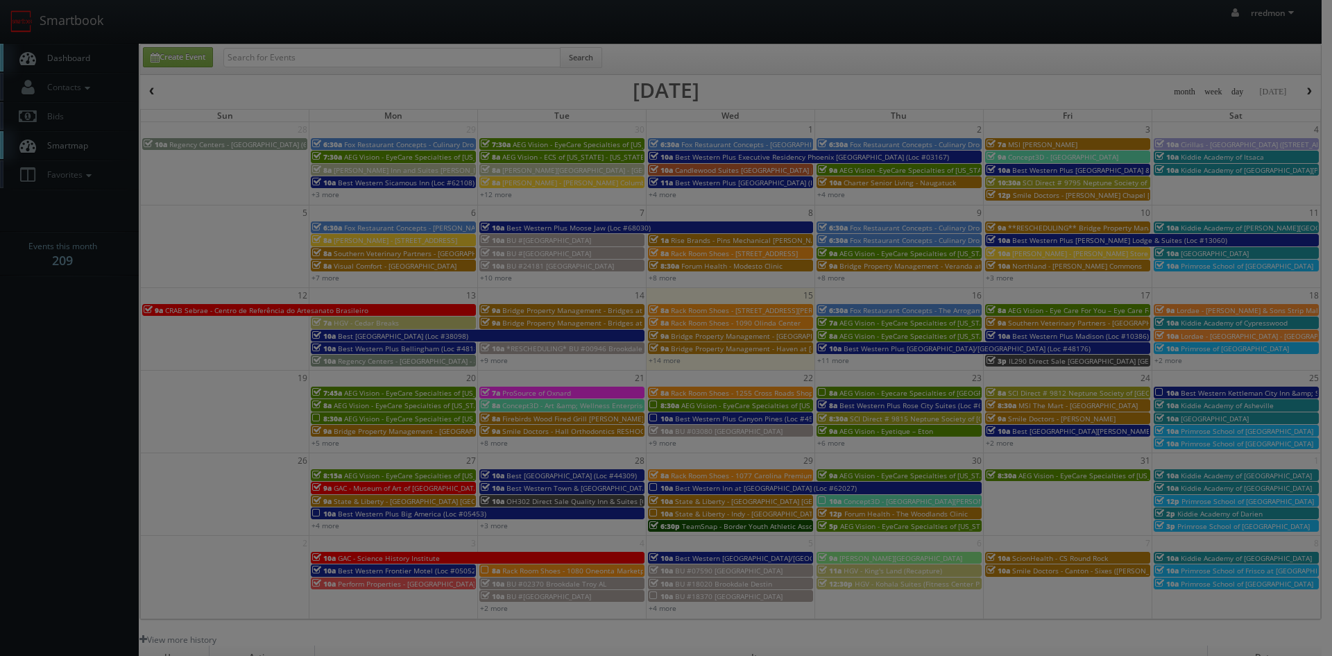
type input "0"
select select "cirillas@mg.cs3calendar.com"
select select "contact@focusonstudio.com"
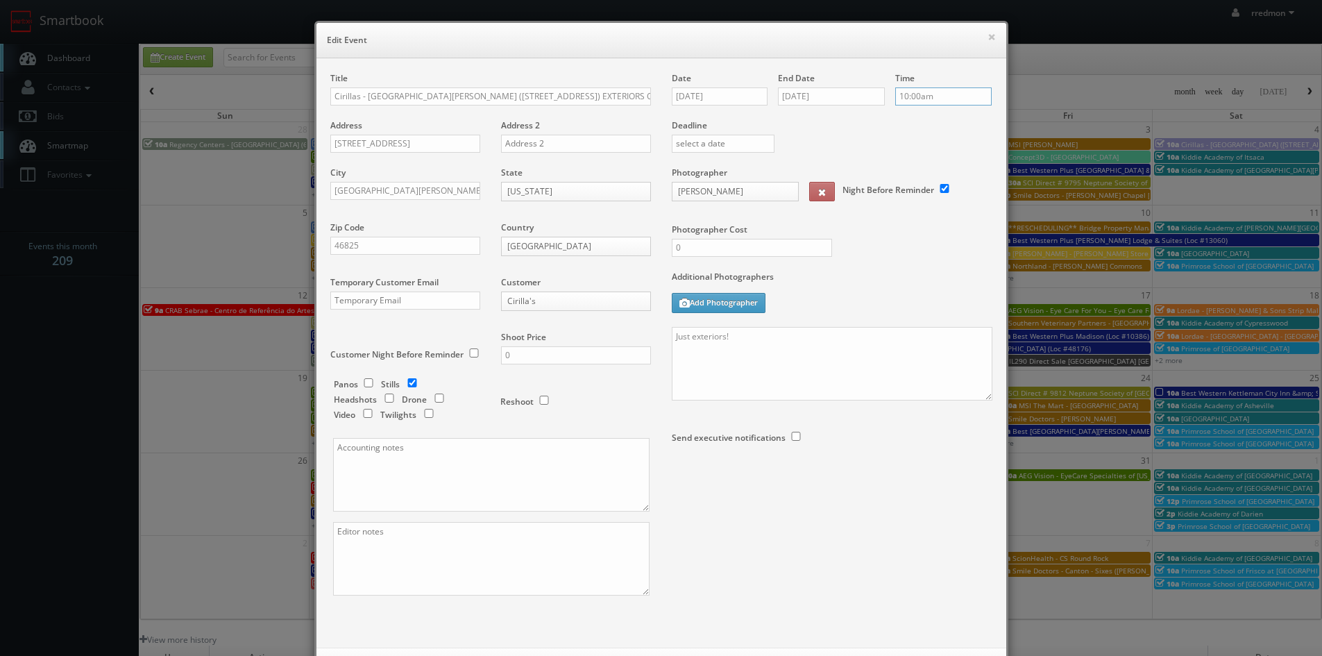
click at [906, 99] on input "10:00am" at bounding box center [943, 96] width 96 height 18
type input "9:00am"
click at [919, 167] on li "9:00am" at bounding box center [917, 168] width 53 height 16
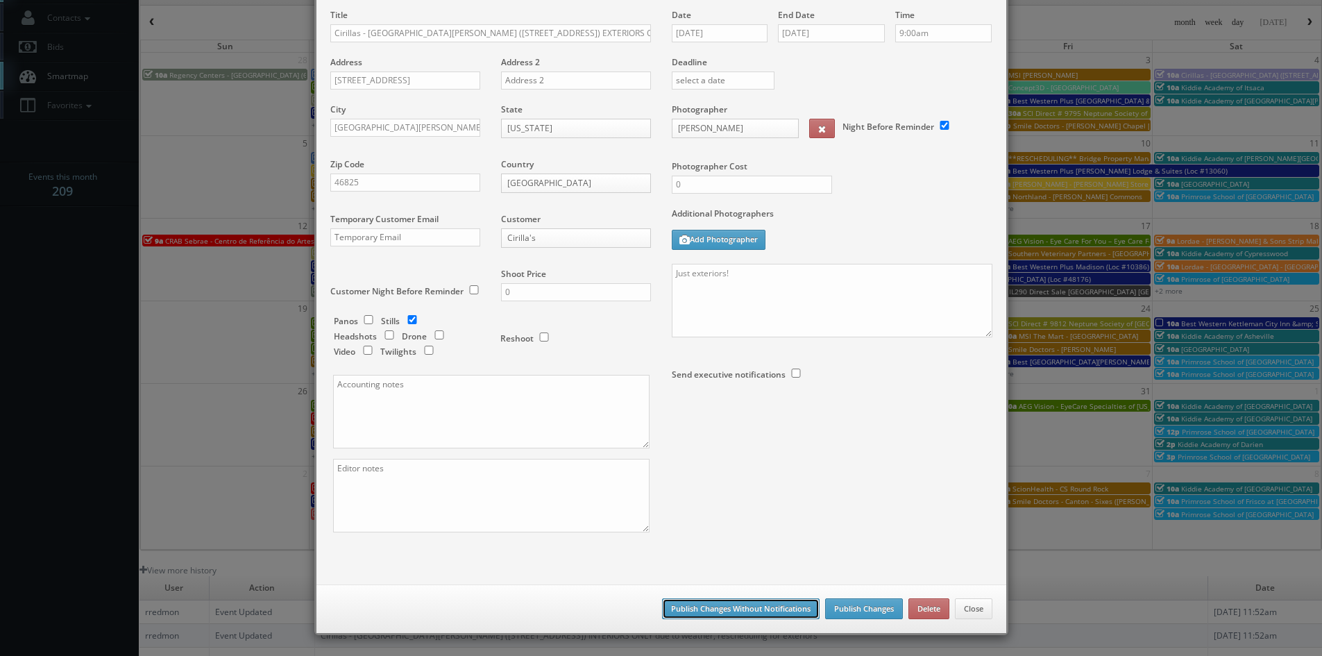
click at [774, 610] on button "Publish Changes Without Notifications" at bounding box center [741, 608] width 158 height 21
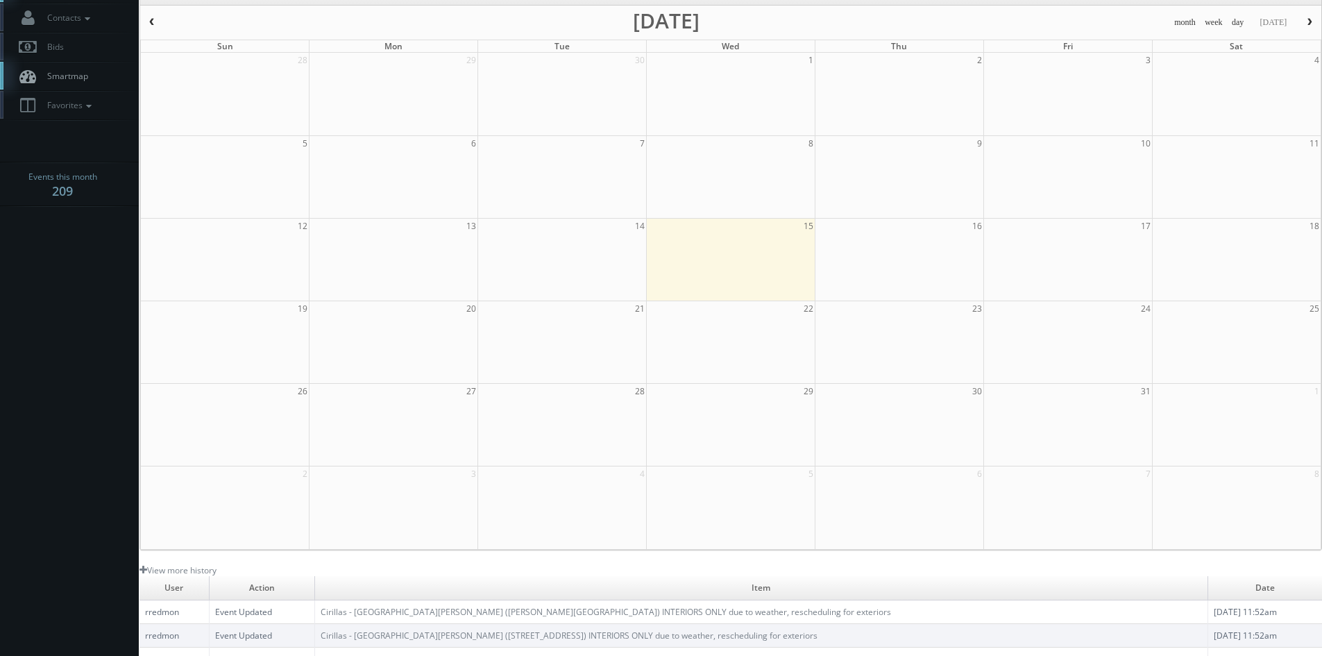
scroll to position [0, 0]
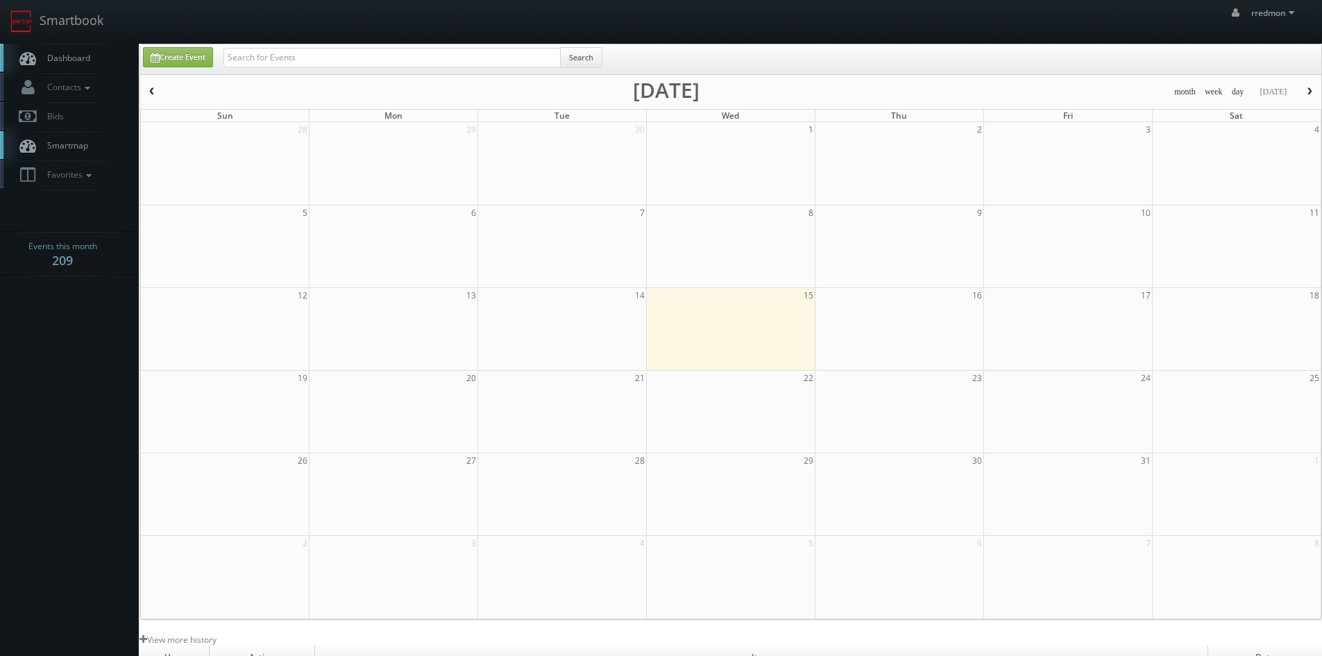
click at [65, 55] on span "Dashboard" at bounding box center [65, 58] width 50 height 12
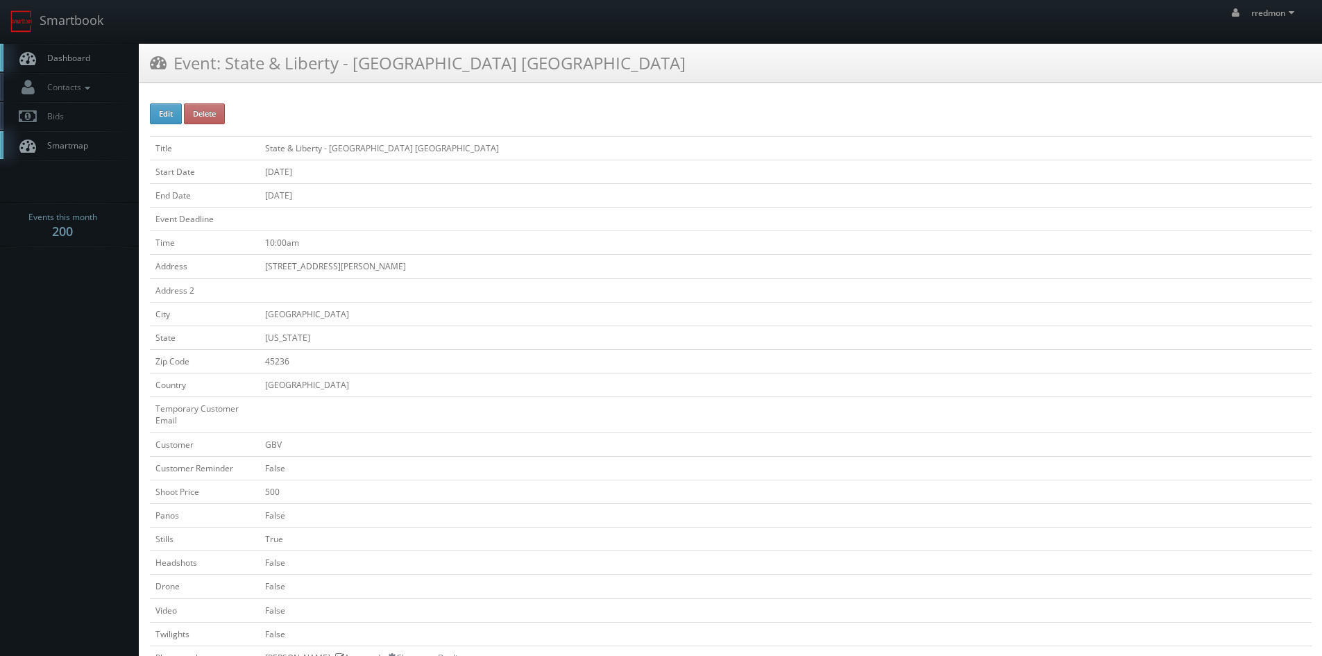
drag, startPoint x: 0, startPoint y: 0, endPoint x: 71, endPoint y: 59, distance: 92.7
click at [71, 59] on span "Dashboard" at bounding box center [65, 58] width 50 height 12
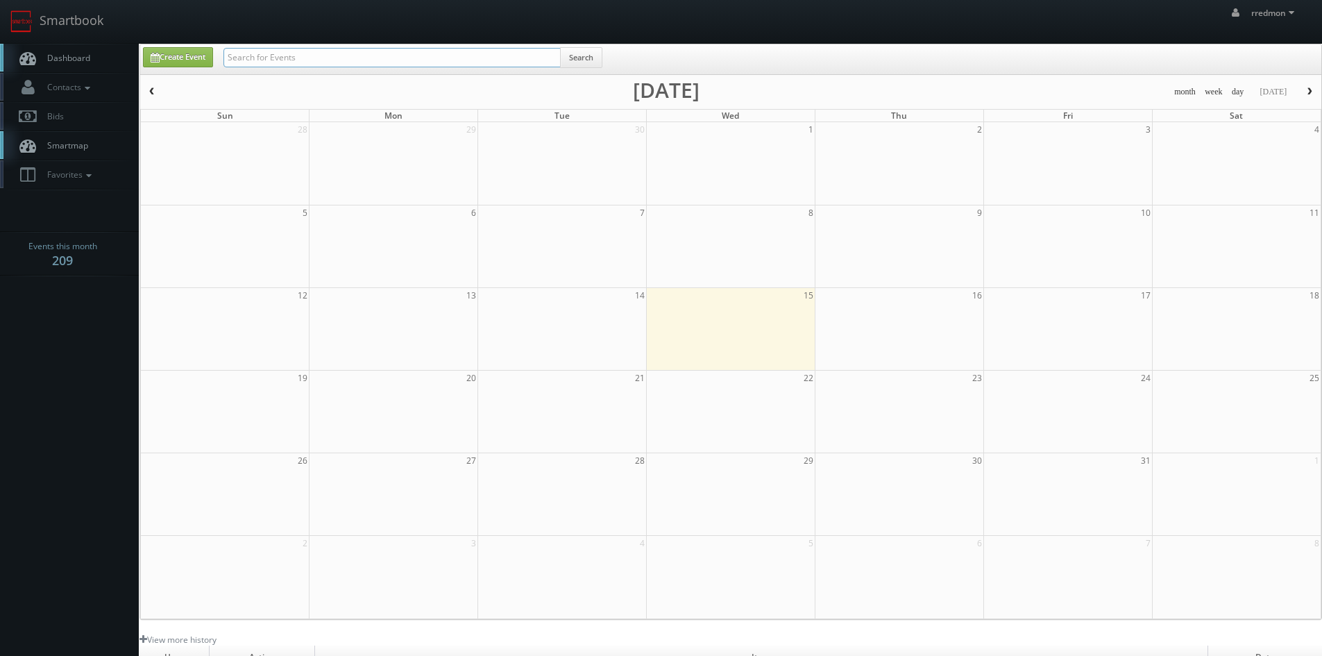
click at [314, 60] on input "text" at bounding box center [391, 57] width 337 height 19
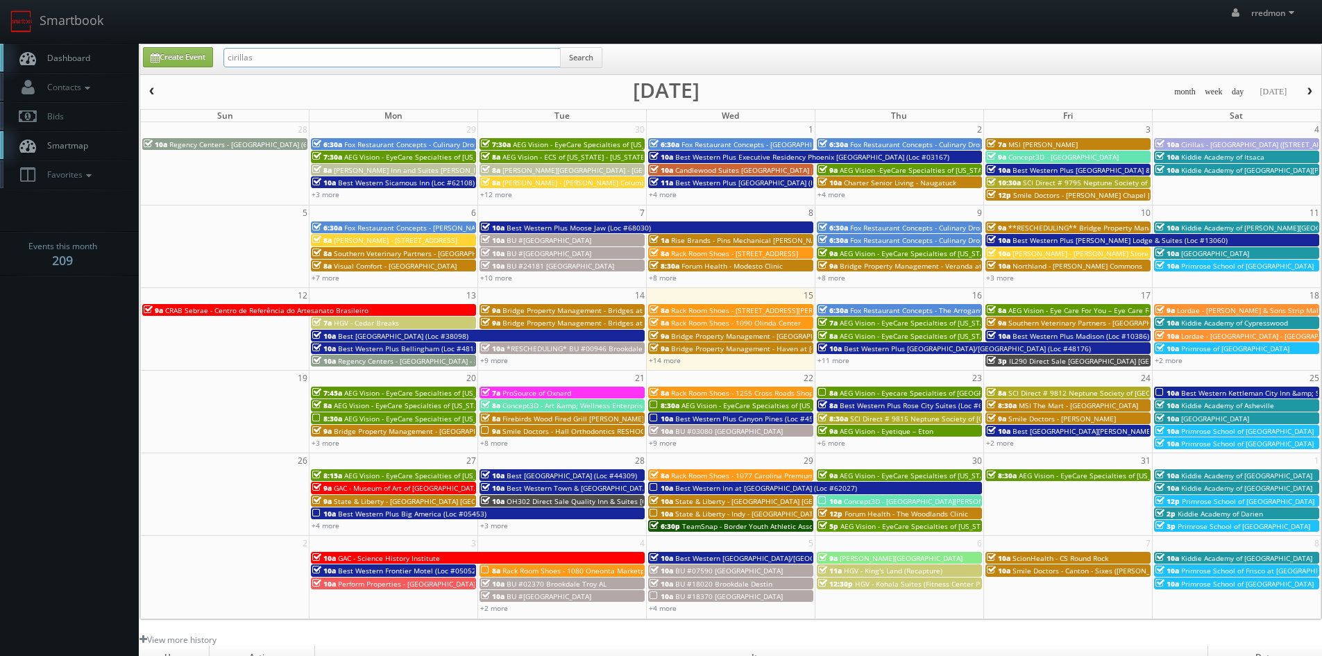
type input "cirillas"
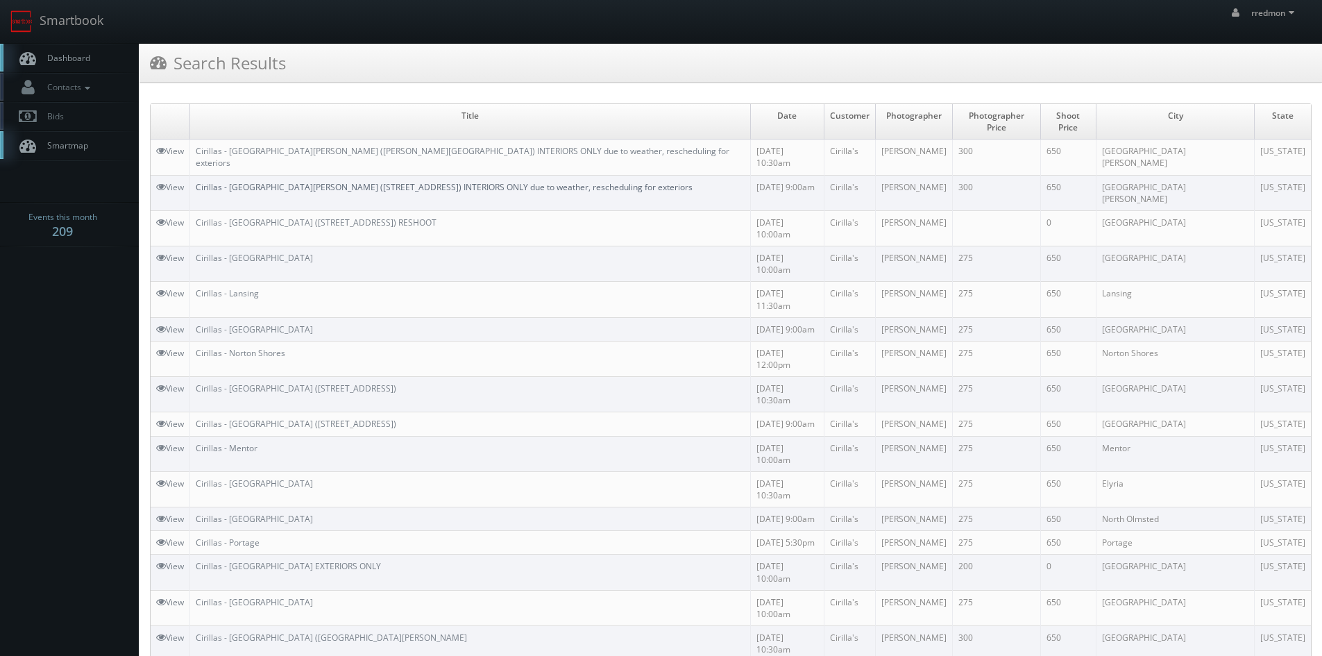
click at [463, 181] on link "Cirillas - [GEOGRAPHIC_DATA][PERSON_NAME] ([STREET_ADDRESS]) INTERIORS ONLY due…" at bounding box center [444, 187] width 497 height 12
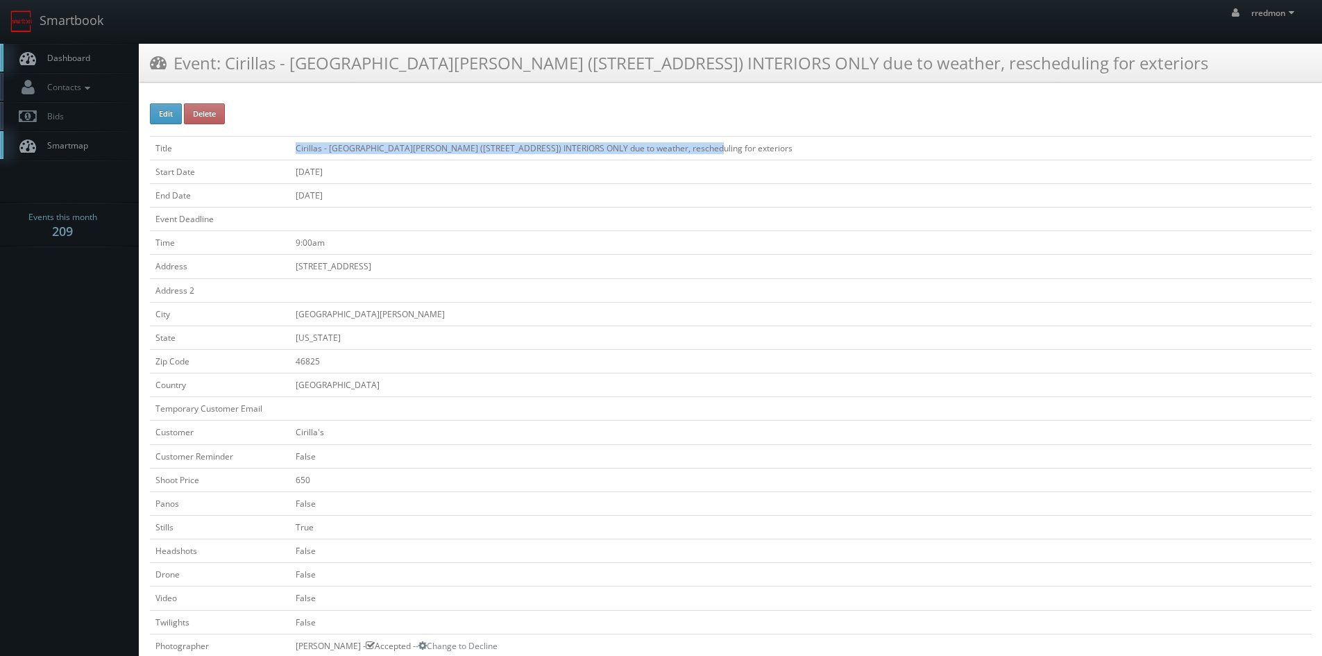
drag, startPoint x: 727, startPoint y: 151, endPoint x: 295, endPoint y: 153, distance: 432.3
click at [295, 153] on td "Cirillas - [GEOGRAPHIC_DATA][PERSON_NAME] ([STREET_ADDRESS]) INTERIORS ONLY due…" at bounding box center [800, 148] width 1021 height 24
copy td "Cirillas - [GEOGRAPHIC_DATA][PERSON_NAME] ([STREET_ADDRESS]) INTERIORS ONLY due…"
drag, startPoint x: 386, startPoint y: 268, endPoint x: 296, endPoint y: 269, distance: 89.5
click at [296, 269] on td "[STREET_ADDRESS]" at bounding box center [800, 267] width 1021 height 24
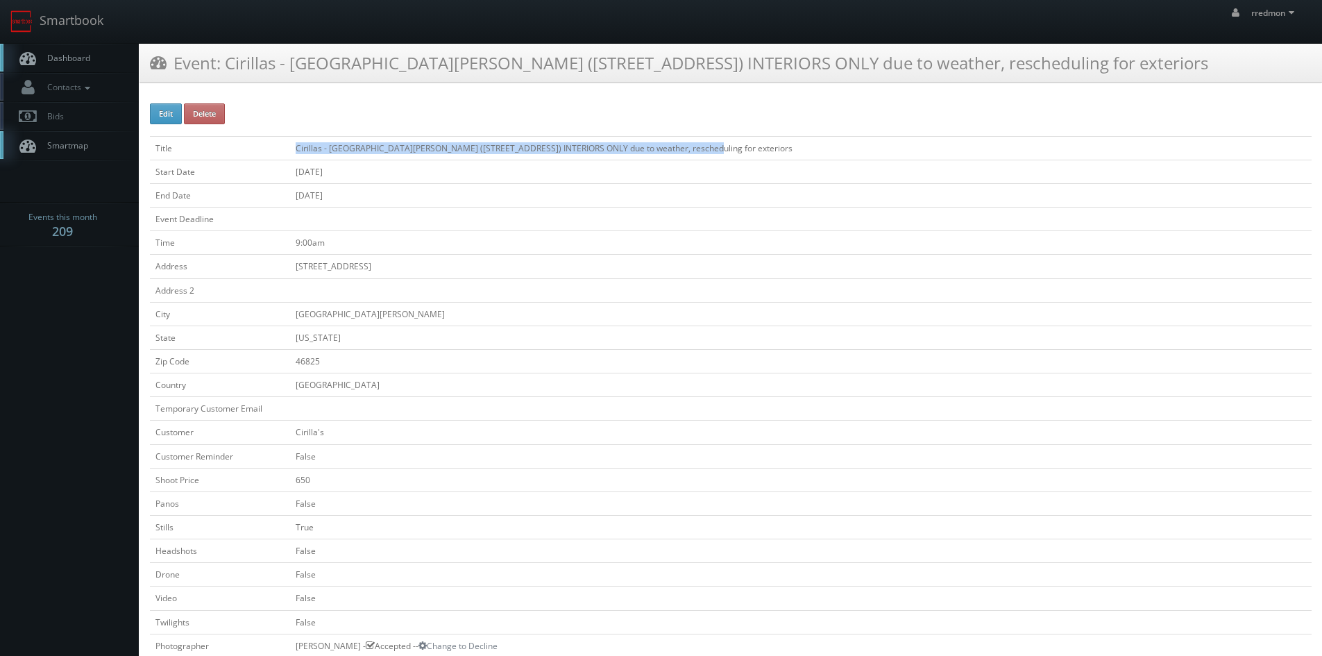
copy td "[STREET_ADDRESS]"
drag, startPoint x: 330, startPoint y: 362, endPoint x: 289, endPoint y: 362, distance: 40.9
click at [289, 362] on tr "Zip Code 46825" at bounding box center [731, 361] width 1162 height 24
copy tr "46825"
click at [62, 53] on span "Dashboard" at bounding box center [65, 58] width 50 height 12
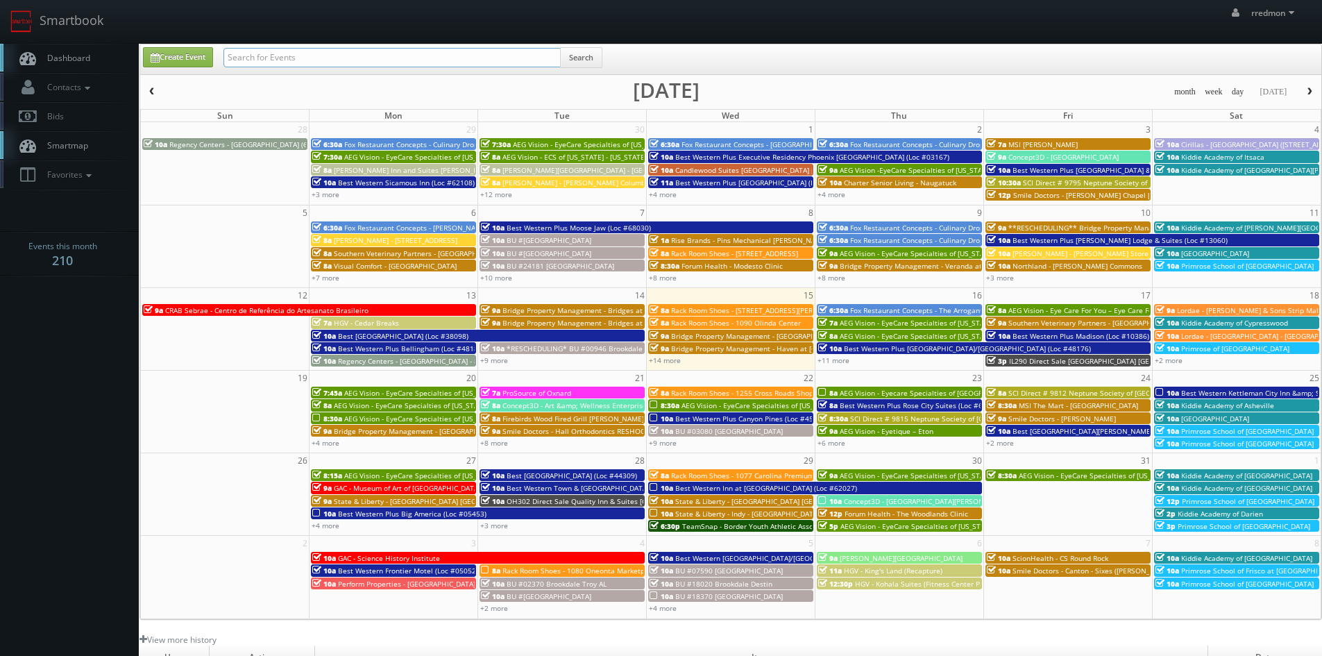
click at [269, 62] on input "text" at bounding box center [391, 57] width 337 height 19
type input "cirillas"
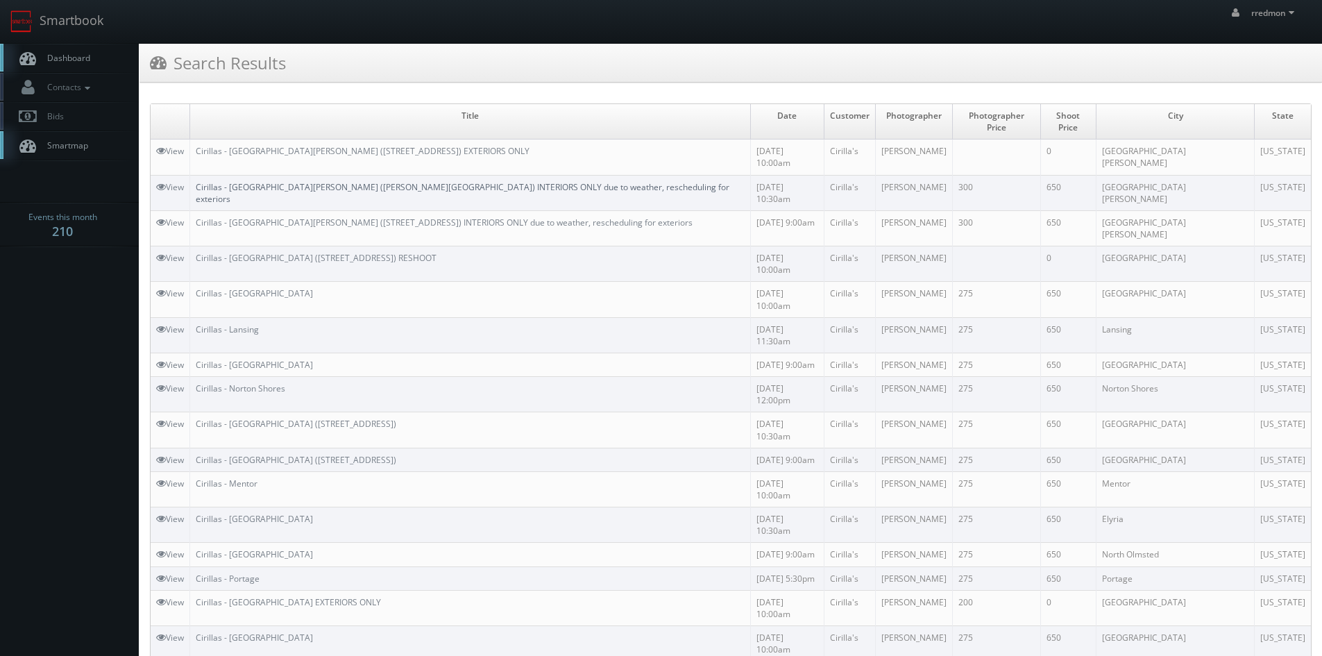
click at [423, 181] on link "Cirillas - [GEOGRAPHIC_DATA][PERSON_NAME] ([PERSON_NAME][GEOGRAPHIC_DATA]) INTE…" at bounding box center [463, 193] width 534 height 24
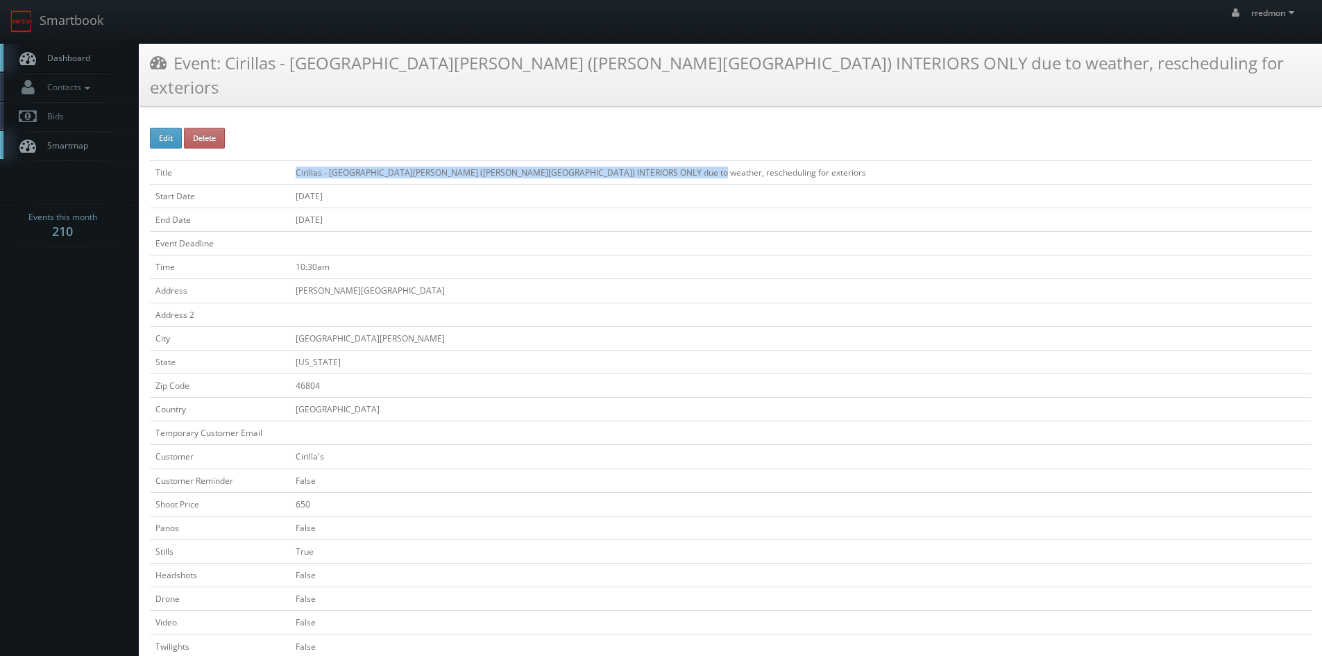
drag, startPoint x: 682, startPoint y: 146, endPoint x: 296, endPoint y: 155, distance: 386.0
click at [296, 160] on td "Cirillas - [GEOGRAPHIC_DATA][PERSON_NAME] ([PERSON_NAME][GEOGRAPHIC_DATA]) INTE…" at bounding box center [800, 172] width 1021 height 24
copy td "Cirillas - [GEOGRAPHIC_DATA][PERSON_NAME] ([PERSON_NAME][GEOGRAPHIC_DATA]) INTE…"
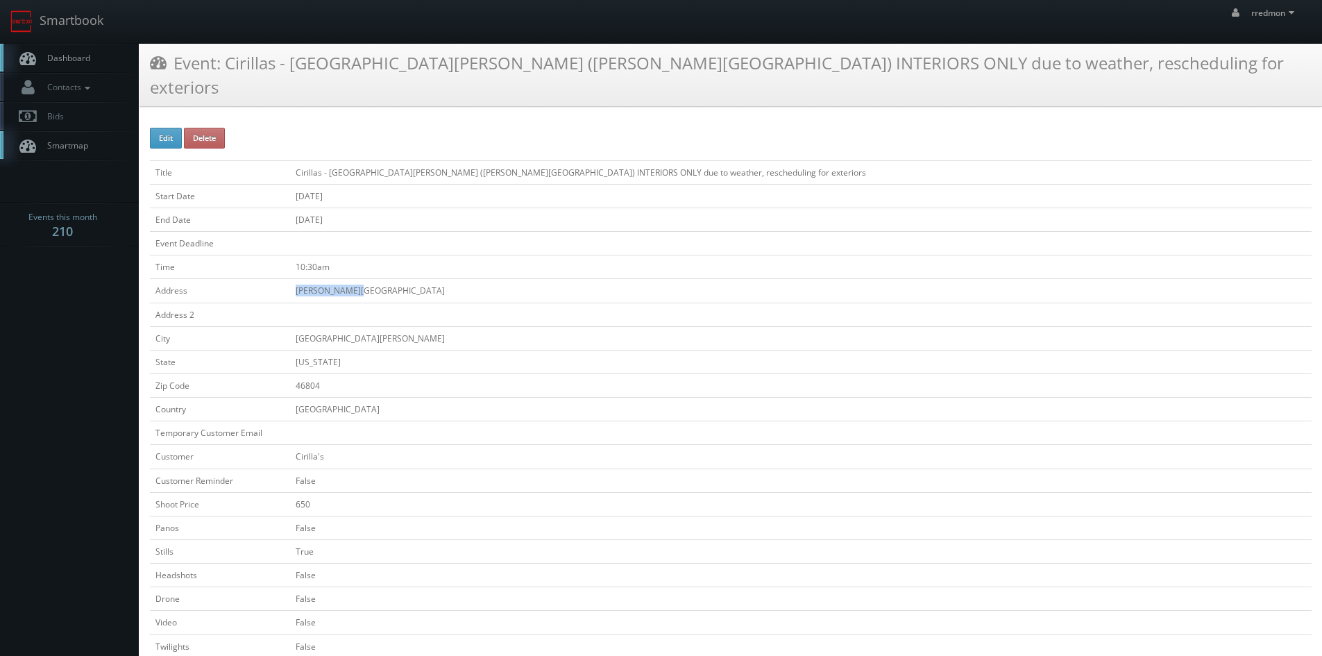
drag, startPoint x: 364, startPoint y: 262, endPoint x: 280, endPoint y: 272, distance: 84.6
click at [280, 279] on tr "Address Covington Road" at bounding box center [731, 291] width 1162 height 24
copy tr "Covington Road"
drag, startPoint x: 332, startPoint y: 359, endPoint x: 291, endPoint y: 366, distance: 40.8
click at [291, 373] on td "46804" at bounding box center [800, 385] width 1021 height 24
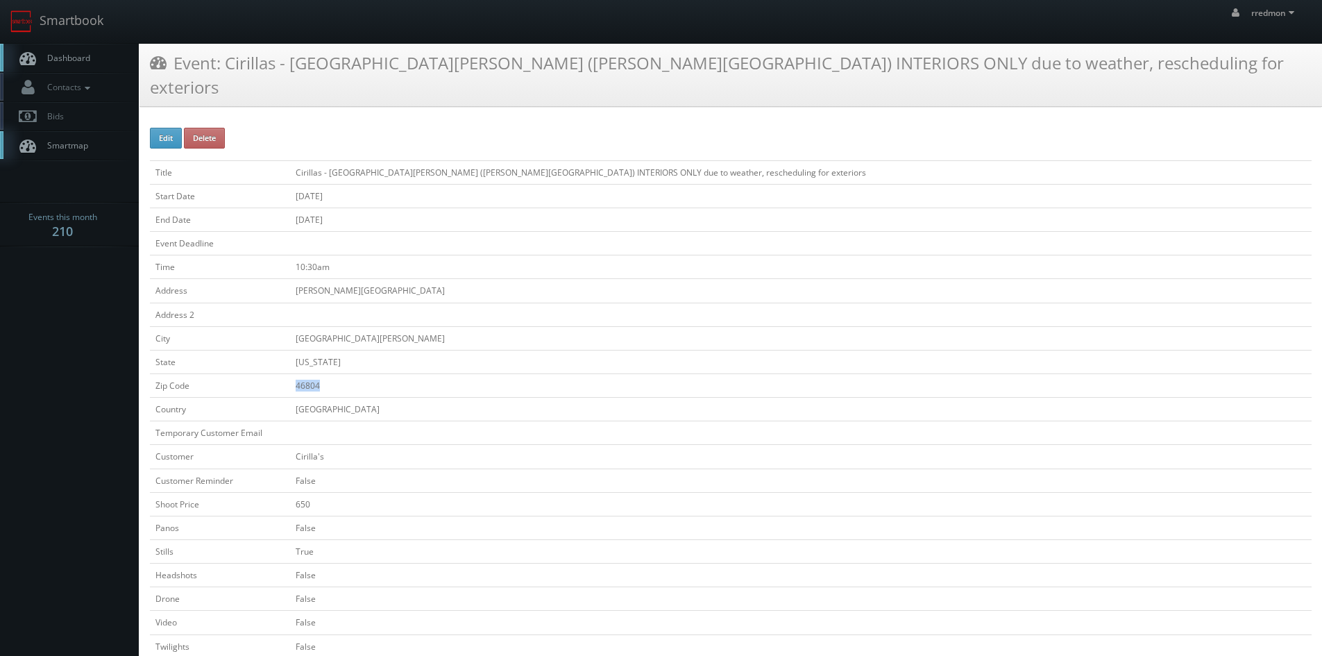
copy td "46804"
